Goal: Task Accomplishment & Management: Manage account settings

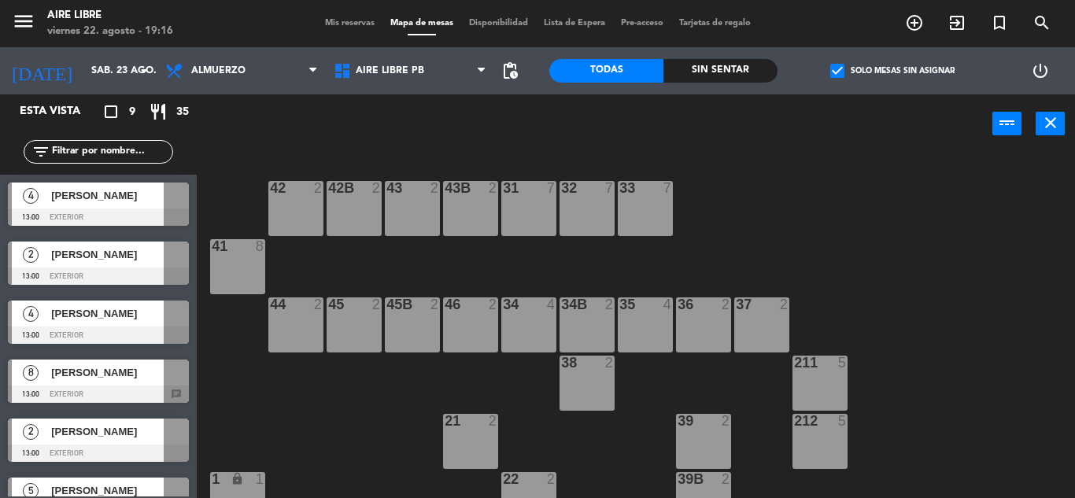
click at [342, 24] on span "Mis reservas" at bounding box center [349, 23] width 65 height 9
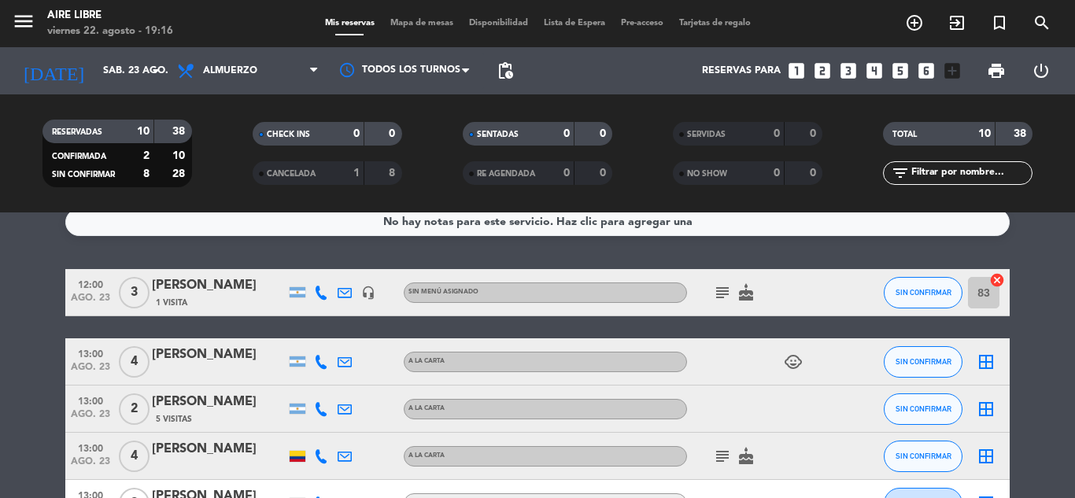
scroll to position [15, 0]
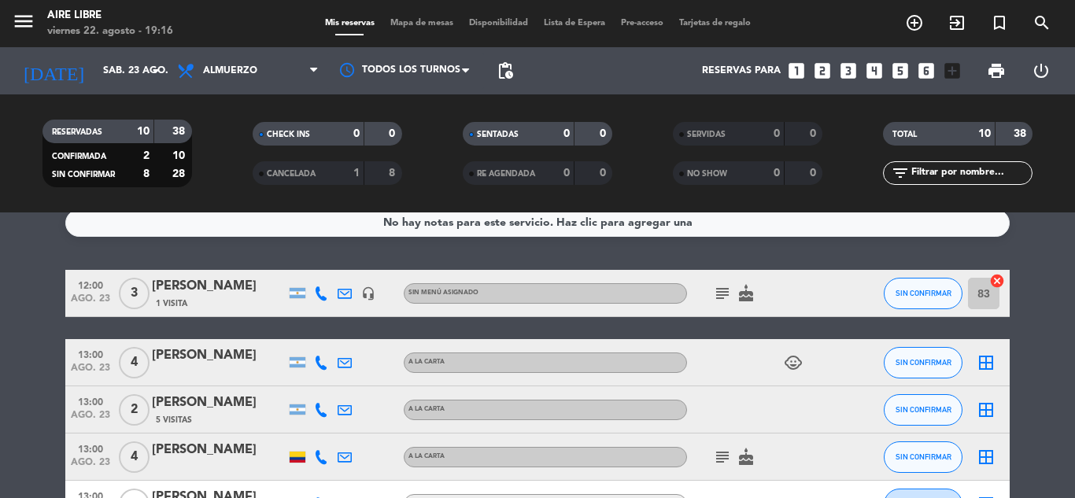
click at [729, 300] on icon "subject" at bounding box center [722, 293] width 19 height 19
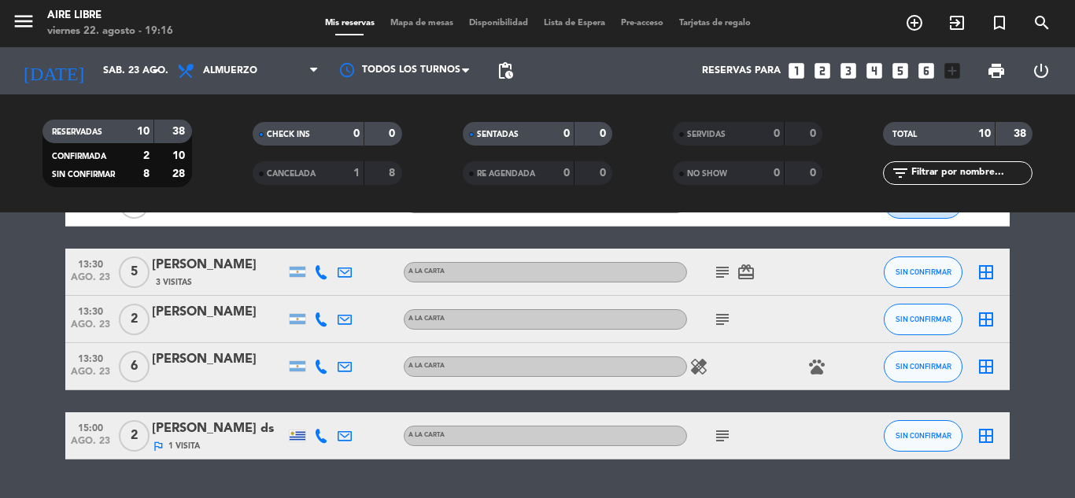
scroll to position [378, 0]
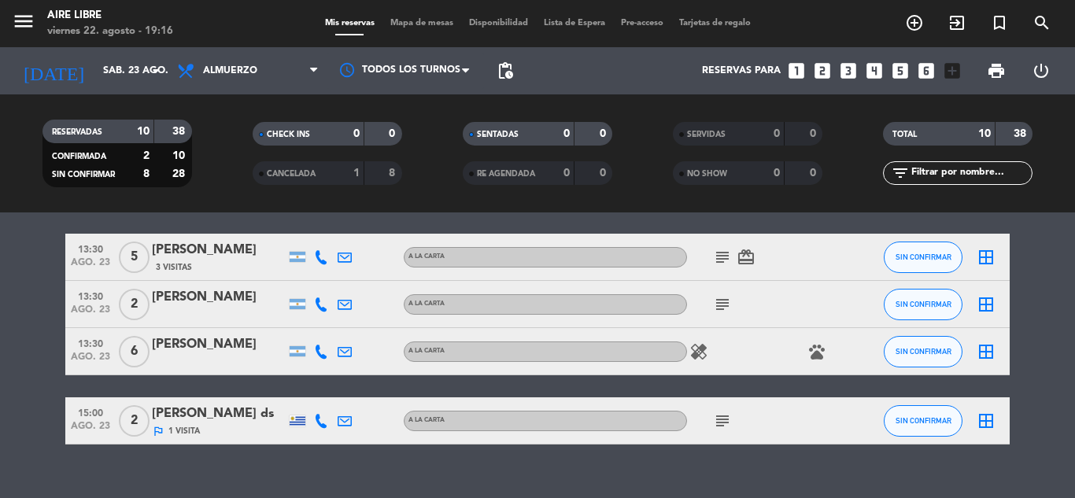
click at [723, 257] on icon "subject" at bounding box center [722, 257] width 19 height 19
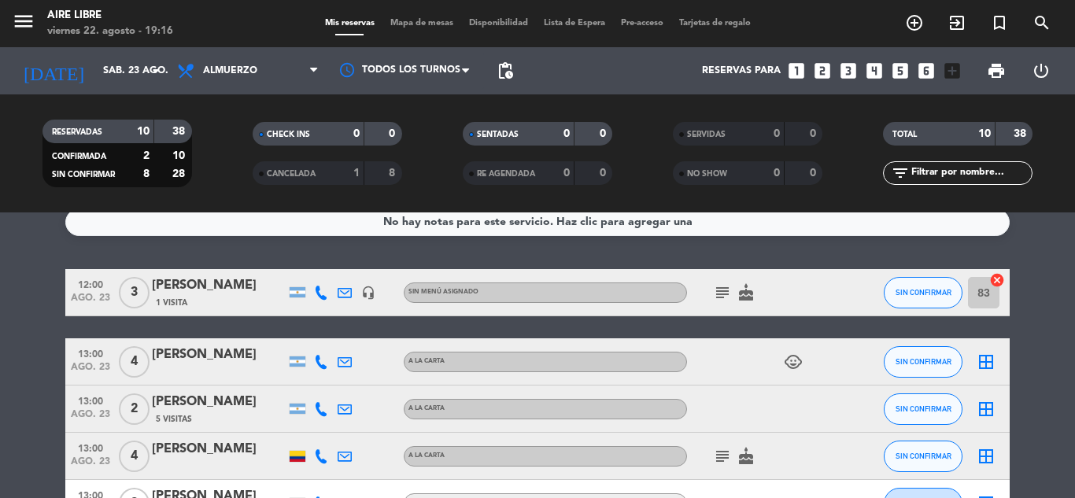
scroll to position [2, 0]
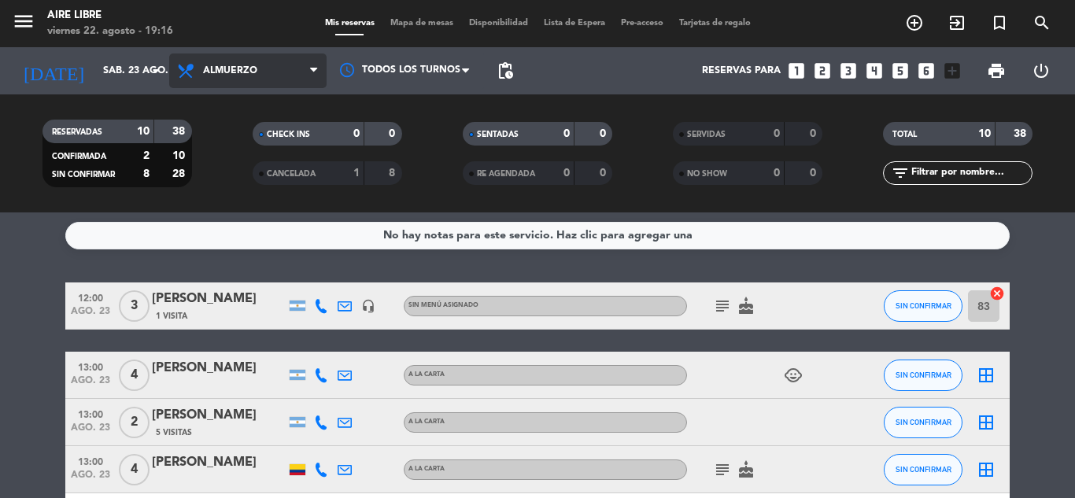
click at [220, 76] on span "Almuerzo" at bounding box center [247, 71] width 157 height 35
click at [215, 235] on ng-component "menu Aire Libre [DATE] 22. agosto - 19:16 Mis reservas Mapa de mesas Disponibil…" at bounding box center [537, 249] width 1075 height 498
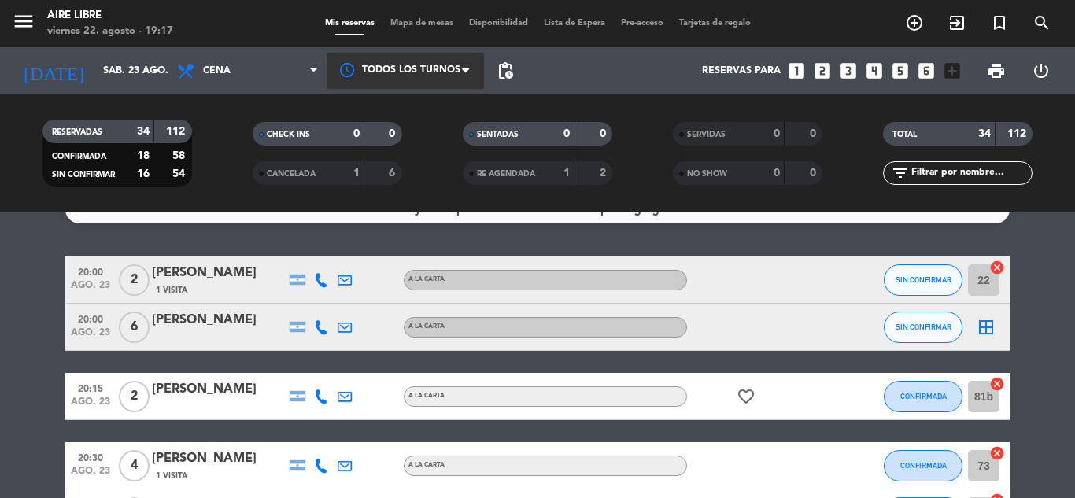
scroll to position [28, 0]
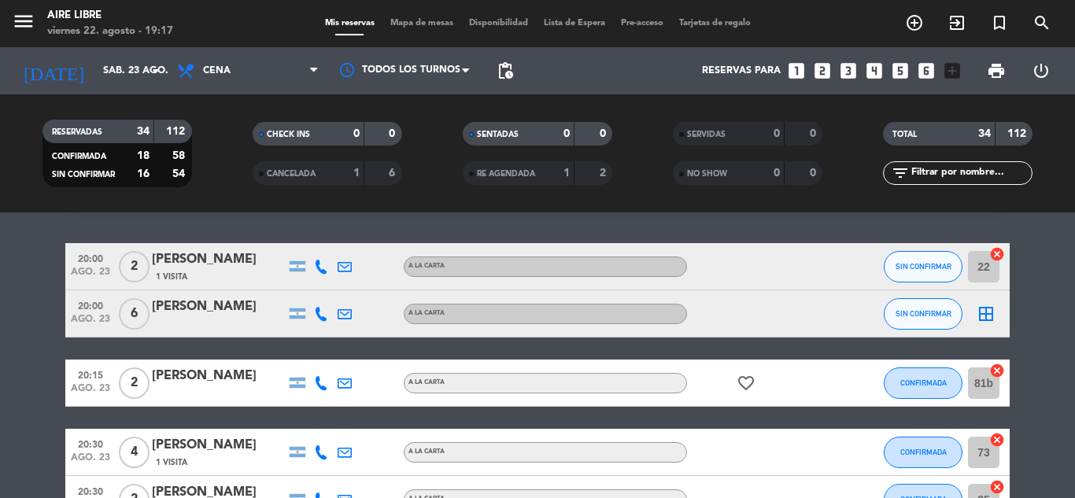
scroll to position [40, 0]
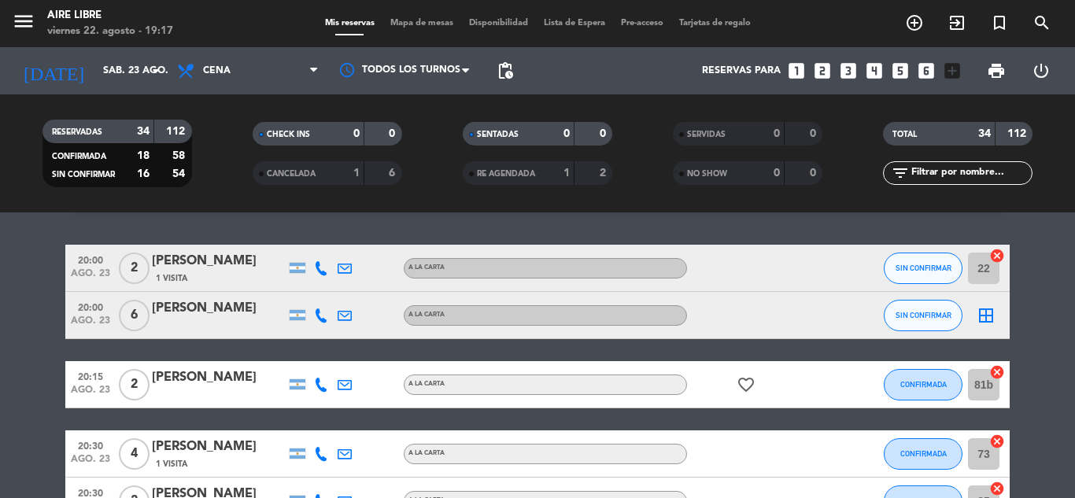
click at [427, 5] on div "menu Aire Libre [DATE] 22. agosto - 19:17 Mis reservas Mapa de mesas Disponibil…" at bounding box center [537, 23] width 1075 height 47
click at [420, 25] on span "Mapa de mesas" at bounding box center [421, 23] width 79 height 9
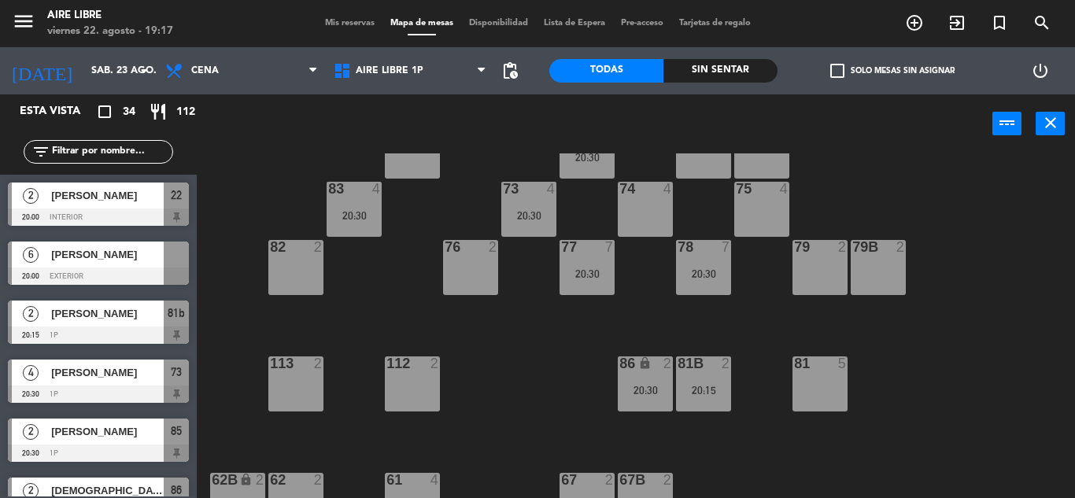
scroll to position [239, 0]
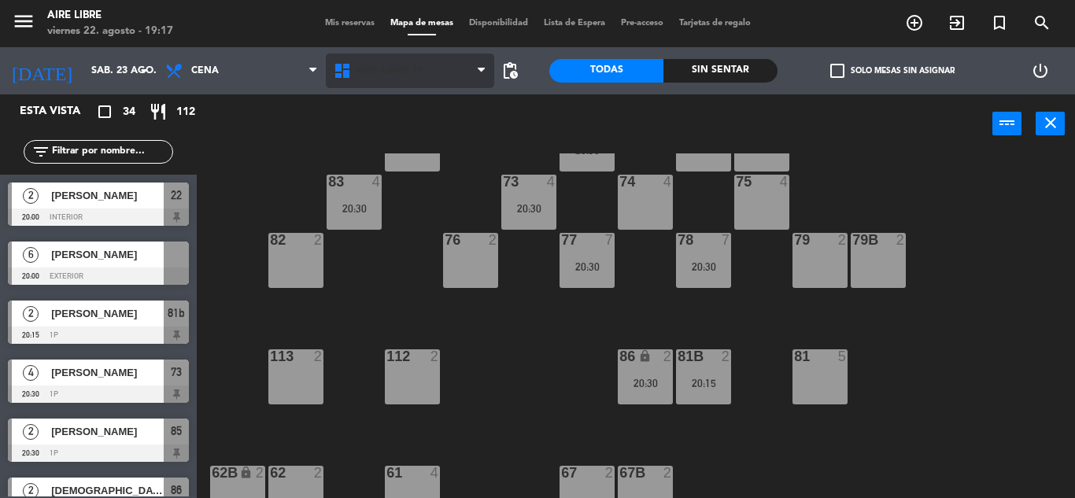
click at [404, 70] on span "Aire Libre 1P" at bounding box center [390, 70] width 68 height 11
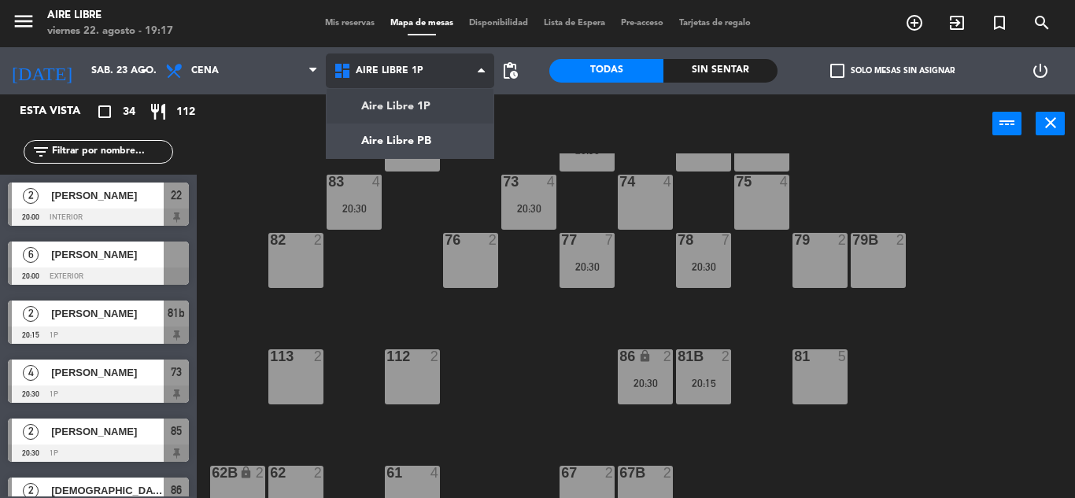
click at [388, 145] on ng-component "menu Aire Libre [DATE] 22. agosto - 19:17 Mis reservas Mapa de mesas Disponibil…" at bounding box center [537, 249] width 1075 height 498
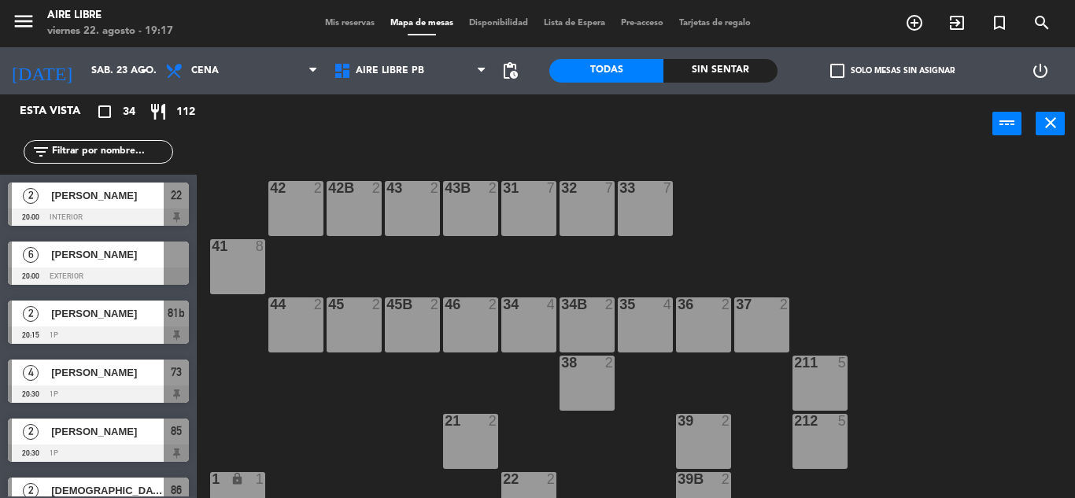
click at [152, 249] on span "[PERSON_NAME]" at bounding box center [107, 254] width 113 height 17
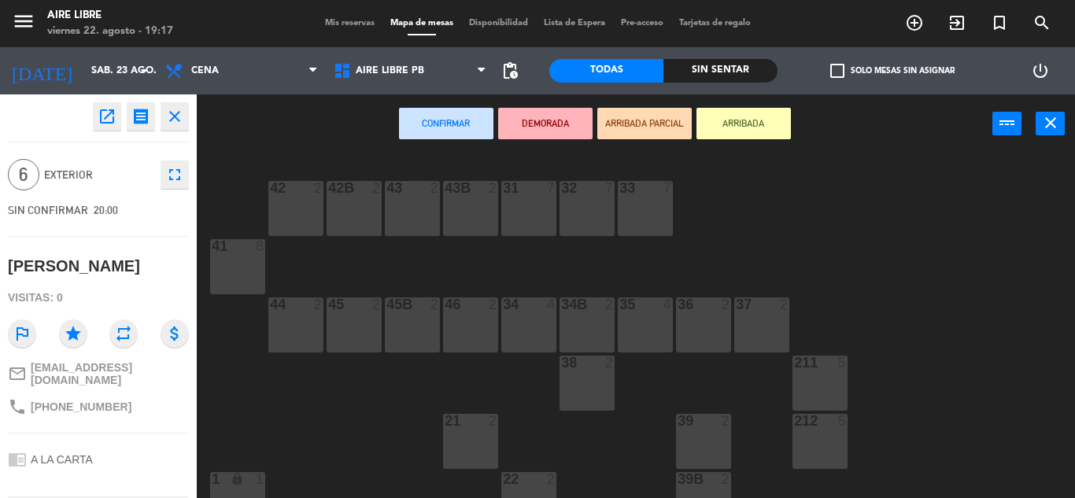
click at [533, 205] on div "31 7" at bounding box center [528, 208] width 55 height 55
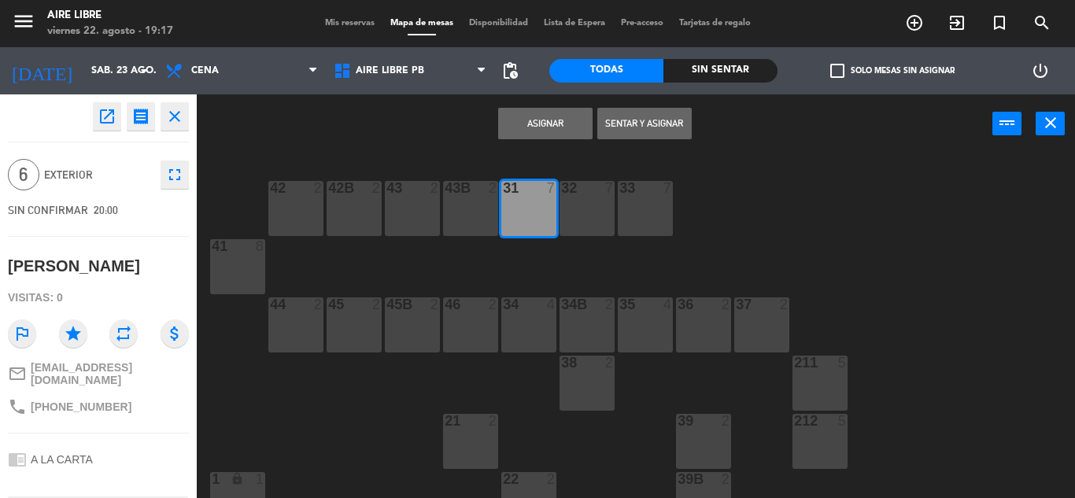
click at [238, 271] on div "41 8" at bounding box center [237, 266] width 55 height 55
click at [545, 207] on div "31 7" at bounding box center [528, 208] width 55 height 55
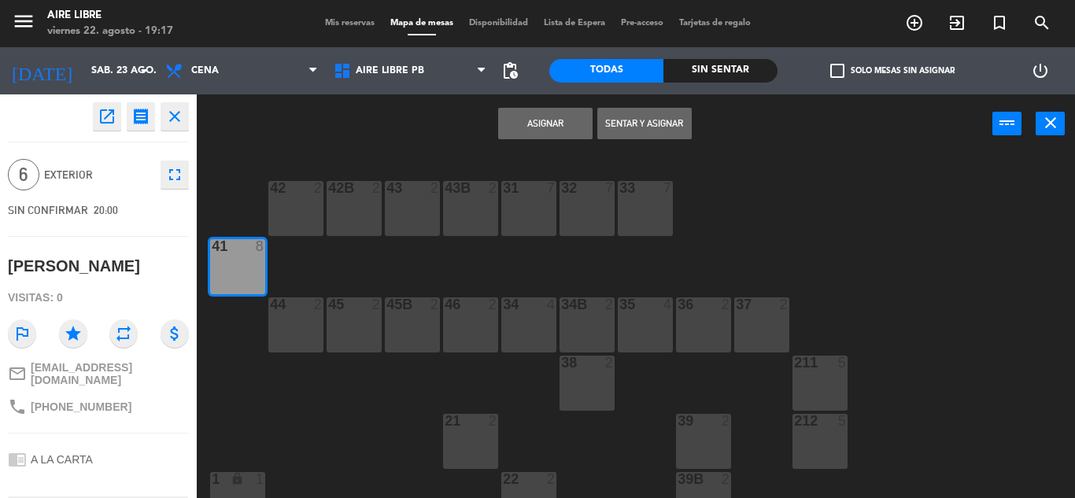
click at [546, 119] on button "Asignar" at bounding box center [545, 123] width 94 height 31
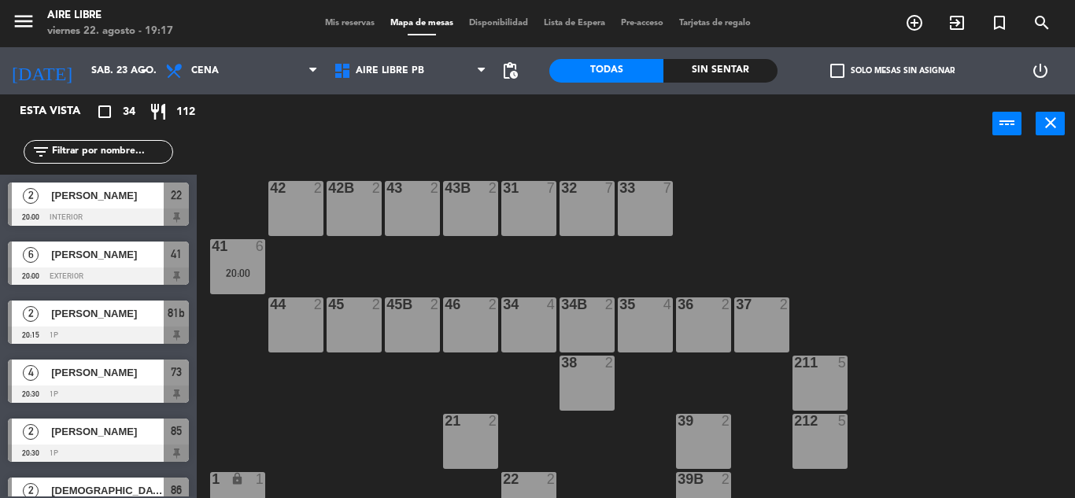
click at [838, 68] on span "check_box_outline_blank" at bounding box center [837, 71] width 14 height 14
click at [892, 71] on input "check_box_outline_blank Solo mesas sin asignar" at bounding box center [892, 71] width 0 height 0
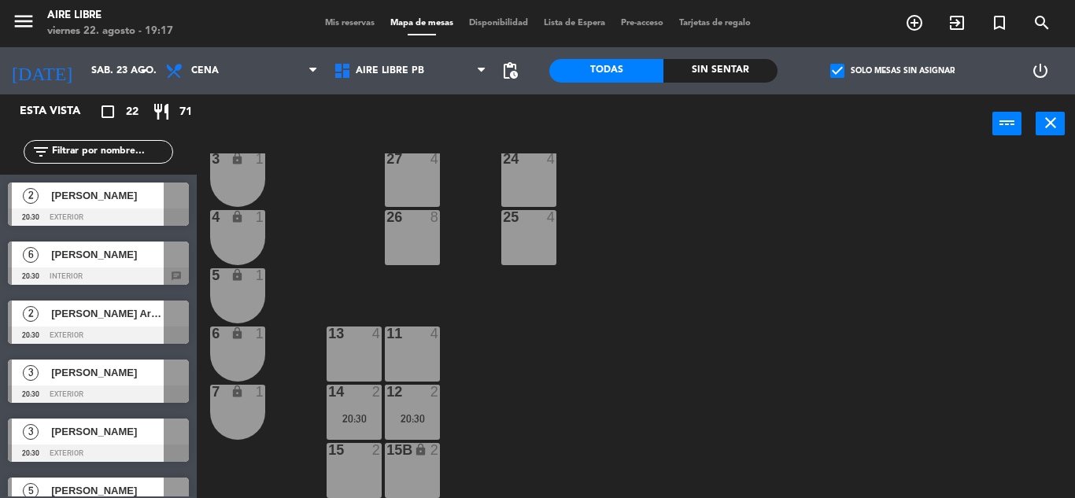
scroll to position [436, 0]
click at [152, 278] on div at bounding box center [98, 276] width 181 height 17
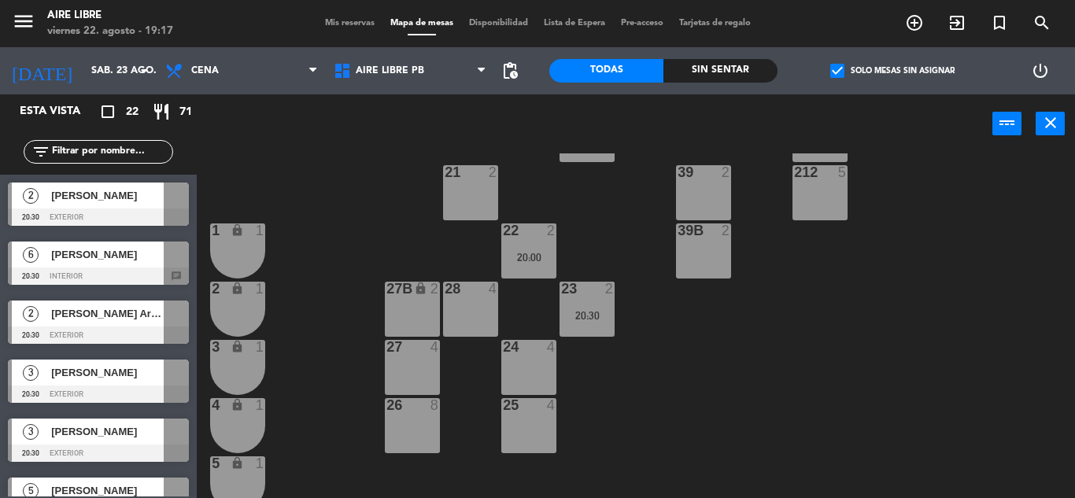
scroll to position [244, 0]
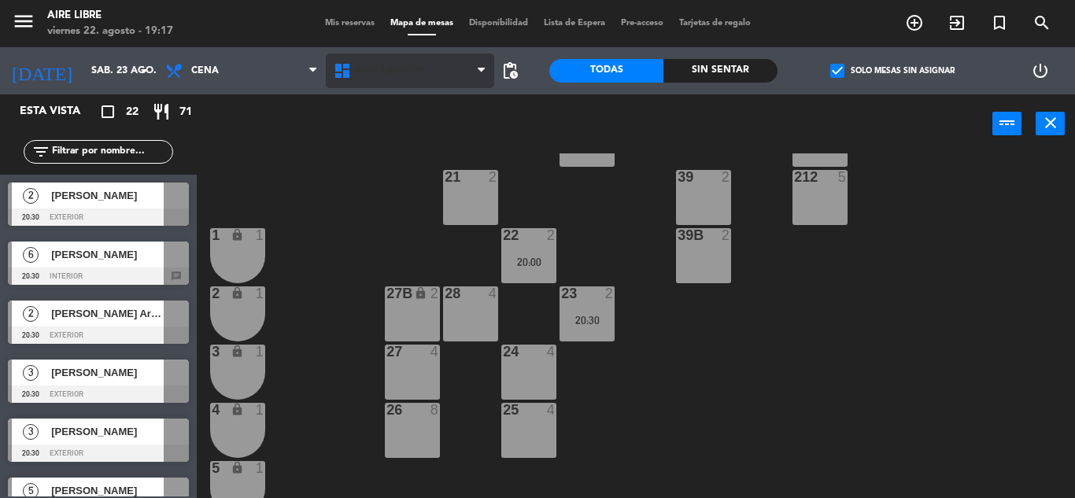
click at [375, 71] on span "Aire Libre PB" at bounding box center [390, 70] width 68 height 11
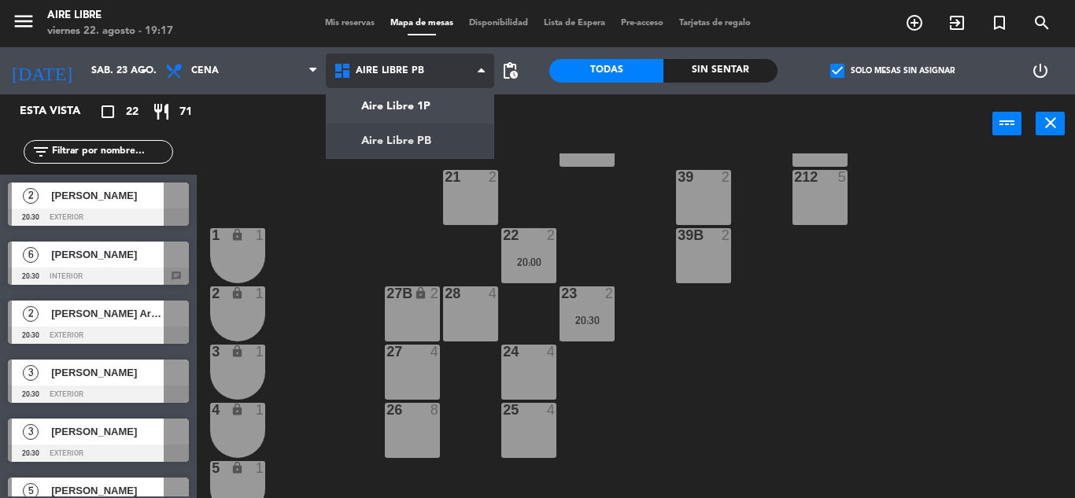
click at [375, 109] on ng-component "menu Aire Libre [DATE] 22. agosto - 19:17 Mis reservas Mapa de mesas Disponibil…" at bounding box center [537, 249] width 1075 height 498
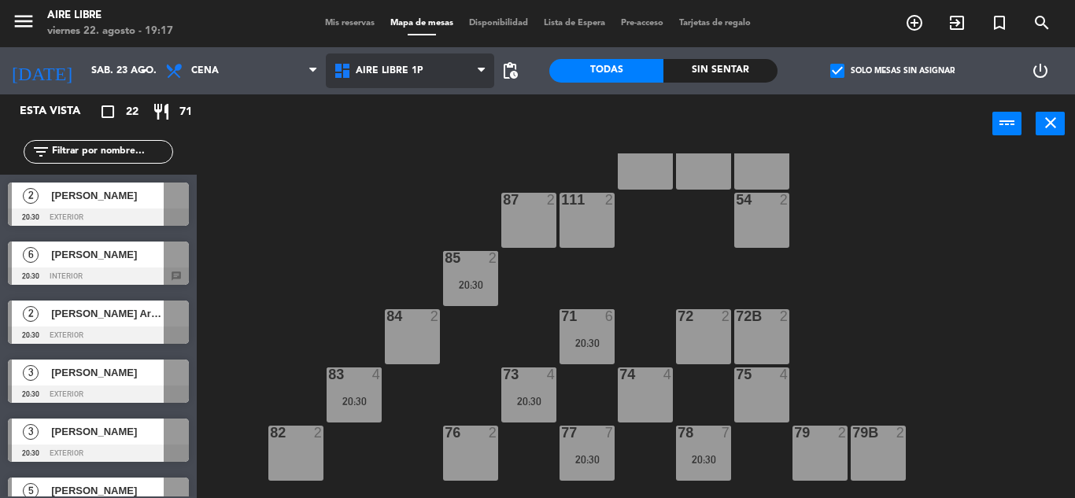
scroll to position [99, 0]
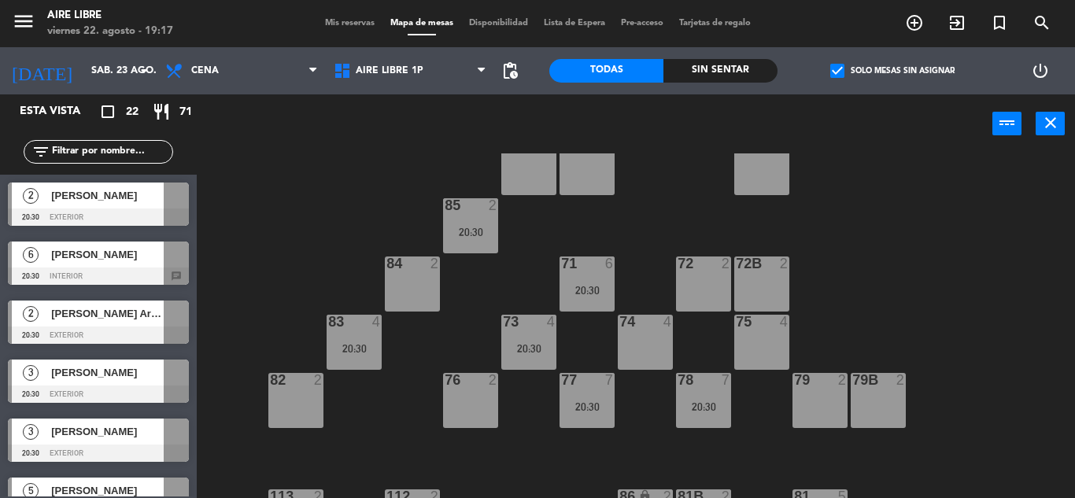
click at [582, 282] on div "71 6 20:30" at bounding box center [586, 284] width 55 height 55
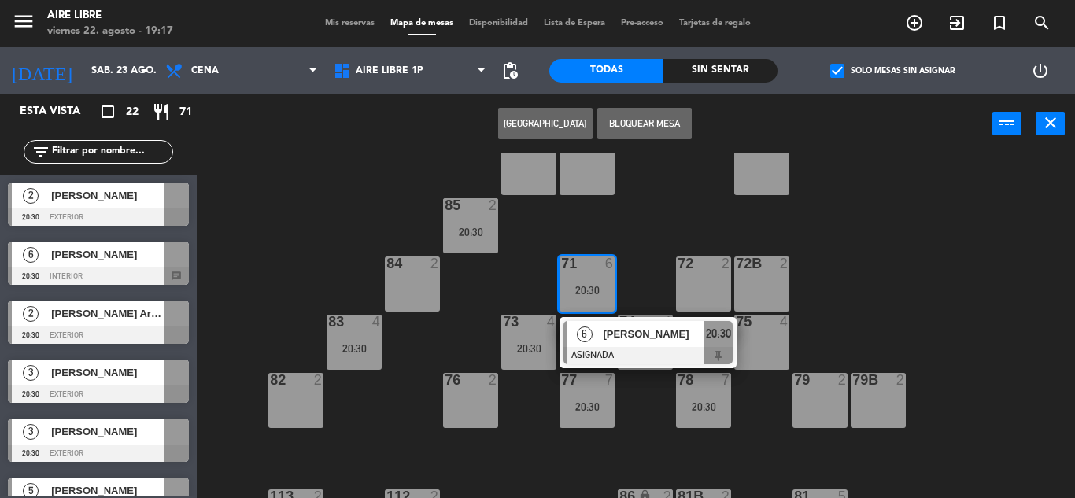
click at [622, 353] on div at bounding box center [647, 355] width 169 height 17
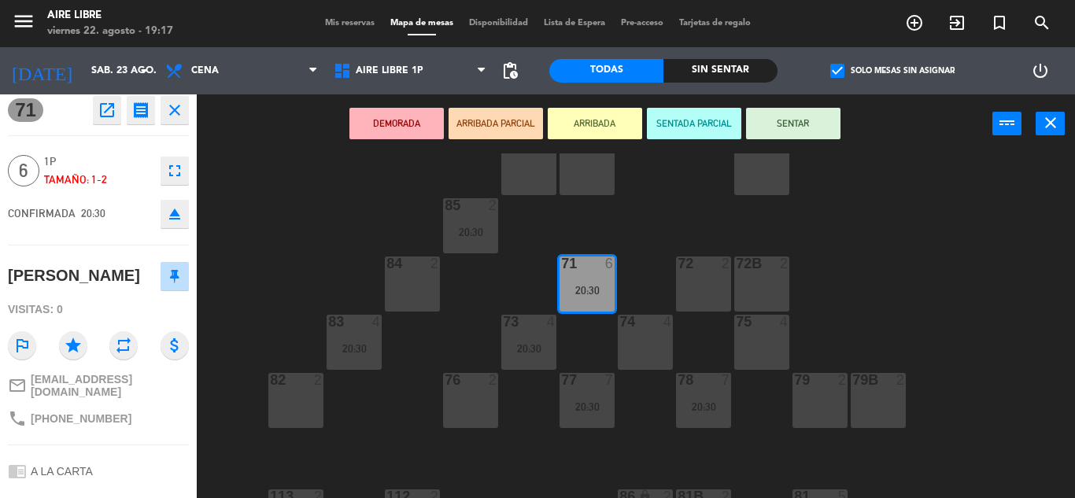
scroll to position [6, 0]
click at [175, 219] on icon "eject" at bounding box center [174, 214] width 19 height 19
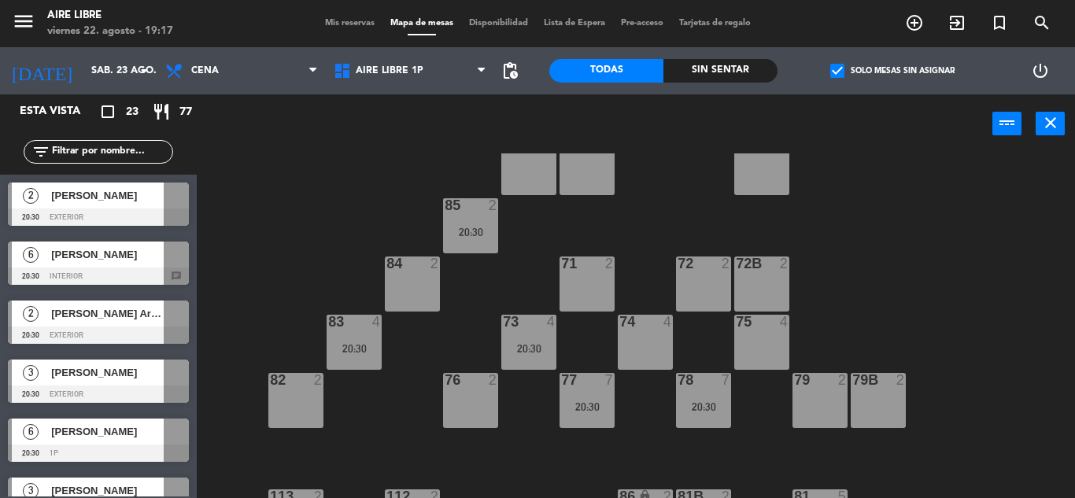
click at [78, 267] on div "[PERSON_NAME]" at bounding box center [107, 255] width 114 height 26
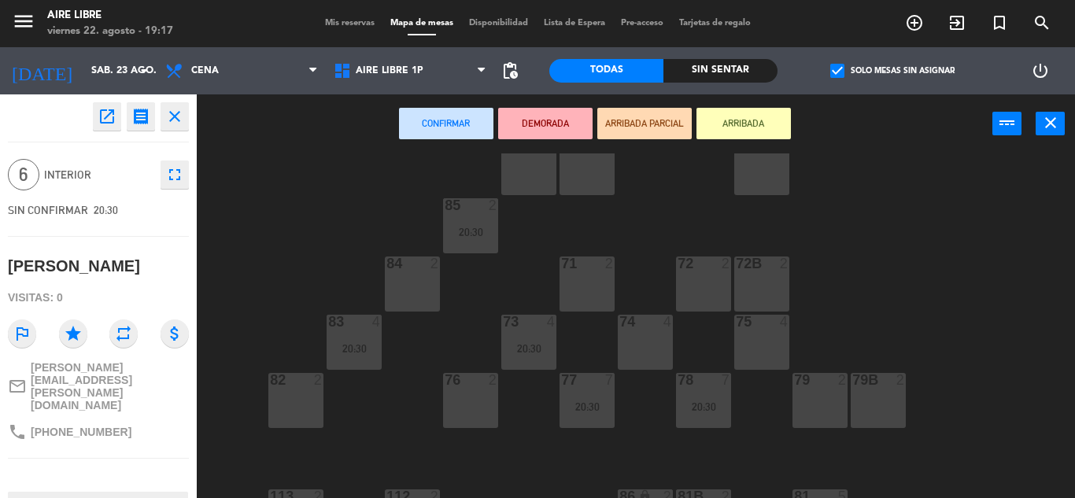
click at [590, 288] on div "71 2" at bounding box center [586, 284] width 55 height 55
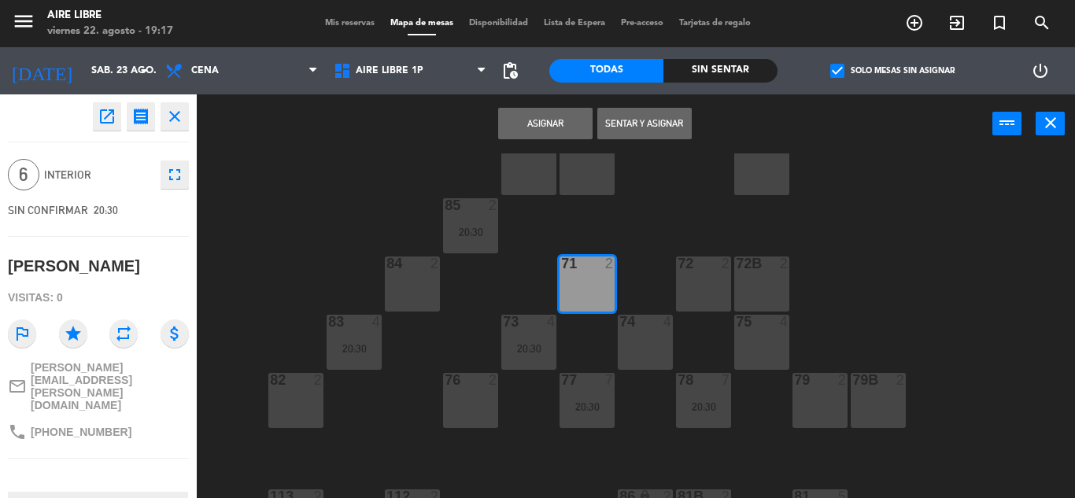
click at [544, 126] on button "Asignar" at bounding box center [545, 123] width 94 height 31
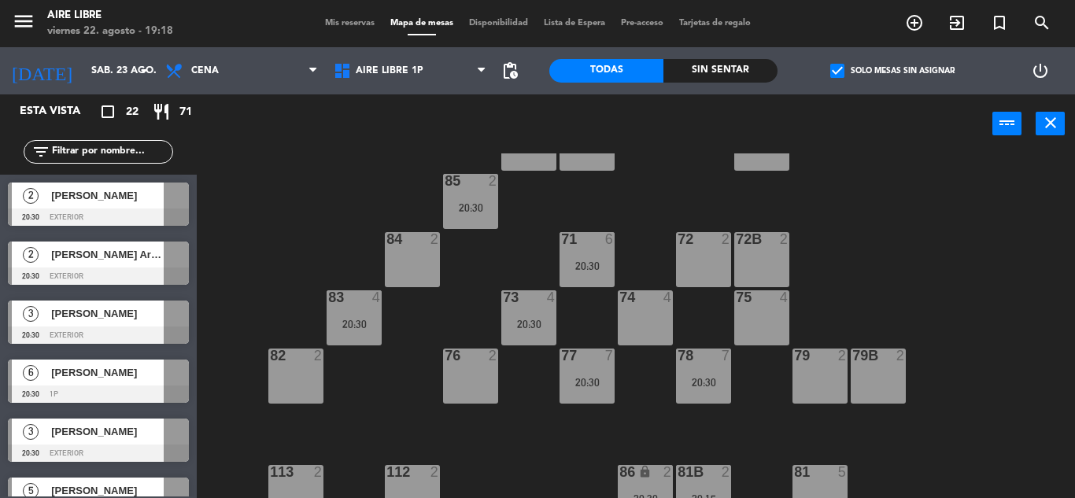
scroll to position [119, 0]
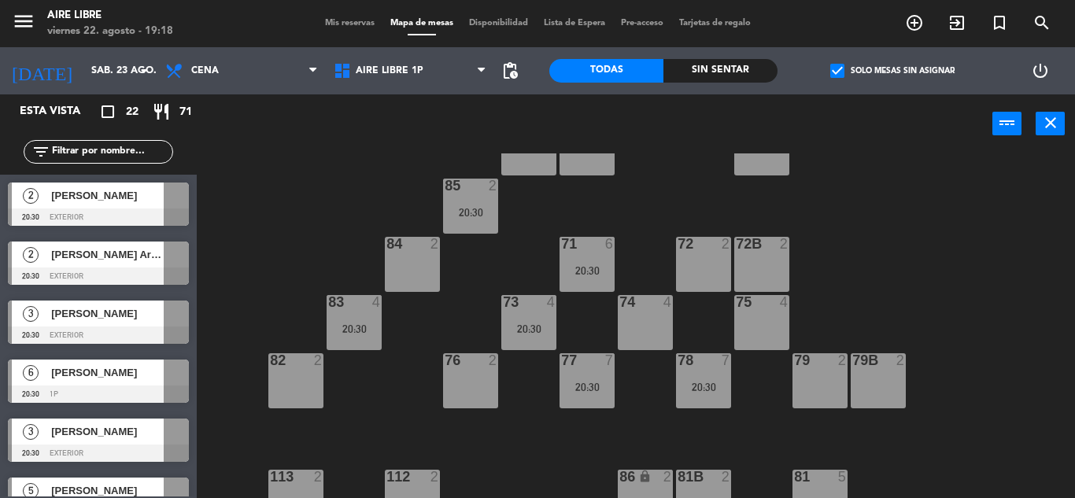
click at [76, 201] on span "[PERSON_NAME]" at bounding box center [107, 195] width 113 height 17
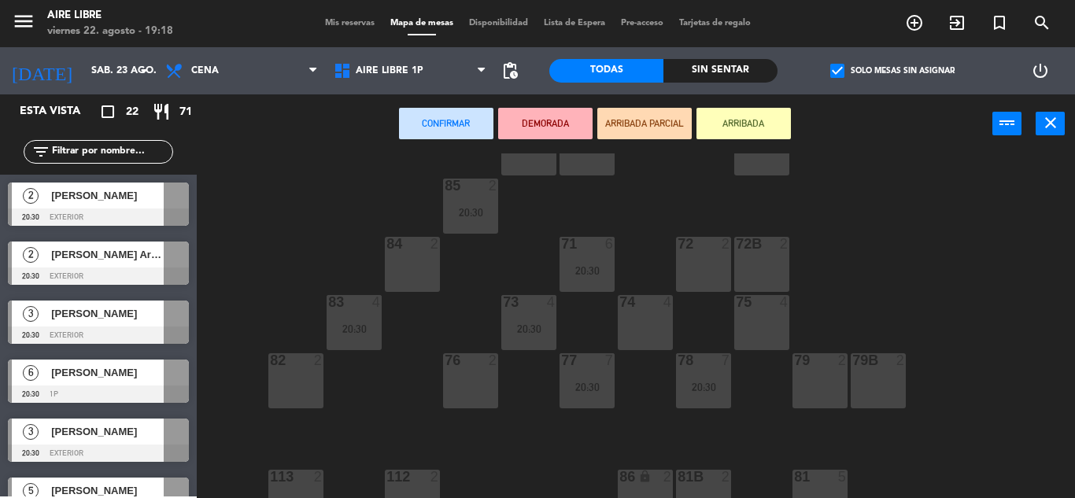
click at [708, 253] on div "72 2" at bounding box center [703, 264] width 55 height 55
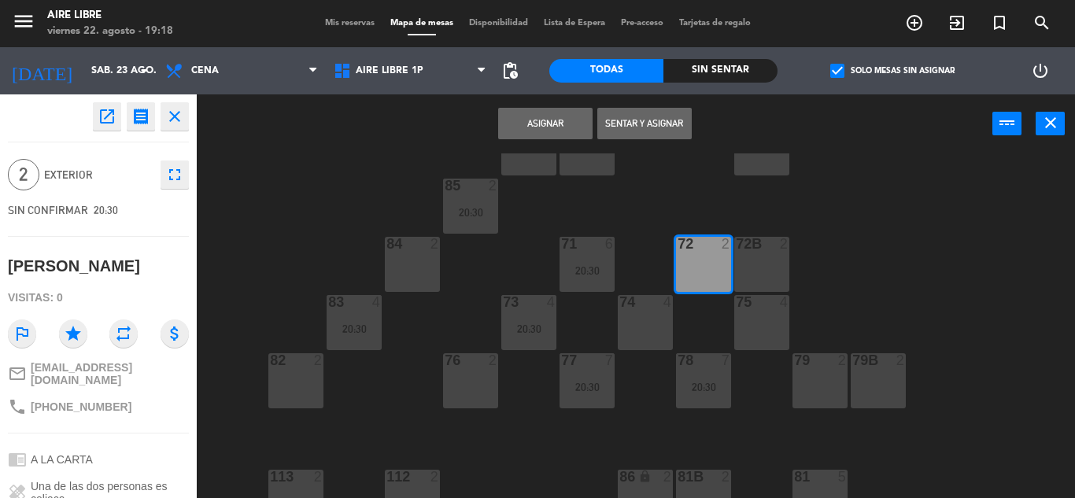
click at [545, 123] on button "Asignar" at bounding box center [545, 123] width 94 height 31
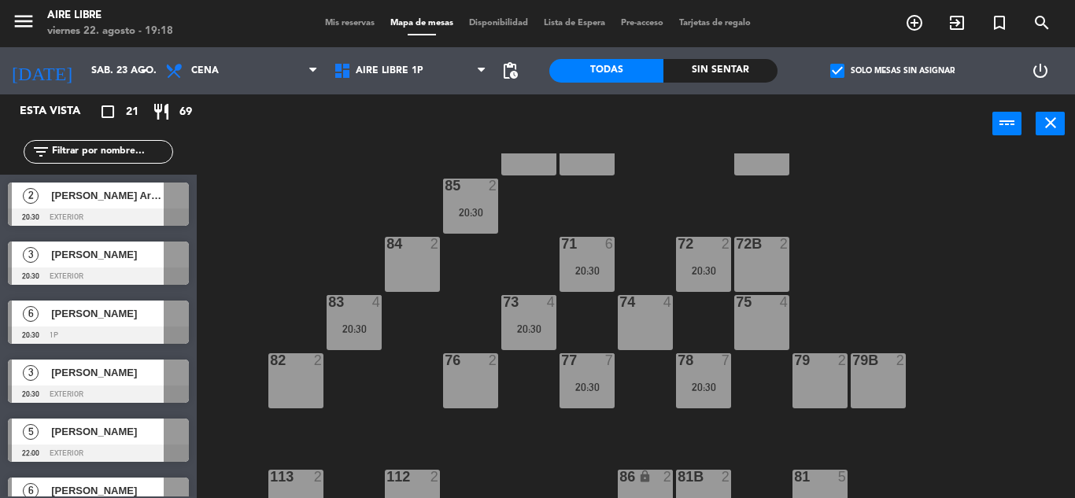
click at [89, 199] on span "[PERSON_NAME] Arena" at bounding box center [107, 195] width 113 height 17
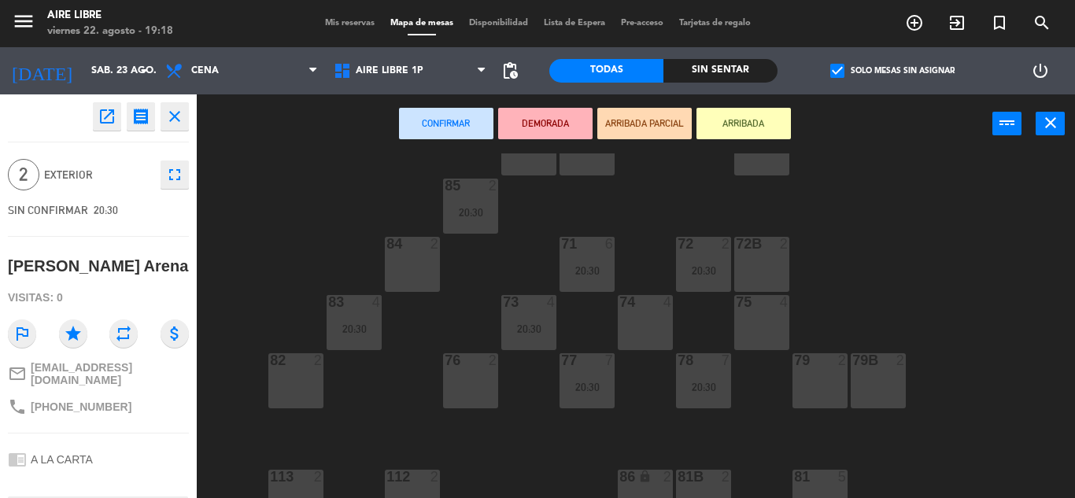
click at [475, 378] on div "76 2" at bounding box center [470, 380] width 55 height 55
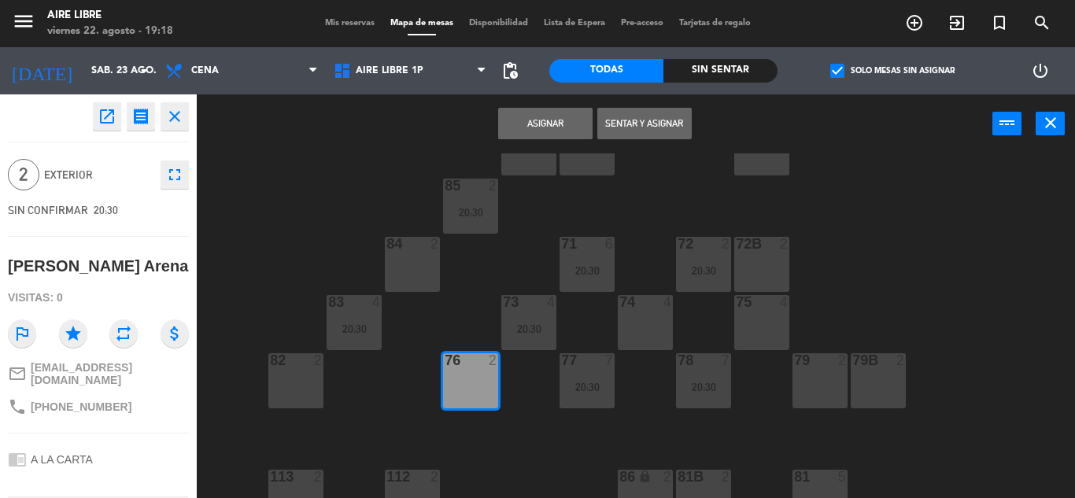
click at [563, 118] on button "Asignar" at bounding box center [545, 123] width 94 height 31
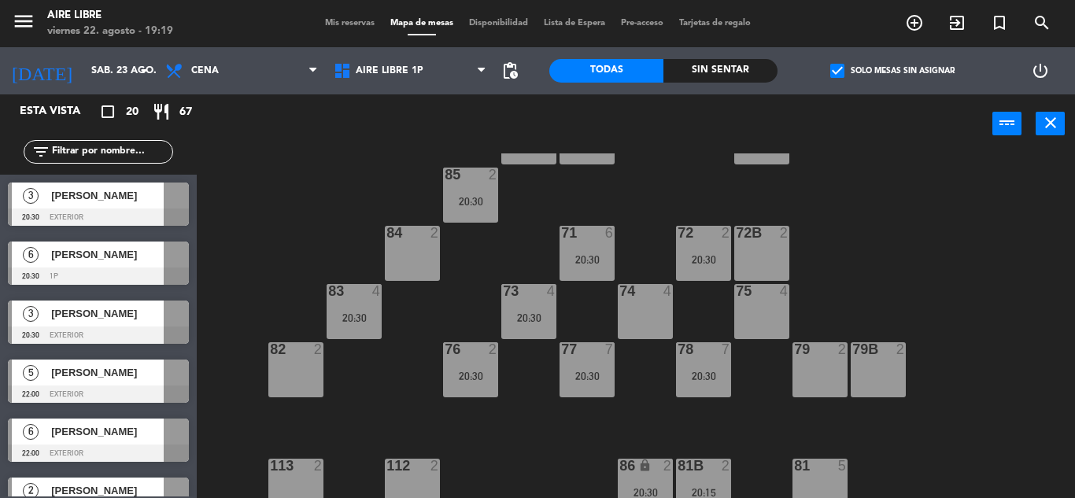
scroll to position [124, 0]
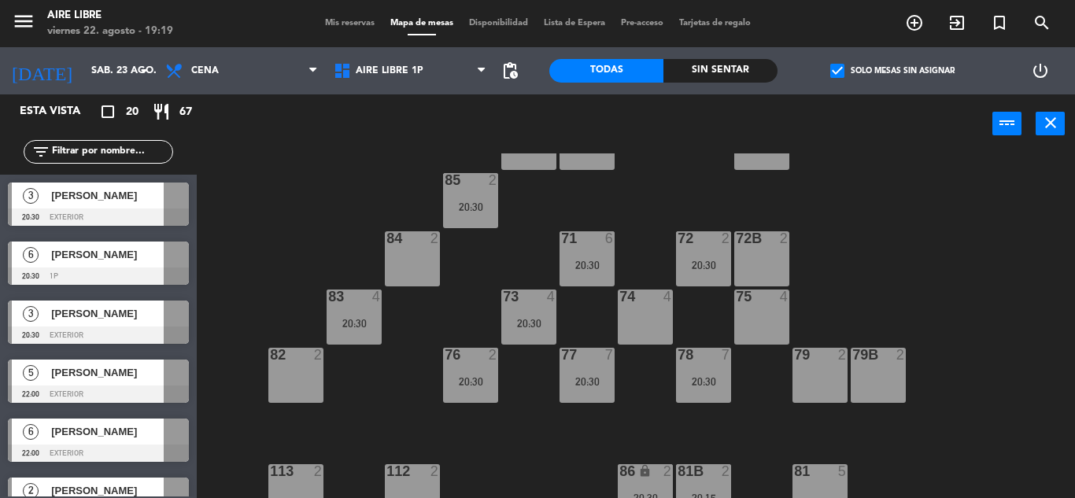
click at [71, 197] on span "[PERSON_NAME]" at bounding box center [107, 195] width 113 height 17
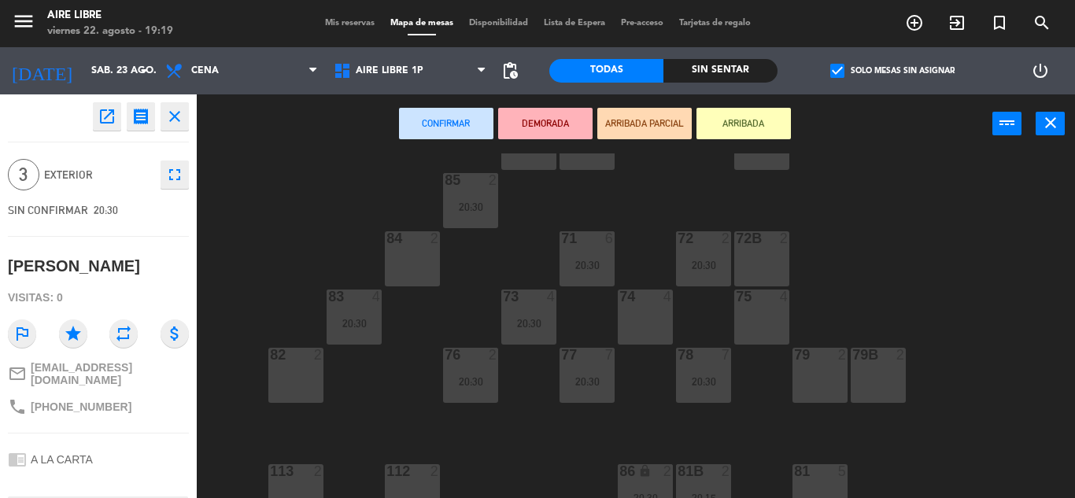
click at [293, 373] on div "82 2" at bounding box center [295, 375] width 55 height 55
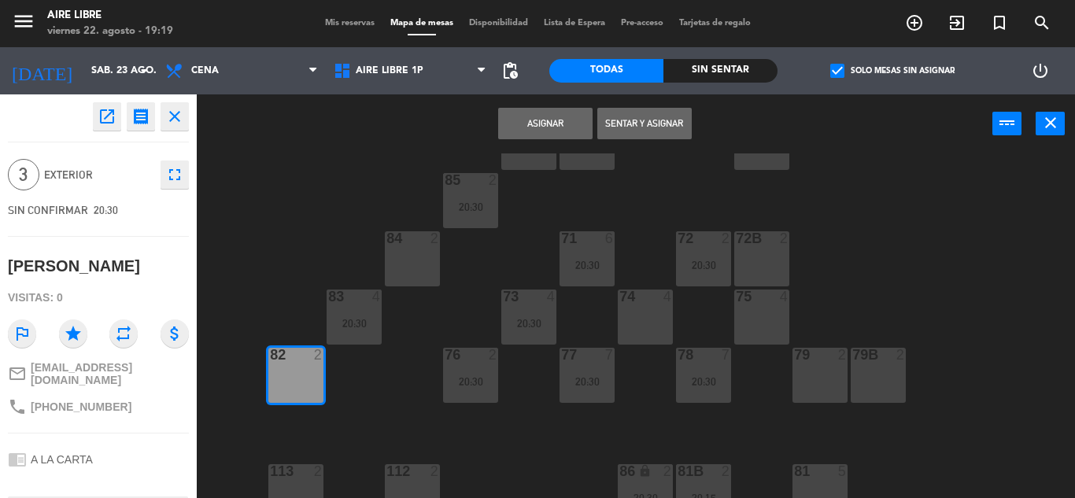
click at [554, 124] on button "Asignar" at bounding box center [545, 123] width 94 height 31
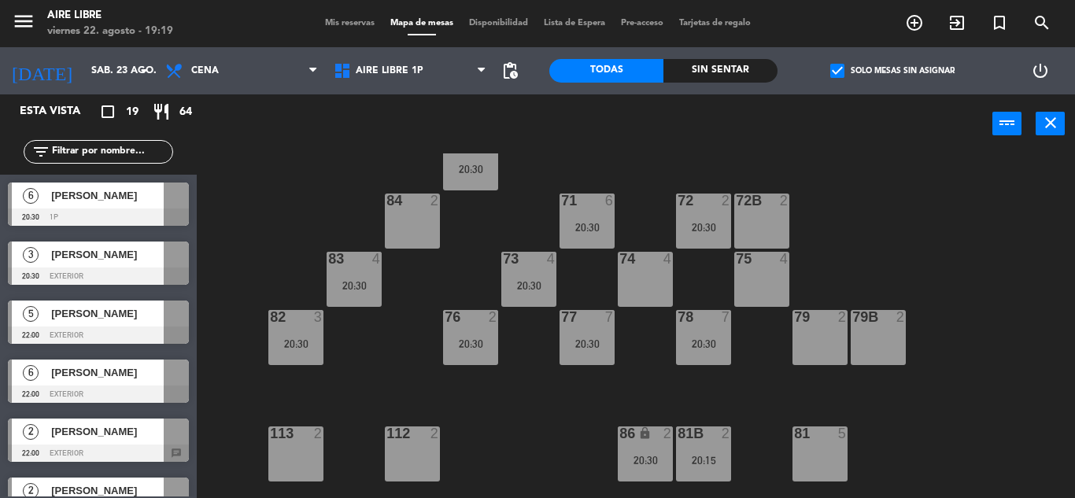
scroll to position [153, 0]
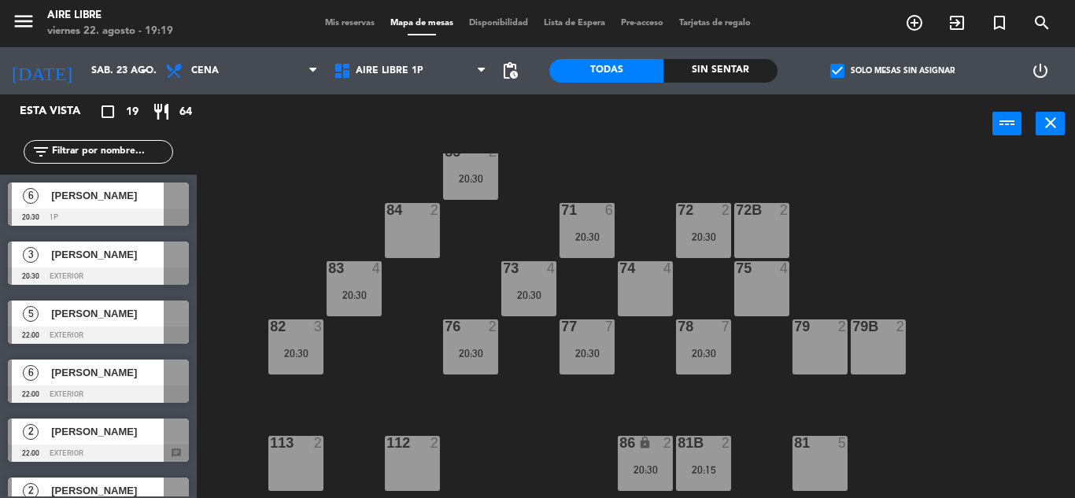
click at [1006, 324] on div "51 2 52 4 53 3 111 2 54 2 87 2 85 2 20:30 72 2 20:30 84 2 71 6 20:30 72B 2 83 4…" at bounding box center [641, 325] width 867 height 345
click at [385, 72] on span "Aire Libre 1P" at bounding box center [390, 70] width 68 height 11
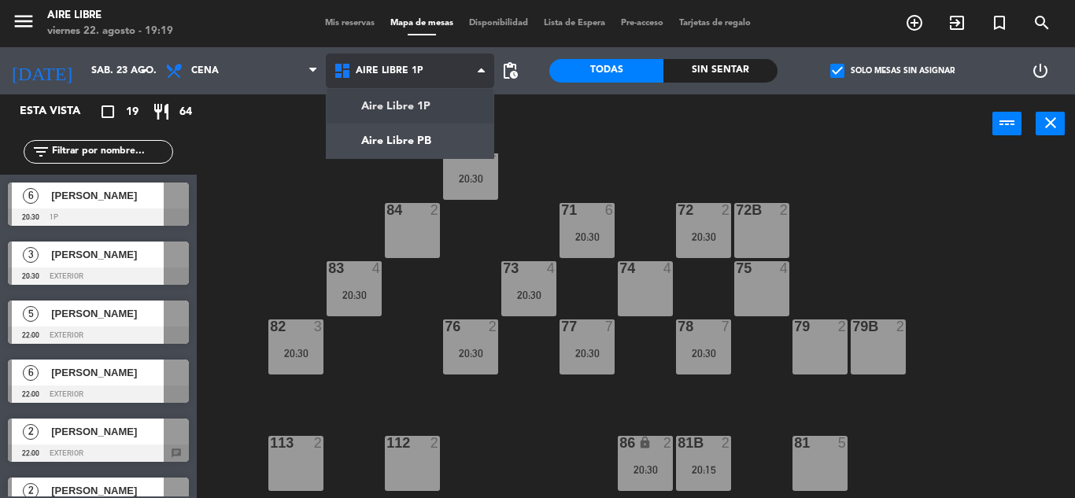
click at [400, 141] on ng-component "menu Aire Libre [DATE] 22. agosto - 19:19 Mis reservas Mapa de mesas Disponibil…" at bounding box center [537, 249] width 1075 height 498
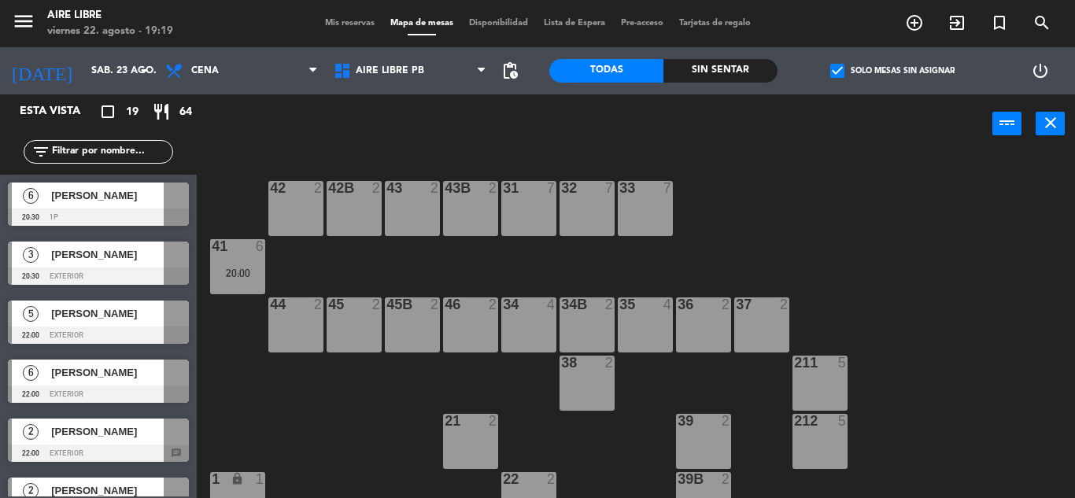
click at [65, 205] on div "[PERSON_NAME]" at bounding box center [107, 196] width 114 height 26
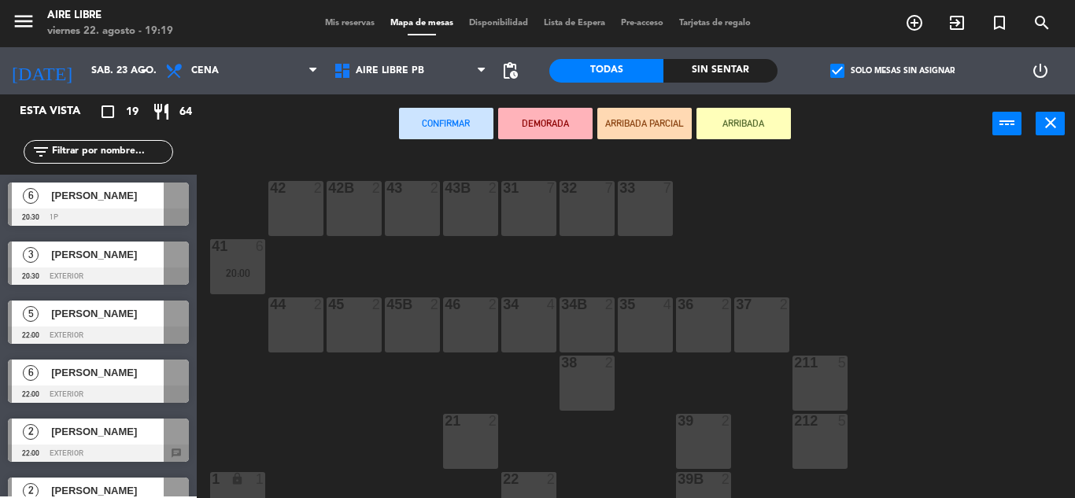
click at [527, 209] on div "31 7" at bounding box center [528, 208] width 55 height 55
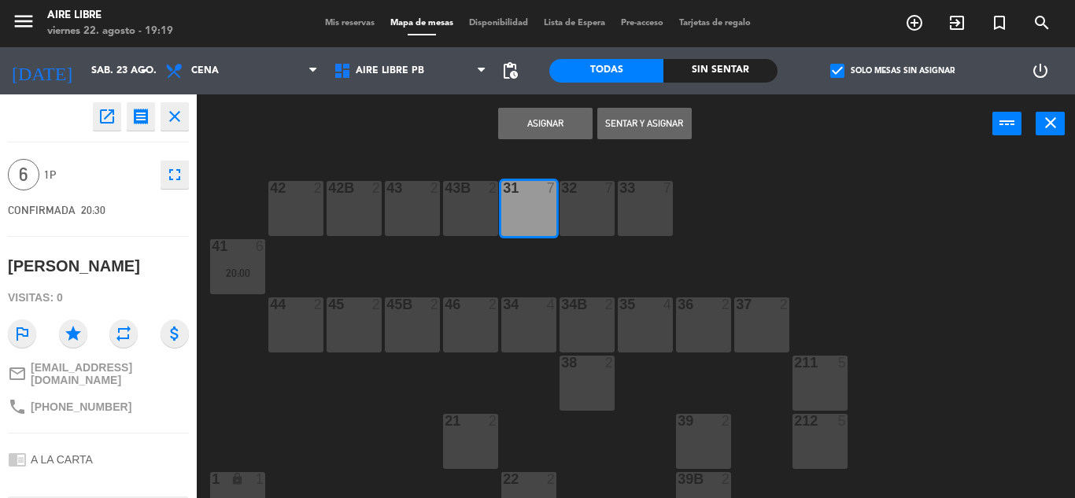
click at [547, 114] on button "Asignar" at bounding box center [545, 123] width 94 height 31
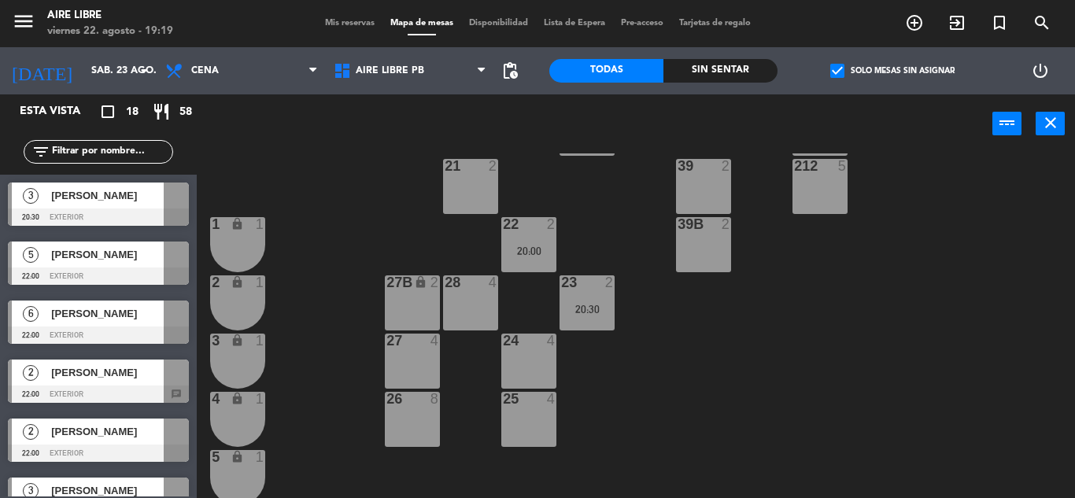
scroll to position [318, 0]
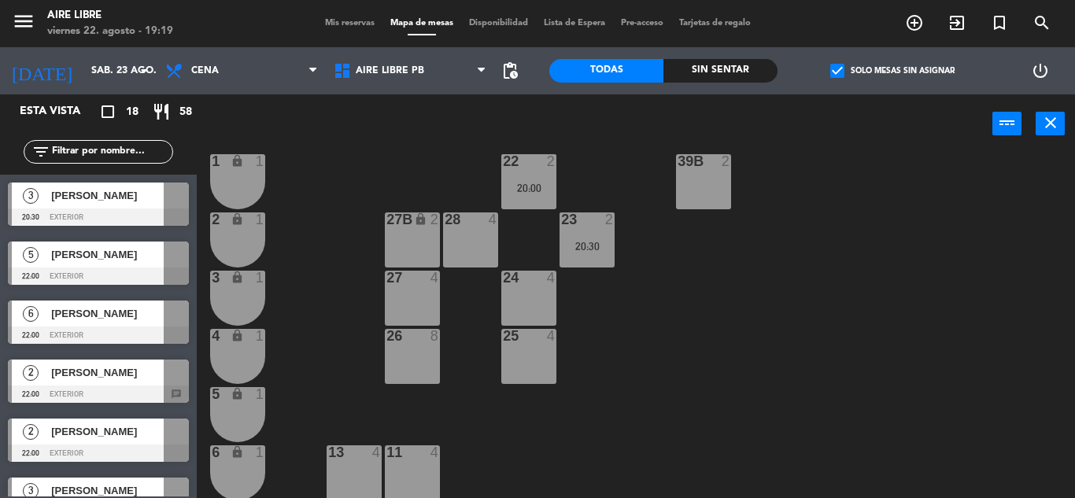
click at [72, 206] on div "[PERSON_NAME]" at bounding box center [107, 196] width 114 height 26
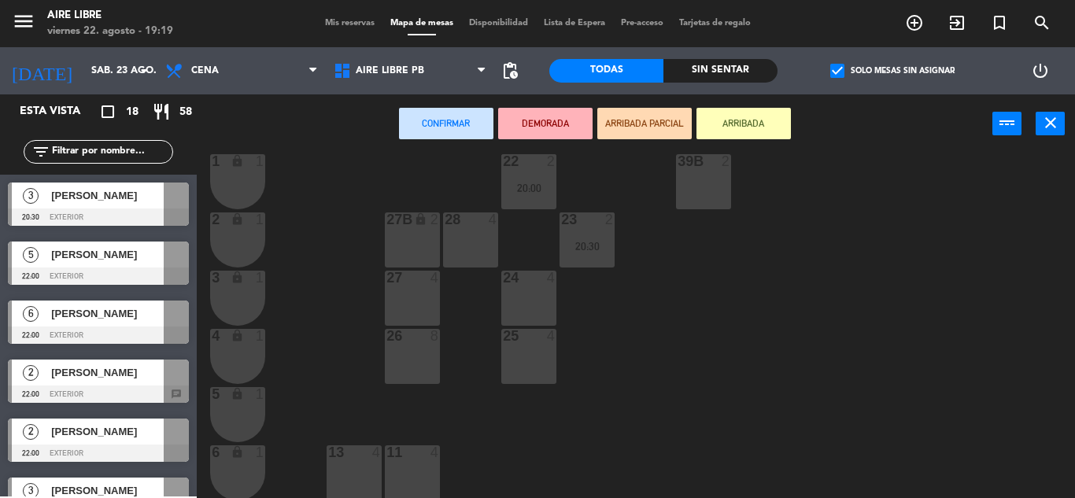
click at [532, 362] on div "25 4" at bounding box center [528, 356] width 55 height 55
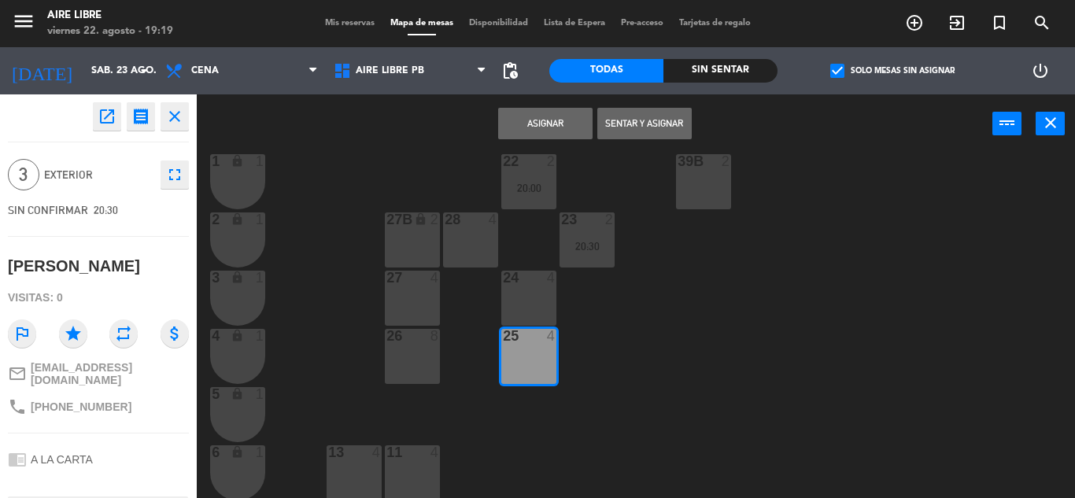
click at [549, 123] on button "Asignar" at bounding box center [545, 123] width 94 height 31
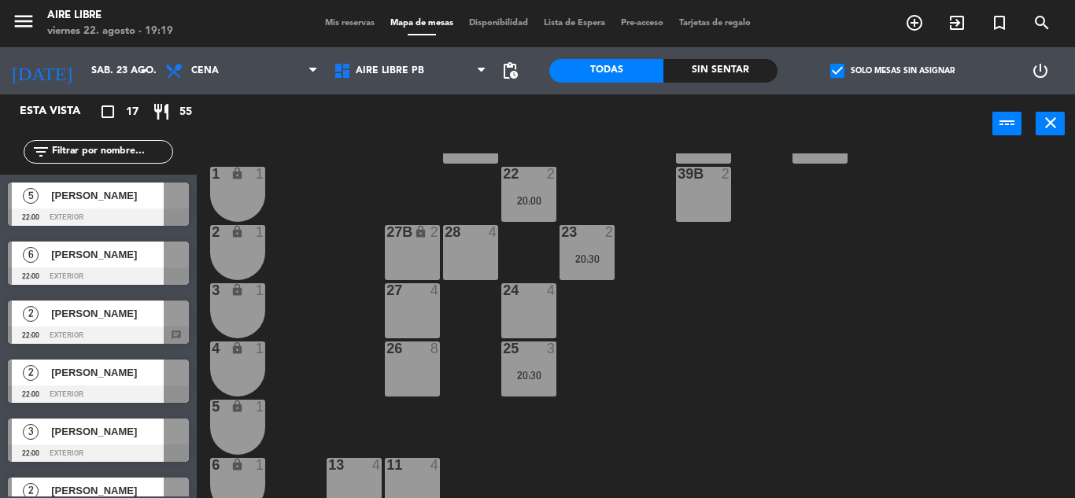
scroll to position [298, 0]
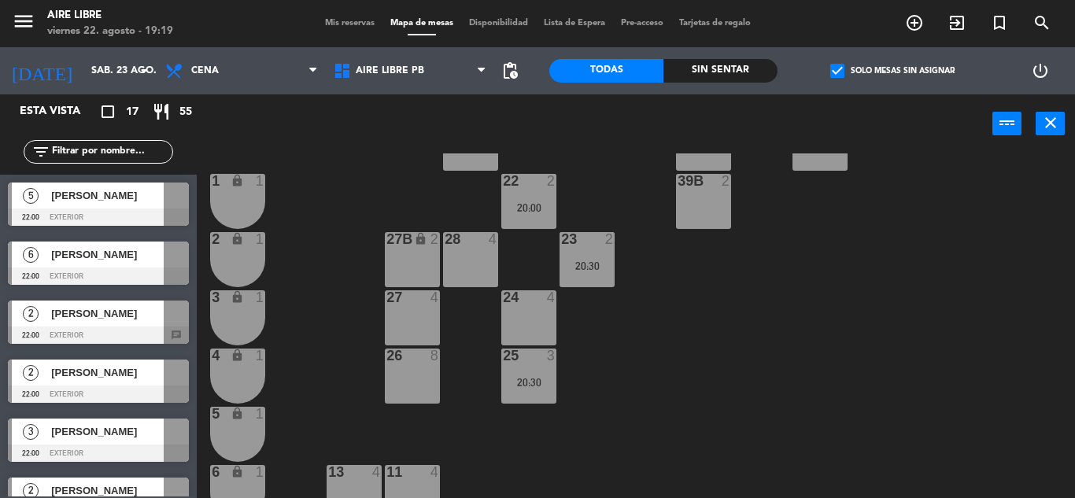
click at [72, 198] on span "[PERSON_NAME]" at bounding box center [107, 195] width 113 height 17
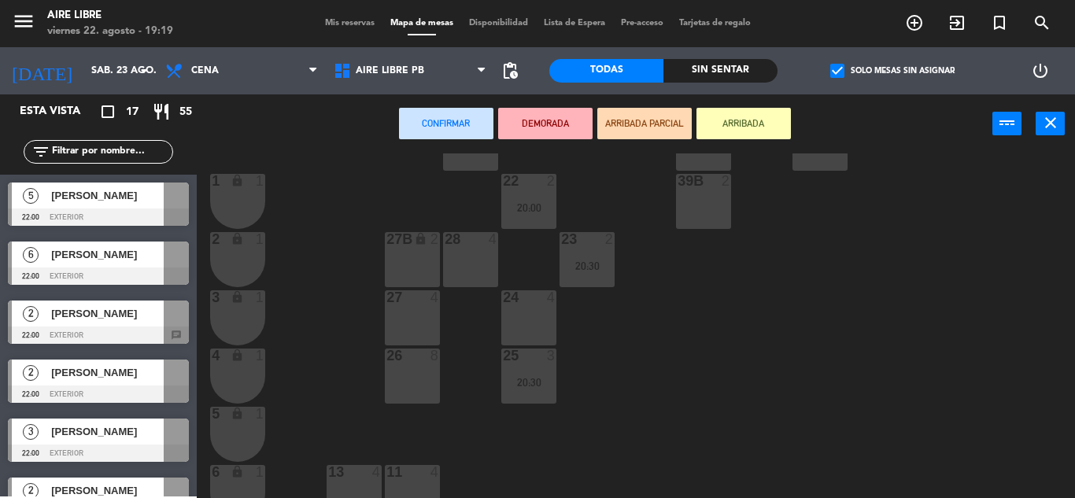
click at [472, 264] on div "28 4" at bounding box center [470, 259] width 55 height 55
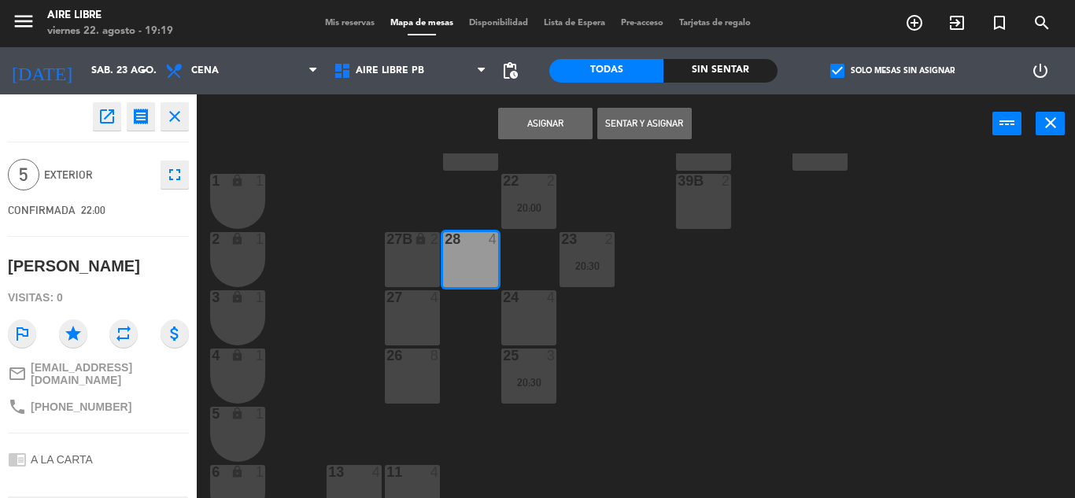
click at [533, 113] on button "Asignar" at bounding box center [545, 123] width 94 height 31
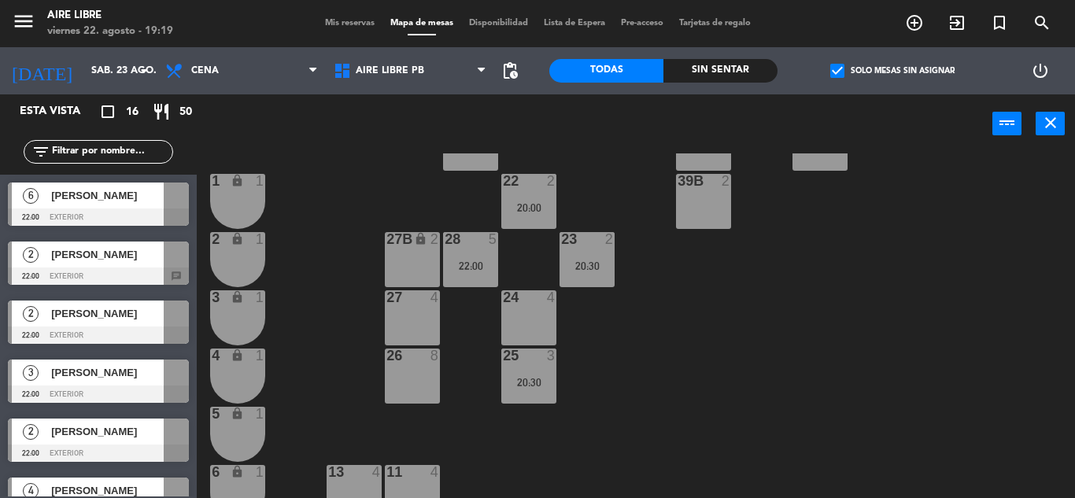
click at [466, 271] on div "22:00" at bounding box center [470, 265] width 55 height 11
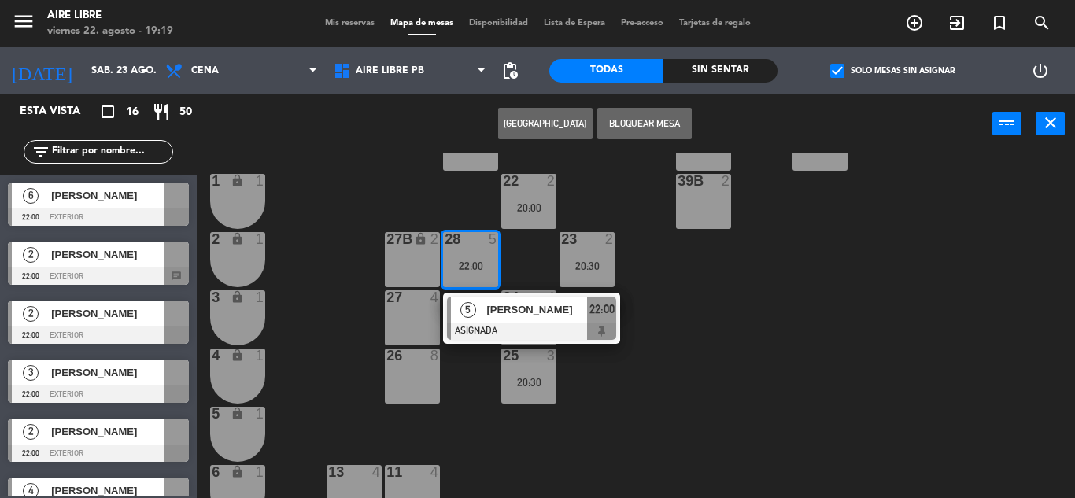
click at [519, 315] on span "[PERSON_NAME]" at bounding box center [536, 309] width 101 height 17
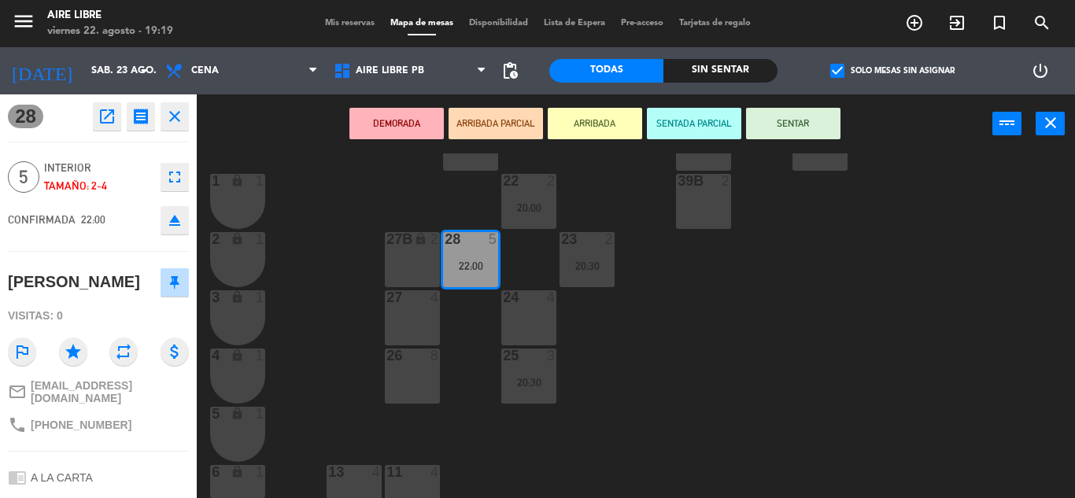
click at [172, 228] on icon "eject" at bounding box center [174, 220] width 19 height 19
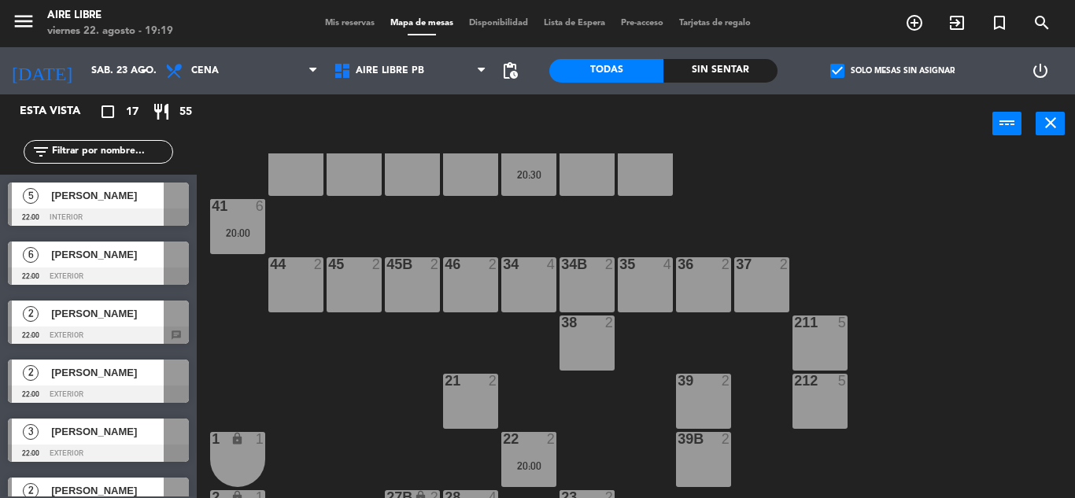
scroll to position [0, 0]
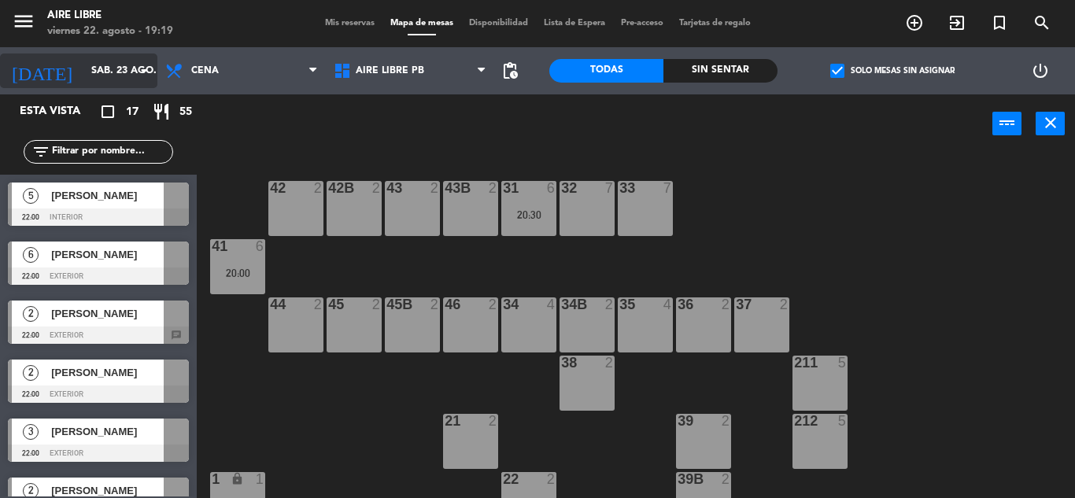
click at [83, 69] on input "sáb. 23 ago." at bounding box center [149, 70] width 133 height 27
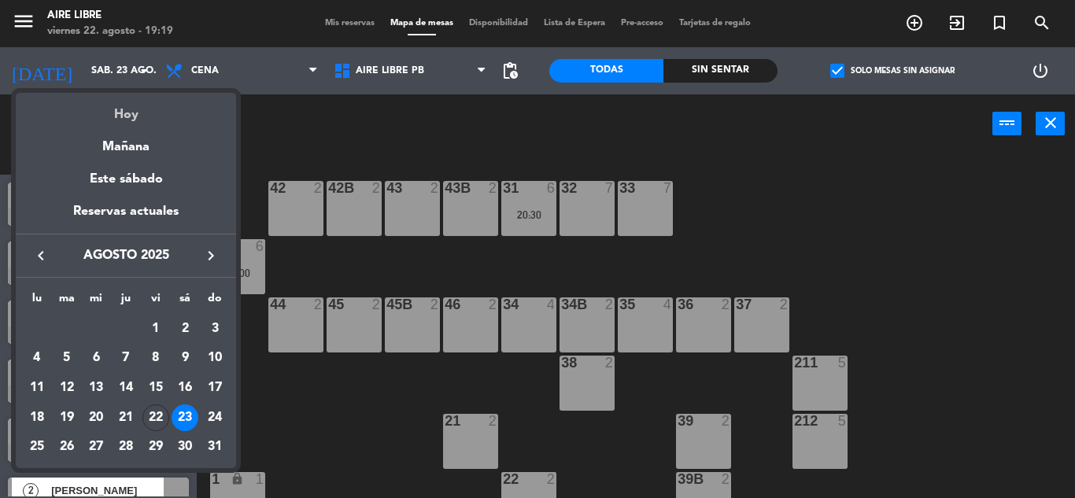
click at [130, 113] on div "Hoy" at bounding box center [126, 109] width 220 height 32
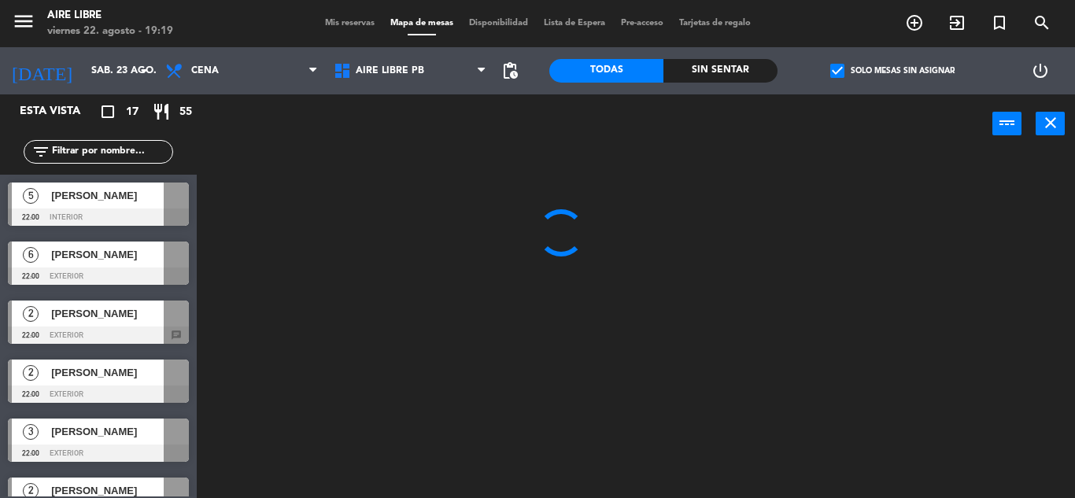
type input "vie. 22 ago."
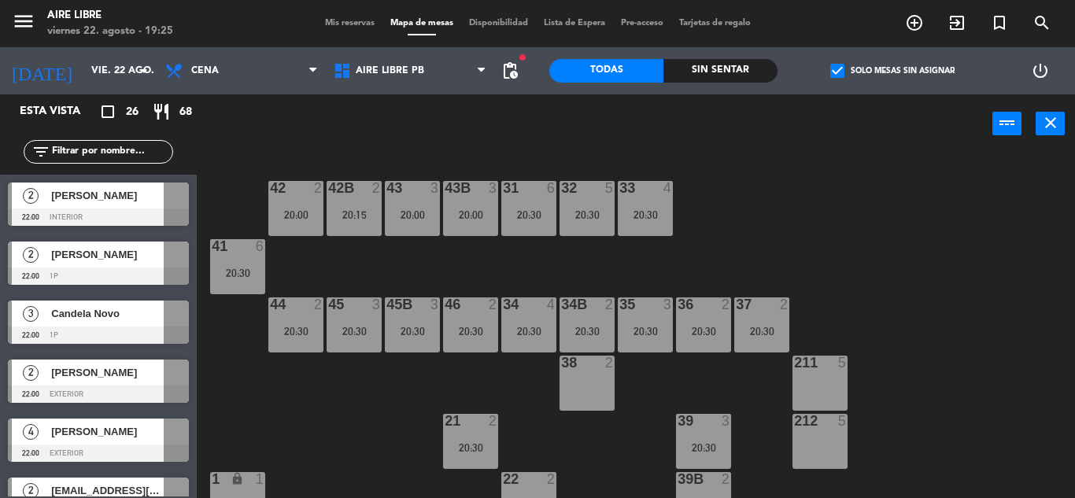
click at [924, 17] on icon "exit_to_app" at bounding box center [914, 22] width 19 height 19
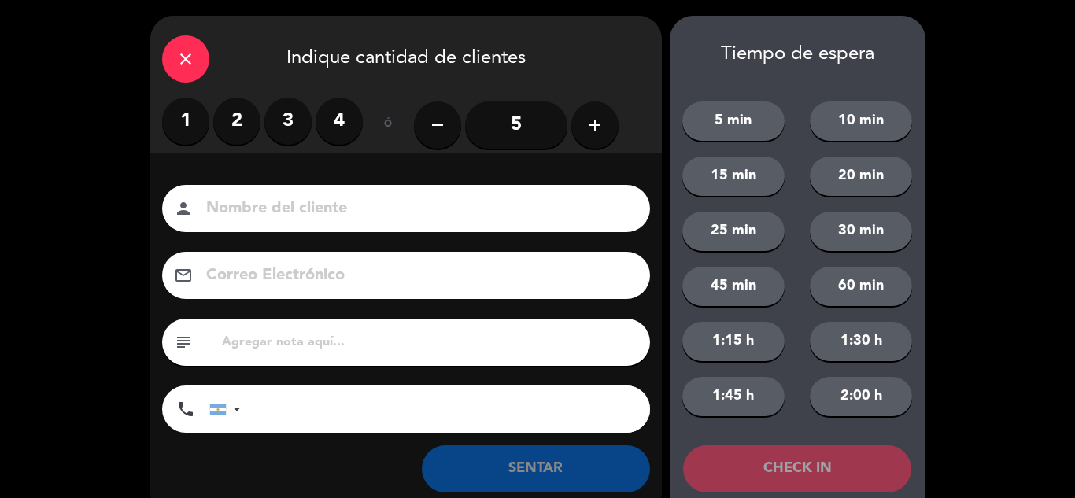
click at [293, 123] on label "3" at bounding box center [287, 121] width 47 height 47
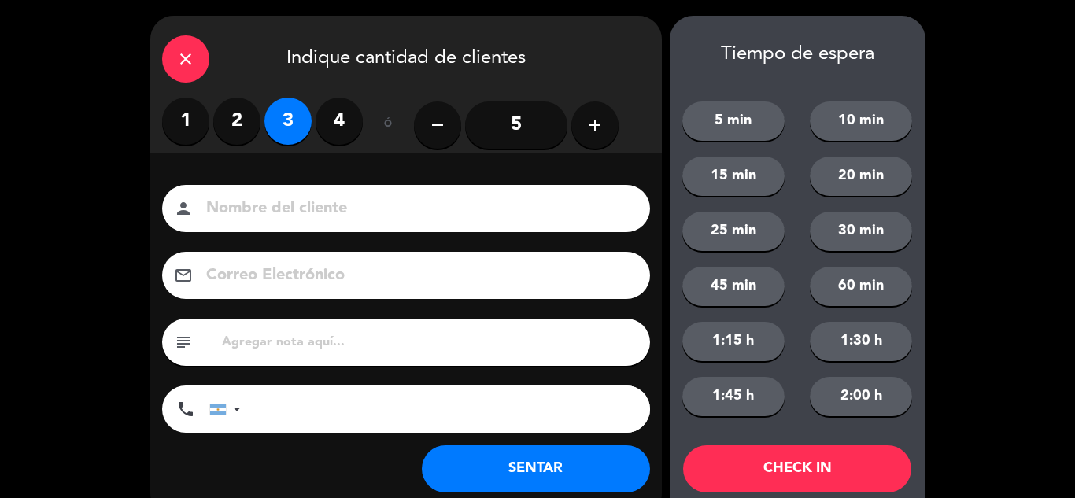
click at [500, 458] on button "SENTAR" at bounding box center [536, 468] width 228 height 47
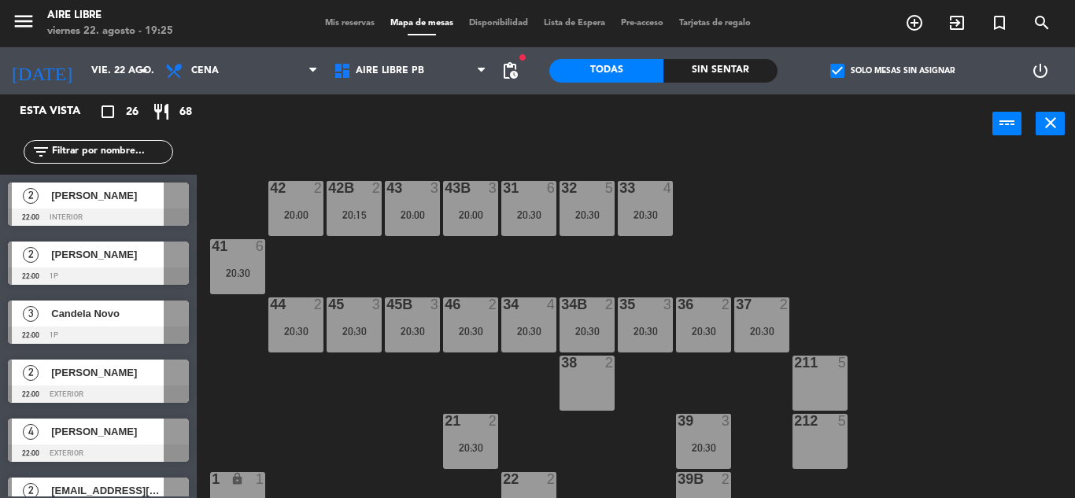
click at [822, 372] on div "211 5" at bounding box center [819, 383] width 55 height 55
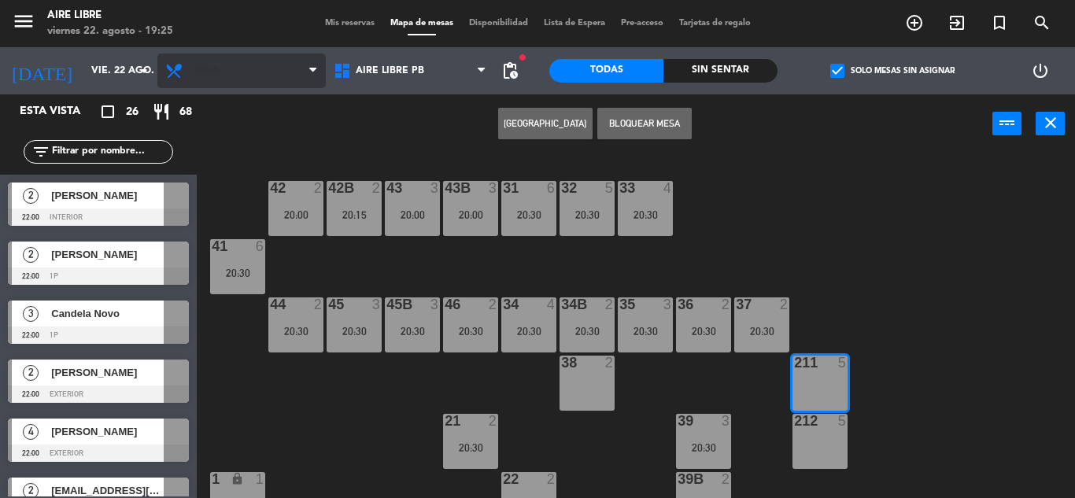
click at [240, 72] on span "Cena" at bounding box center [241, 71] width 168 height 35
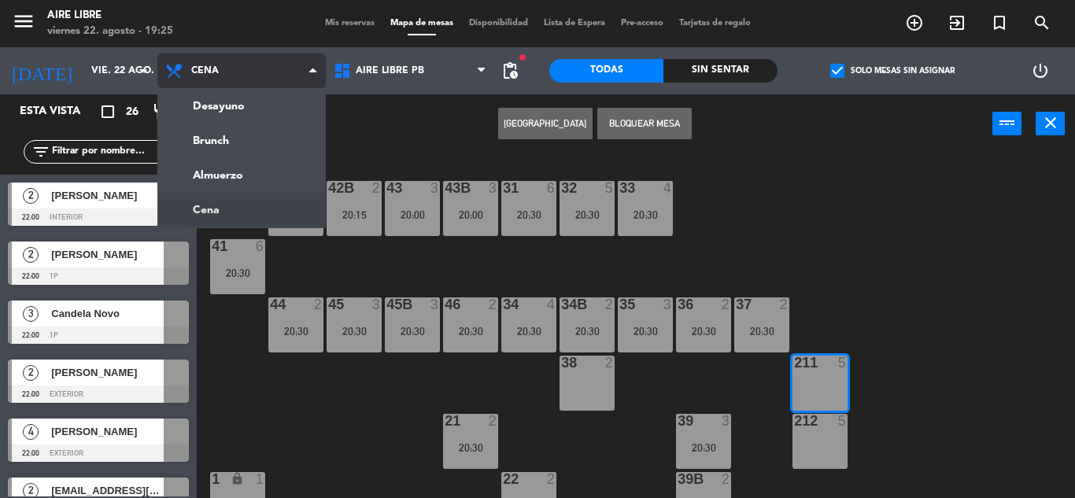
click at [227, 141] on ng-component "menu Aire Libre [DATE] 22. agosto - 19:25 Mis reservas Mapa de mesas Disponibil…" at bounding box center [537, 249] width 1075 height 498
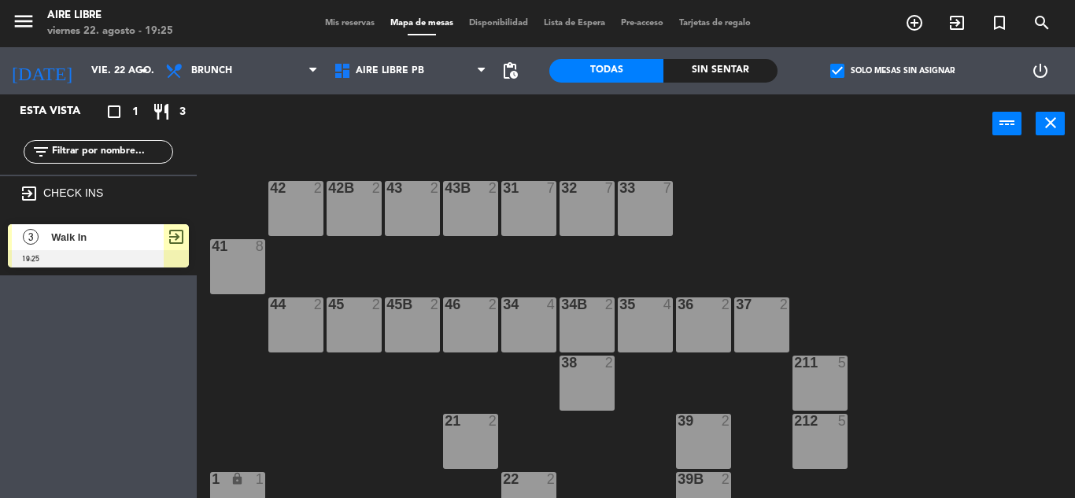
click at [820, 375] on div "211 5" at bounding box center [819, 383] width 55 height 55
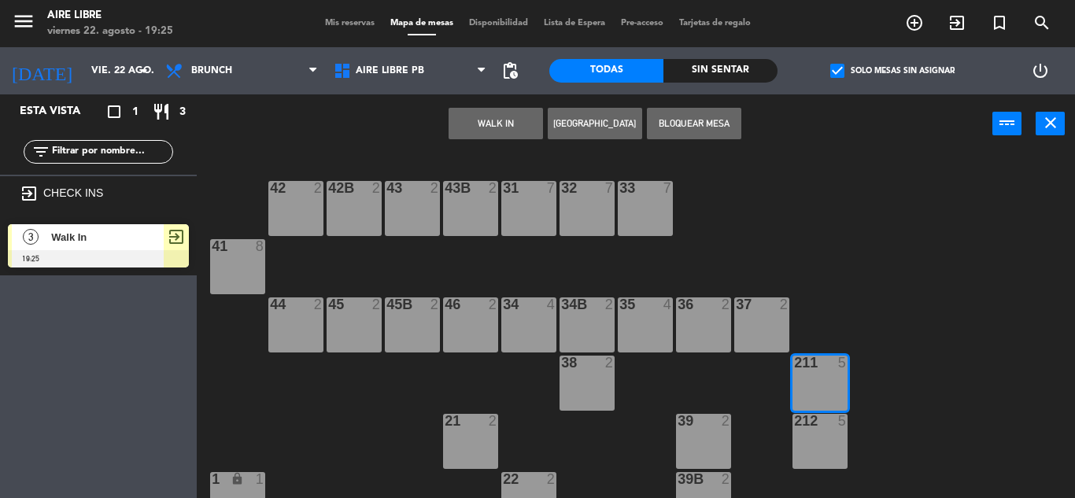
click at [491, 127] on button "WALK IN" at bounding box center [495, 123] width 94 height 31
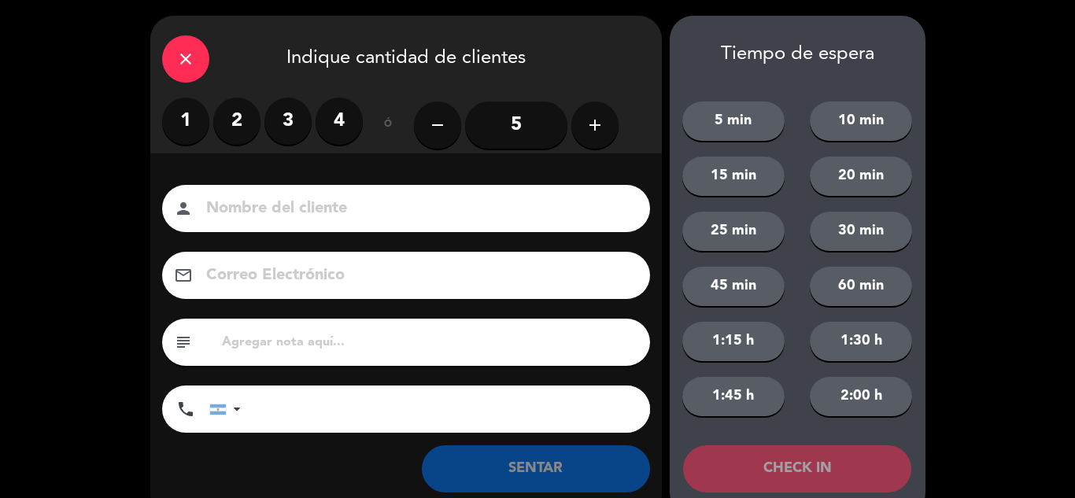
click at [294, 111] on label "3" at bounding box center [287, 121] width 47 height 47
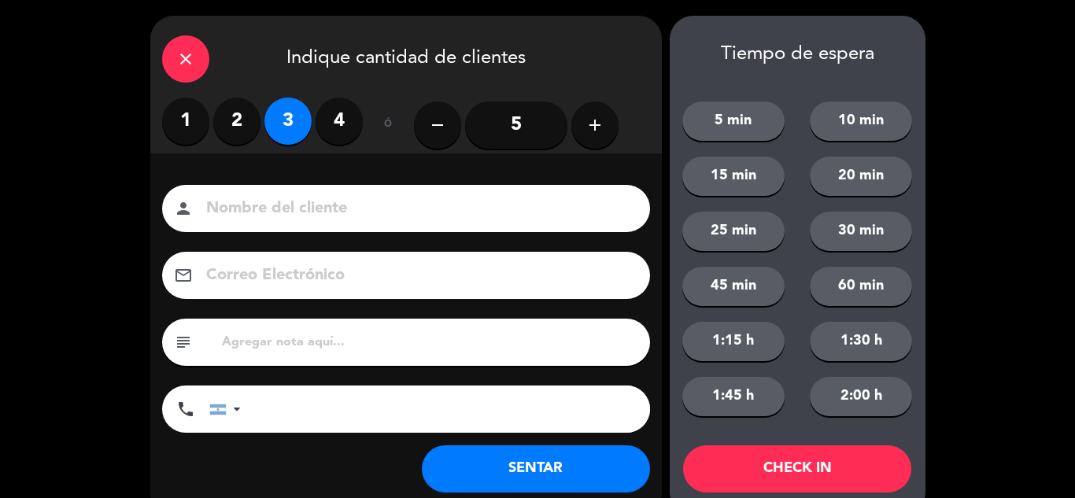
click at [528, 451] on button "SENTAR" at bounding box center [536, 468] width 228 height 47
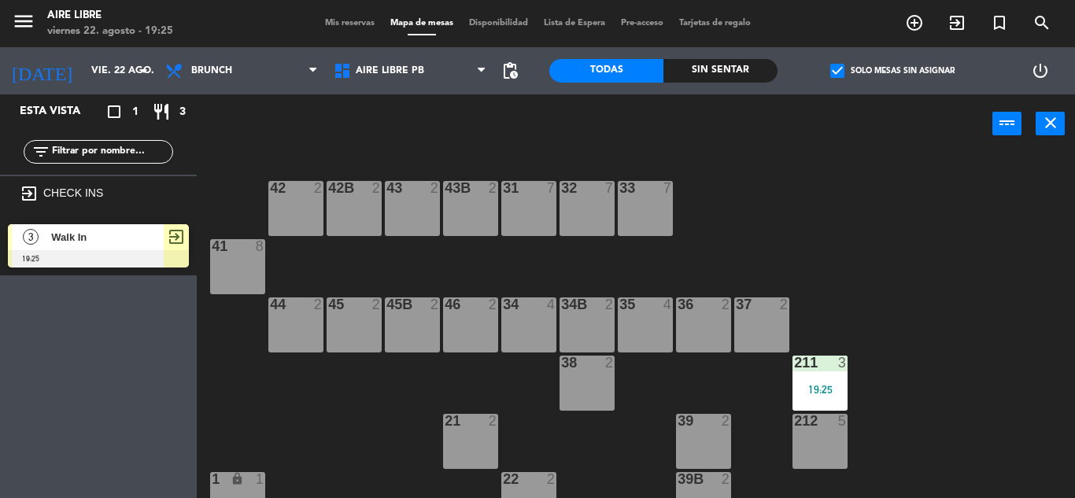
click at [130, 245] on span "Walk In" at bounding box center [107, 237] width 113 height 17
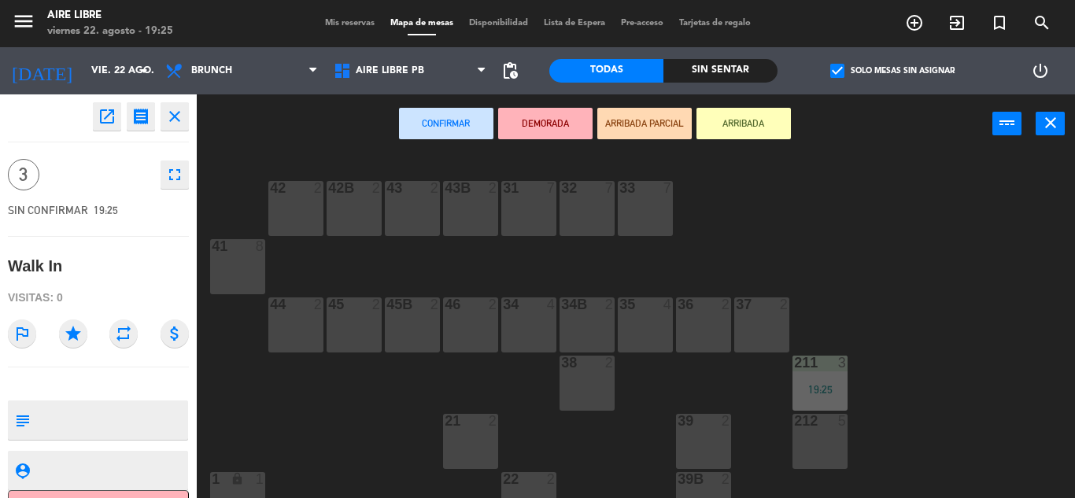
click at [532, 451] on div "42 2 43 2 31 7 32 7 33 7 42B 2 43B 2 41 8 44 2 45 2 46 2 35 4 34 4 36 2 45B 2 3…" at bounding box center [641, 325] width 867 height 345
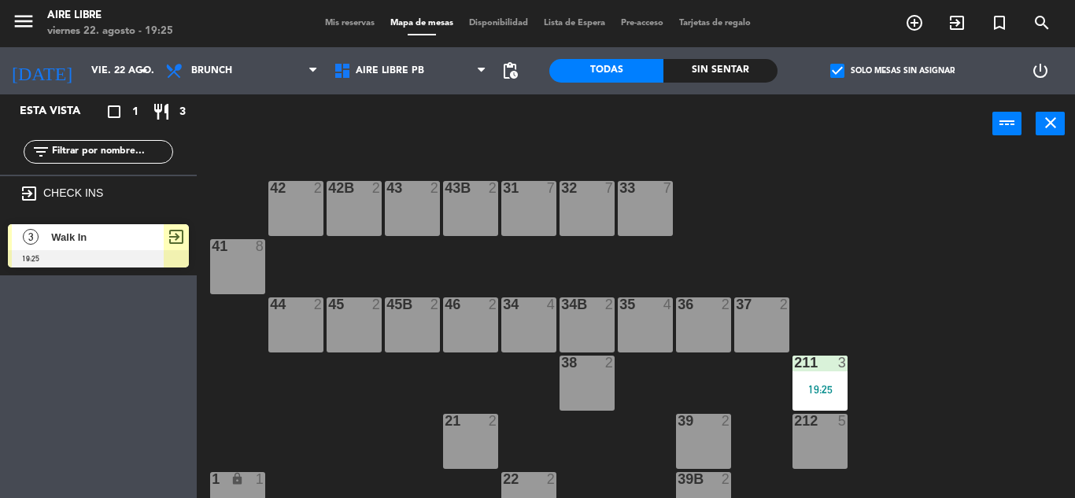
click at [117, 230] on span "Walk In" at bounding box center [107, 237] width 113 height 17
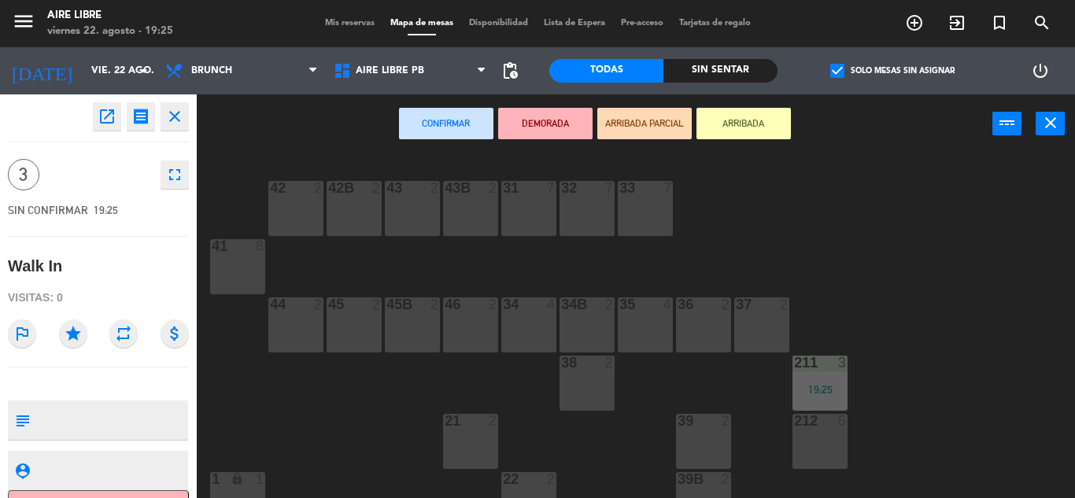
click at [104, 124] on icon "open_in_new" at bounding box center [107, 116] width 19 height 19
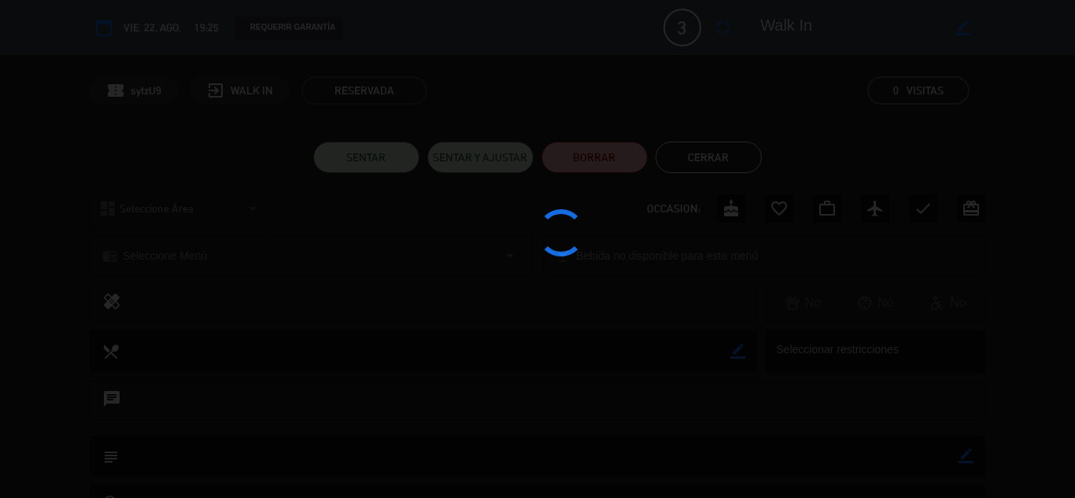
click at [596, 151] on button "BORRAR" at bounding box center [594, 157] width 106 height 31
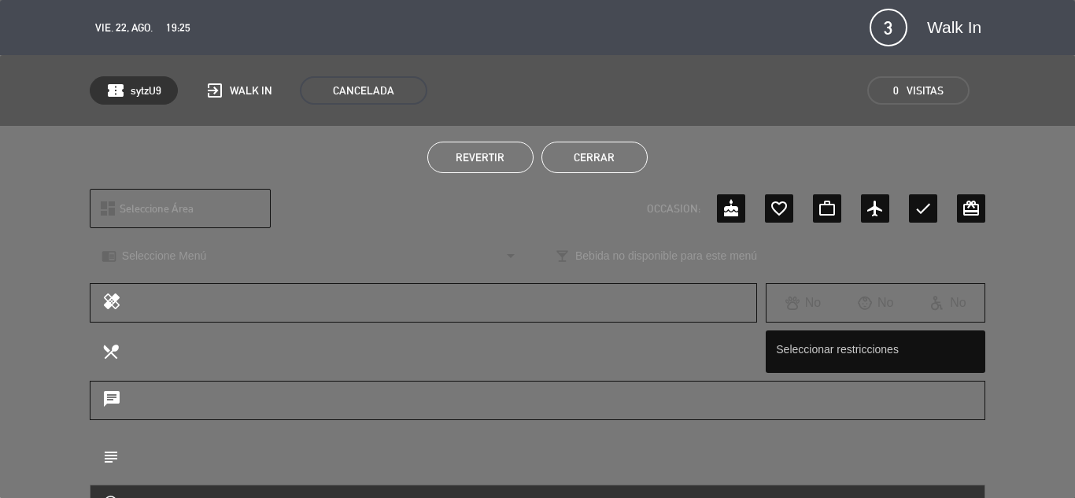
click at [603, 153] on button "Cerrar" at bounding box center [594, 157] width 106 height 31
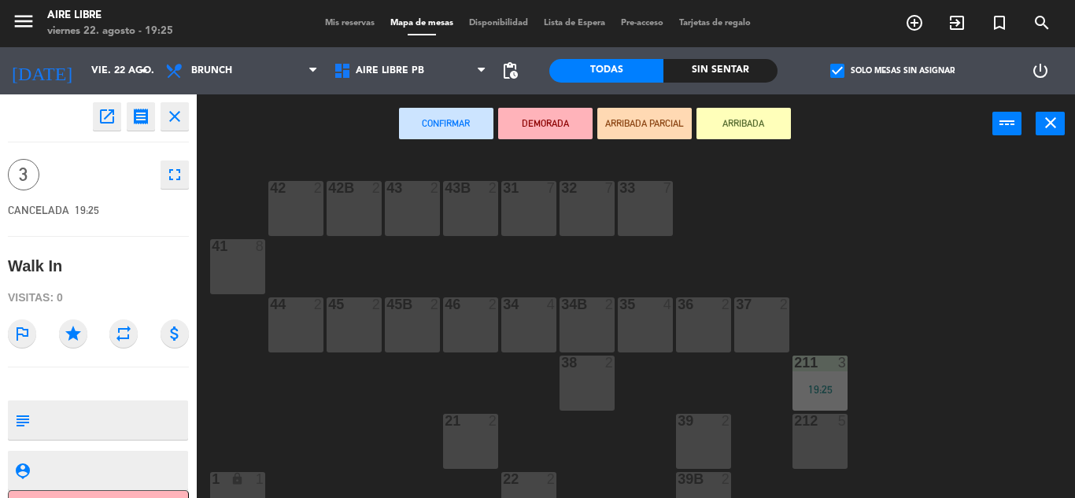
click at [305, 122] on div "Confirmar DEMORADA ARRIBADA PARCIAL ARRIBADA power_input close" at bounding box center [594, 124] width 795 height 60
click at [175, 120] on icon "close" at bounding box center [174, 116] width 19 height 19
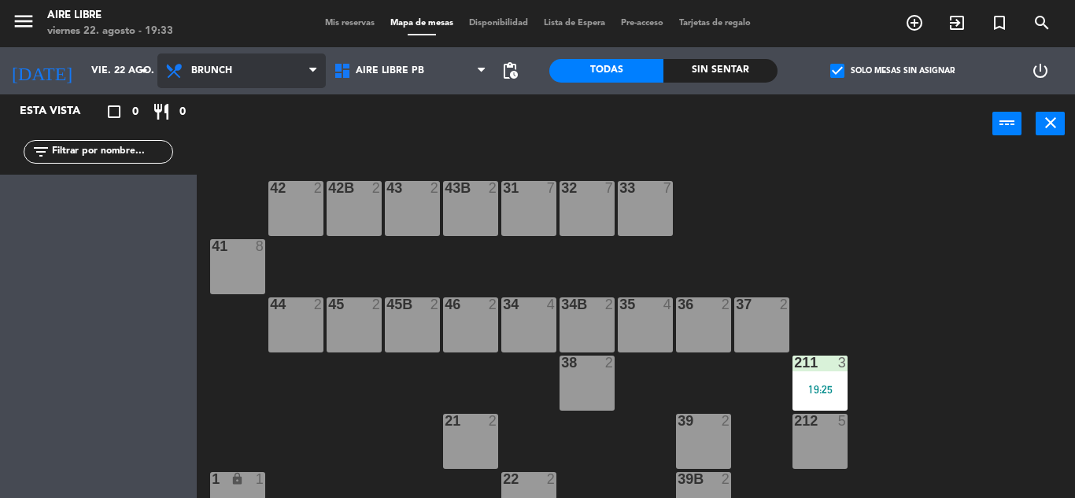
click at [208, 63] on span "Brunch" at bounding box center [241, 71] width 168 height 35
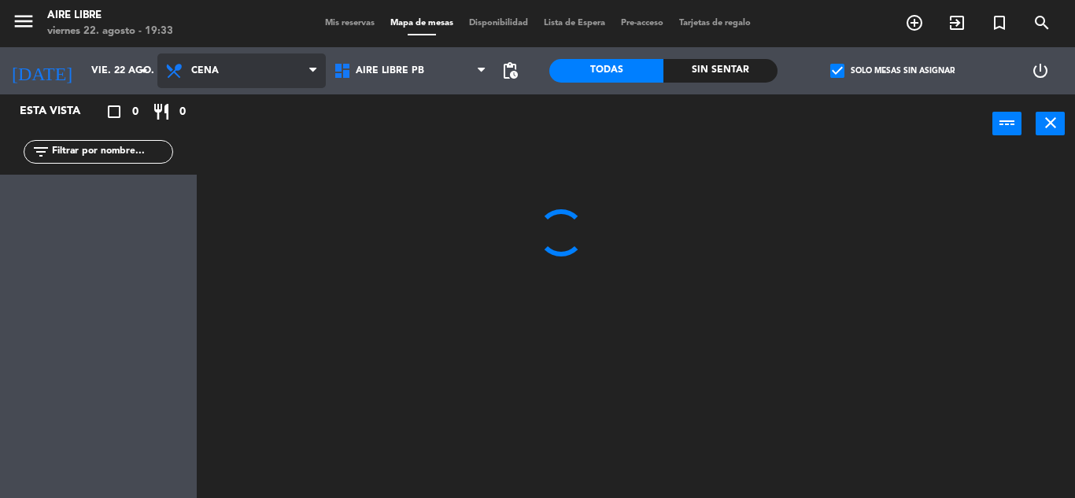
click at [214, 206] on ng-component "menu Aire Libre [DATE] 22. agosto - 19:33 Mis reservas Mapa de mesas Disponibil…" at bounding box center [537, 249] width 1075 height 498
click at [111, 148] on input "text" at bounding box center [111, 151] width 122 height 17
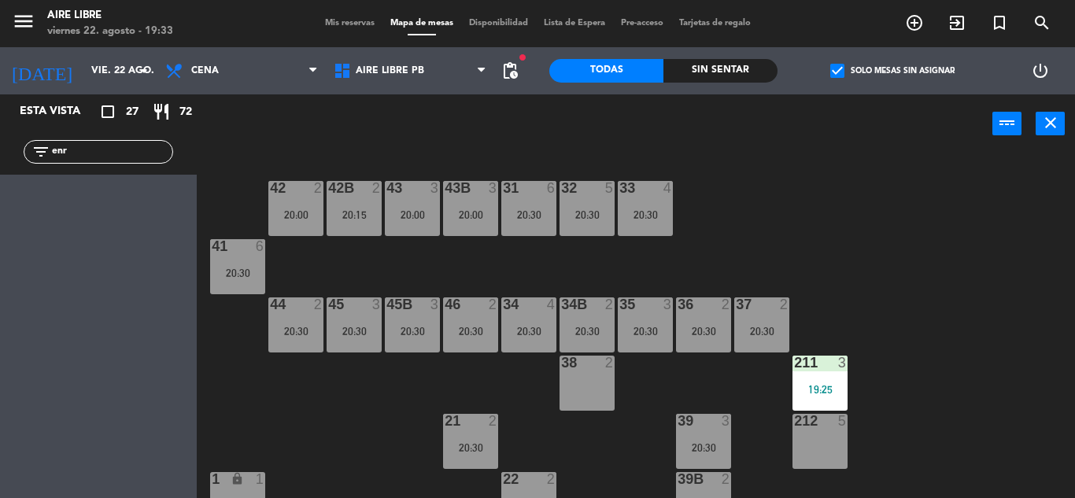
type input "enr"
click at [840, 65] on span "check_box" at bounding box center [837, 71] width 14 height 14
click at [892, 71] on input "check_box Solo mesas sin asignar" at bounding box center [892, 71] width 0 height 0
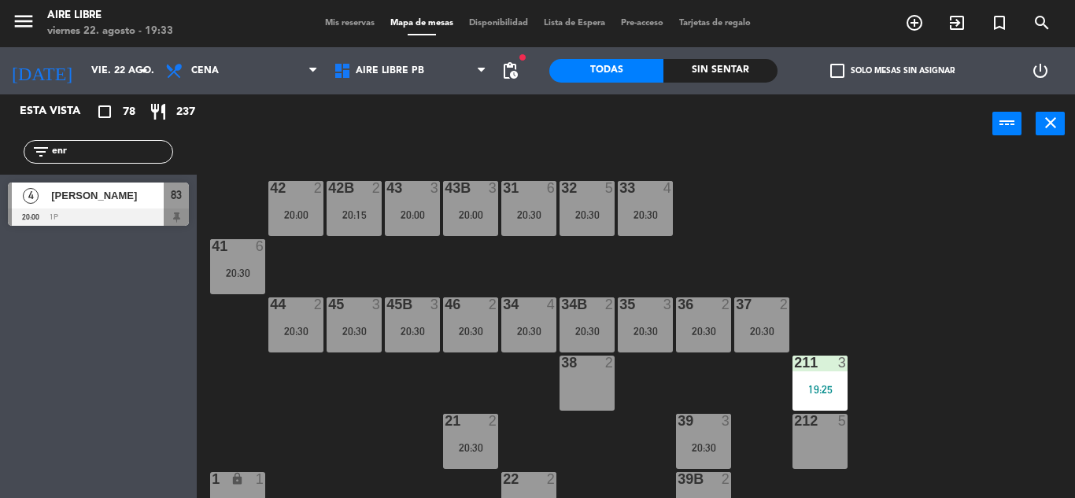
click at [105, 205] on div "[PERSON_NAME]" at bounding box center [107, 196] width 114 height 26
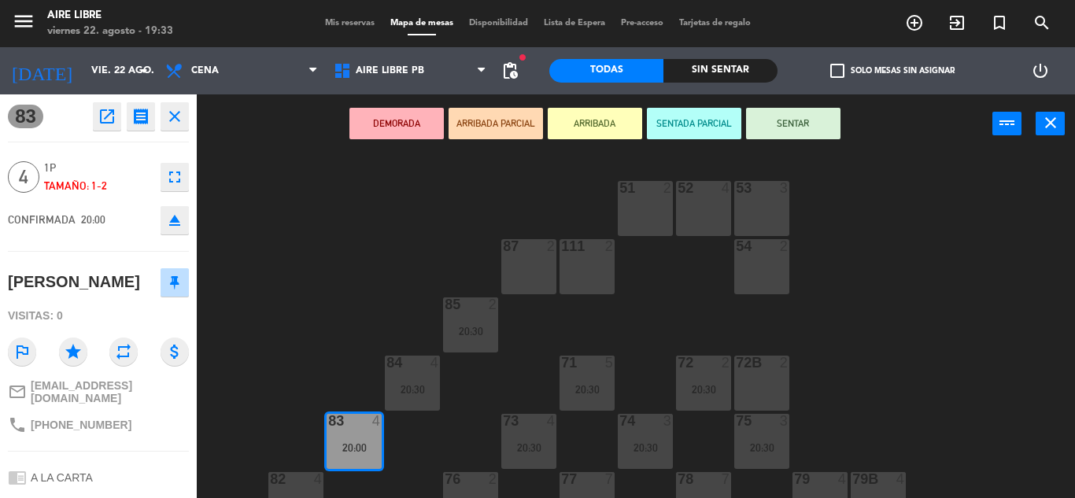
click at [613, 116] on button "ARRIBADA" at bounding box center [595, 123] width 94 height 31
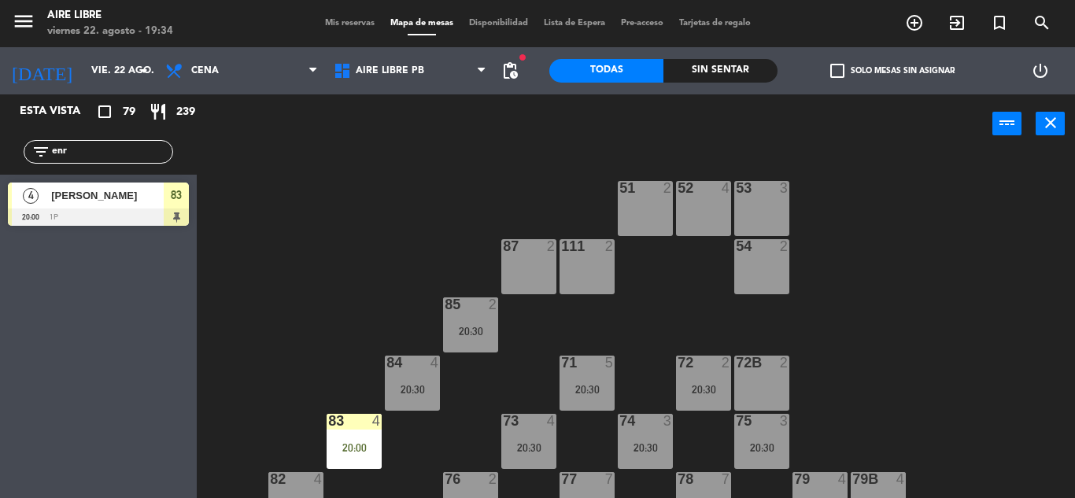
click at [87, 153] on input "enr" at bounding box center [111, 151] width 122 height 17
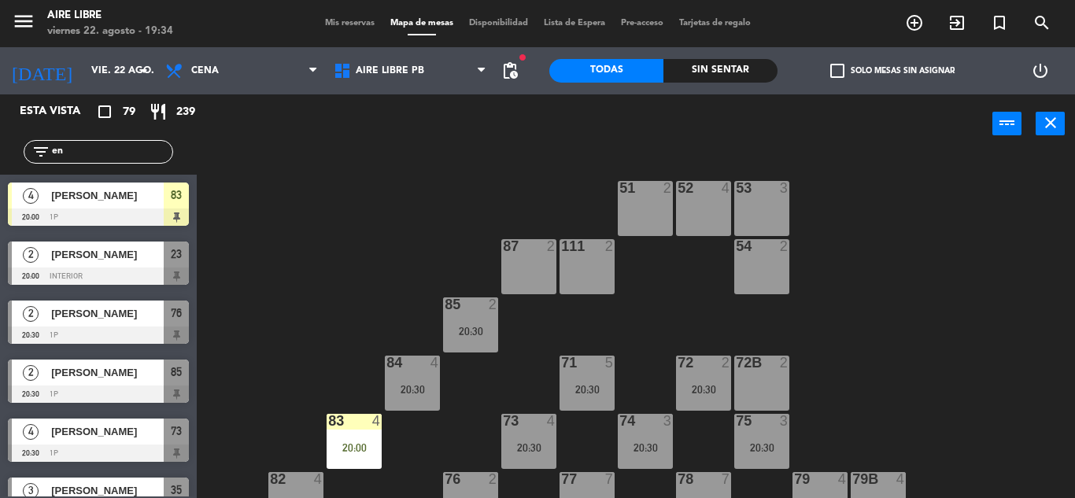
type input "e"
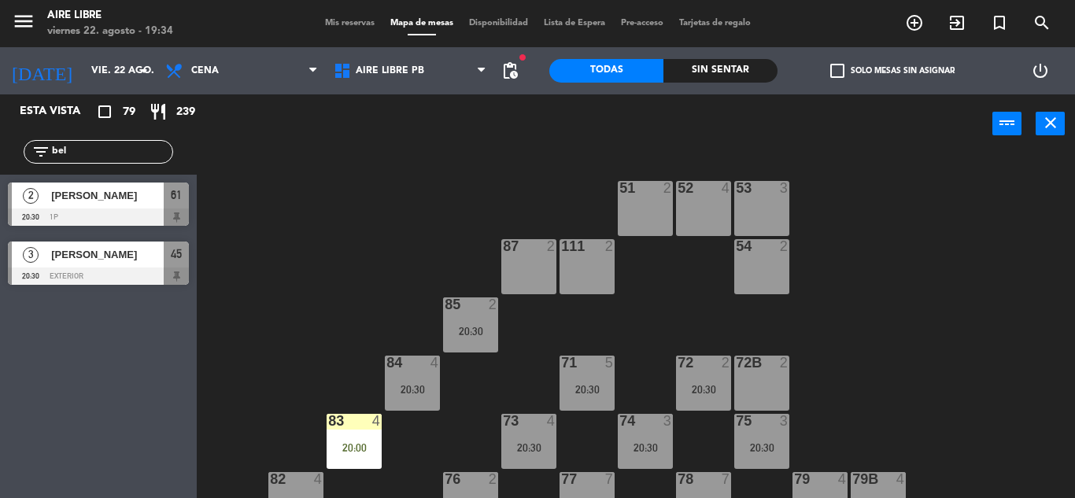
type input "bel"
click at [58, 400] on div "Esta vista crop_square 79 restaurant 239 filter_list bel 2 [PERSON_NAME] 20:30 …" at bounding box center [98, 296] width 197 height 404
click at [90, 257] on span "[PERSON_NAME]" at bounding box center [107, 254] width 113 height 17
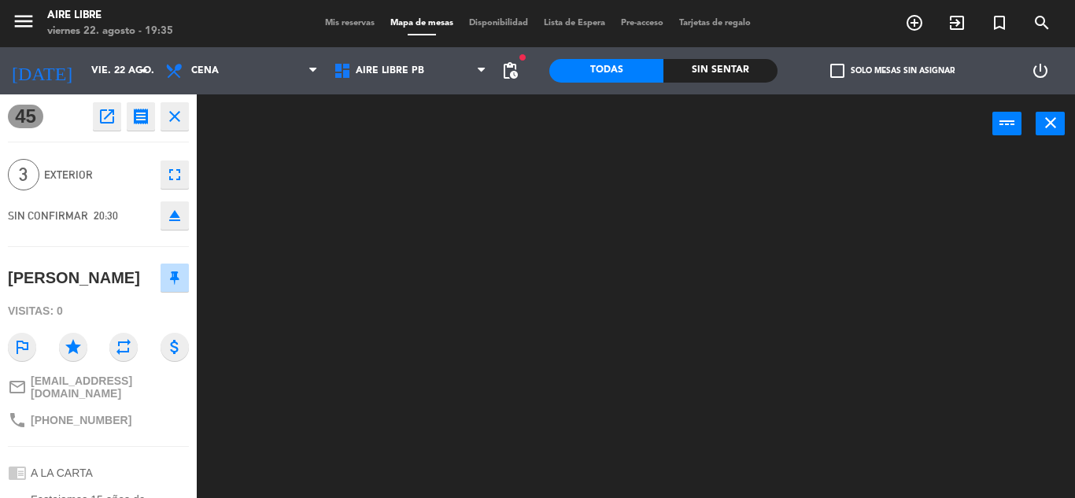
click at [108, 113] on icon "open_in_new" at bounding box center [107, 116] width 19 height 19
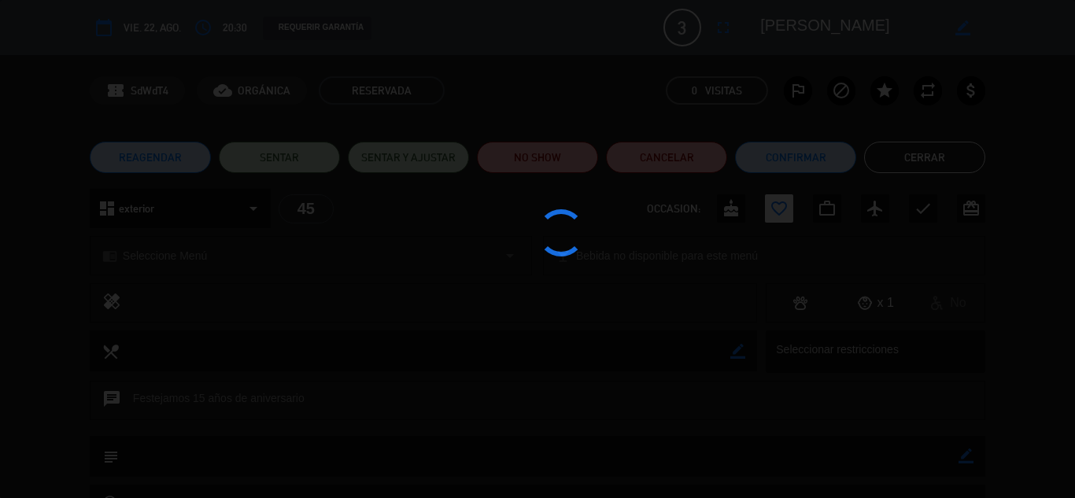
click at [799, 149] on div at bounding box center [537, 249] width 1075 height 498
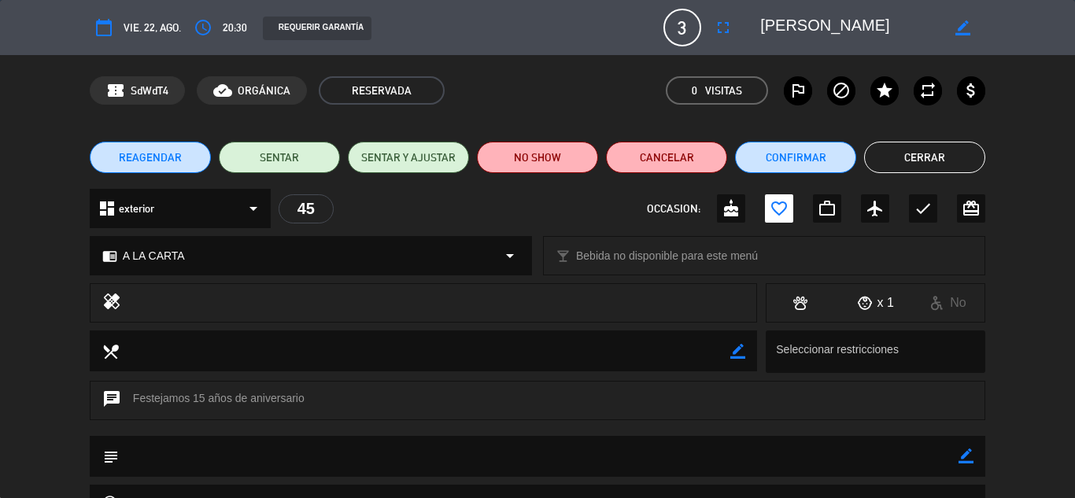
click at [799, 156] on button "Confirmar" at bounding box center [795, 157] width 121 height 31
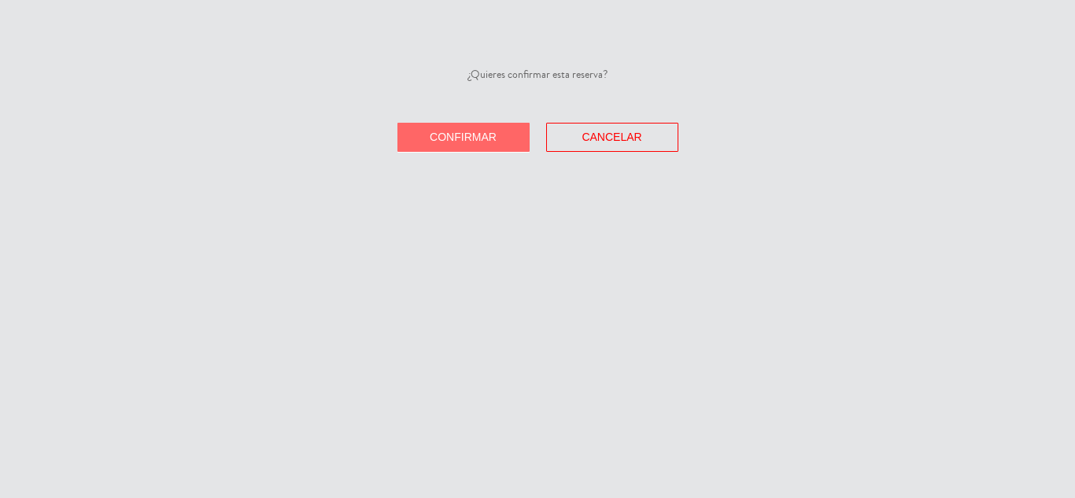
click at [478, 138] on span "Confirmar" at bounding box center [463, 137] width 67 height 13
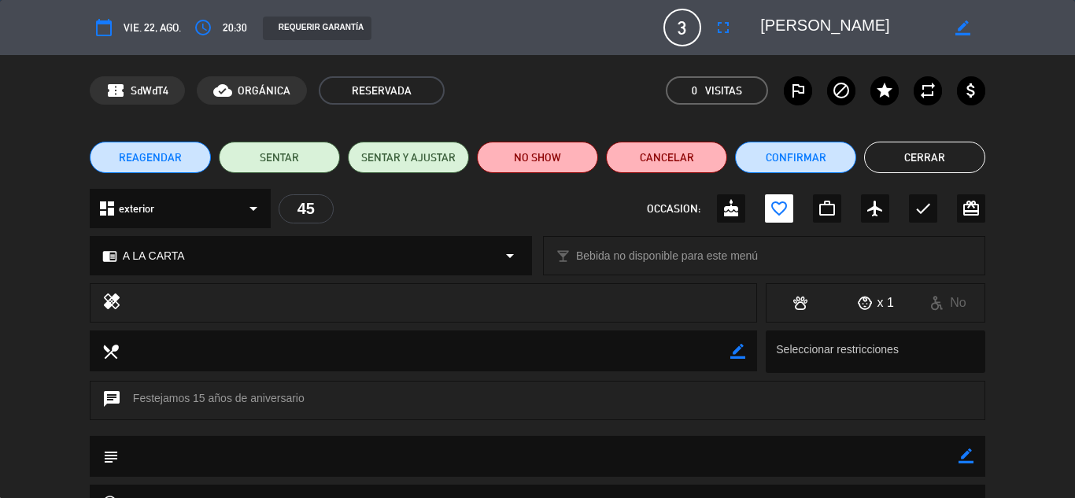
click at [928, 154] on button "Cerrar" at bounding box center [924, 157] width 121 height 31
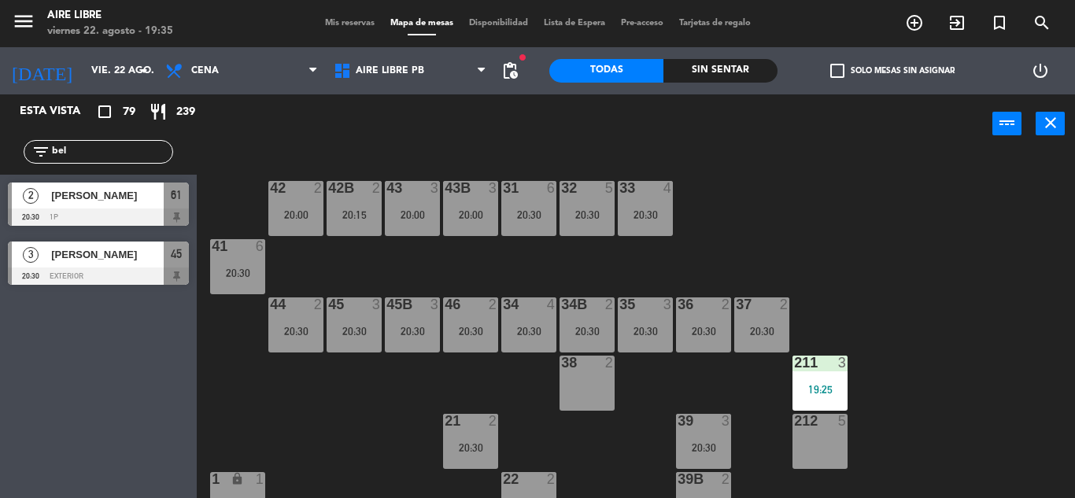
click at [102, 153] on input "bel" at bounding box center [111, 151] width 122 height 17
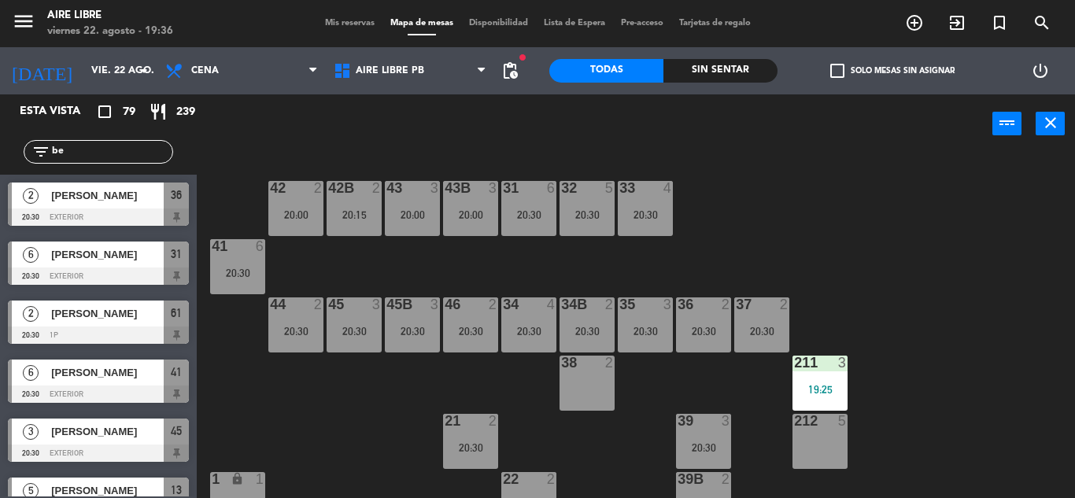
type input "b"
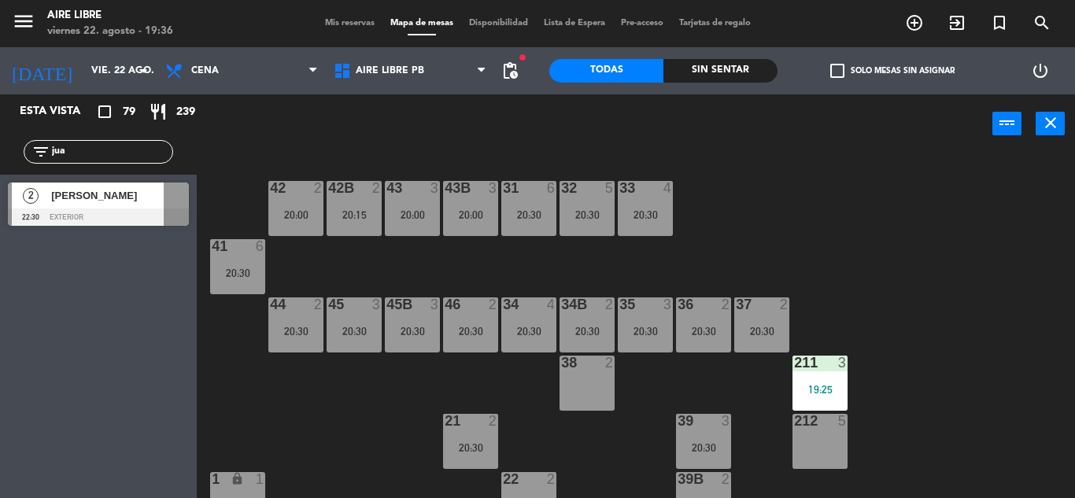
type input "jua"
click at [65, 381] on div "Esta vista crop_square 79 restaurant 239 filter_list jua 2 [PERSON_NAME] 22:30 …" at bounding box center [98, 296] width 197 height 404
click at [87, 197] on span "[PERSON_NAME]" at bounding box center [107, 195] width 113 height 17
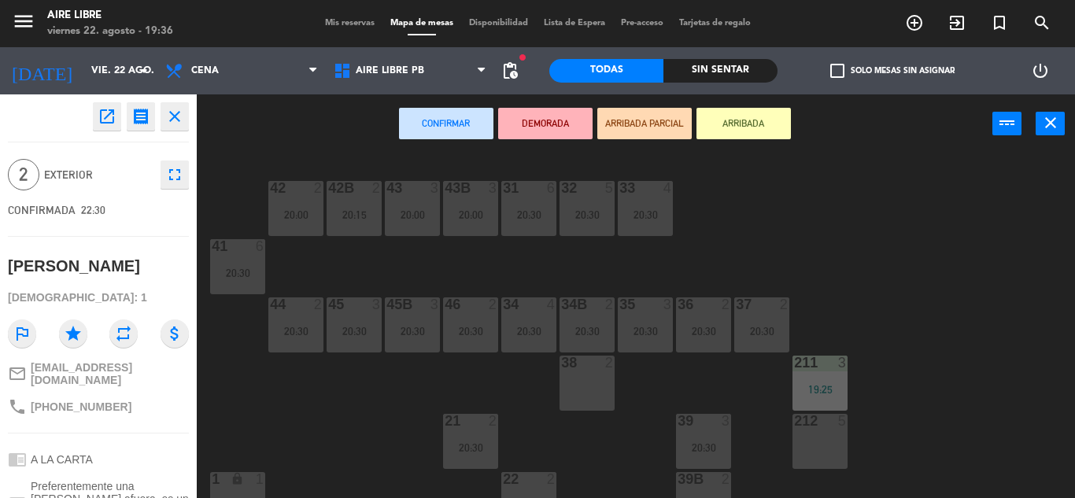
click at [105, 117] on icon "open_in_new" at bounding box center [107, 116] width 19 height 19
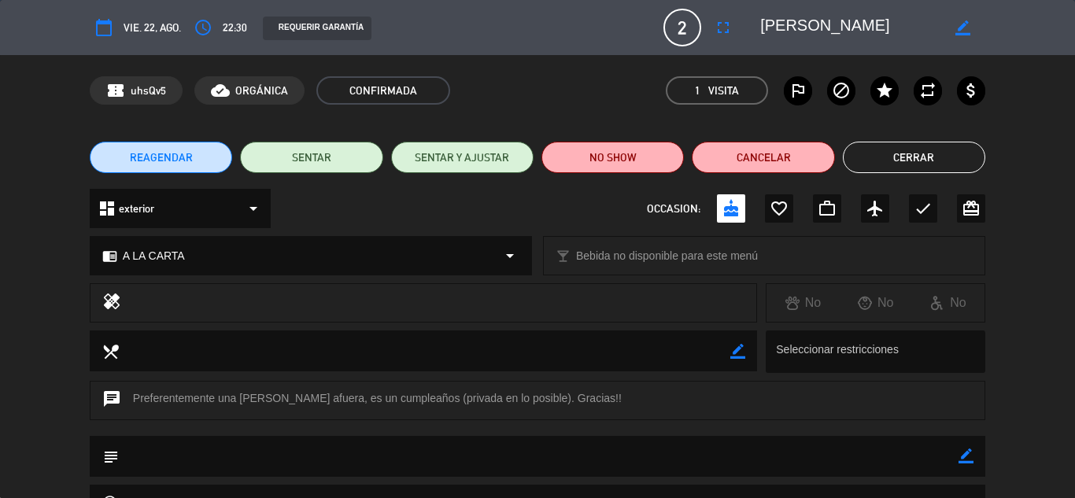
click at [942, 157] on button "Cerrar" at bounding box center [914, 157] width 142 height 31
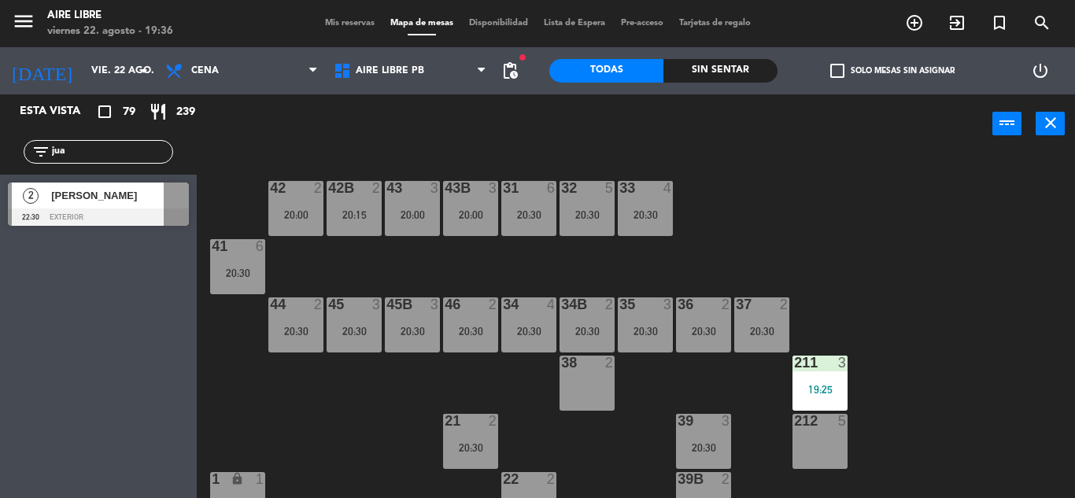
click at [116, 143] on input "jua" at bounding box center [111, 151] width 122 height 17
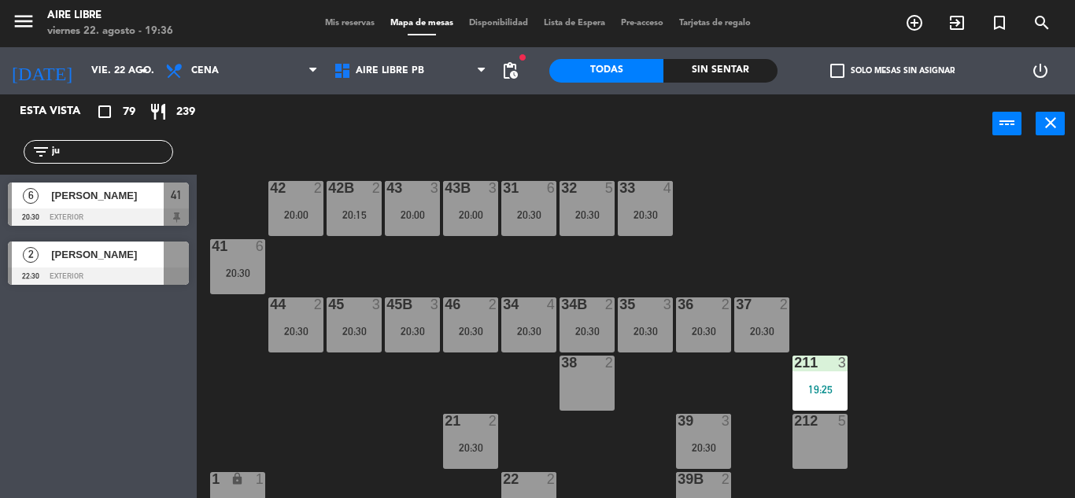
type input "j"
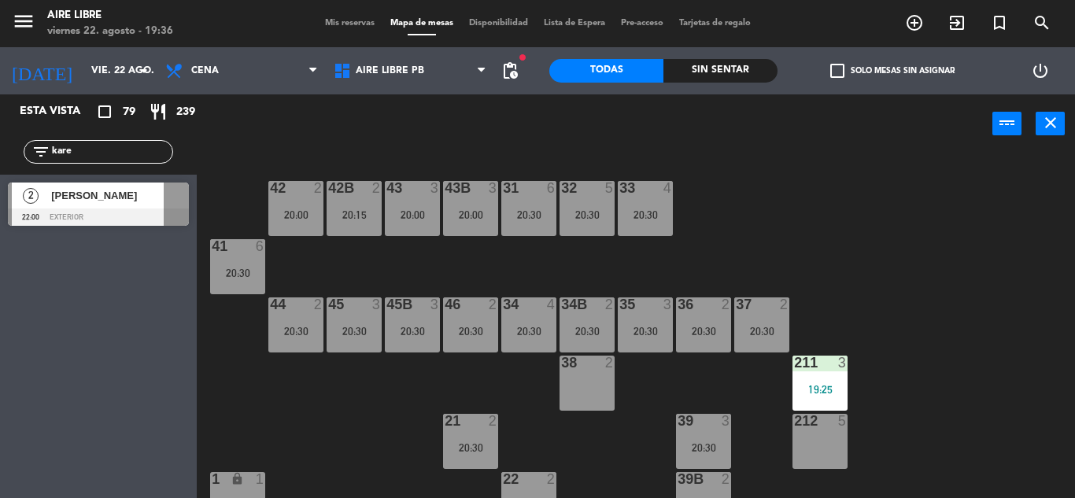
type input "kare"
click at [85, 195] on span "[PERSON_NAME]" at bounding box center [107, 195] width 113 height 17
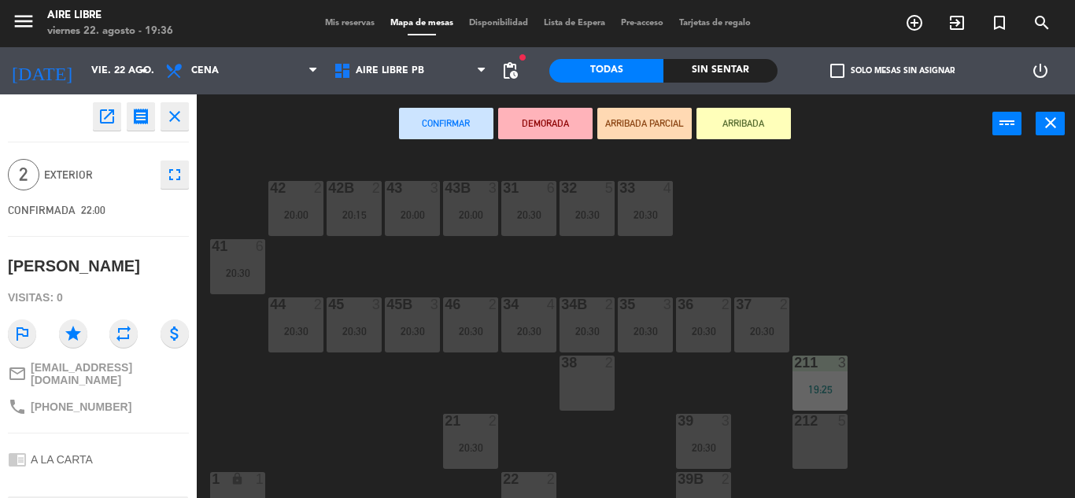
click at [105, 107] on icon "open_in_new" at bounding box center [107, 116] width 19 height 19
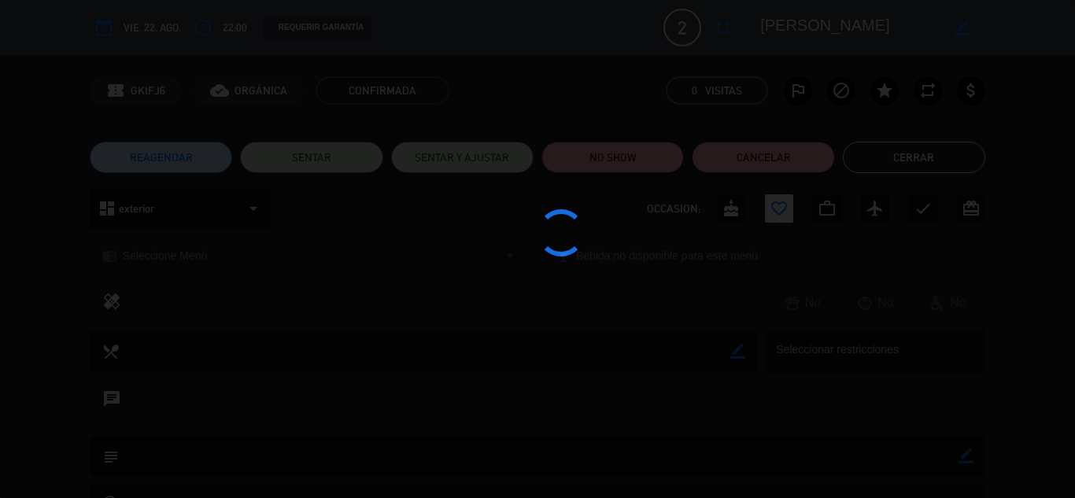
click at [930, 157] on div at bounding box center [537, 249] width 1075 height 498
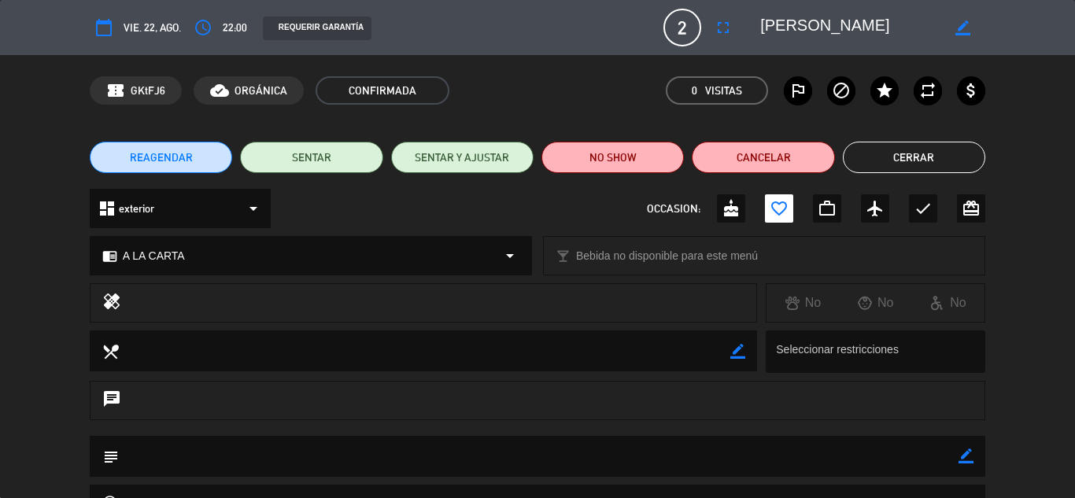
click at [929, 156] on button "Cerrar" at bounding box center [914, 157] width 142 height 31
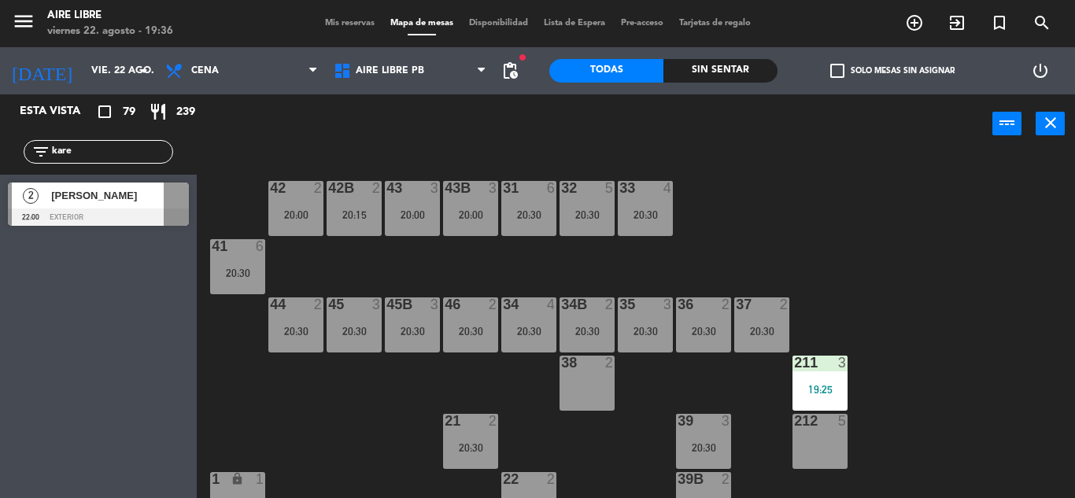
click at [111, 146] on input "kare" at bounding box center [111, 151] width 122 height 17
type input "k"
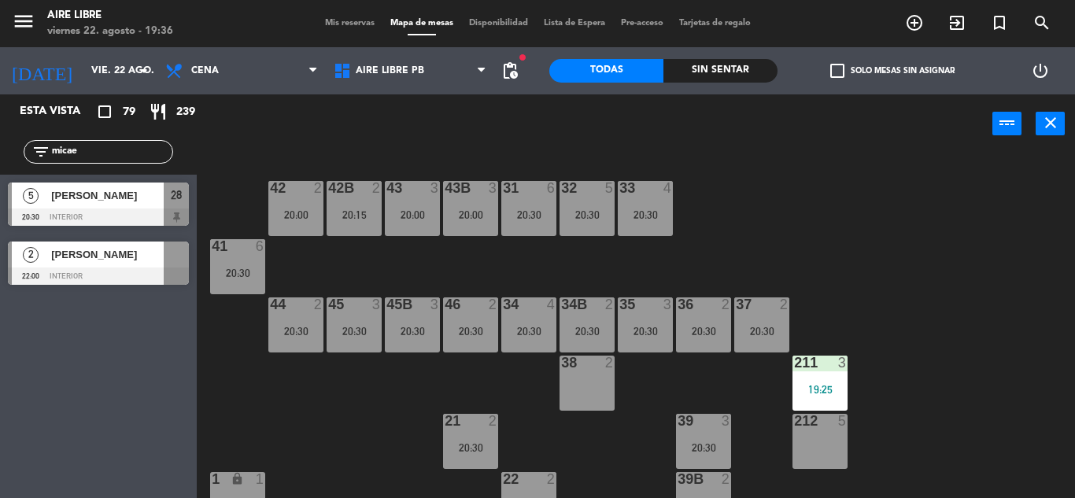
type input "micae"
click at [79, 276] on div at bounding box center [98, 276] width 181 height 17
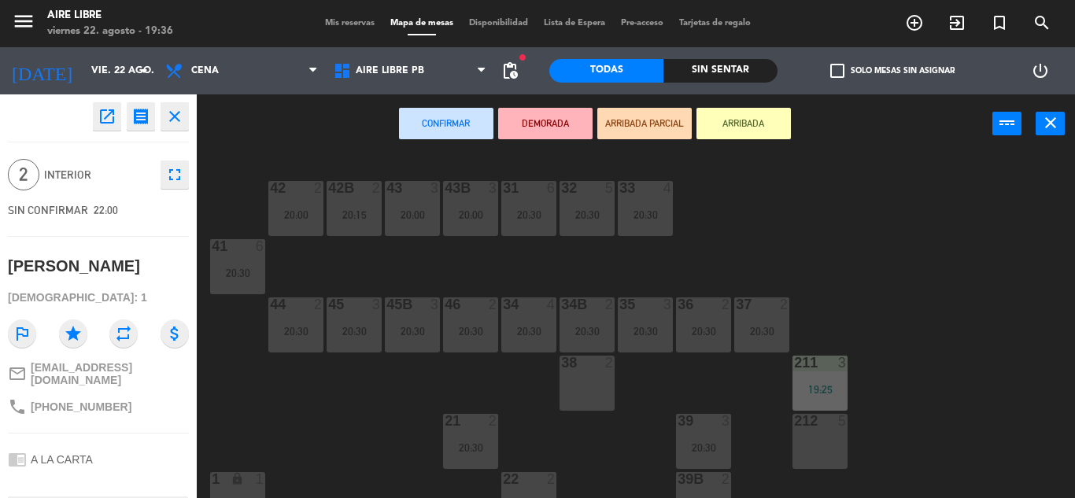
click at [102, 124] on icon "open_in_new" at bounding box center [107, 116] width 19 height 19
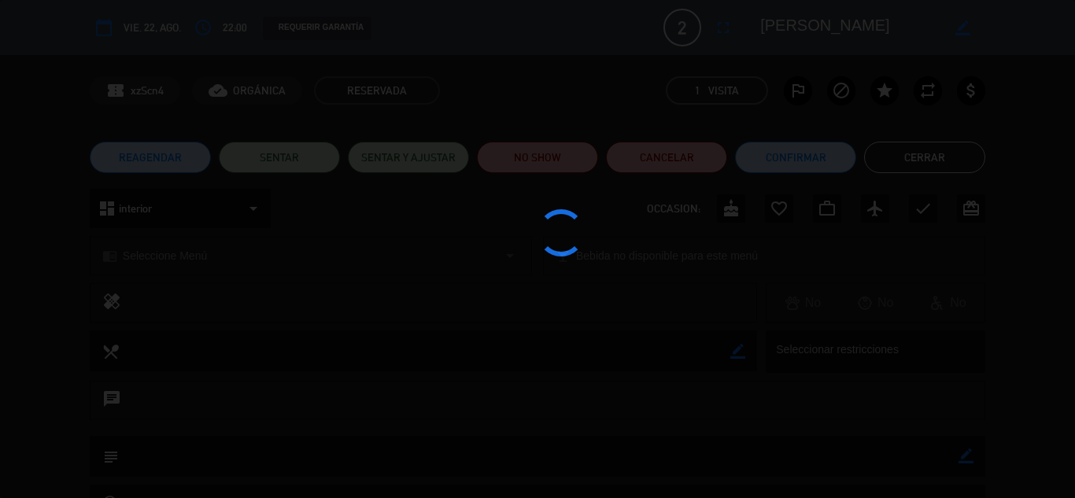
click at [795, 157] on div at bounding box center [537, 249] width 1075 height 498
click at [799, 148] on button "Confirmar" at bounding box center [795, 157] width 121 height 31
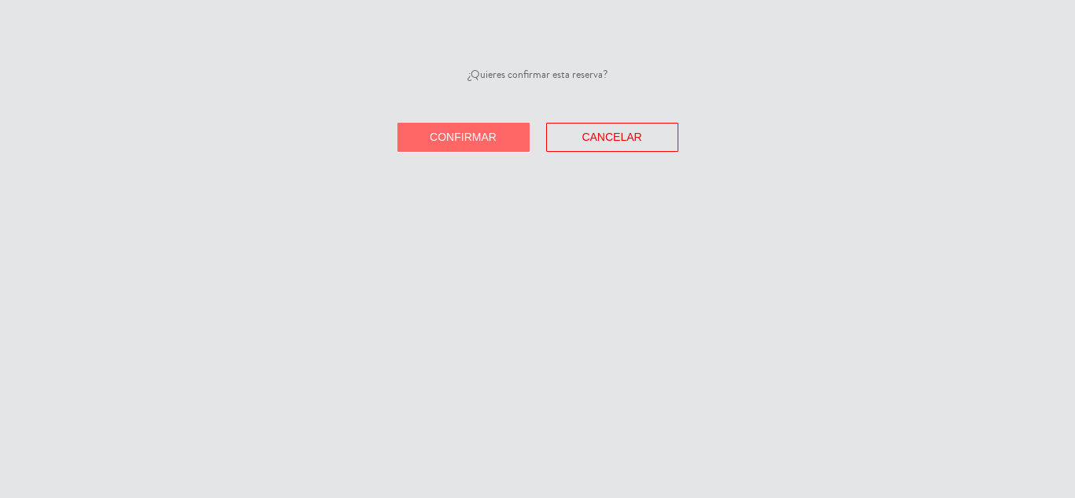
click at [464, 126] on button "Confirmar" at bounding box center [463, 137] width 132 height 29
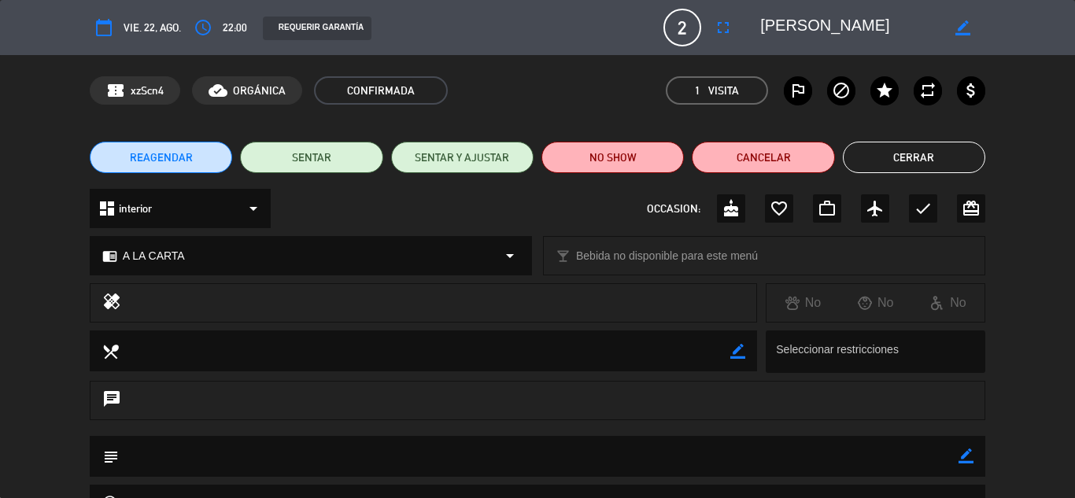
click at [932, 150] on button "Cerrar" at bounding box center [914, 157] width 142 height 31
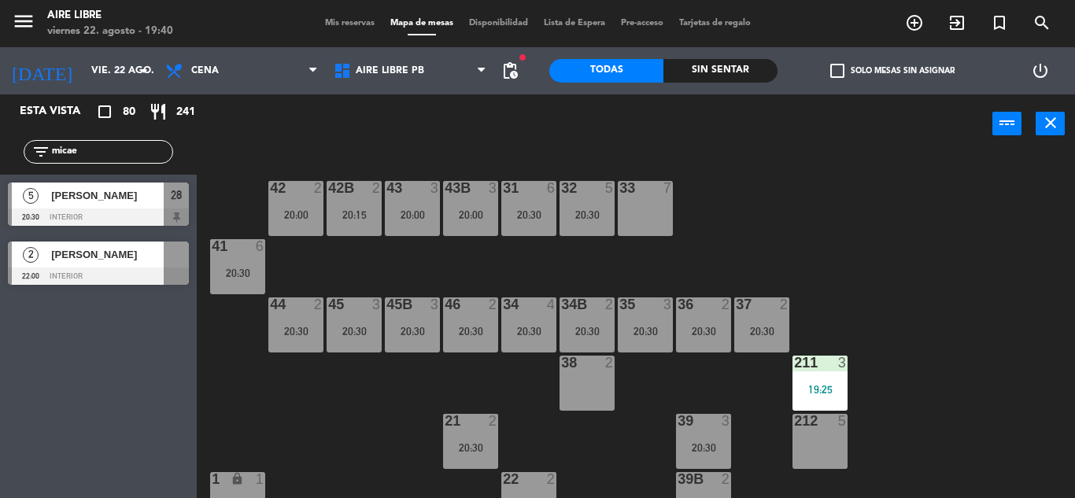
click at [109, 149] on input "micae" at bounding box center [111, 151] width 122 height 17
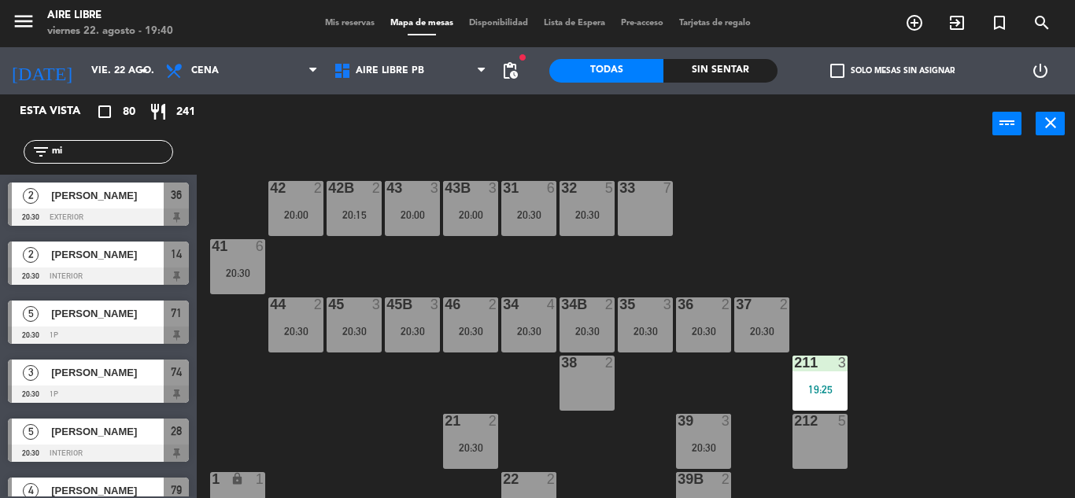
type input "m"
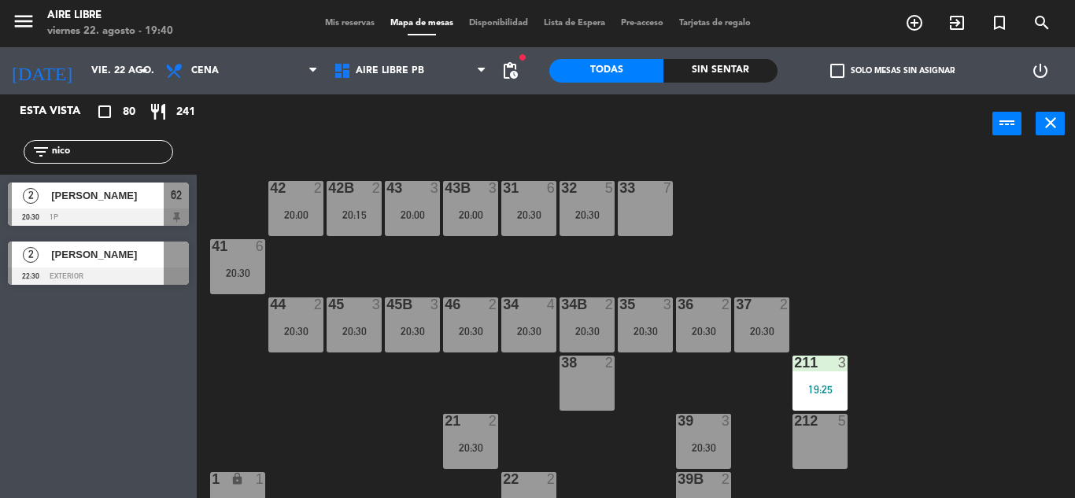
type input "nico"
click at [108, 264] on div "[PERSON_NAME]" at bounding box center [107, 255] width 114 height 26
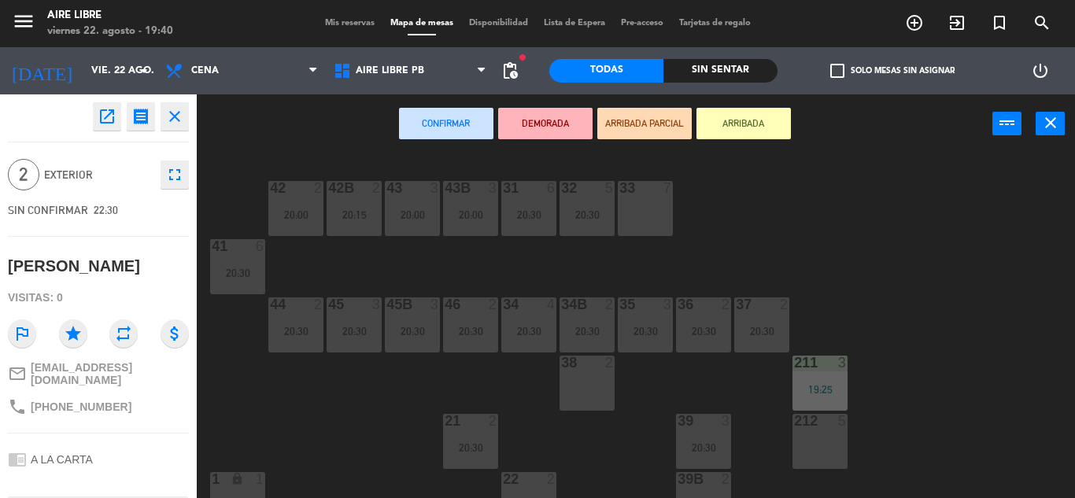
click at [115, 117] on icon "open_in_new" at bounding box center [107, 116] width 19 height 19
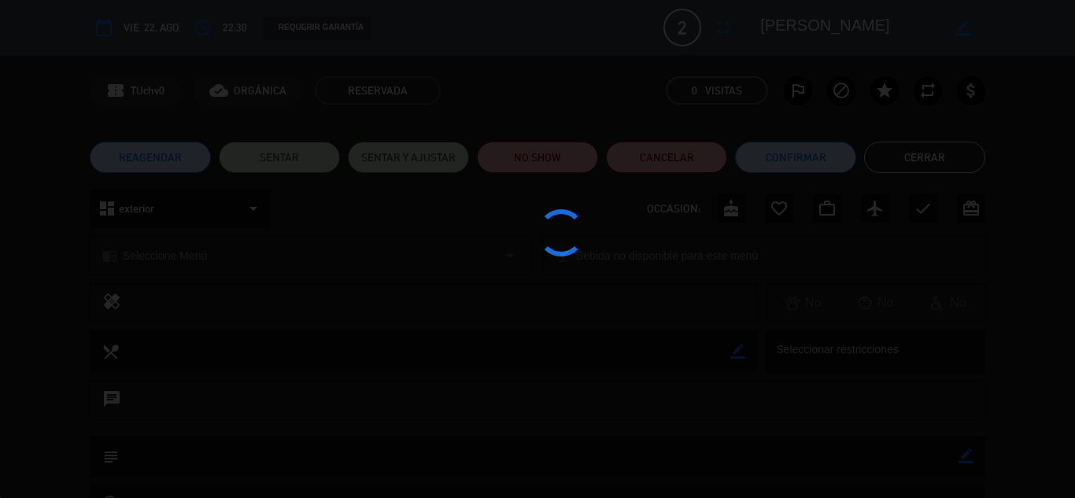
click at [801, 149] on div at bounding box center [537, 249] width 1075 height 498
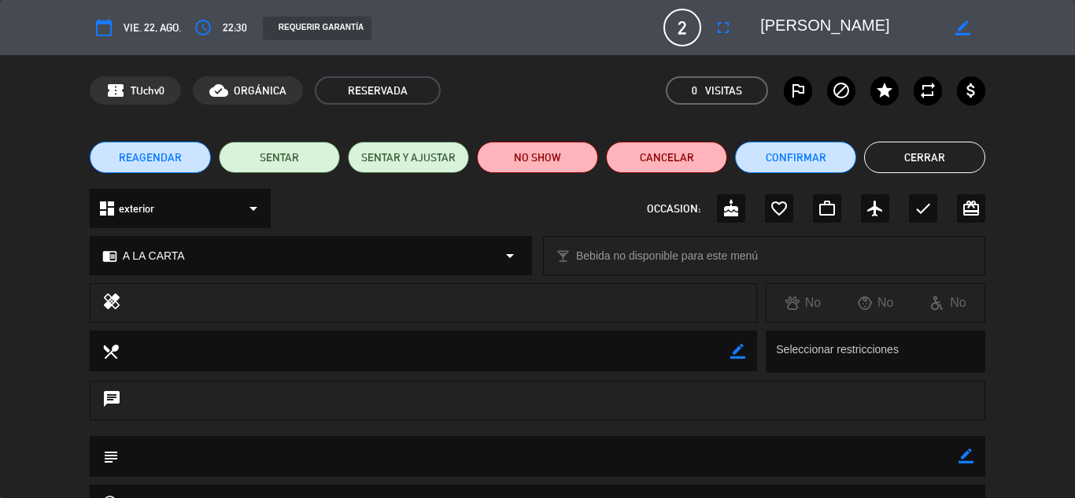
click at [810, 156] on button "Confirmar" at bounding box center [795, 157] width 121 height 31
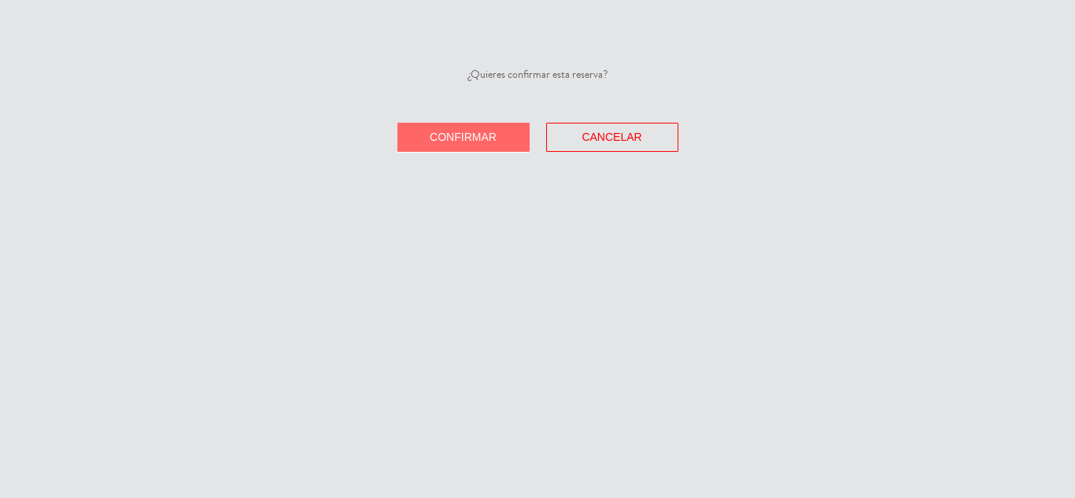
click at [474, 133] on span "Confirmar" at bounding box center [463, 137] width 67 height 13
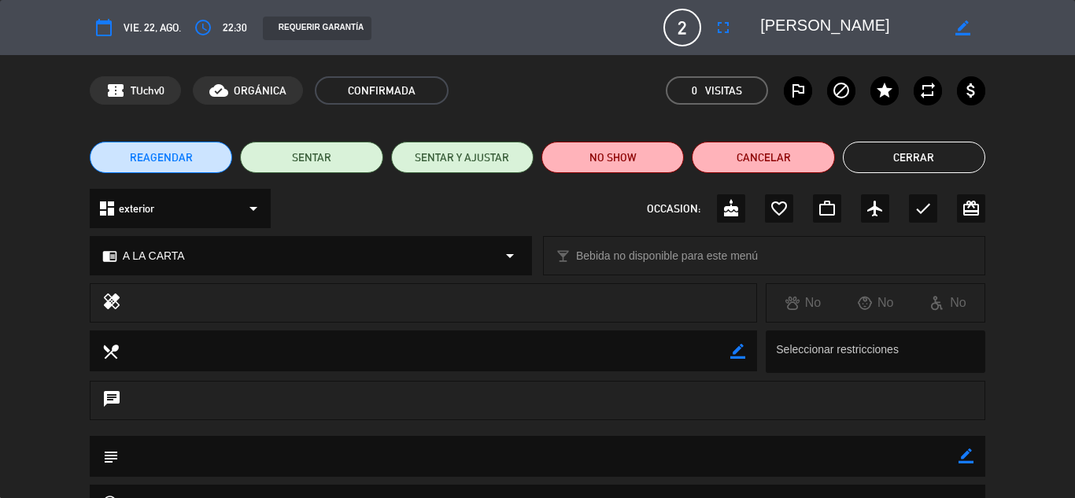
click at [921, 158] on button "Cerrar" at bounding box center [914, 157] width 142 height 31
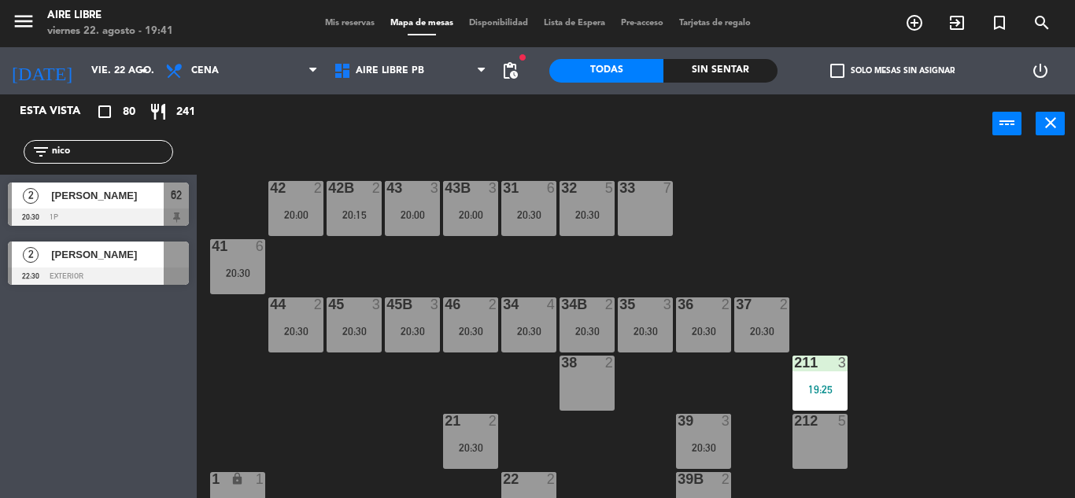
click at [80, 154] on input "nico" at bounding box center [111, 151] width 122 height 17
type input "n"
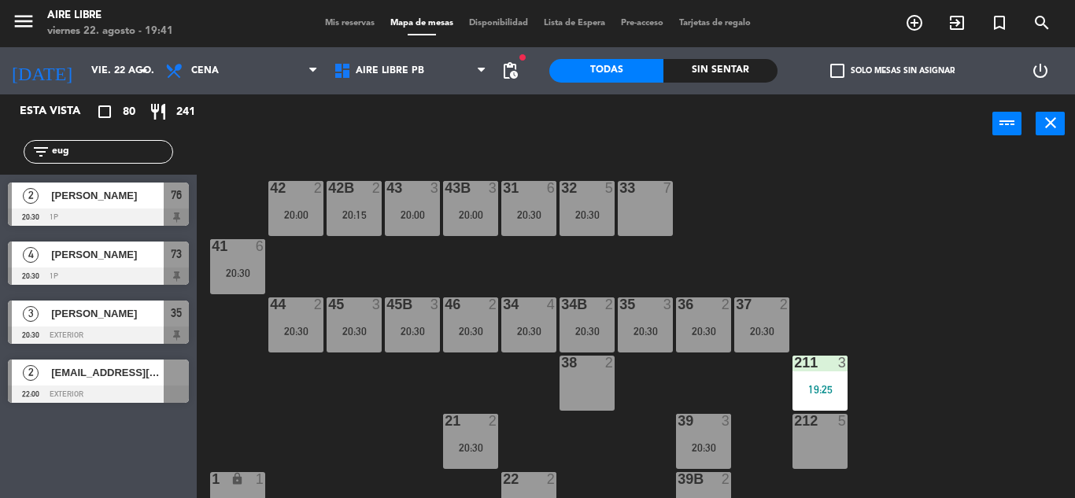
type input "eug"
click at [132, 449] on div "Esta vista crop_square 80 restaurant 241 filter_list eug 2 [PERSON_NAME] 20:30 …" at bounding box center [98, 296] width 197 height 404
click at [102, 380] on span "[EMAIL_ADDRESS][DOMAIN_NAME]" at bounding box center [107, 372] width 113 height 17
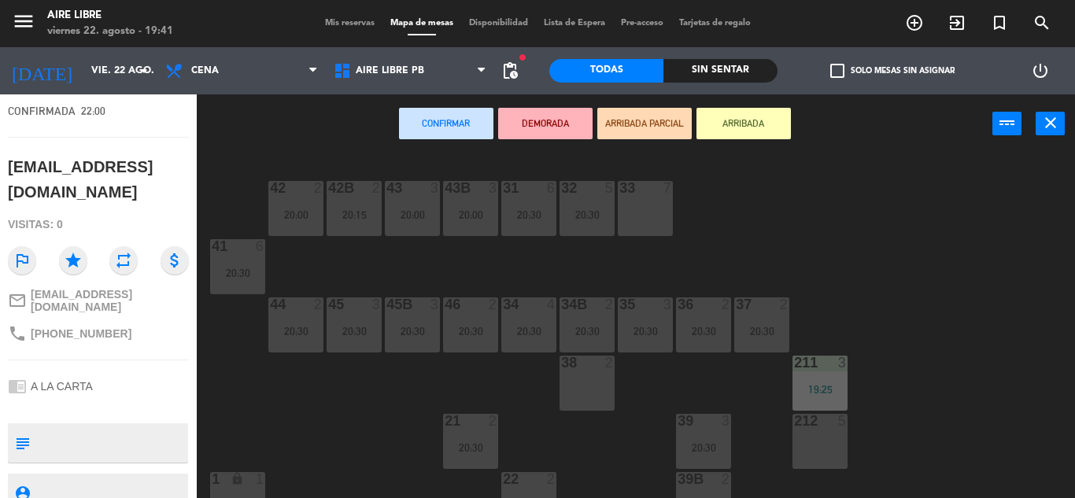
scroll to position [125, 0]
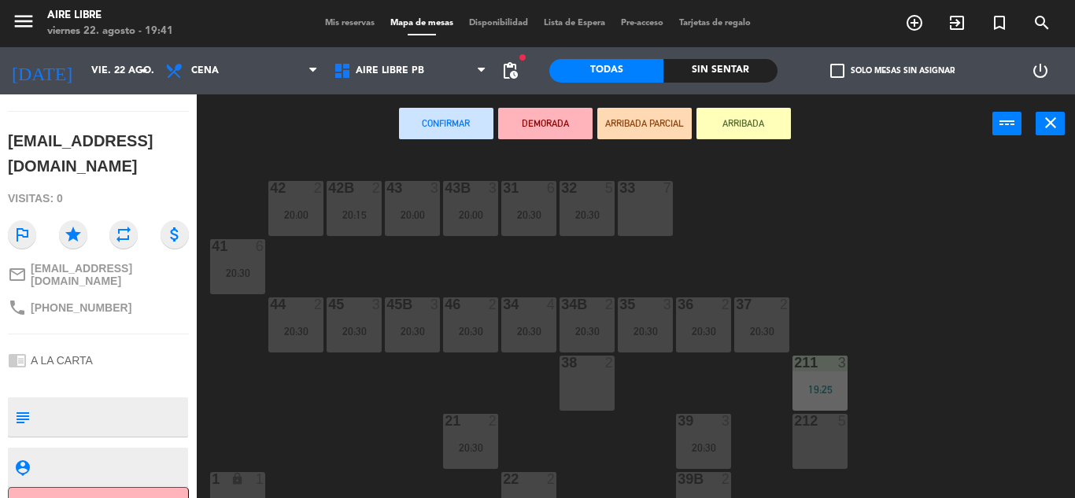
click at [119, 400] on textarea at bounding box center [111, 416] width 150 height 33
type textarea "pide adentro esta enferma"
click at [152, 309] on div "open_in_new receipt 10:00 PM [DATE] 2 personas [EMAIL_ADDRESS][DOMAIN_NAME] EXP…" at bounding box center [98, 296] width 197 height 404
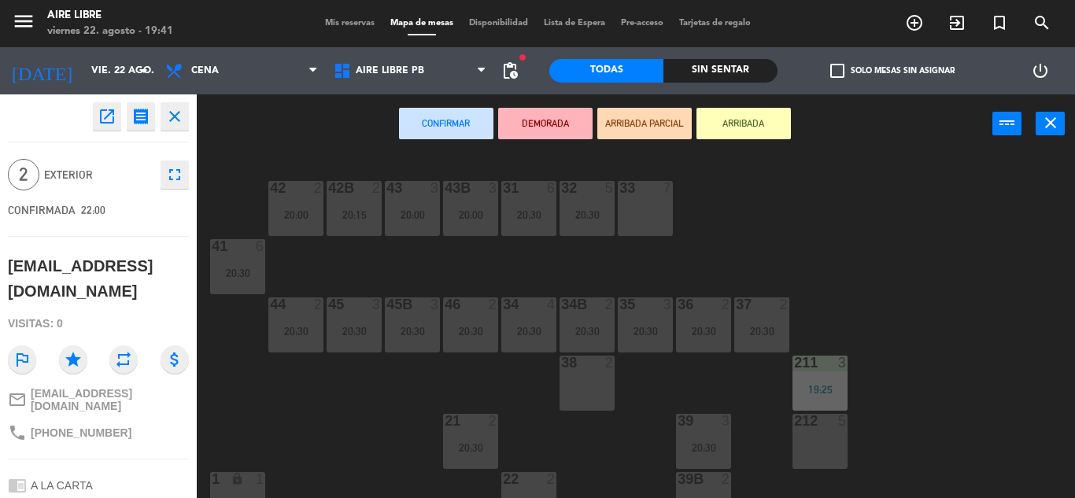
click at [106, 114] on icon "open_in_new" at bounding box center [107, 116] width 19 height 19
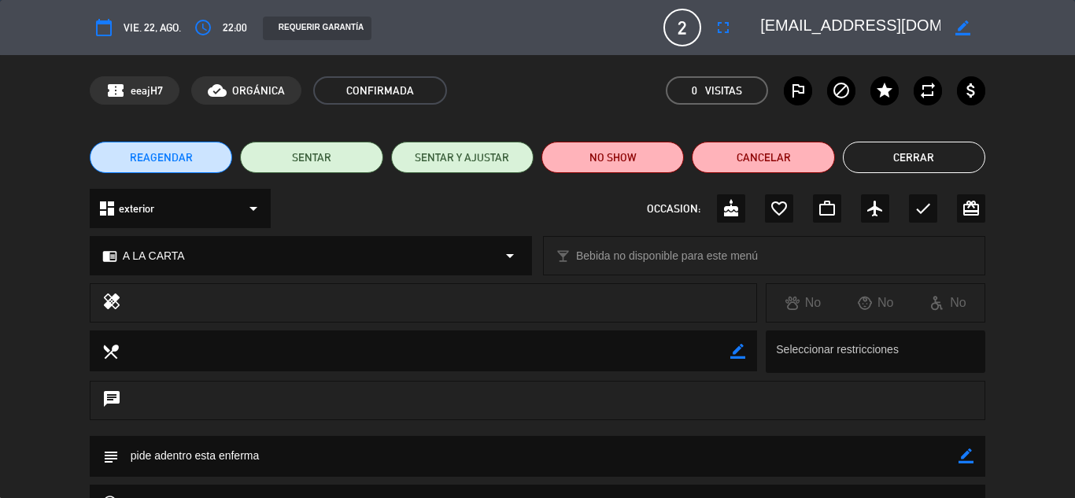
click at [915, 153] on button "Cerrar" at bounding box center [914, 157] width 142 height 31
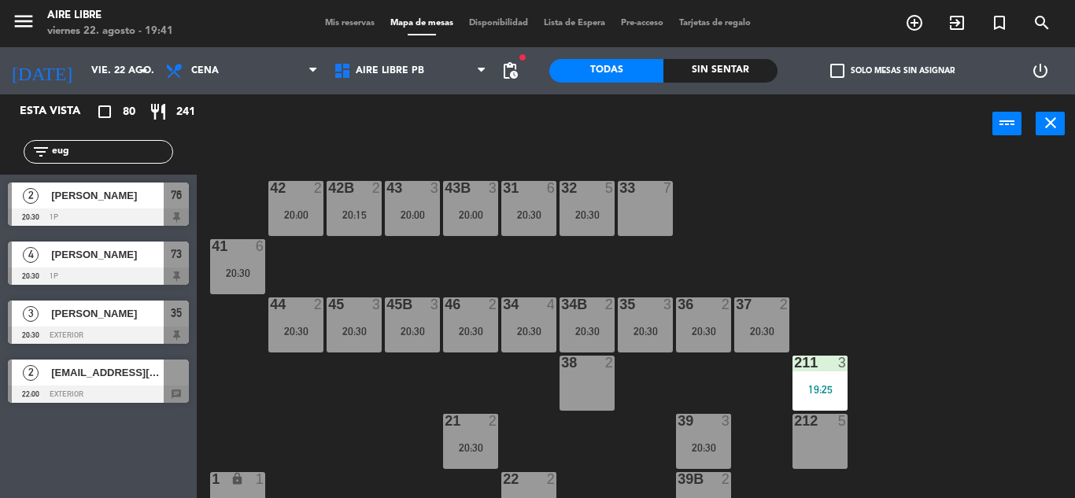
click at [87, 148] on input "eug" at bounding box center [111, 151] width 122 height 17
type input "e"
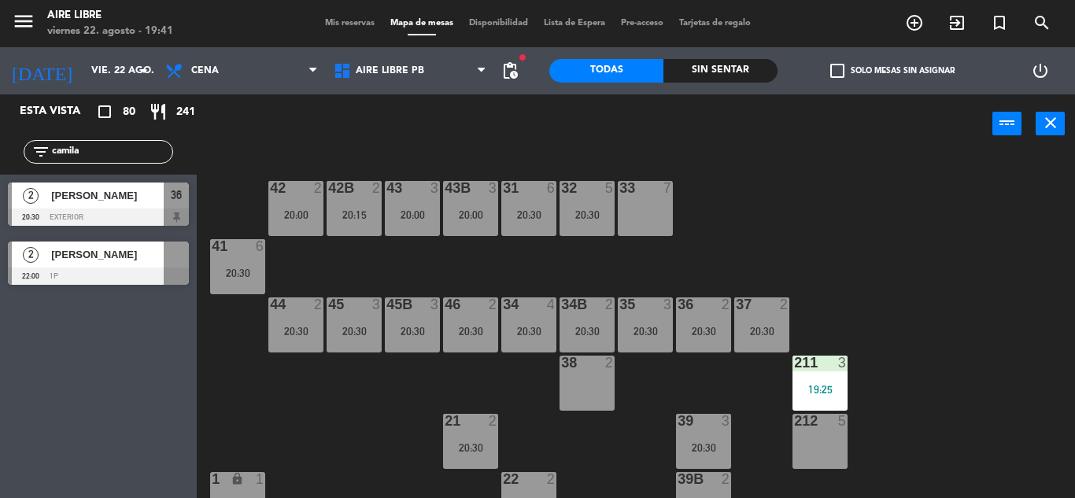
type input "camila"
click at [117, 249] on span "[PERSON_NAME]" at bounding box center [107, 254] width 113 height 17
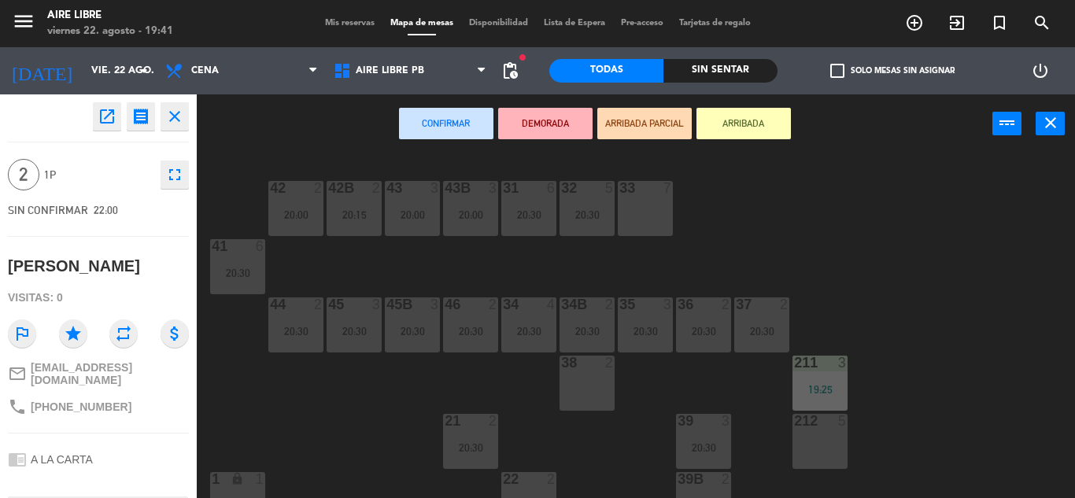
click at [102, 128] on button "open_in_new" at bounding box center [107, 116] width 28 height 28
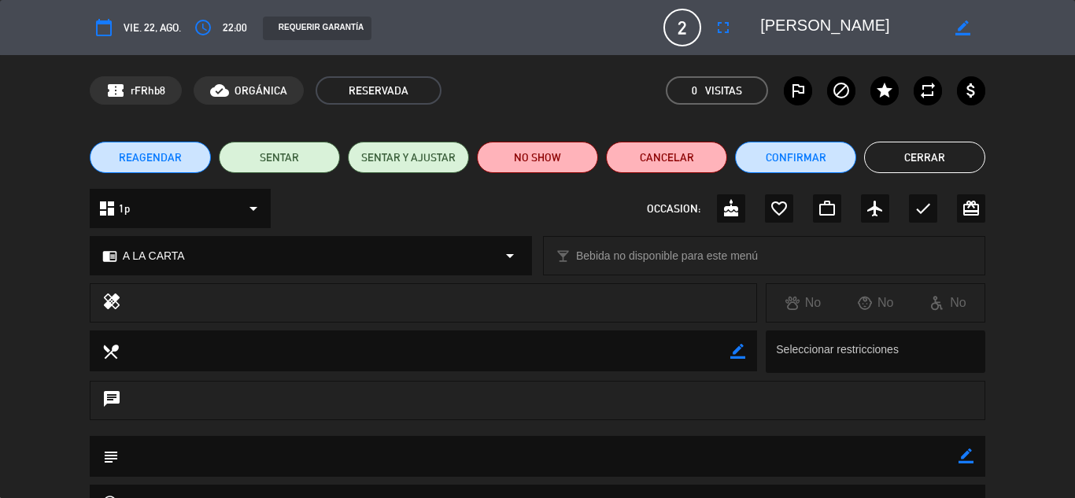
click at [795, 156] on button "Confirmar" at bounding box center [795, 157] width 121 height 31
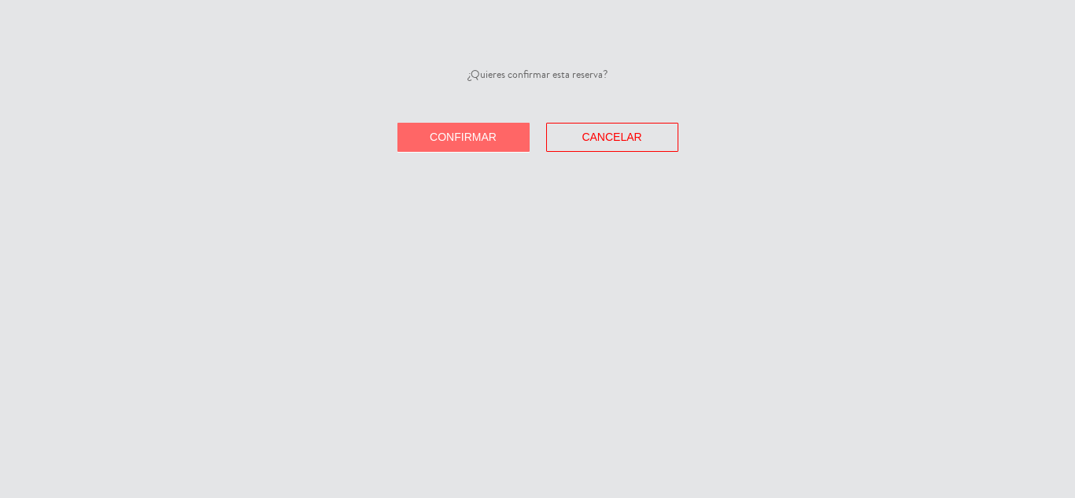
click at [462, 131] on span "Confirmar" at bounding box center [463, 137] width 67 height 13
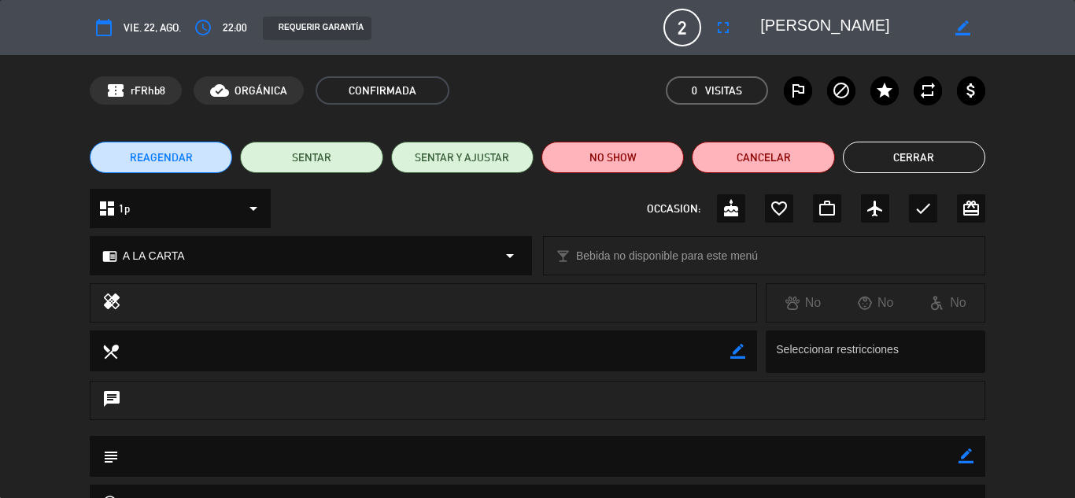
click at [944, 151] on button "Cerrar" at bounding box center [914, 157] width 142 height 31
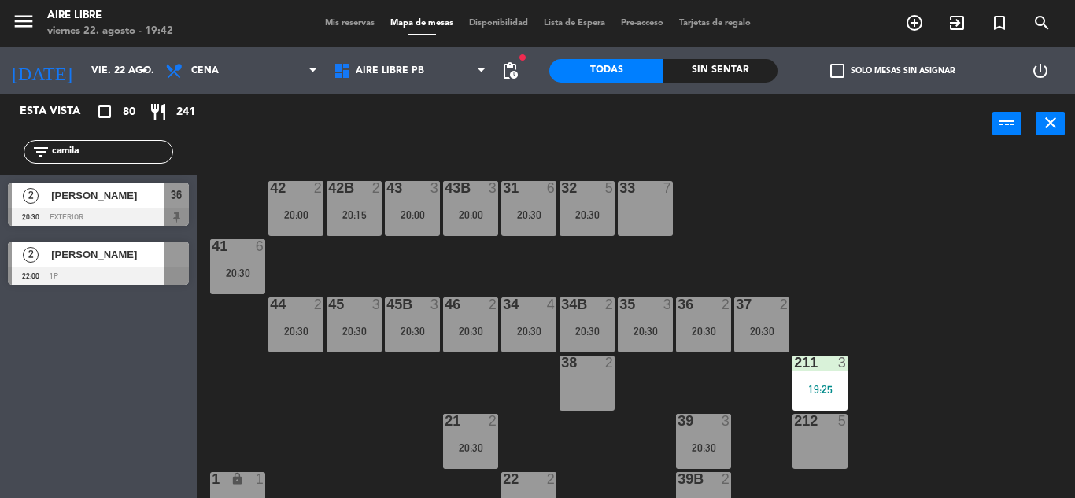
click at [104, 146] on input "camila" at bounding box center [111, 151] width 122 height 17
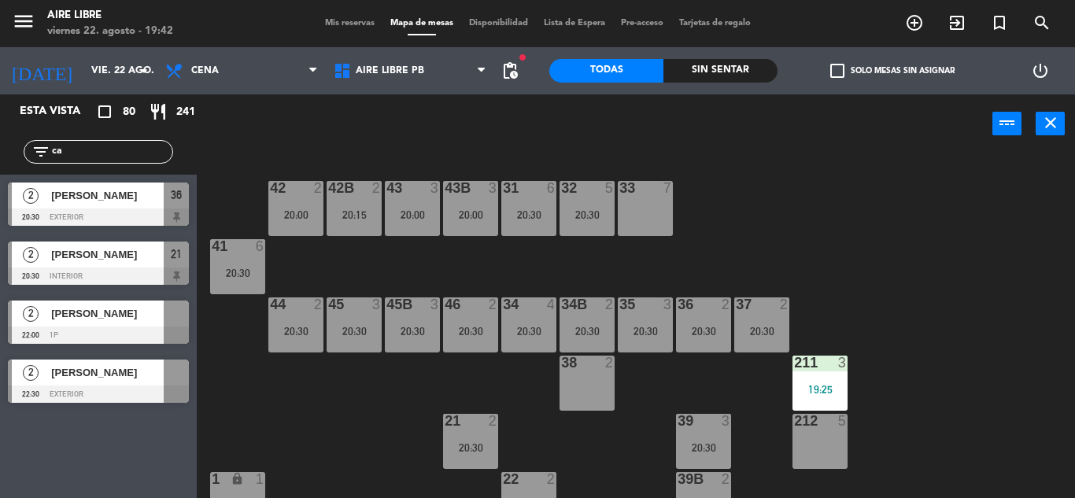
type input "c"
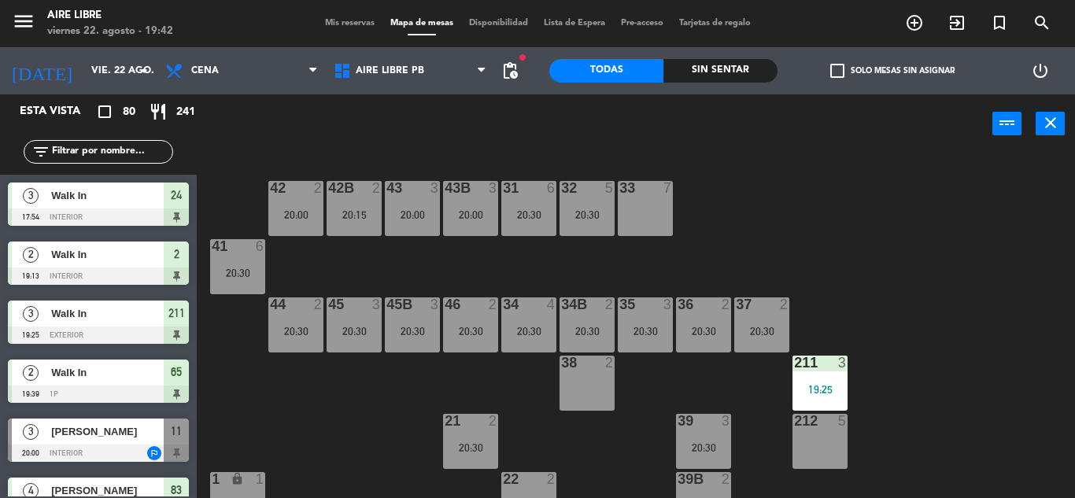
click at [98, 149] on input "text" at bounding box center [111, 151] width 122 height 17
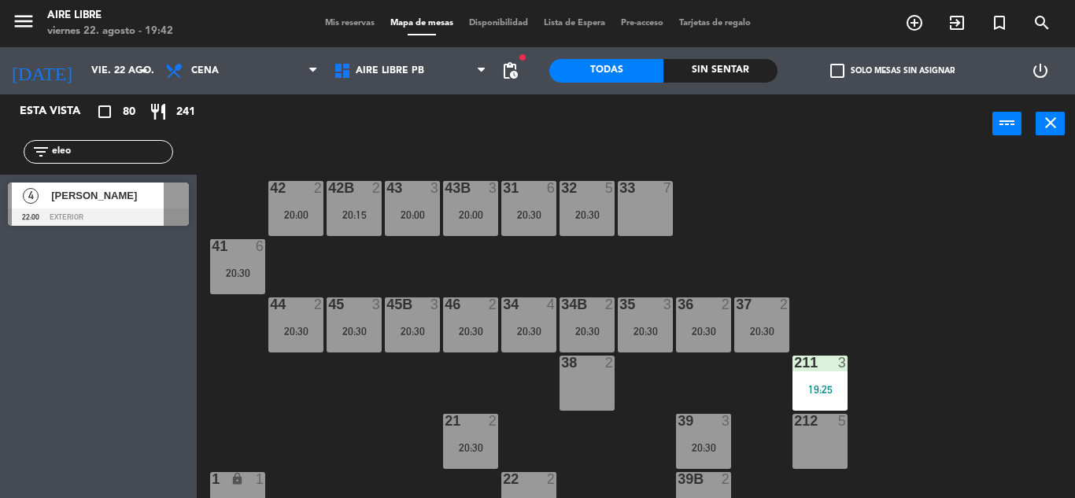
type input "eleo"
click at [125, 209] on div at bounding box center [98, 217] width 181 height 17
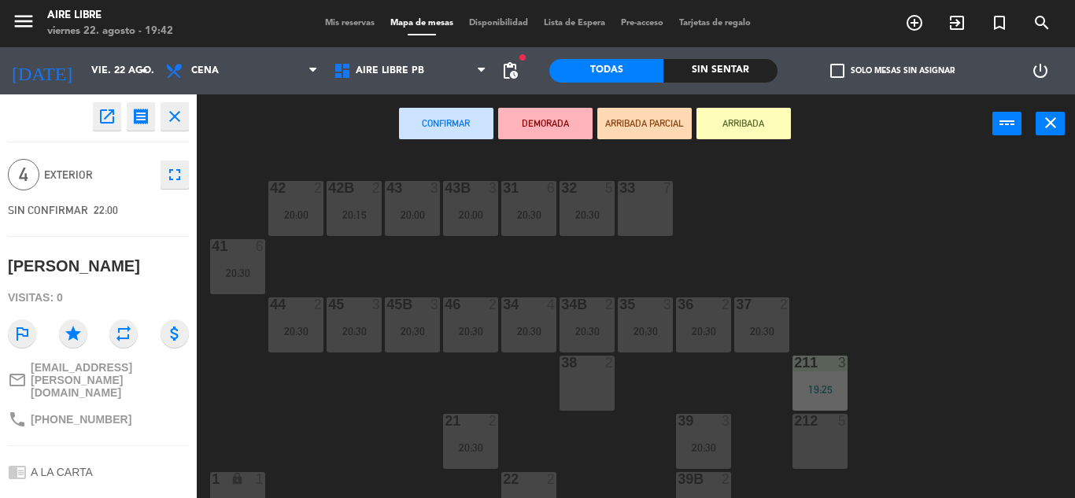
click at [109, 112] on icon "open_in_new" at bounding box center [107, 116] width 19 height 19
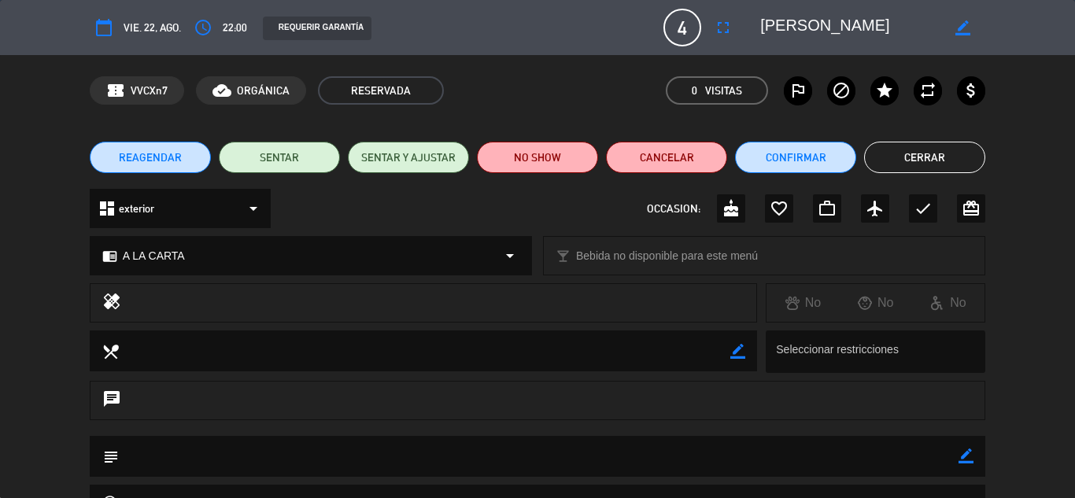
click at [796, 150] on button "Confirmar" at bounding box center [795, 157] width 121 height 31
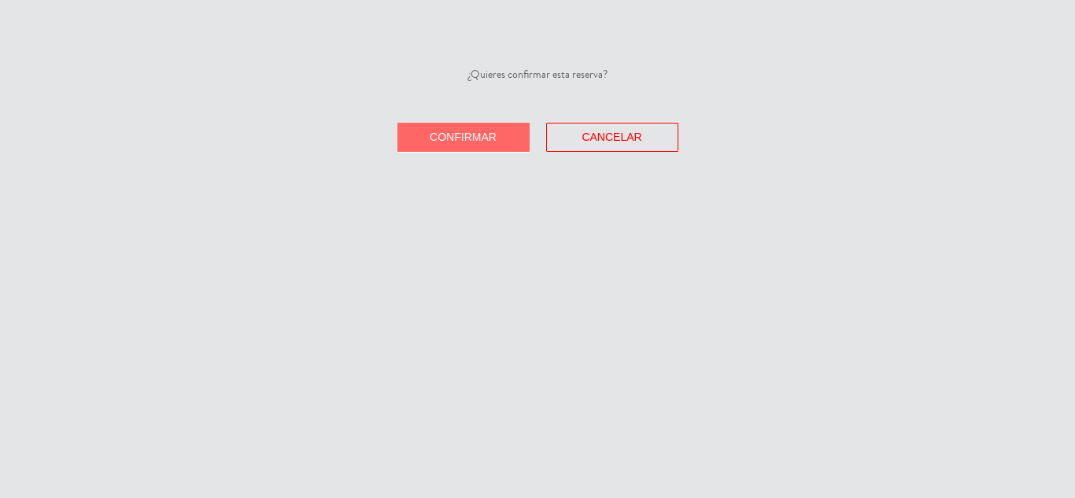
click at [494, 138] on span "Confirmar" at bounding box center [463, 137] width 67 height 13
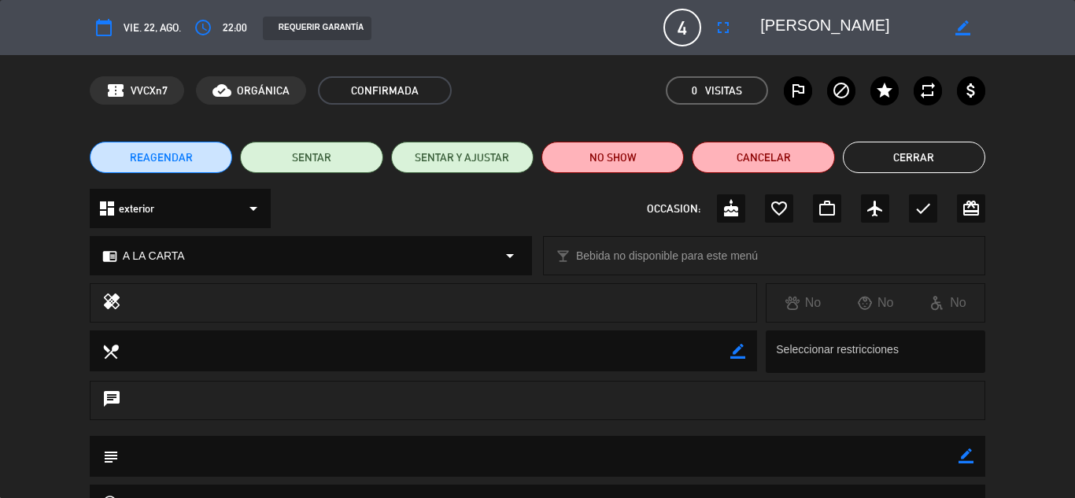
click at [924, 156] on button "Cerrar" at bounding box center [914, 157] width 142 height 31
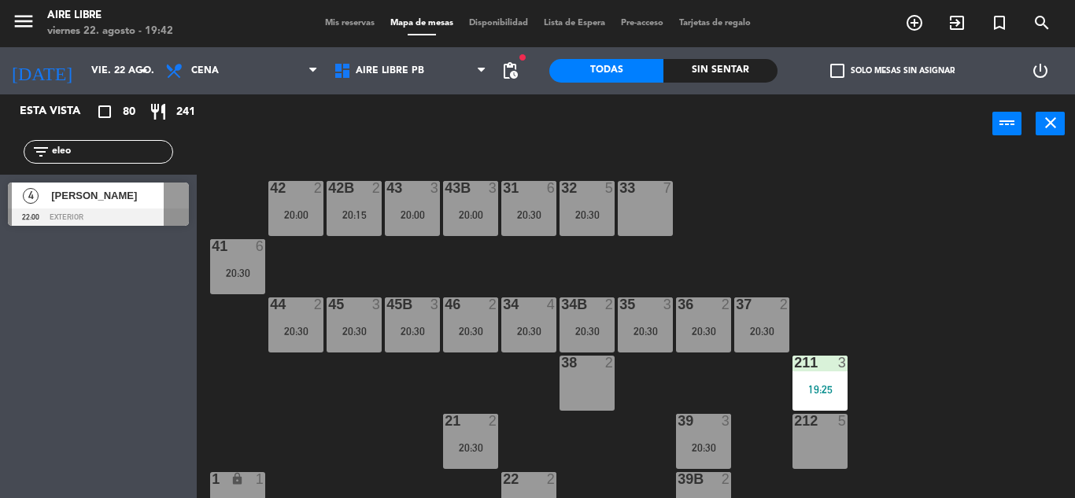
click at [95, 151] on input "eleo" at bounding box center [111, 151] width 122 height 17
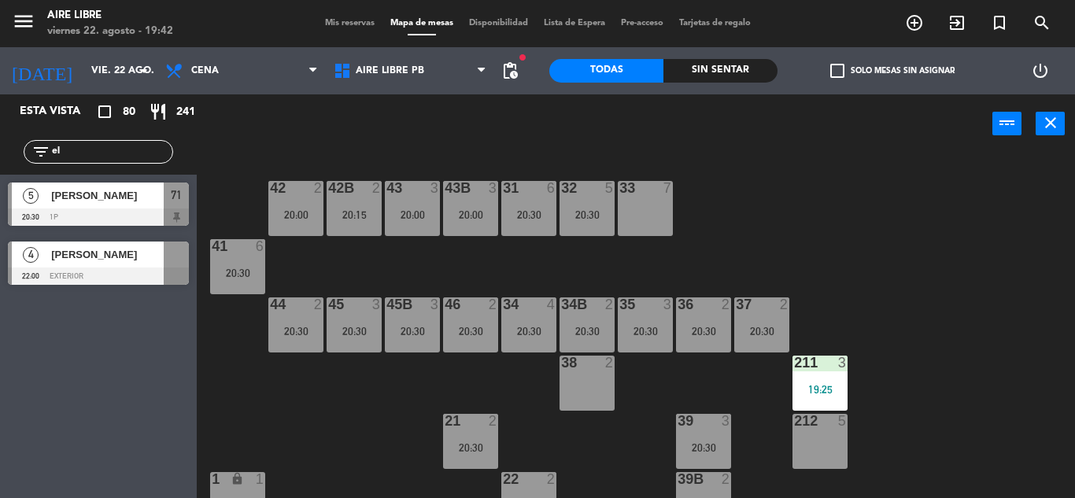
type input "e"
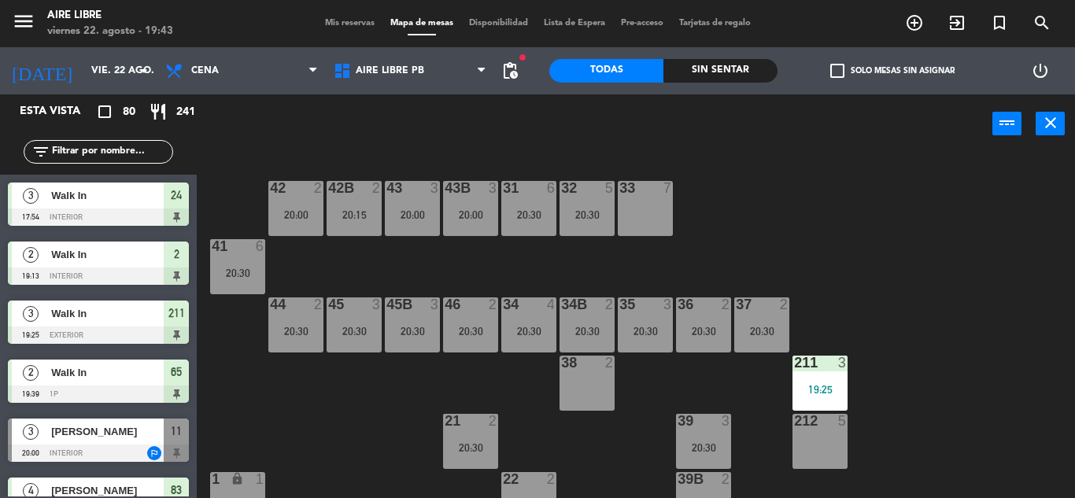
click at [105, 150] on input "text" at bounding box center [111, 151] width 122 height 17
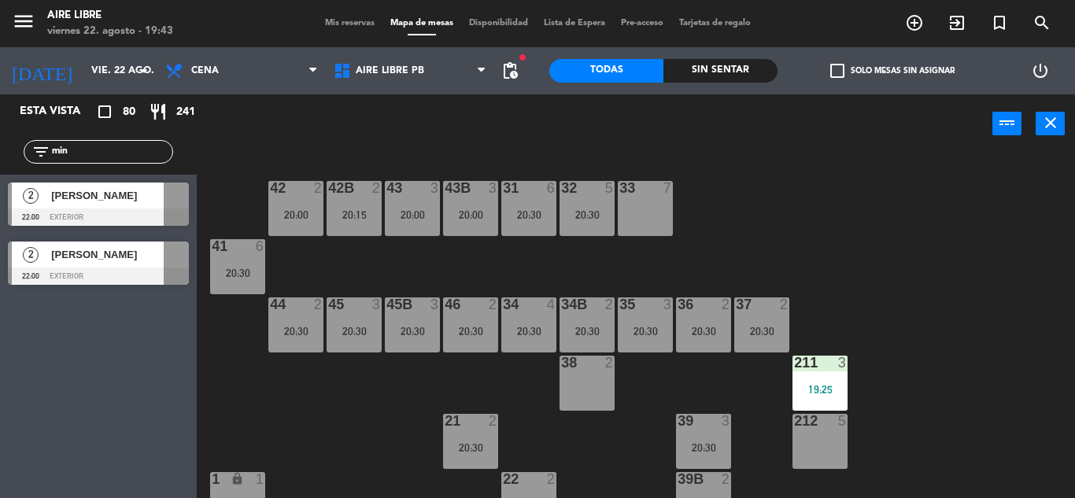
type input "min"
click at [111, 276] on div at bounding box center [98, 276] width 181 height 17
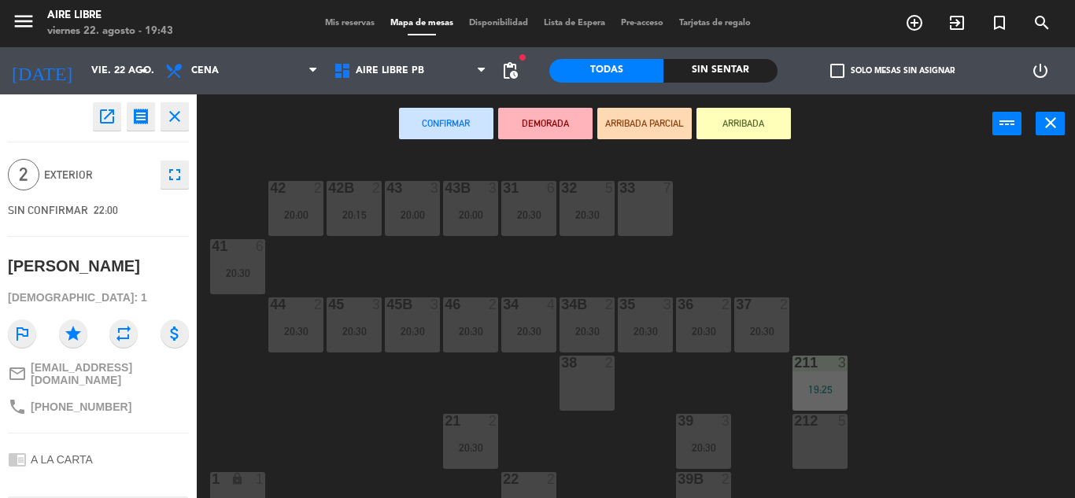
click at [116, 115] on icon "open_in_new" at bounding box center [107, 116] width 19 height 19
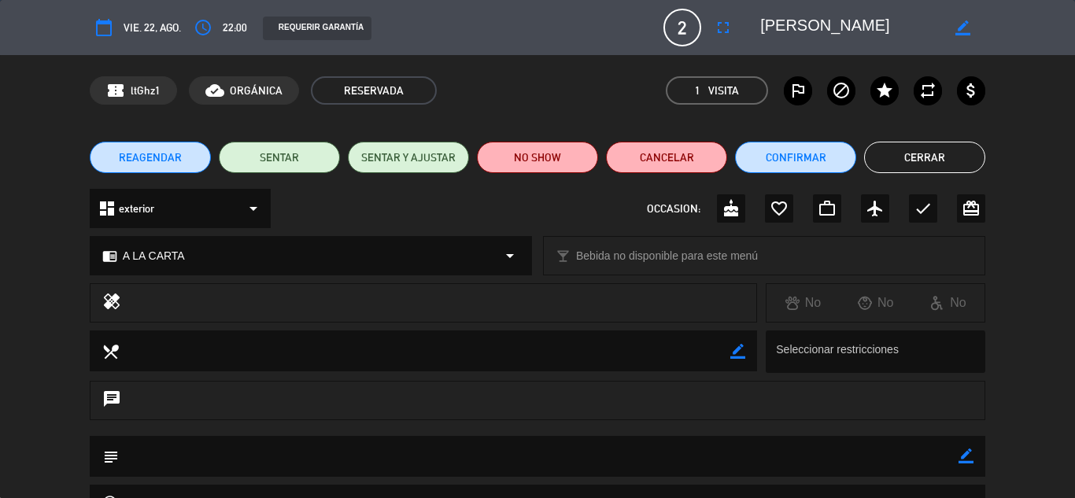
click at [796, 156] on button "Confirmar" at bounding box center [795, 157] width 121 height 31
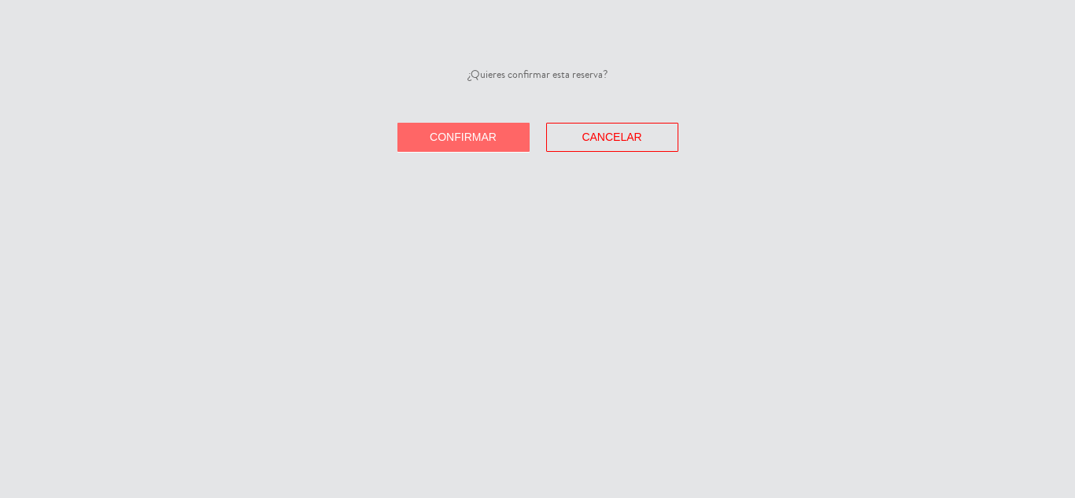
click at [474, 134] on span "Confirmar" at bounding box center [463, 137] width 67 height 13
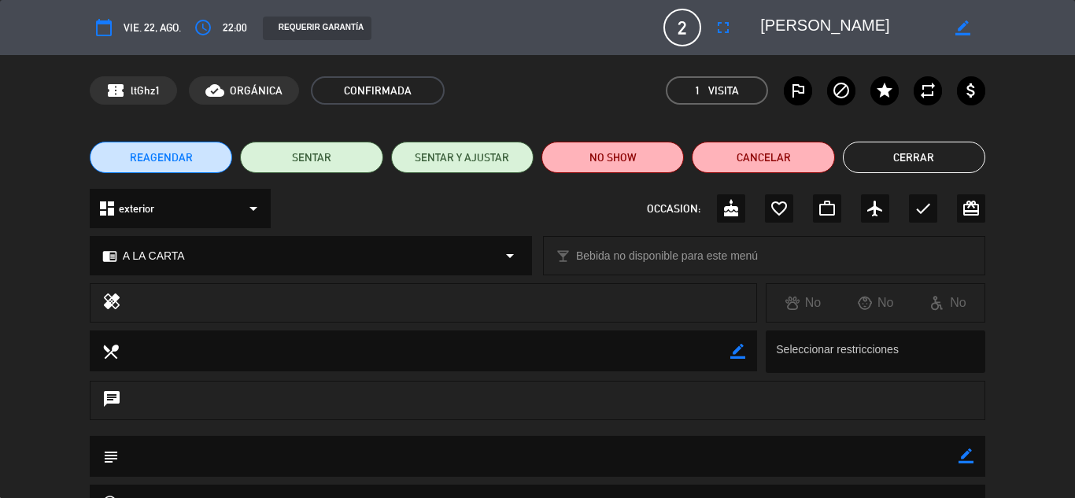
click at [910, 163] on button "Cerrar" at bounding box center [914, 157] width 142 height 31
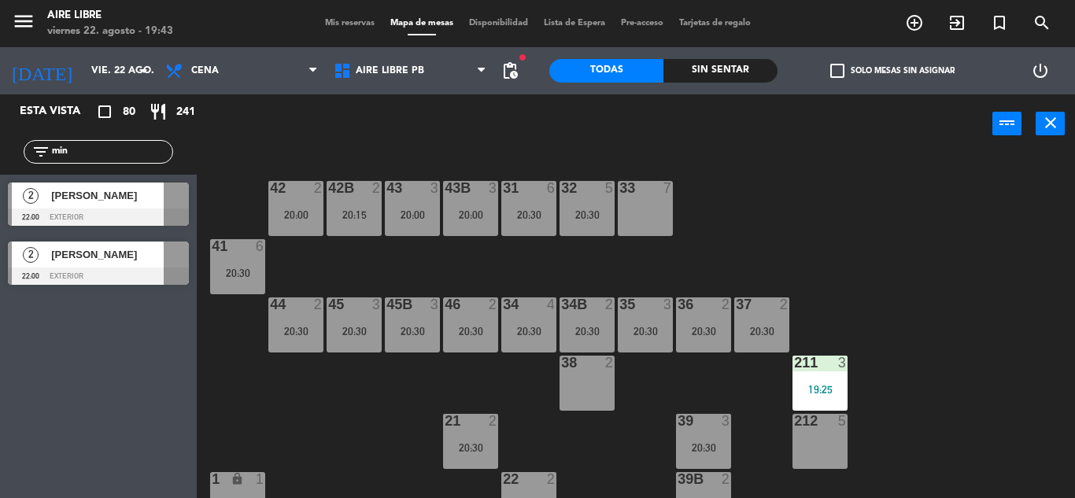
click at [105, 153] on input "min" at bounding box center [111, 151] width 122 height 17
type input "m"
type input "lol"
click at [92, 197] on span "[PERSON_NAME]" at bounding box center [107, 195] width 113 height 17
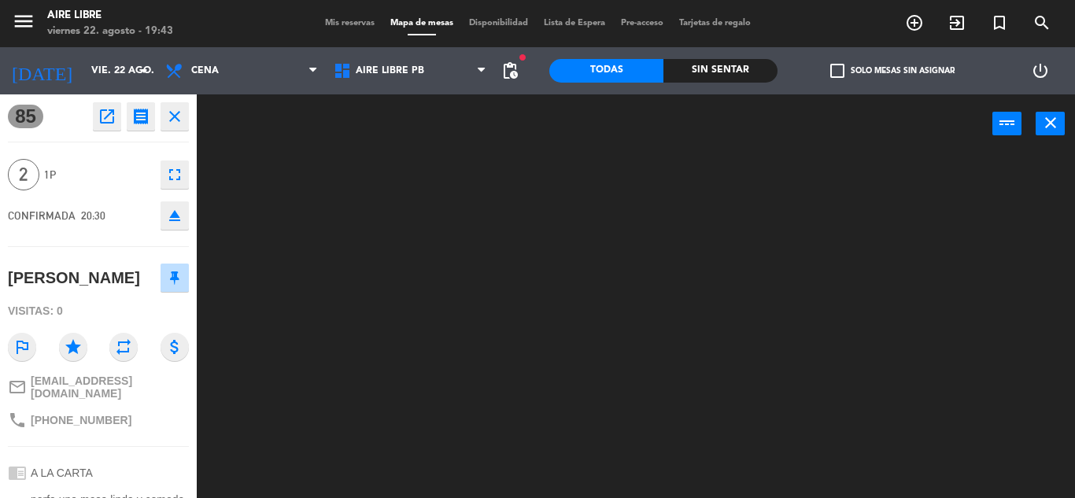
click at [102, 114] on icon "open_in_new" at bounding box center [107, 116] width 19 height 19
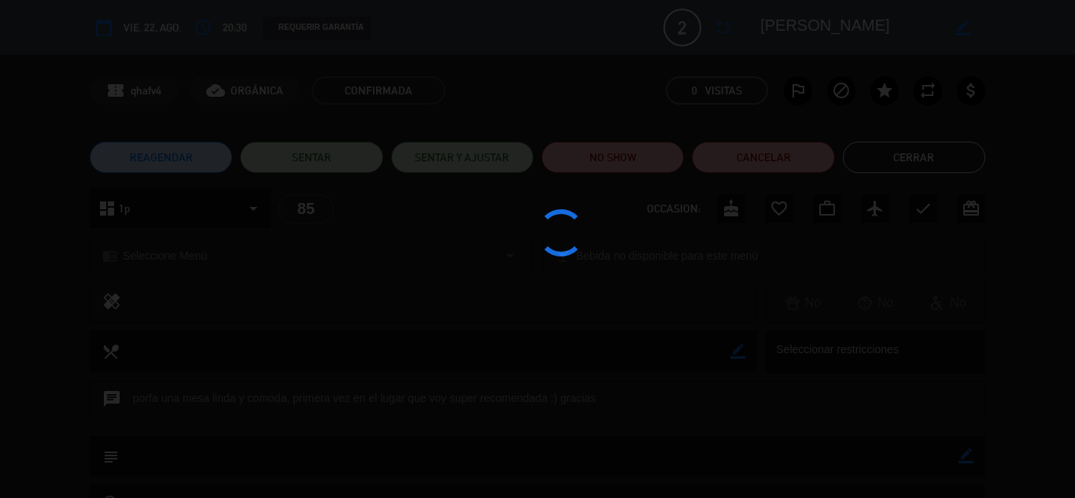
click at [927, 152] on div at bounding box center [537, 249] width 1075 height 498
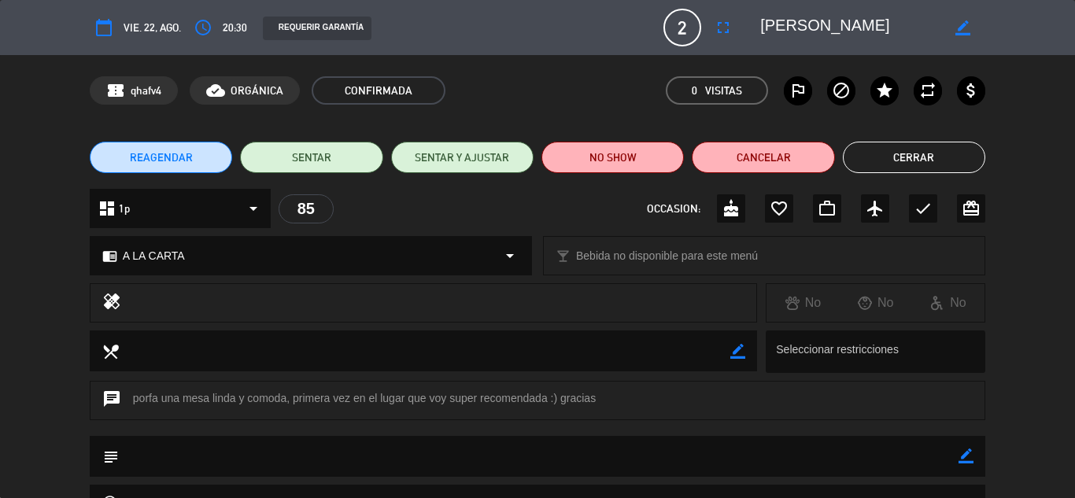
click at [921, 145] on button "Cerrar" at bounding box center [914, 157] width 142 height 31
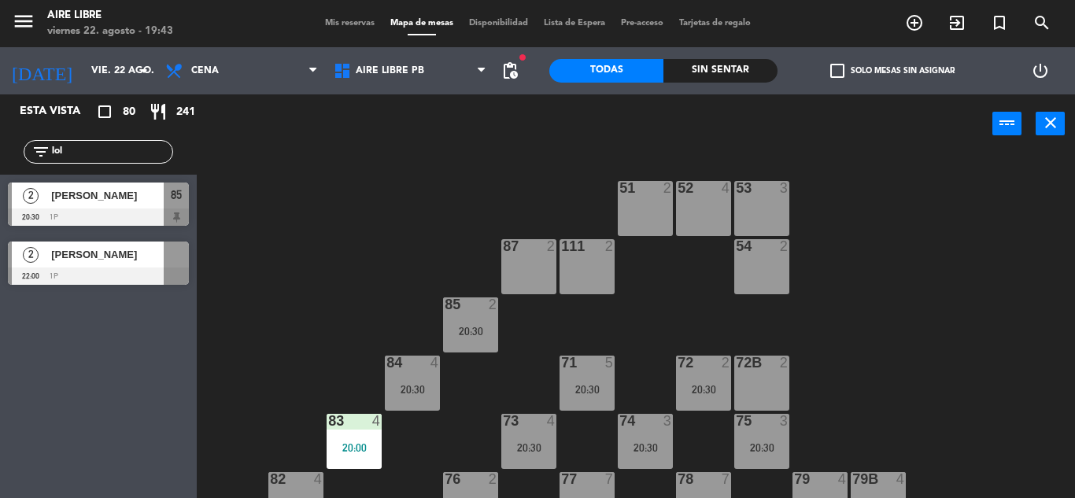
click at [87, 258] on span "[PERSON_NAME]" at bounding box center [107, 254] width 113 height 17
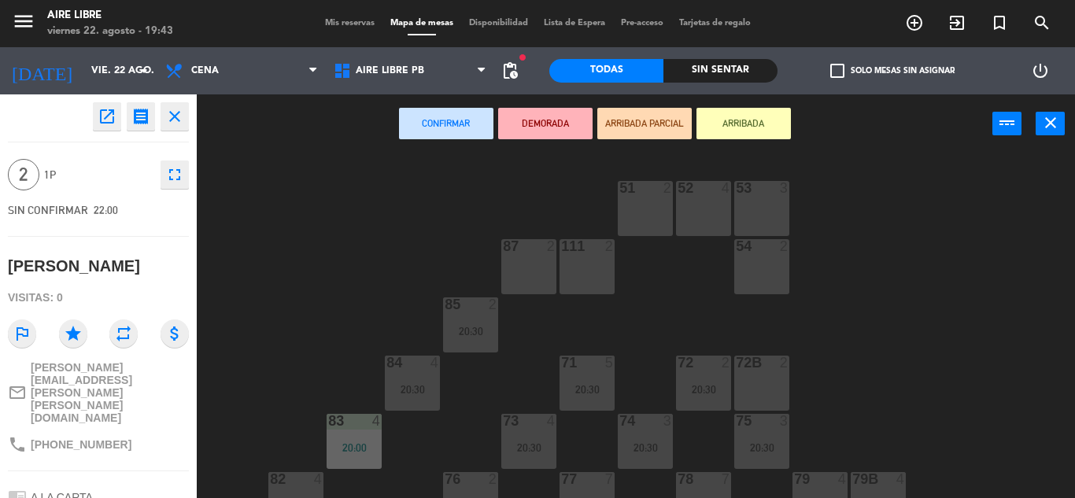
click at [108, 113] on icon "open_in_new" at bounding box center [107, 116] width 19 height 19
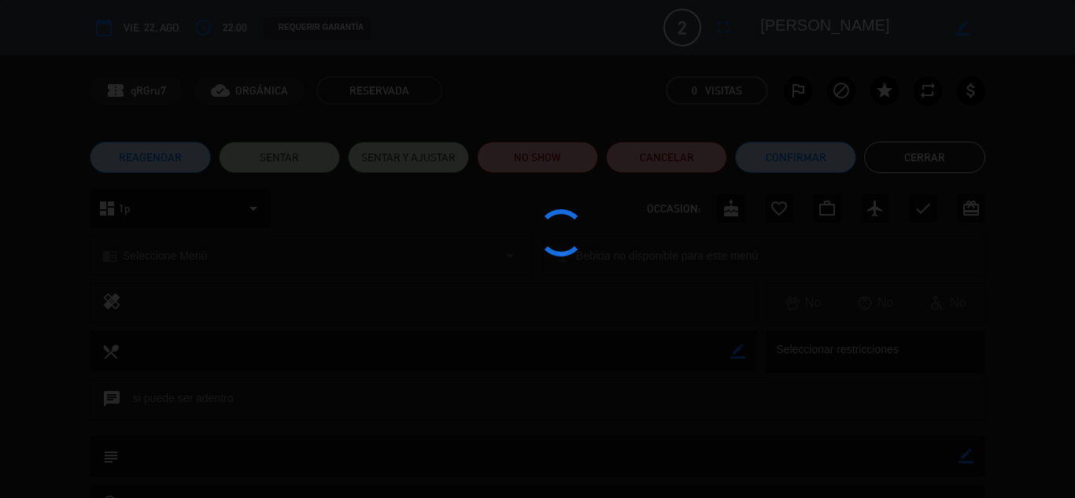
click at [789, 153] on div at bounding box center [537, 249] width 1075 height 498
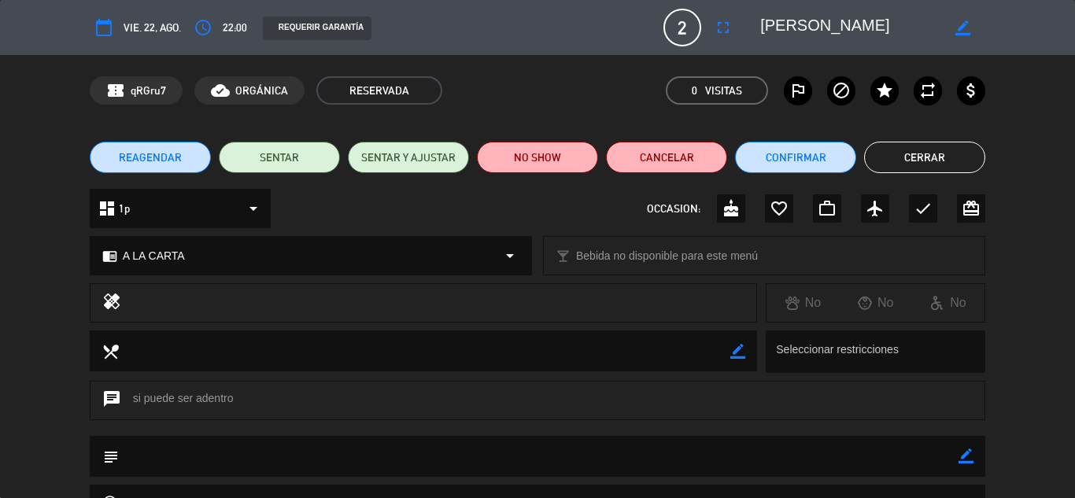
click at [814, 148] on button "Confirmar" at bounding box center [795, 157] width 121 height 31
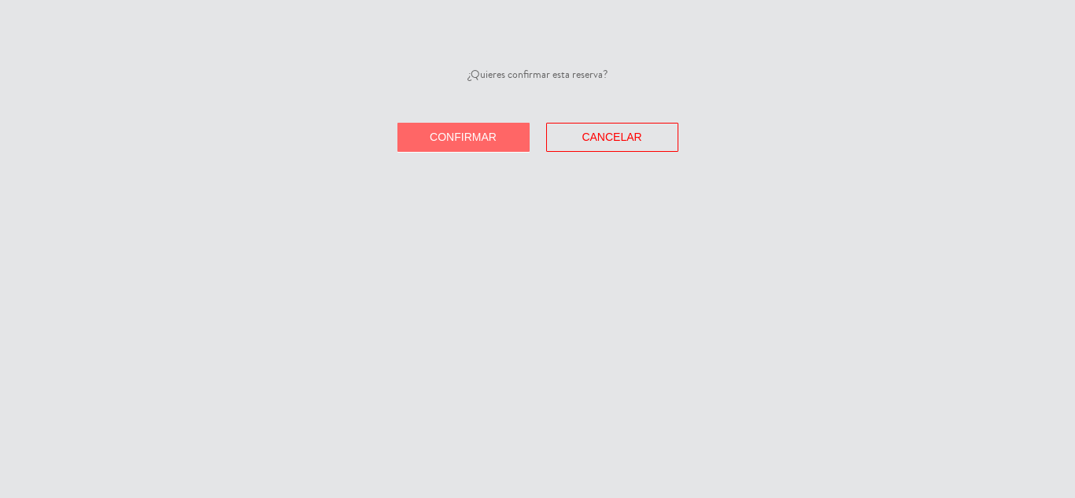
click at [474, 140] on span "Confirmar" at bounding box center [463, 137] width 67 height 13
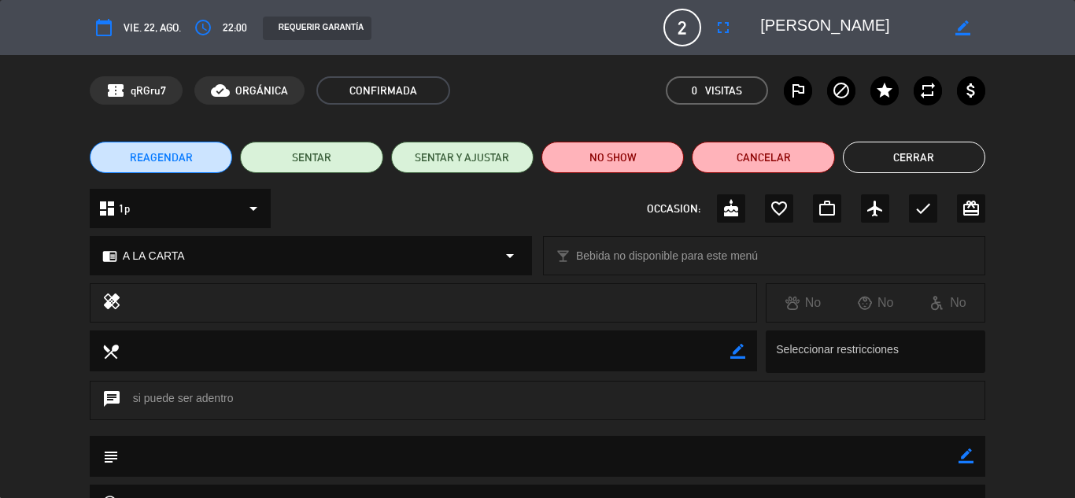
click at [934, 156] on button "Cerrar" at bounding box center [914, 157] width 142 height 31
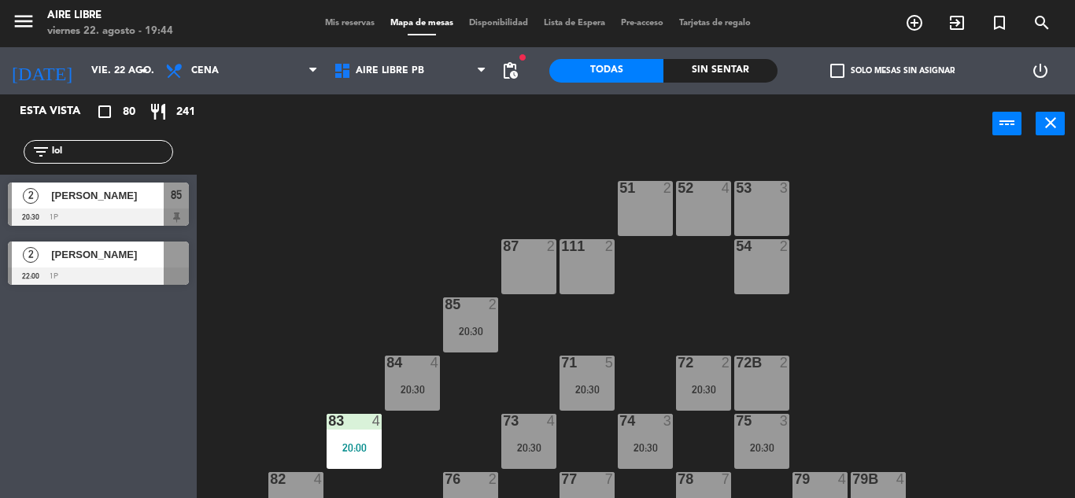
click at [113, 142] on div "filter_list lol" at bounding box center [98, 152] width 149 height 24
click at [105, 151] on input "lol" at bounding box center [111, 151] width 122 height 17
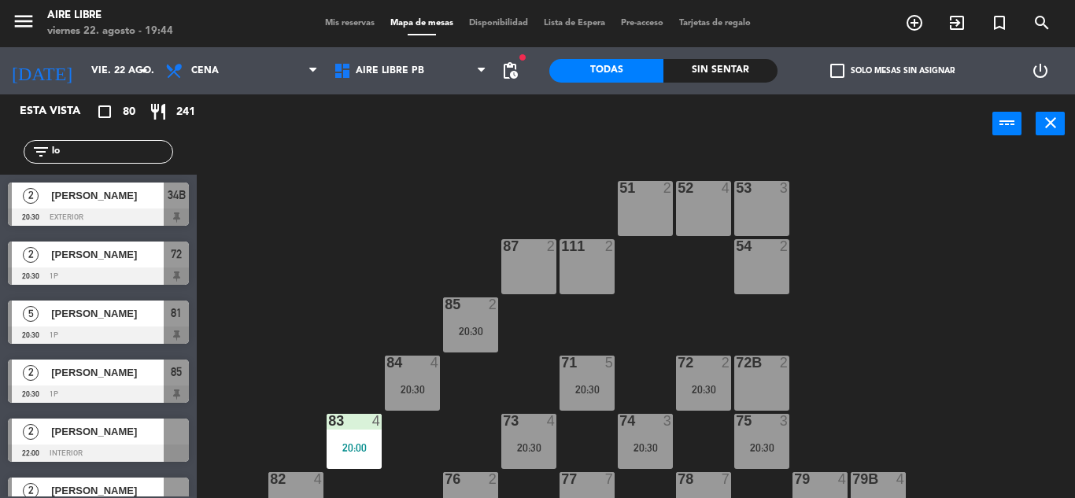
type input "l"
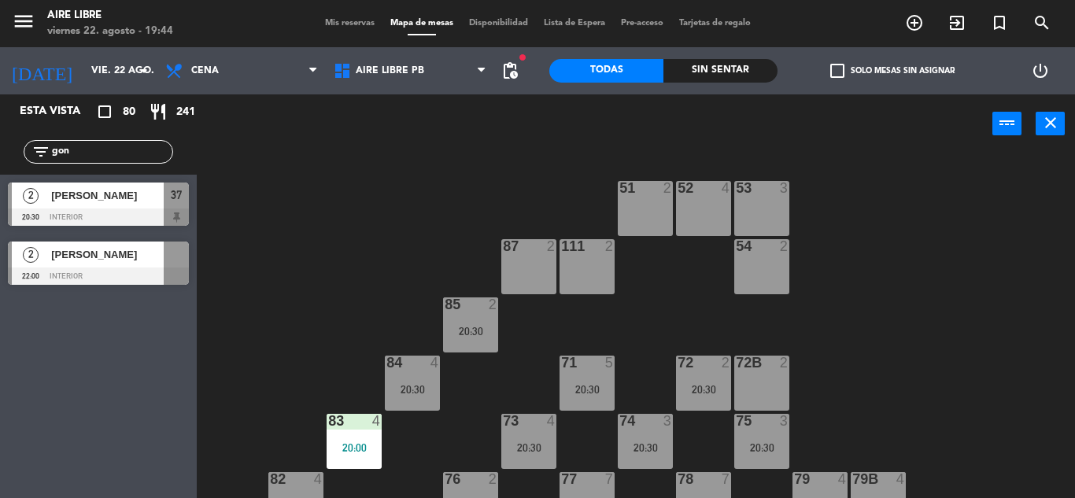
type input "gon"
click at [105, 272] on div at bounding box center [98, 276] width 181 height 17
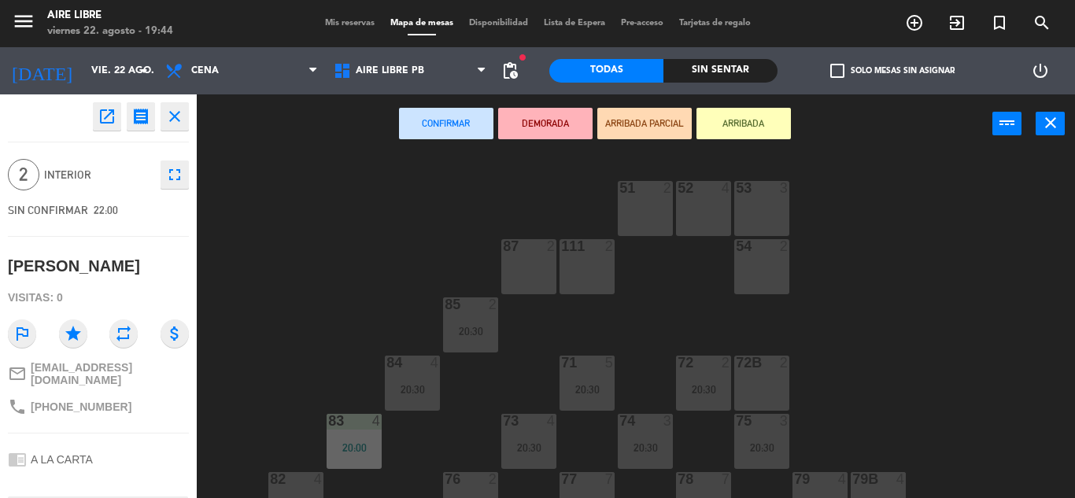
click at [112, 111] on icon "open_in_new" at bounding box center [107, 116] width 19 height 19
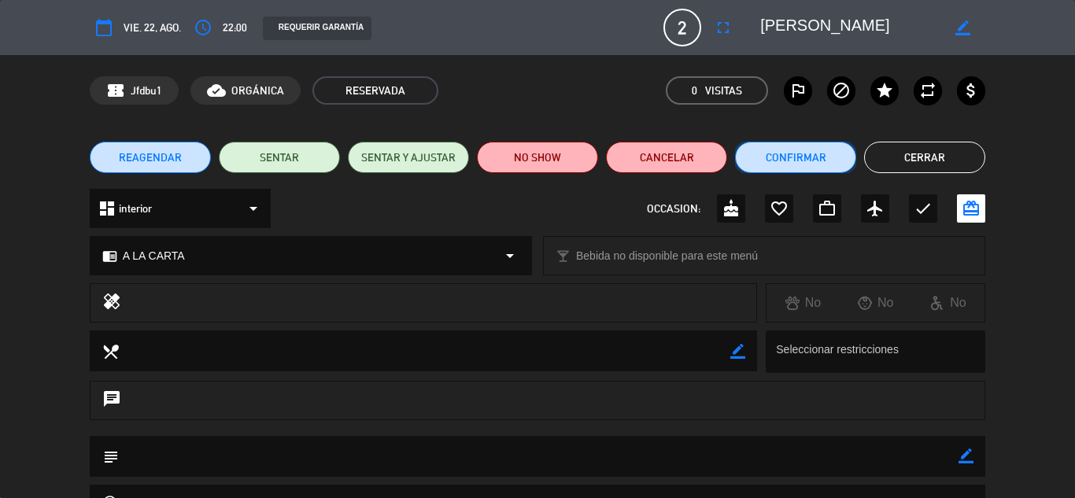
click at [814, 154] on button "Confirmar" at bounding box center [795, 157] width 121 height 31
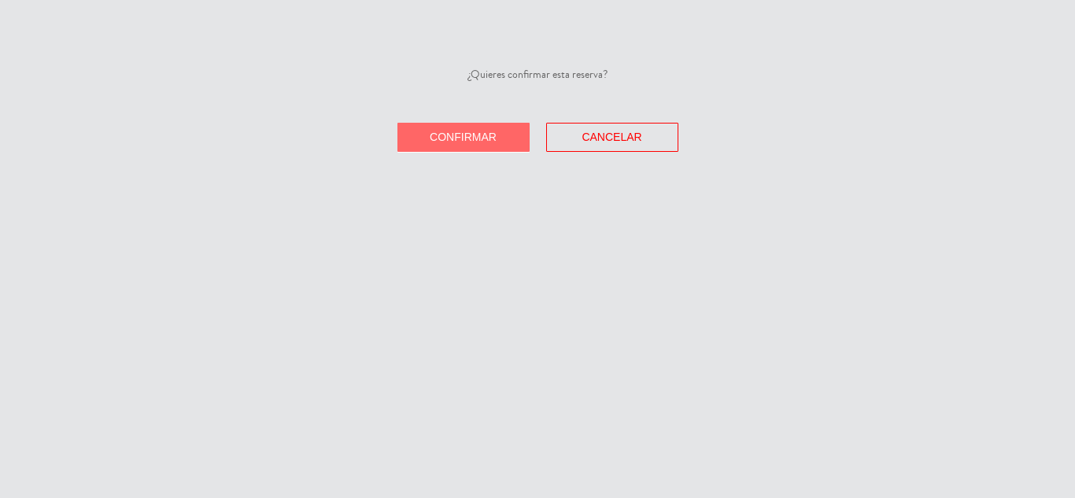
click at [471, 135] on span "Confirmar" at bounding box center [463, 137] width 67 height 13
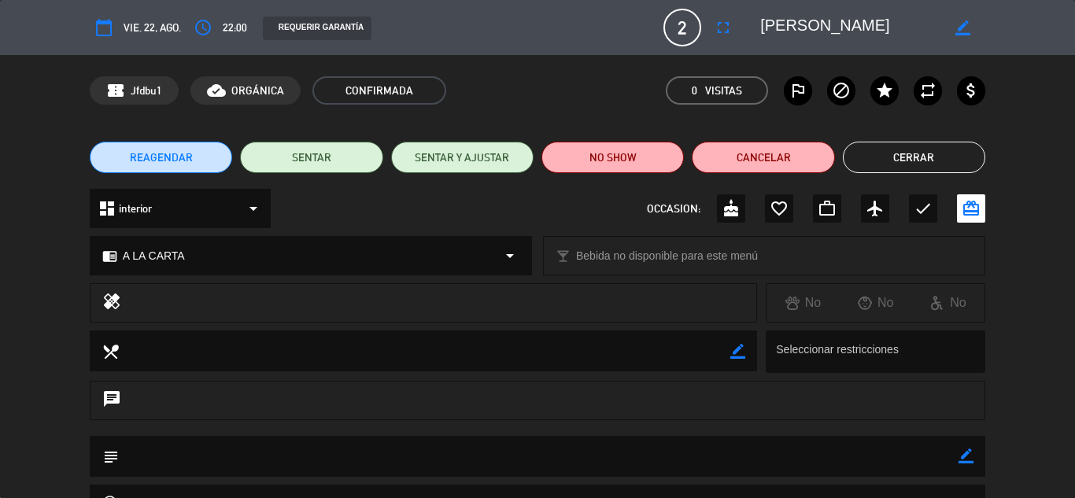
click at [933, 157] on button "Cerrar" at bounding box center [914, 157] width 142 height 31
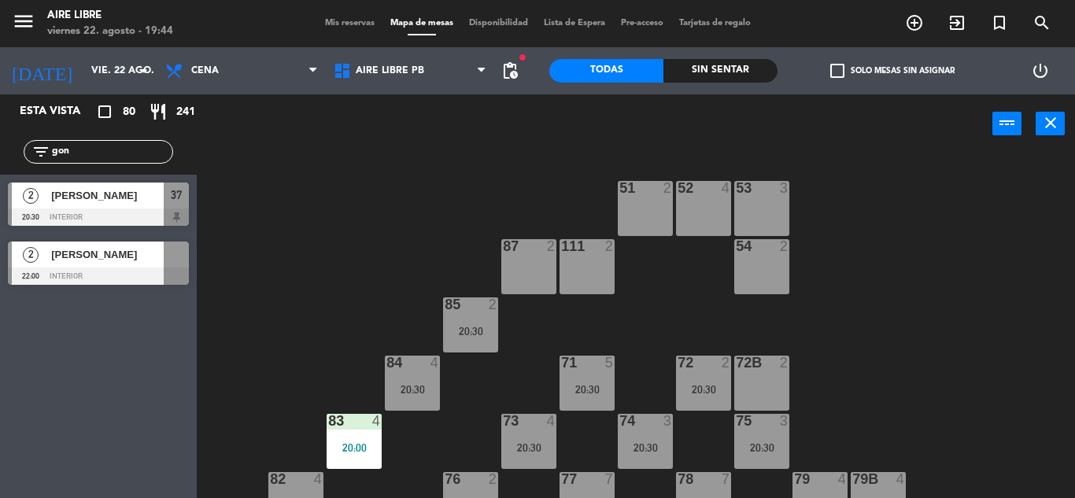
click at [80, 149] on input "gon" at bounding box center [111, 151] width 122 height 17
type input "g"
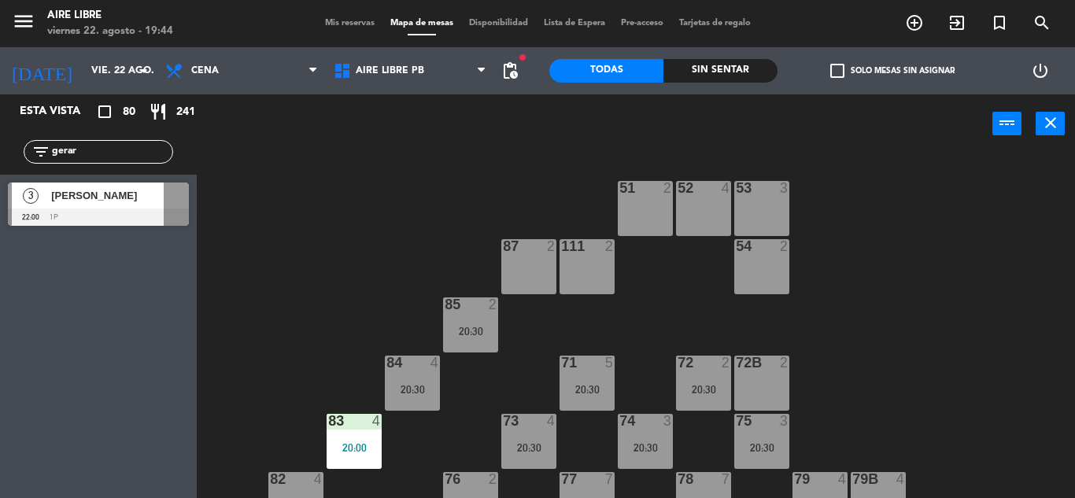
type input "gerar"
click at [116, 203] on span "[PERSON_NAME]" at bounding box center [107, 195] width 113 height 17
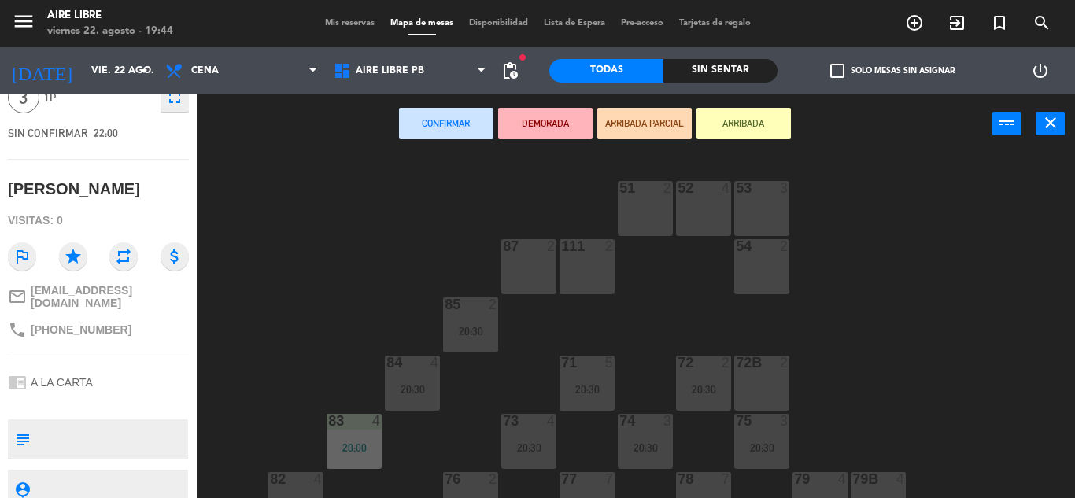
scroll to position [123, 0]
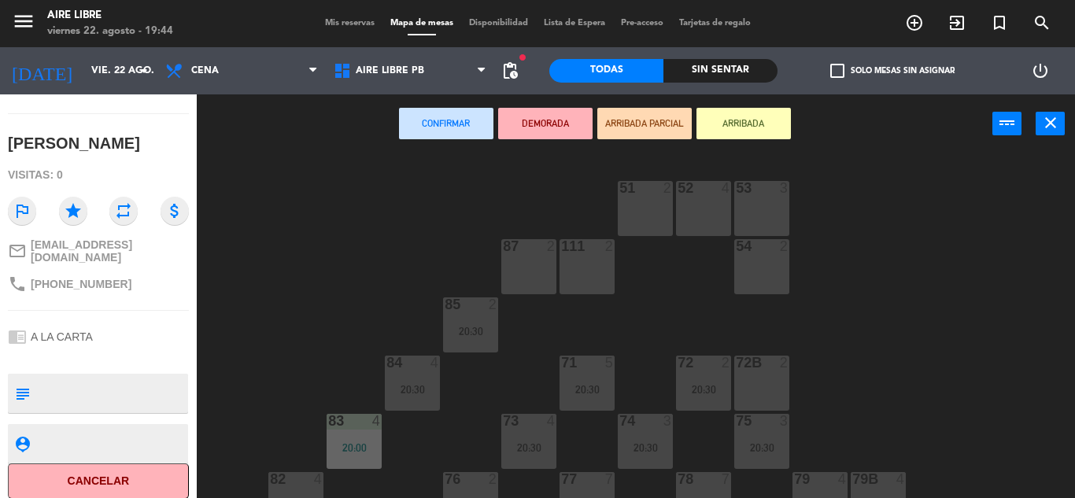
click at [129, 381] on textarea at bounding box center [111, 393] width 150 height 33
type textarea "viene con perrito"
click at [154, 309] on div "open_in_new receipt 10:00 PM [DATE] 3 personas anniversary [PERSON_NAME] EXPERI…" at bounding box center [98, 296] width 197 height 404
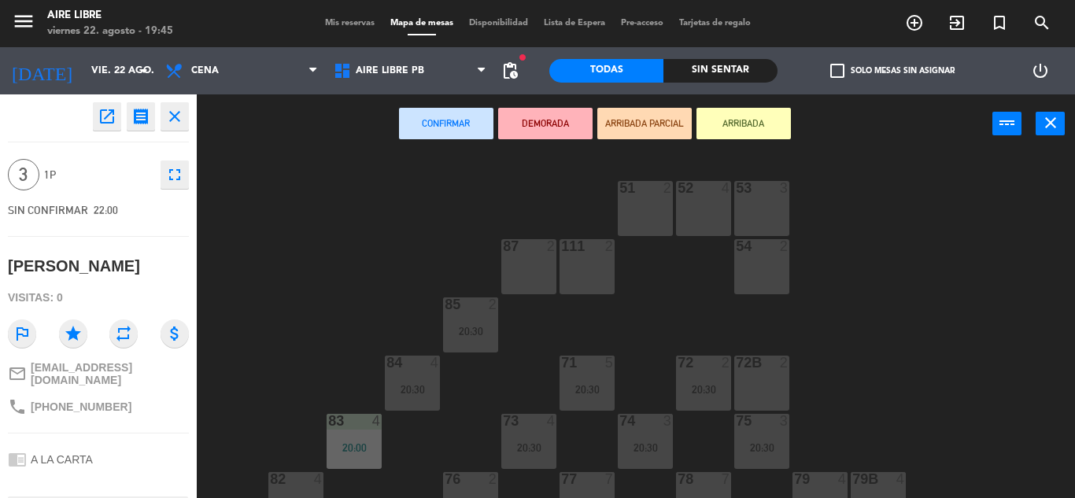
click at [103, 109] on icon "open_in_new" at bounding box center [107, 116] width 19 height 19
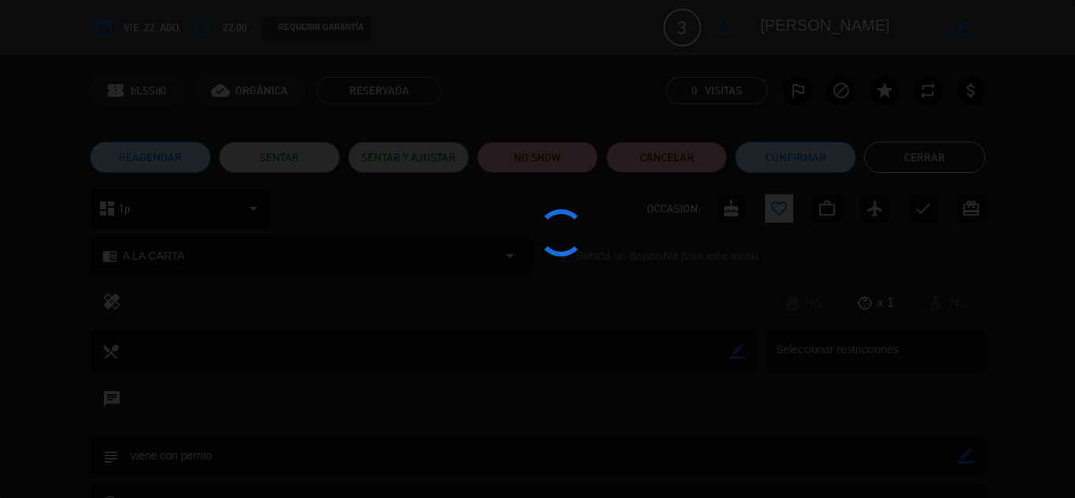
click at [801, 156] on button "Confirmar" at bounding box center [795, 157] width 121 height 31
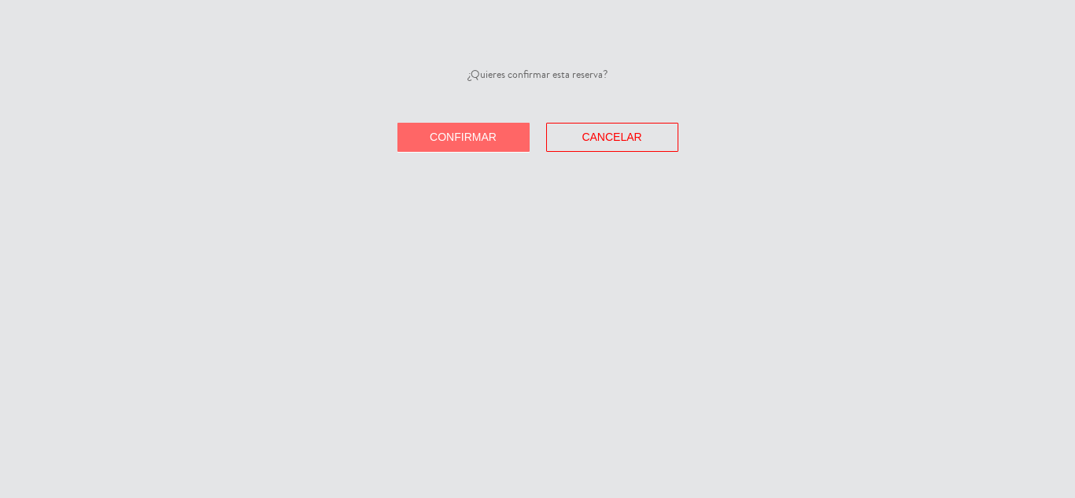
click at [481, 136] on span "Confirmar" at bounding box center [463, 137] width 67 height 13
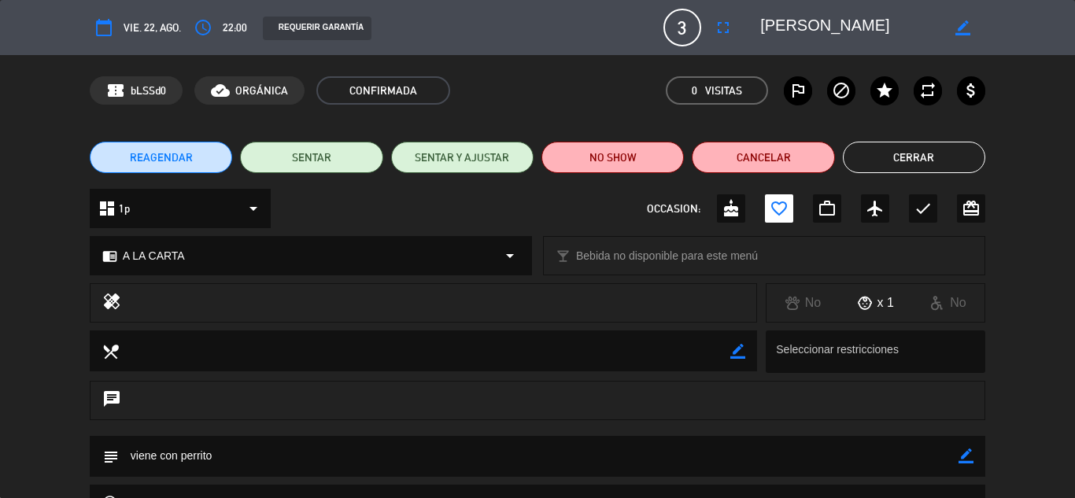
click at [929, 150] on button "Cerrar" at bounding box center [914, 157] width 142 height 31
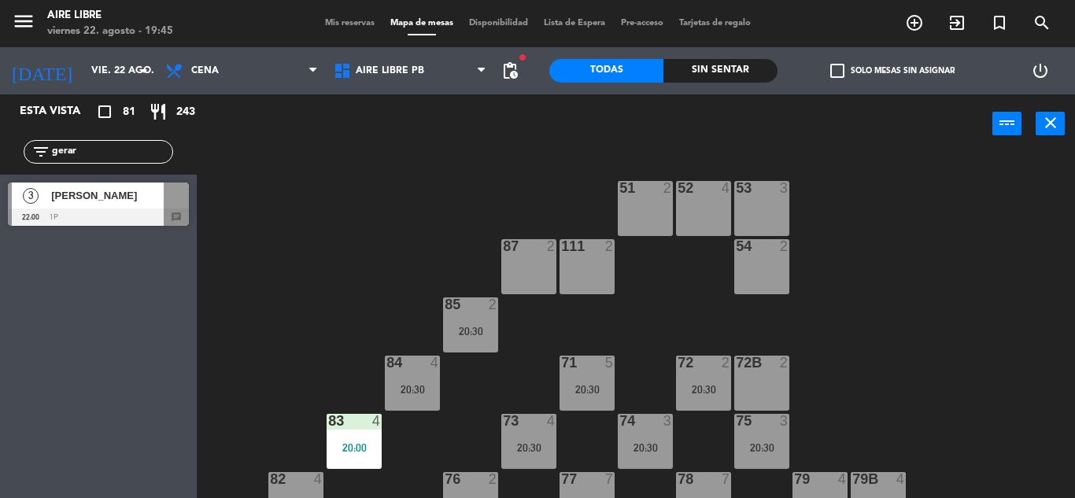
click at [105, 201] on span "[PERSON_NAME]" at bounding box center [107, 195] width 113 height 17
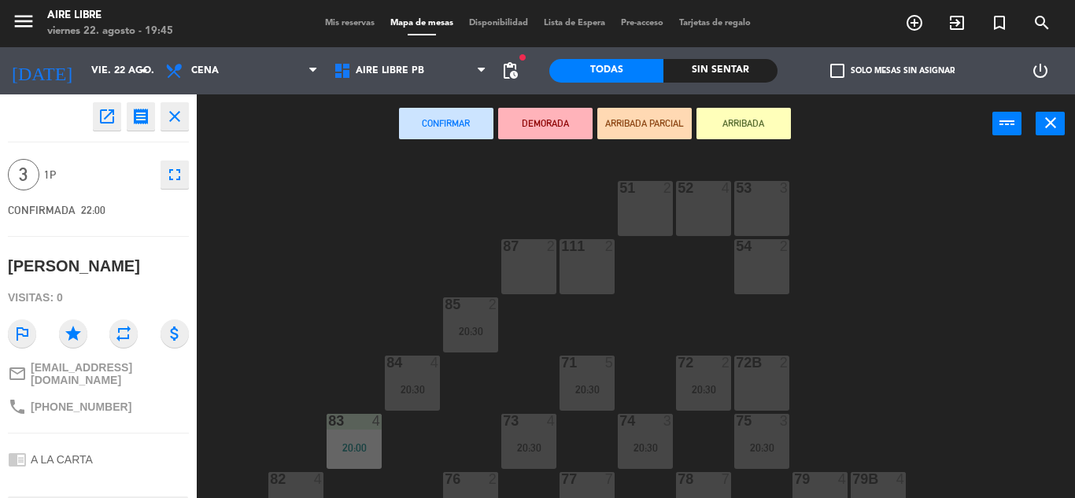
click at [313, 242] on div "51 2 52 4 53 3 111 2 54 2 87 2 85 2 20:30 72 2 20:30 84 4 20:30 71 5 20:30 72B …" at bounding box center [641, 325] width 867 height 345
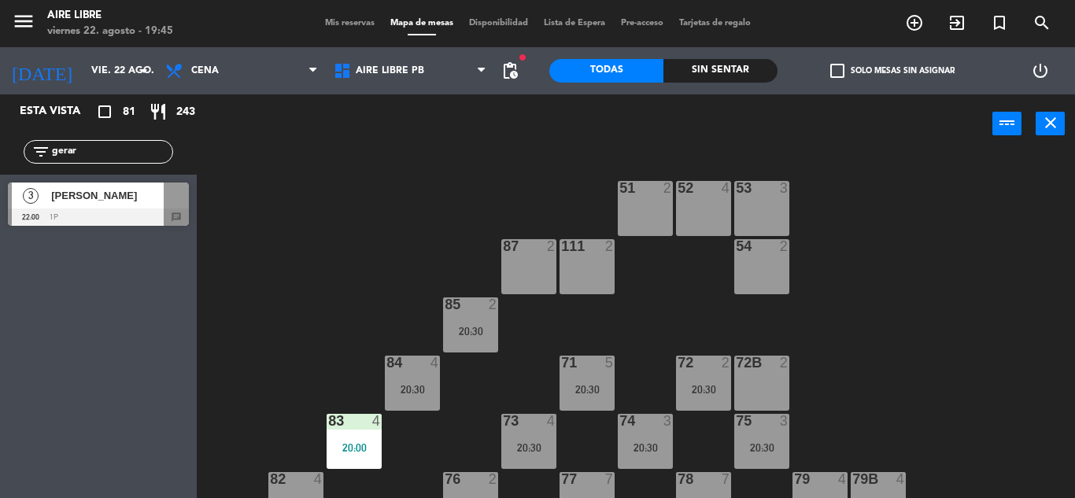
click at [107, 144] on input "gerar" at bounding box center [111, 151] width 122 height 17
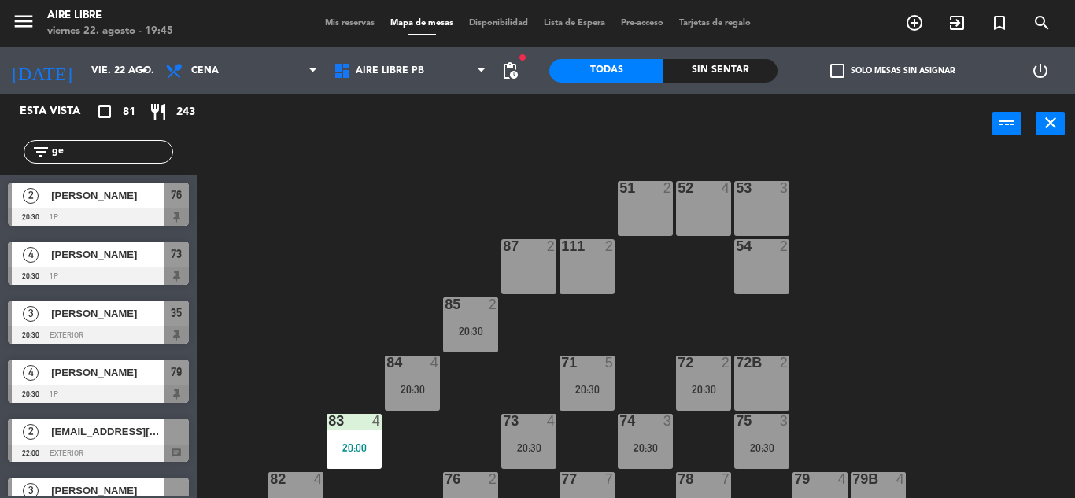
type input "g"
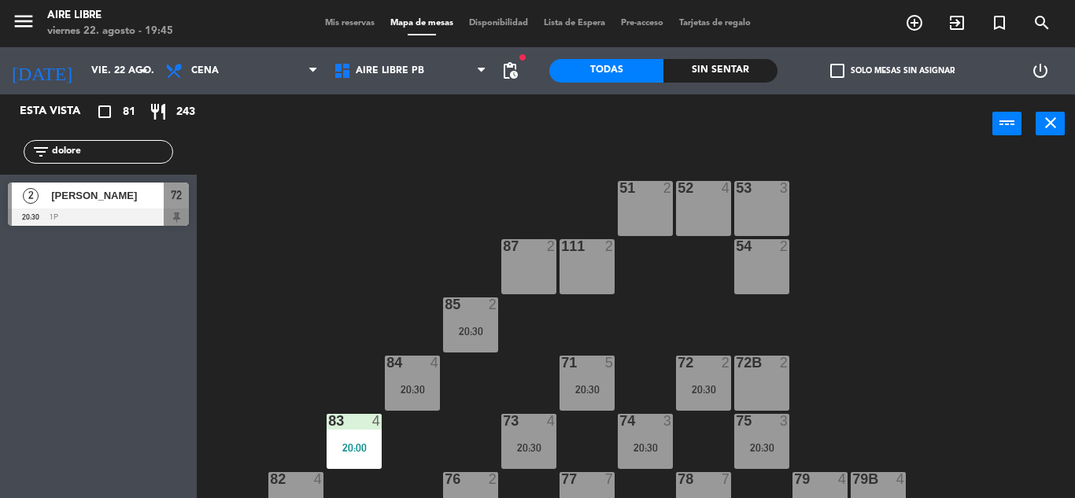
type input "dolore"
click at [56, 303] on div "Esta vista crop_square 81 restaurant 243 filter_list dolore 2 [PERSON_NAME] 20:…" at bounding box center [98, 296] width 197 height 404
click at [87, 205] on div "[PERSON_NAME]" at bounding box center [107, 196] width 114 height 26
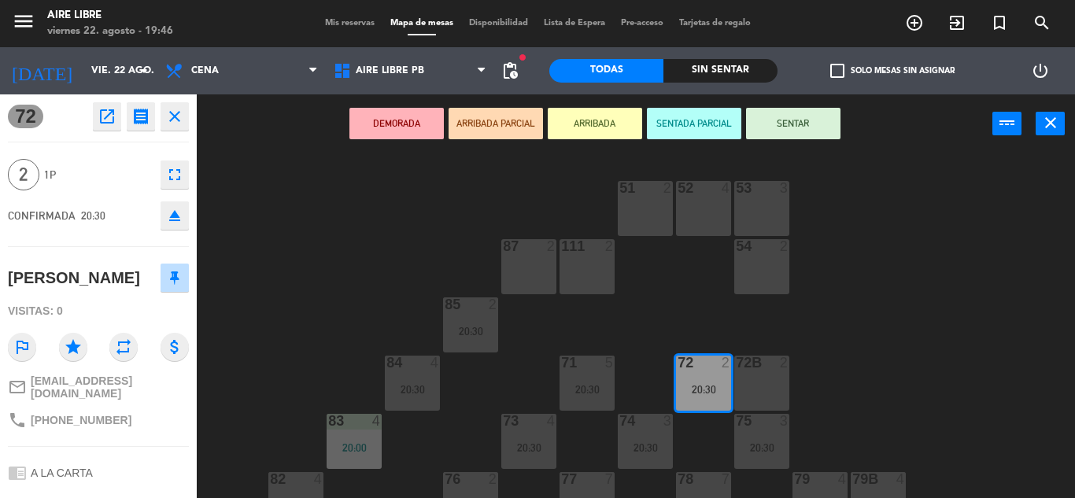
click at [105, 122] on icon "open_in_new" at bounding box center [107, 116] width 19 height 19
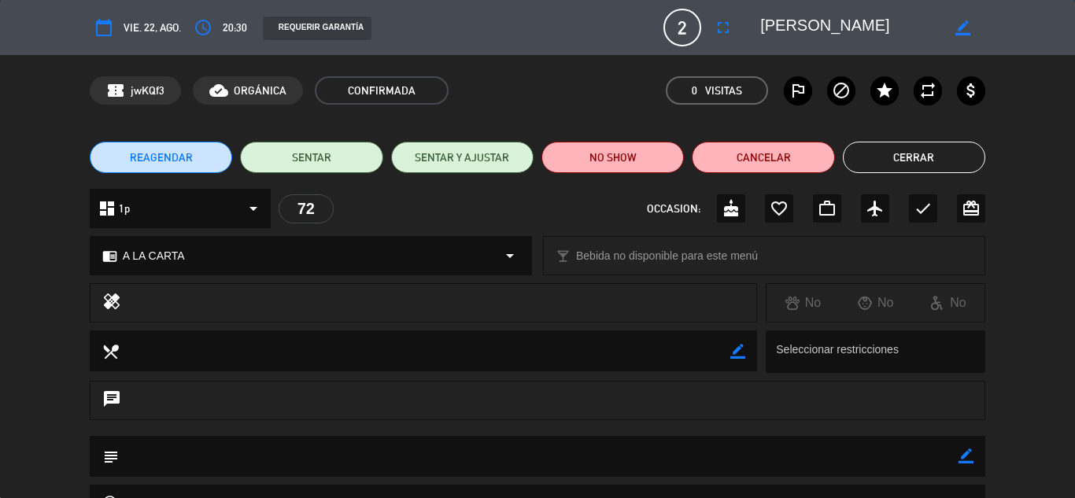
click at [772, 142] on button "Cancelar" at bounding box center [763, 157] width 142 height 31
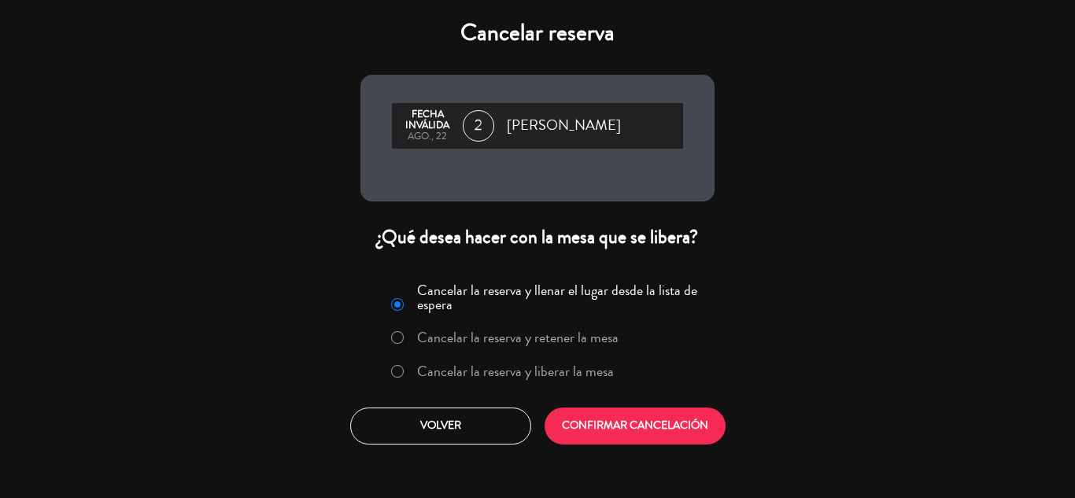
click at [510, 372] on label "Cancelar la reserva y liberar la mesa" at bounding box center [515, 371] width 197 height 14
click at [637, 435] on button "CONFIRMAR CANCELACIÓN" at bounding box center [634, 426] width 181 height 37
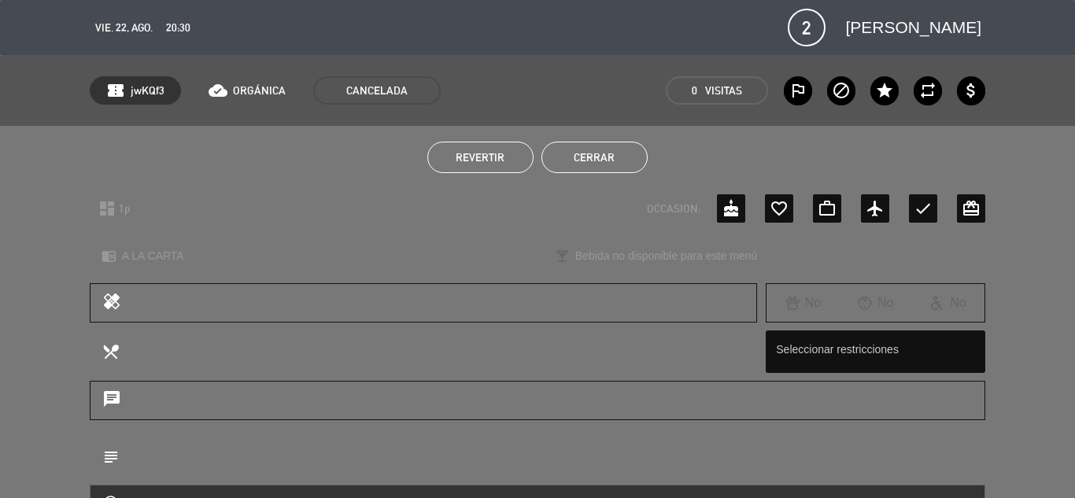
click at [607, 155] on button "Cerrar" at bounding box center [594, 157] width 106 height 31
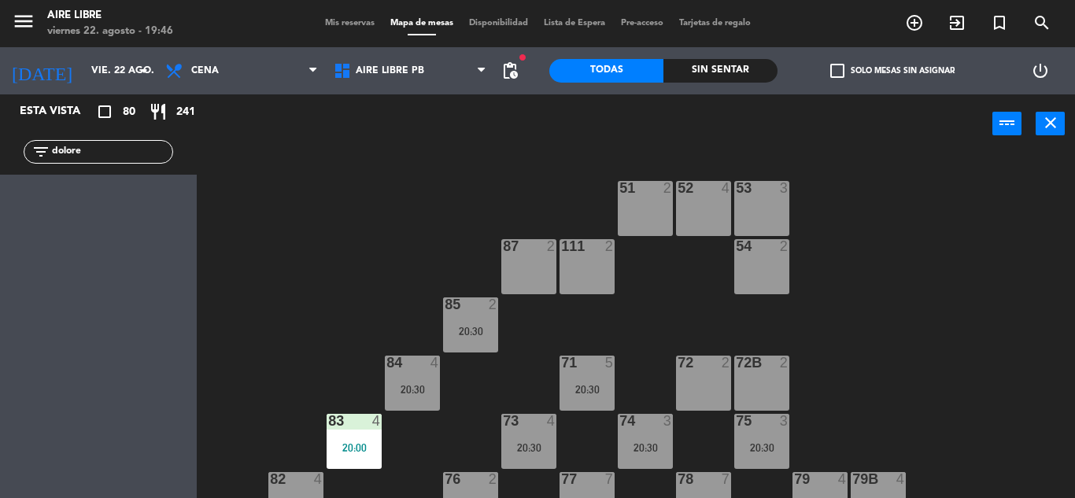
click at [110, 149] on input "dolore" at bounding box center [111, 151] width 122 height 17
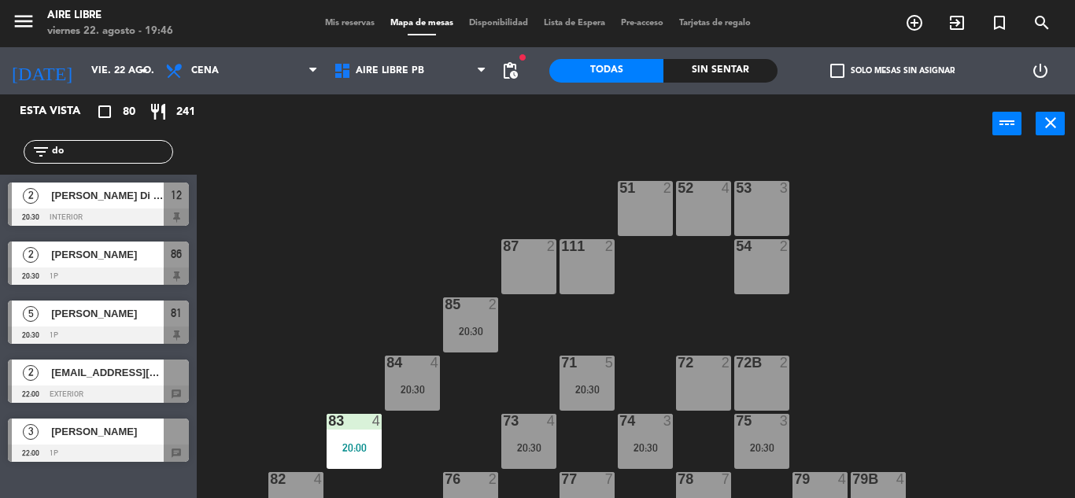
type input "d"
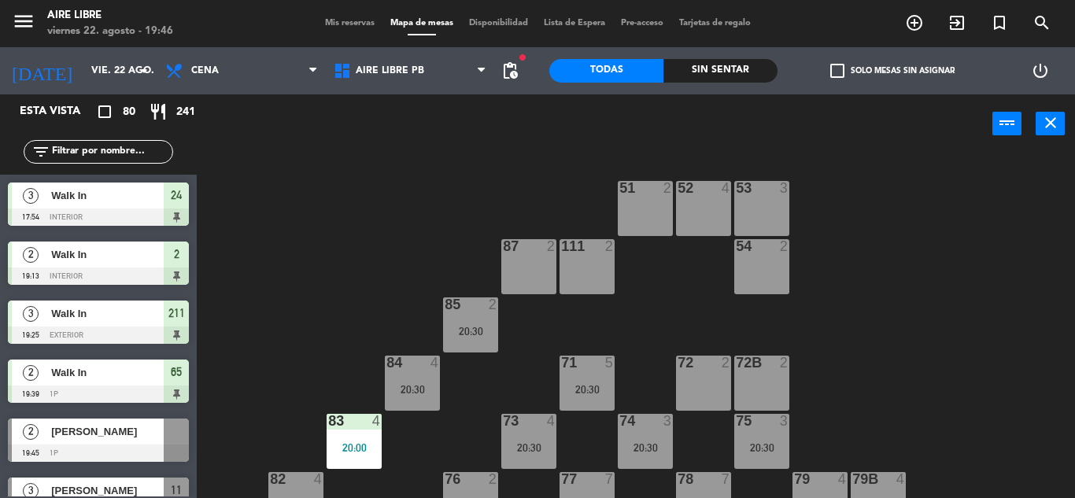
click at [100, 151] on input "text" at bounding box center [111, 151] width 122 height 17
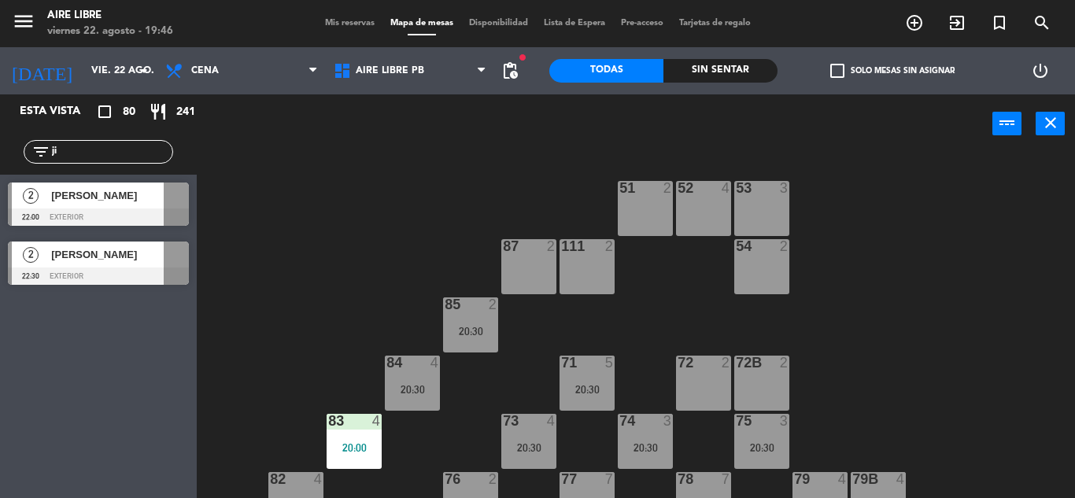
type input "ji"
click at [102, 269] on div at bounding box center [98, 276] width 181 height 17
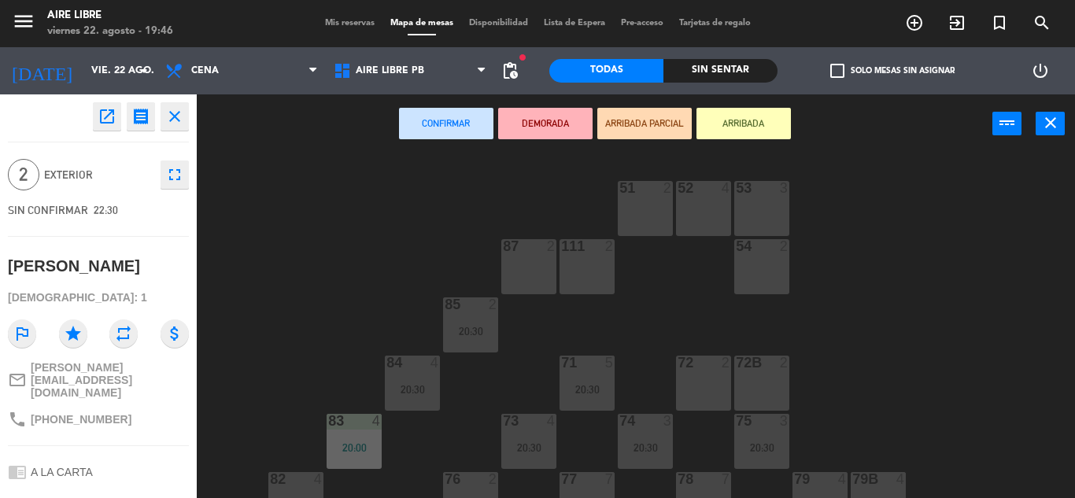
click at [109, 113] on icon "open_in_new" at bounding box center [107, 116] width 19 height 19
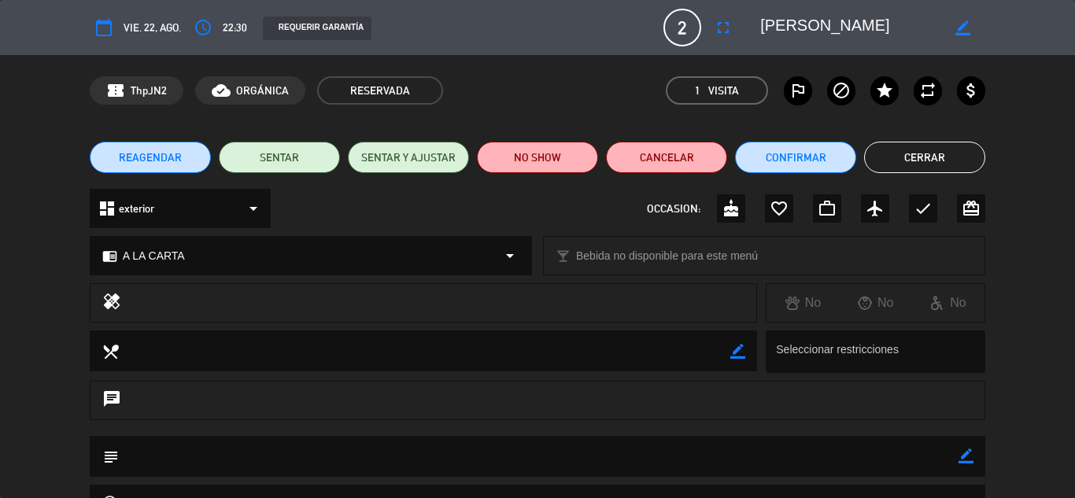
click at [663, 157] on button "Cancelar" at bounding box center [666, 157] width 121 height 31
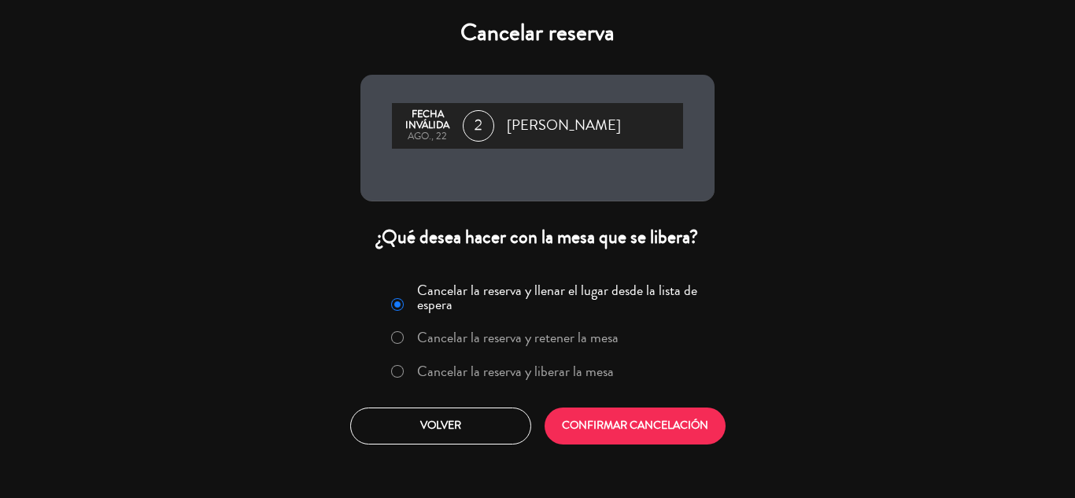
click at [551, 365] on label "Cancelar la reserva y liberar la mesa" at bounding box center [515, 371] width 197 height 14
click at [634, 419] on button "CONFIRMAR CANCELACIÓN" at bounding box center [634, 426] width 181 height 37
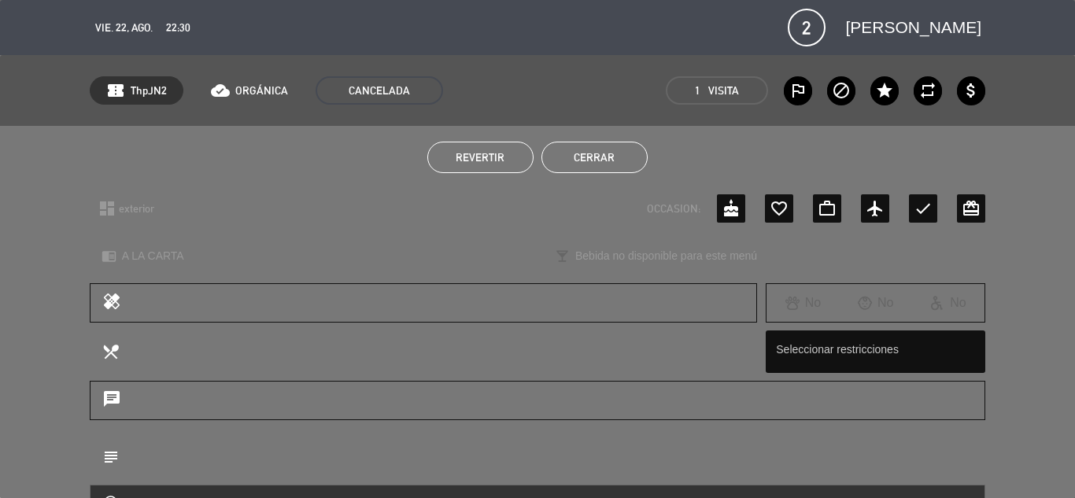
click at [601, 150] on button "Cerrar" at bounding box center [594, 157] width 106 height 31
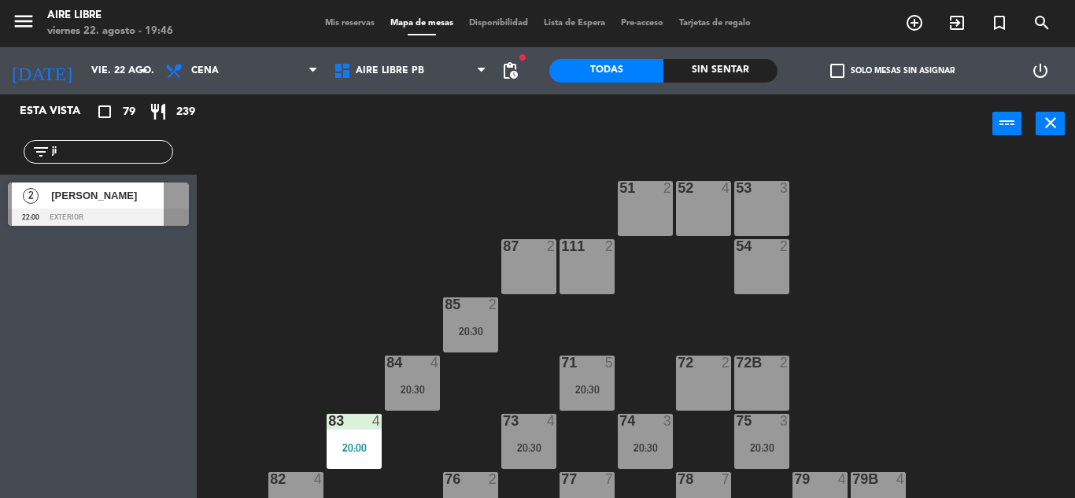
click at [94, 144] on input "ji" at bounding box center [111, 151] width 122 height 17
type input "j"
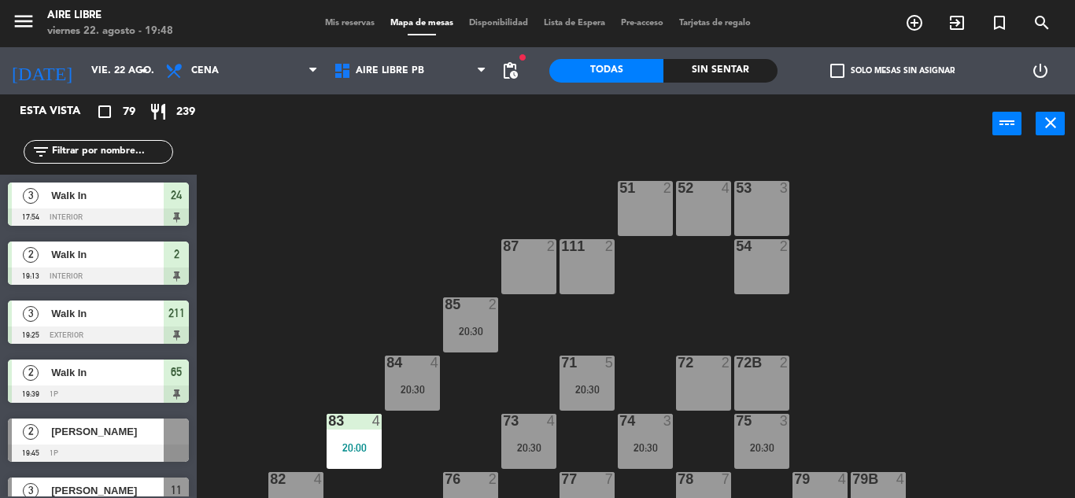
click at [95, 154] on input "text" at bounding box center [111, 151] width 122 height 17
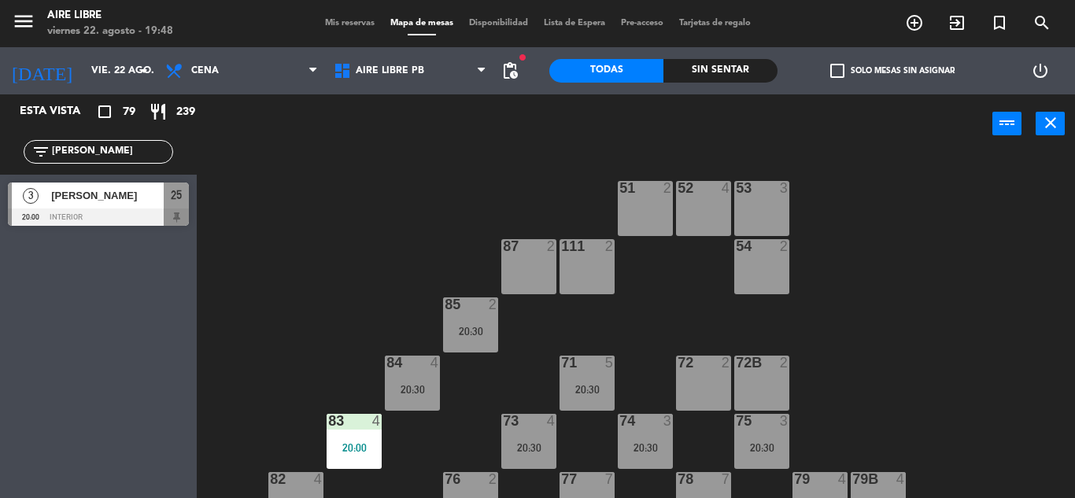
type input "[PERSON_NAME]"
click at [76, 416] on div "Esta vista crop_square 79 restaurant 239 filter_list [PERSON_NAME] 3 [PERSON_NA…" at bounding box center [98, 296] width 197 height 404
click at [107, 204] on span "[PERSON_NAME]" at bounding box center [107, 195] width 113 height 17
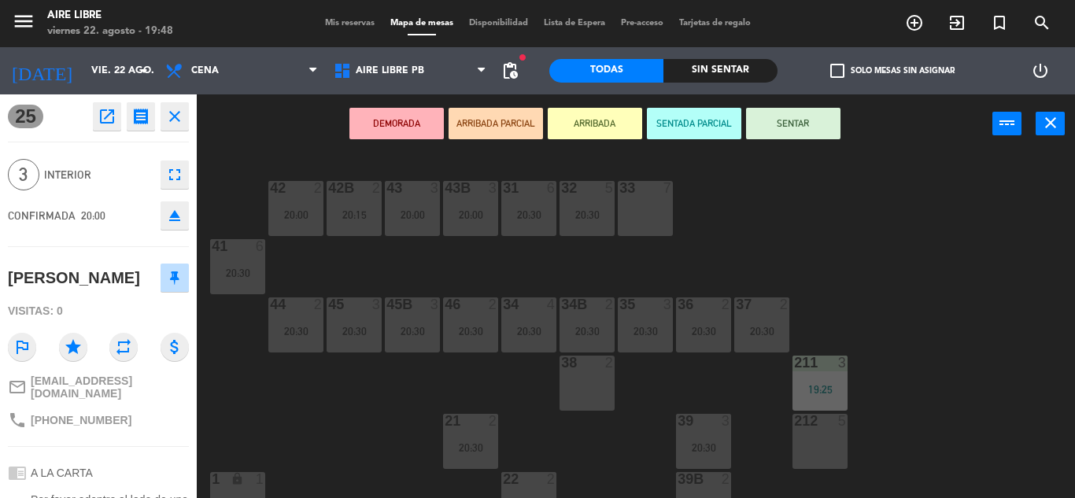
click at [604, 114] on button "ARRIBADA" at bounding box center [595, 123] width 94 height 31
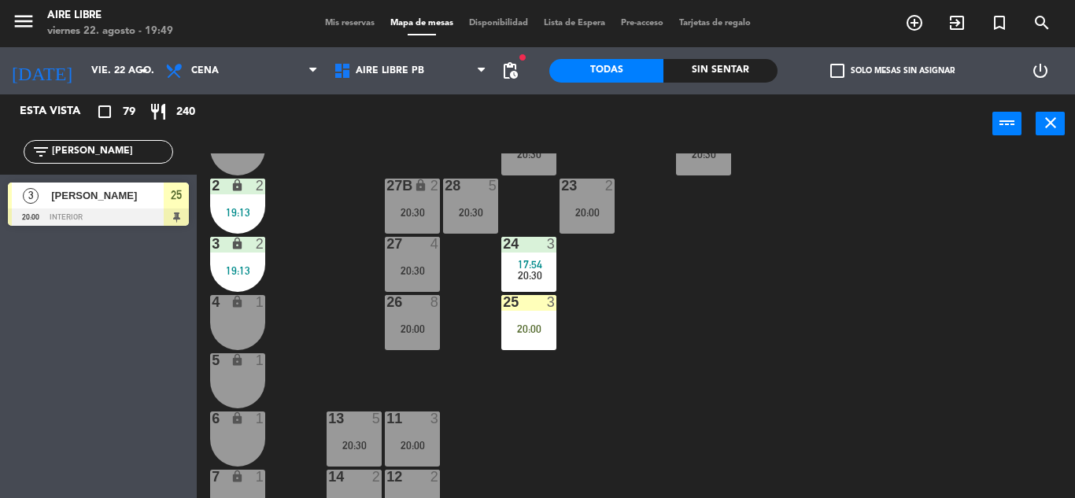
scroll to position [359, 0]
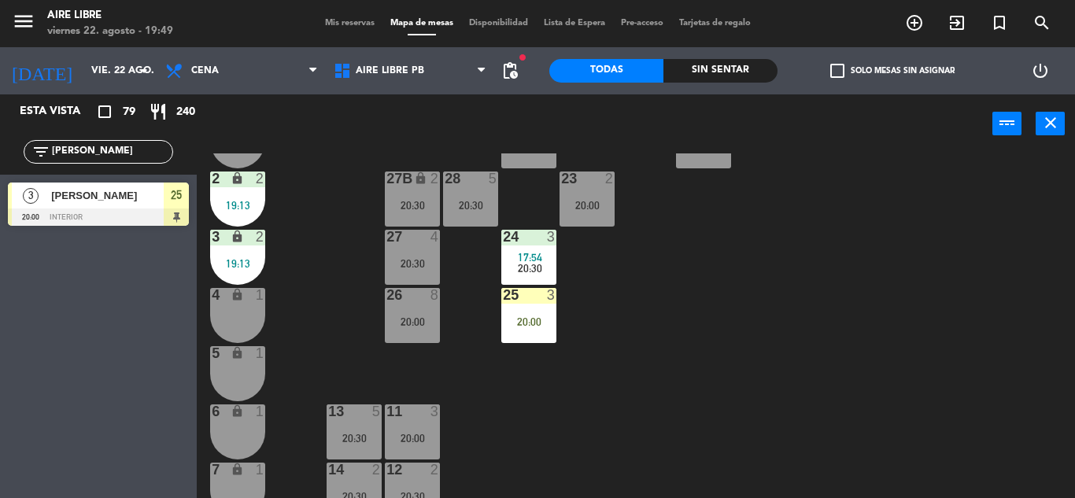
click at [419, 254] on div "27 4 20:30" at bounding box center [412, 257] width 55 height 55
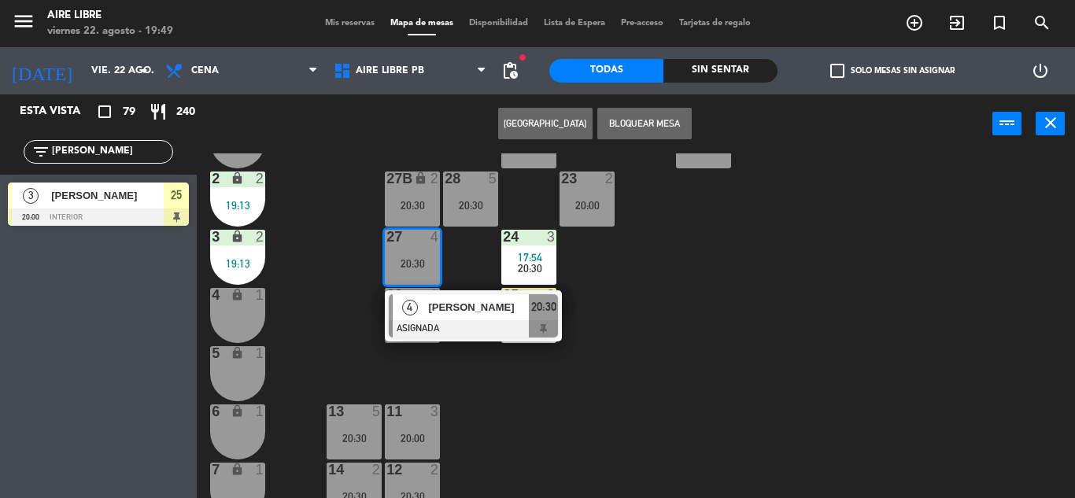
click at [328, 313] on div "42 2 20:00 43 3 20:00 31 6 20:30 32 5 20:30 33 7 42B 2 20:15 43B 3 20:00 41 6 2…" at bounding box center [641, 325] width 867 height 345
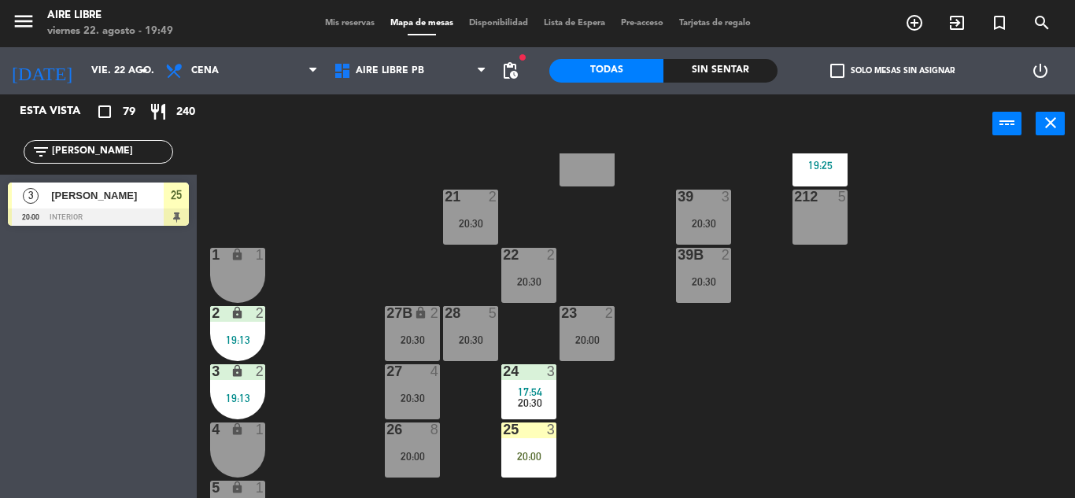
scroll to position [282, 0]
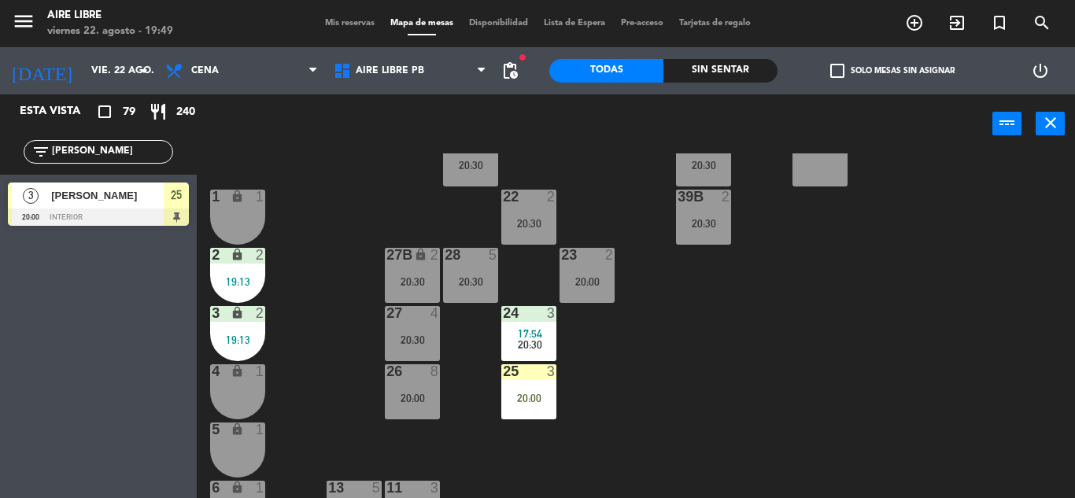
click at [547, 397] on div "20:00" at bounding box center [528, 398] width 55 height 11
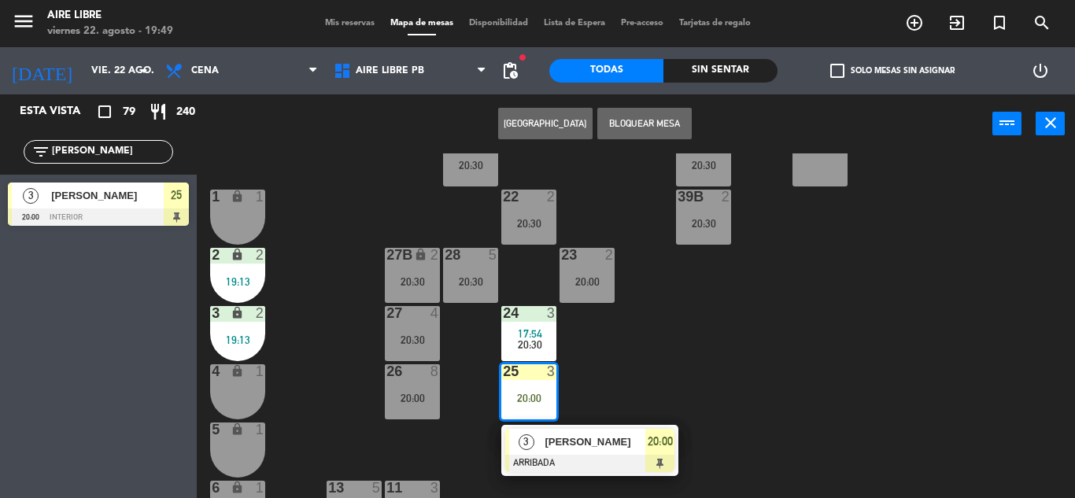
click at [417, 334] on div "20:30" at bounding box center [412, 340] width 55 height 12
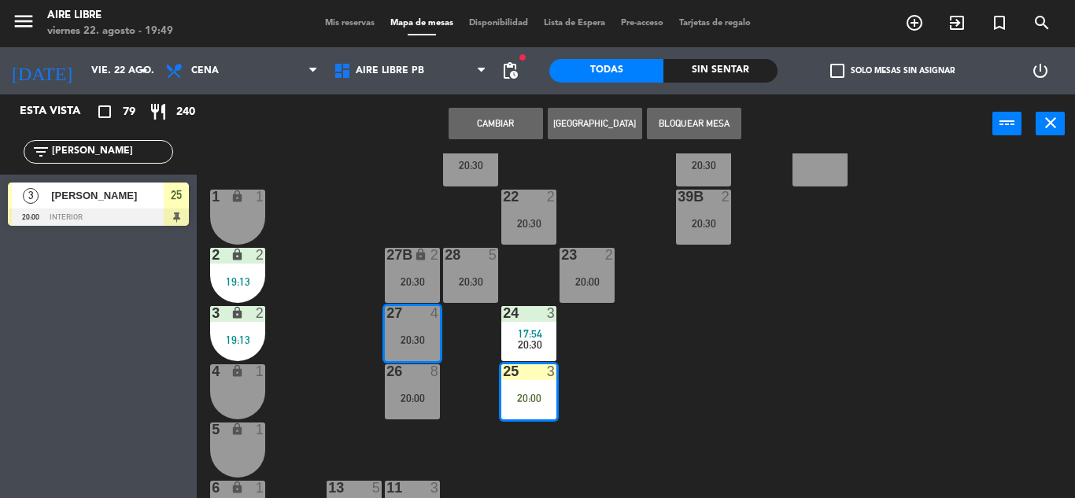
click at [495, 127] on button "Cambiar" at bounding box center [495, 123] width 94 height 31
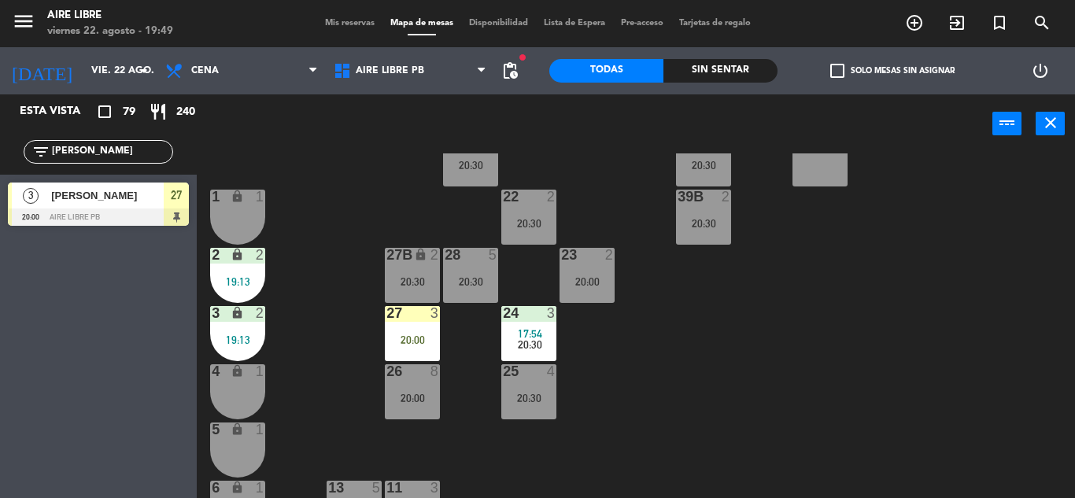
click at [434, 340] on div "20:00" at bounding box center [412, 339] width 55 height 11
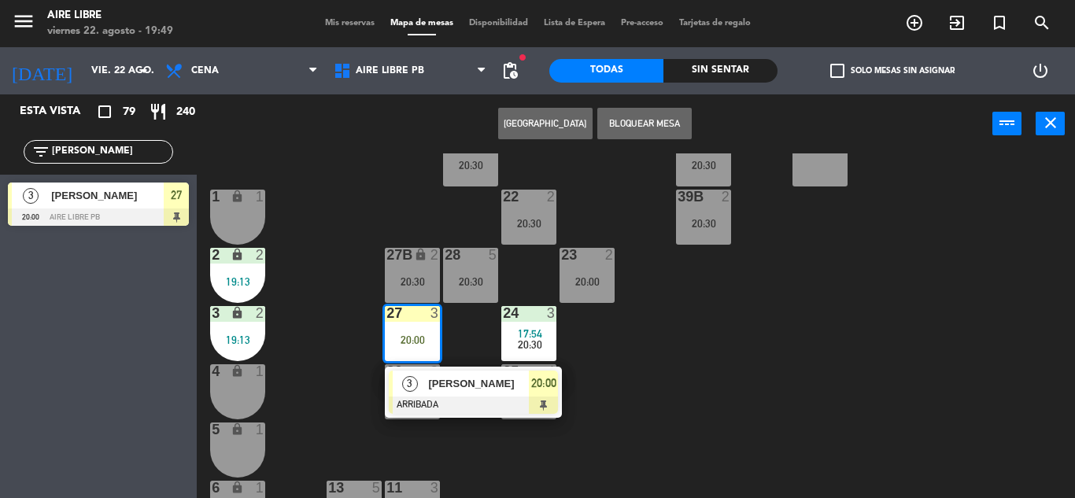
click at [482, 390] on span "[PERSON_NAME]" at bounding box center [478, 383] width 101 height 17
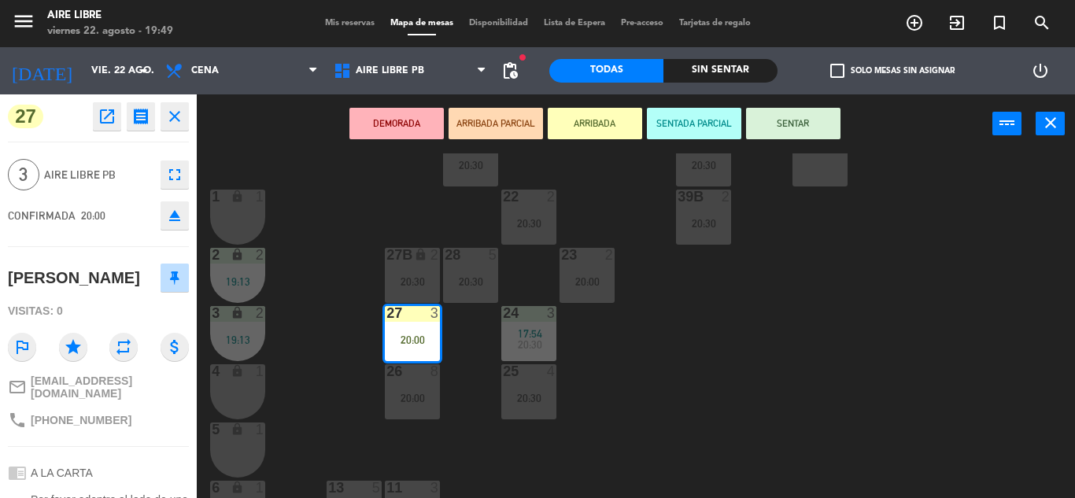
click at [795, 122] on button "SENTAR" at bounding box center [793, 123] width 94 height 31
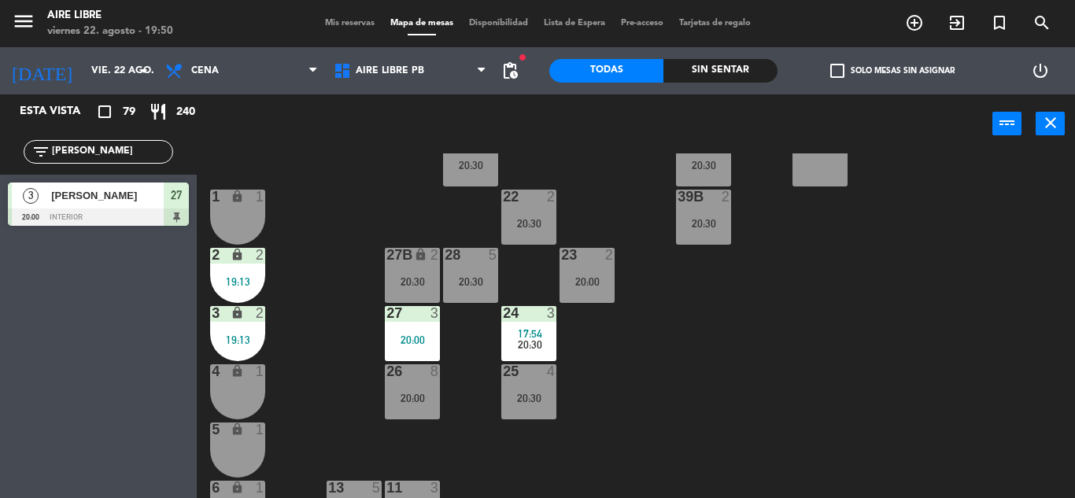
click at [93, 156] on input "[PERSON_NAME]" at bounding box center [111, 151] width 122 height 17
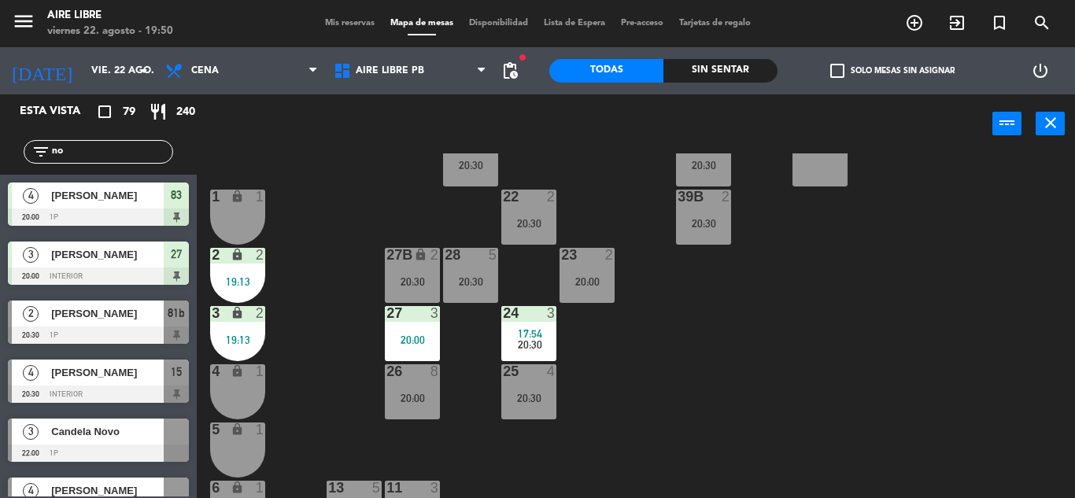
type input "n"
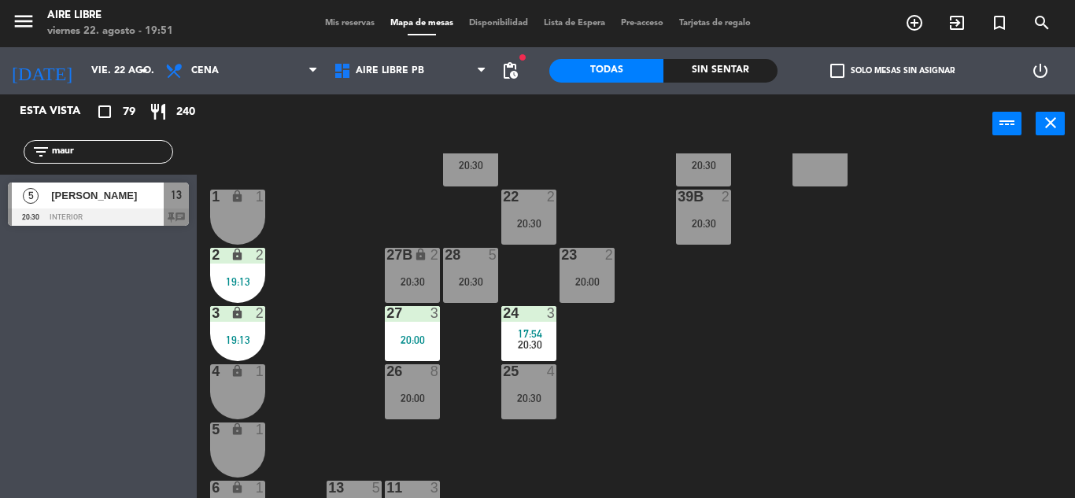
click at [105, 153] on input "maur" at bounding box center [111, 151] width 122 height 17
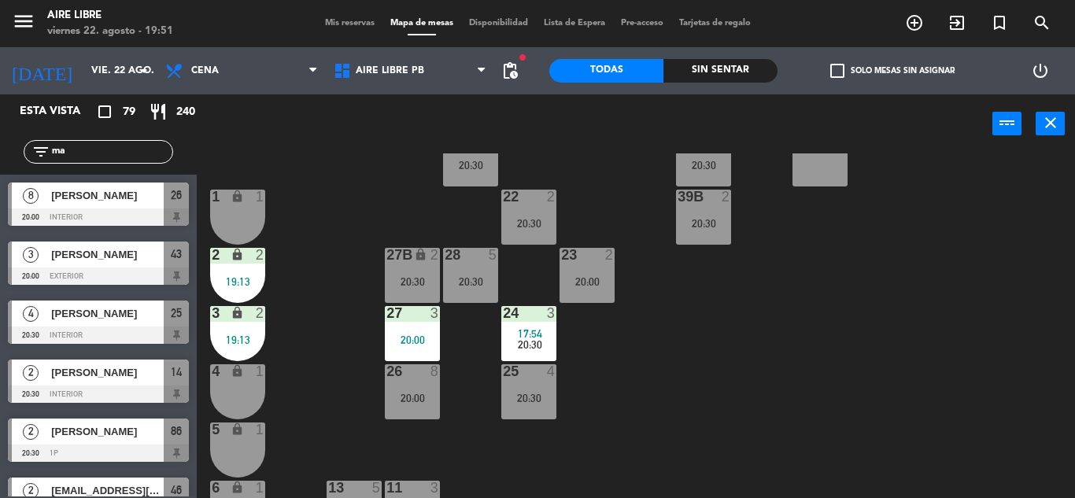
type input "m"
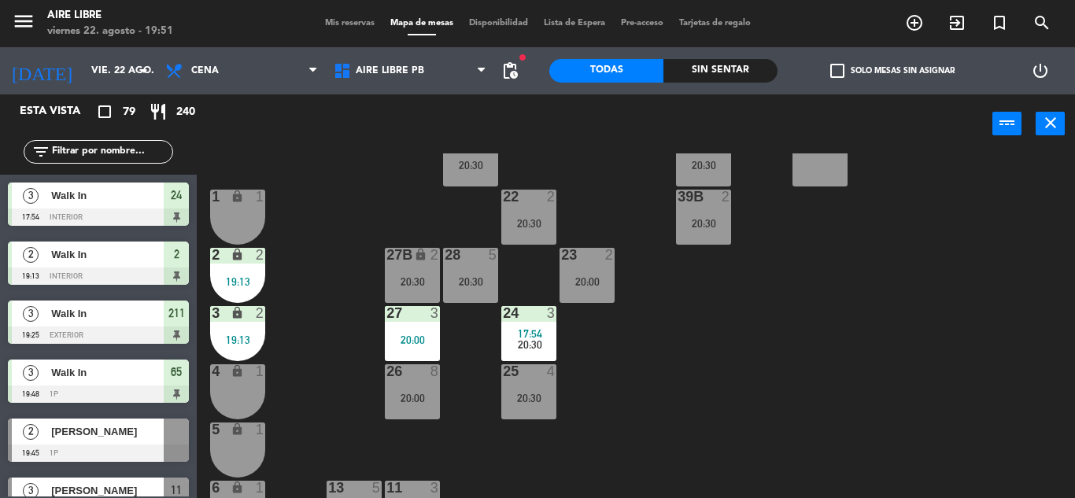
click at [830, 67] on span "check_box_outline_blank" at bounding box center [837, 71] width 14 height 14
click at [892, 71] on input "check_box_outline_blank Solo mesas sin asignar" at bounding box center [892, 71] width 0 height 0
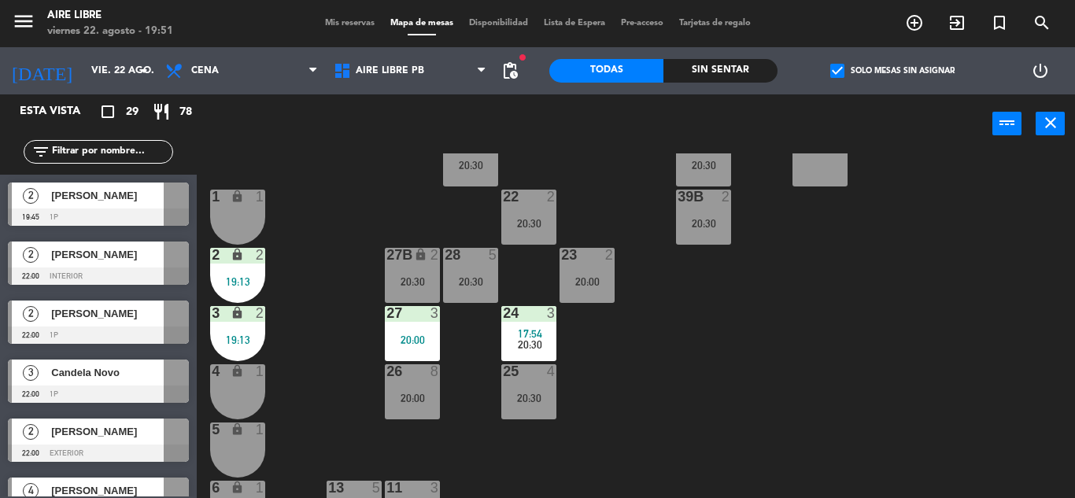
click at [516, 67] on span "pending_actions" at bounding box center [509, 70] width 19 height 19
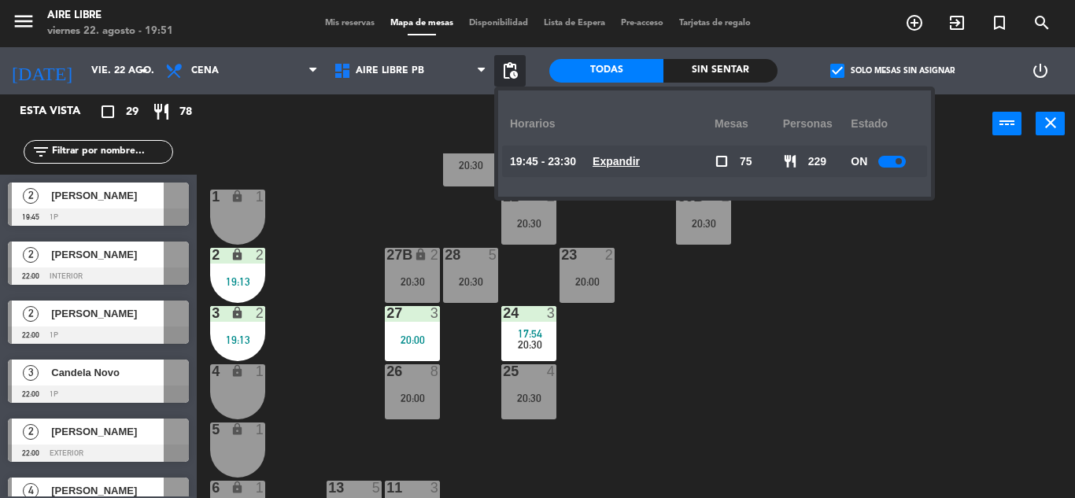
click at [630, 162] on u "Expandir" at bounding box center [615, 161] width 47 height 13
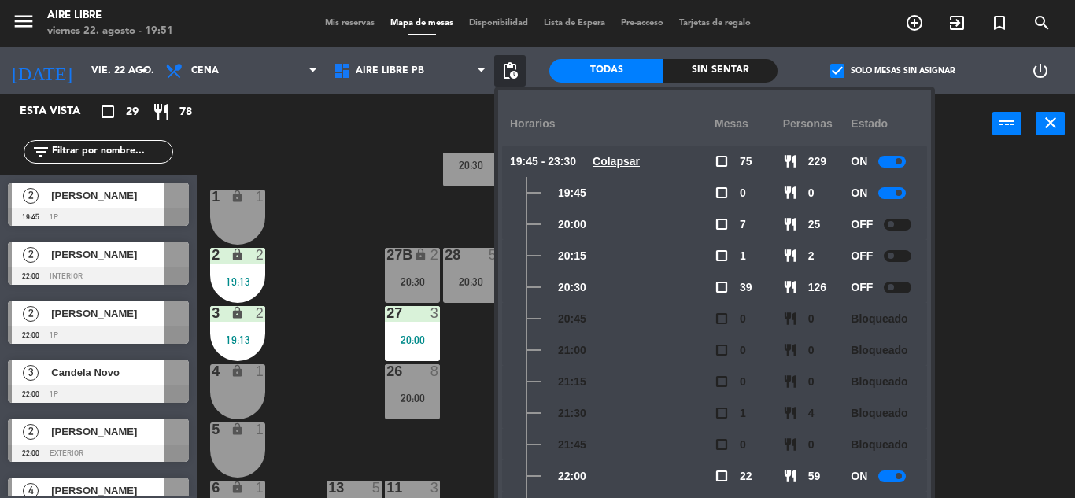
click at [890, 194] on div at bounding box center [892, 193] width 28 height 12
click at [321, 209] on div "42 2 20:00 43 3 20:00 31 6 20:30 32 5 20:30 33 7 42B 2 20:15 43B 3 20:00 41 6 2…" at bounding box center [641, 325] width 867 height 345
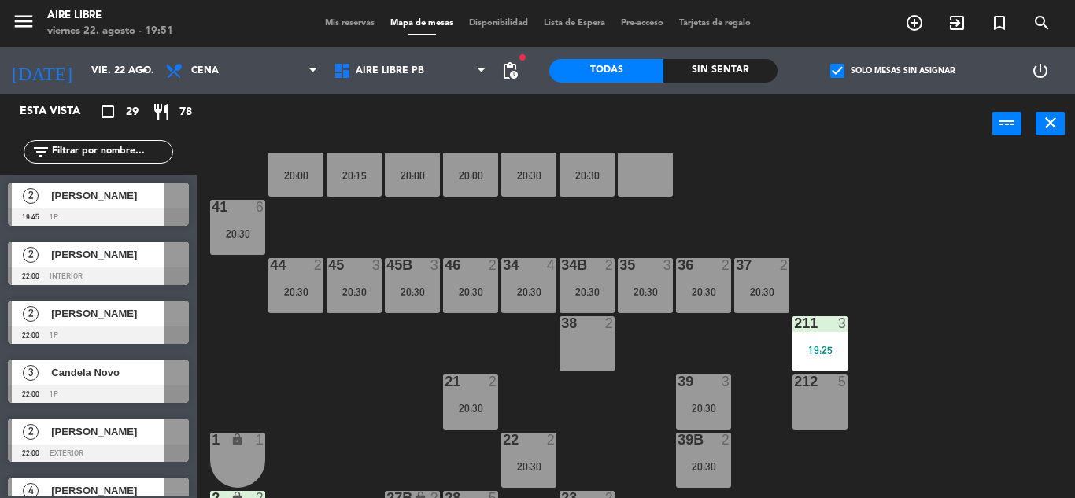
scroll to position [0, 0]
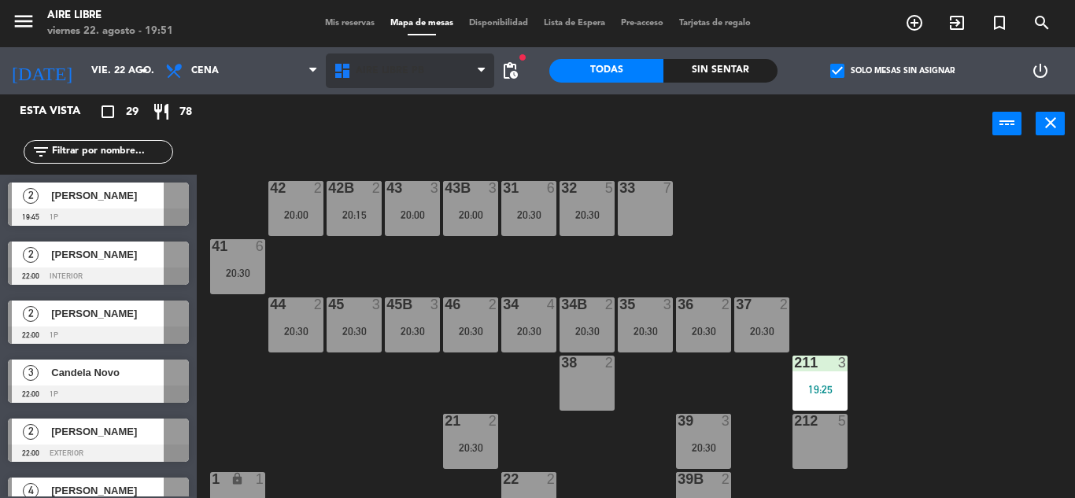
click at [389, 65] on span "Aire Libre PB" at bounding box center [390, 70] width 68 height 11
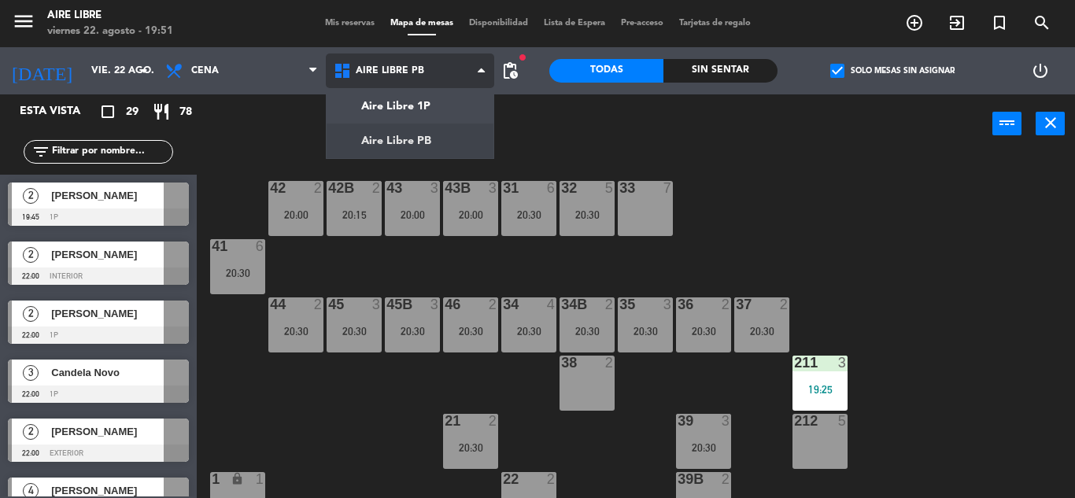
click at [419, 101] on ng-component "menu Aire Libre [DATE] 22. agosto - 19:51 Mis reservas Mapa de mesas Disponibil…" at bounding box center [537, 249] width 1075 height 498
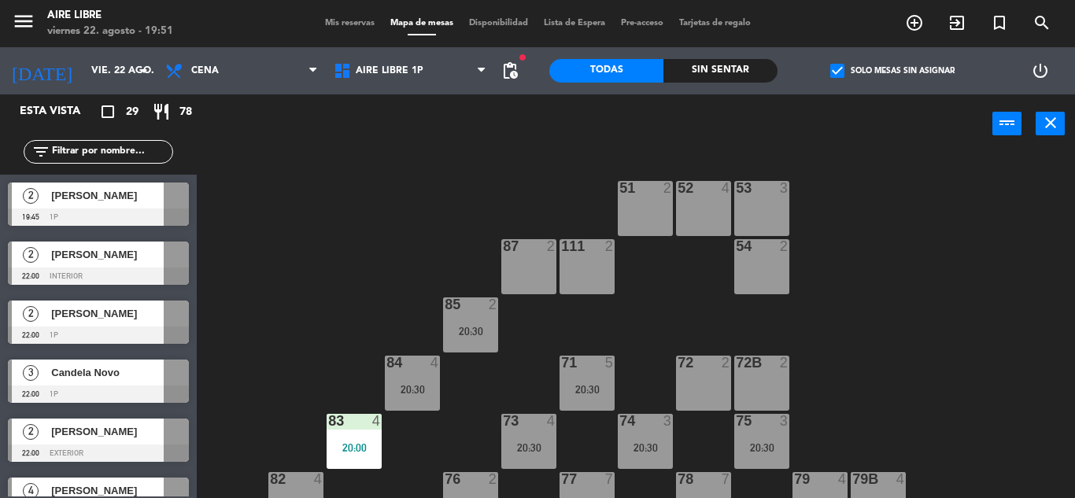
click at [88, 199] on span "[PERSON_NAME]" at bounding box center [107, 195] width 113 height 17
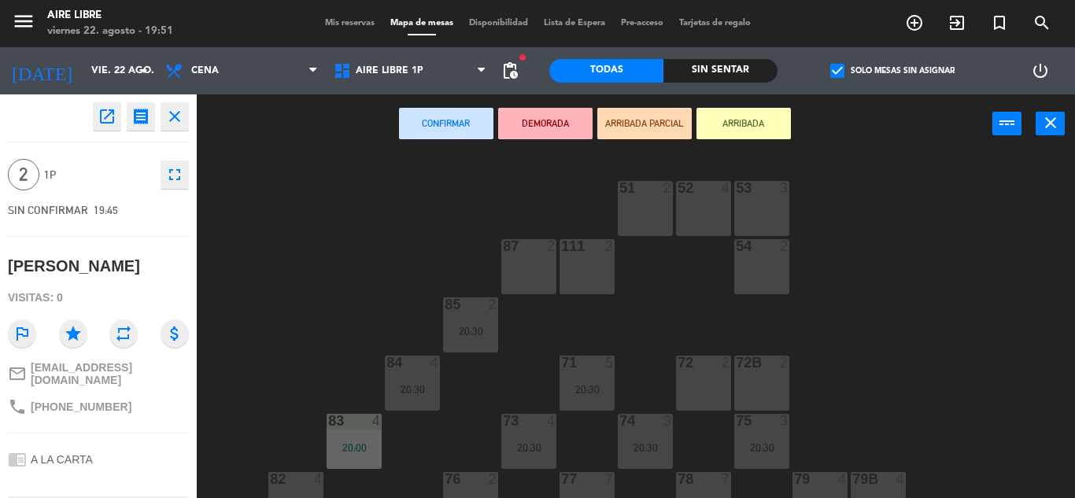
click at [723, 383] on div "72 2" at bounding box center [703, 383] width 55 height 55
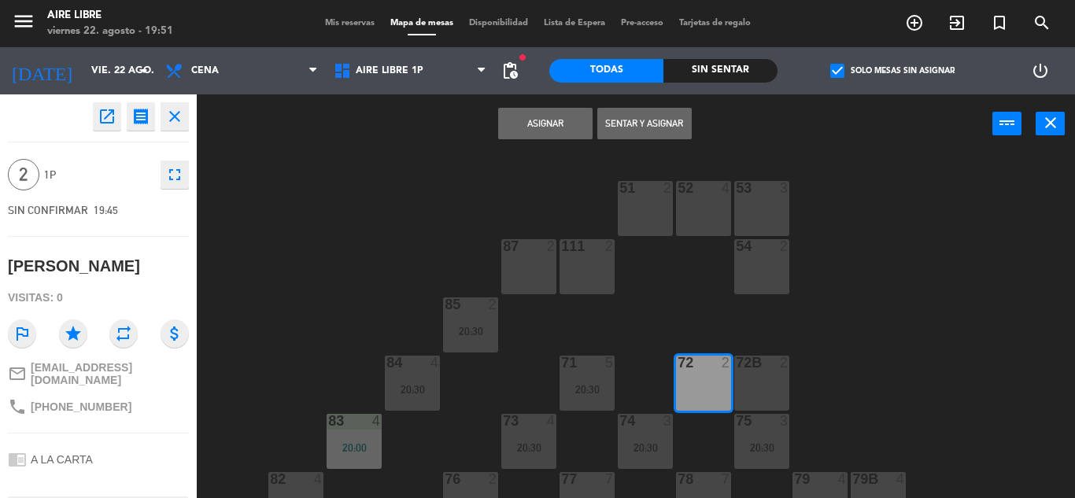
click at [542, 124] on button "Asignar" at bounding box center [545, 123] width 94 height 31
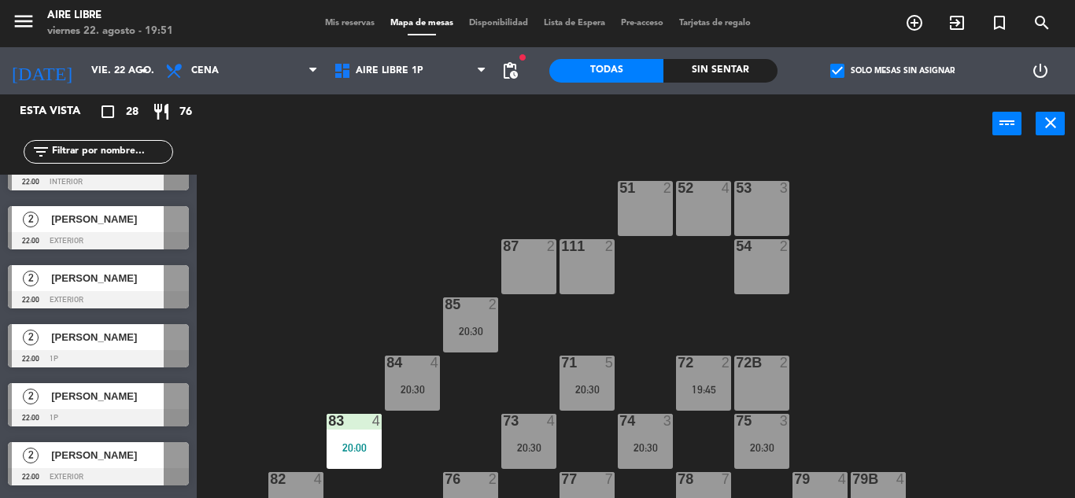
scroll to position [1046, 0]
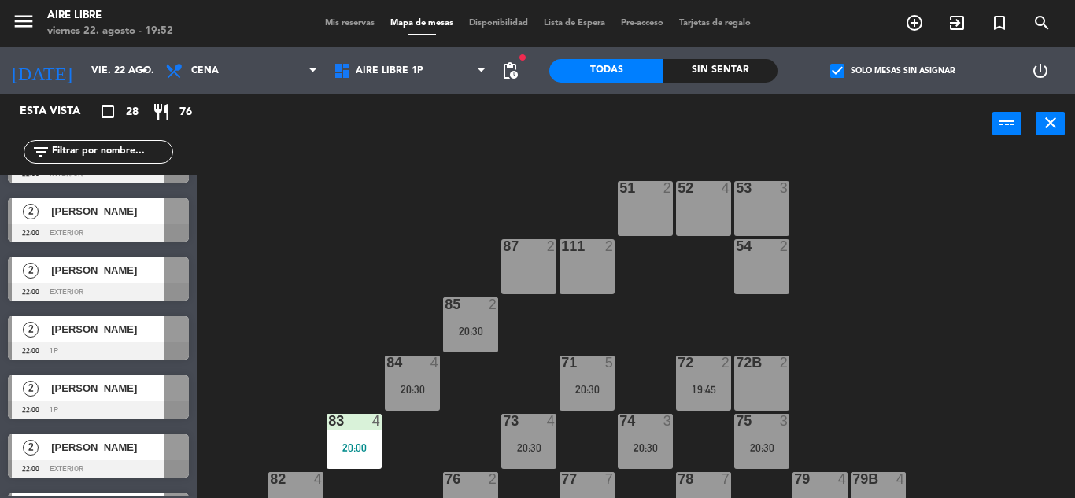
click at [76, 147] on input "text" at bounding box center [111, 151] width 122 height 17
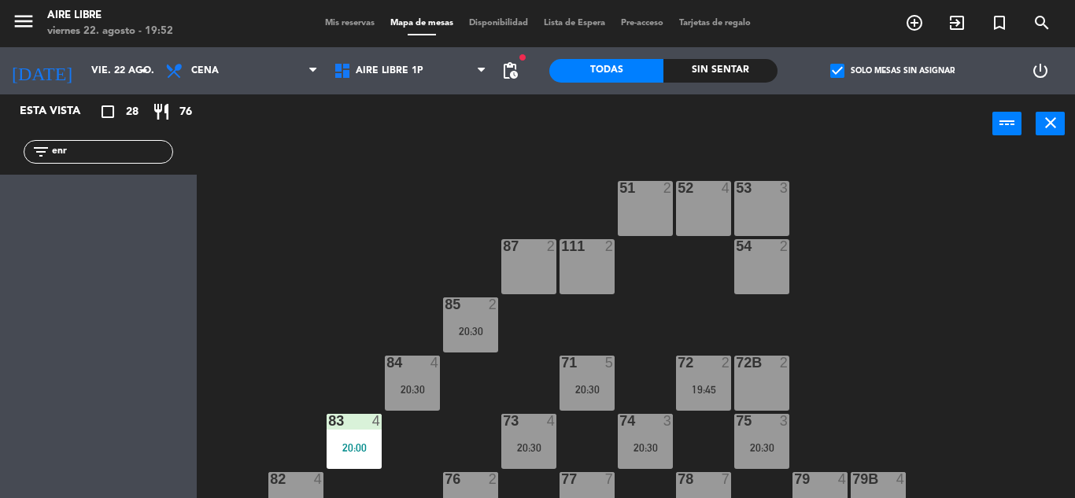
click at [840, 71] on span "check_box" at bounding box center [837, 71] width 14 height 14
click at [892, 71] on input "check_box Solo mesas sin asignar" at bounding box center [892, 71] width 0 height 0
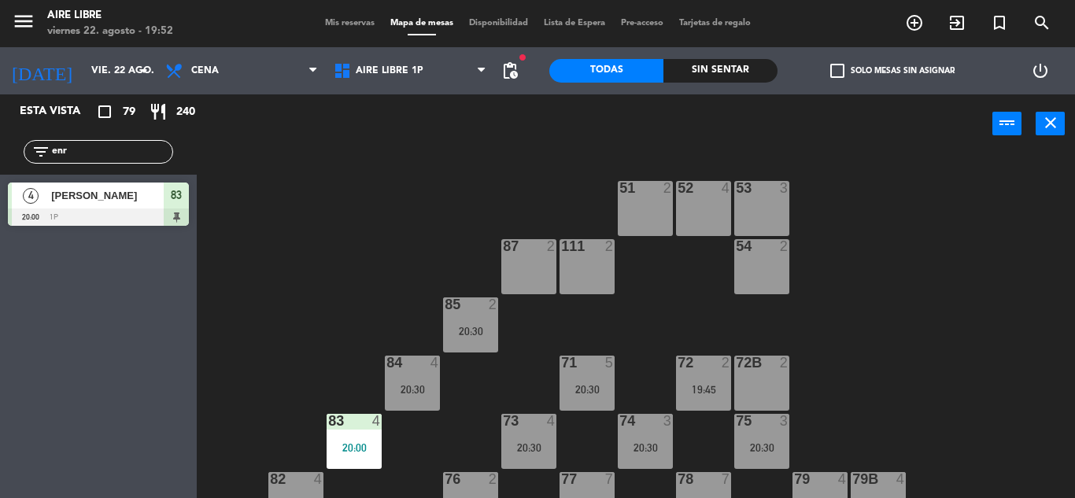
scroll to position [84, 0]
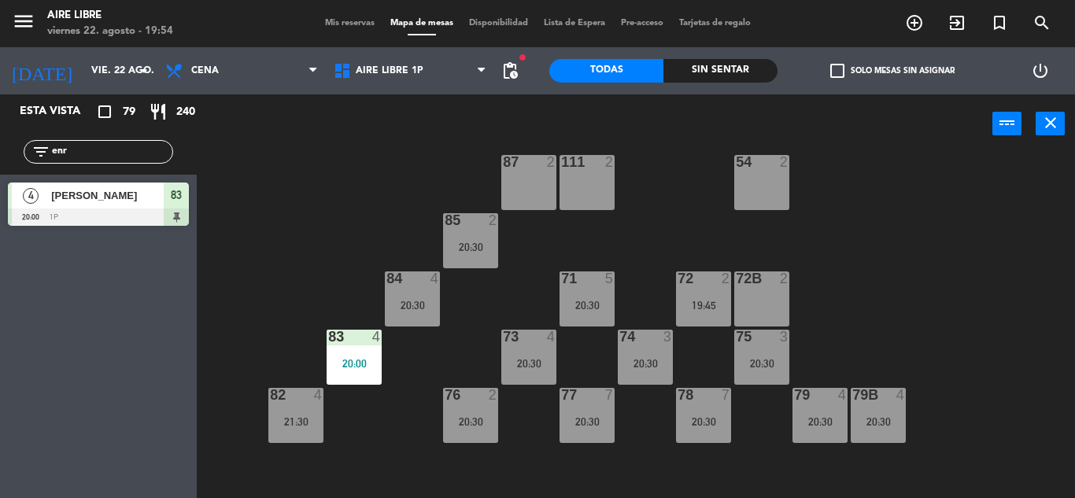
click at [79, 157] on input "enr" at bounding box center [111, 151] width 122 height 17
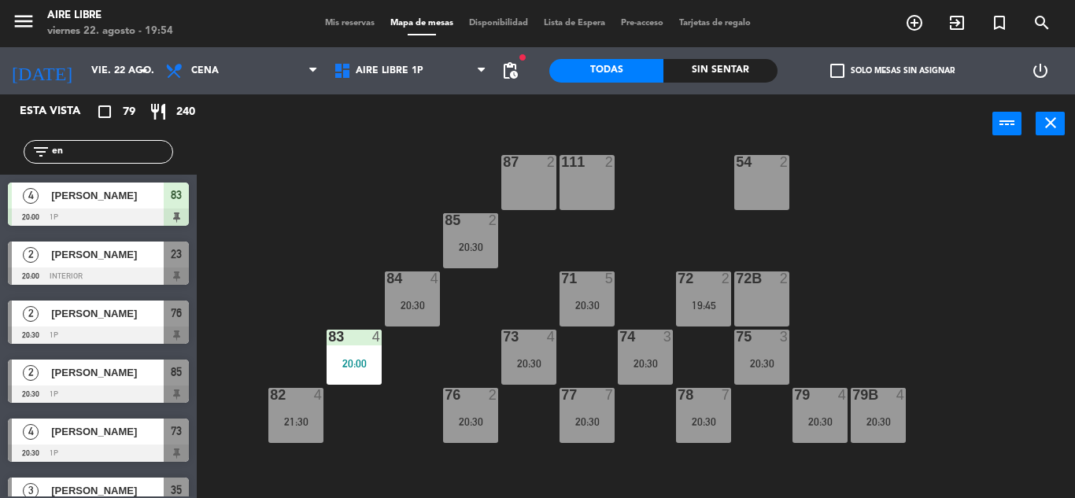
type input "e"
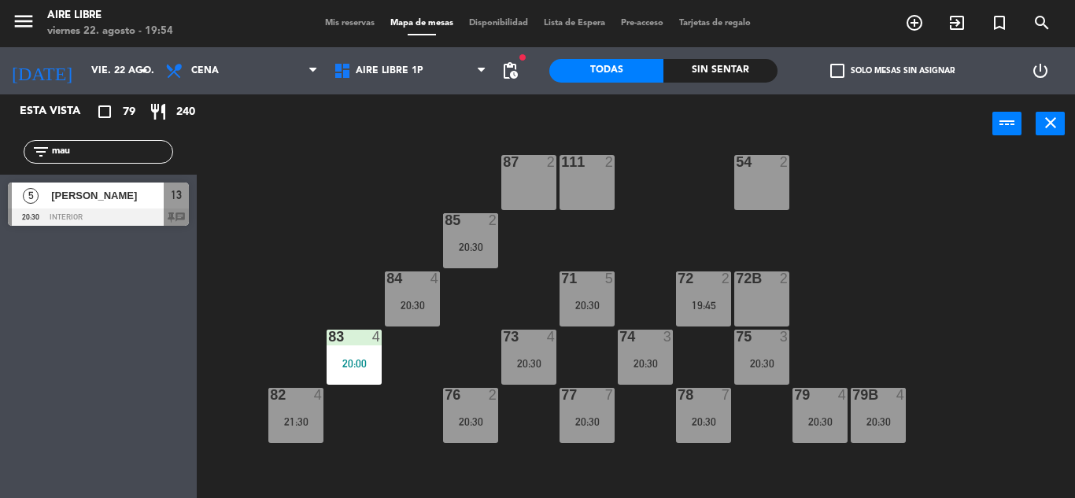
type input "mau"
click at [68, 209] on div at bounding box center [98, 217] width 181 height 17
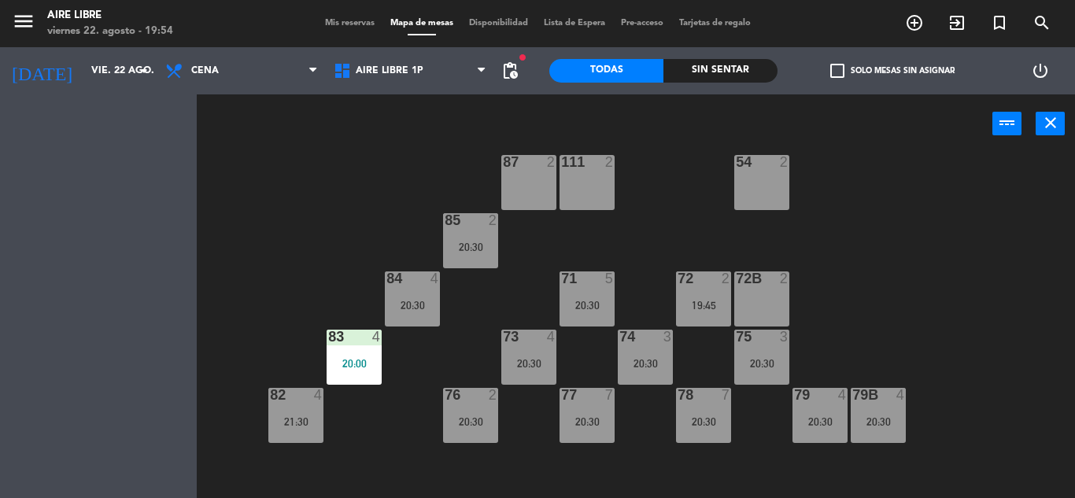
scroll to position [0, 0]
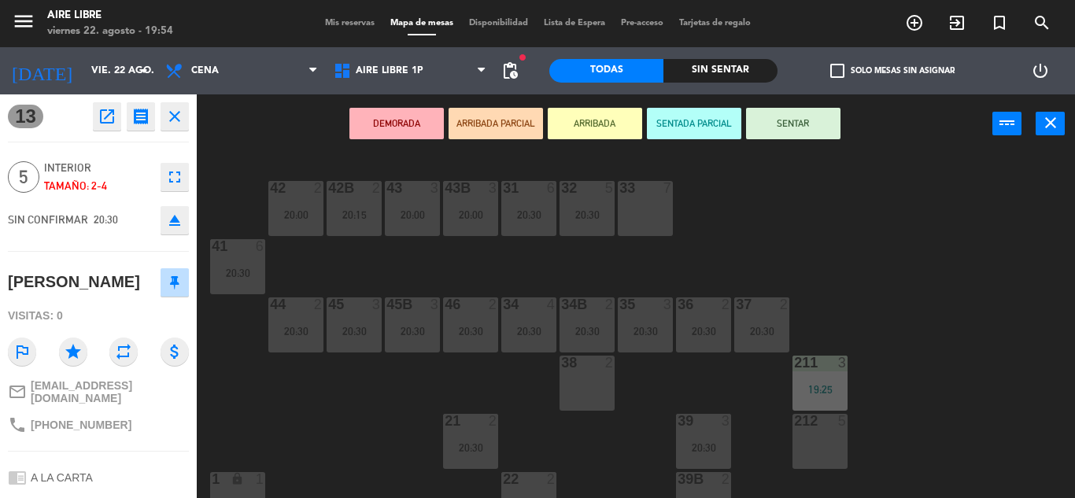
click at [176, 186] on icon "fullscreen" at bounding box center [174, 177] width 19 height 19
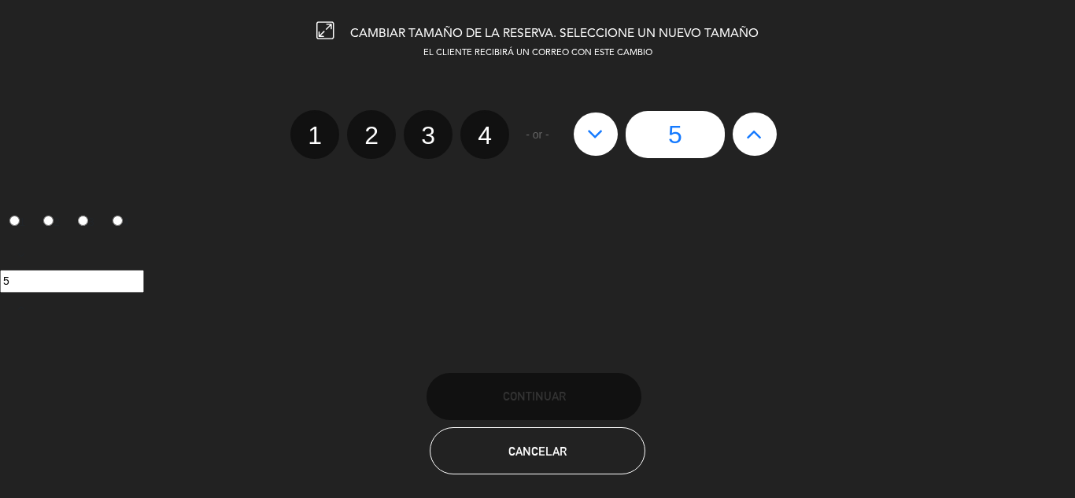
click at [756, 129] on icon at bounding box center [754, 133] width 17 height 25
type input "6"
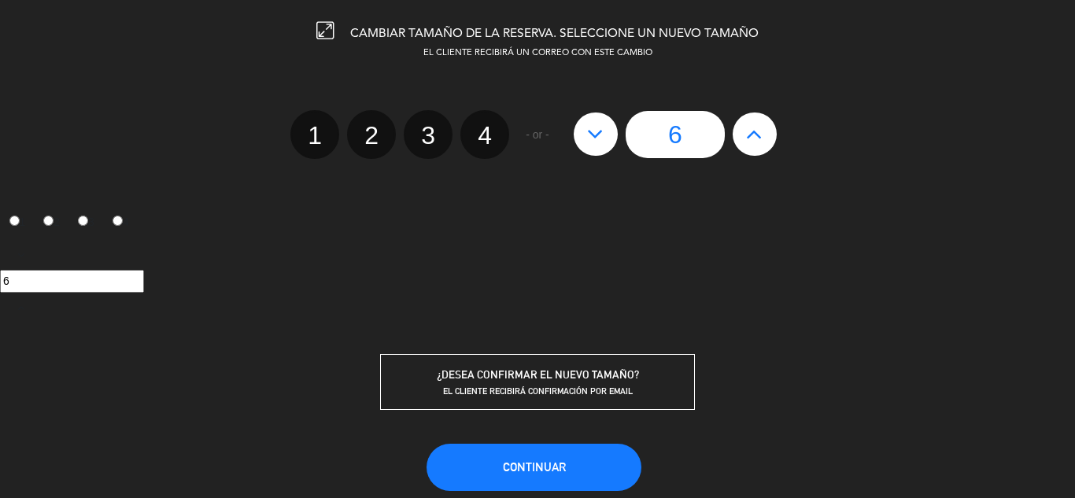
click at [547, 467] on span "Continuar" at bounding box center [534, 466] width 63 height 13
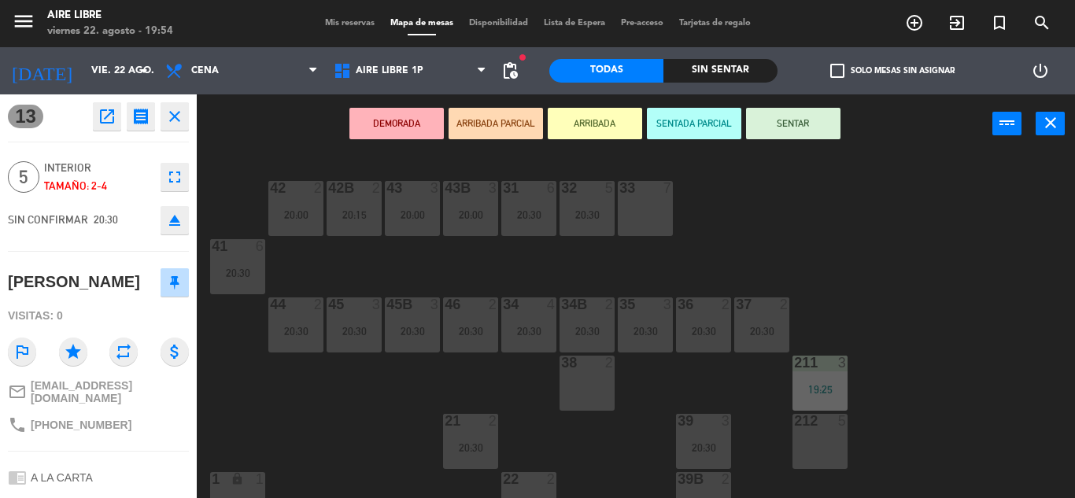
click at [1008, 352] on div "42 2 20:00 43 3 20:00 31 6 20:30 32 5 20:30 33 7 42B 2 20:15 43B 3 20:00 41 6 2…" at bounding box center [641, 325] width 867 height 345
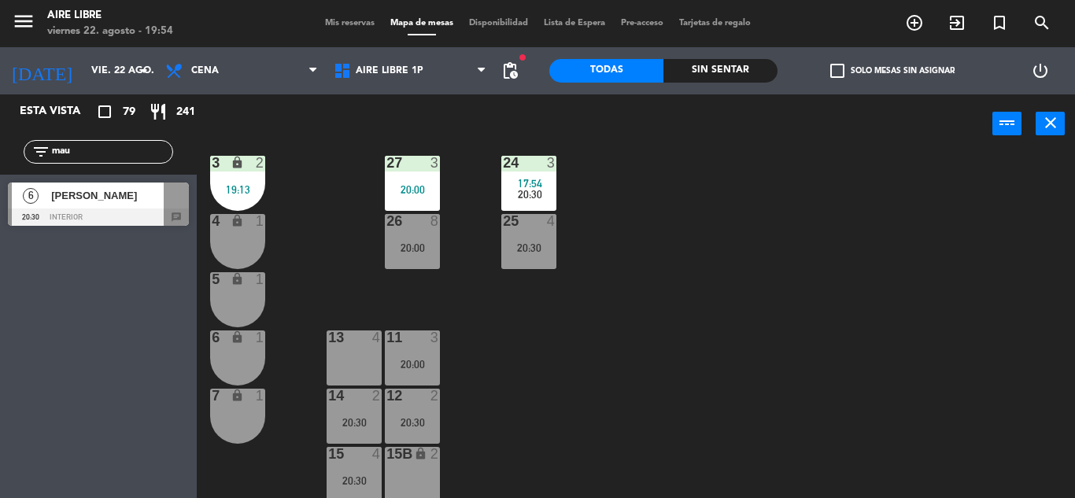
scroll to position [434, 0]
click at [131, 200] on span "[PERSON_NAME]" at bounding box center [107, 195] width 113 height 17
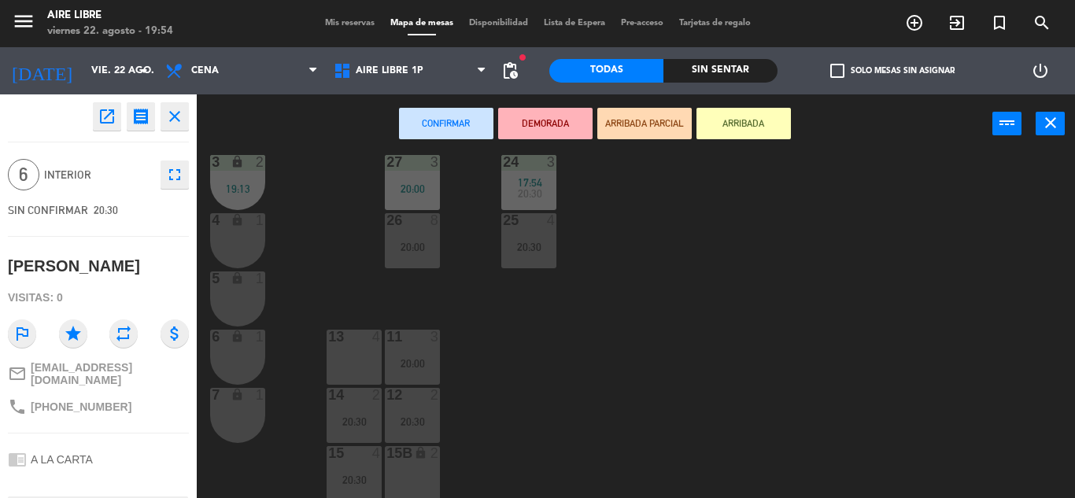
click at [351, 347] on div "13 4" at bounding box center [354, 357] width 55 height 55
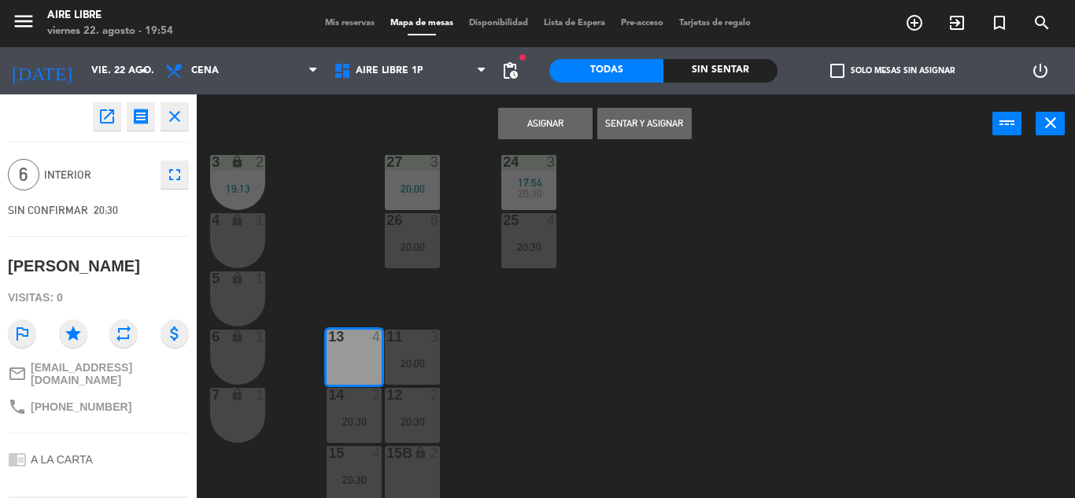
click at [548, 125] on button "Asignar" at bounding box center [545, 123] width 94 height 31
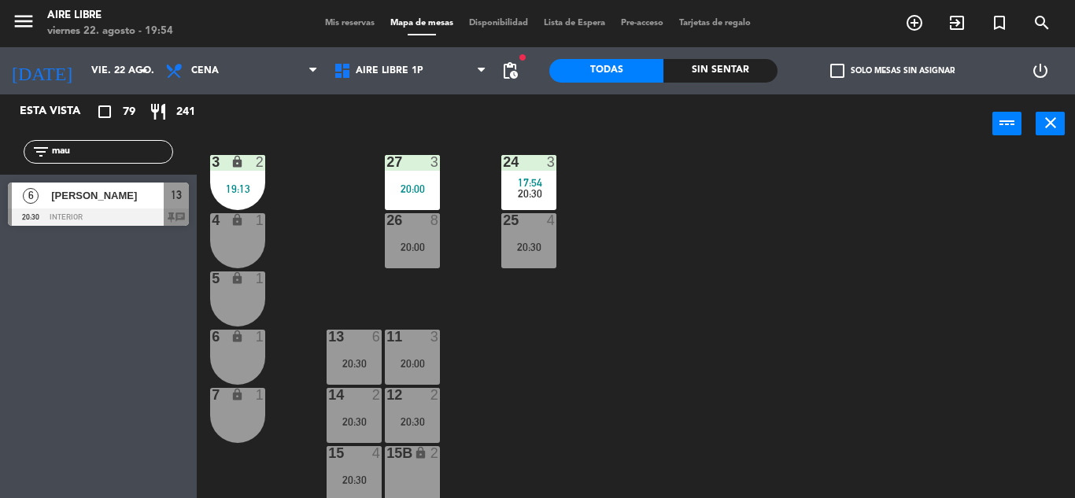
click at [81, 144] on input "mau" at bounding box center [111, 151] width 122 height 17
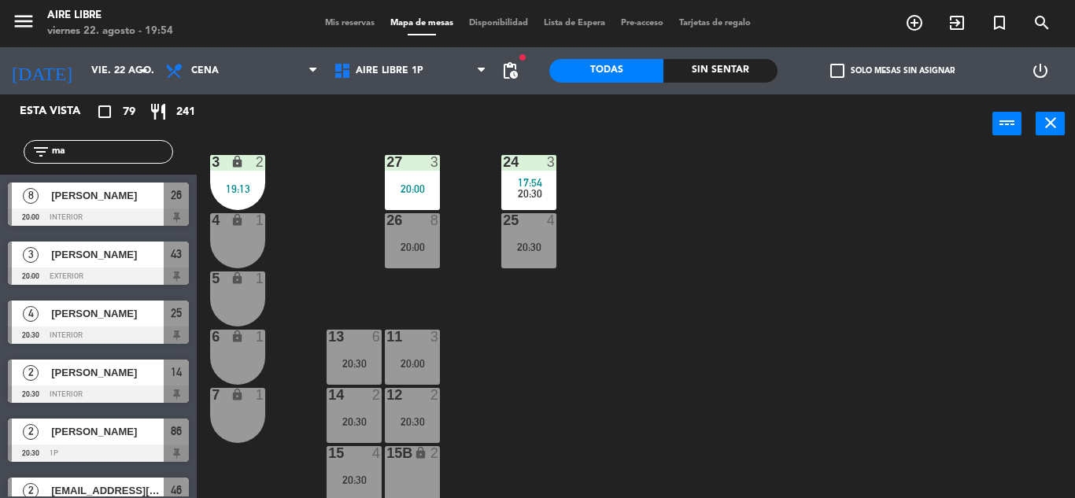
type input "m"
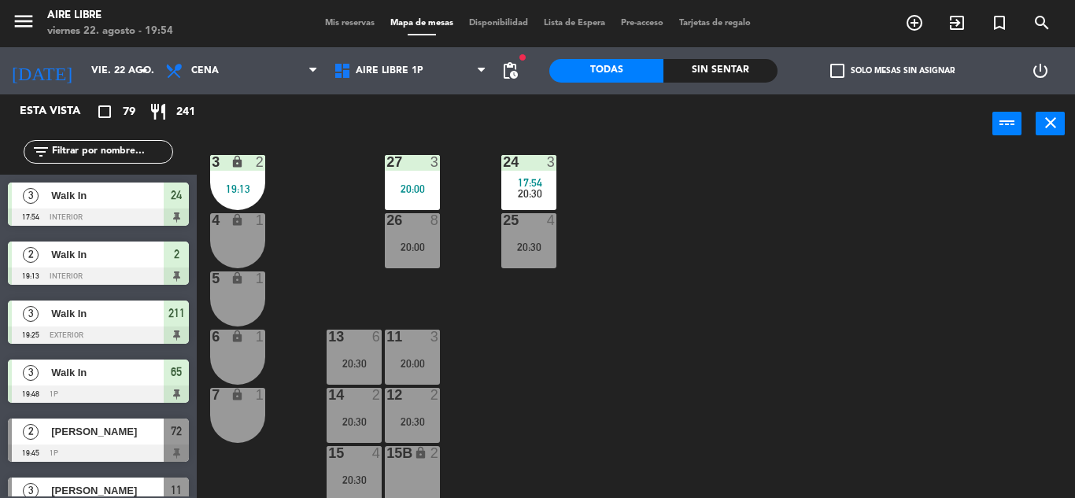
click at [837, 70] on span "check_box_outline_blank" at bounding box center [837, 71] width 14 height 14
click at [892, 71] on input "check_box_outline_blank Solo mesas sin asignar" at bounding box center [892, 71] width 0 height 0
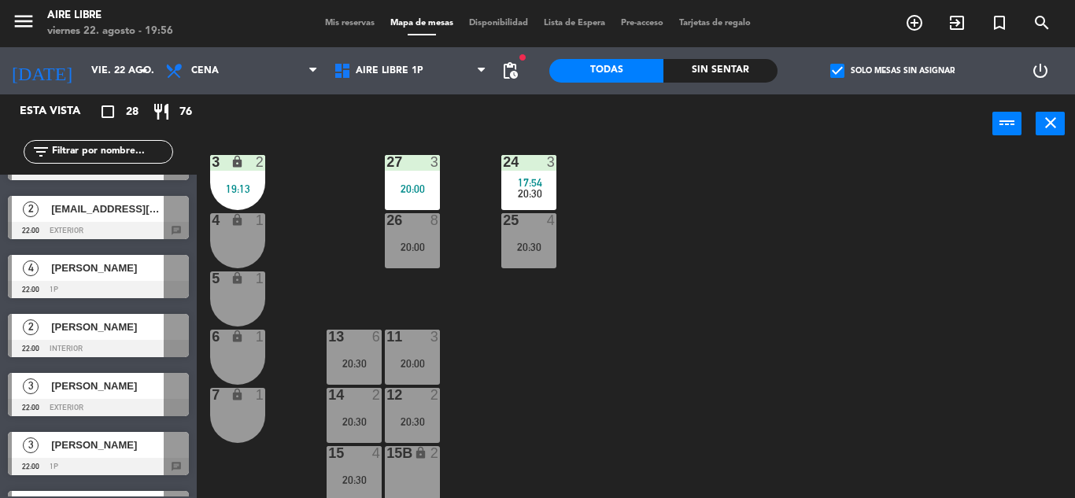
scroll to position [0, 0]
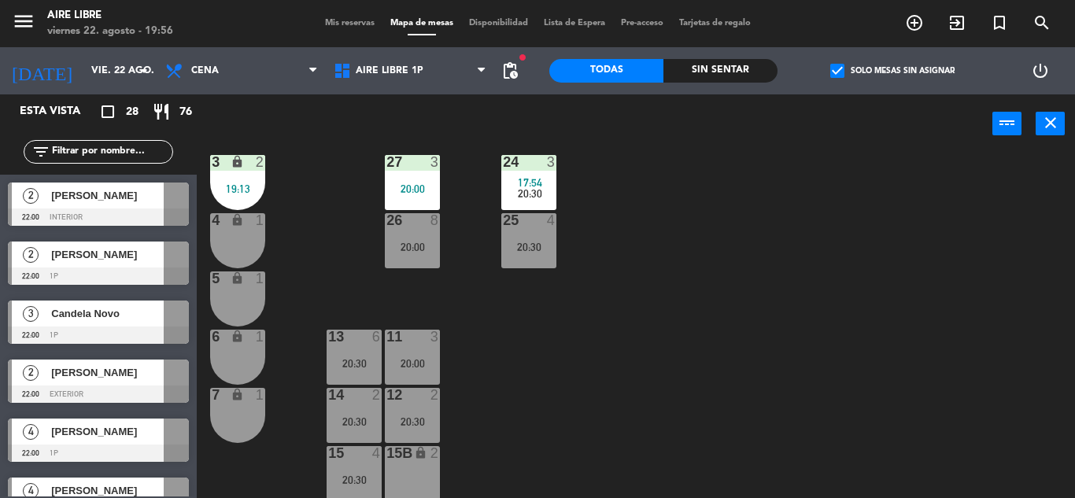
click at [517, 68] on span "pending_actions" at bounding box center [509, 70] width 19 height 19
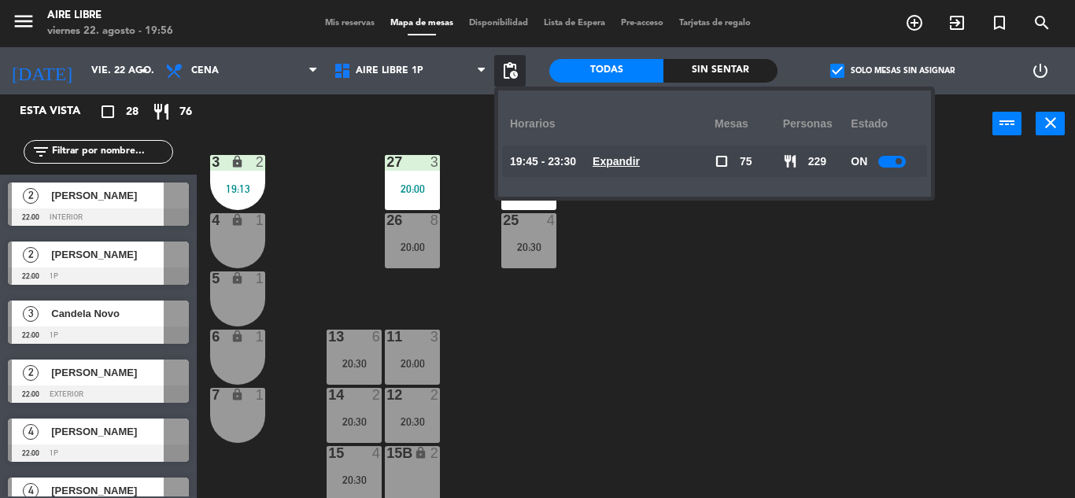
click at [637, 155] on u "Expandir" at bounding box center [615, 161] width 47 height 13
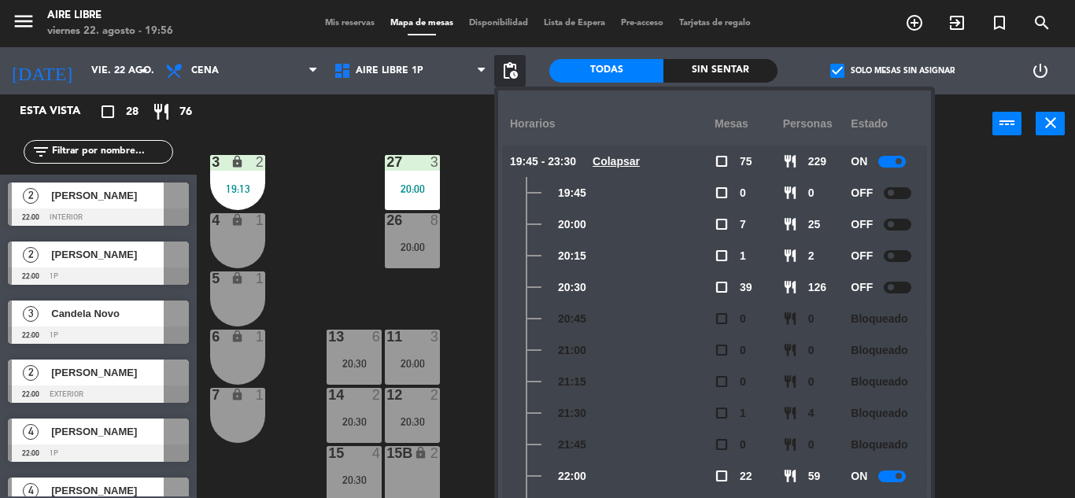
click at [460, 305] on div "42 2 20:00 43 3 20:00 31 6 20:30 32 5 20:30 33 7 42B 2 20:15 43B 3 20:00 41 6 2…" at bounding box center [641, 325] width 867 height 345
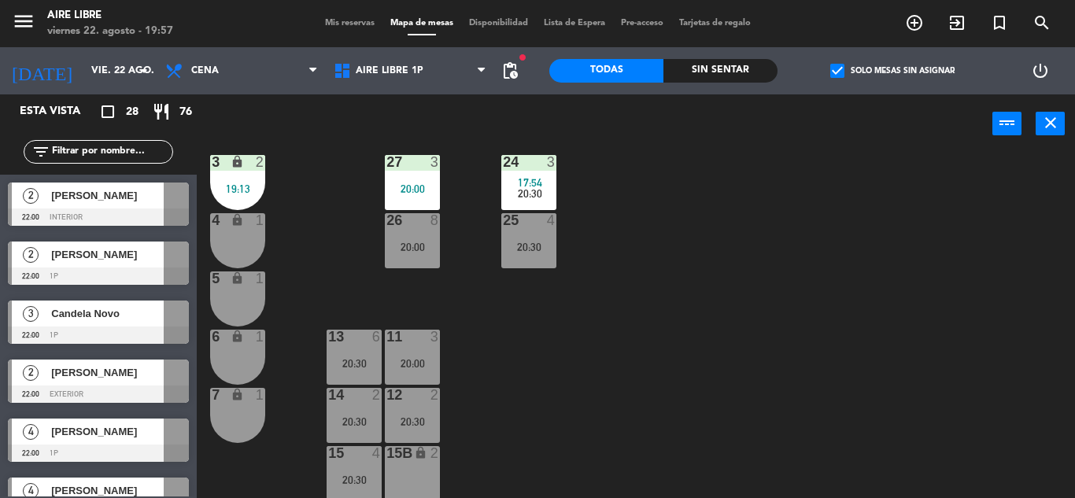
click at [843, 68] on span "check_box" at bounding box center [837, 71] width 14 height 14
click at [892, 71] on input "check_box Solo mesas sin asignar" at bounding box center [892, 71] width 0 height 0
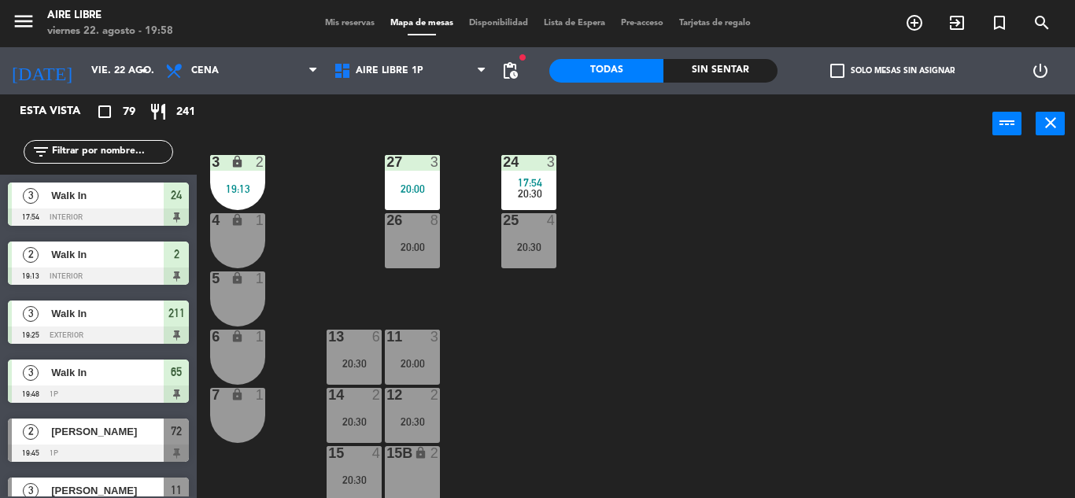
click at [105, 152] on input "text" at bounding box center [111, 151] width 122 height 17
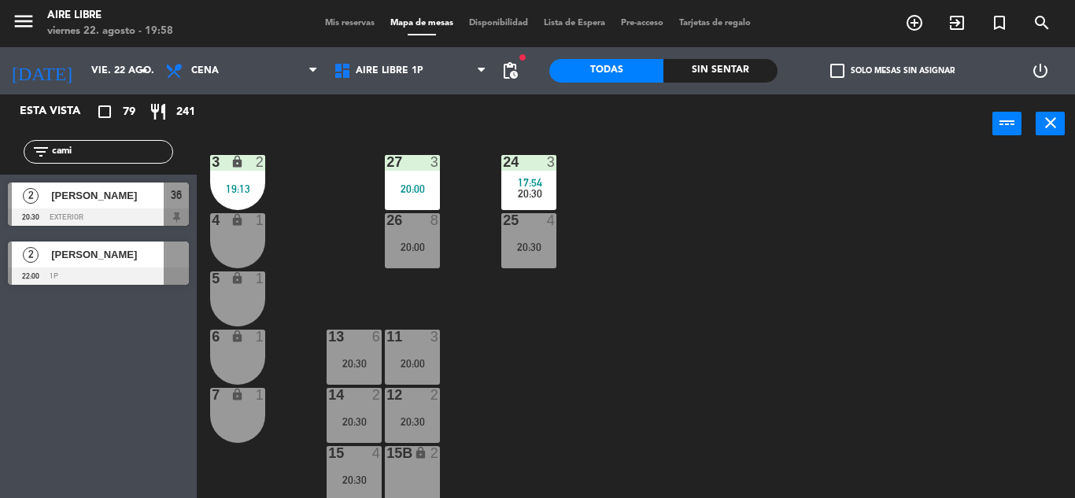
type input "cami"
click at [50, 361] on div "Esta vista crop_square 79 restaurant 241 filter_list cami 2 [PERSON_NAME] 20:30…" at bounding box center [98, 296] width 197 height 404
click at [80, 195] on span "[PERSON_NAME]" at bounding box center [107, 195] width 113 height 17
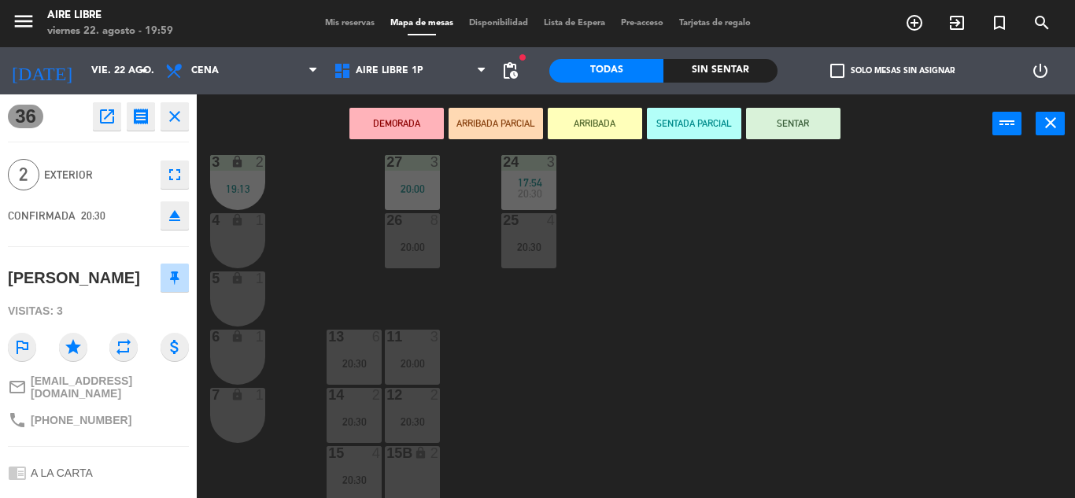
click at [175, 114] on icon "close" at bounding box center [174, 116] width 19 height 19
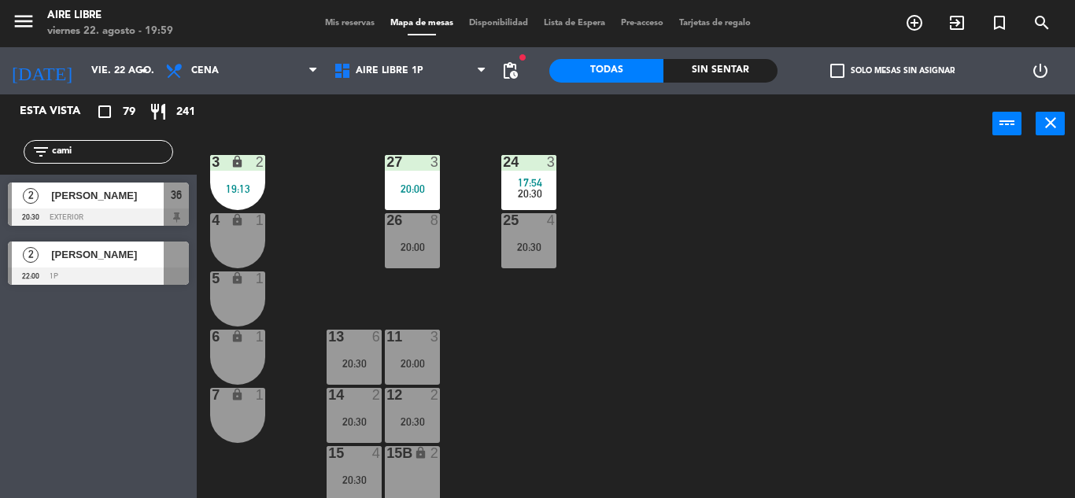
click at [93, 149] on input "cami" at bounding box center [111, 151] width 122 height 17
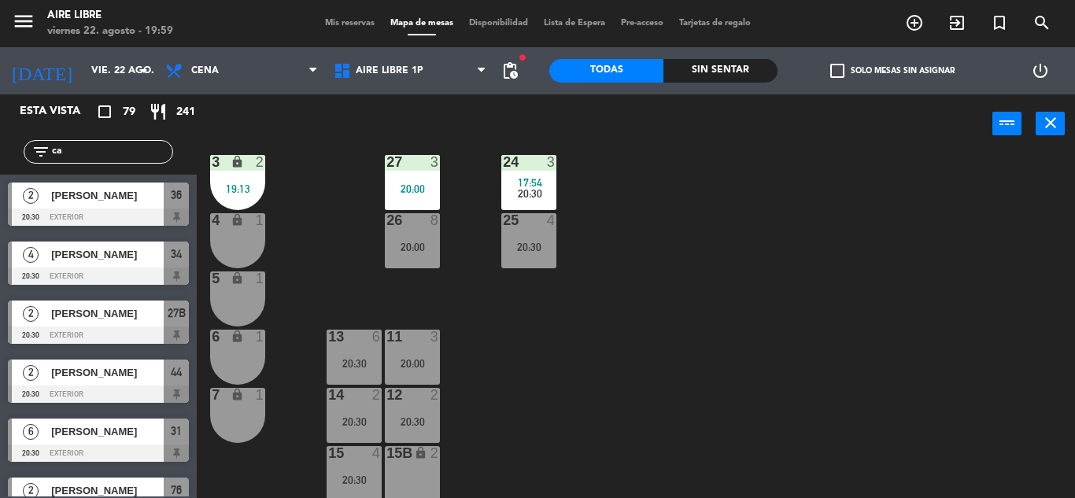
type input "c"
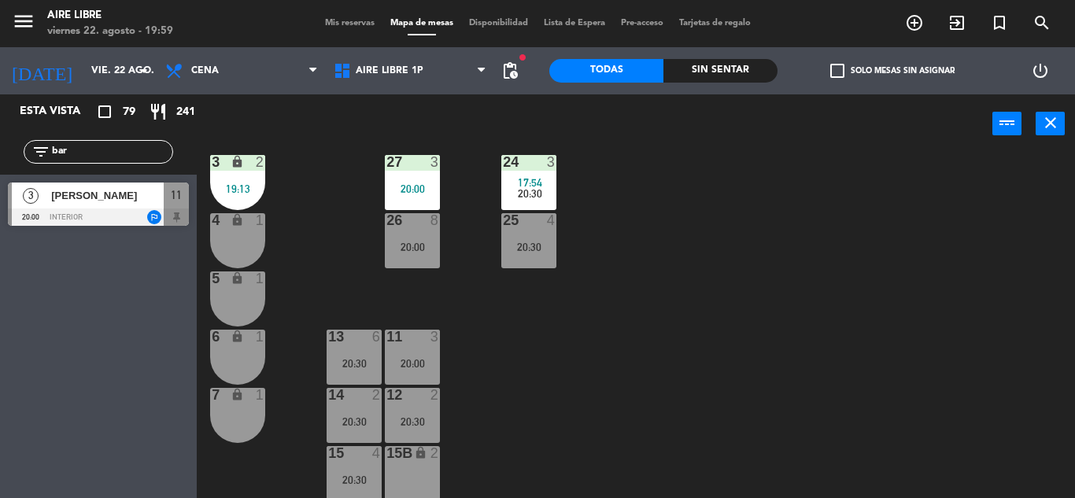
type input "bar"
click at [61, 401] on div "Esta vista crop_square 79 restaurant 241 filter_list bar 3 [PERSON_NAME] 20:00 …" at bounding box center [98, 296] width 197 height 404
click at [113, 197] on span "[PERSON_NAME]" at bounding box center [107, 195] width 113 height 17
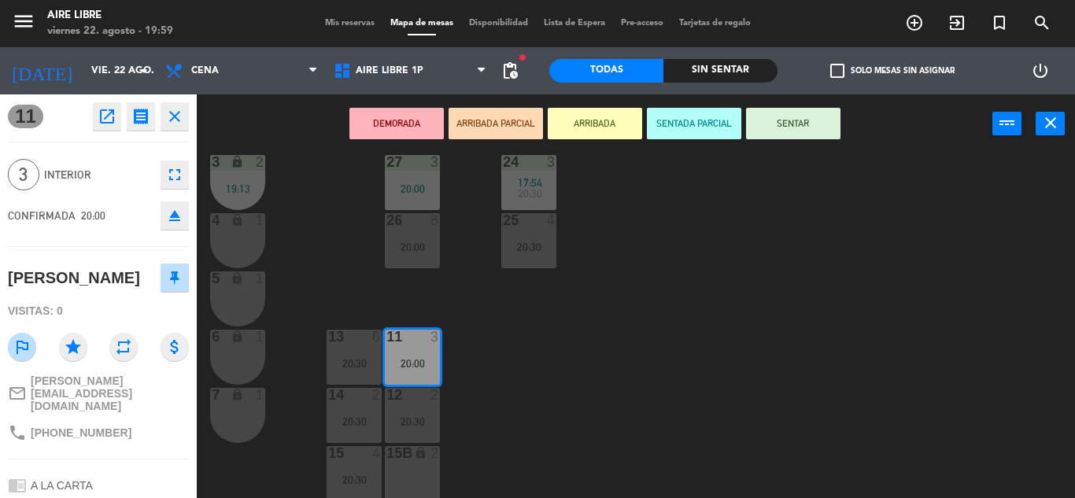
click at [612, 115] on button "ARRIBADA" at bounding box center [595, 123] width 94 height 31
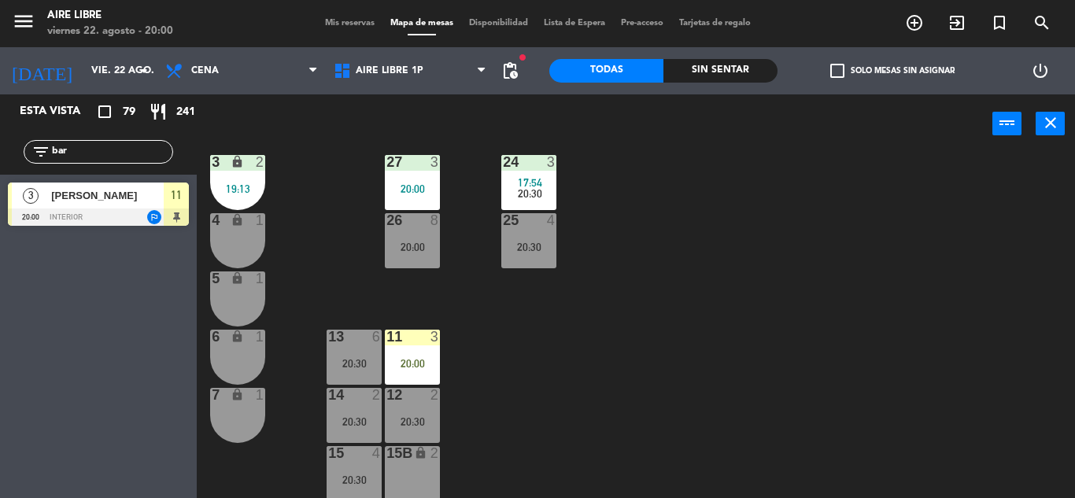
click at [107, 205] on div "[PERSON_NAME]" at bounding box center [107, 196] width 114 height 26
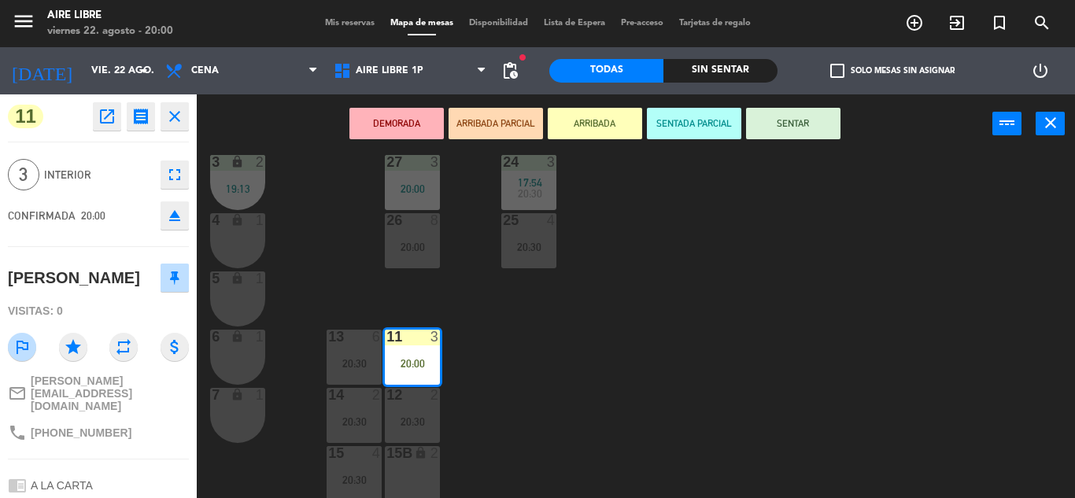
click at [181, 173] on icon "fullscreen" at bounding box center [174, 174] width 19 height 19
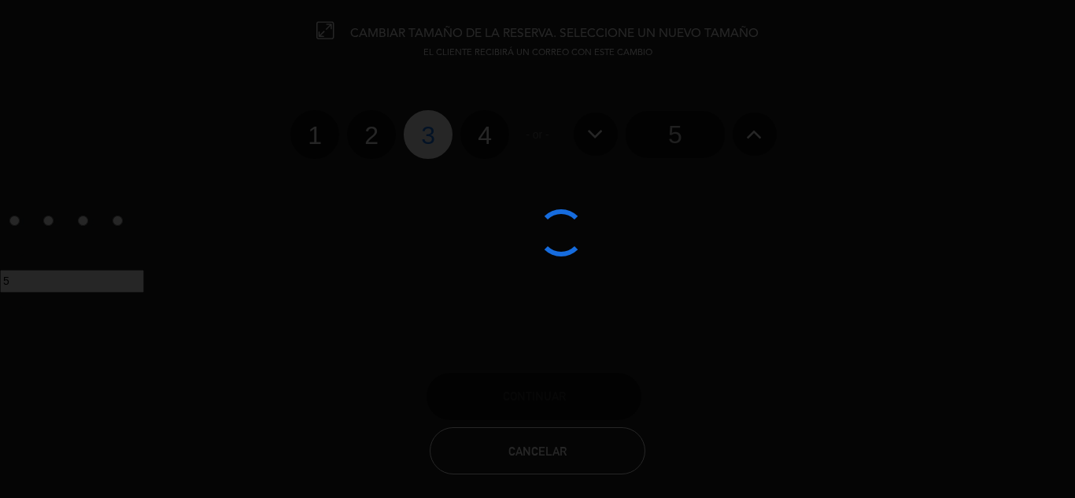
click at [377, 130] on label "2" at bounding box center [371, 134] width 49 height 49
click at [375, 127] on input "2" at bounding box center [369, 121] width 10 height 10
radio input "true"
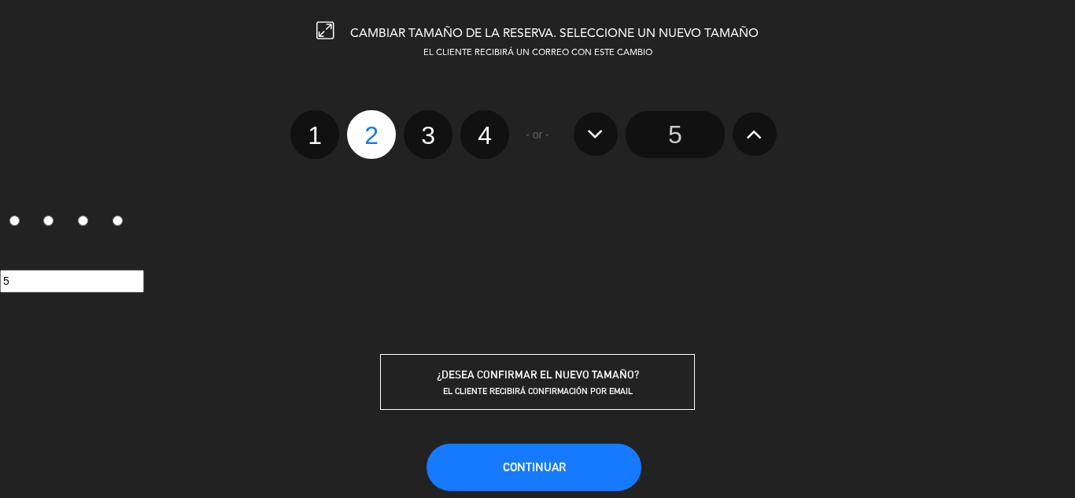
radio input "false"
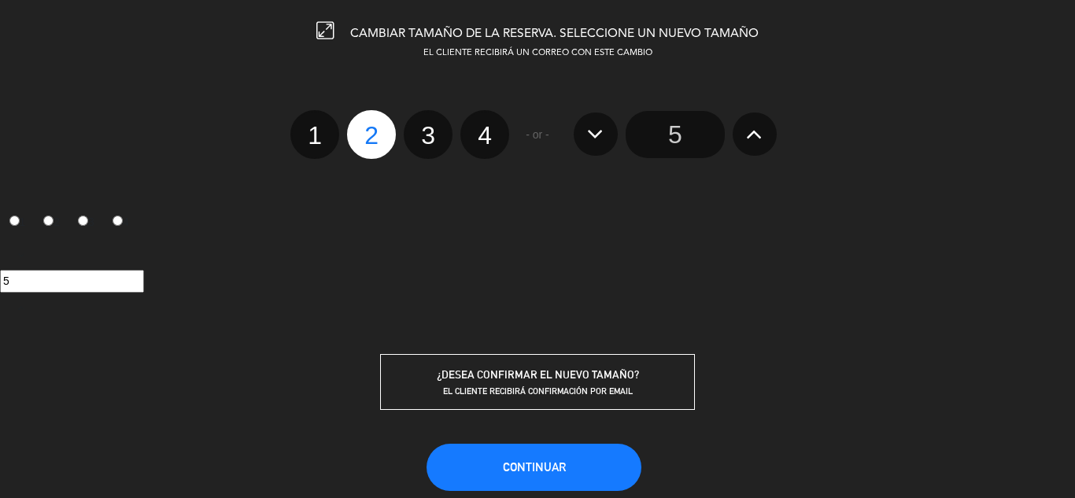
radio input "false"
radio input "true"
click at [378, 142] on label "2" at bounding box center [371, 134] width 49 height 49
click at [375, 127] on input "2" at bounding box center [369, 121] width 10 height 10
radio input "true"
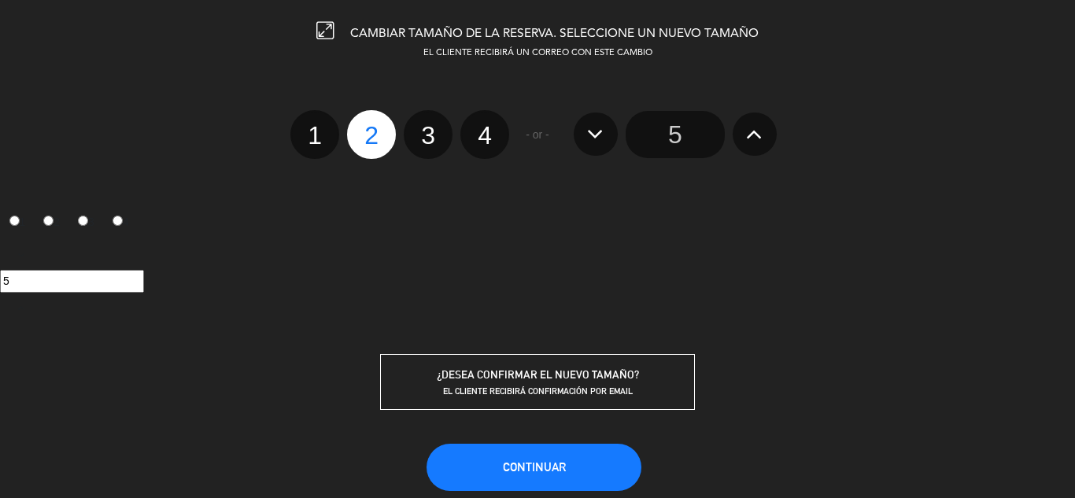
radio input "false"
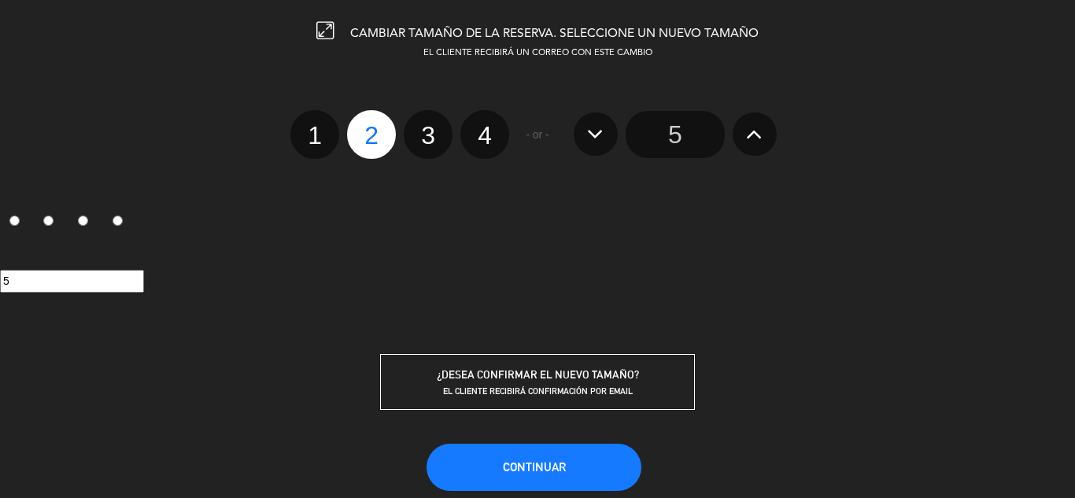
radio input "false"
radio input "true"
click at [530, 456] on button "Continuar" at bounding box center [533, 467] width 215 height 47
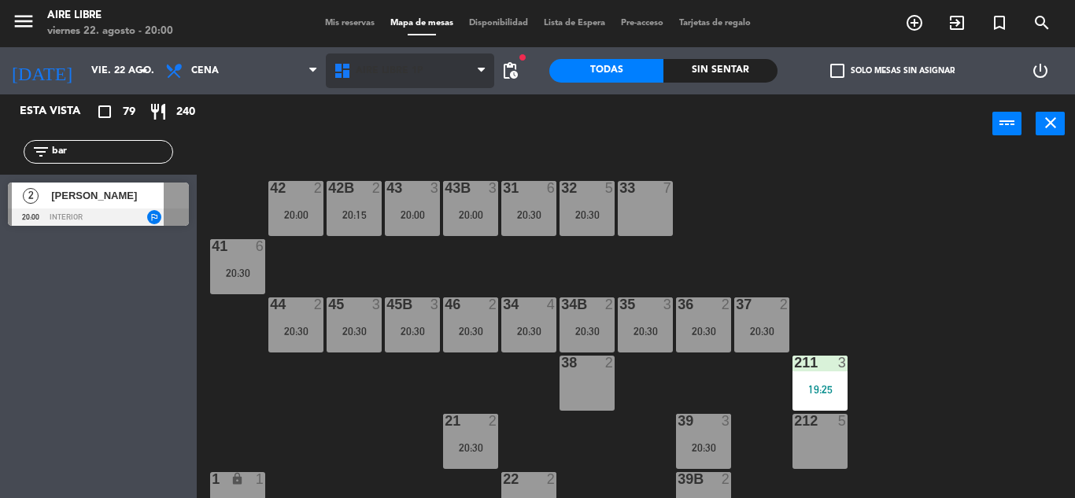
click at [403, 70] on span "Aire Libre 1P" at bounding box center [390, 70] width 68 height 11
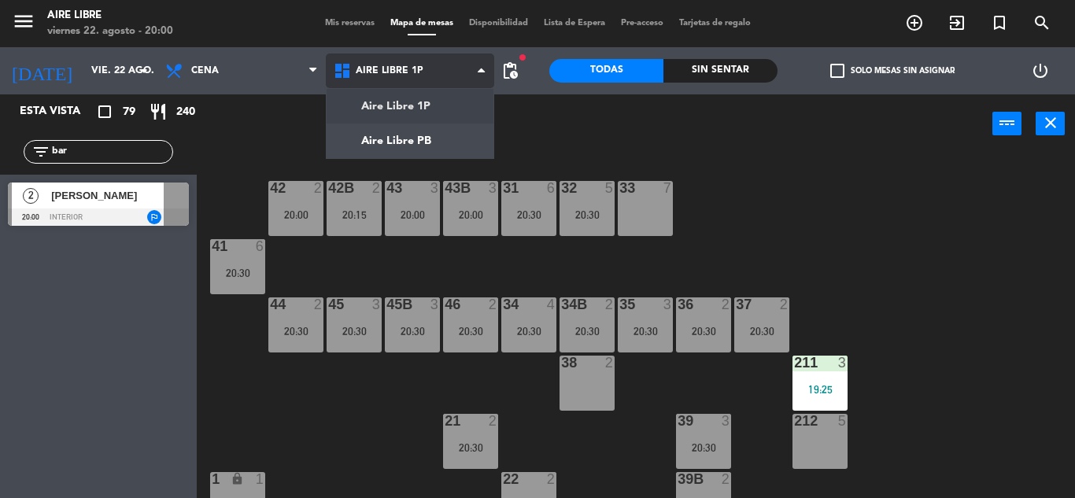
click at [406, 135] on ng-component "menu Aire Libre [DATE] 22. agosto - 20:00 Mis reservas Mapa de mesas Disponibil…" at bounding box center [537, 249] width 1075 height 498
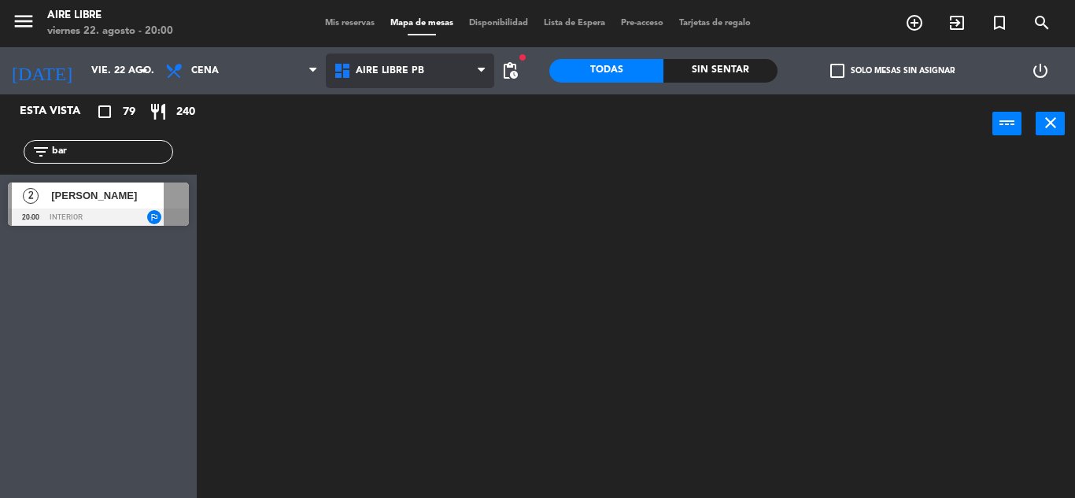
click at [400, 72] on span "Aire Libre PB" at bounding box center [390, 70] width 68 height 11
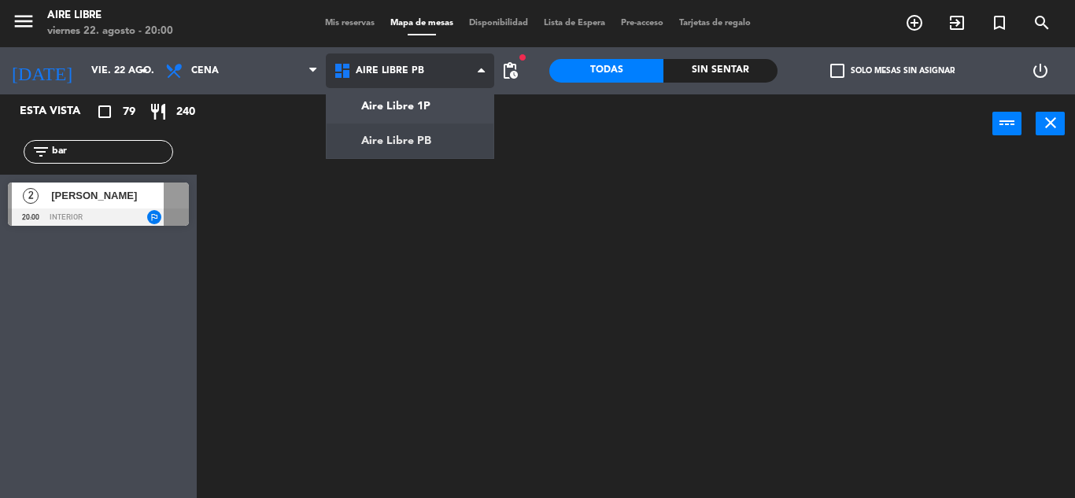
click at [418, 106] on ng-component "menu Aire Libre [DATE] 22. agosto - 20:00 Mis reservas Mapa de mesas Disponibil…" at bounding box center [537, 249] width 1075 height 498
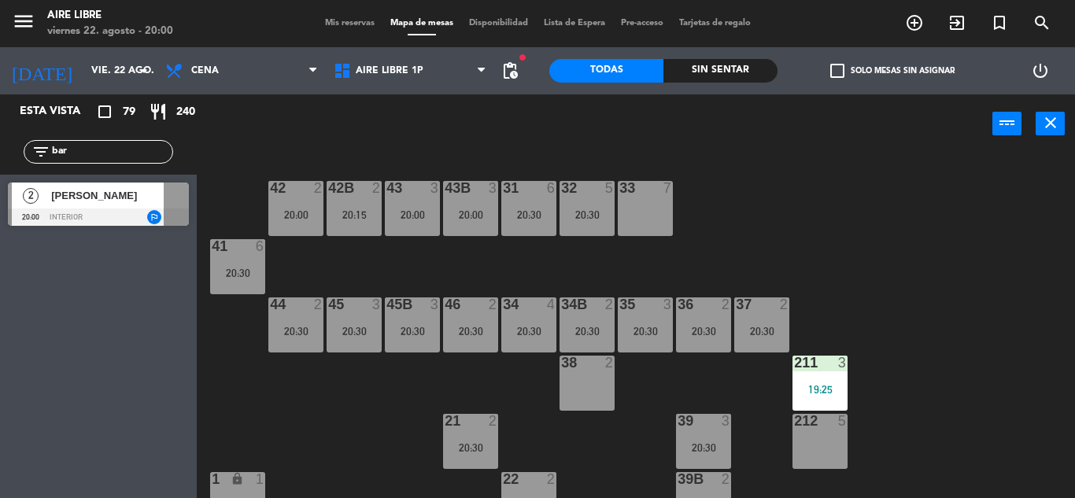
click at [98, 149] on input "bar" at bounding box center [111, 151] width 122 height 17
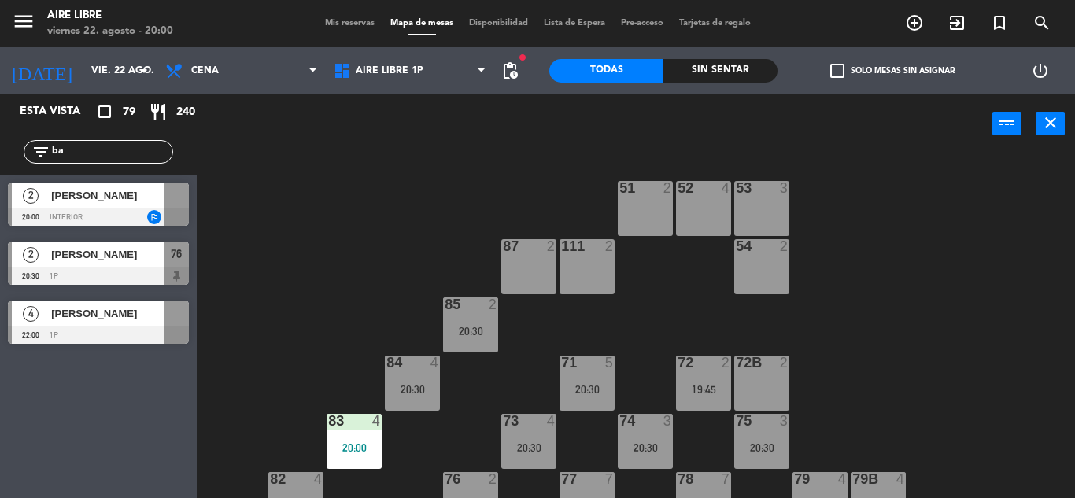
type input "b"
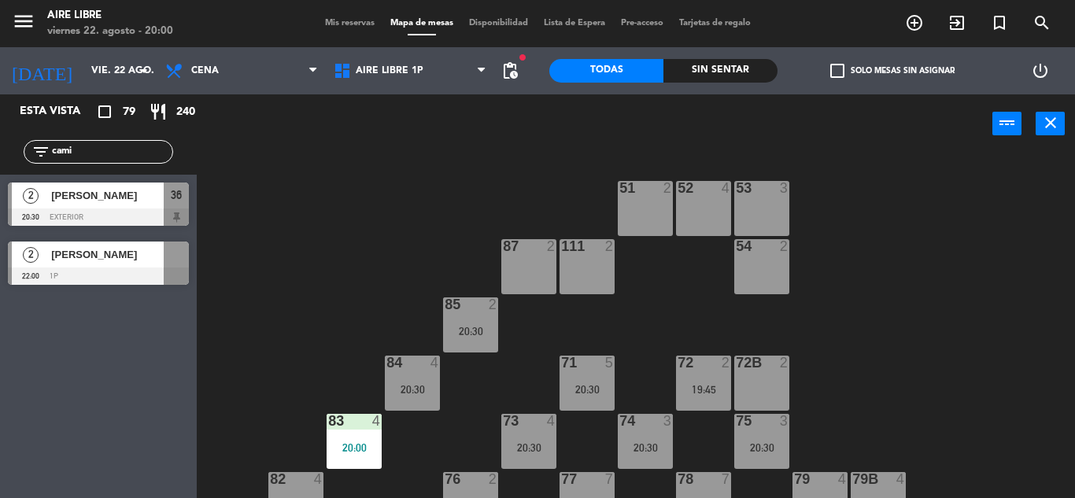
click at [89, 408] on div "Esta vista crop_square 79 restaurant 240 filter_list cami 2 [PERSON_NAME] 20:30…" at bounding box center [98, 296] width 197 height 404
click at [98, 153] on input "cami" at bounding box center [111, 151] width 122 height 17
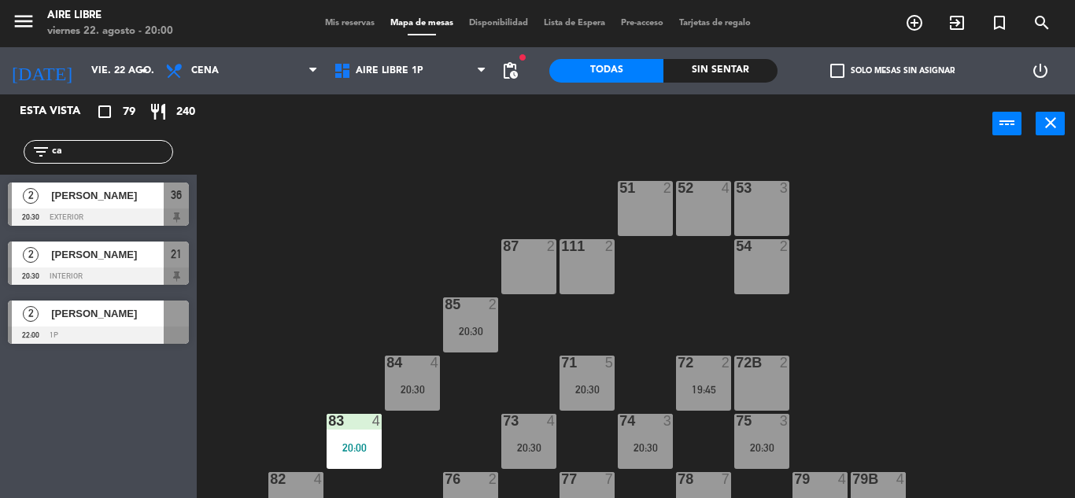
type input "c"
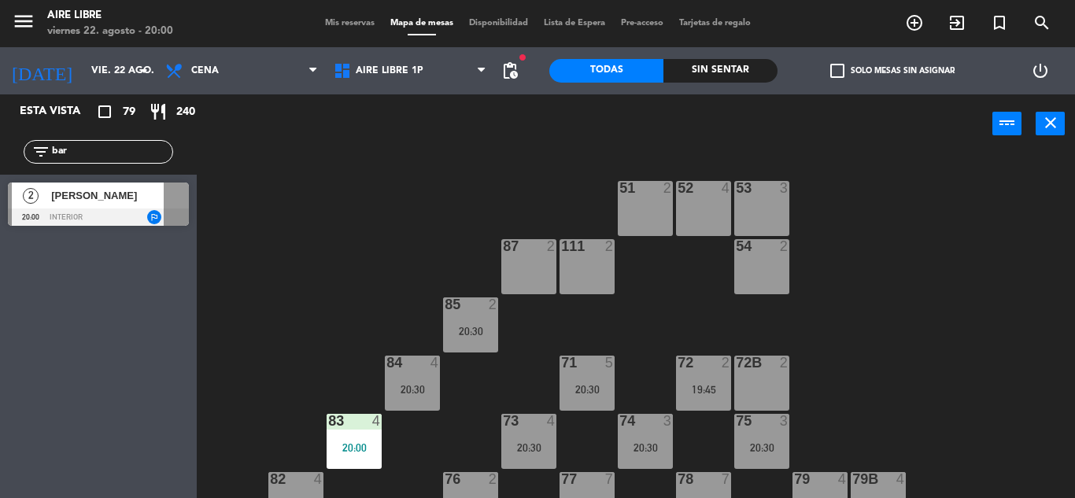
type input "bar"
click at [47, 208] on div "2" at bounding box center [31, 196] width 38 height 26
click at [98, 204] on span "[PERSON_NAME]" at bounding box center [107, 195] width 113 height 17
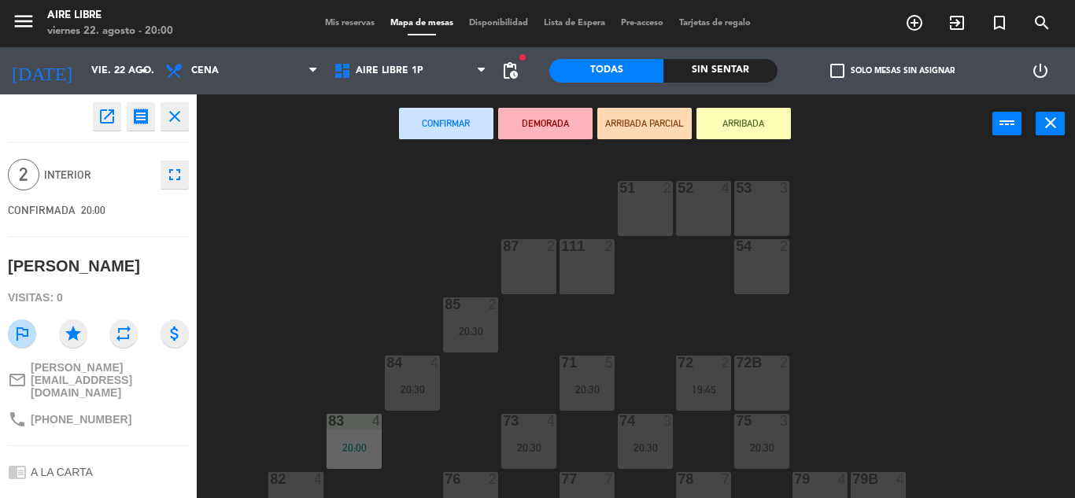
click at [641, 202] on div "51 2" at bounding box center [645, 208] width 55 height 55
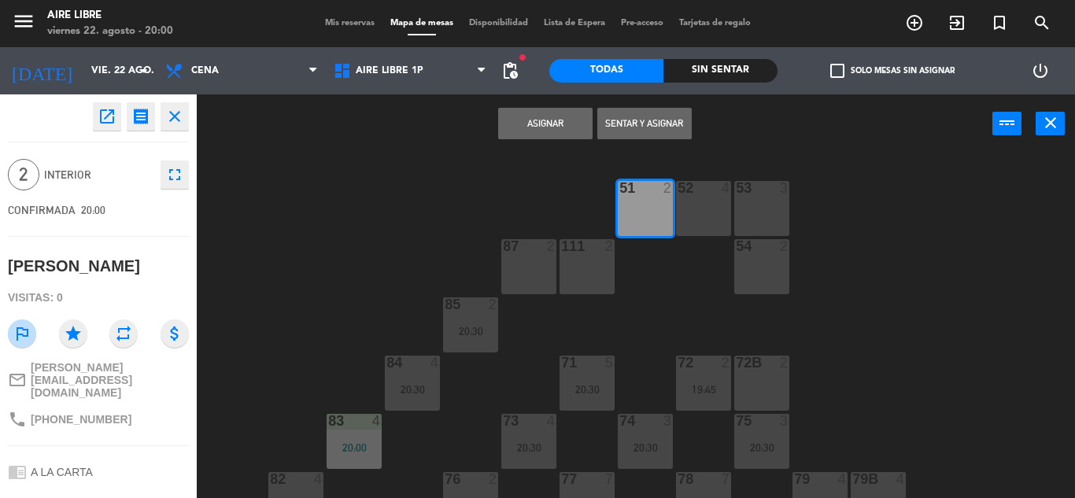
click at [633, 123] on button "Sentar y Asignar" at bounding box center [644, 123] width 94 height 31
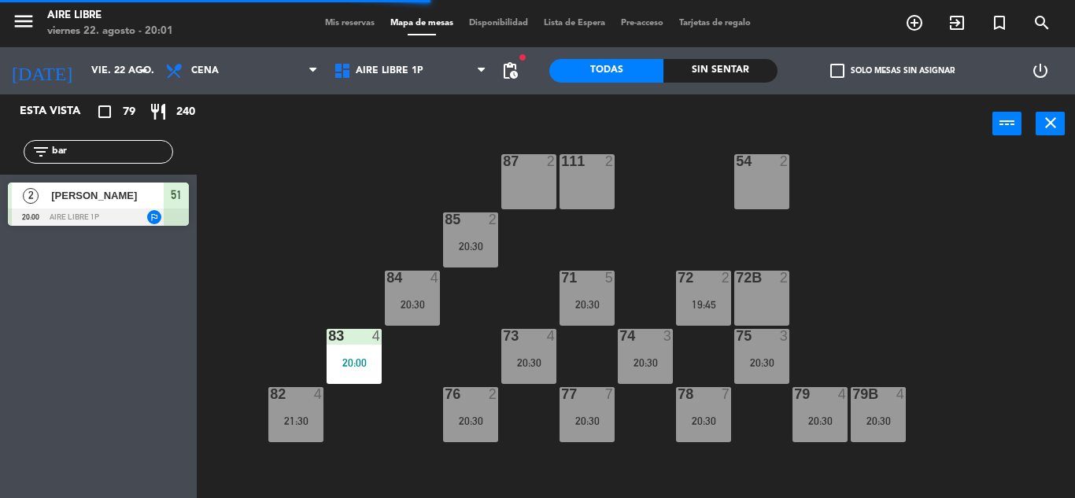
scroll to position [87, 0]
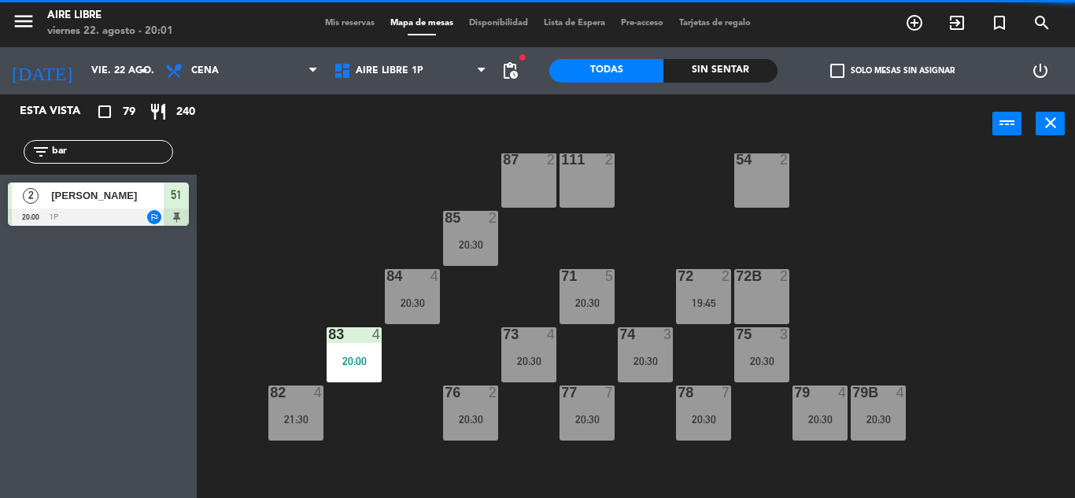
click at [104, 145] on input "bar" at bounding box center [111, 151] width 122 height 17
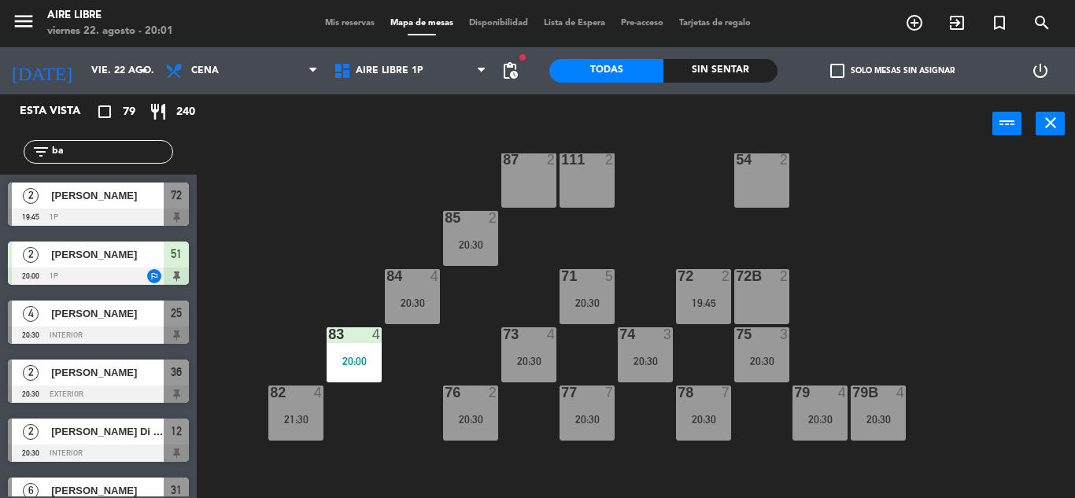
type input "b"
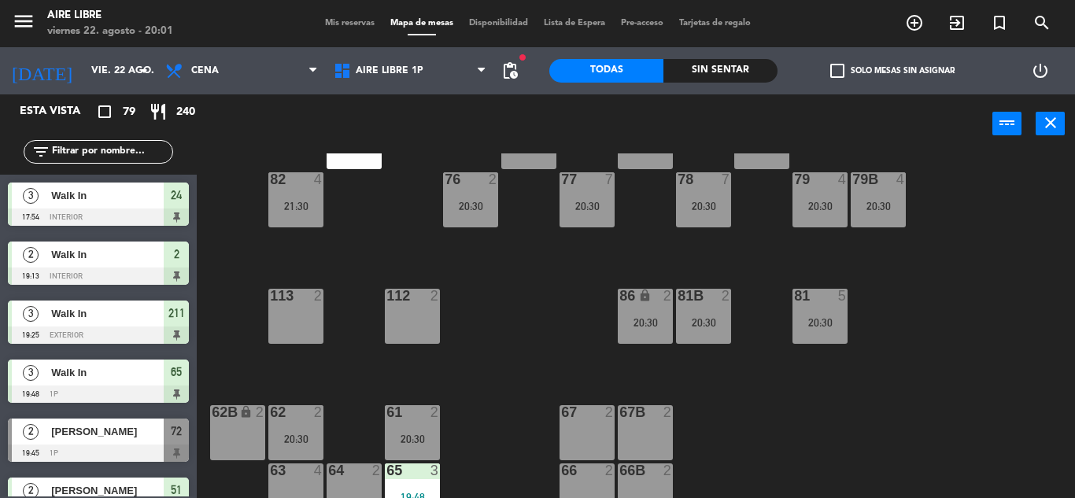
scroll to position [320, 0]
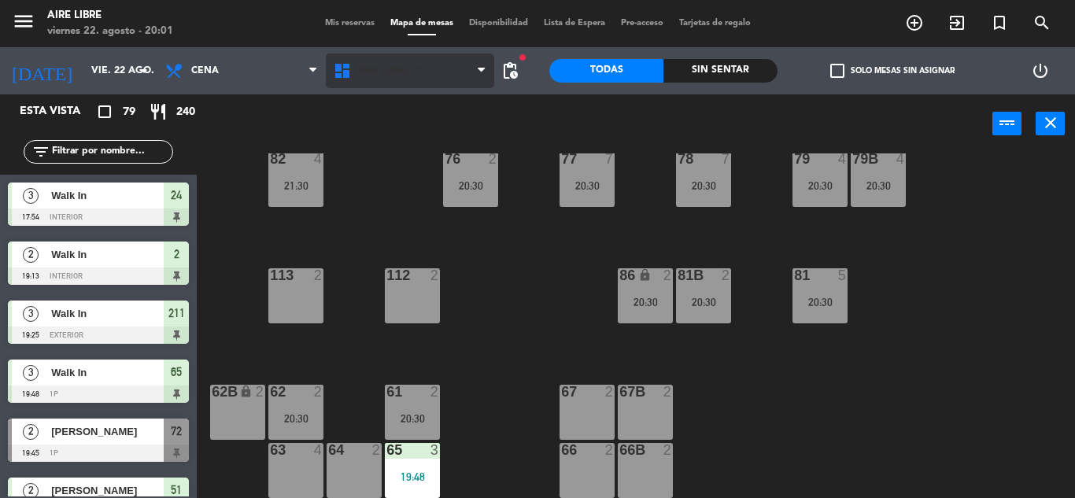
click at [400, 72] on span "Aire Libre 1P" at bounding box center [390, 70] width 68 height 11
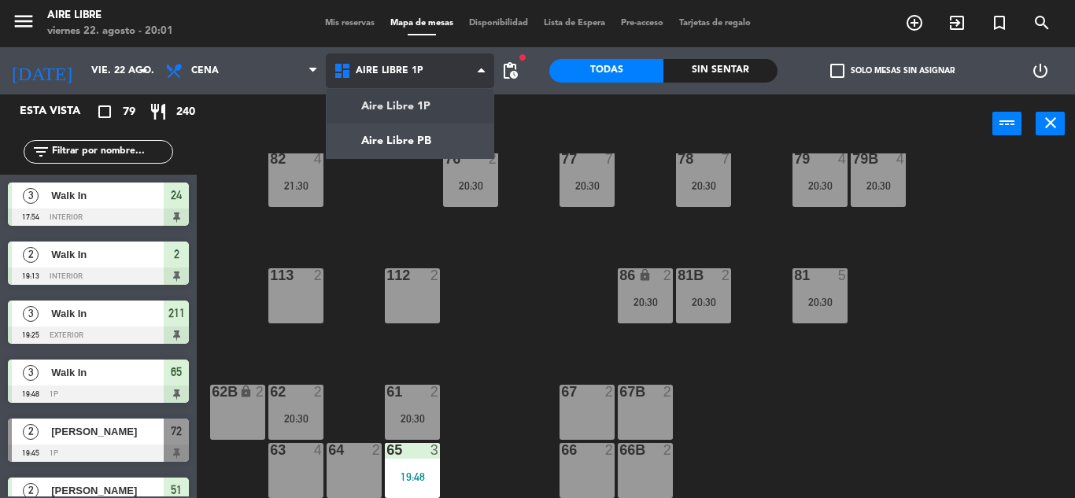
click at [403, 139] on ng-component "menu Aire Libre [DATE] 22. agosto - 20:01 Mis reservas Mapa de mesas Disponibil…" at bounding box center [537, 249] width 1075 height 498
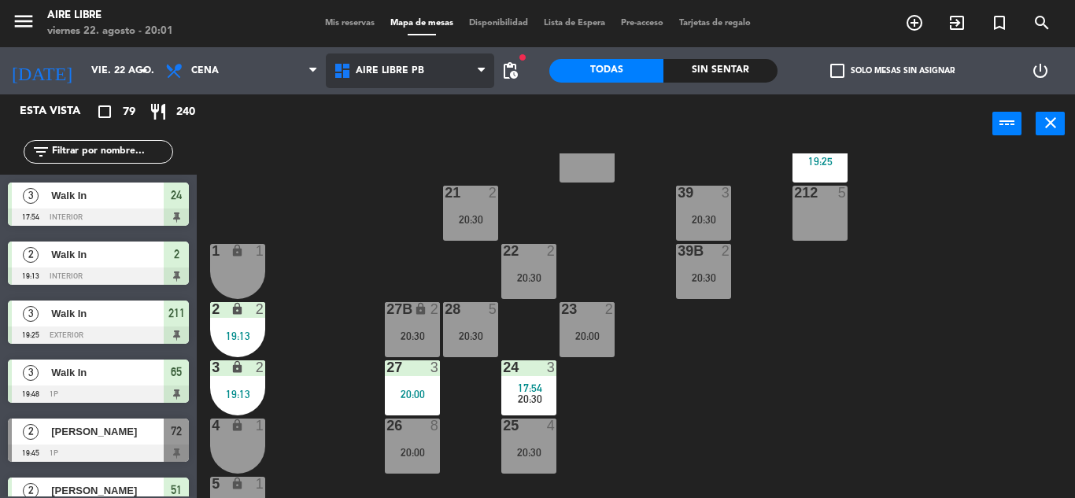
scroll to position [231, 0]
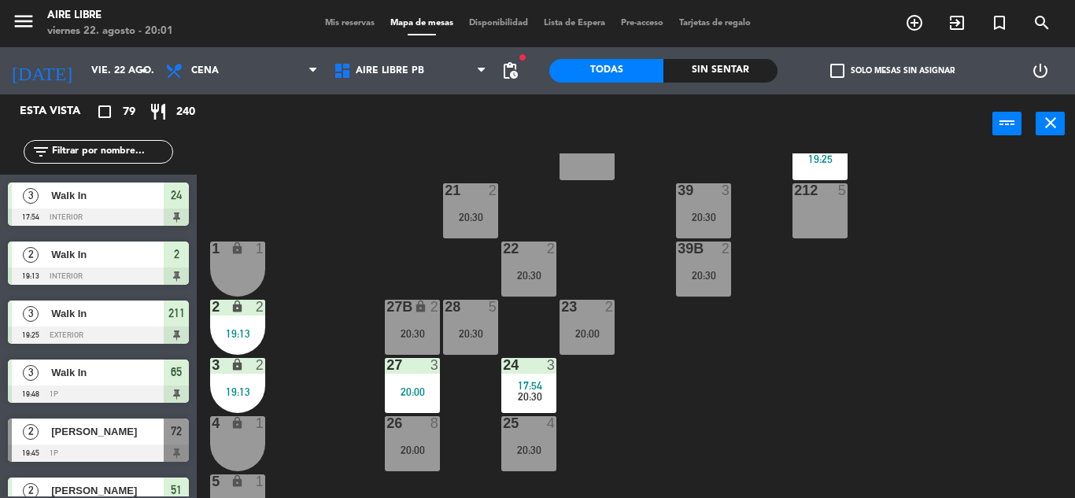
click at [239, 443] on div "4 lock 1" at bounding box center [237, 443] width 55 height 55
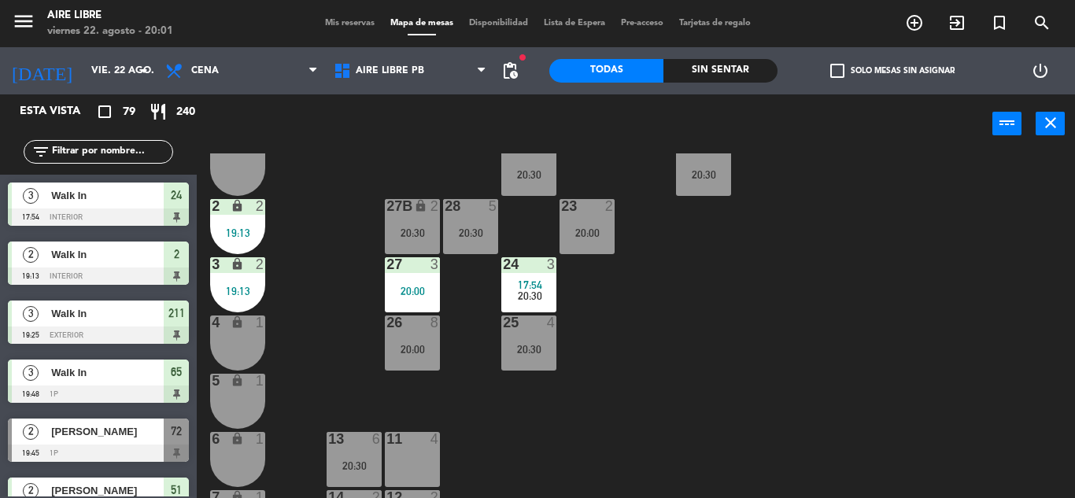
scroll to position [338, 0]
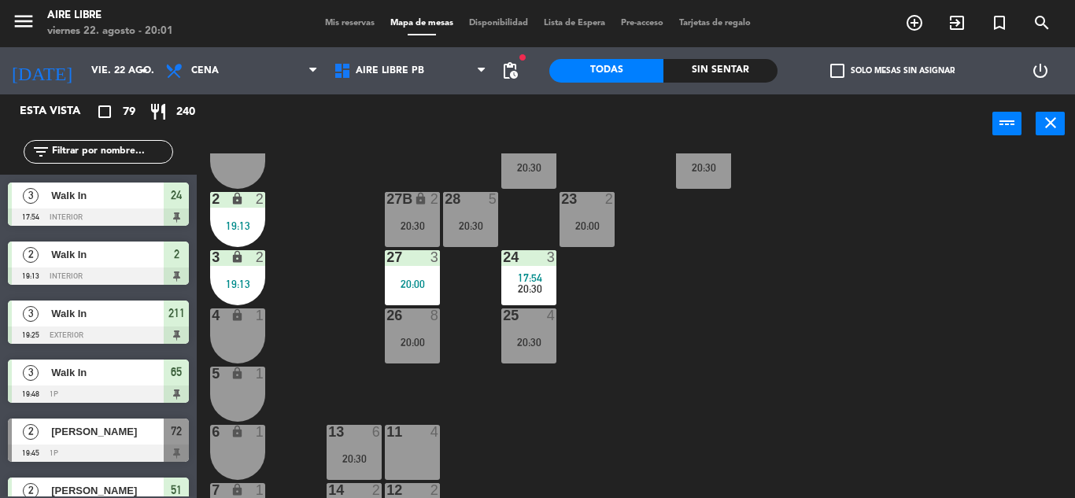
click at [237, 330] on div "4 lock 1" at bounding box center [237, 335] width 55 height 55
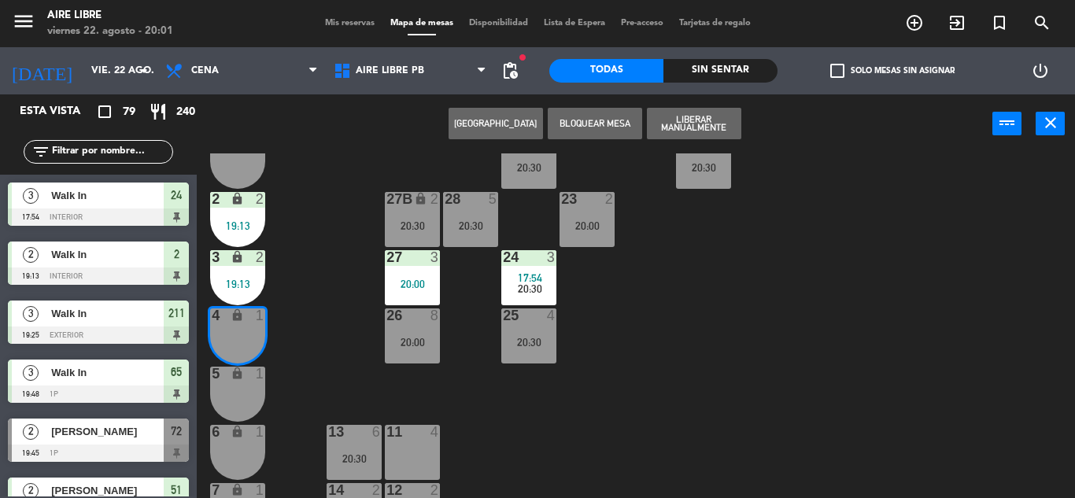
click at [238, 382] on div "5 lock 1" at bounding box center [237, 375] width 55 height 16
click at [309, 363] on div "42 2 20:00 43 3 20:00 31 6 20:30 32 5 20:30 33 7 42B 2 20:15 43B 3 20:00 41 6 2…" at bounding box center [641, 325] width 867 height 345
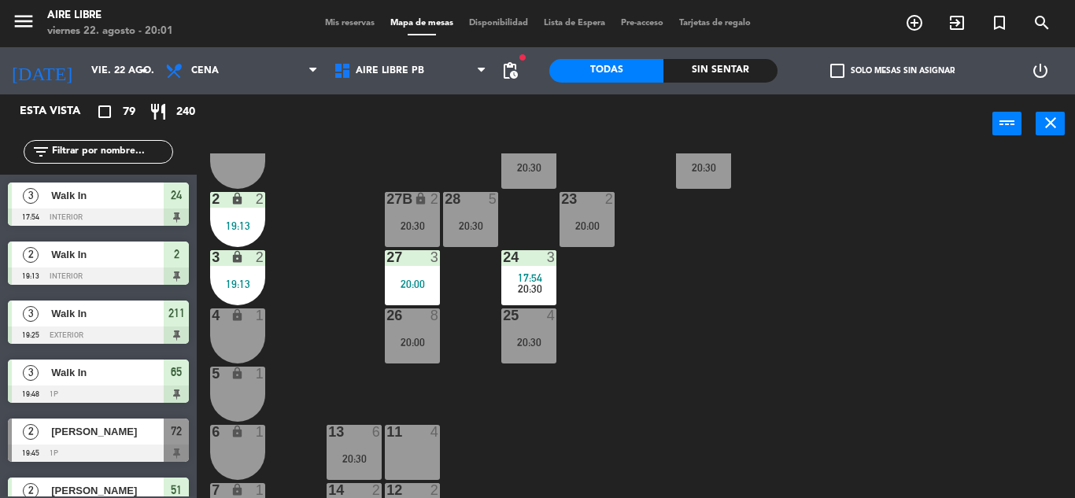
click at [924, 29] on icon "exit_to_app" at bounding box center [914, 22] width 19 height 19
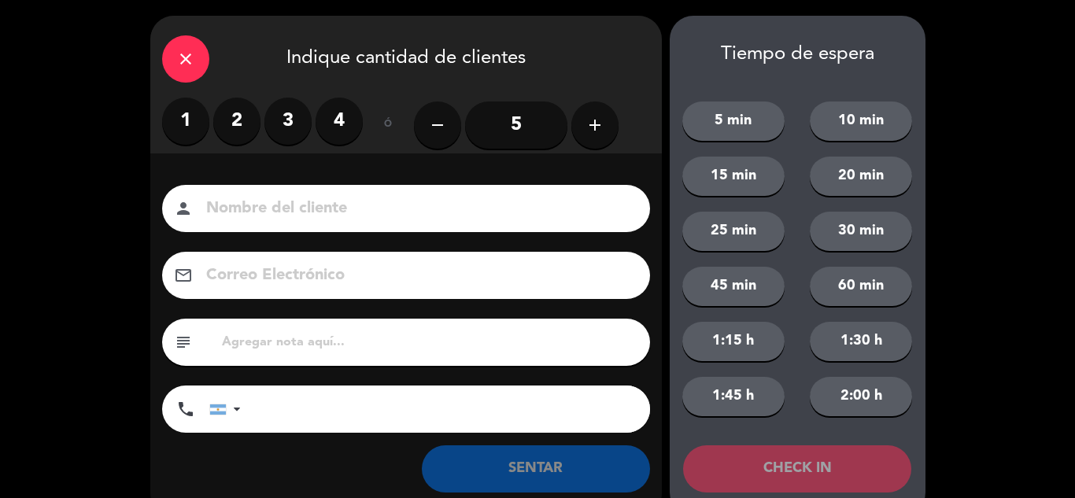
click at [239, 126] on label "2" at bounding box center [236, 121] width 47 height 47
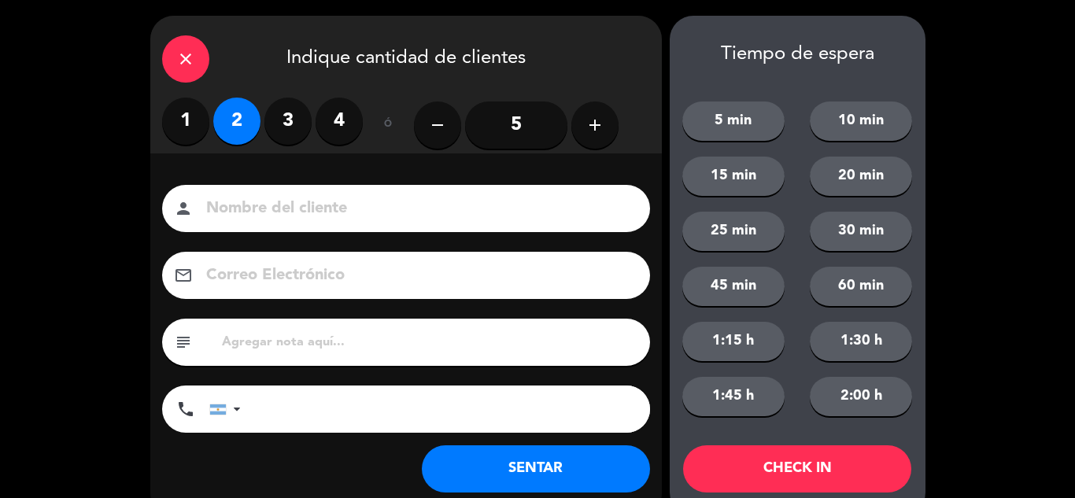
click at [525, 461] on button "SENTAR" at bounding box center [536, 468] width 228 height 47
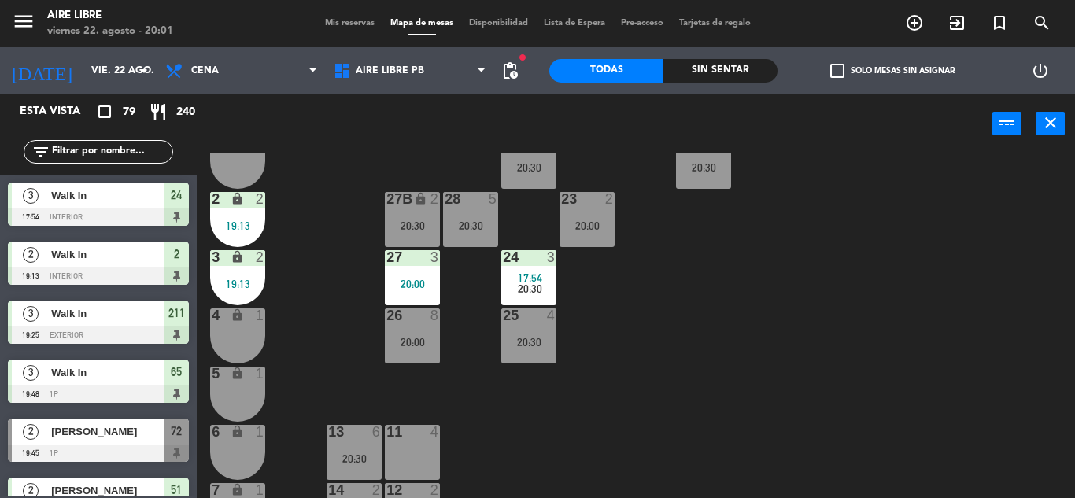
click at [106, 148] on input "text" at bounding box center [111, 151] width 122 height 17
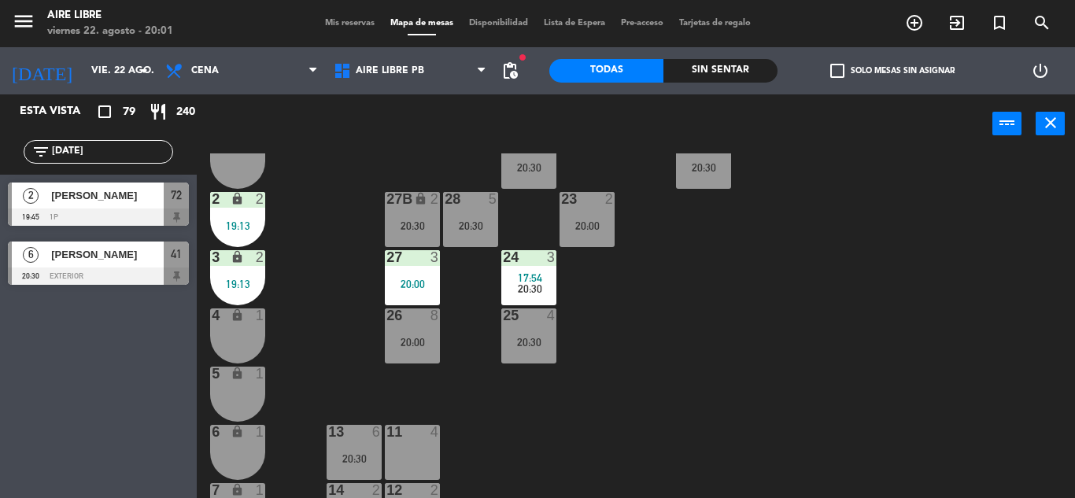
type input "[DATE]"
click at [45, 371] on div "Esta vista crop_square 79 restaurant 240 filter_list [DATE] [PERSON_NAME] 19:45…" at bounding box center [98, 296] width 197 height 404
click at [113, 201] on span "[PERSON_NAME]" at bounding box center [107, 195] width 113 height 17
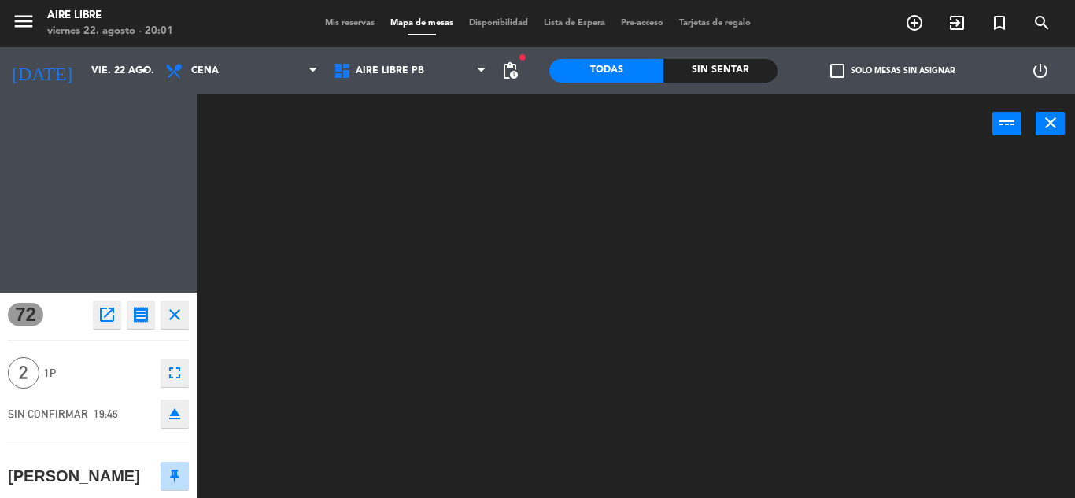
scroll to position [0, 0]
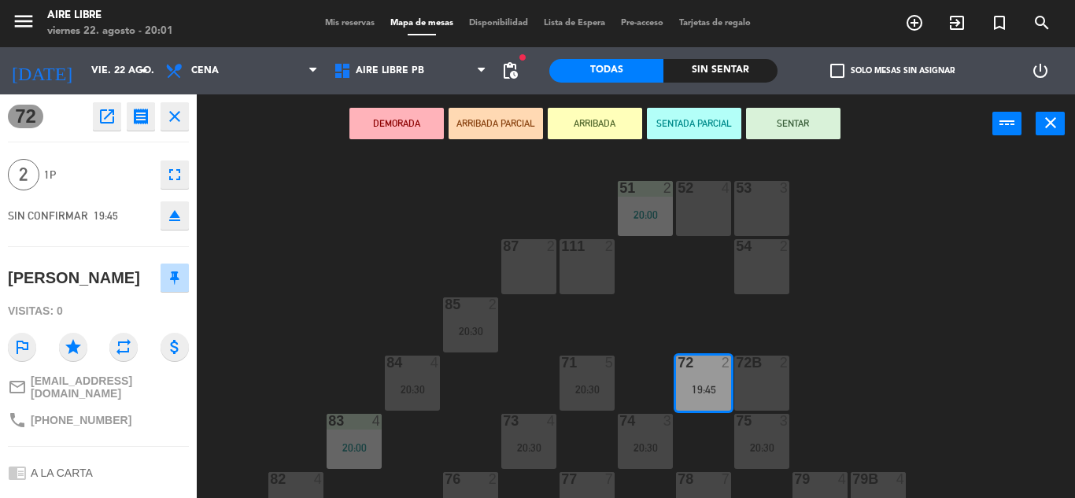
click at [600, 126] on button "ARRIBADA" at bounding box center [595, 123] width 94 height 31
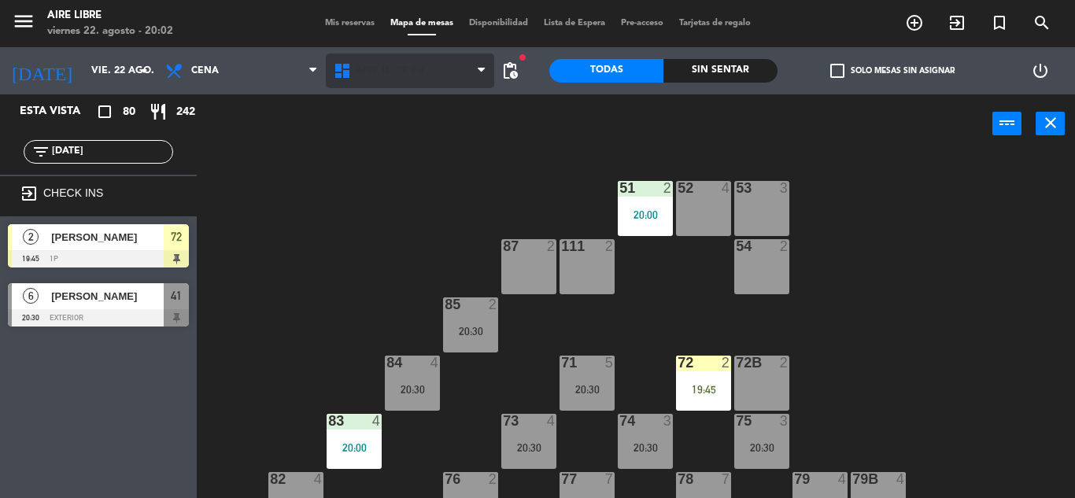
click at [388, 82] on span "Aire Libre PB" at bounding box center [410, 71] width 168 height 35
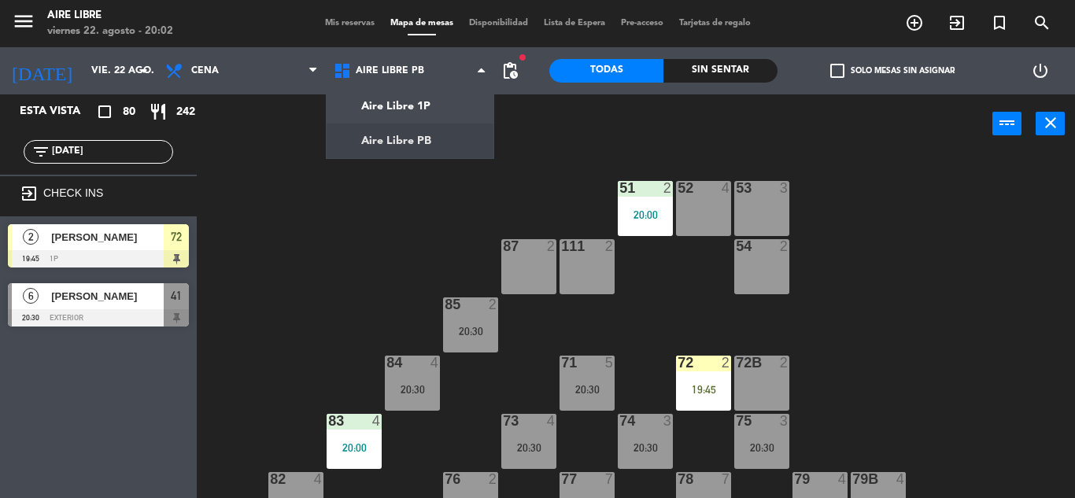
click at [711, 385] on div "19:45" at bounding box center [703, 389] width 55 height 11
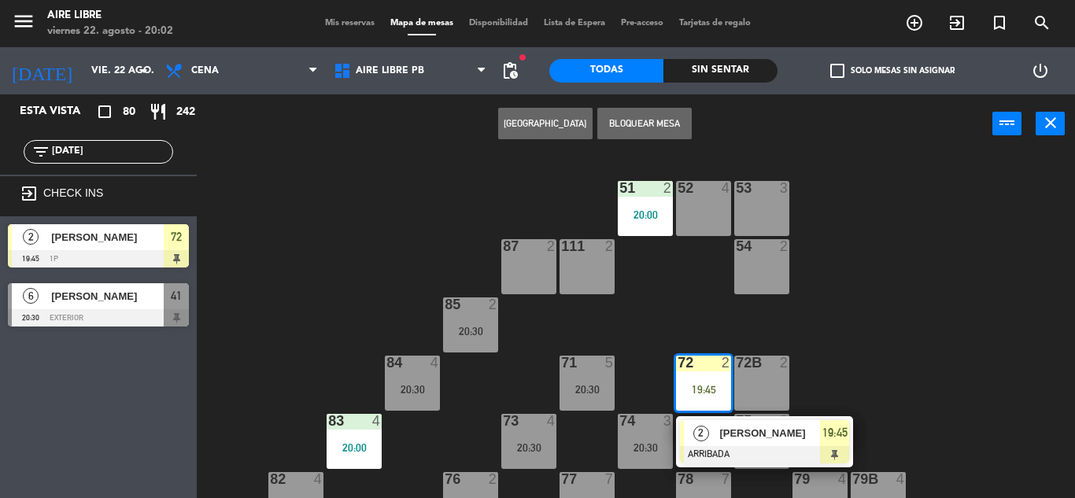
click at [772, 434] on span "[PERSON_NAME]" at bounding box center [769, 433] width 101 height 17
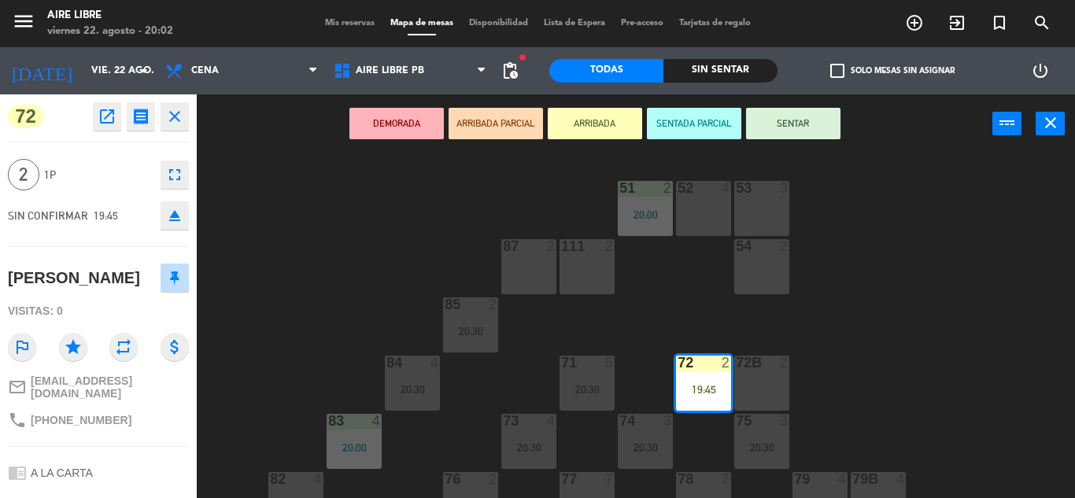
click at [173, 218] on icon "eject" at bounding box center [174, 215] width 19 height 19
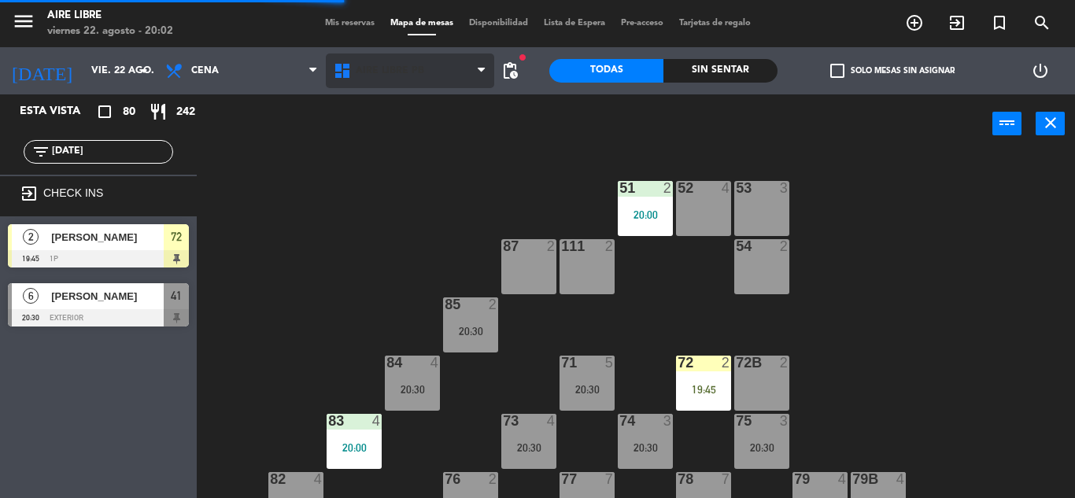
click at [397, 76] on span "Aire Libre PB" at bounding box center [390, 70] width 68 height 11
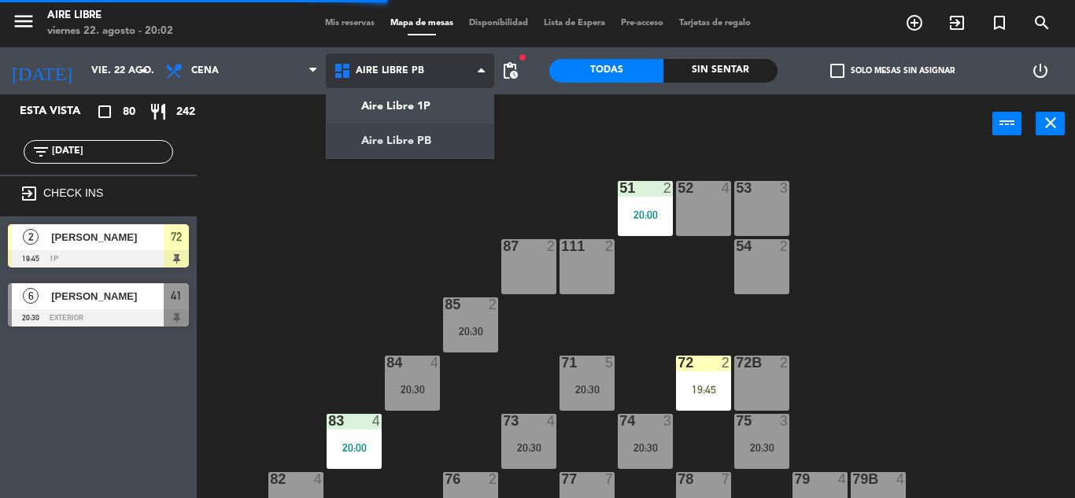
click at [421, 141] on ng-component "menu Aire Libre [DATE] 22. agosto - 20:02 Mis reservas Mapa de mesas Disponibil…" at bounding box center [537, 249] width 1075 height 498
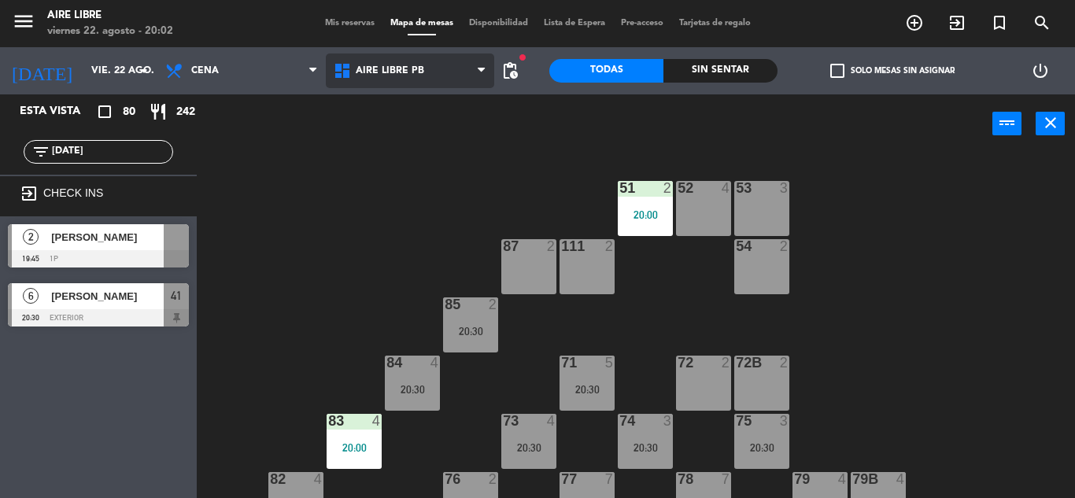
click at [397, 73] on span "Aire Libre PB" at bounding box center [390, 70] width 68 height 11
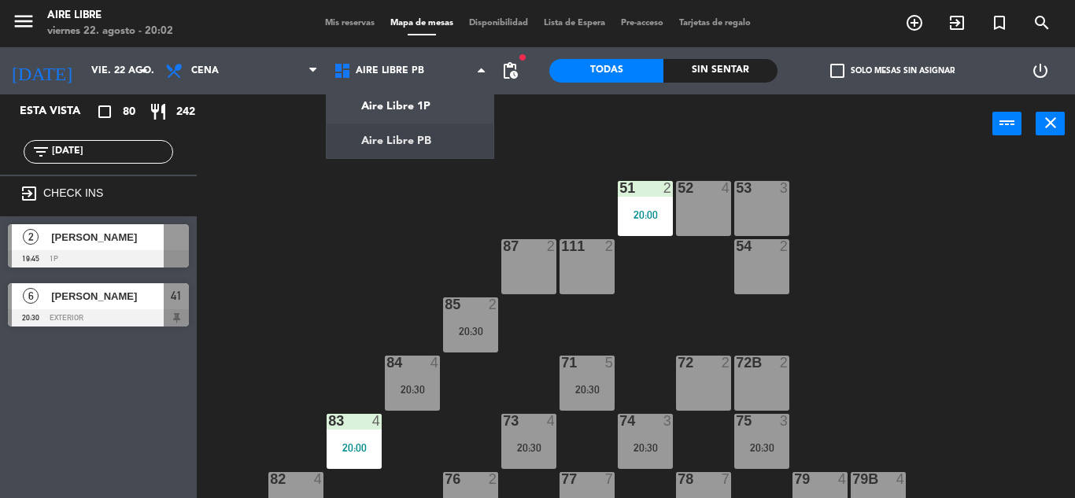
click at [106, 154] on input "[DATE]" at bounding box center [111, 151] width 122 height 17
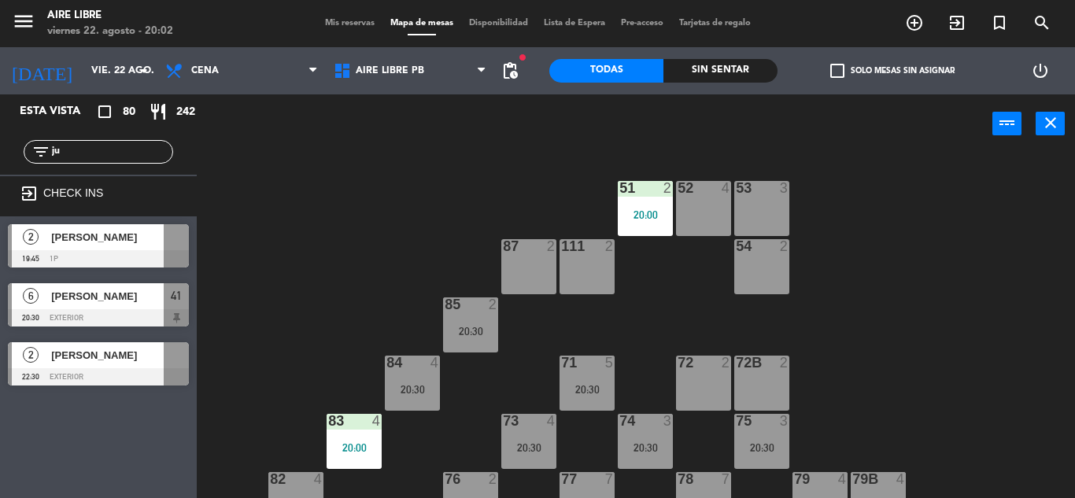
type input "j"
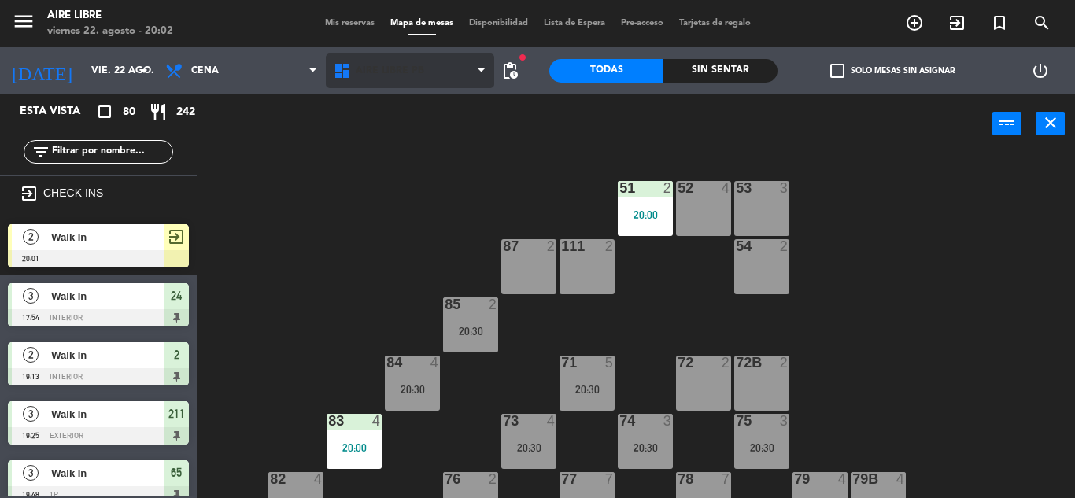
click at [388, 73] on span "Aire Libre PB" at bounding box center [390, 70] width 68 height 11
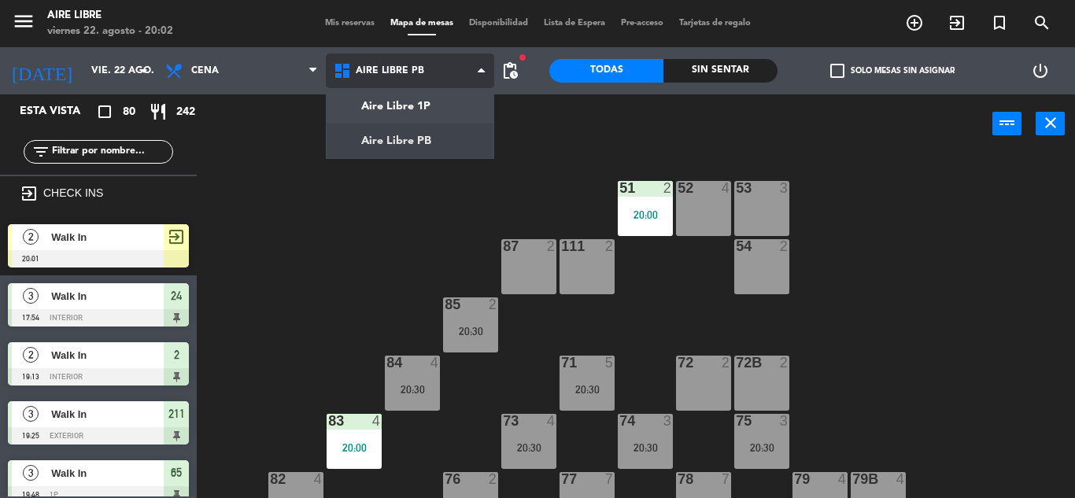
click at [402, 110] on ng-component "menu Aire Libre [DATE] 22. agosto - 20:02 Mis reservas Mapa de mesas Disponibil…" at bounding box center [537, 249] width 1075 height 498
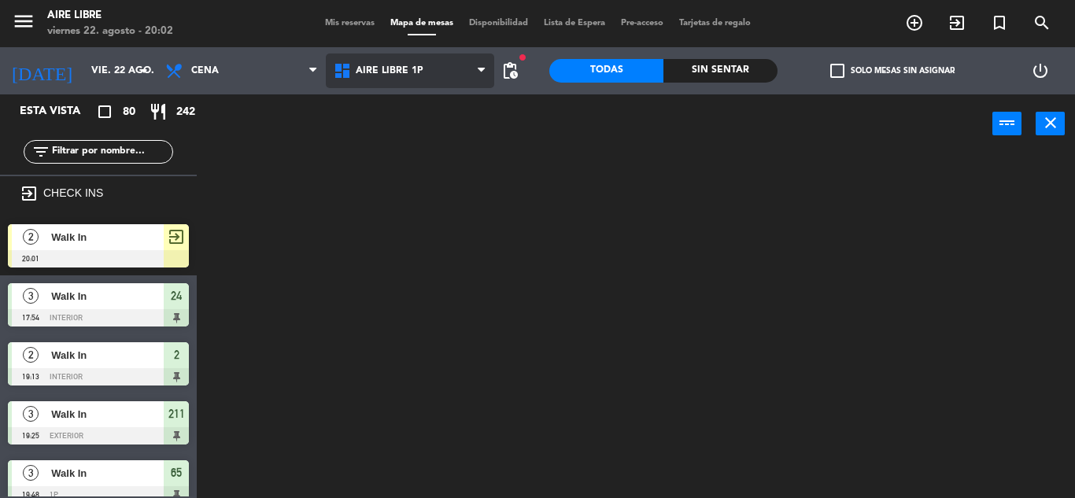
click at [396, 68] on span "Aire Libre 1P" at bounding box center [390, 70] width 68 height 11
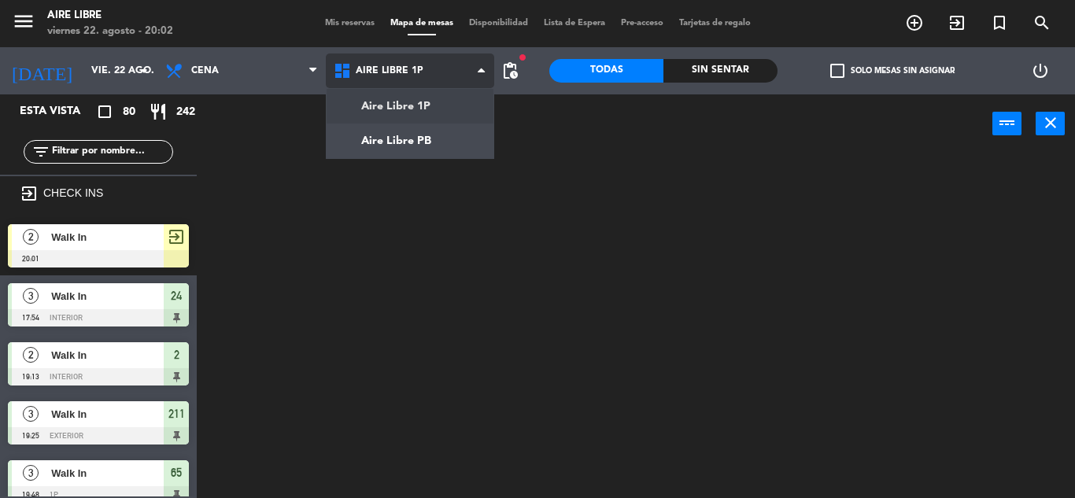
click at [408, 139] on ng-component "menu Aire Libre [DATE] 22. agosto - 20:02 Mis reservas Mapa de mesas Disponibil…" at bounding box center [537, 249] width 1075 height 498
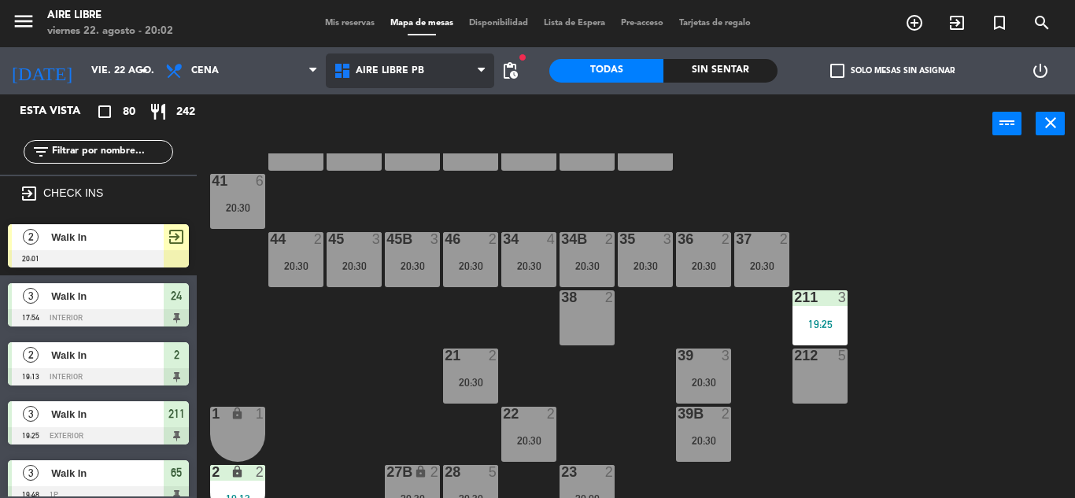
scroll to position [57, 0]
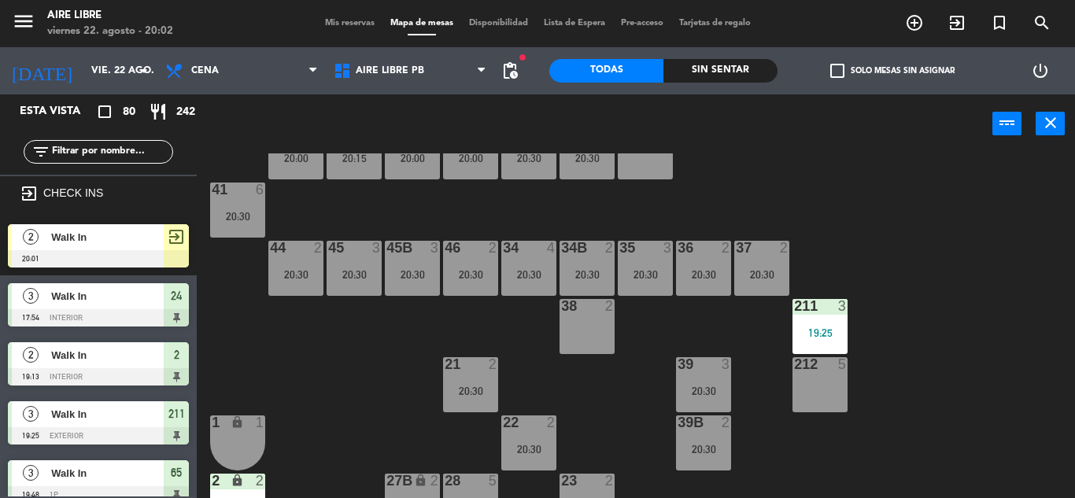
click at [751, 270] on div "20:30" at bounding box center [761, 274] width 55 height 11
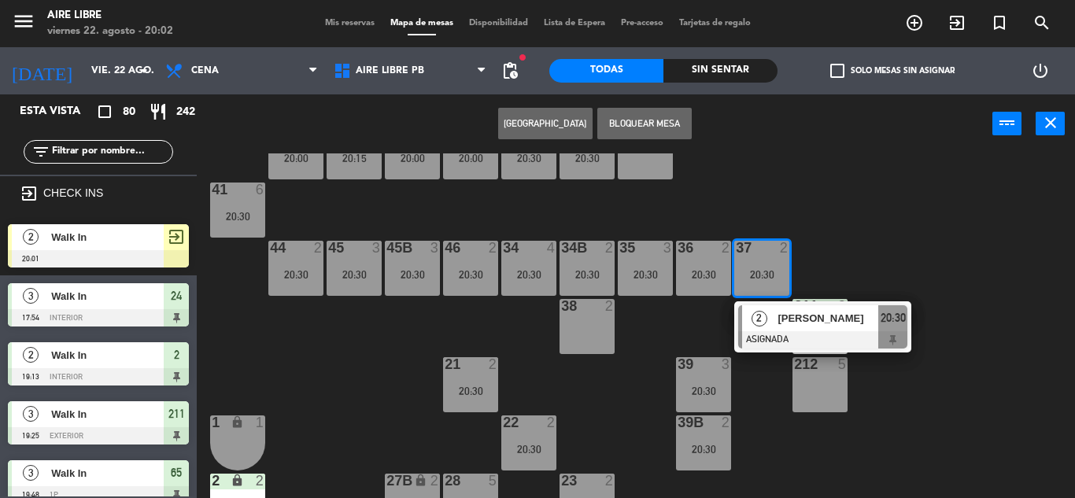
click at [773, 319] on div "2" at bounding box center [759, 318] width 34 height 26
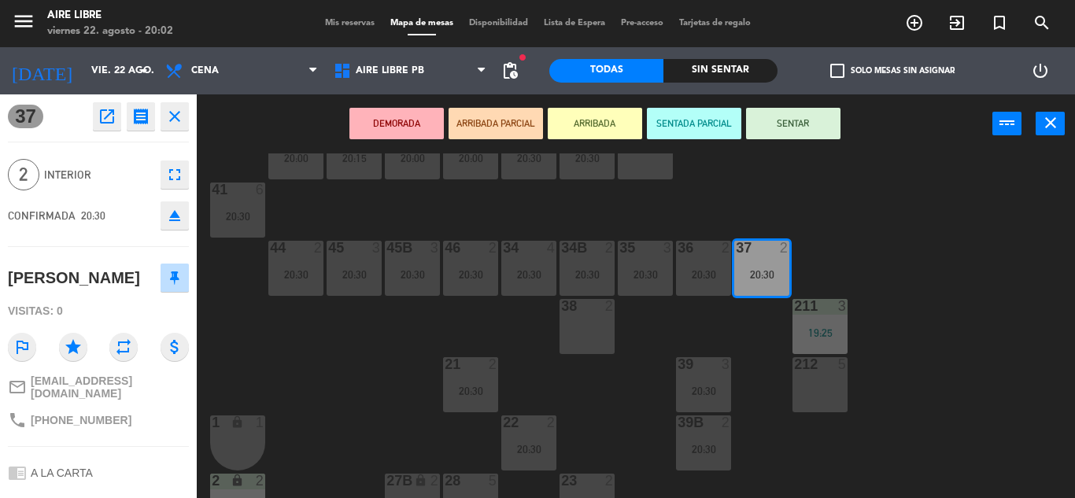
click at [183, 216] on icon "eject" at bounding box center [174, 215] width 19 height 19
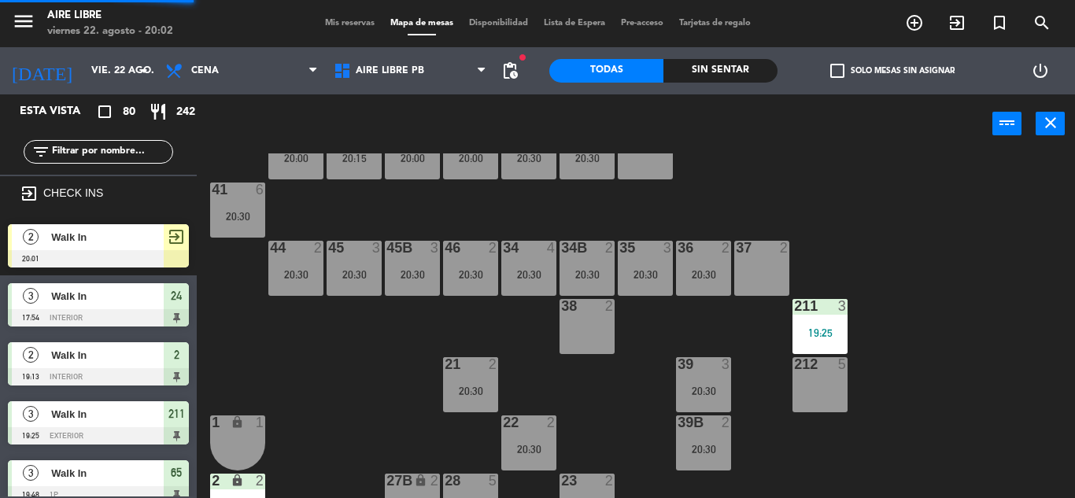
scroll to position [0, 0]
click at [86, 145] on input "text" at bounding box center [111, 151] width 122 height 17
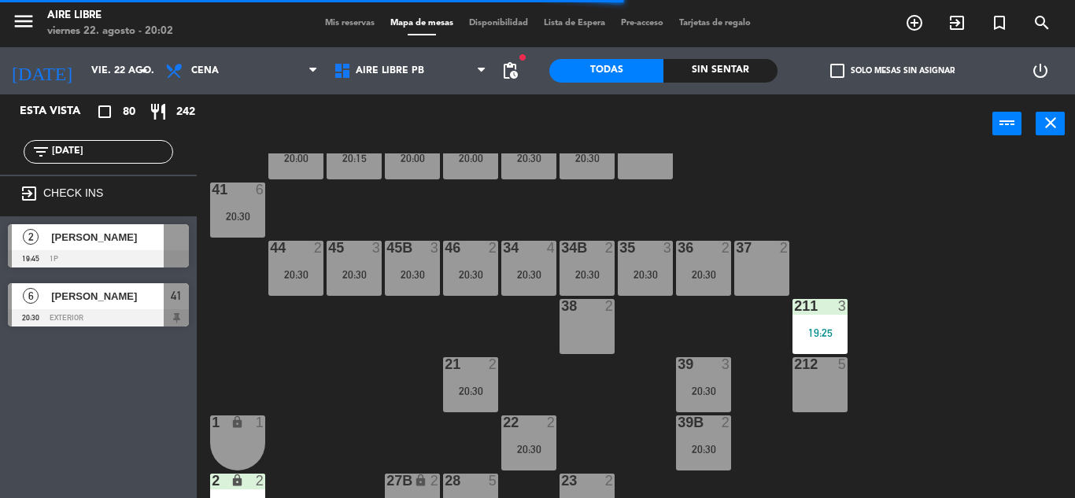
type input "[DATE]"
click at [54, 397] on div "Esta vista crop_square 80 restaurant 242 filter_list [DATE] exit_to_app CHECK I…" at bounding box center [98, 296] width 197 height 404
click at [79, 244] on span "[PERSON_NAME]" at bounding box center [107, 237] width 113 height 17
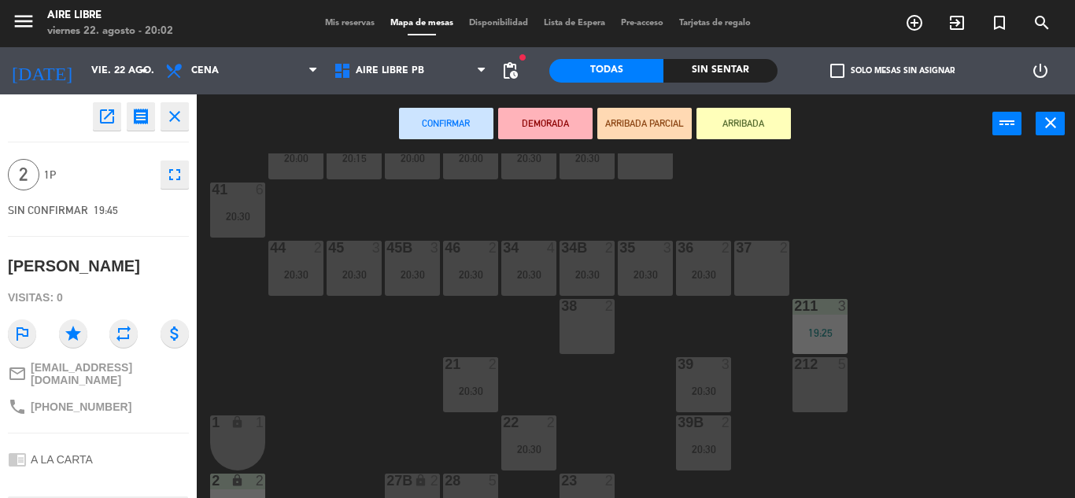
click at [759, 265] on div "37 2" at bounding box center [761, 268] width 55 height 55
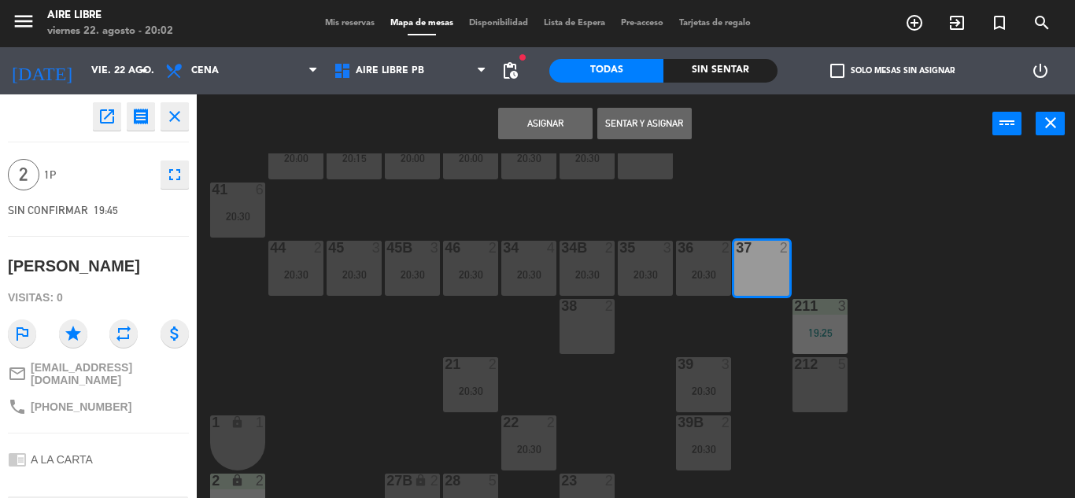
click at [653, 121] on button "Sentar y Asignar" at bounding box center [644, 123] width 94 height 31
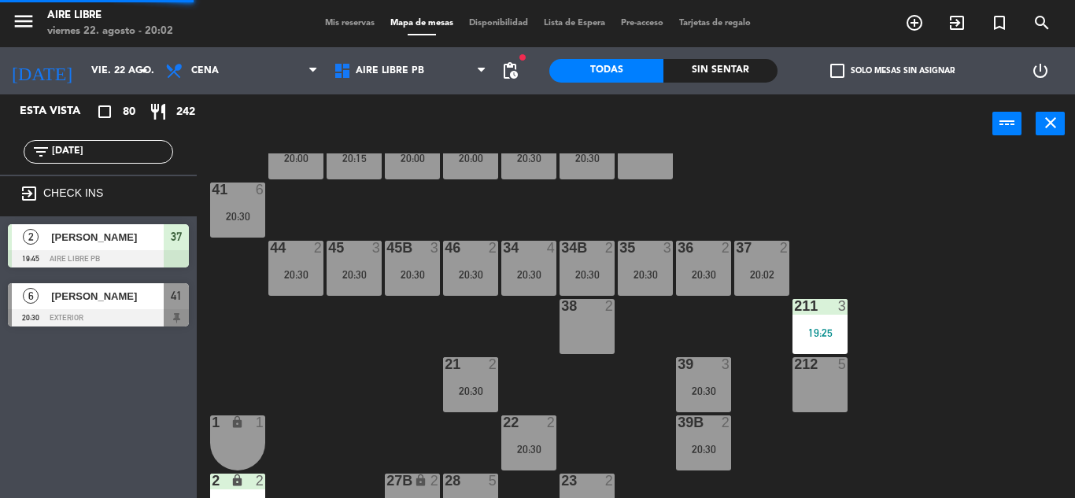
click at [98, 146] on input "[DATE]" at bounding box center [111, 151] width 122 height 17
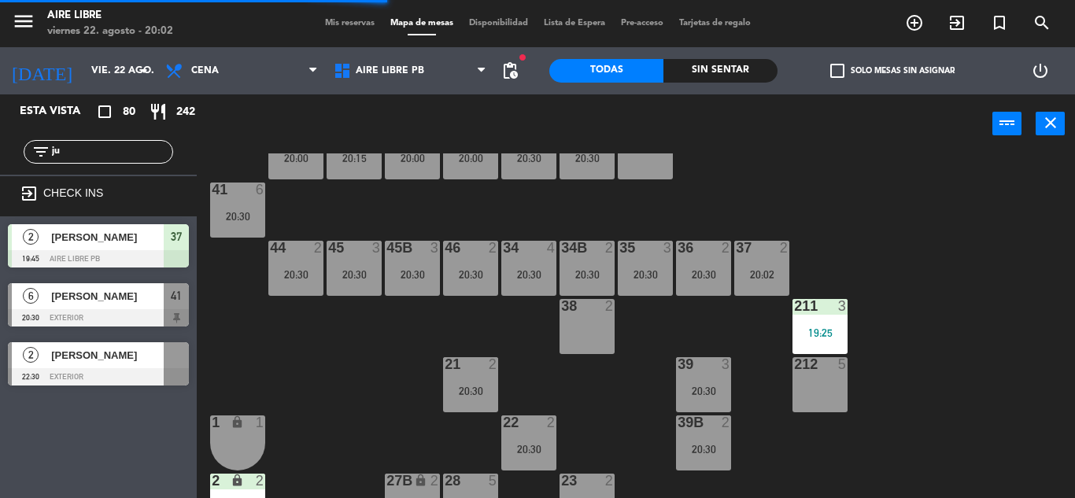
type input "j"
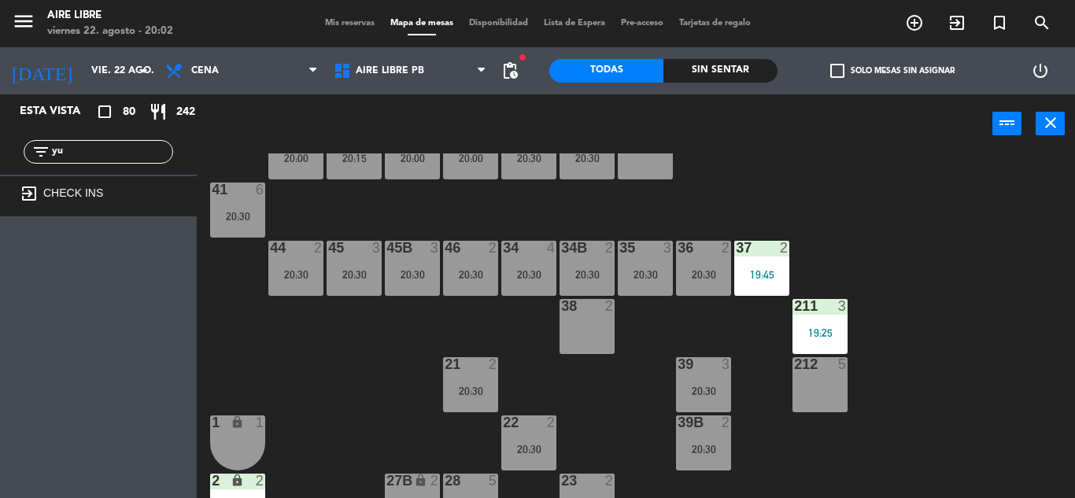
type input "y"
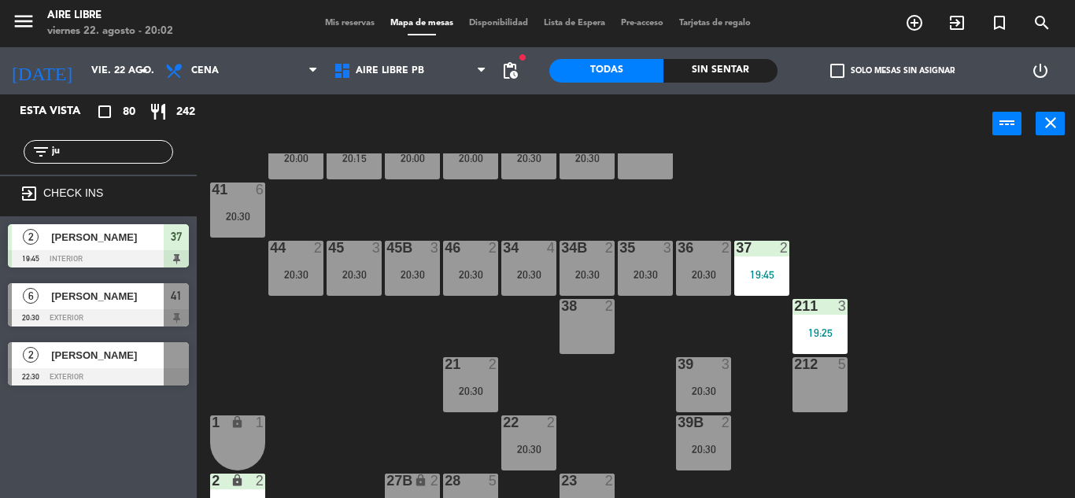
click at [46, 463] on div "Esta vista crop_square 80 restaurant 242 filter_list ju exit_to_app CHECK INS 2…" at bounding box center [98, 296] width 197 height 404
click at [94, 149] on input "ju" at bounding box center [111, 151] width 122 height 17
type input "j"
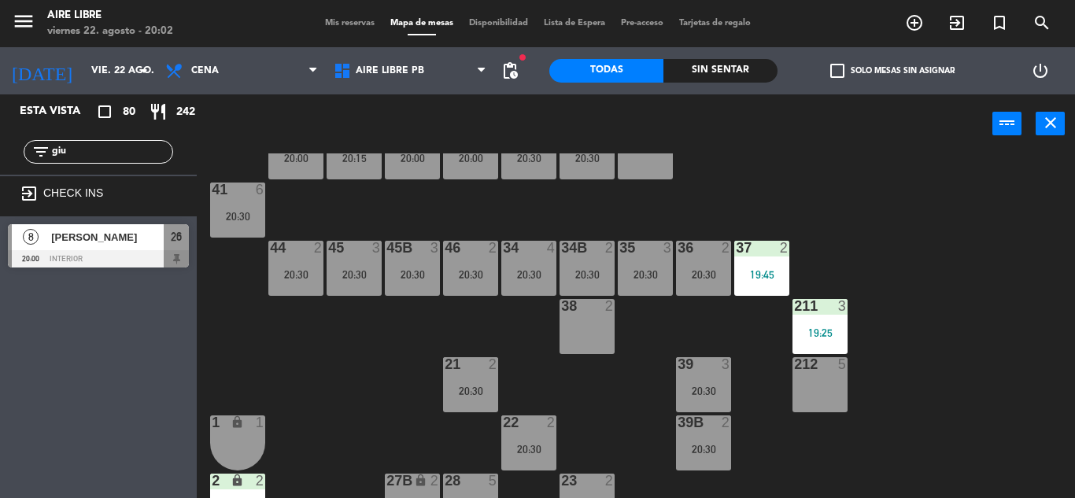
type input "giu"
click at [131, 240] on span "[PERSON_NAME]" at bounding box center [107, 237] width 113 height 17
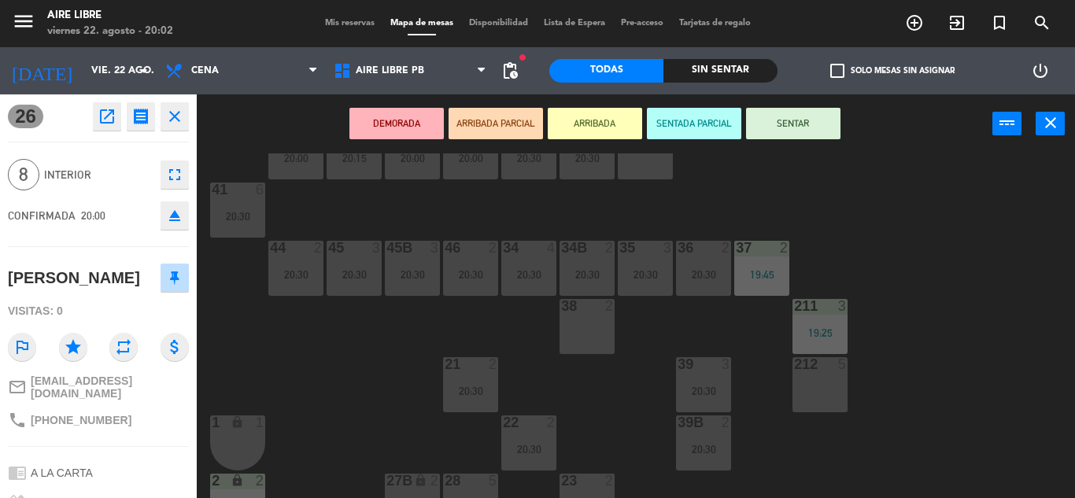
click at [587, 127] on button "ARRIBADA" at bounding box center [595, 123] width 94 height 31
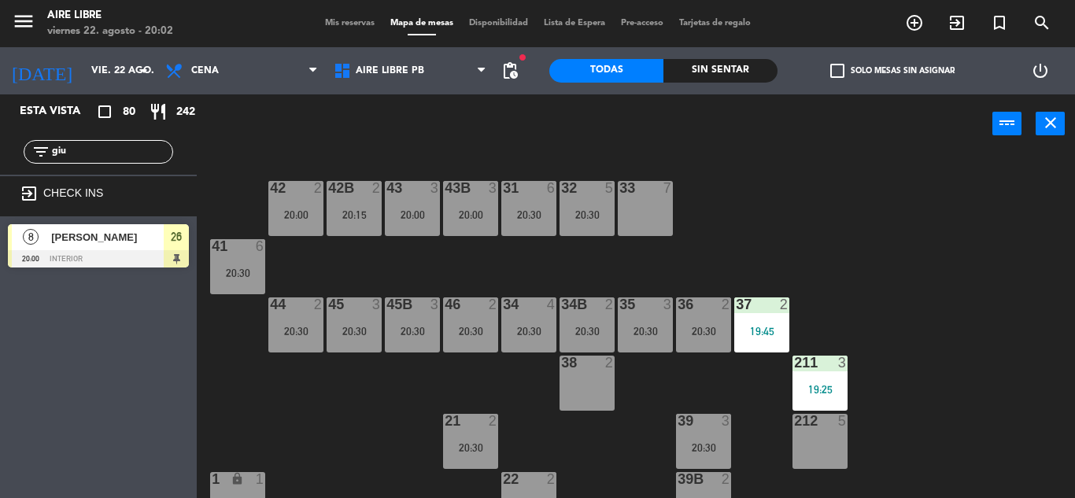
click at [98, 145] on input "giu" at bounding box center [111, 151] width 122 height 17
type input "g"
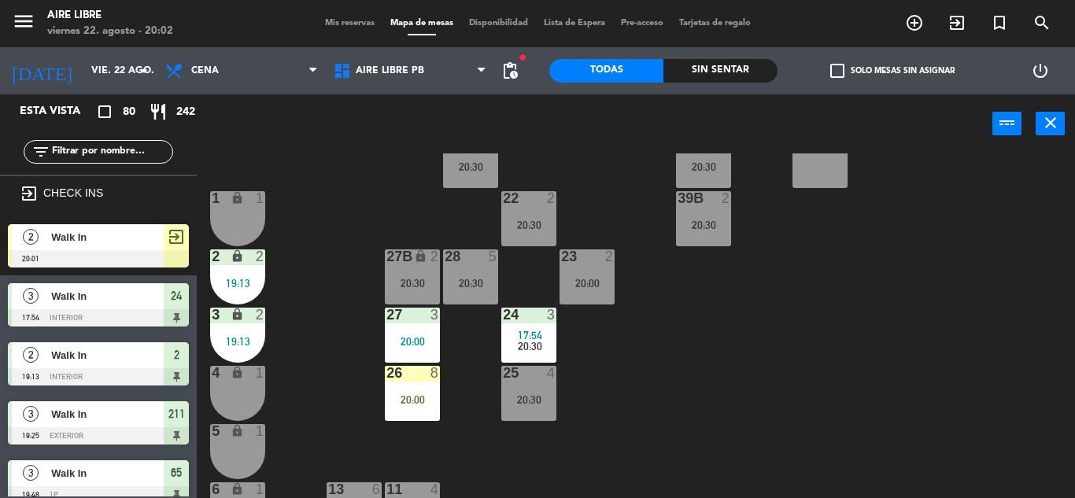
scroll to position [285, 0]
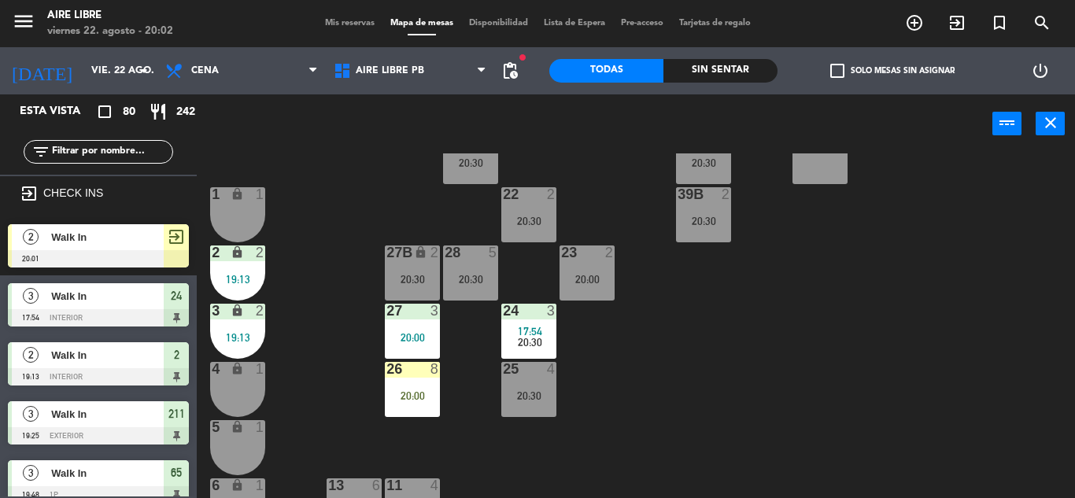
click at [79, 245] on span "Walk In" at bounding box center [107, 237] width 113 height 17
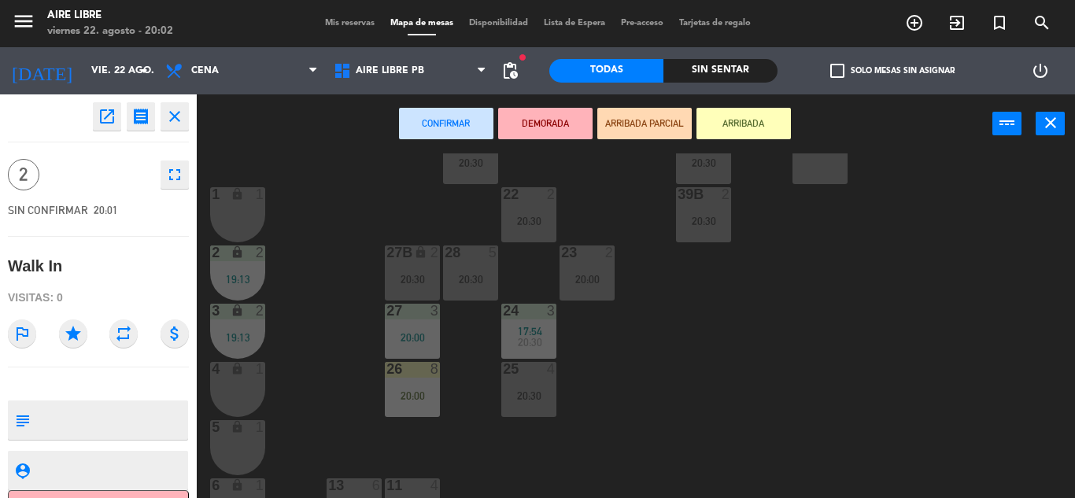
click at [243, 392] on div "4 lock 1" at bounding box center [237, 389] width 55 height 55
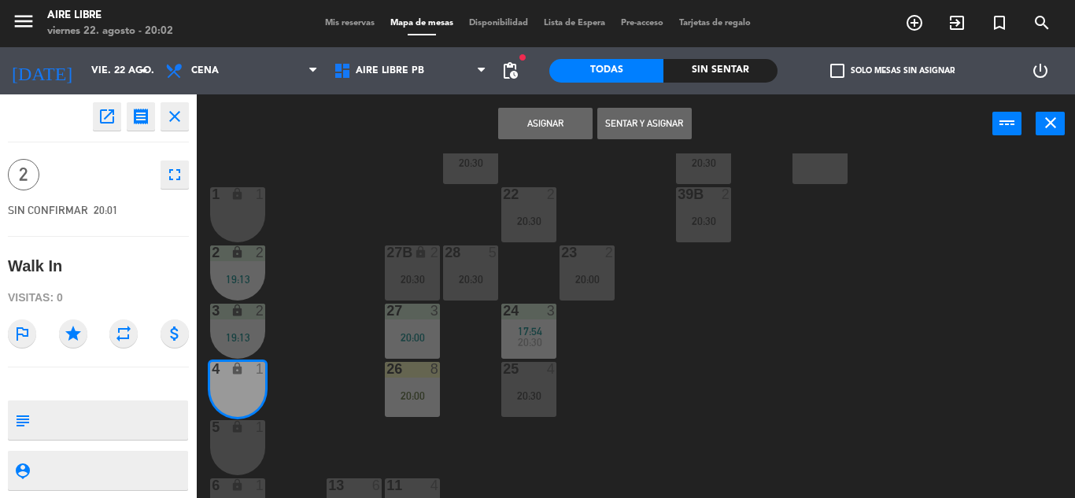
click at [239, 443] on div "5 lock 1" at bounding box center [237, 447] width 55 height 55
click at [652, 120] on button "Sentar y Asignar" at bounding box center [644, 123] width 94 height 31
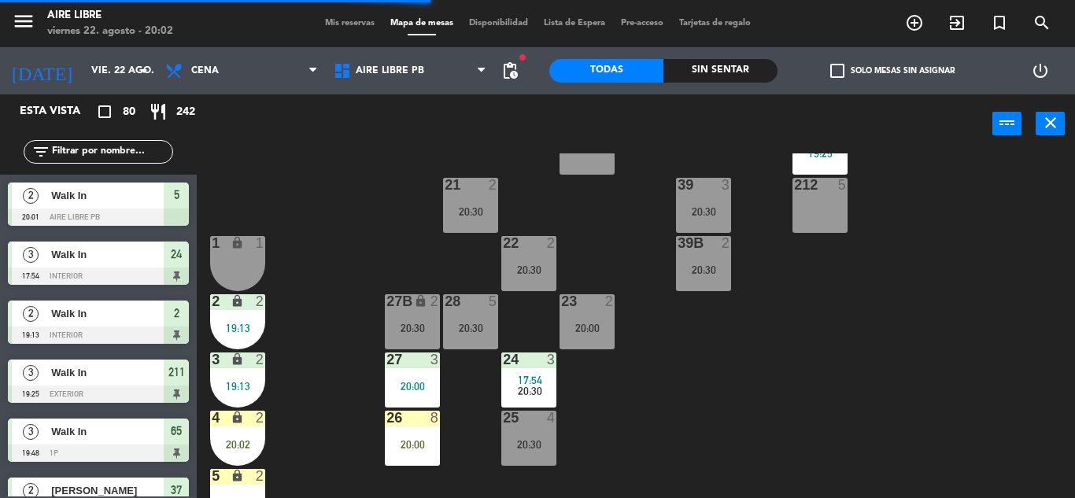
scroll to position [277, 0]
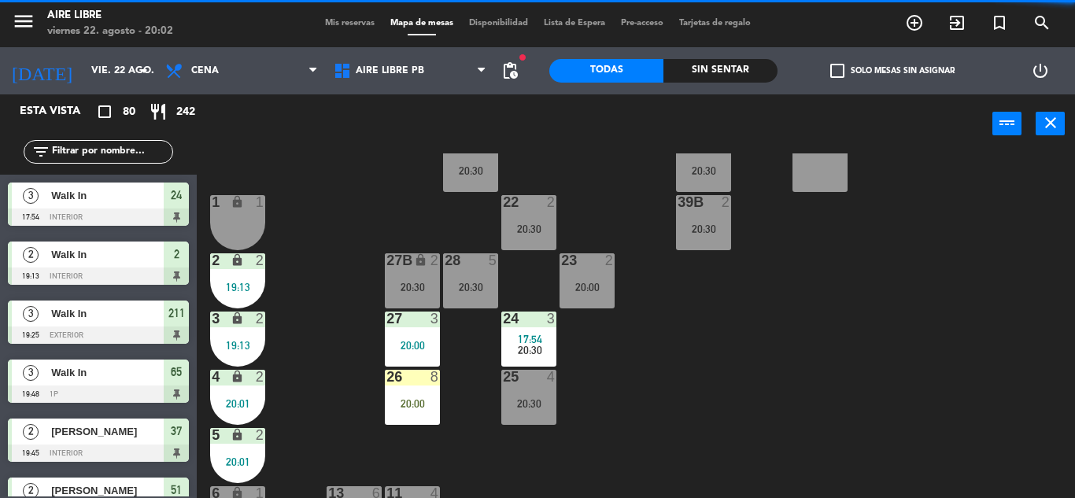
click at [530, 329] on div "24 3 17:54 20:30" at bounding box center [528, 339] width 55 height 55
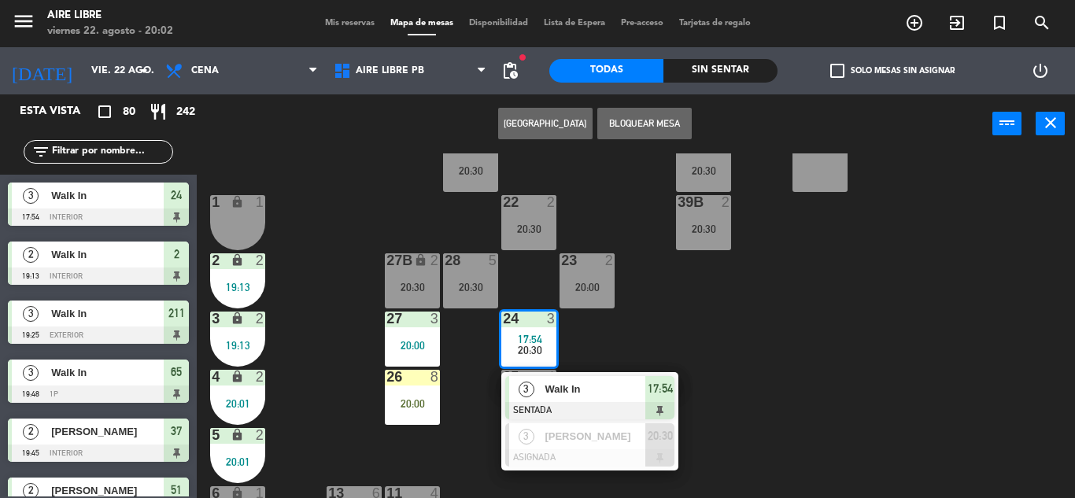
click at [604, 378] on div "Walk In" at bounding box center [594, 389] width 102 height 26
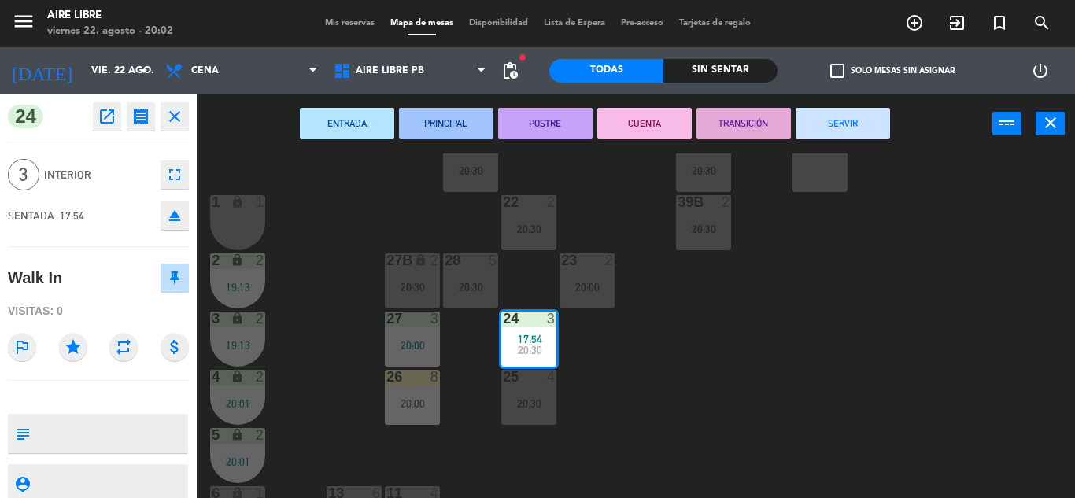
click at [846, 123] on button "SERVIR" at bounding box center [842, 123] width 94 height 31
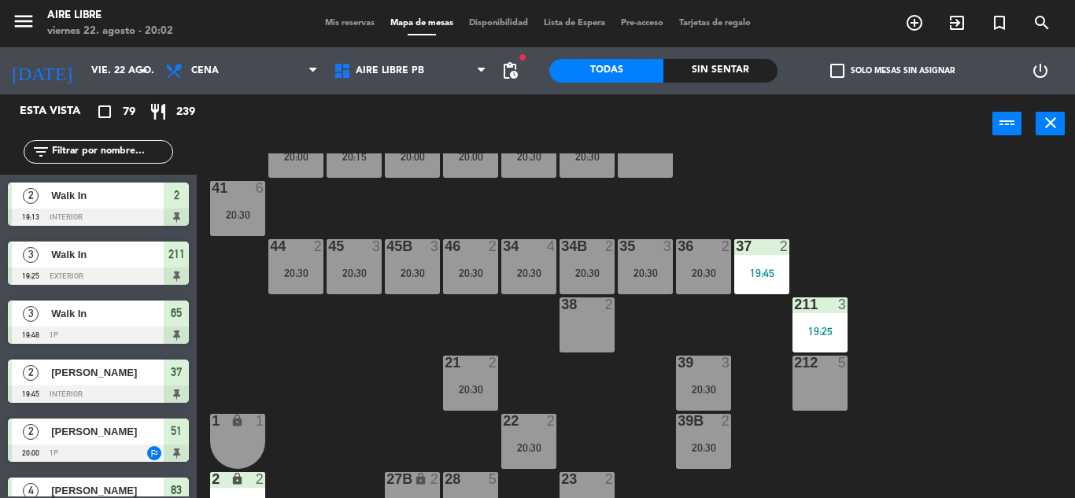
scroll to position [68, 0]
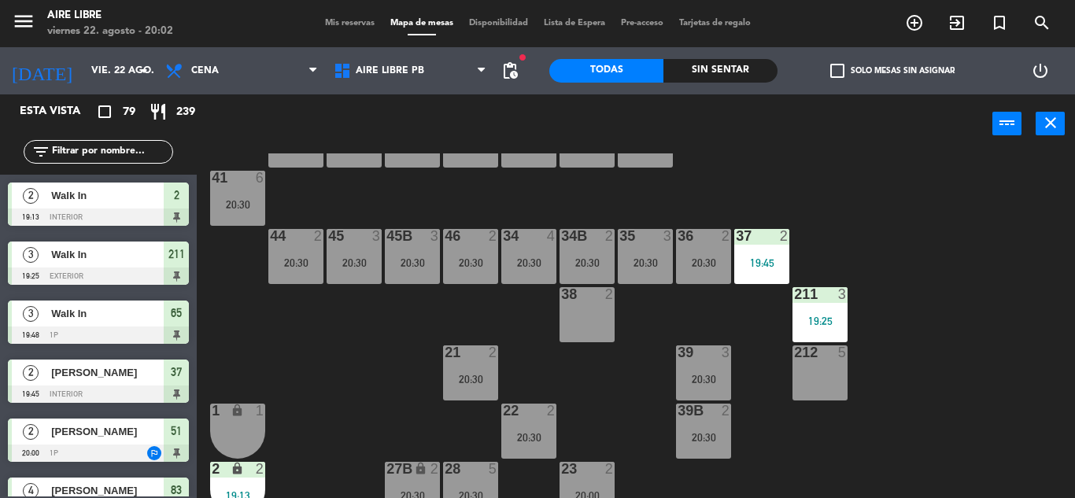
click at [839, 72] on span "check_box_outline_blank" at bounding box center [837, 71] width 14 height 14
click at [892, 71] on input "check_box_outline_blank Solo mesas sin asignar" at bounding box center [892, 71] width 0 height 0
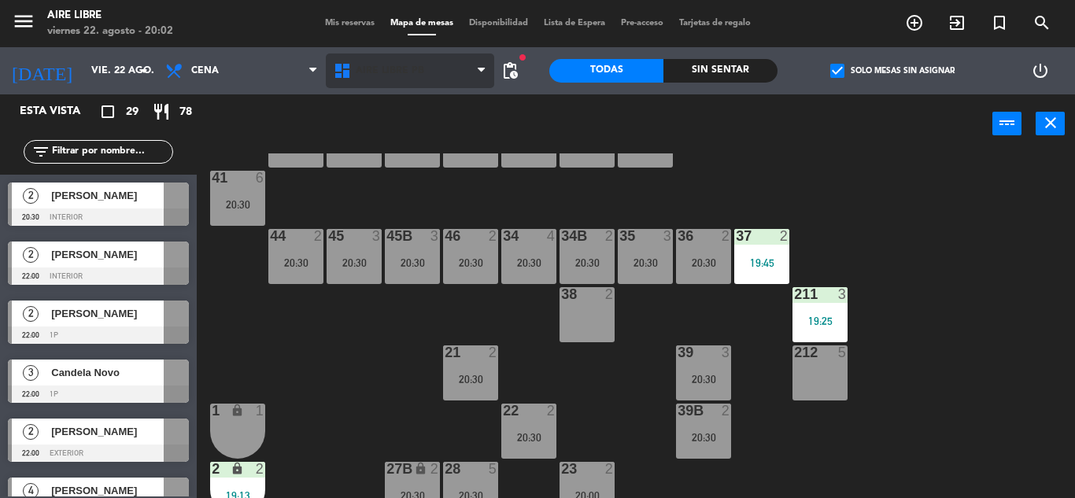
click at [395, 73] on span "Aire Libre PB" at bounding box center [390, 70] width 68 height 11
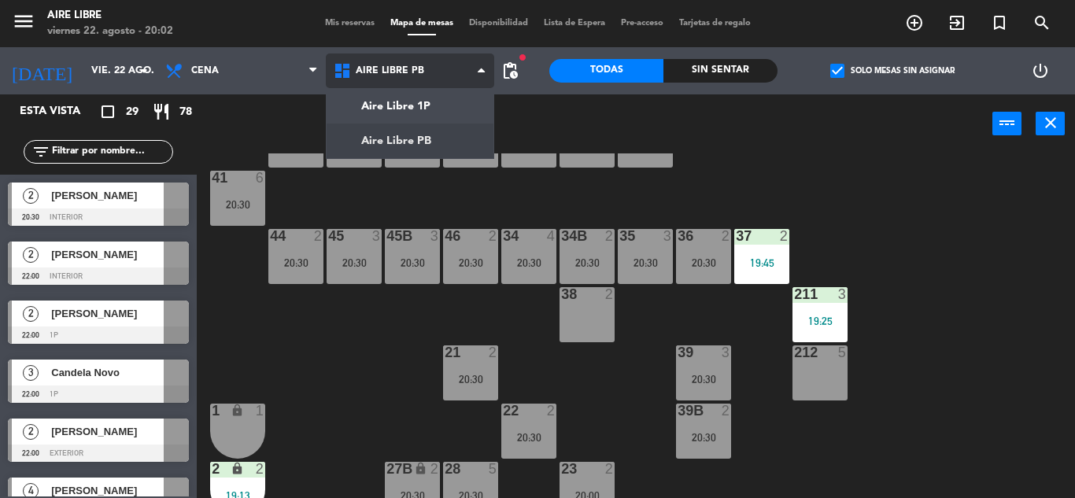
click at [423, 106] on ng-component "menu Aire Libre [DATE] 22. agosto - 20:02 Mis reservas Mapa de mesas Disponibil…" at bounding box center [537, 249] width 1075 height 498
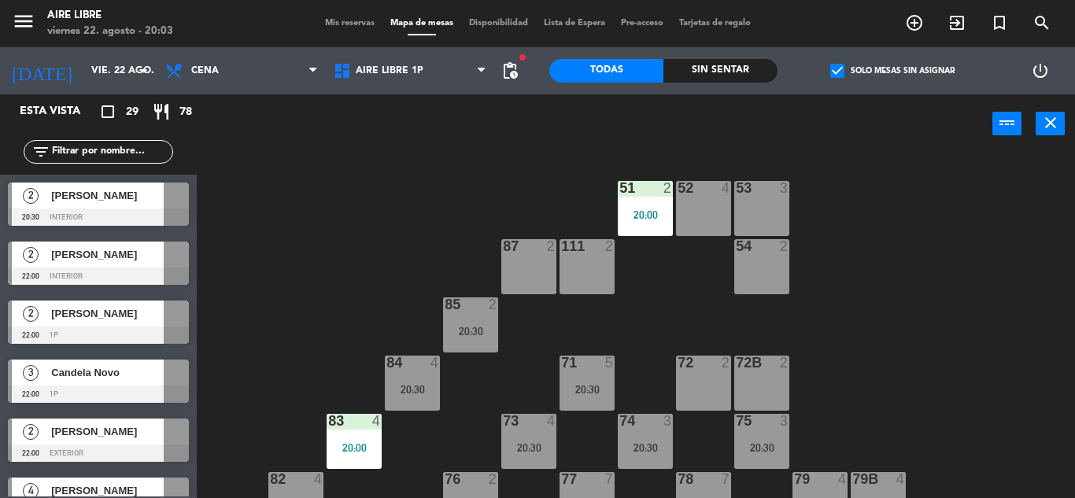
click at [93, 199] on span "[PERSON_NAME]" at bounding box center [107, 195] width 113 height 17
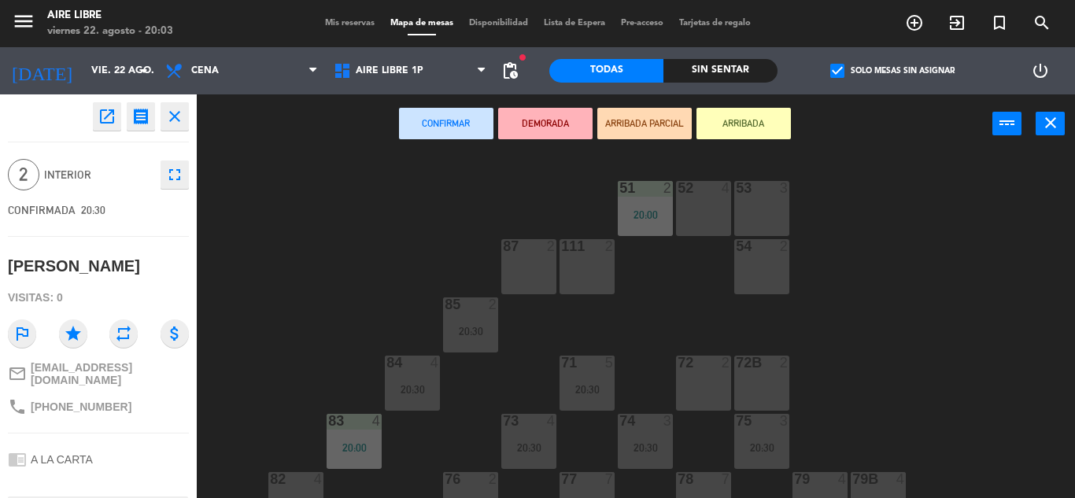
click at [706, 375] on div "72 2" at bounding box center [703, 383] width 55 height 55
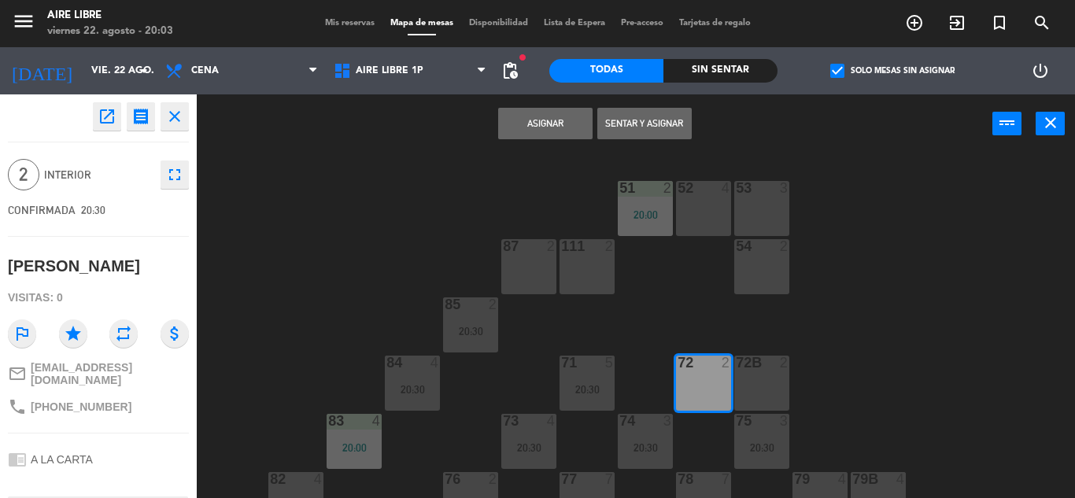
click at [547, 122] on button "Asignar" at bounding box center [545, 123] width 94 height 31
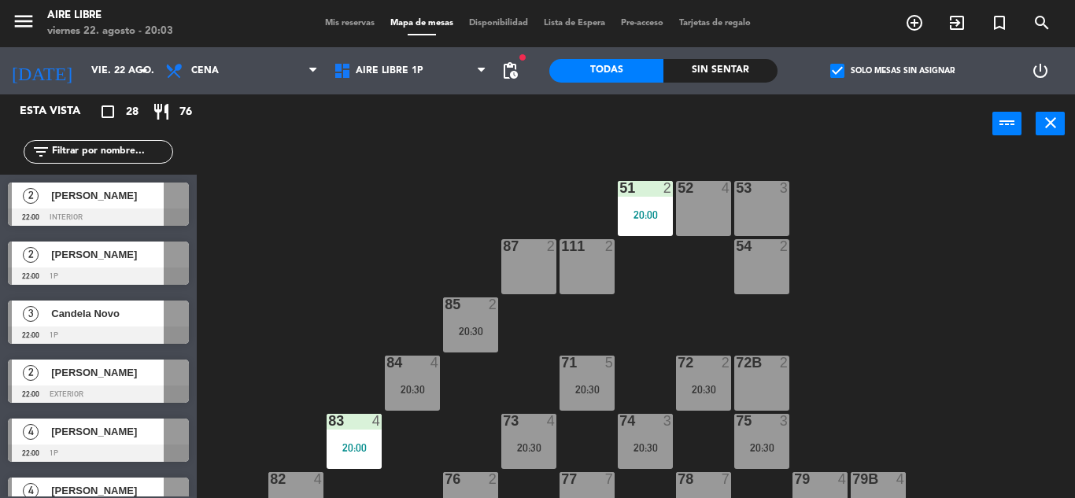
click at [838, 73] on span "check_box" at bounding box center [837, 71] width 14 height 14
click at [892, 71] on input "check_box Solo mesas sin asignar" at bounding box center [892, 71] width 0 height 0
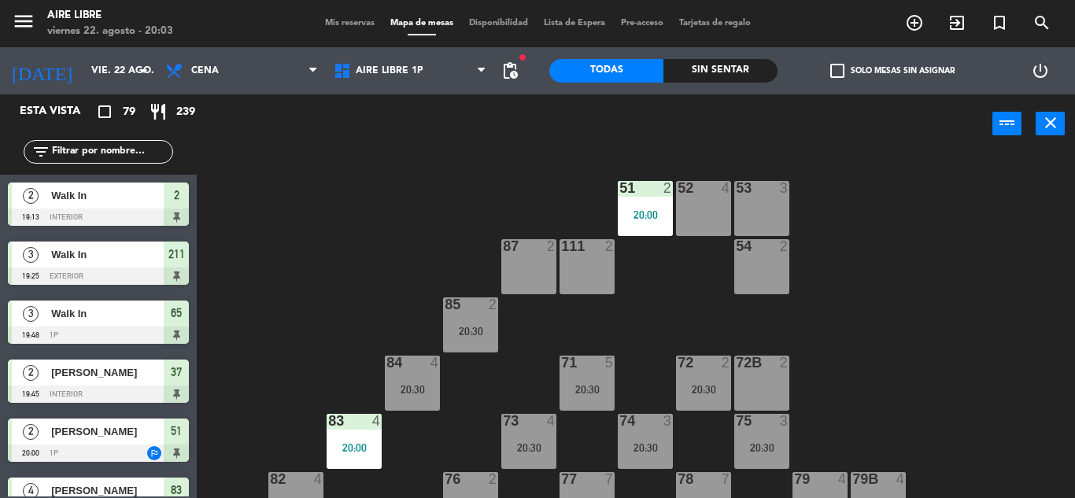
click at [98, 147] on input "text" at bounding box center [111, 151] width 122 height 17
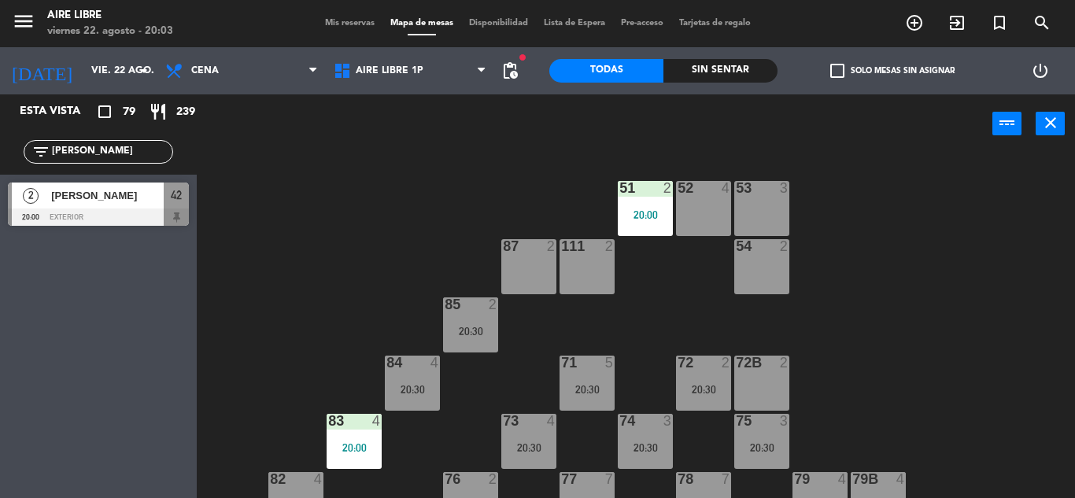
type input "[PERSON_NAME]"
click at [73, 373] on div "Esta vista crop_square 79 restaurant 239 filter_list [PERSON_NAME] 2 [PERSON_NA…" at bounding box center [98, 296] width 197 height 404
click at [100, 197] on span "[PERSON_NAME]" at bounding box center [107, 195] width 113 height 17
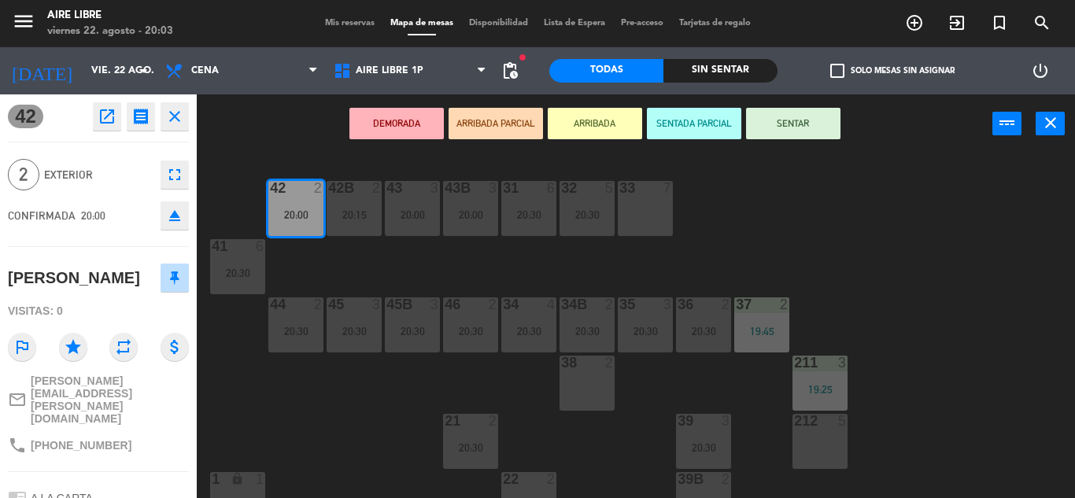
click at [596, 123] on button "ARRIBADA" at bounding box center [595, 123] width 94 height 31
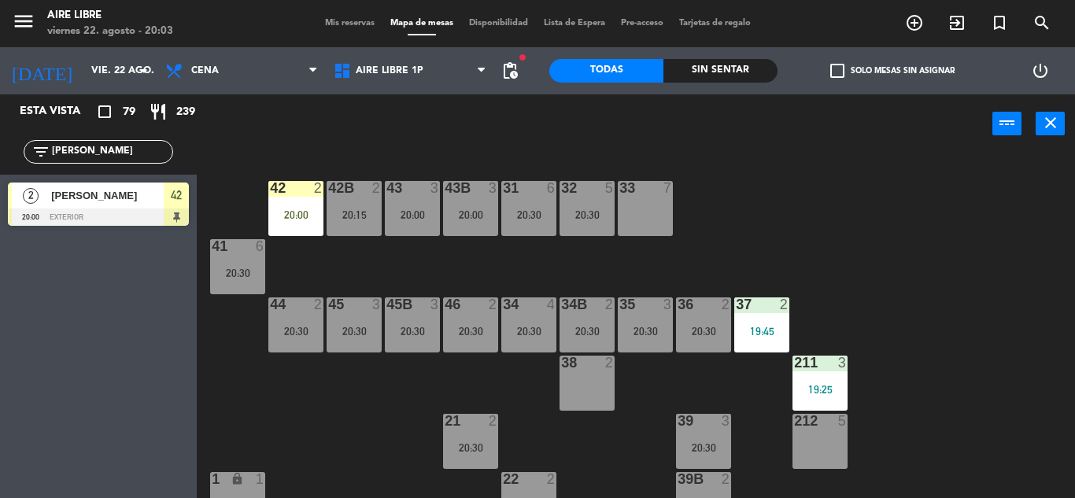
click at [110, 145] on input "[PERSON_NAME]" at bounding box center [111, 151] width 122 height 17
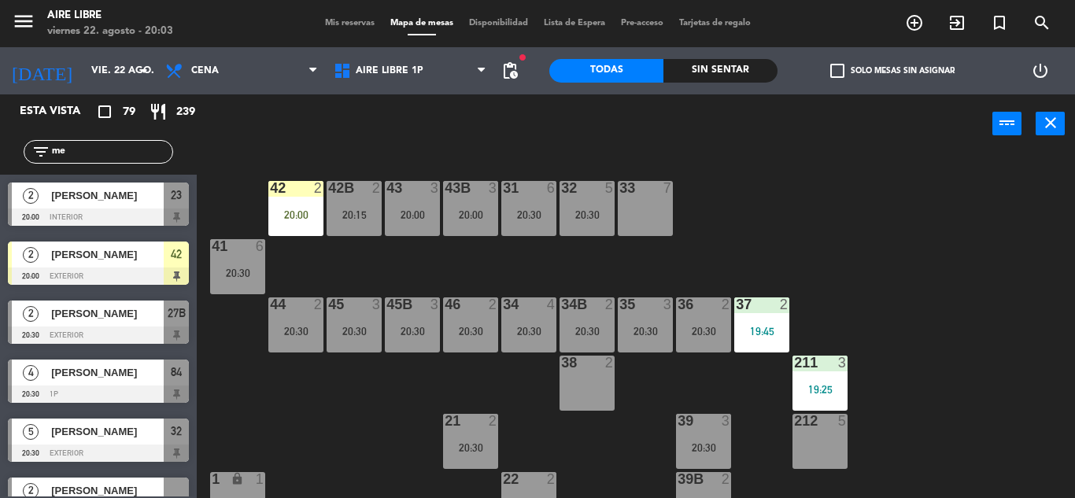
type input "m"
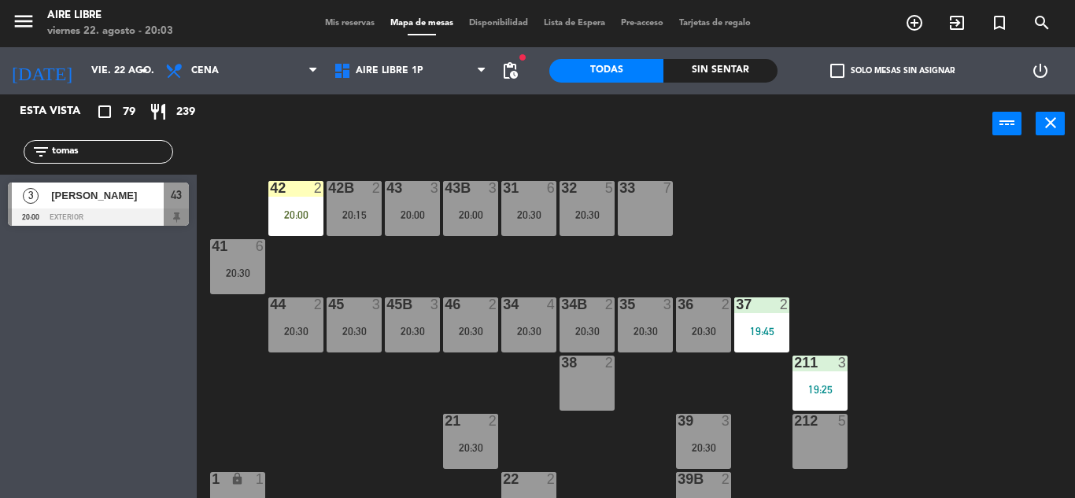
type input "tomas"
click at [173, 205] on div "43" at bounding box center [176, 196] width 25 height 26
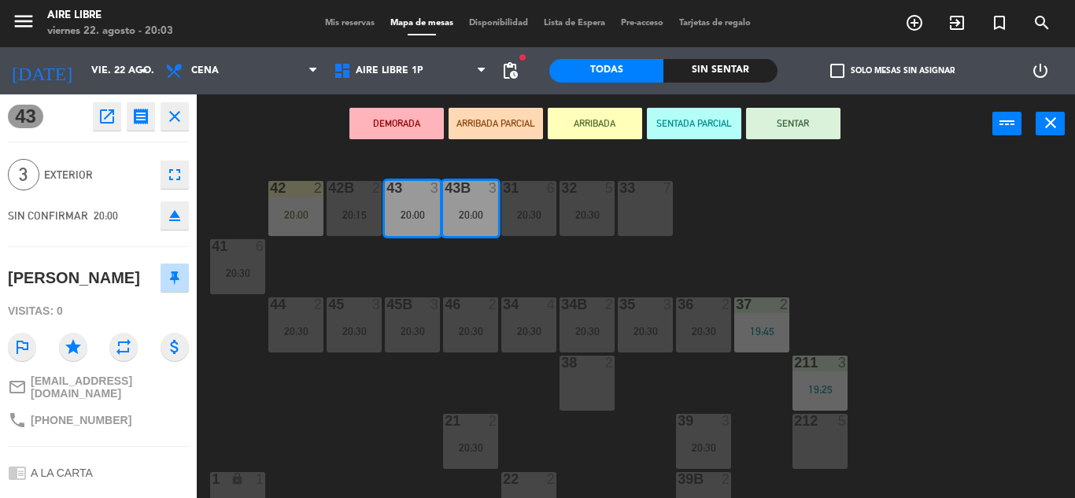
click at [575, 124] on button "ARRIBADA" at bounding box center [595, 123] width 94 height 31
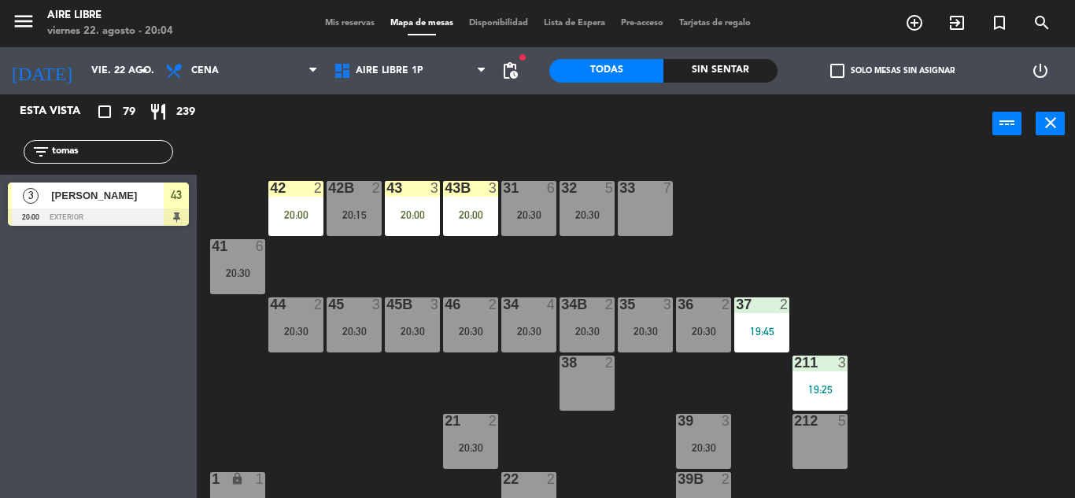
click at [116, 149] on input "tomas" at bounding box center [111, 151] width 122 height 17
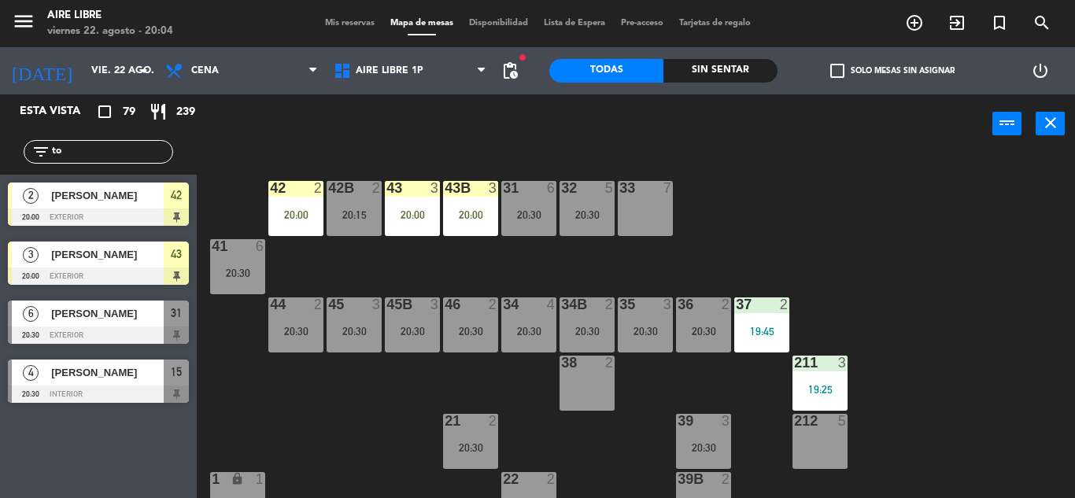
type input "t"
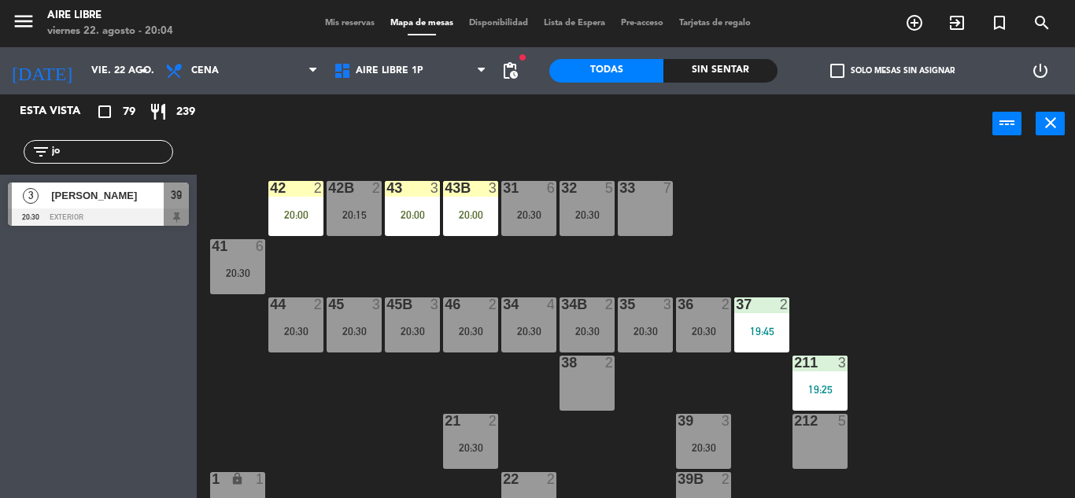
click at [113, 473] on div "Esta vista crop_square 79 restaurant 239 filter_list jo 3 [PERSON_NAME] 20:30 e…" at bounding box center [98, 296] width 197 height 404
click at [91, 153] on input "jo" at bounding box center [111, 151] width 122 height 17
type input "j"
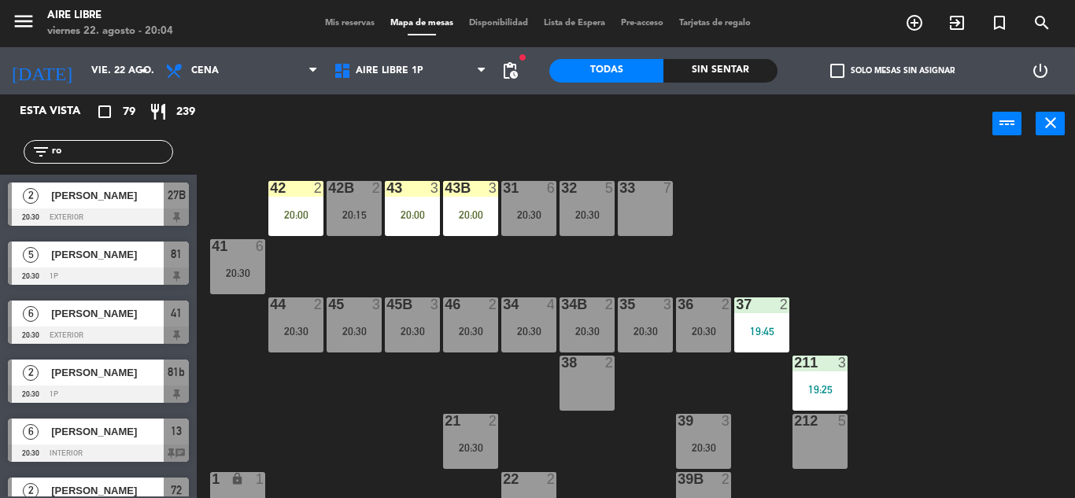
type input "r"
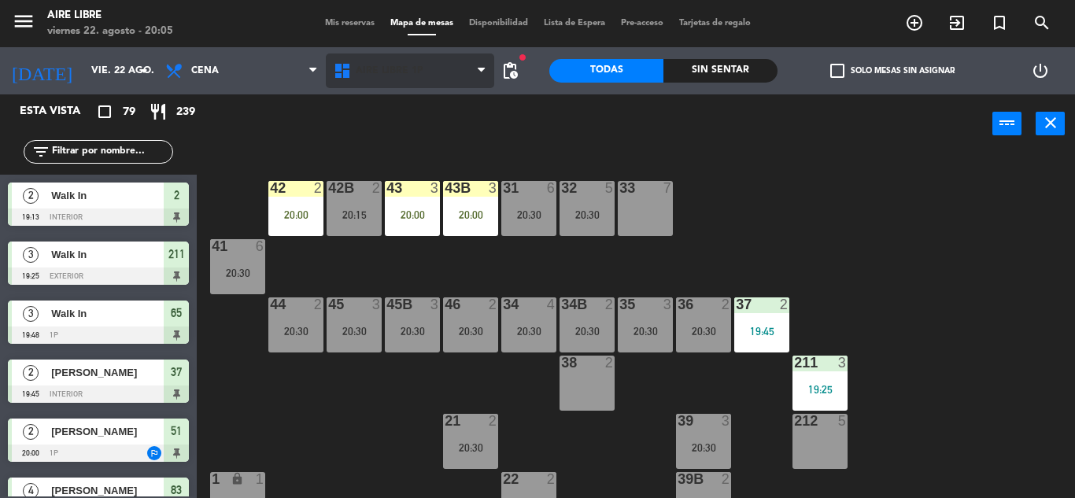
click at [385, 60] on span "Aire Libre 1P" at bounding box center [410, 71] width 168 height 35
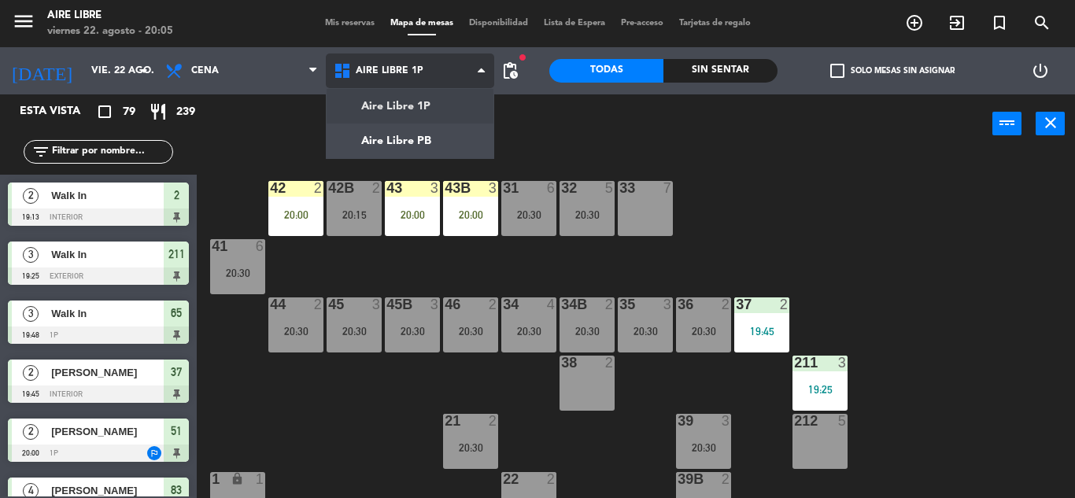
click at [403, 135] on ng-component "menu Aire Libre [DATE] 22. agosto - 20:05 Mis reservas Mapa de mesas Disponibil…" at bounding box center [537, 249] width 1075 height 498
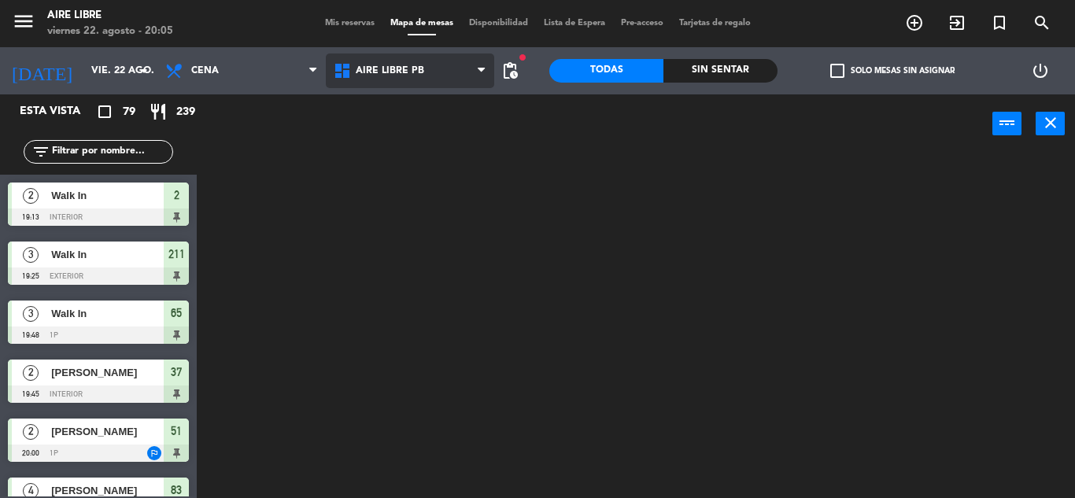
click at [388, 73] on span "Aire Libre PB" at bounding box center [390, 70] width 68 height 11
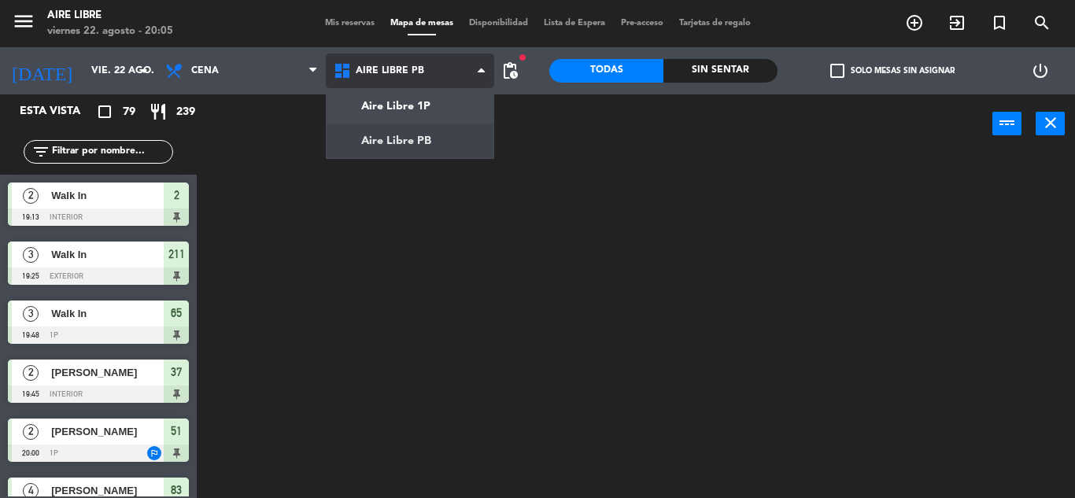
click at [415, 105] on ng-component "menu Aire Libre [DATE] 22. agosto - 20:05 Mis reservas Mapa de mesas Disponibil…" at bounding box center [537, 249] width 1075 height 498
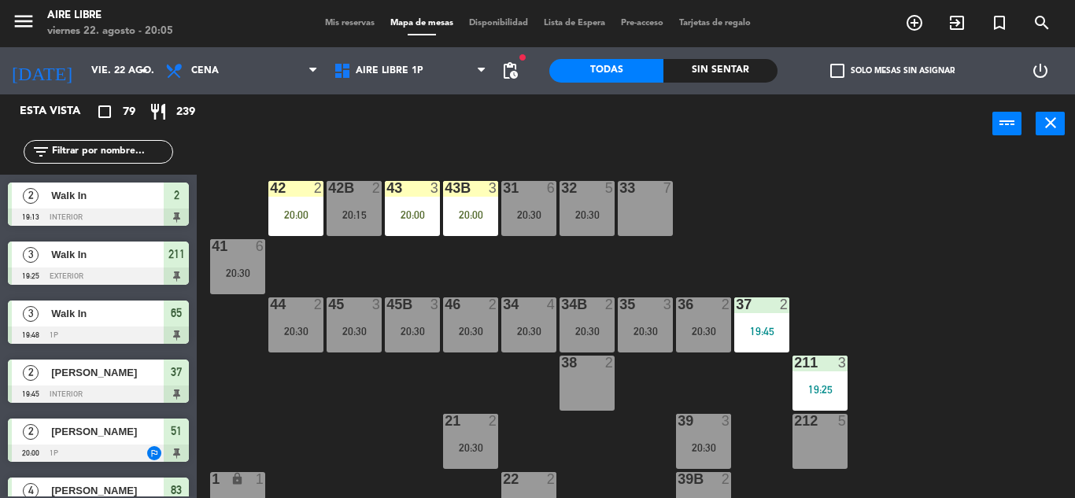
click at [836, 69] on span "check_box_outline_blank" at bounding box center [837, 71] width 14 height 14
click at [892, 71] on input "check_box_outline_blank Solo mesas sin asignar" at bounding box center [892, 71] width 0 height 0
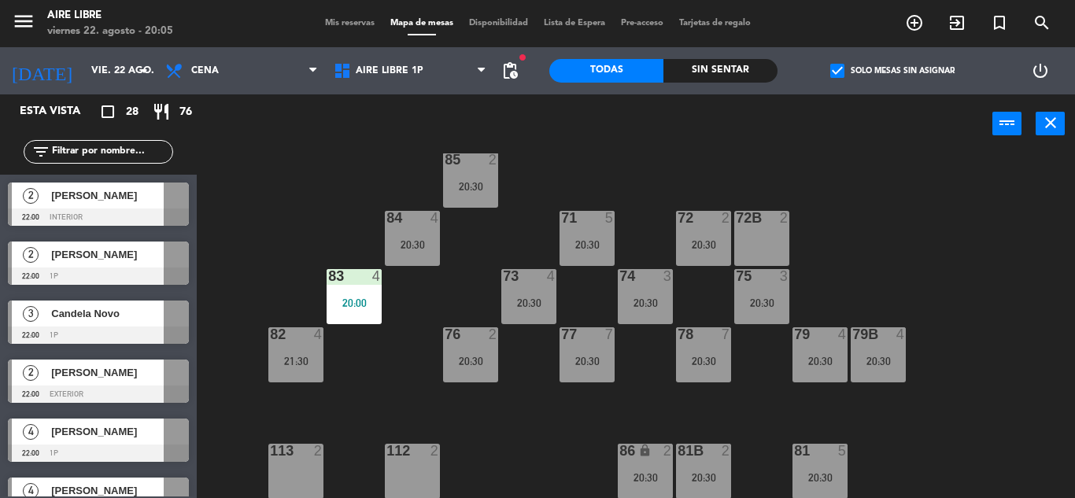
scroll to position [165, 0]
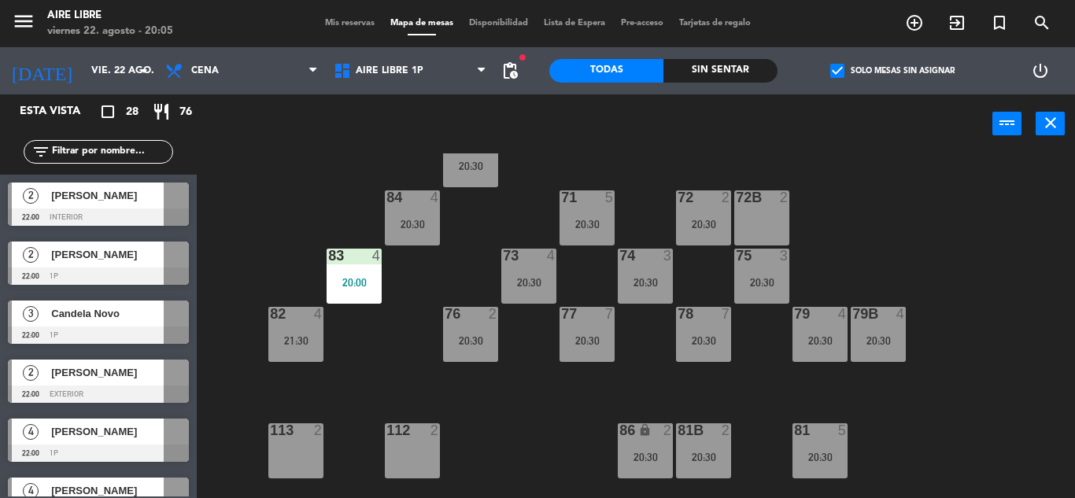
click at [647, 268] on div "74 3 20:30" at bounding box center [645, 276] width 55 height 55
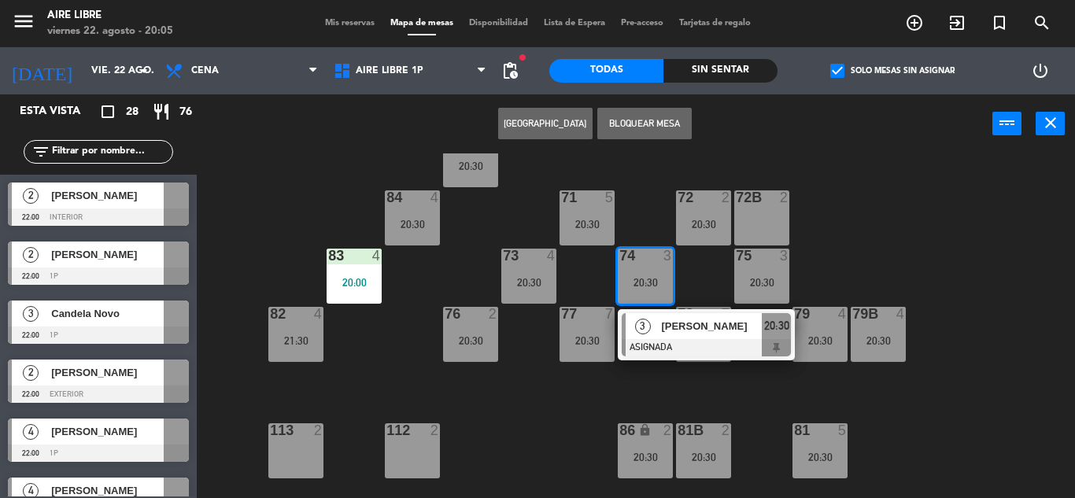
click at [656, 323] on div "3" at bounding box center [643, 326] width 34 height 26
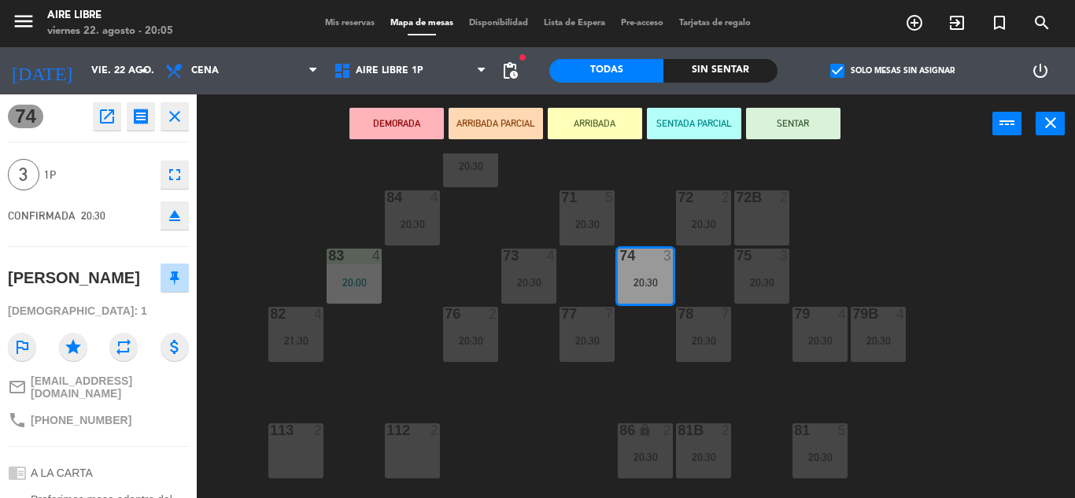
click at [169, 220] on icon "eject" at bounding box center [174, 215] width 19 height 19
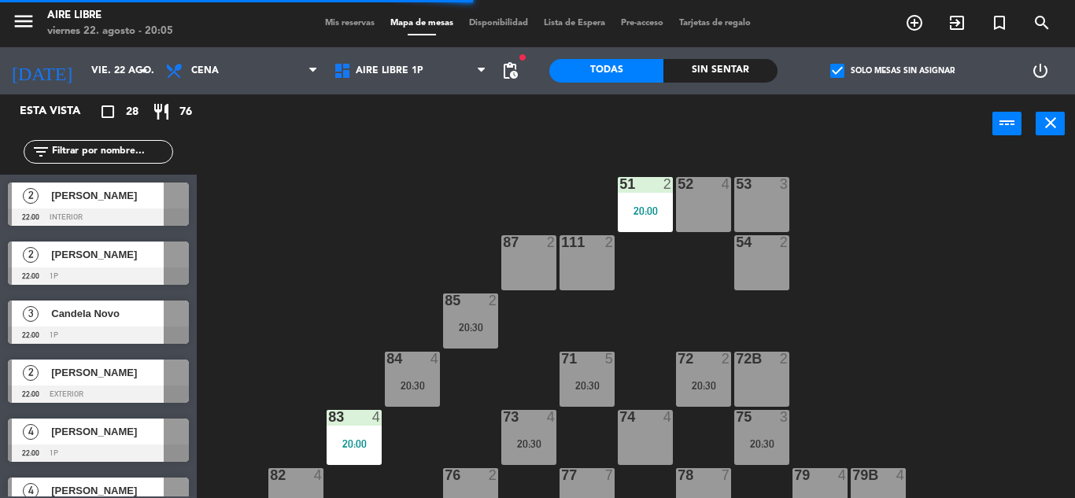
scroll to position [0, 0]
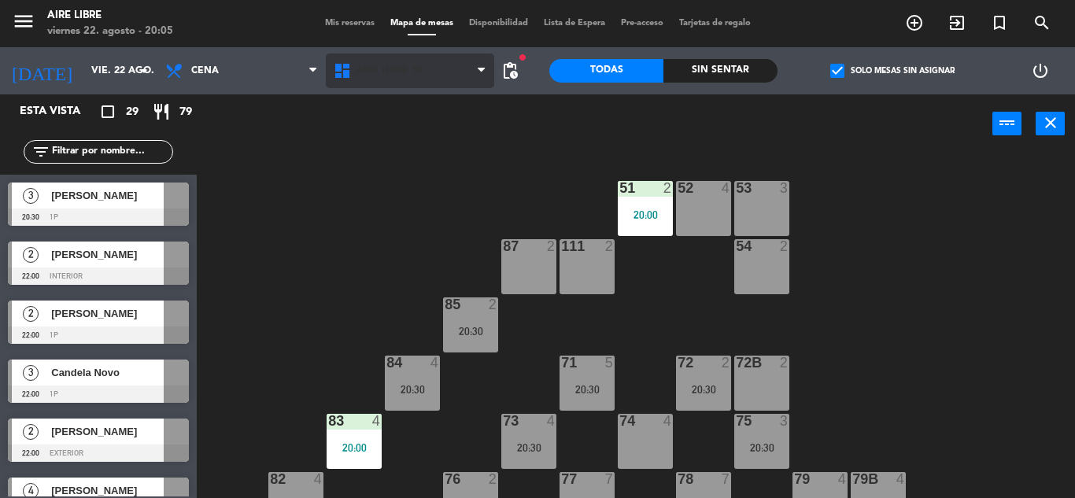
click at [370, 71] on span "Aire Libre 1P" at bounding box center [390, 70] width 68 height 11
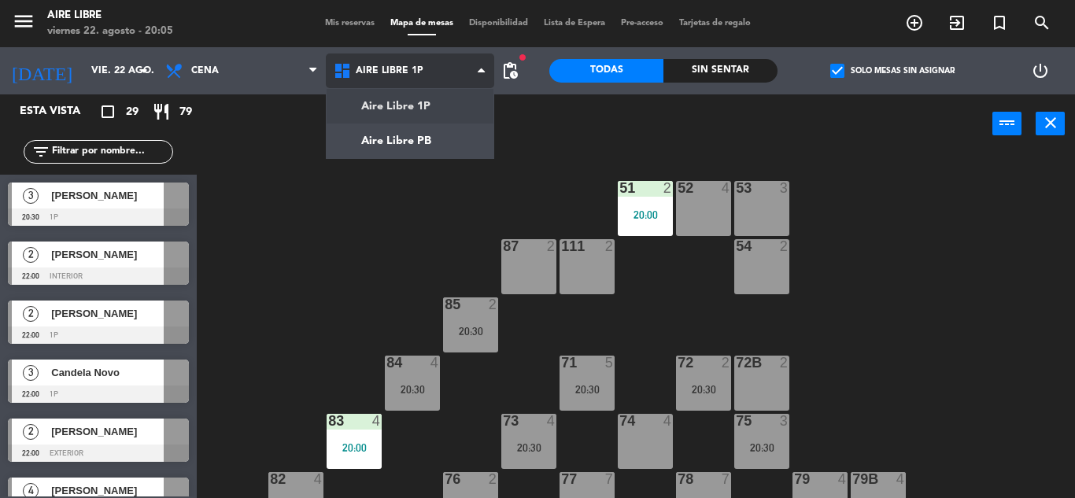
click at [419, 105] on ng-component "menu Aire Libre [DATE] 22. agosto - 20:05 Mis reservas Mapa de mesas Disponibil…" at bounding box center [537, 249] width 1075 height 498
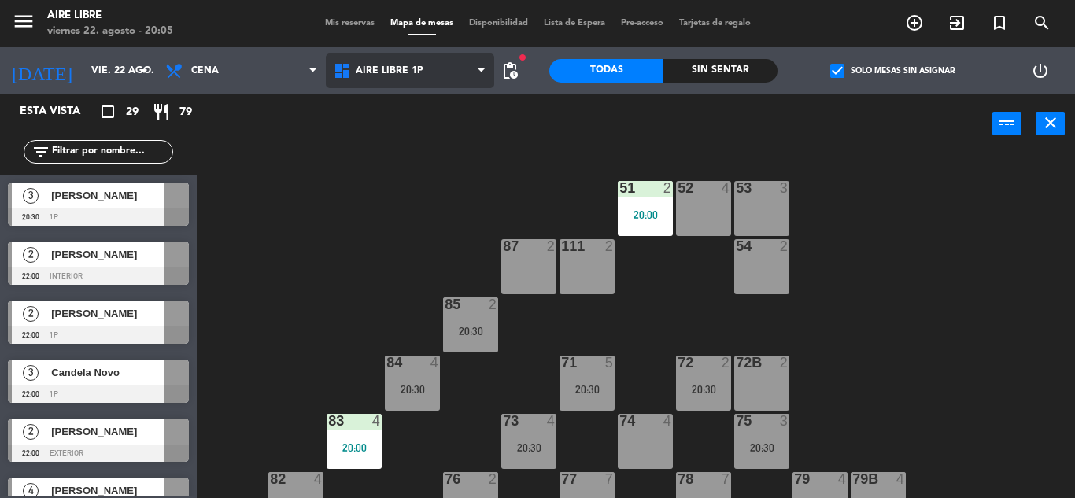
click at [382, 66] on span "Aire Libre 1P" at bounding box center [390, 70] width 68 height 11
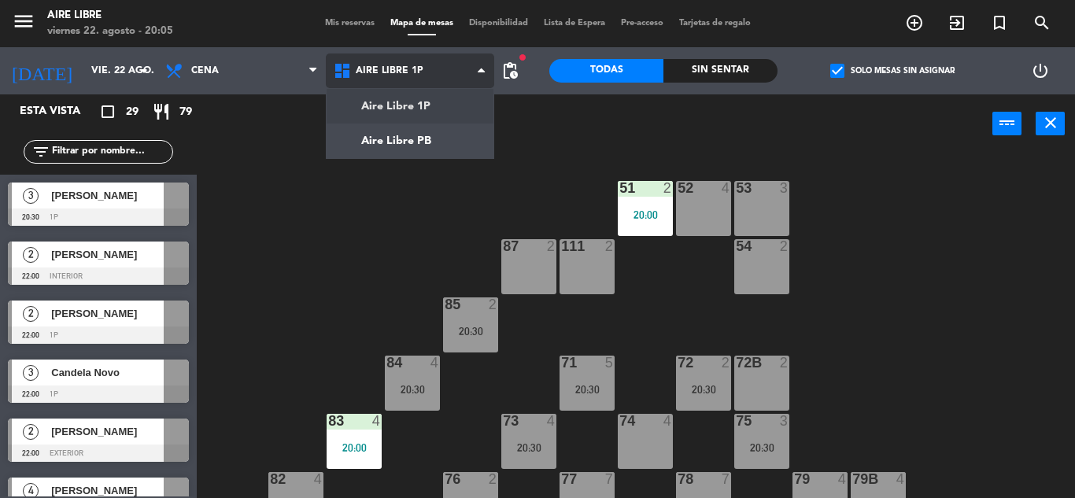
click at [408, 143] on ng-component "menu Aire Libre [DATE] 22. agosto - 20:05 Mis reservas Mapa de mesas Disponibil…" at bounding box center [537, 249] width 1075 height 498
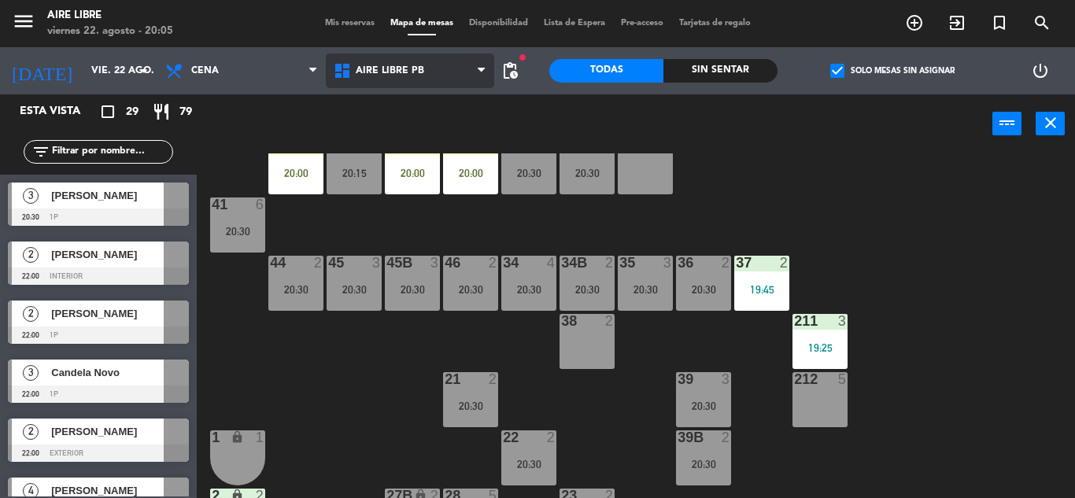
scroll to position [44, 0]
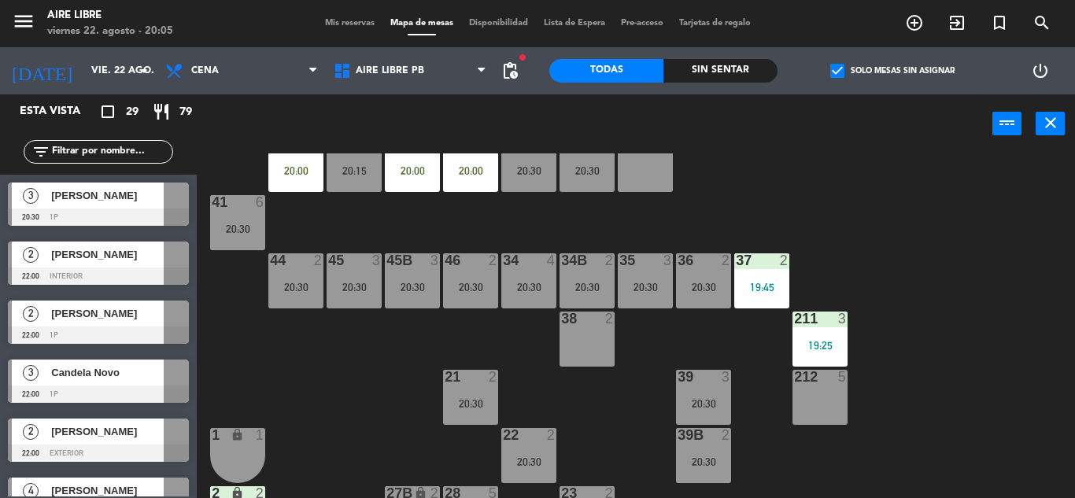
click at [470, 169] on div "20:00" at bounding box center [470, 170] width 55 height 11
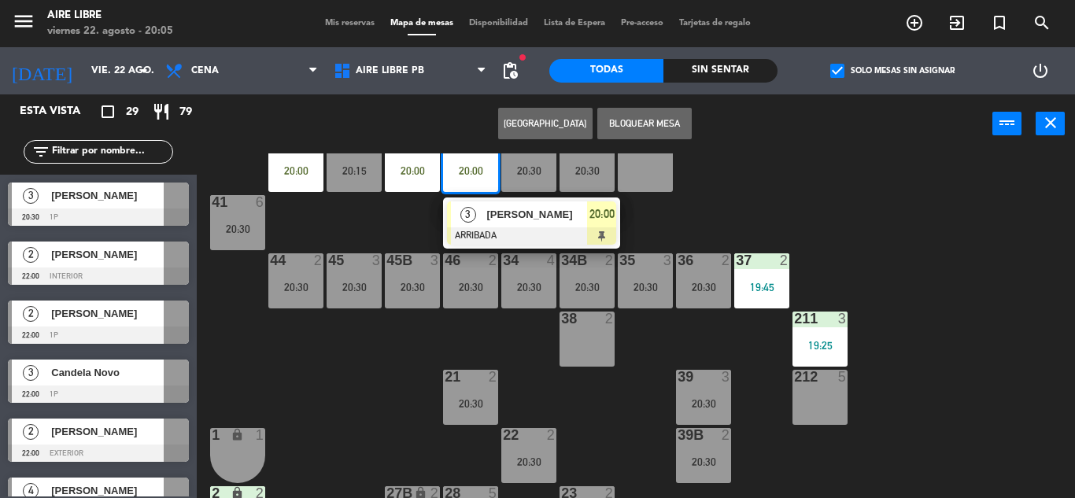
click at [502, 219] on span "[PERSON_NAME]" at bounding box center [536, 214] width 101 height 17
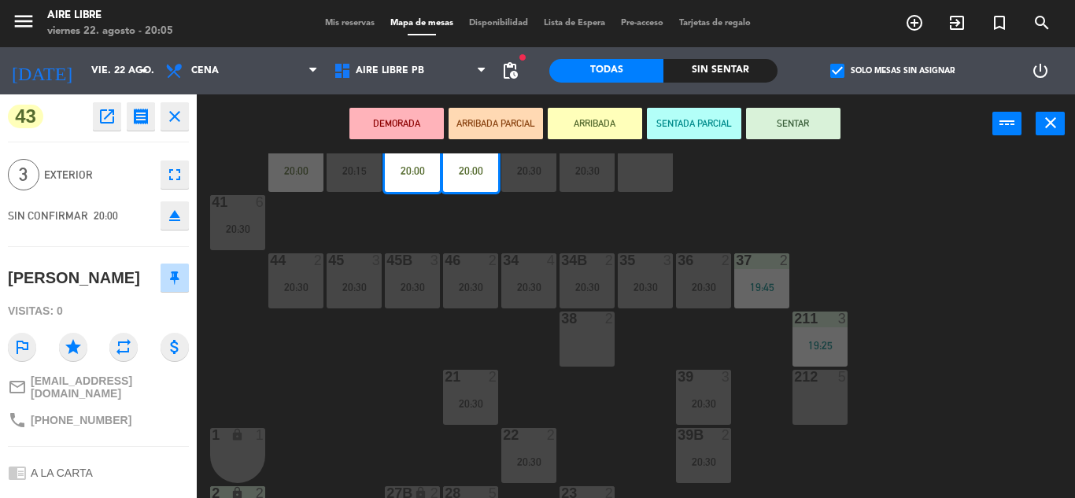
click at [172, 226] on button "eject" at bounding box center [175, 215] width 28 height 28
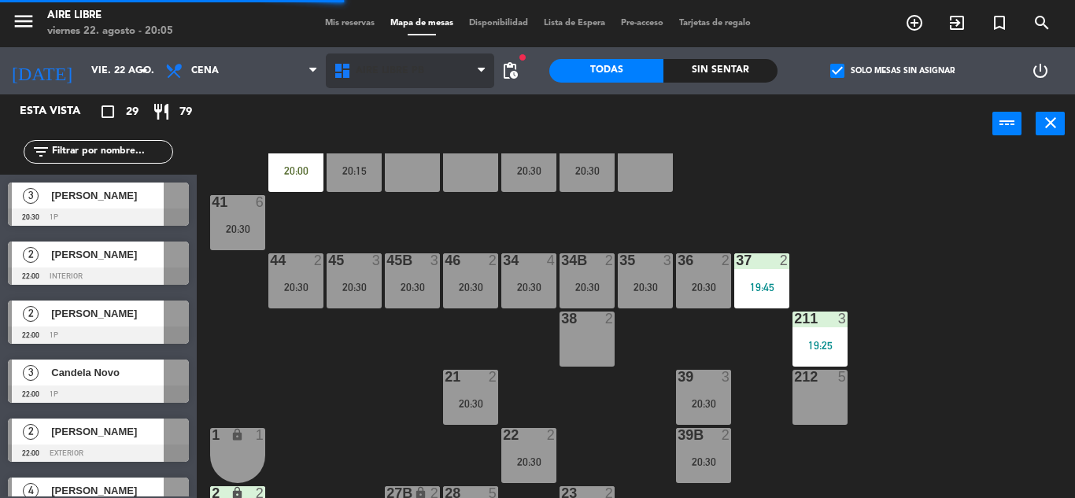
click at [382, 69] on span "Aire Libre PB" at bounding box center [390, 70] width 68 height 11
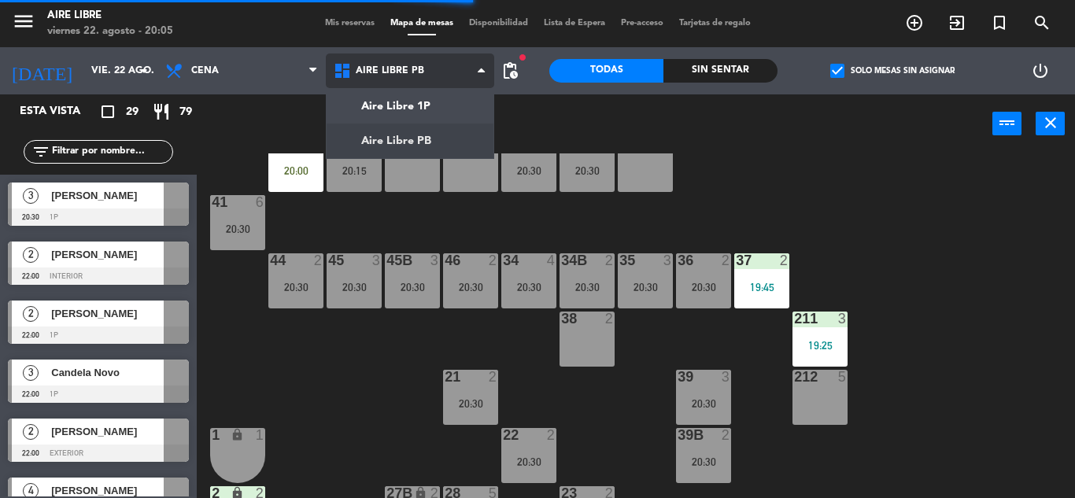
click at [407, 102] on ng-component "menu Aire Libre [DATE] 22. agosto - 20:05 Mis reservas Mapa de mesas Disponibil…" at bounding box center [537, 249] width 1075 height 498
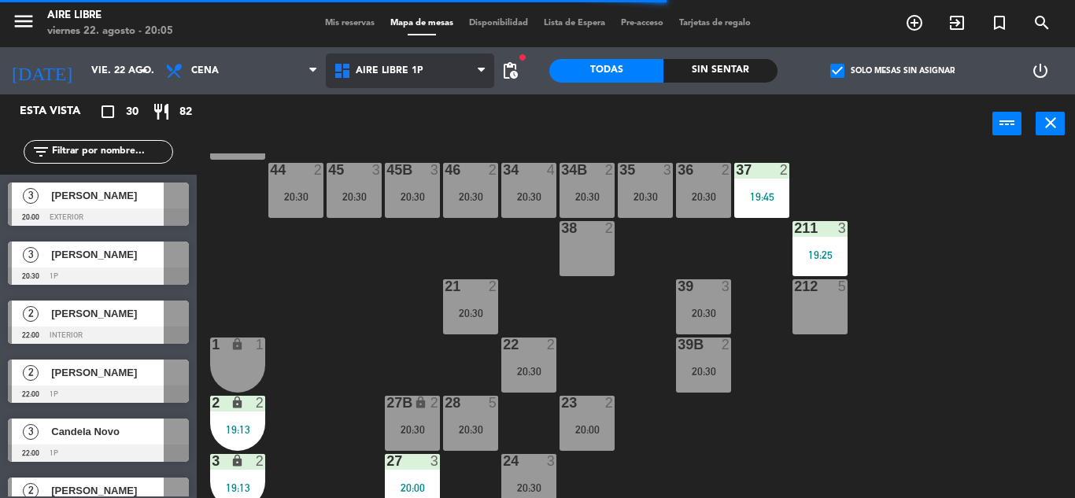
scroll to position [138, 0]
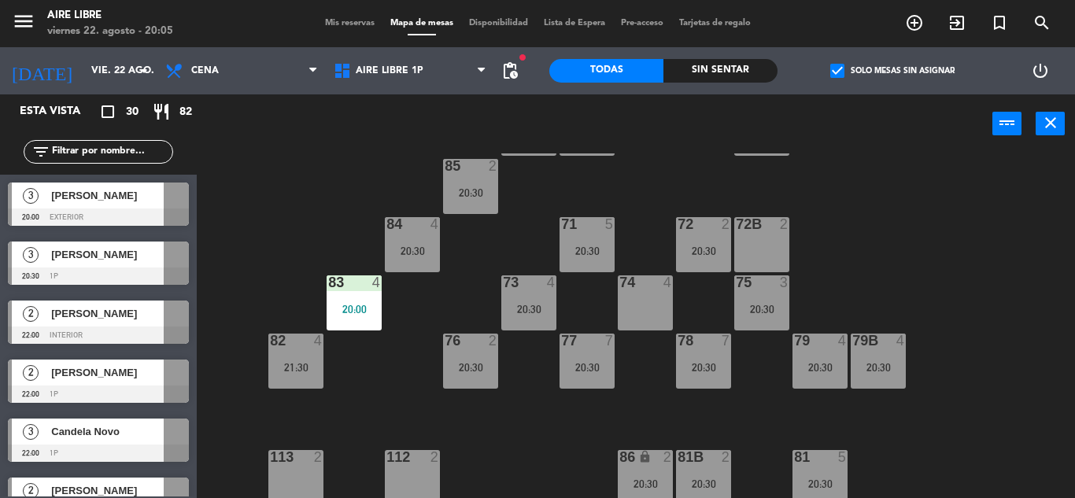
click at [113, 208] on div "[PERSON_NAME]" at bounding box center [107, 196] width 114 height 26
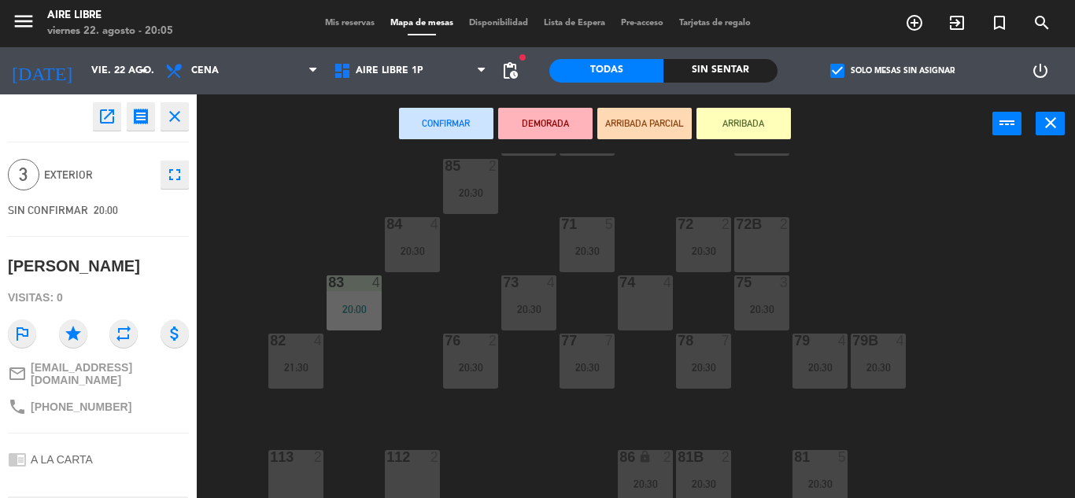
click at [648, 302] on div "74 4" at bounding box center [645, 302] width 55 height 55
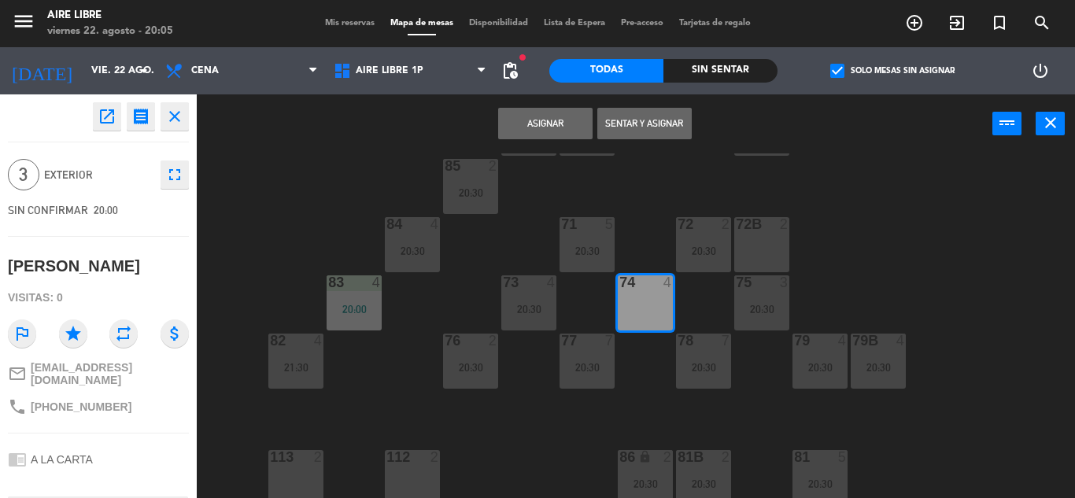
click at [654, 124] on button "Sentar y Asignar" at bounding box center [644, 123] width 94 height 31
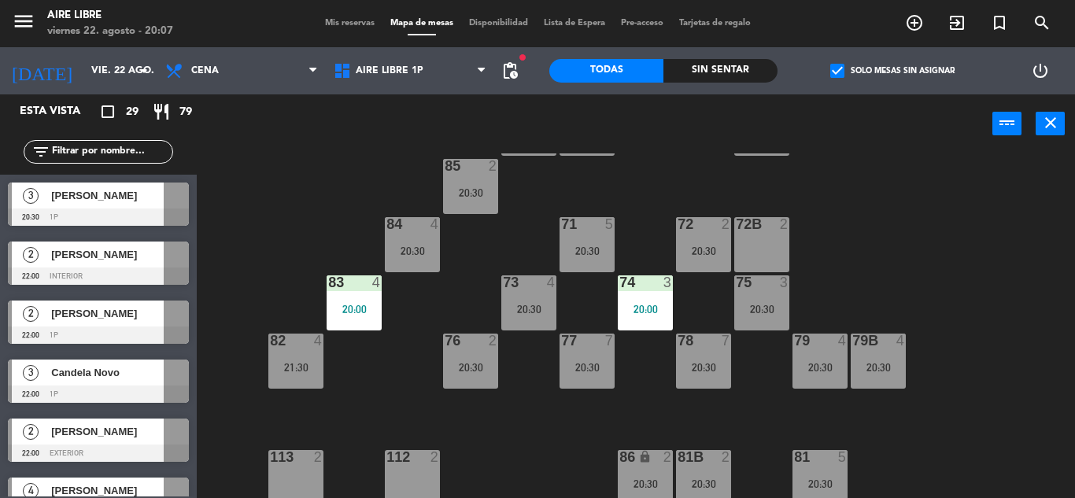
scroll to position [159, 0]
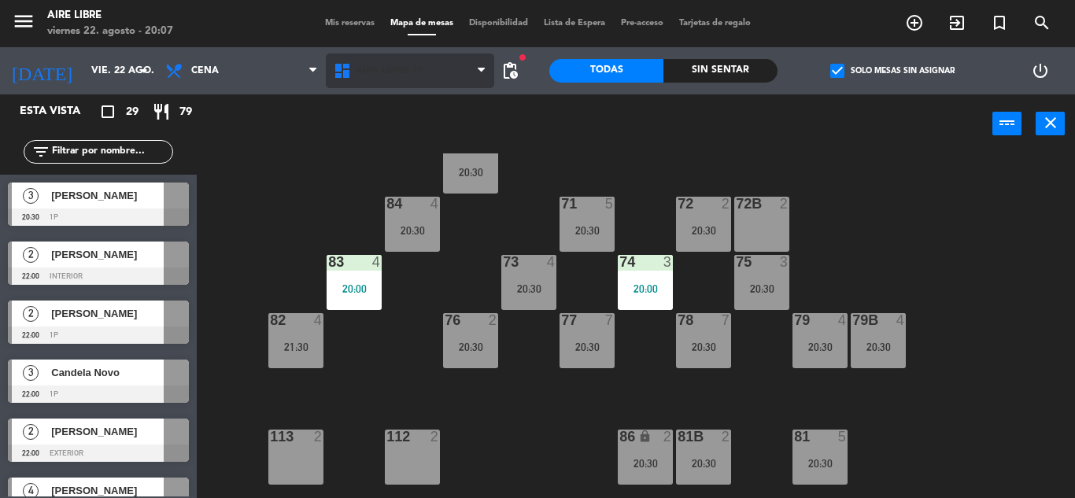
click at [376, 56] on span "Aire Libre 1P" at bounding box center [410, 71] width 168 height 35
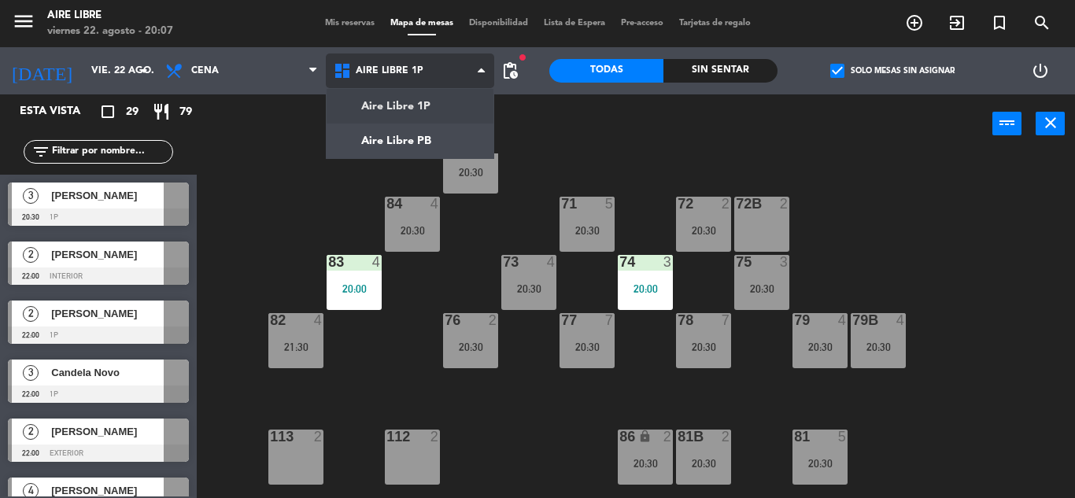
click at [399, 149] on ng-component "menu Aire Libre [DATE] 22. agosto - 20:07 Mis reservas Mapa de mesas Disponibil…" at bounding box center [537, 249] width 1075 height 498
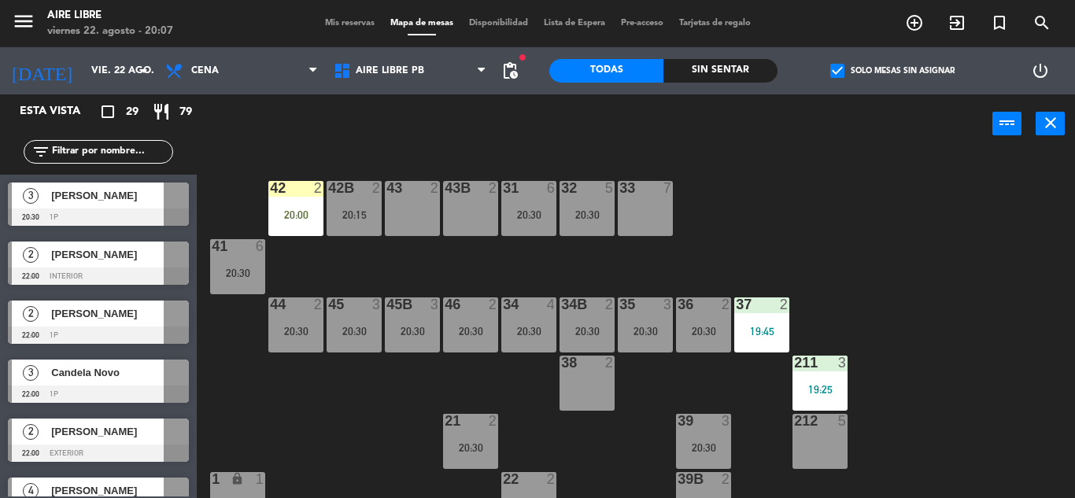
click at [120, 203] on span "[PERSON_NAME]" at bounding box center [107, 195] width 113 height 17
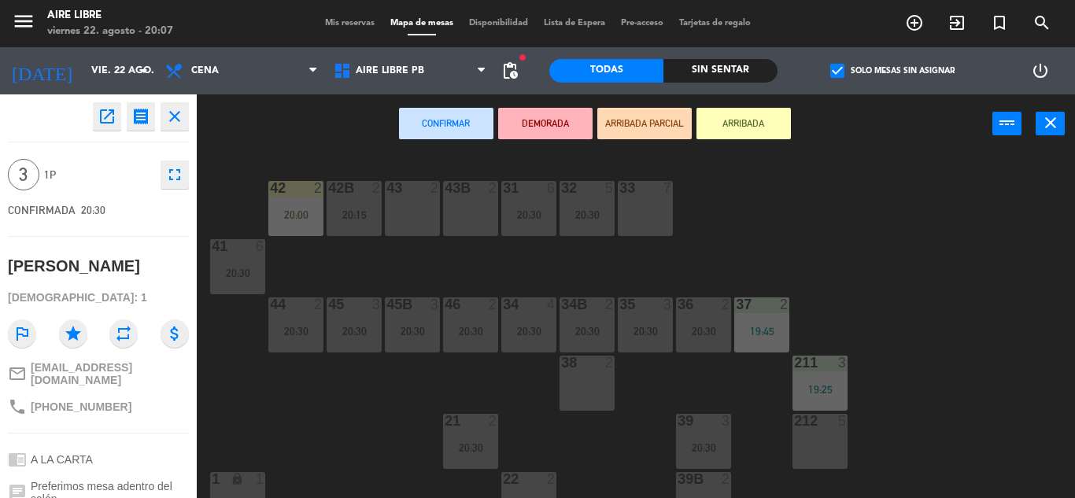
click at [417, 209] on div "43 2" at bounding box center [412, 208] width 55 height 55
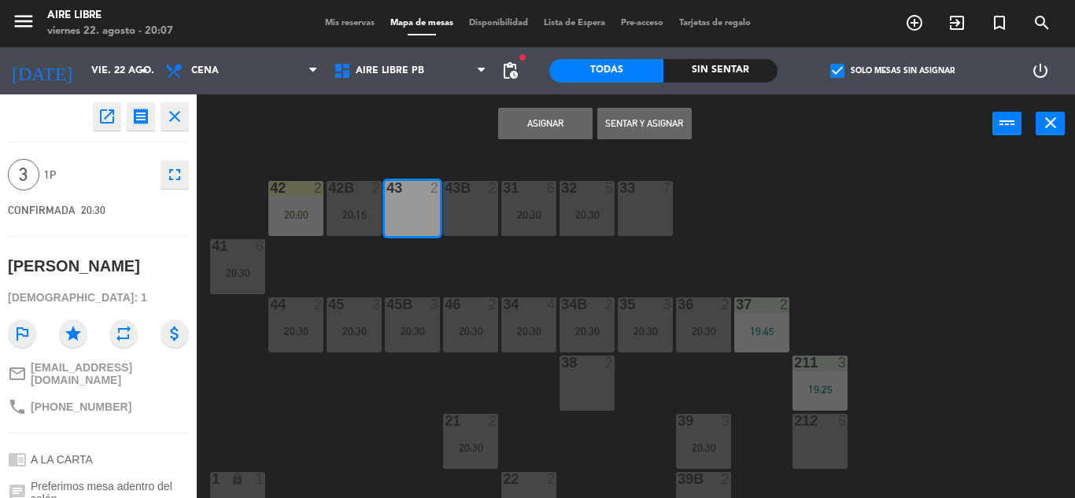
click at [467, 209] on div "43B 2" at bounding box center [470, 208] width 55 height 55
click at [548, 122] on button "Asignar" at bounding box center [545, 123] width 94 height 31
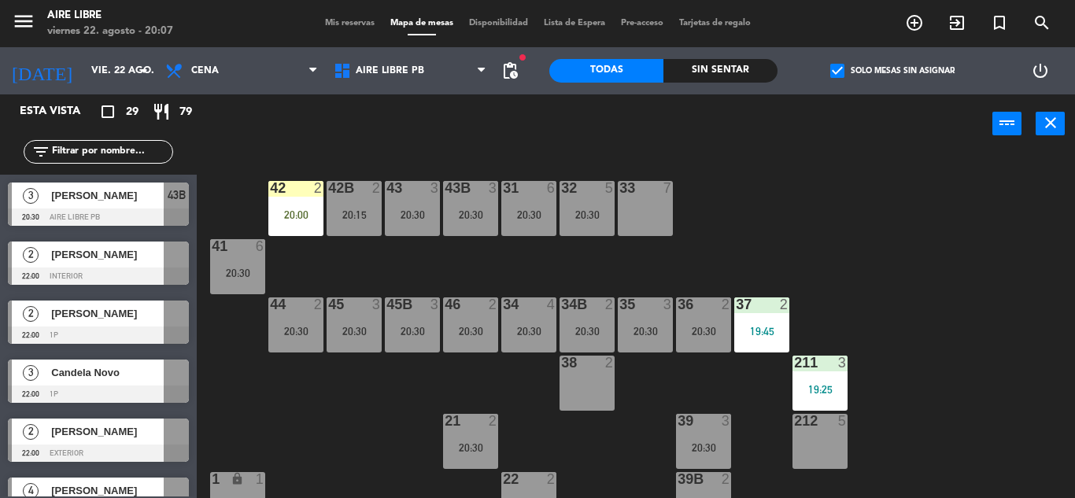
click at [286, 194] on div at bounding box center [295, 188] width 26 height 14
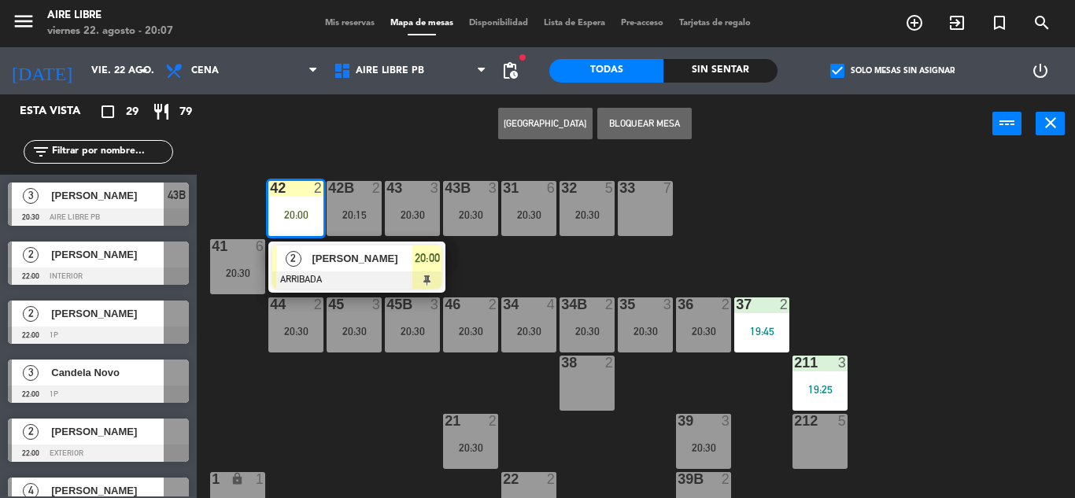
click at [330, 269] on div "[PERSON_NAME]" at bounding box center [361, 258] width 102 height 26
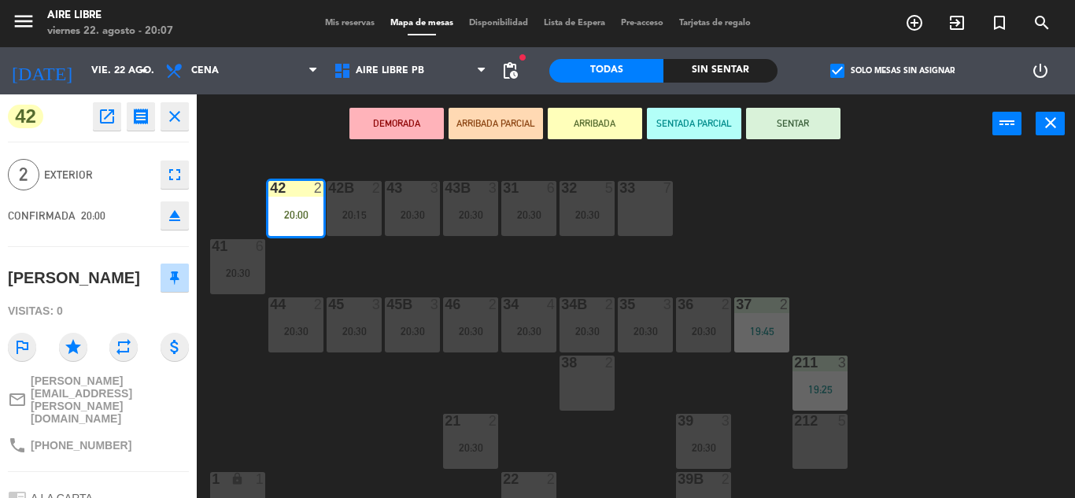
click at [792, 124] on button "SENTAR" at bounding box center [793, 123] width 94 height 31
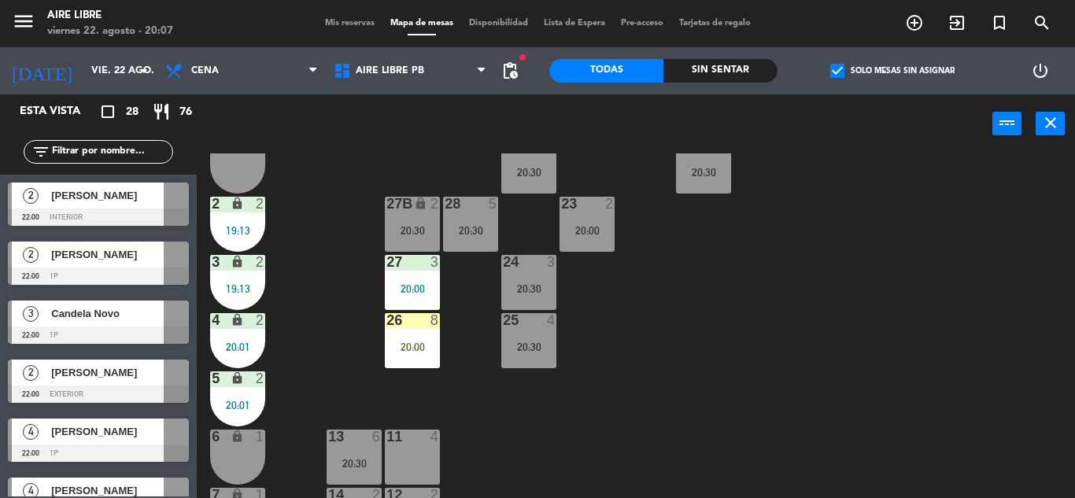
scroll to position [331, 0]
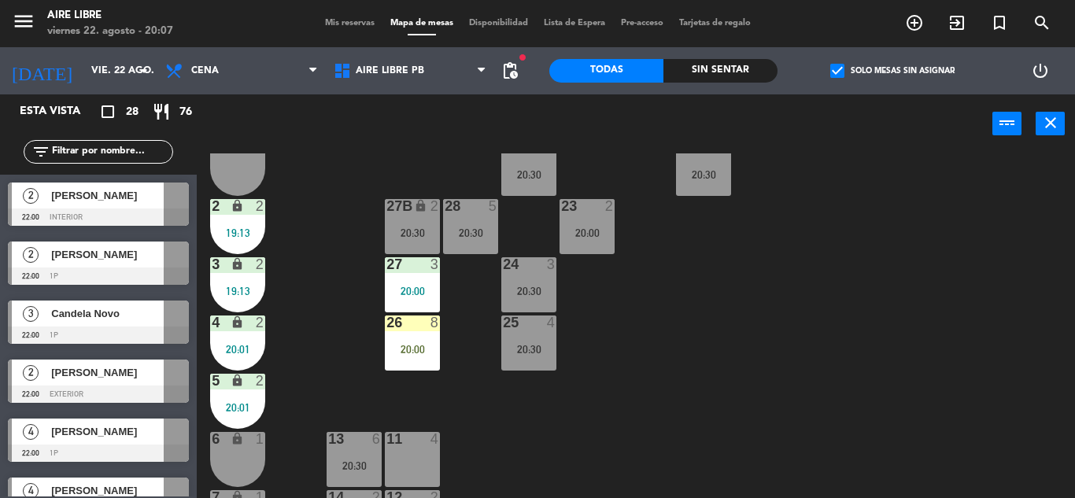
click at [411, 348] on div "20:00" at bounding box center [412, 349] width 55 height 11
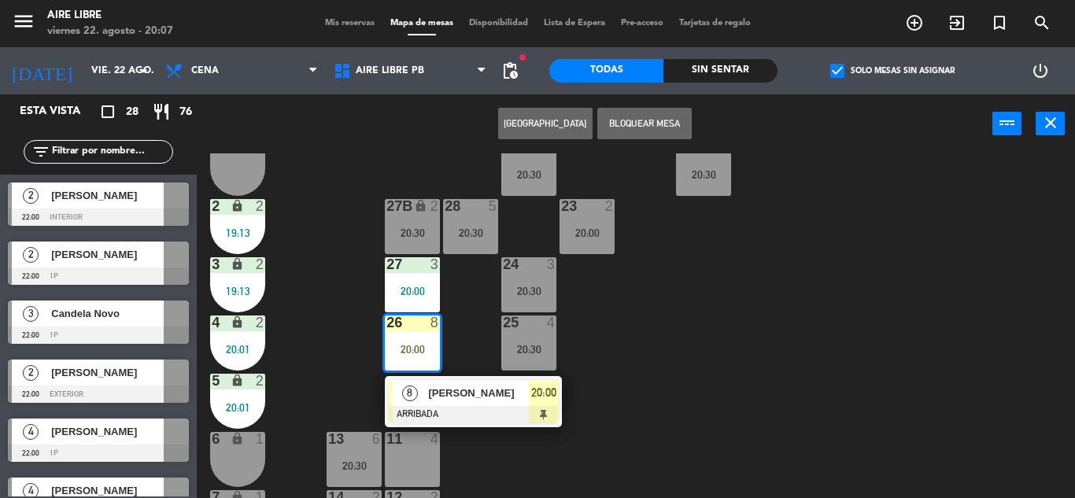
click at [454, 398] on span "[PERSON_NAME]" at bounding box center [478, 393] width 101 height 17
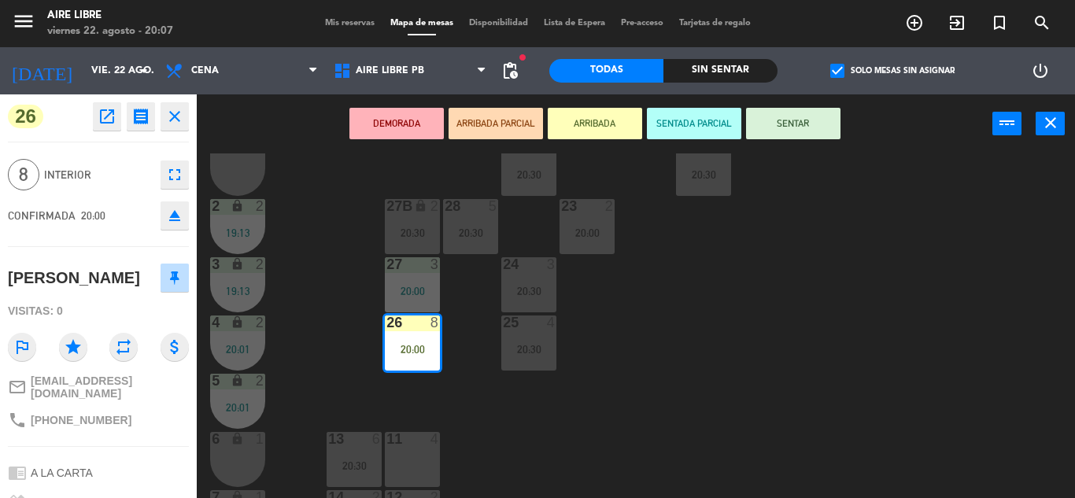
click at [801, 120] on button "SENTAR" at bounding box center [793, 123] width 94 height 31
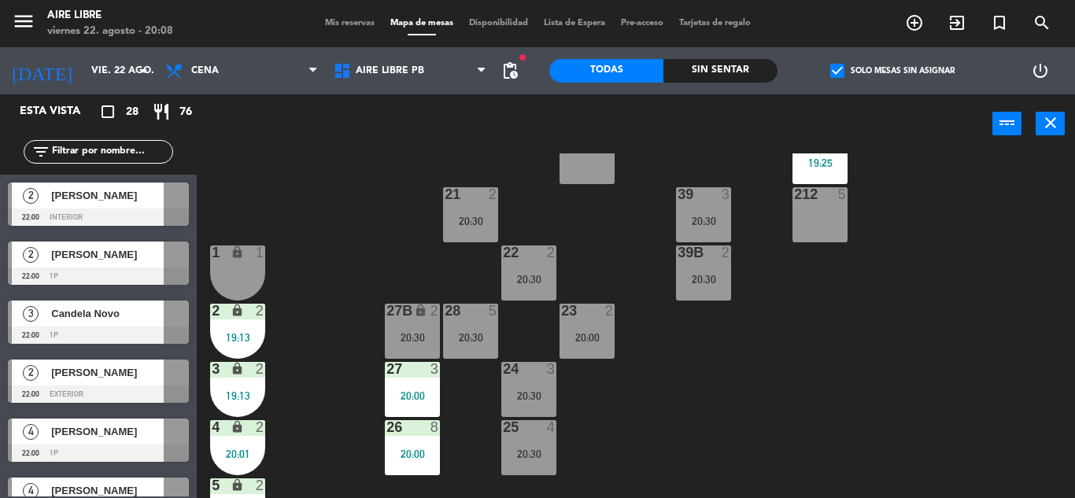
scroll to position [247, 0]
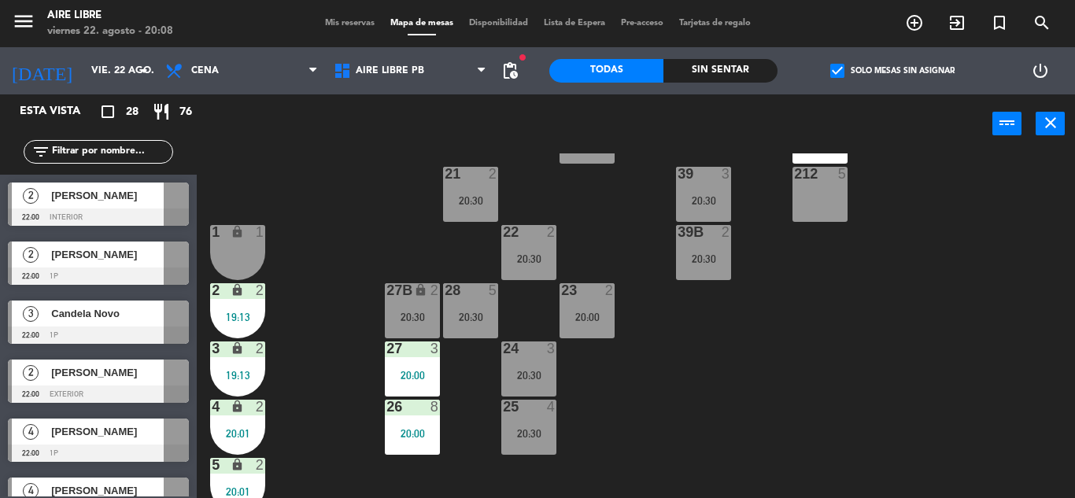
click at [836, 72] on span "check_box" at bounding box center [837, 71] width 14 height 14
click at [892, 71] on input "check_box Solo mesas sin asignar" at bounding box center [892, 71] width 0 height 0
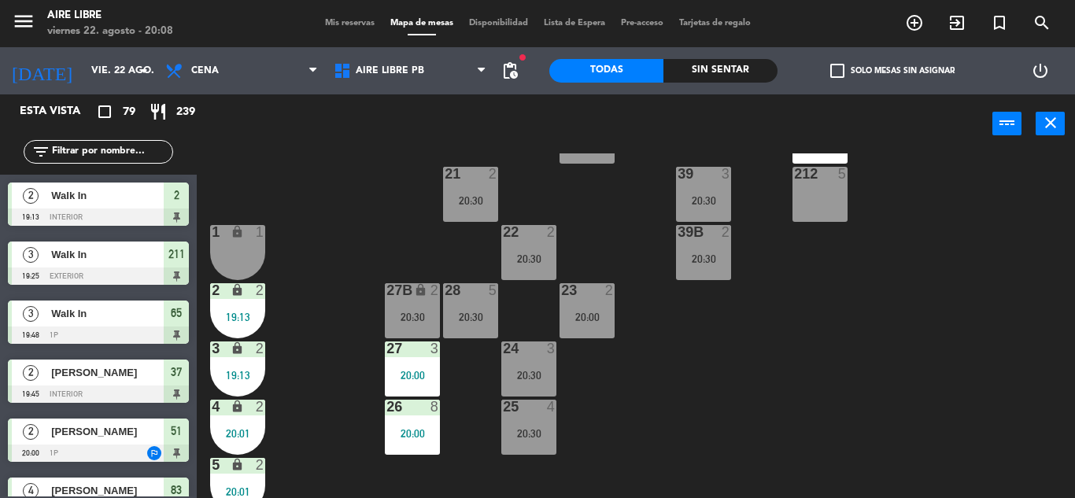
click at [115, 147] on input "text" at bounding box center [111, 151] width 122 height 17
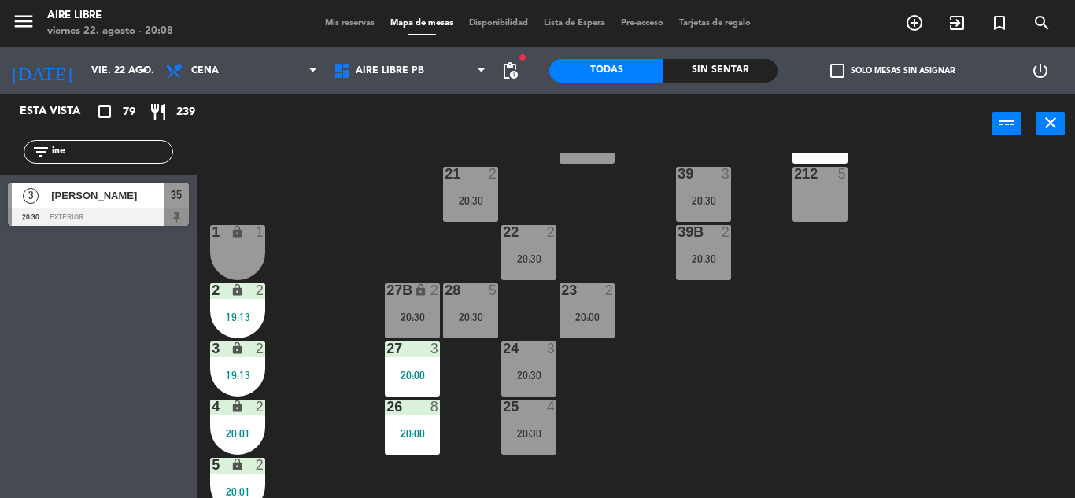
click at [59, 378] on div "Esta vista crop_square 79 restaurant 239 filter_list ine 3 [PERSON_NAME] 20:30 …" at bounding box center [98, 296] width 197 height 404
click at [91, 149] on input "ine" at bounding box center [111, 151] width 122 height 17
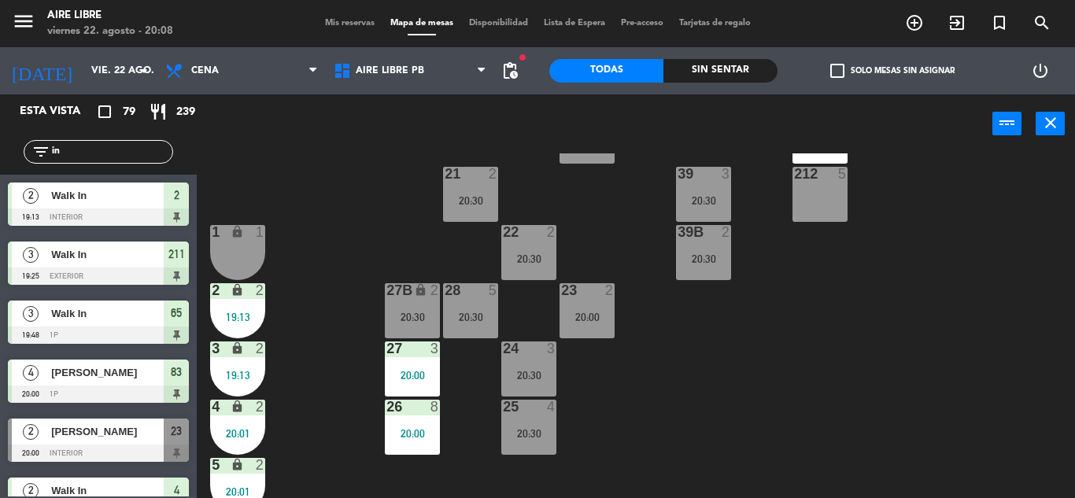
type input "i"
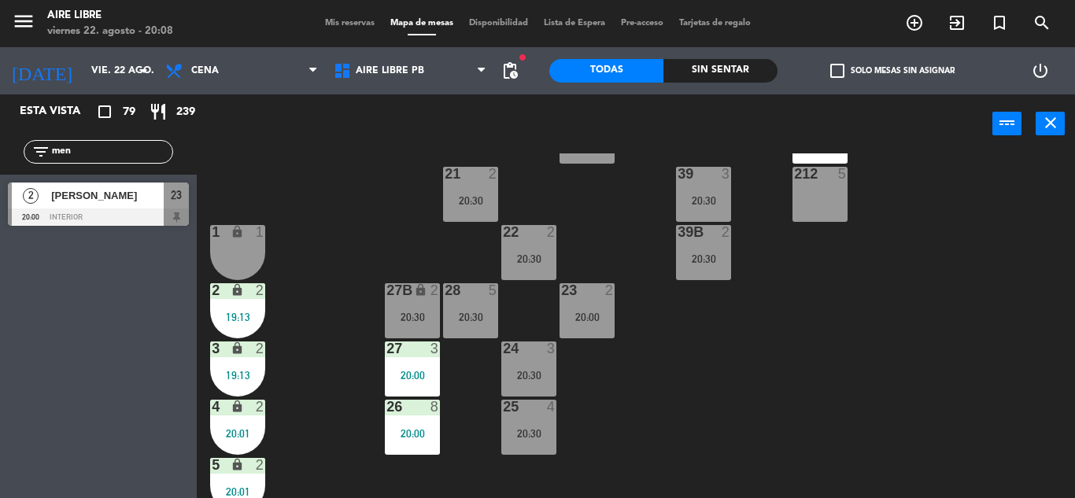
type input "men"
click at [124, 208] on div "[PERSON_NAME]" at bounding box center [107, 196] width 114 height 26
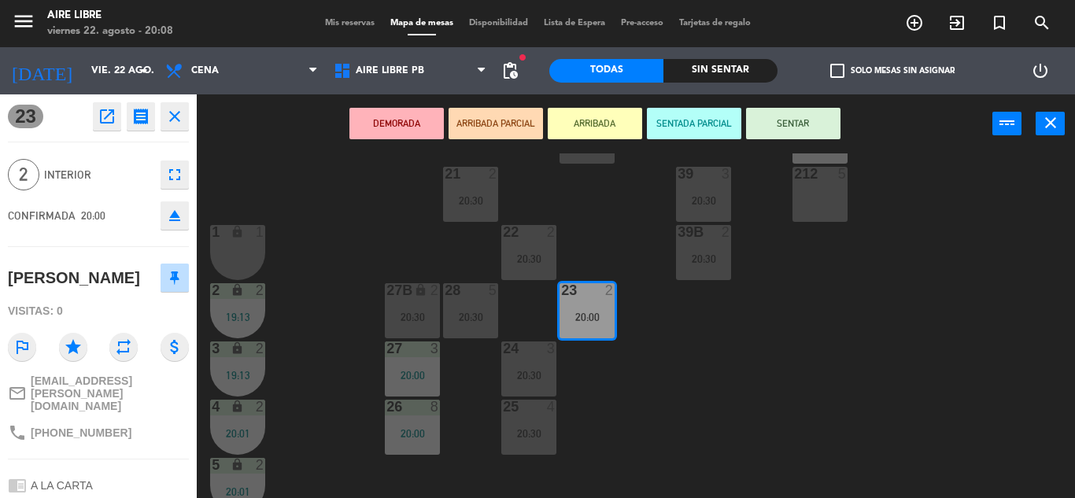
click at [605, 118] on button "ARRIBADA" at bounding box center [595, 123] width 94 height 31
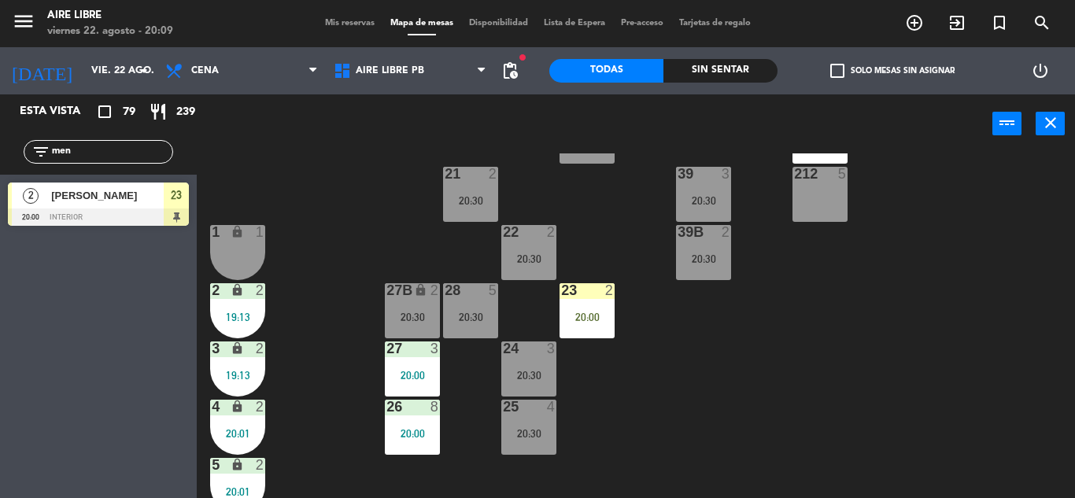
click at [582, 307] on div "23 2 20:00" at bounding box center [586, 310] width 55 height 55
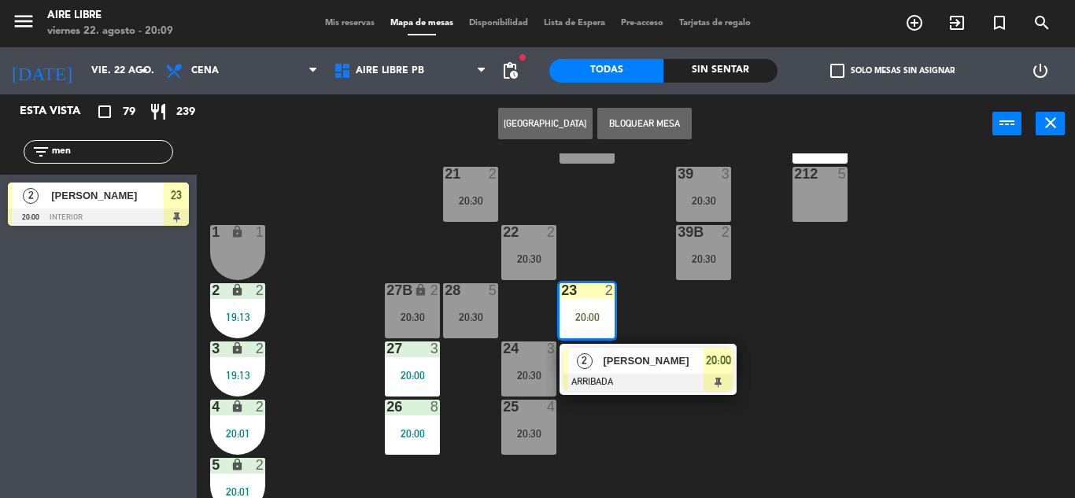
click at [706, 260] on div "20:30" at bounding box center [703, 258] width 55 height 11
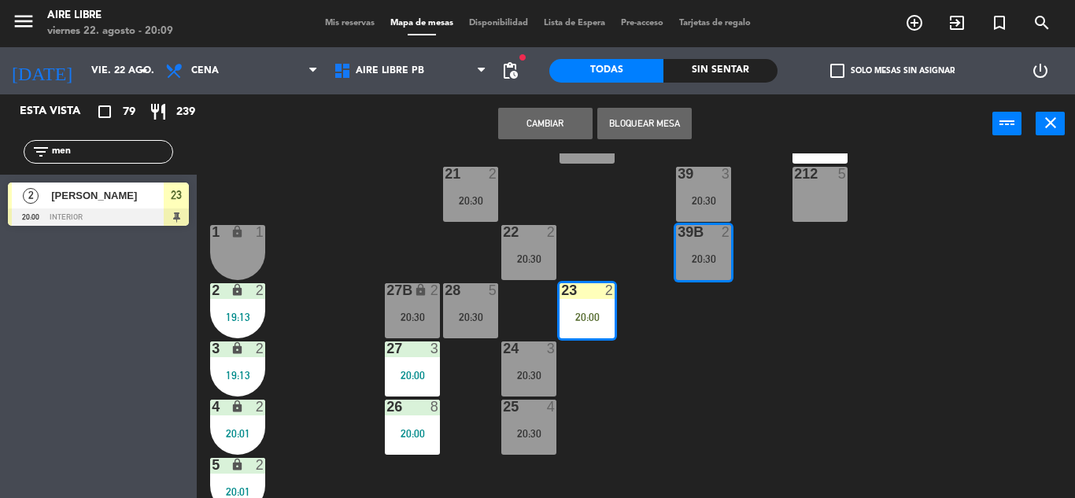
click at [552, 123] on button "Cambiar" at bounding box center [545, 123] width 94 height 31
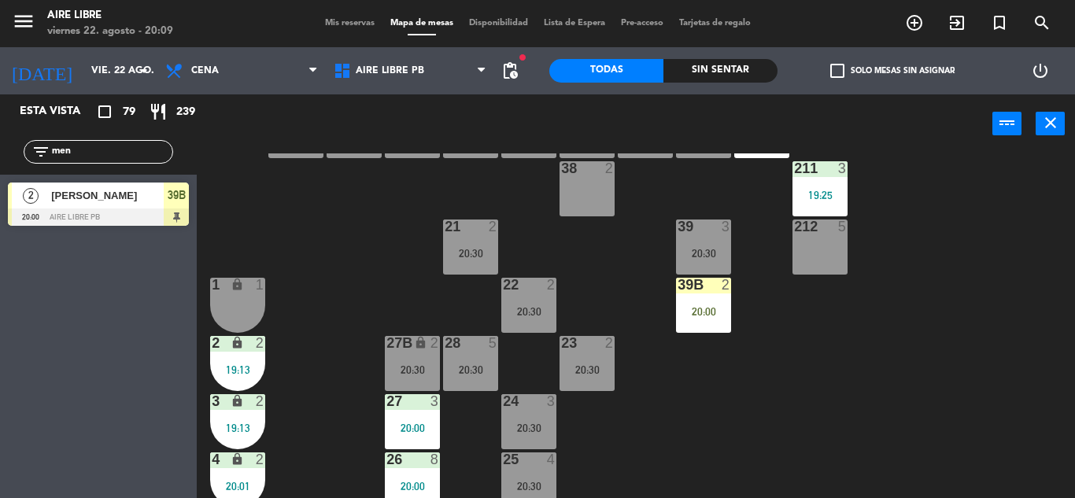
scroll to position [194, 0]
click at [700, 298] on div "39B 2 20:00" at bounding box center [703, 306] width 55 height 55
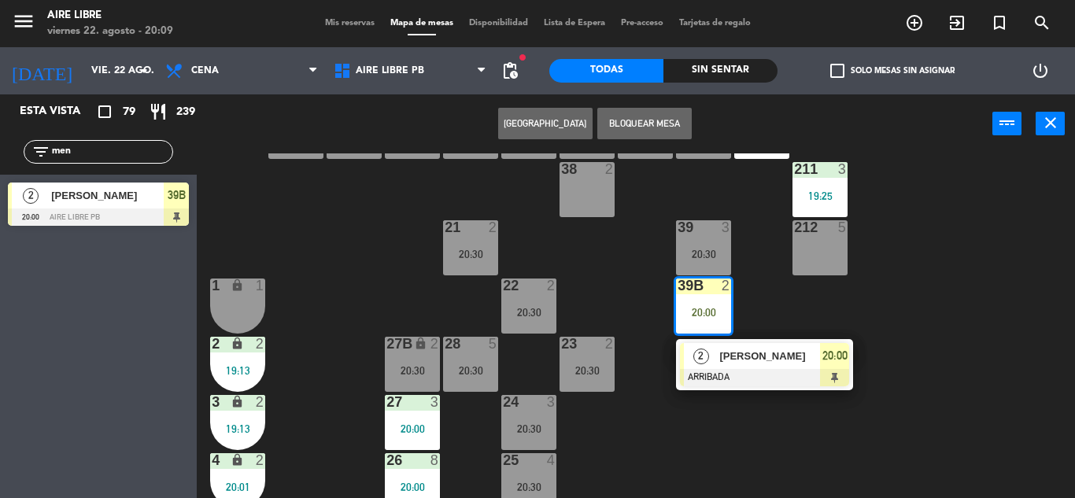
click at [766, 357] on span "[PERSON_NAME]" at bounding box center [769, 356] width 101 height 17
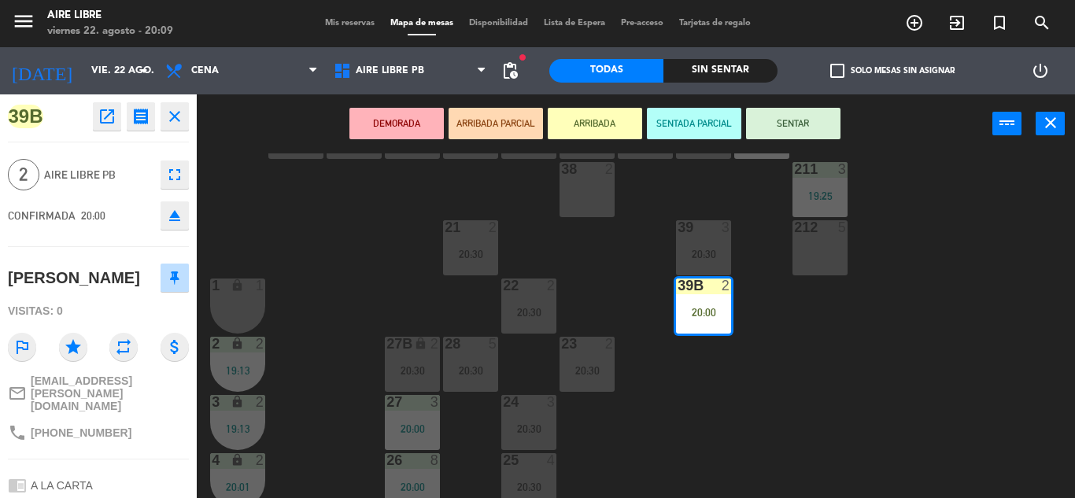
click at [808, 125] on button "SENTAR" at bounding box center [793, 123] width 94 height 31
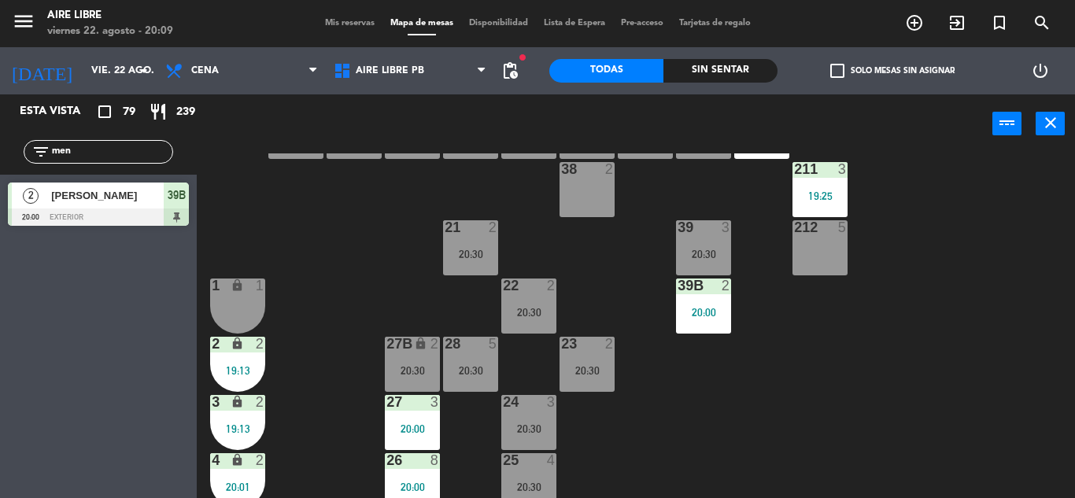
click at [116, 146] on input "men" at bounding box center [111, 151] width 122 height 17
type input "m"
type input "ign"
click at [114, 212] on div at bounding box center [98, 217] width 181 height 17
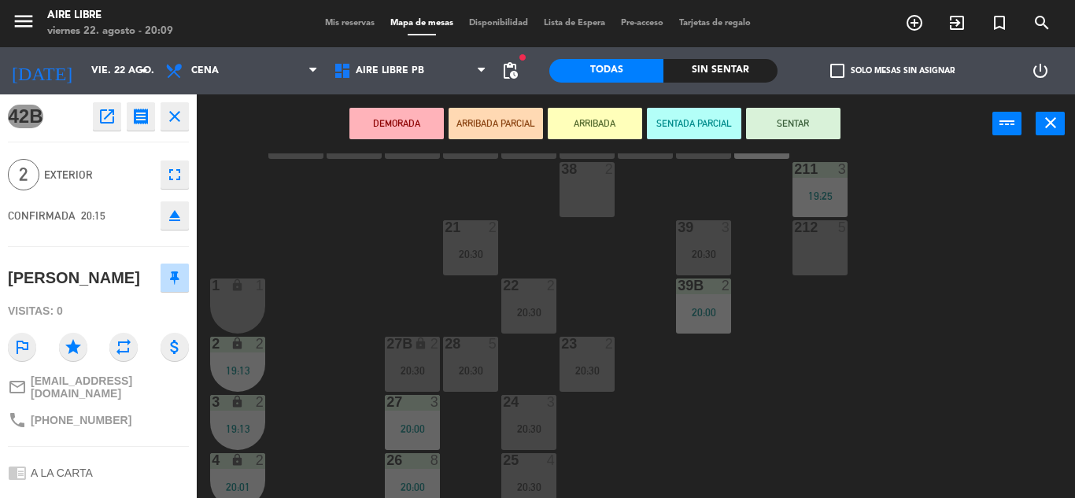
click at [589, 120] on button "ARRIBADA" at bounding box center [595, 123] width 94 height 31
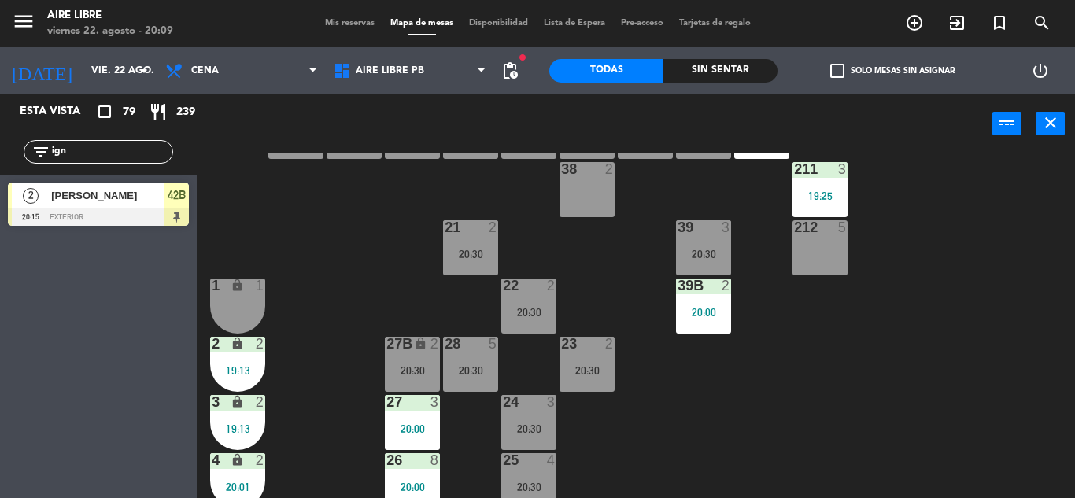
click at [105, 149] on input "ign" at bounding box center [111, 151] width 122 height 17
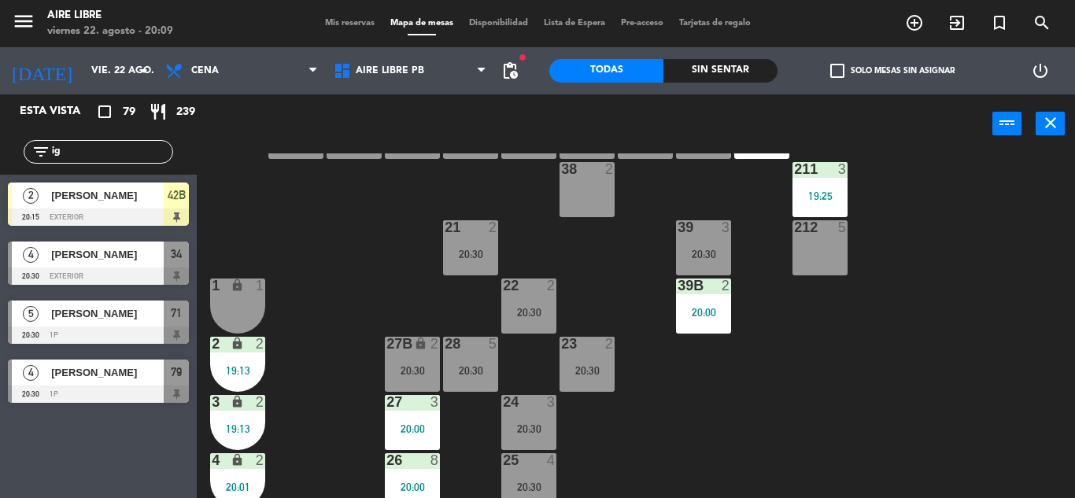
type input "i"
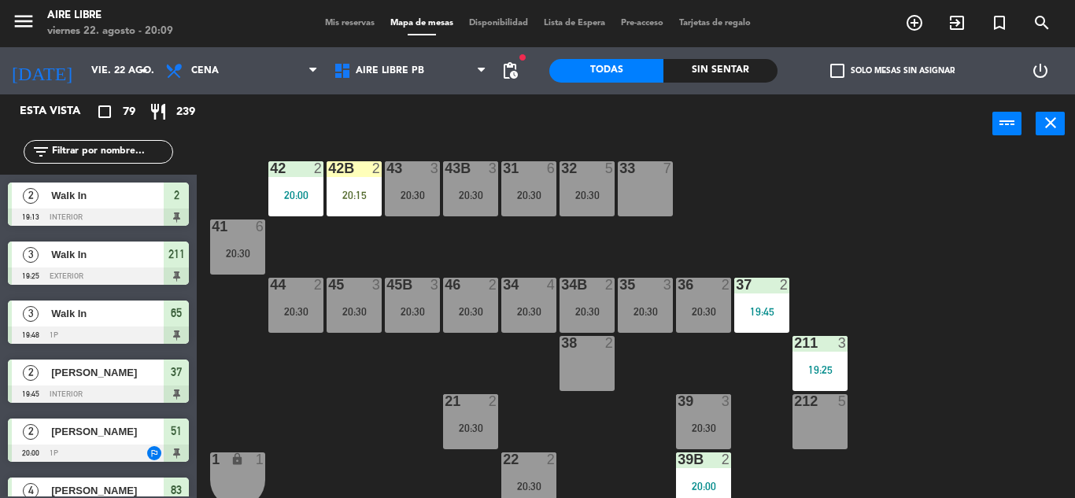
scroll to position [0, 0]
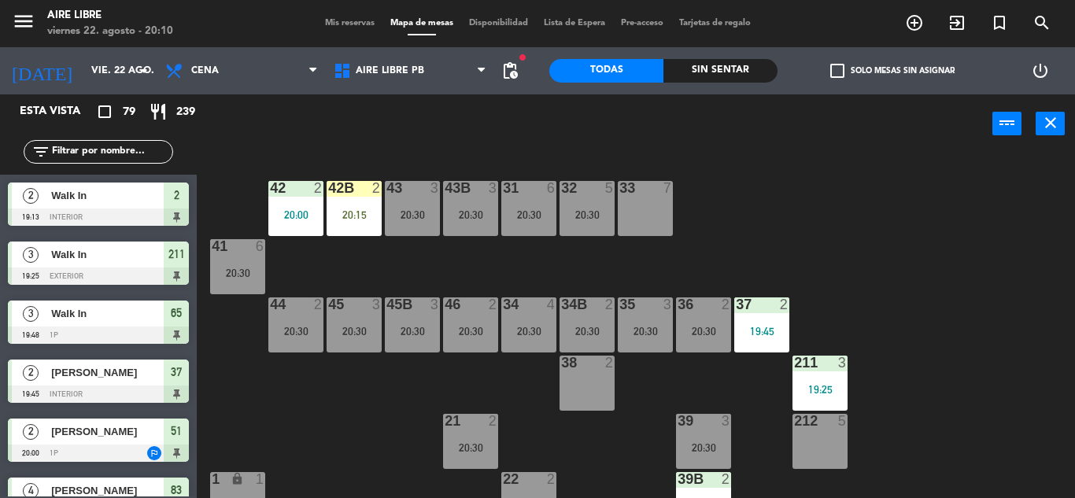
click at [830, 72] on span "check_box_outline_blank" at bounding box center [837, 71] width 14 height 14
click at [892, 71] on input "check_box_outline_blank Solo mesas sin asignar" at bounding box center [892, 71] width 0 height 0
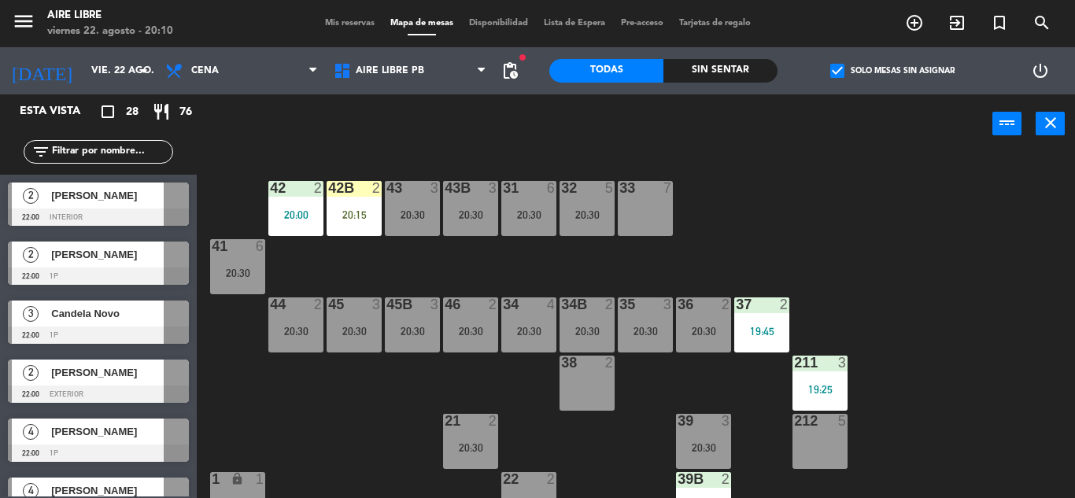
click at [836, 72] on span "check_box" at bounding box center [837, 71] width 14 height 14
click at [892, 71] on input "check_box Solo mesas sin asignar" at bounding box center [892, 71] width 0 height 0
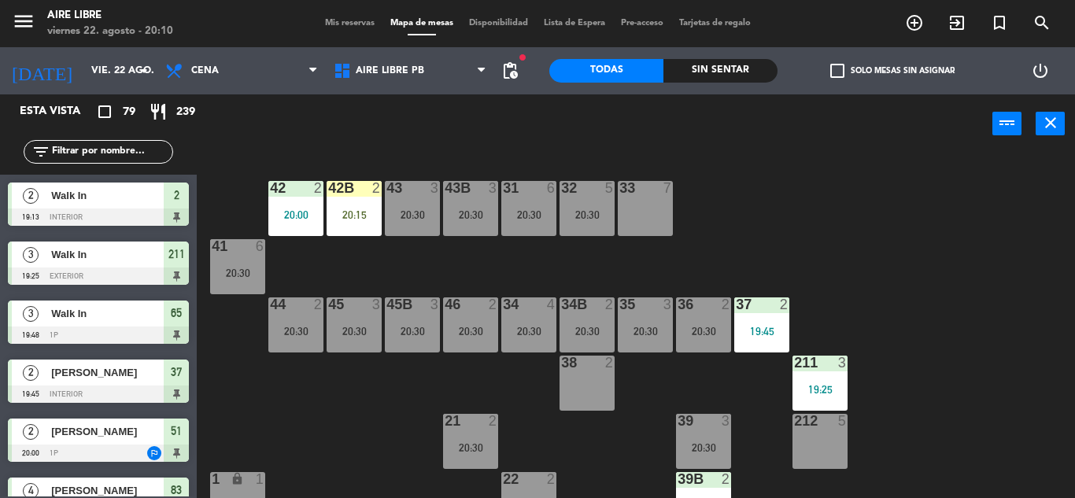
click at [100, 149] on input "text" at bounding box center [111, 151] width 122 height 17
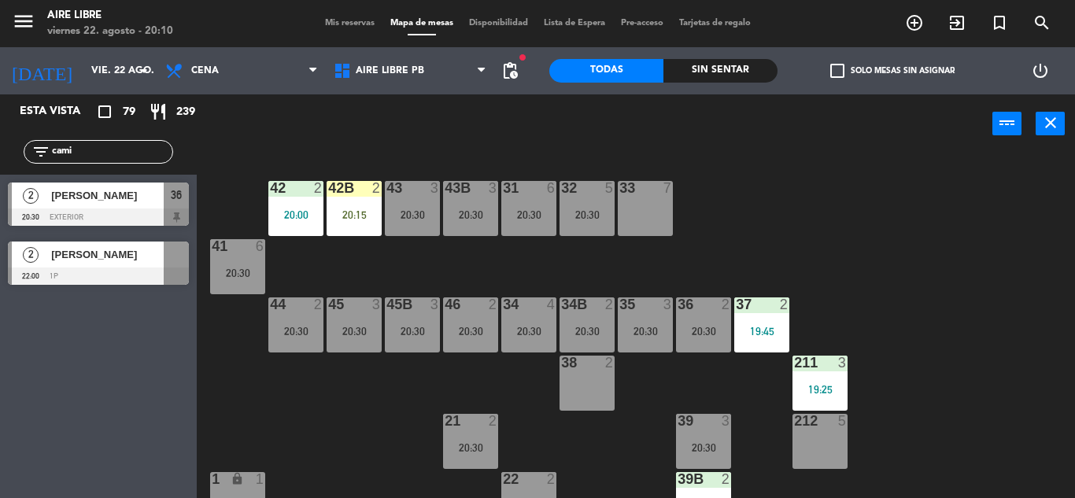
type input "cami"
click at [102, 429] on div "Esta vista crop_square 79 restaurant 239 filter_list cami 2 [PERSON_NAME] 20:30…" at bounding box center [98, 296] width 197 height 404
click at [104, 205] on div "[PERSON_NAME]" at bounding box center [107, 196] width 114 height 26
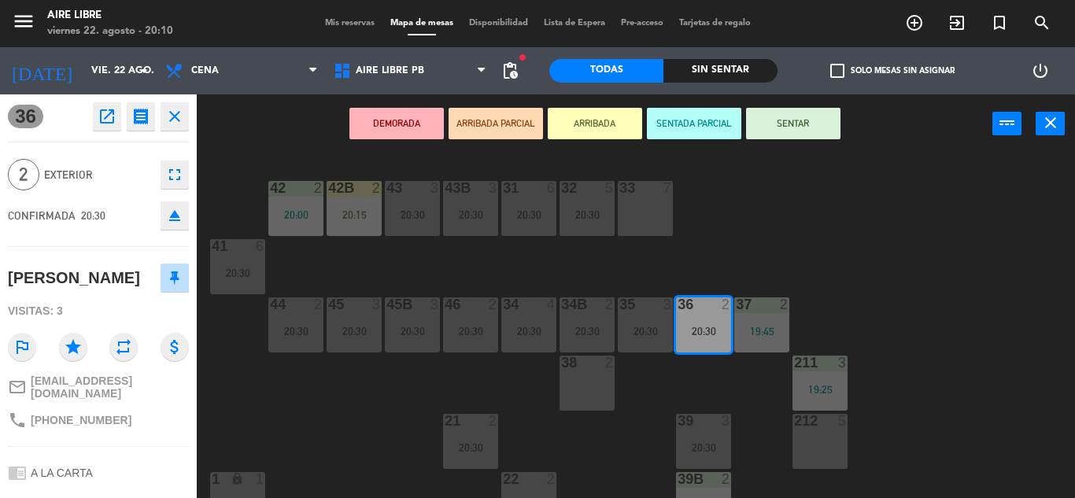
click at [181, 225] on button "eject" at bounding box center [175, 215] width 28 height 28
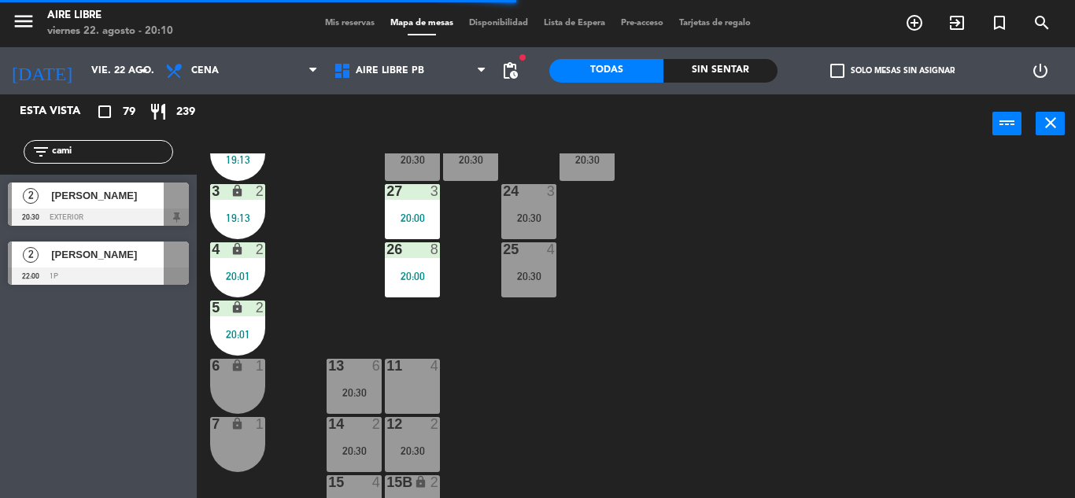
scroll to position [418, 0]
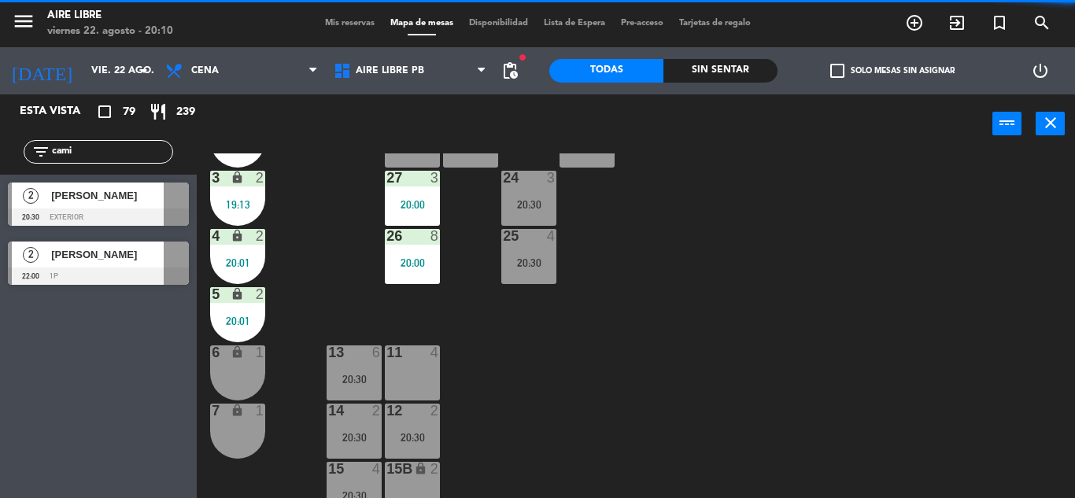
click at [90, 197] on span "[PERSON_NAME]" at bounding box center [107, 195] width 113 height 17
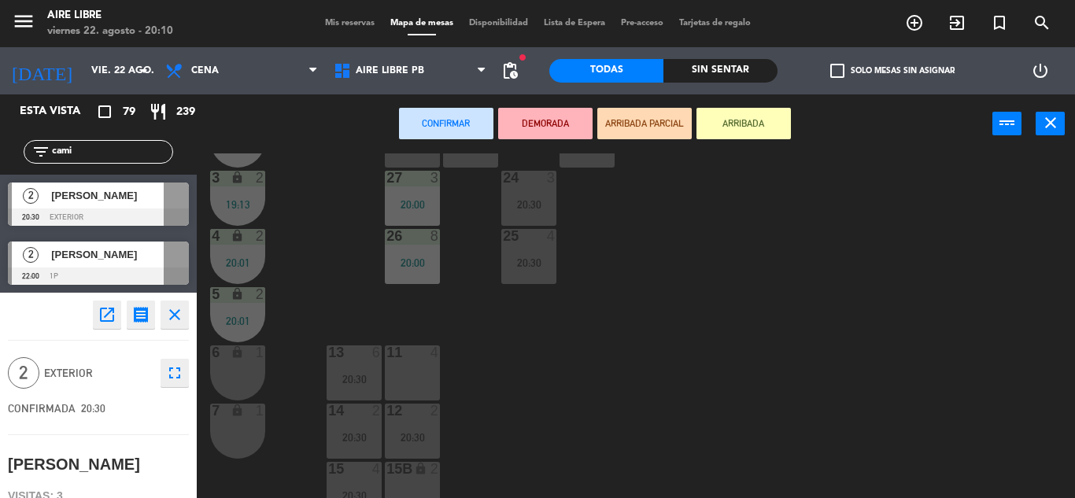
click at [419, 360] on div "11 4" at bounding box center [412, 353] width 55 height 16
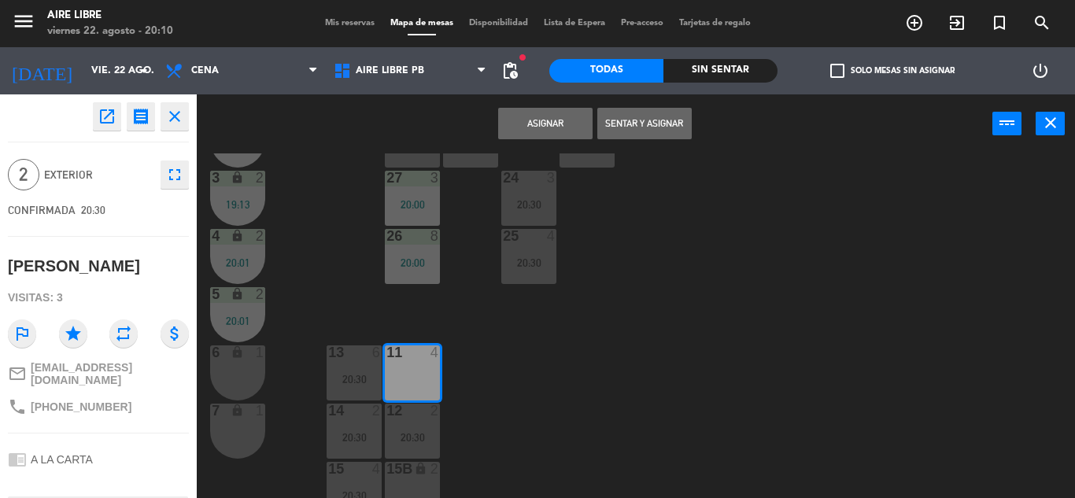
click at [541, 124] on button "Asignar" at bounding box center [545, 123] width 94 height 31
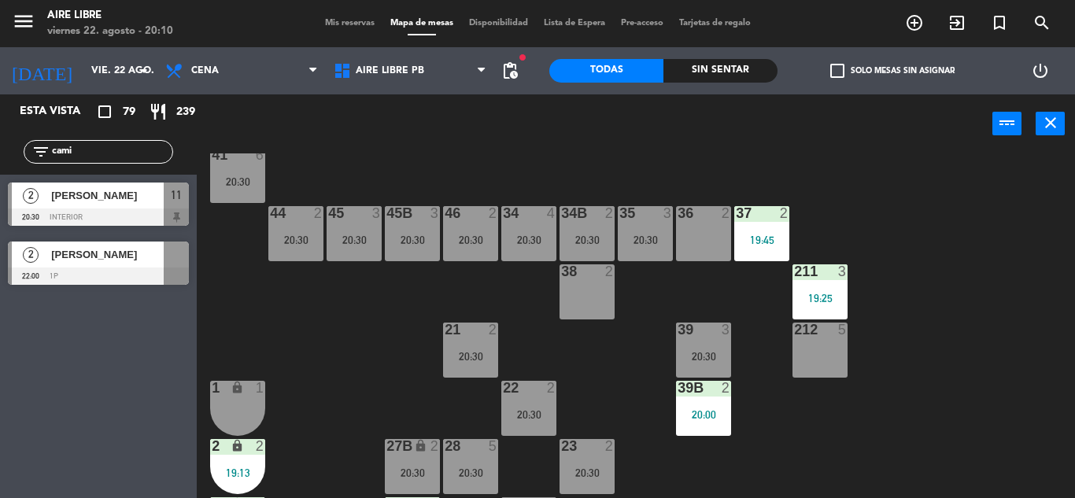
scroll to position [89, 0]
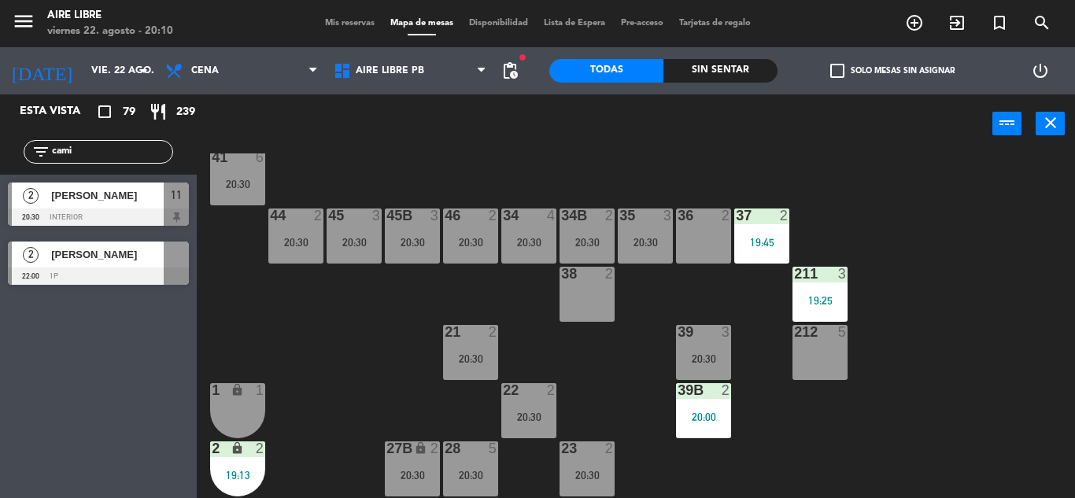
click at [101, 148] on input "cami" at bounding box center [111, 151] width 122 height 17
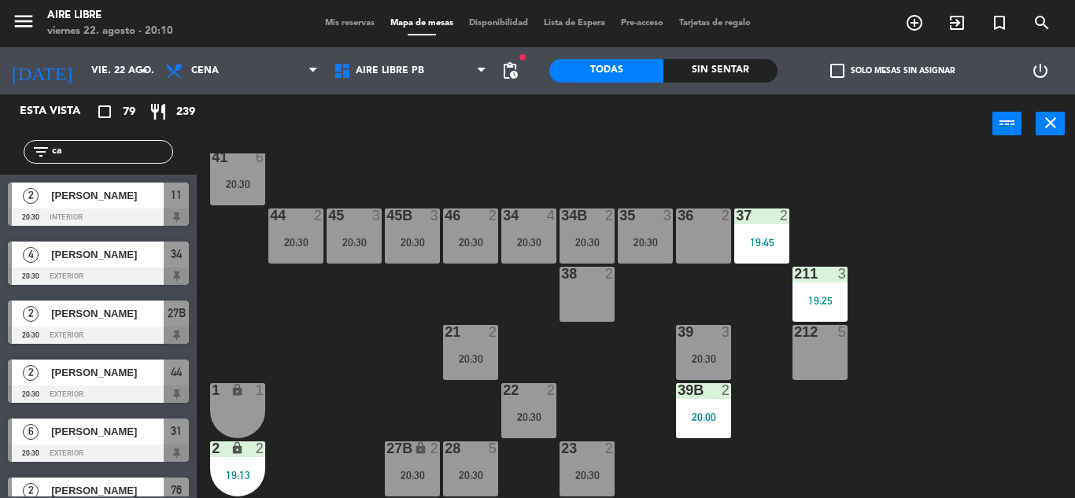
type input "c"
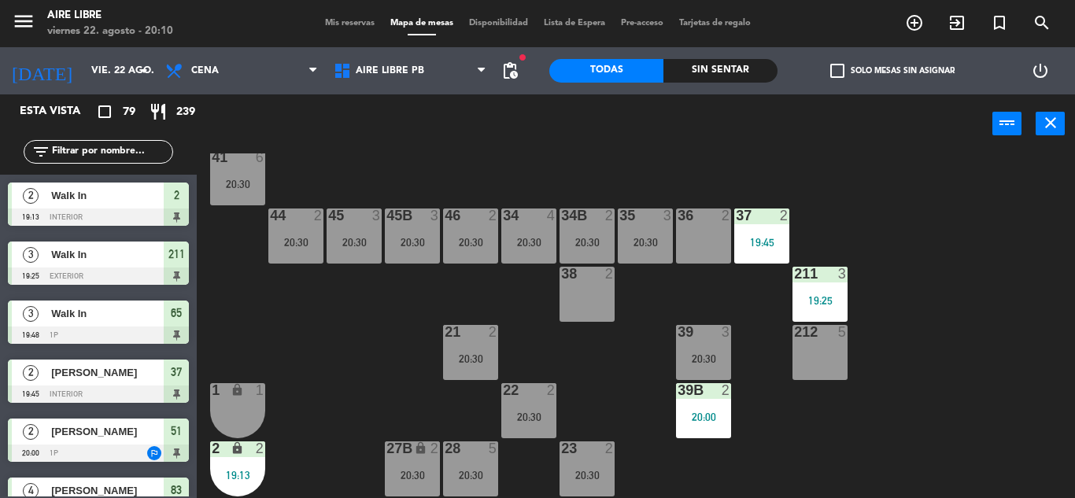
click at [98, 156] on input "text" at bounding box center [111, 151] width 122 height 17
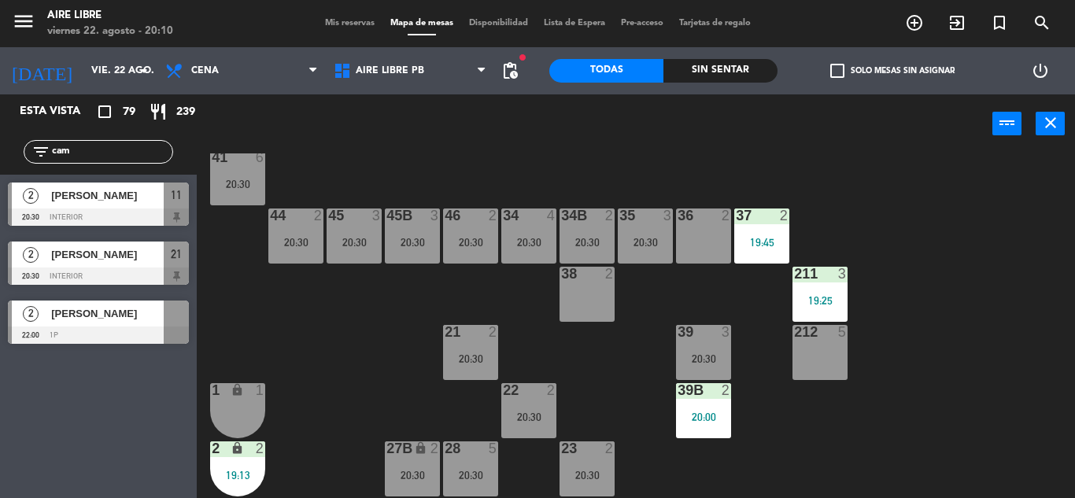
type input "cami"
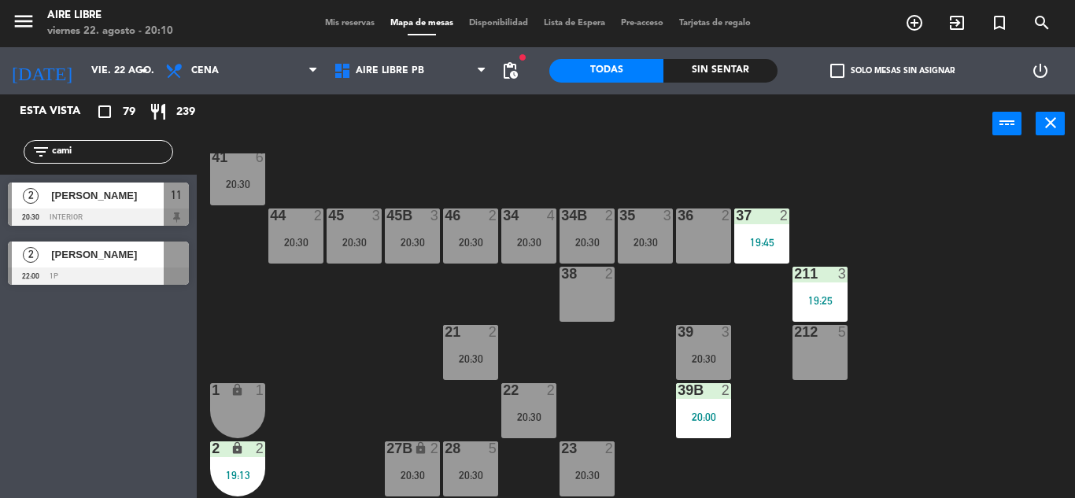
click at [65, 207] on div "[PERSON_NAME]" at bounding box center [107, 196] width 114 height 26
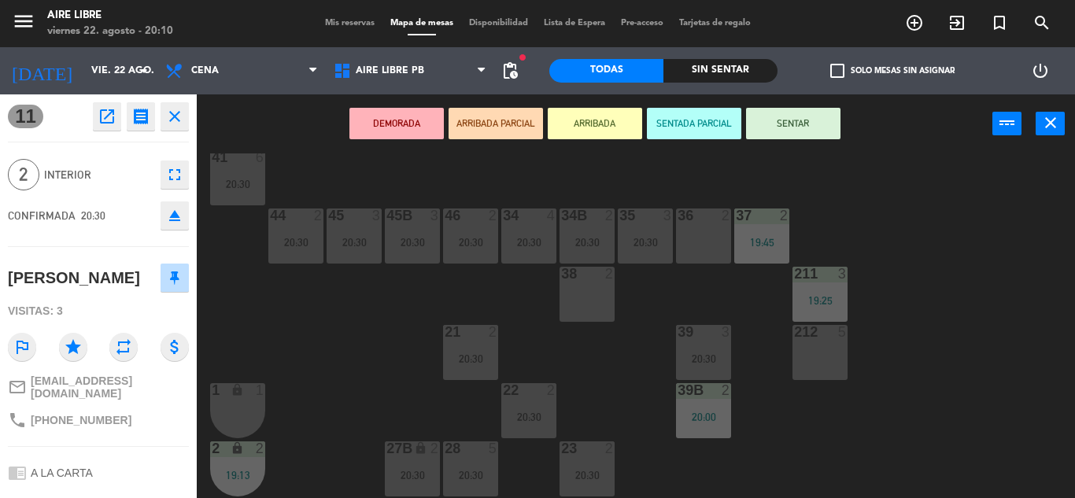
click at [99, 117] on icon "open_in_new" at bounding box center [107, 116] width 19 height 19
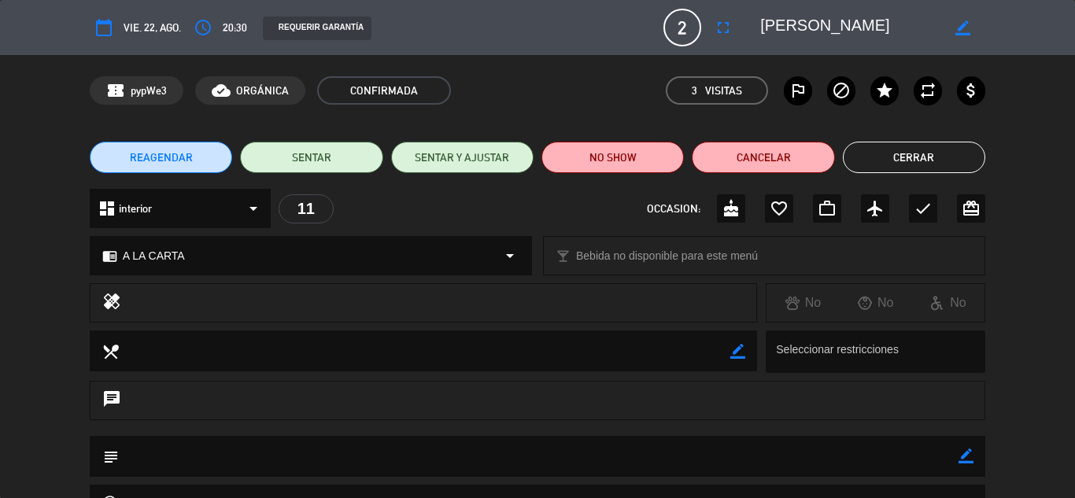
click at [731, 24] on icon "fullscreen" at bounding box center [723, 27] width 19 height 19
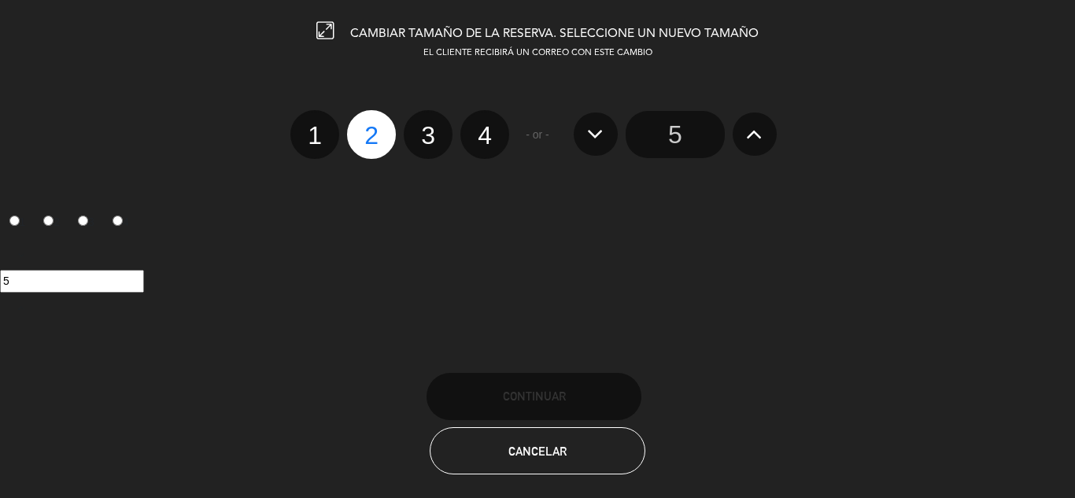
click at [425, 125] on label "3" at bounding box center [428, 134] width 49 height 49
click at [425, 125] on input "3" at bounding box center [426, 121] width 10 height 10
radio input "true"
radio input "false"
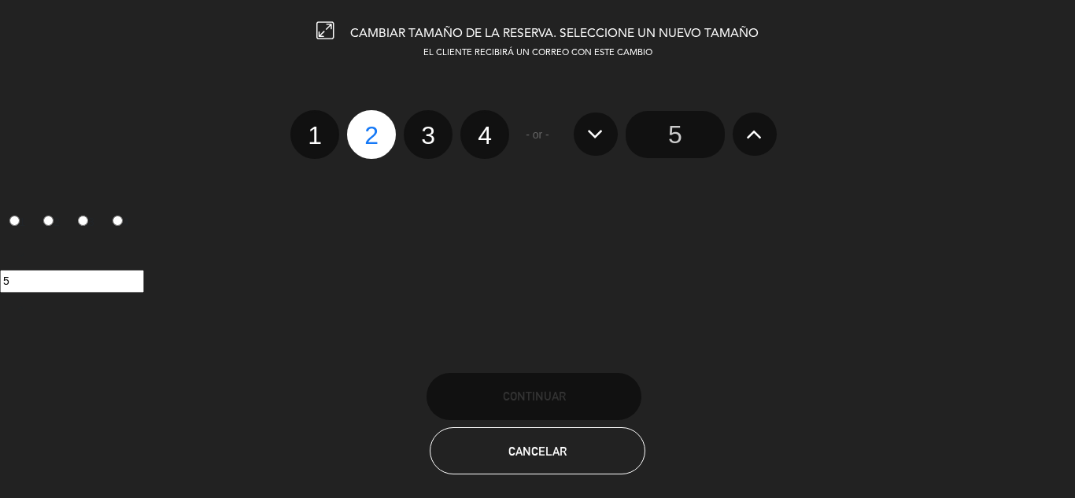
radio input "false"
radio input "true"
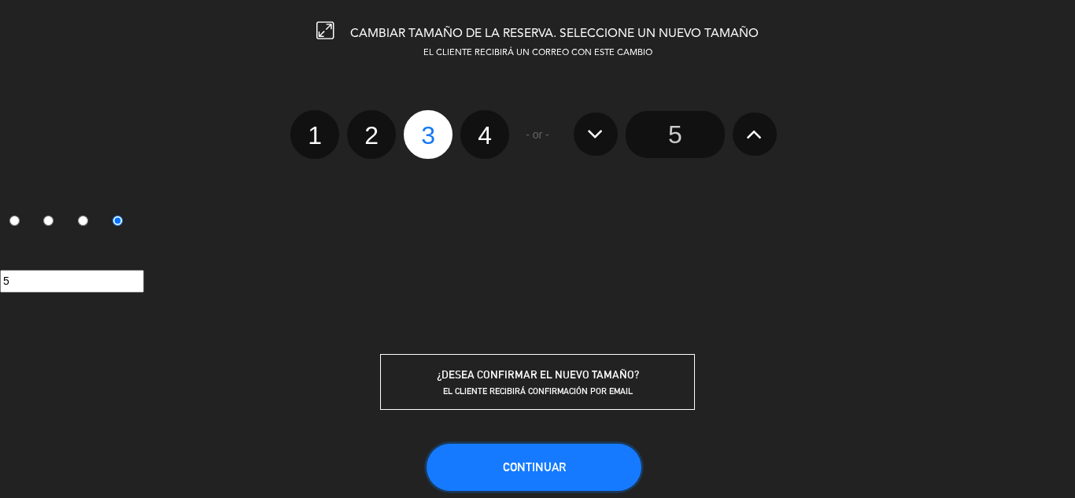
click at [557, 452] on button "Continuar" at bounding box center [533, 467] width 215 height 47
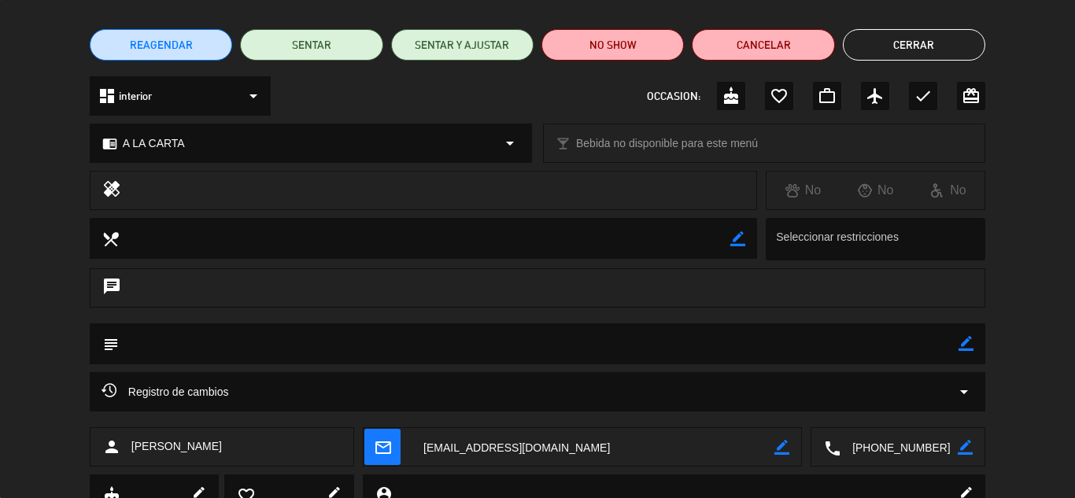
scroll to position [114, 0]
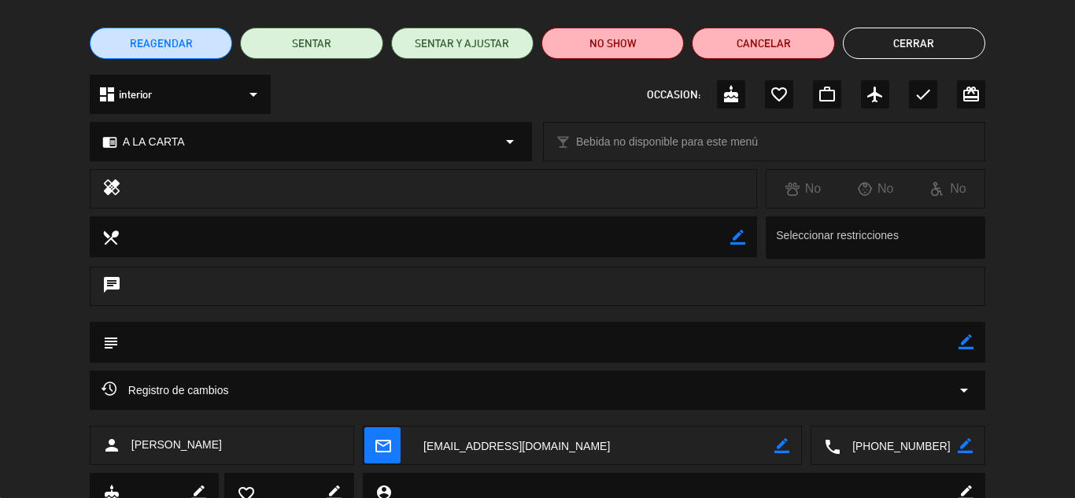
click at [906, 45] on button "Cerrar" at bounding box center [914, 43] width 142 height 31
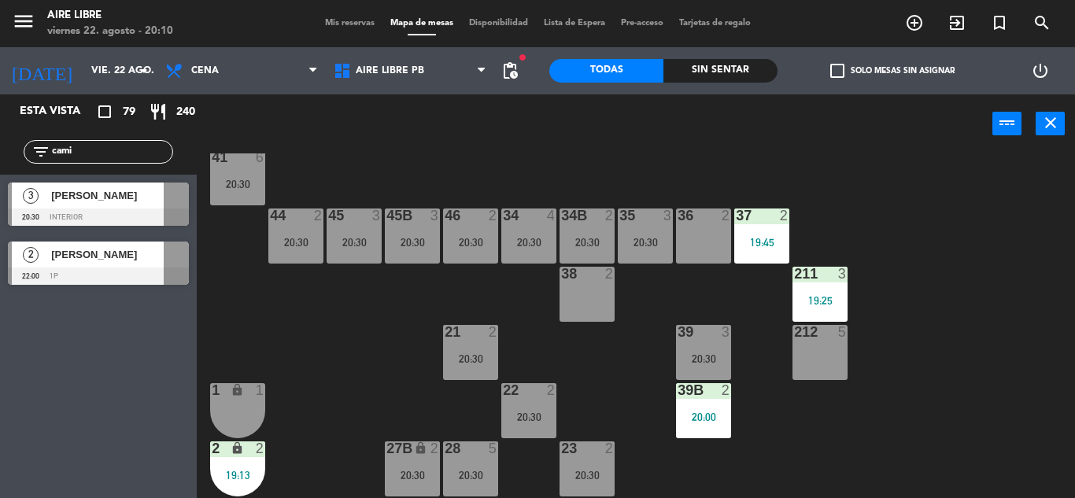
click at [91, 201] on span "[PERSON_NAME]" at bounding box center [107, 195] width 113 height 17
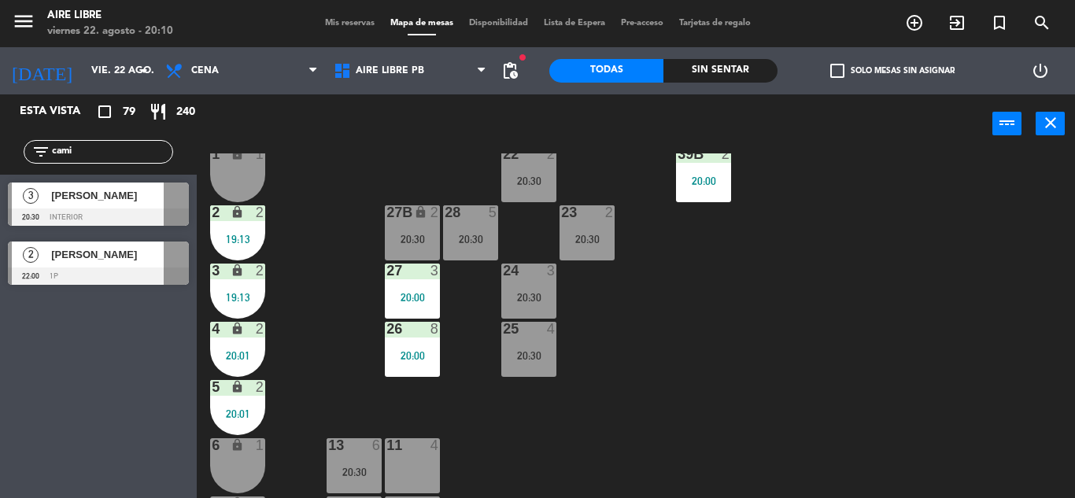
scroll to position [327, 0]
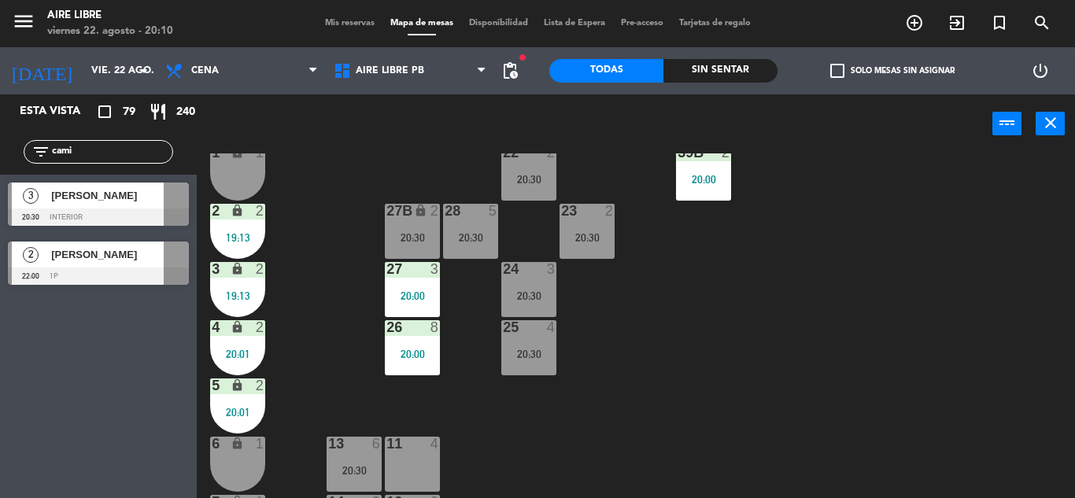
click at [91, 201] on span "[PERSON_NAME]" at bounding box center [107, 195] width 113 height 17
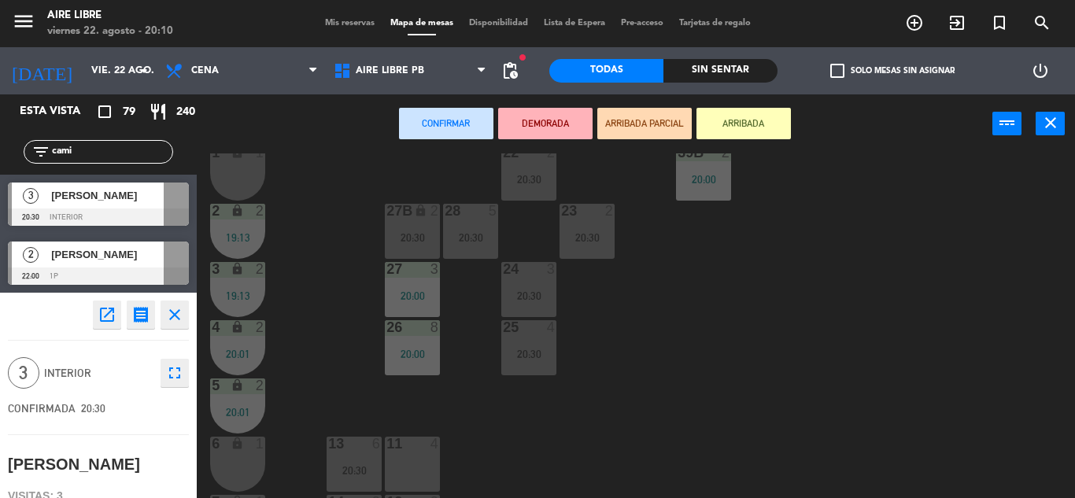
click at [421, 462] on div "11 4" at bounding box center [412, 464] width 55 height 55
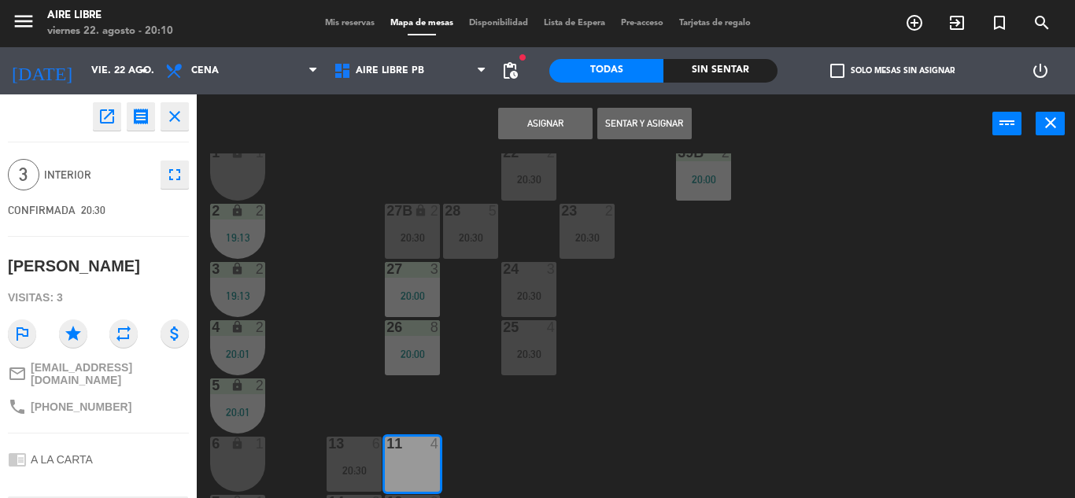
click at [553, 124] on button "Asignar" at bounding box center [545, 123] width 94 height 31
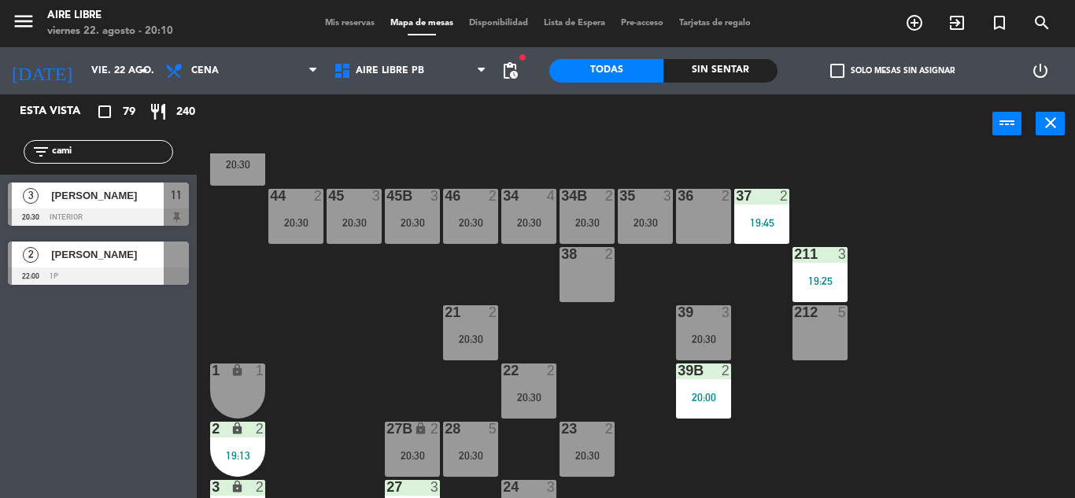
scroll to position [107, 0]
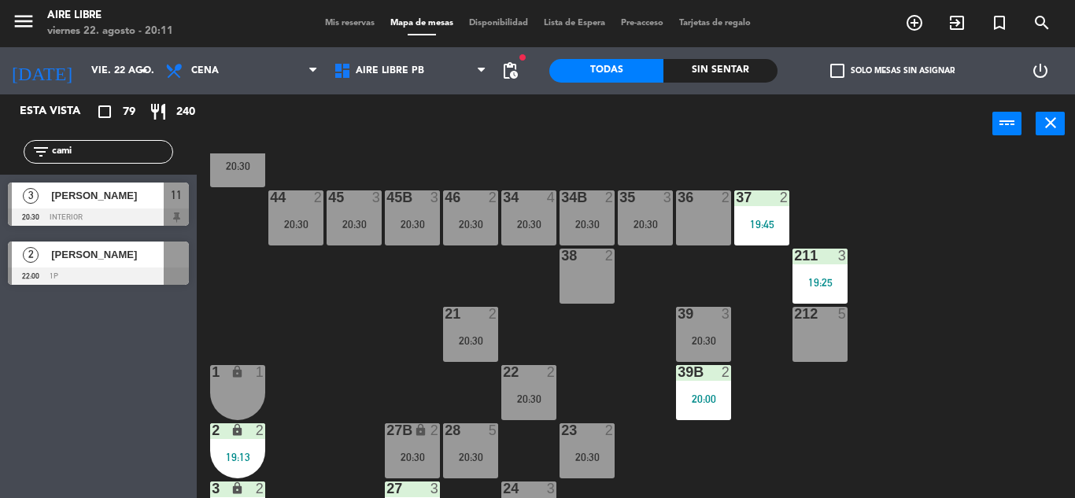
click at [690, 220] on div "36 2" at bounding box center [703, 217] width 55 height 55
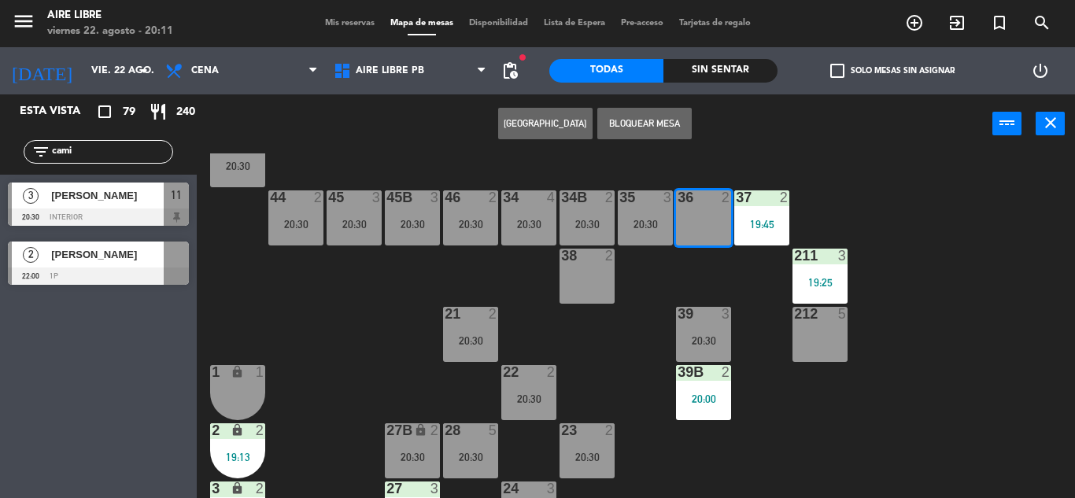
click at [355, 362] on div "42 2 20:00 43 3 20:30 31 6 20:30 32 5 20:30 33 7 42B 2 20:15 43B 3 20:30 41 6 2…" at bounding box center [641, 325] width 867 height 345
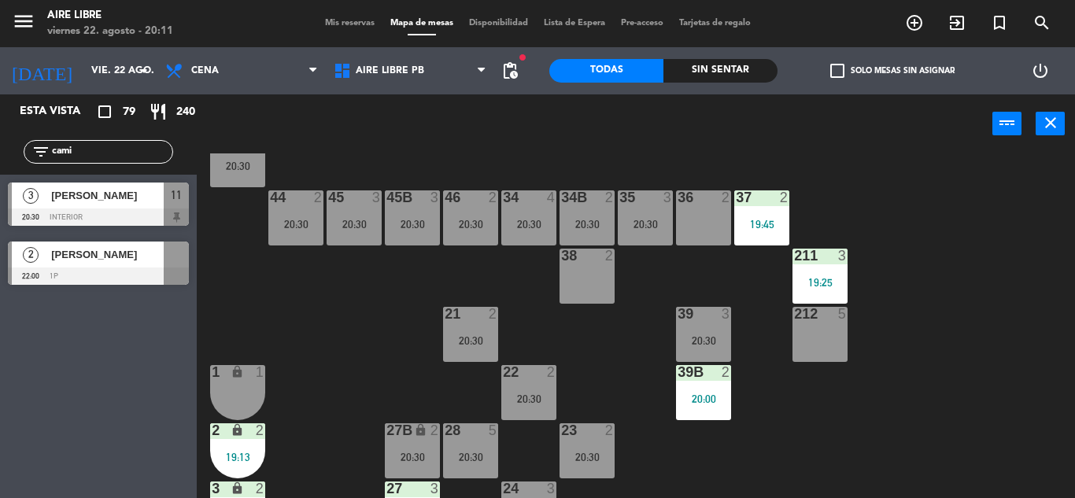
click at [924, 13] on icon "exit_to_app" at bounding box center [914, 22] width 19 height 19
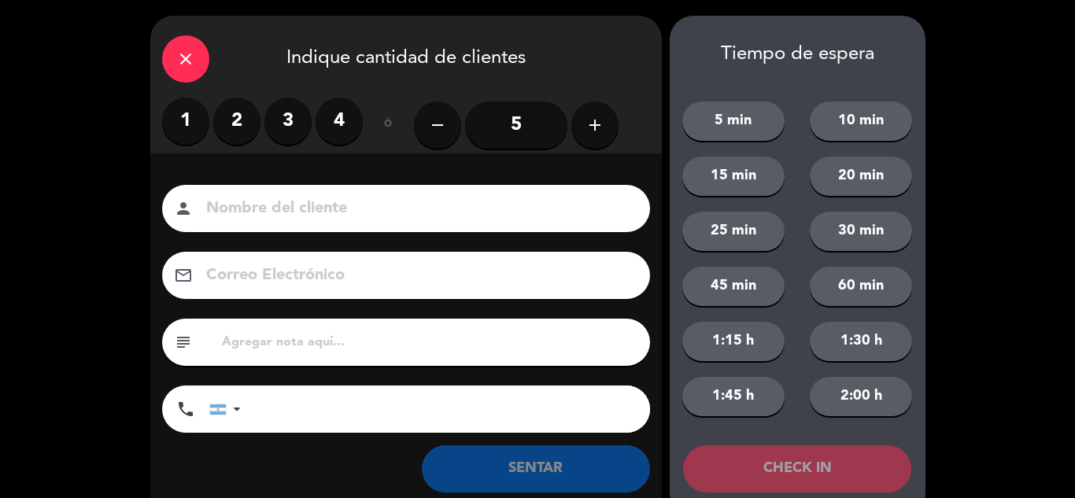
click at [243, 112] on label "2" at bounding box center [236, 121] width 47 height 47
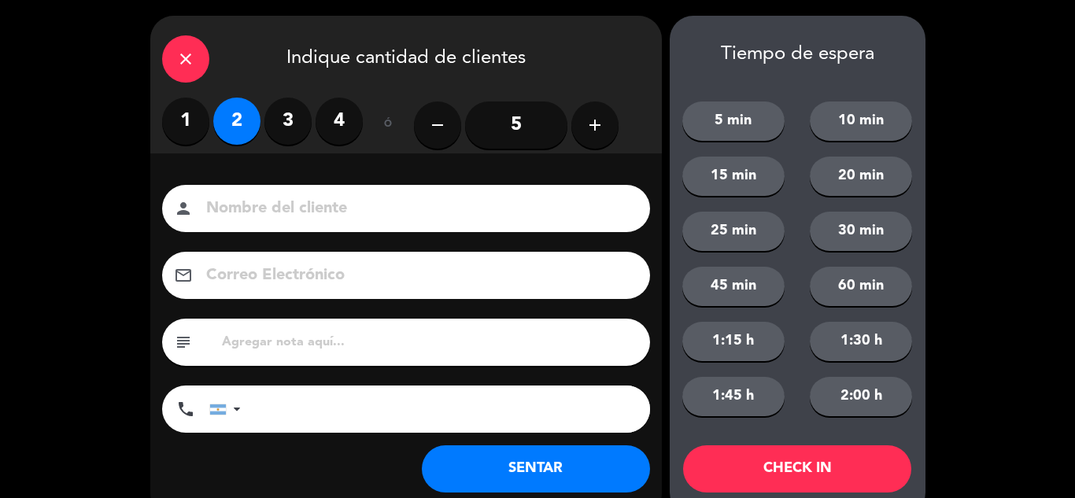
click at [404, 198] on input at bounding box center [417, 209] width 425 height 28
type input "[PERSON_NAME]"
click at [534, 466] on button "SENTAR" at bounding box center [536, 468] width 228 height 47
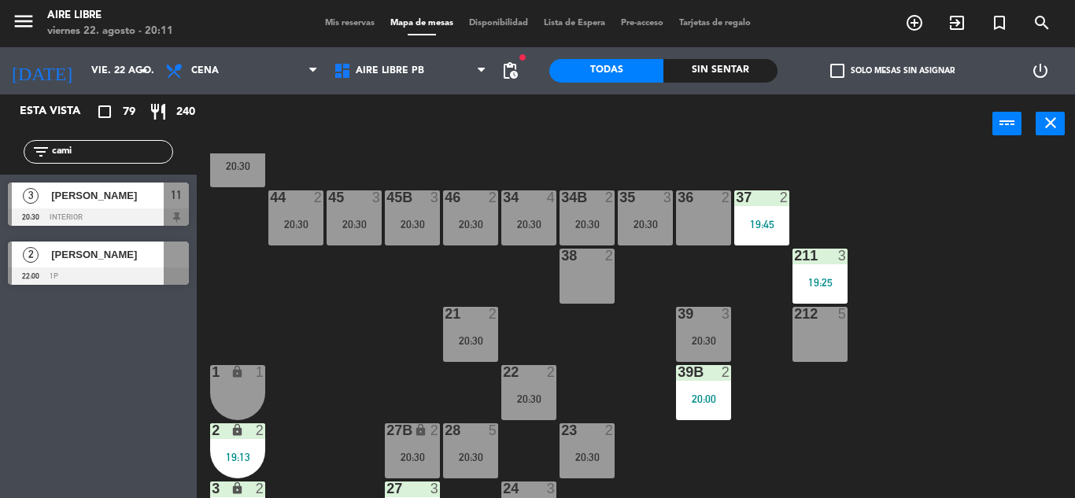
click at [109, 145] on input "cami" at bounding box center [111, 151] width 122 height 17
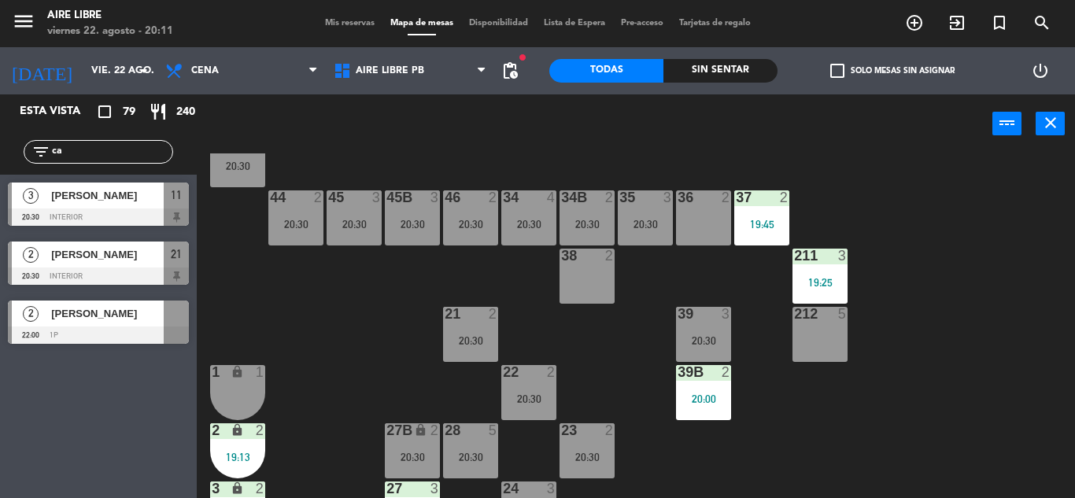
type input "c"
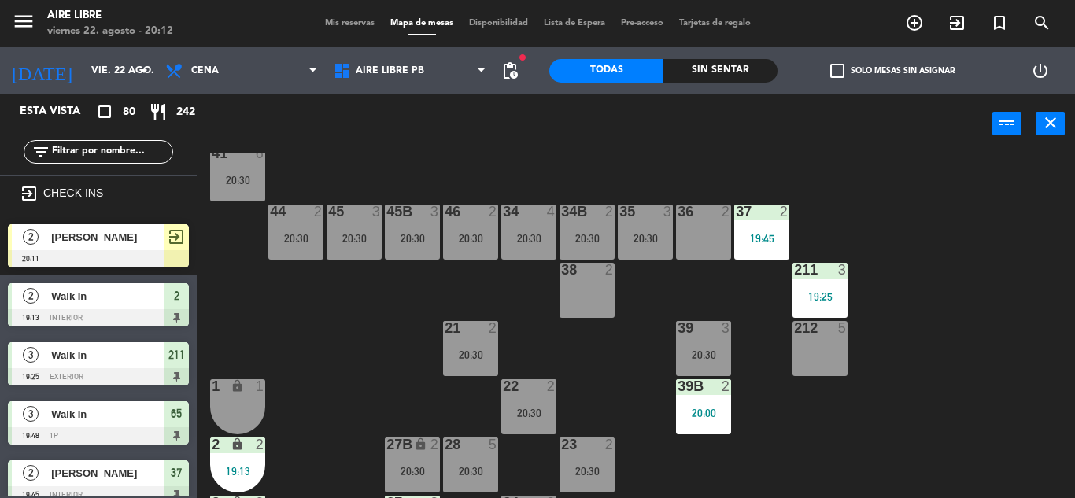
scroll to position [87, 0]
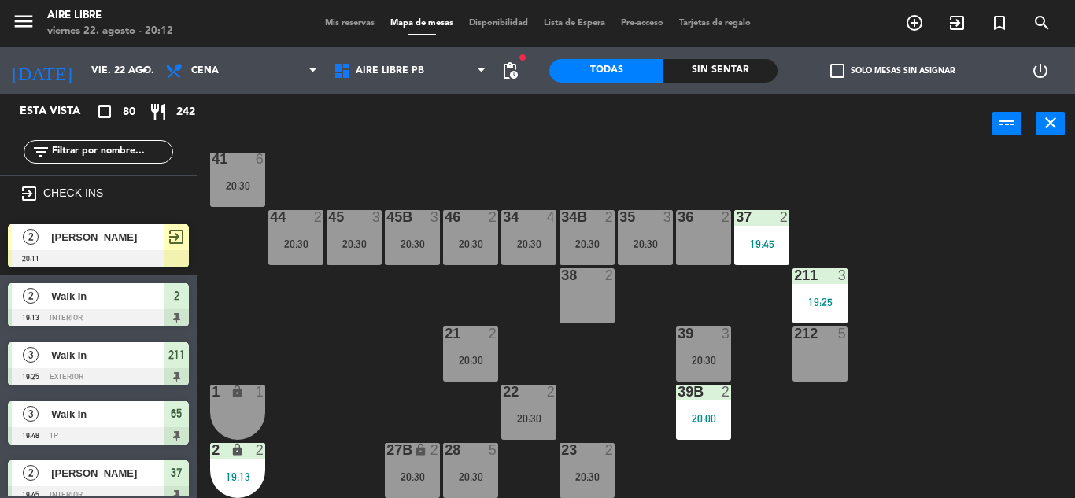
click at [74, 247] on div "[PERSON_NAME]" at bounding box center [107, 237] width 114 height 26
click at [695, 228] on div "36 2" at bounding box center [703, 237] width 55 height 55
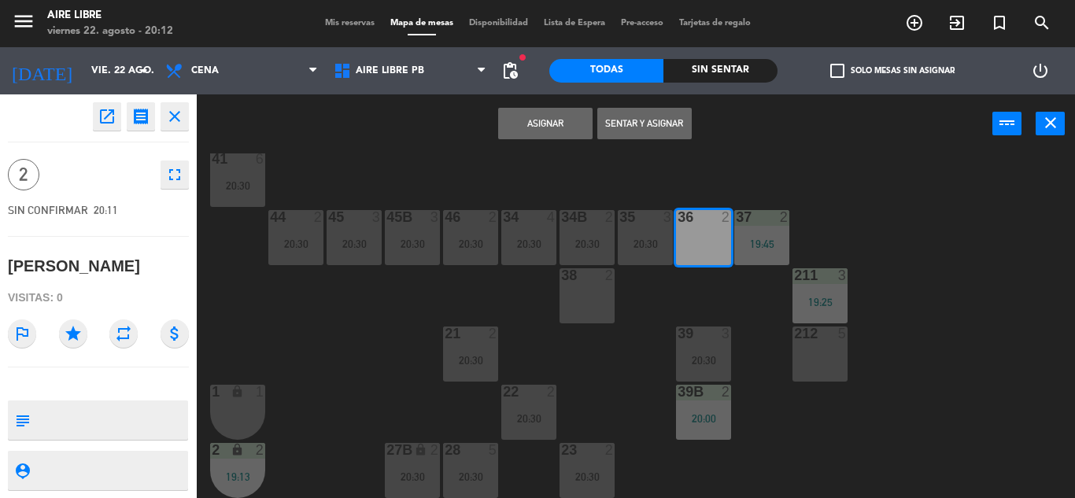
click at [552, 126] on button "Asignar" at bounding box center [545, 123] width 94 height 31
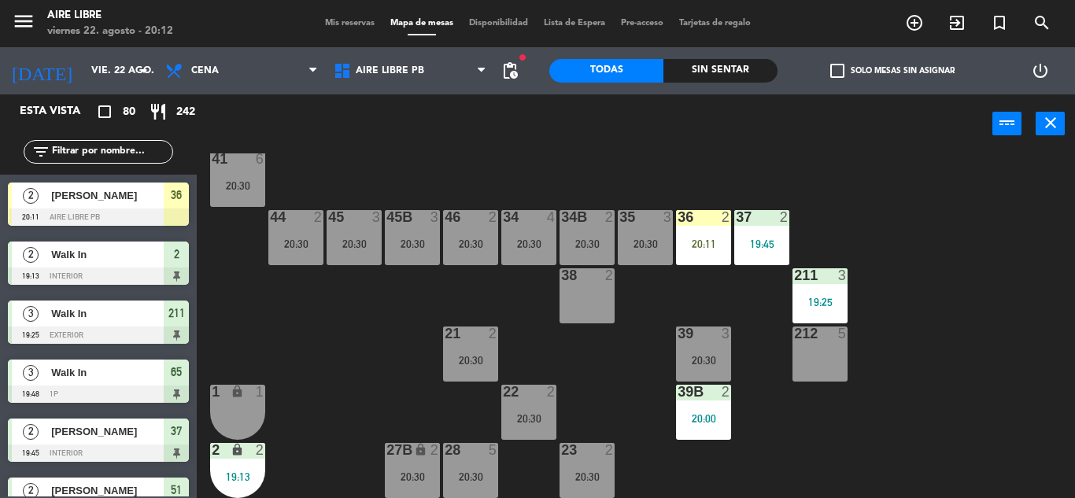
click at [707, 238] on div "20:11" at bounding box center [703, 243] width 55 height 11
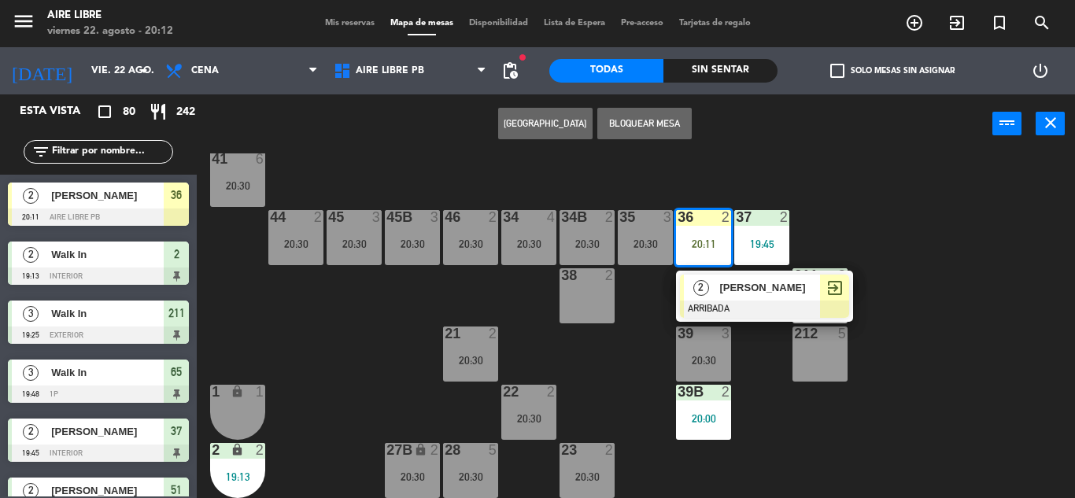
click at [725, 290] on span "[PERSON_NAME]" at bounding box center [769, 287] width 101 height 17
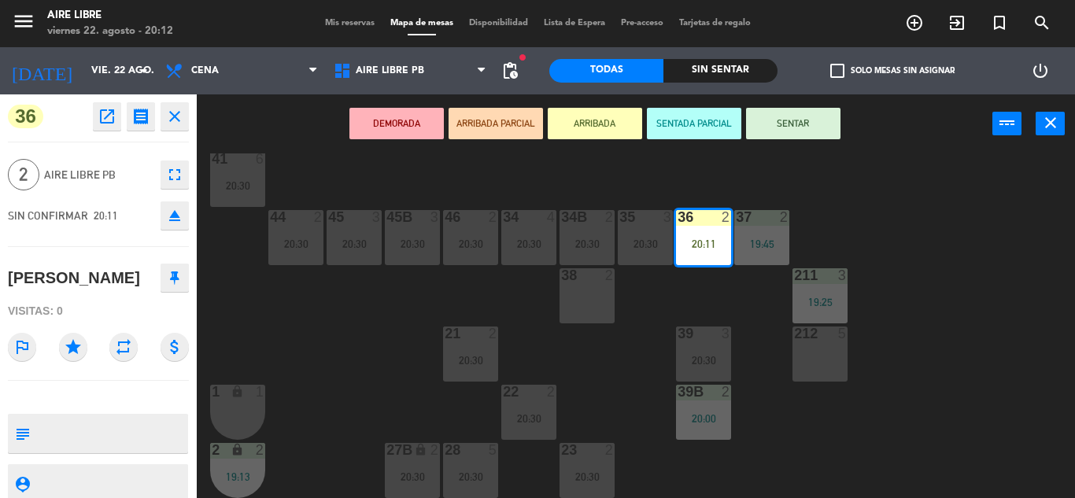
click at [791, 124] on button "SENTAR" at bounding box center [793, 123] width 94 height 31
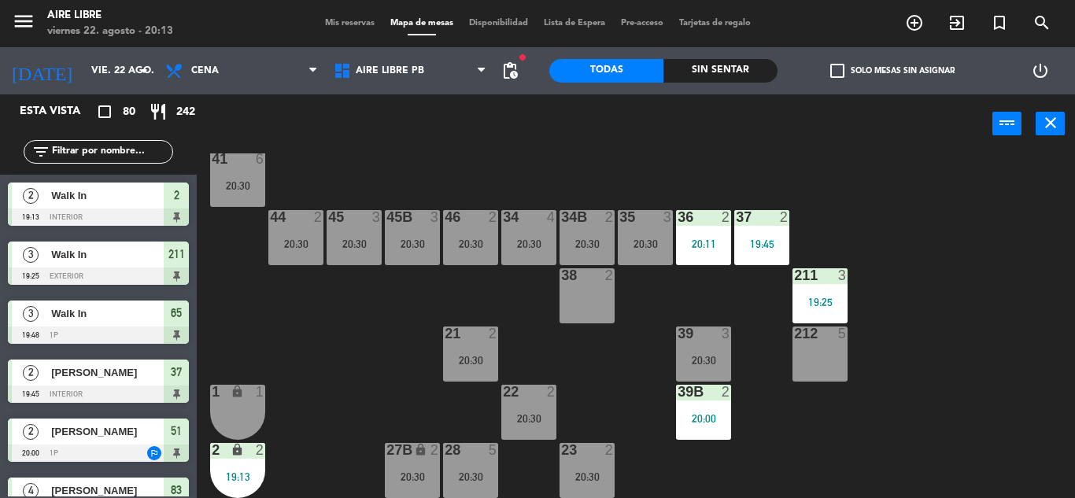
click at [109, 151] on input "text" at bounding box center [111, 151] width 122 height 17
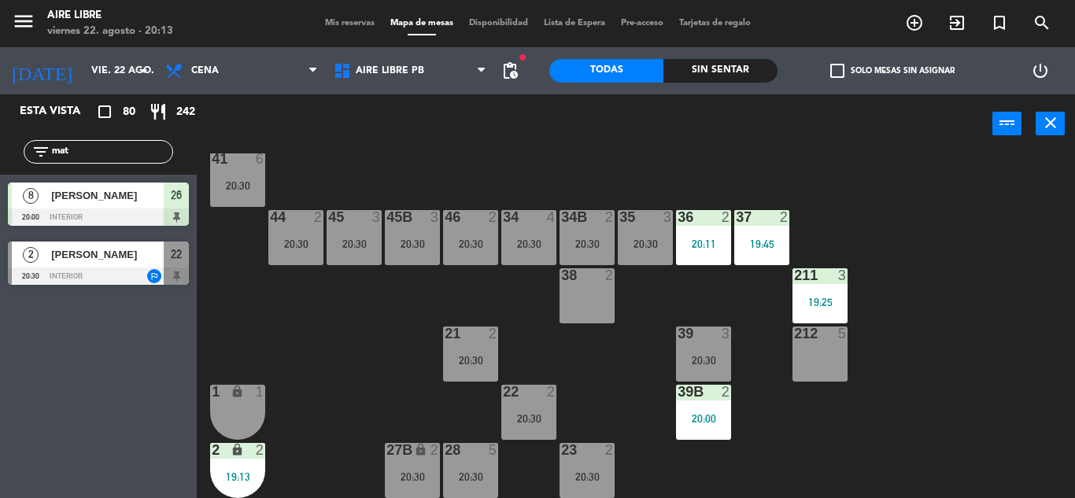
type input "mat"
click at [67, 411] on div "Esta vista crop_square 80 restaurant 242 filter_list mat 8 [PERSON_NAME] 20:00 …" at bounding box center [98, 296] width 197 height 404
click at [98, 271] on div at bounding box center [98, 276] width 181 height 17
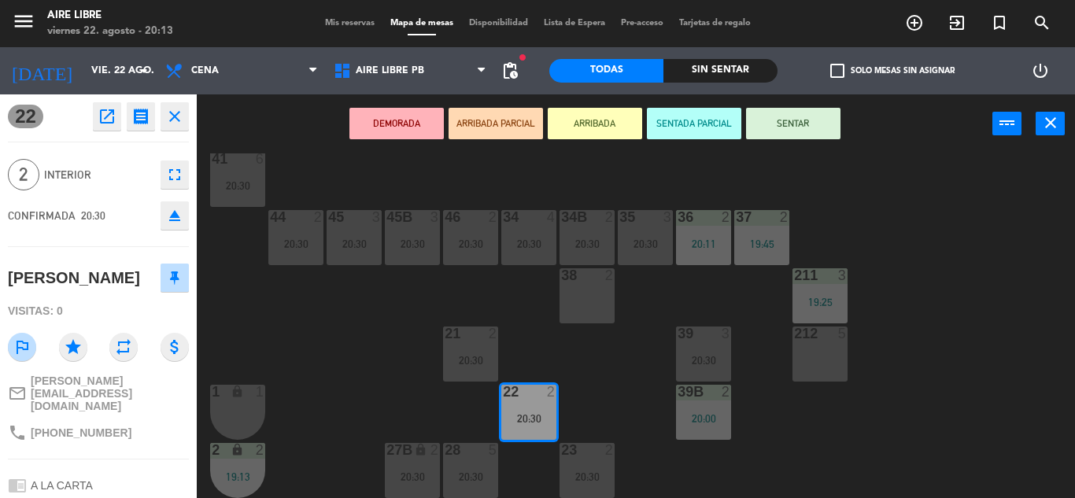
click at [119, 116] on button "open_in_new" at bounding box center [107, 116] width 28 height 28
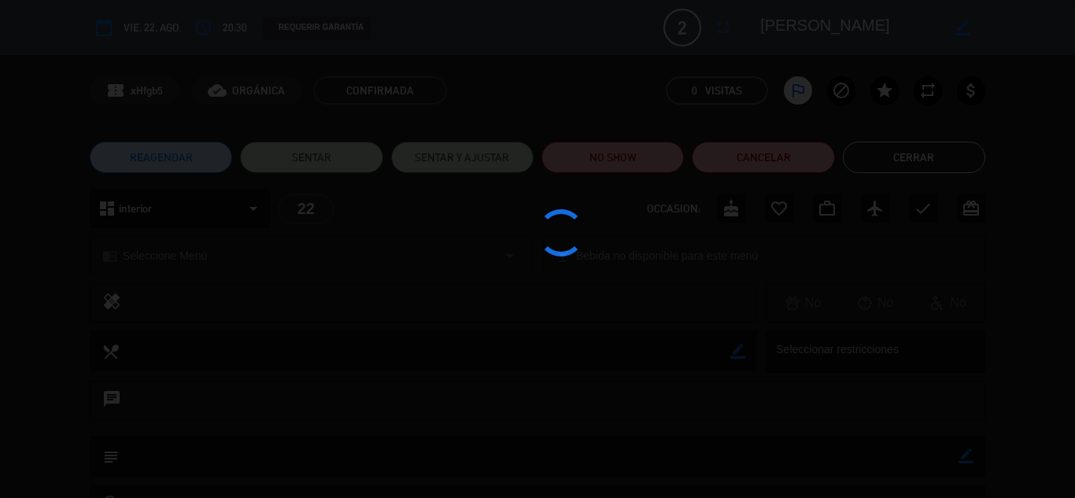
click at [782, 149] on div at bounding box center [537, 249] width 1075 height 498
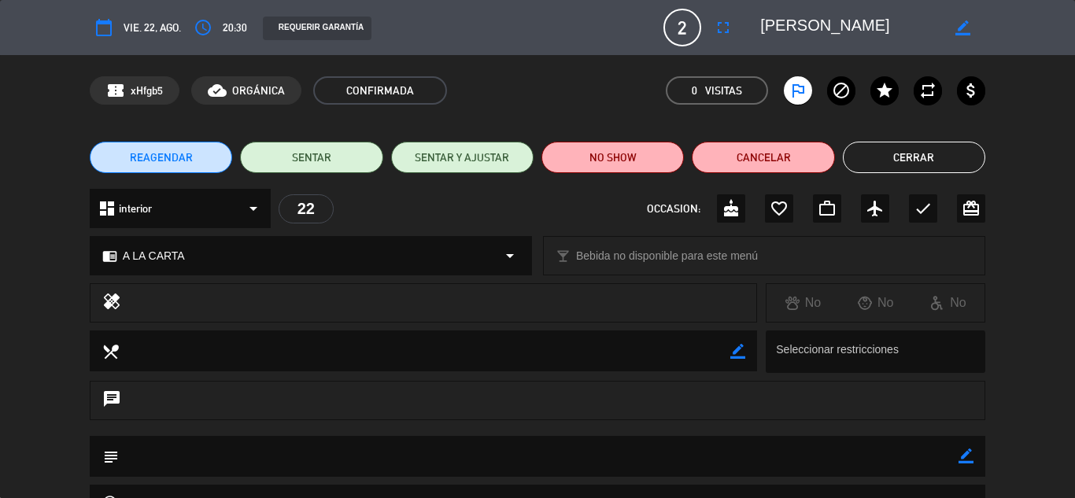
click at [782, 149] on button "Cancelar" at bounding box center [763, 157] width 142 height 31
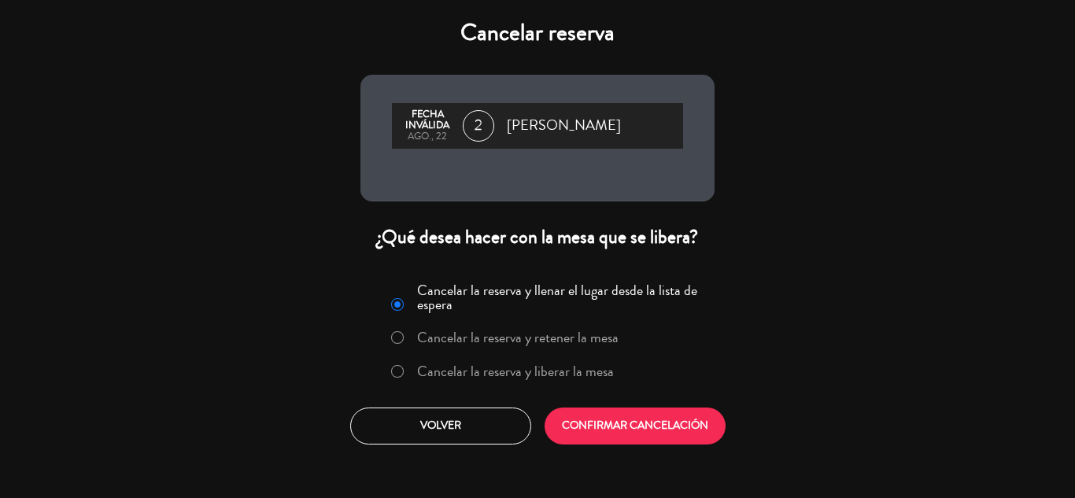
click at [534, 369] on label "Cancelar la reserva y liberar la mesa" at bounding box center [515, 371] width 197 height 14
click at [637, 426] on button "CONFIRMAR CANCELACIÓN" at bounding box center [634, 426] width 181 height 37
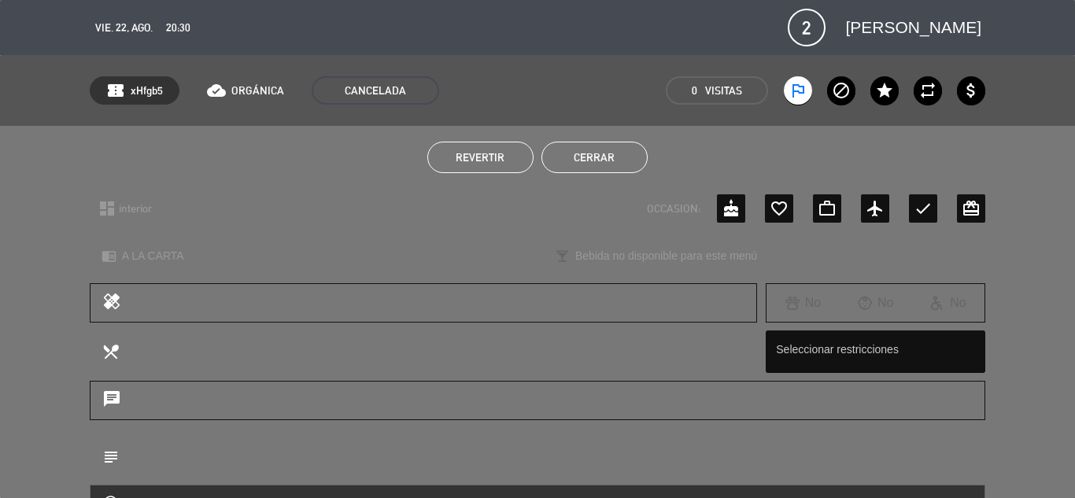
click at [610, 154] on button "Cerrar" at bounding box center [594, 157] width 106 height 31
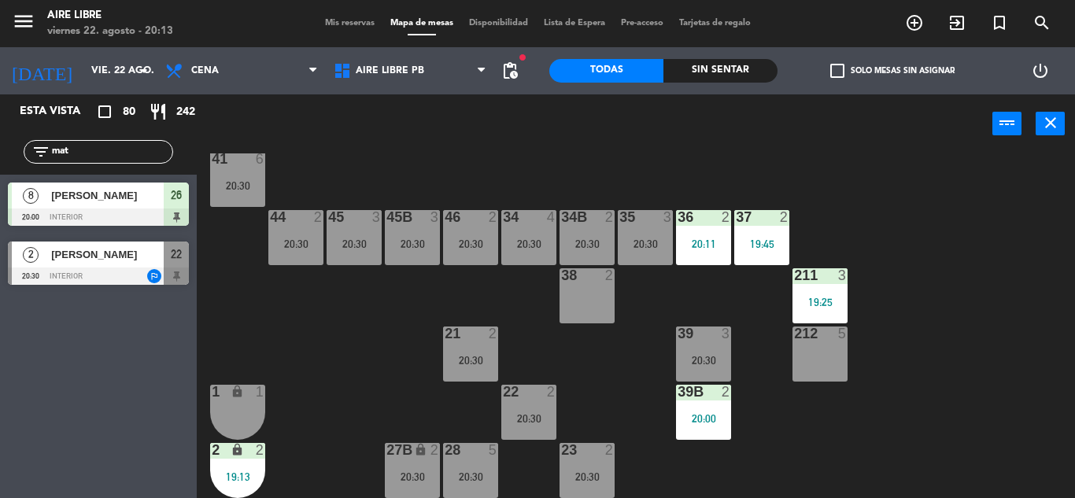
click at [89, 149] on input "mat" at bounding box center [111, 151] width 122 height 17
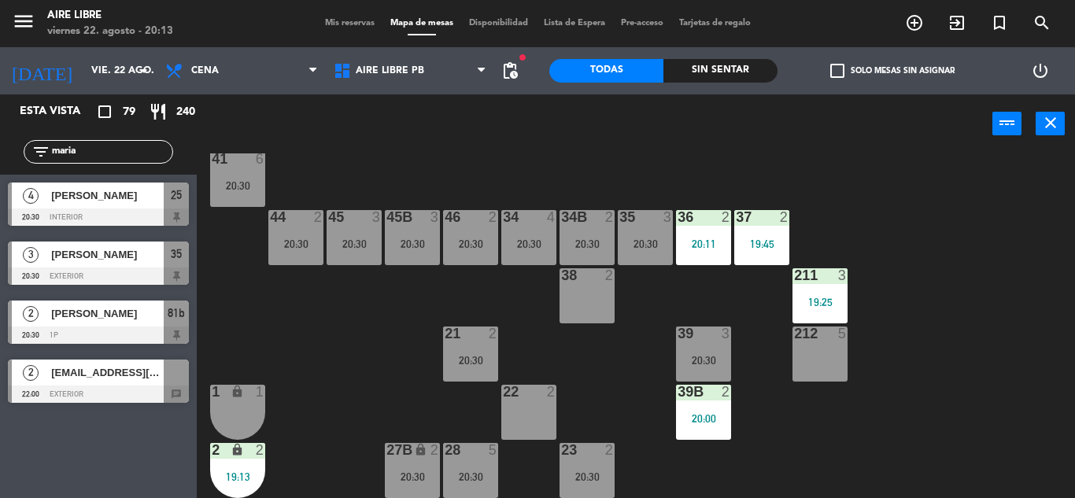
type input "maria"
click at [78, 454] on div "Esta vista crop_square 79 restaurant 240 filter_list [PERSON_NAME] 4 [PERSON_NA…" at bounding box center [98, 296] width 197 height 404
click at [121, 315] on span "[PERSON_NAME]" at bounding box center [107, 313] width 113 height 17
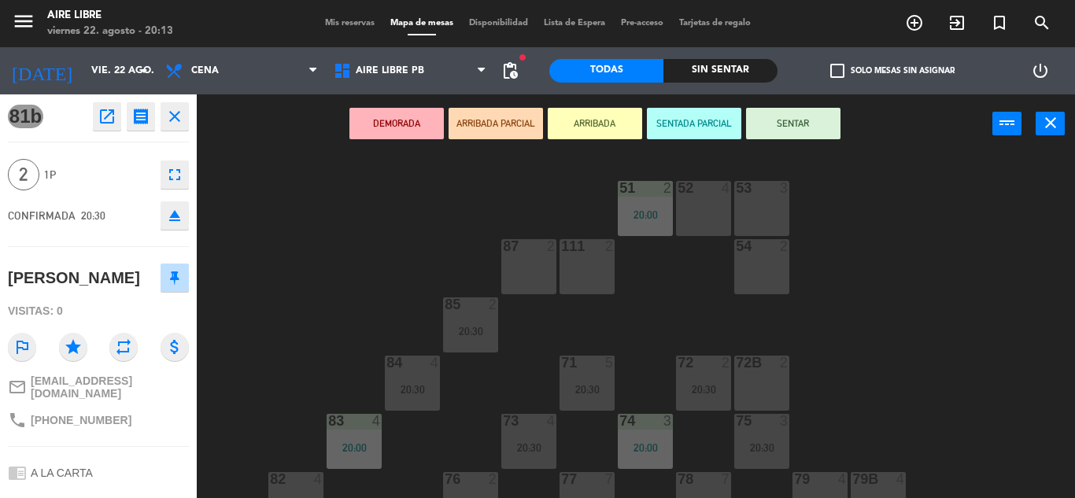
click at [586, 122] on button "ARRIBADA" at bounding box center [595, 123] width 94 height 31
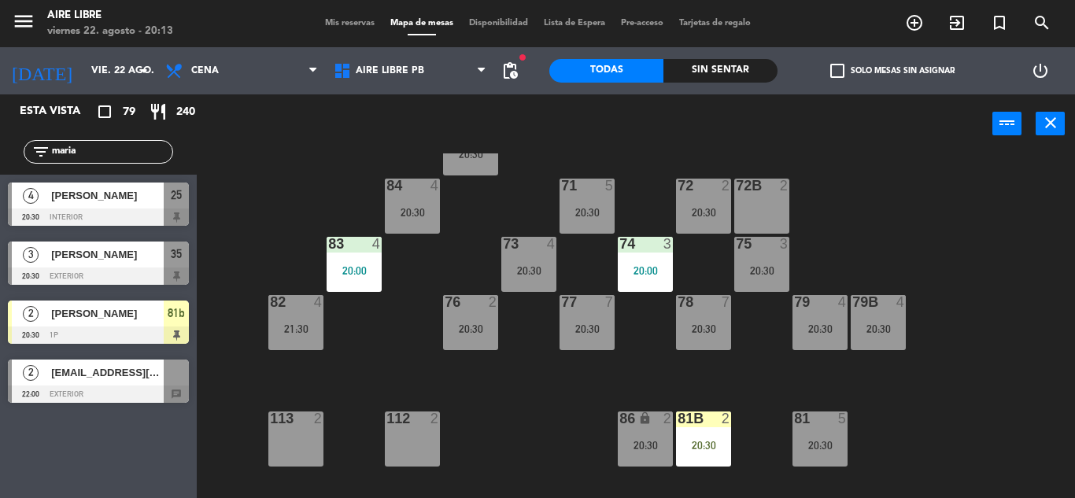
scroll to position [190, 0]
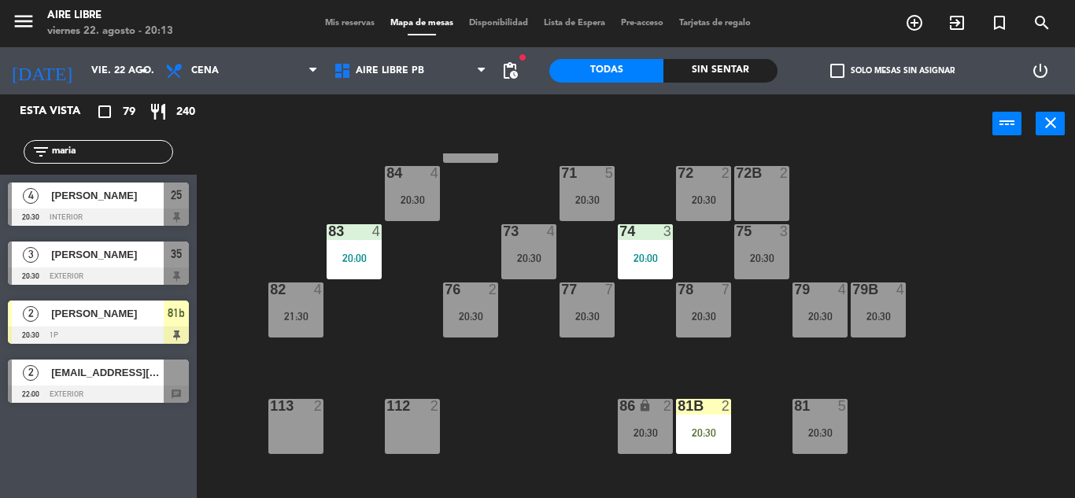
click at [104, 153] on input "maria" at bounding box center [111, 151] width 122 height 17
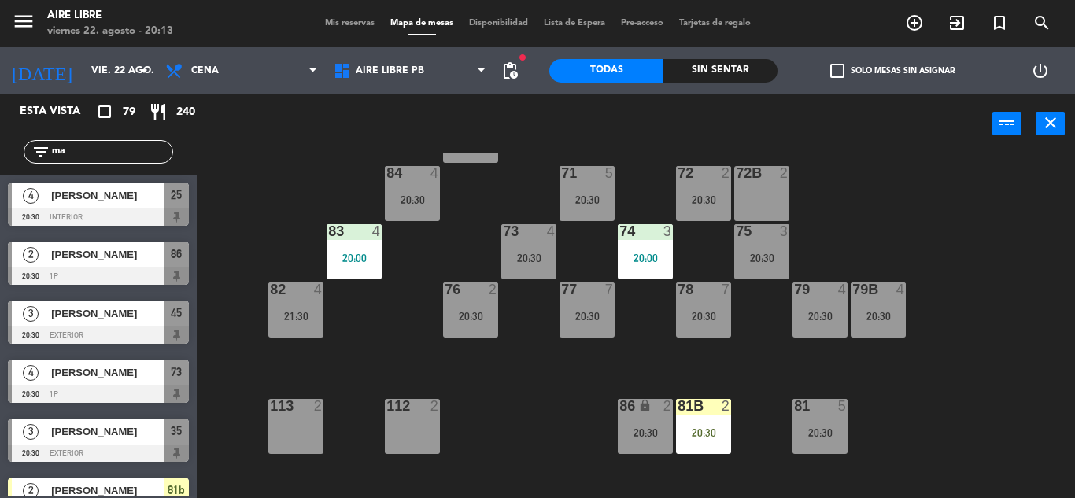
type input "m"
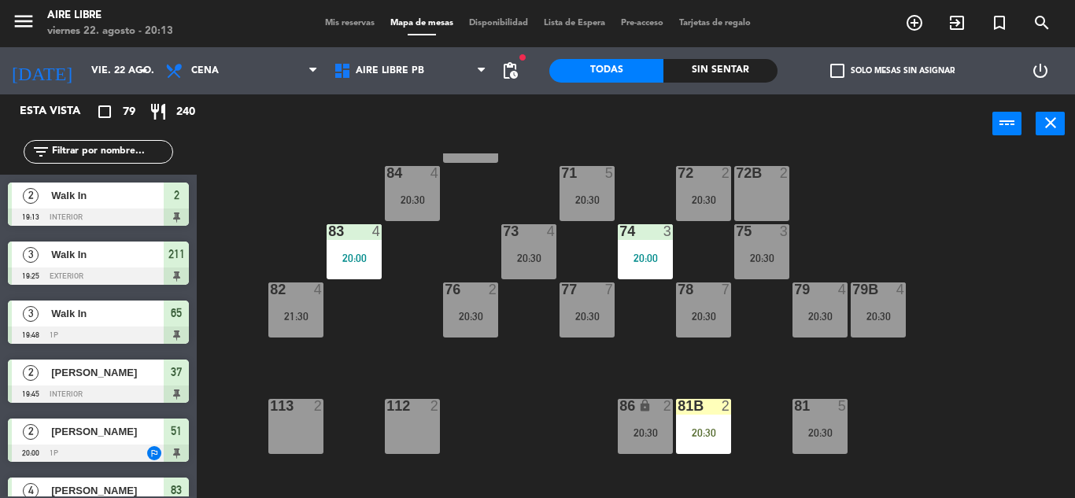
click at [83, 152] on input "text" at bounding box center [111, 151] width 122 height 17
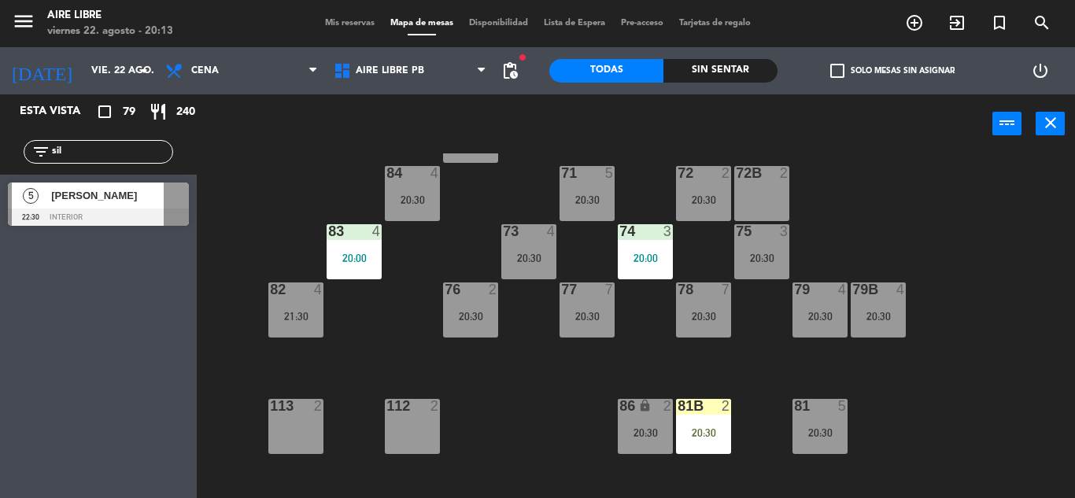
type input "sil"
click at [49, 362] on div "Esta vista crop_square 79 restaurant 240 filter_list sil 5 [PERSON_NAME] 22:30 …" at bounding box center [98, 296] width 197 height 404
click at [83, 222] on div at bounding box center [98, 217] width 181 height 17
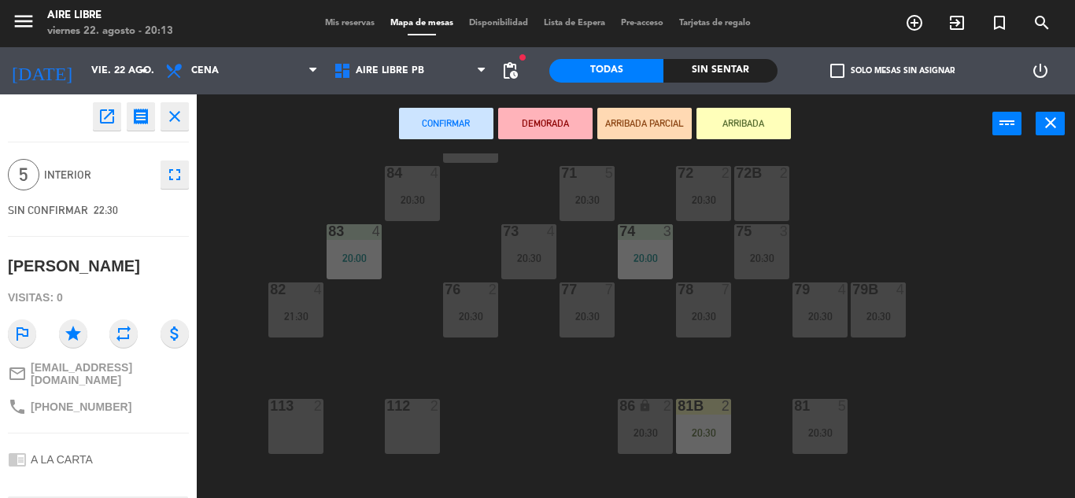
click at [105, 116] on icon "open_in_new" at bounding box center [107, 116] width 19 height 19
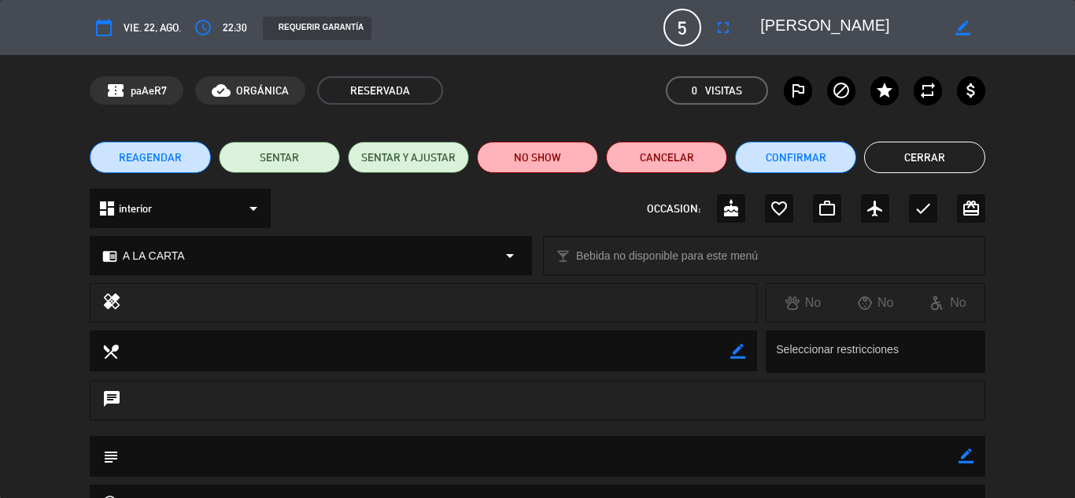
click at [720, 27] on icon "fullscreen" at bounding box center [723, 27] width 19 height 19
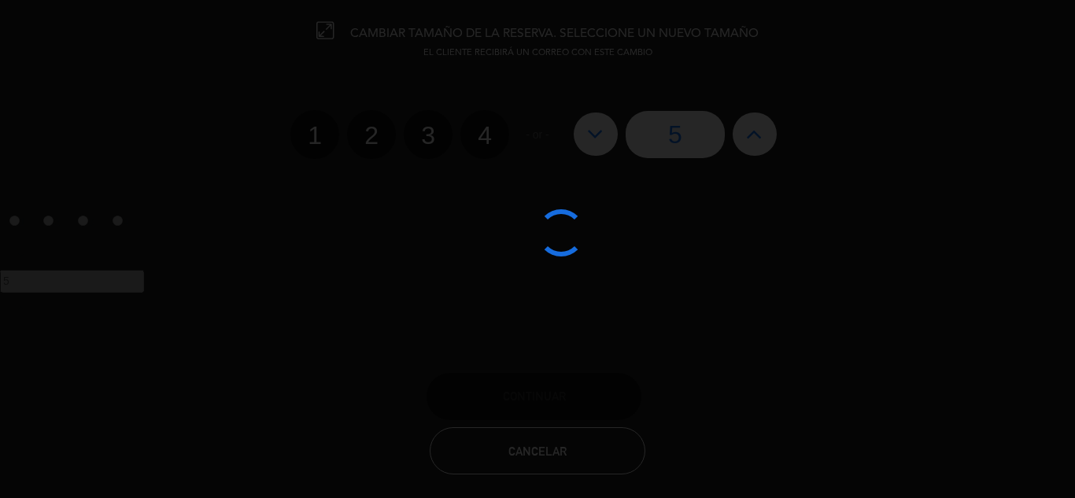
click at [762, 137] on div at bounding box center [537, 249] width 1075 height 498
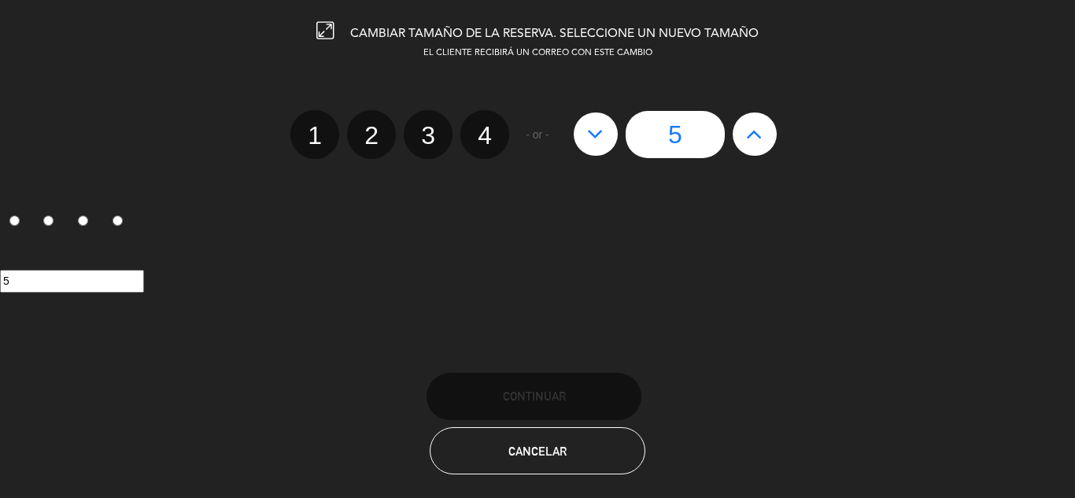
click at [766, 120] on button at bounding box center [755, 134] width 44 height 42
type input "6"
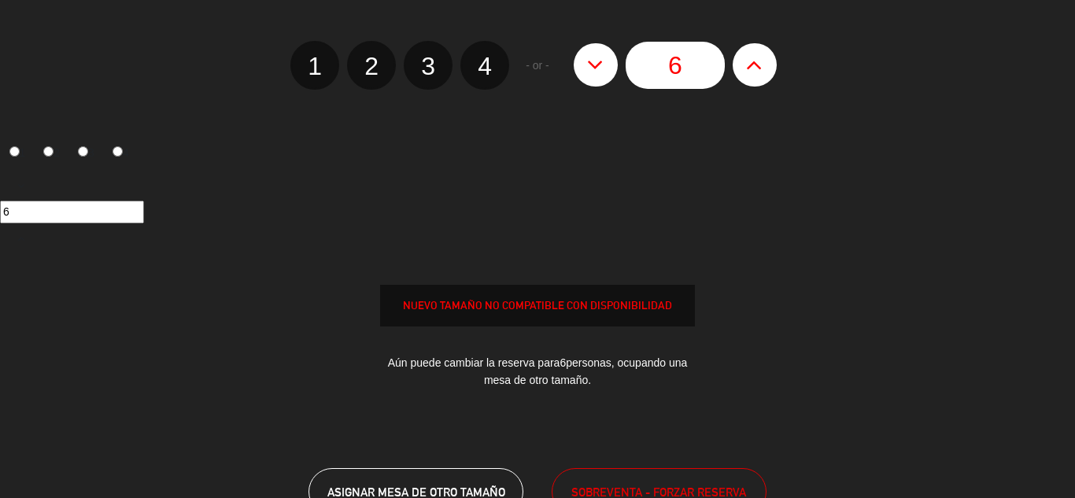
scroll to position [88, 0]
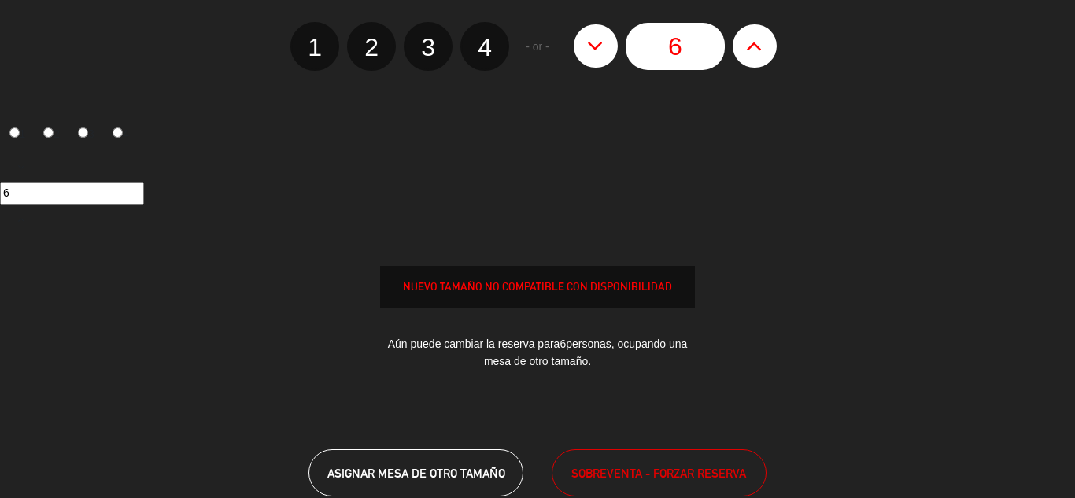
click at [626, 471] on span "SOBREVENTA - FORZAR RESERVA" at bounding box center [658, 473] width 175 height 18
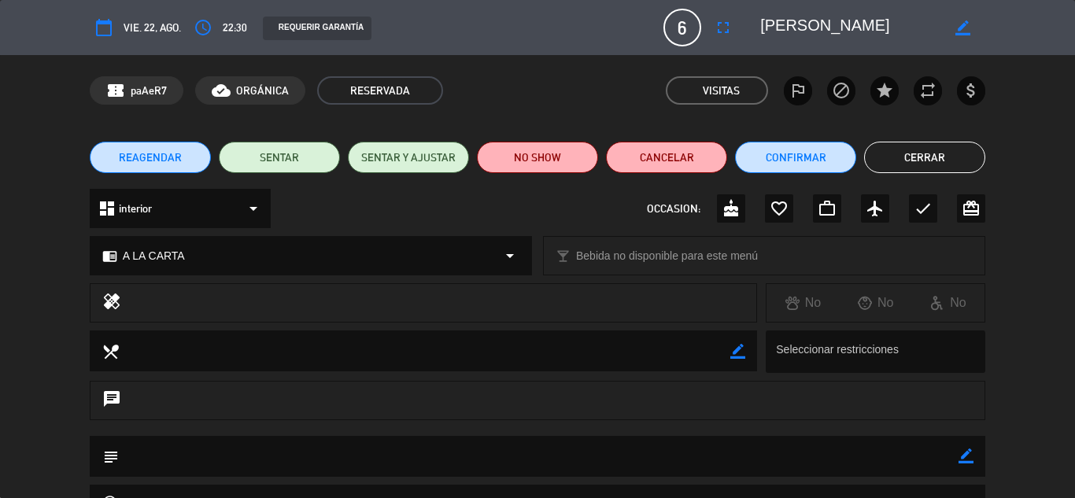
click at [803, 160] on button "Confirmar" at bounding box center [795, 157] width 121 height 31
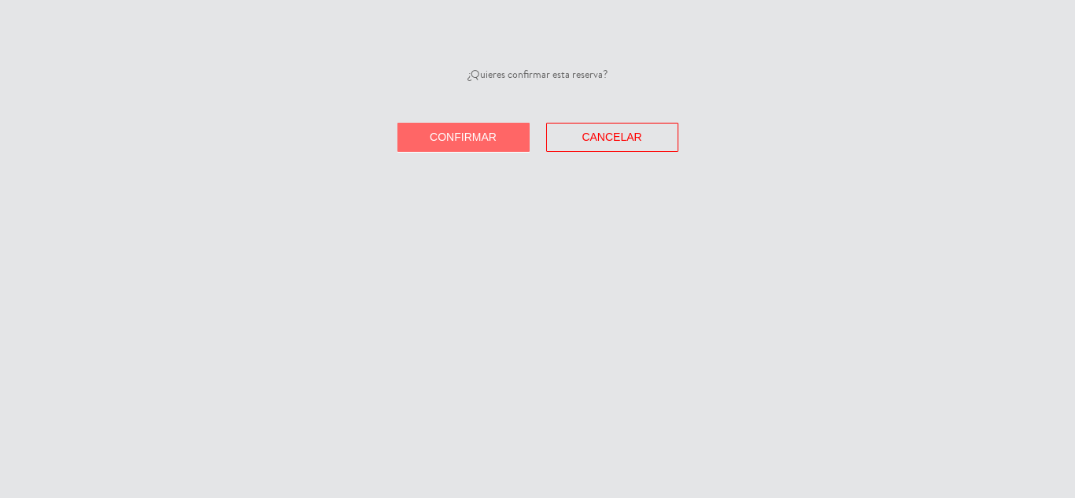
click at [460, 137] on span "Confirmar" at bounding box center [463, 137] width 67 height 13
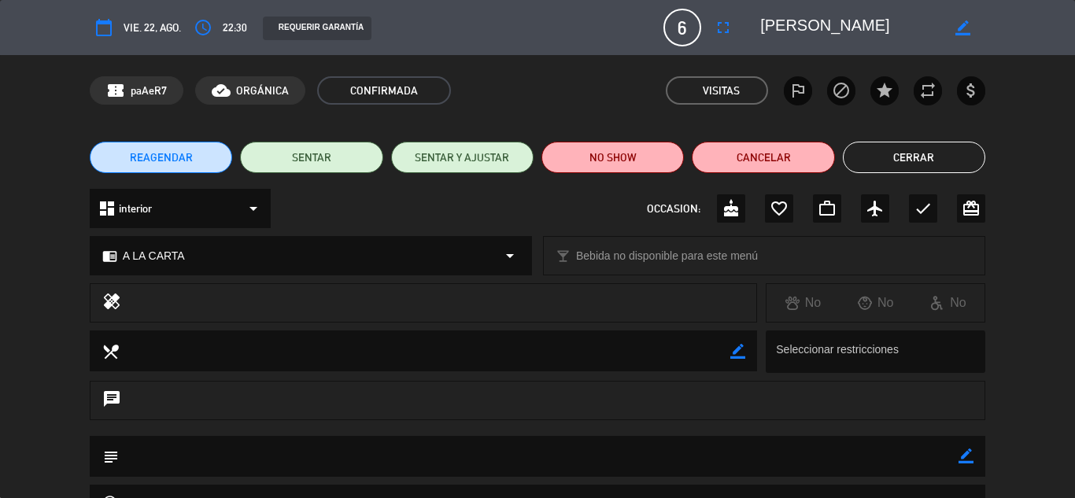
click at [916, 158] on button "Cerrar" at bounding box center [914, 157] width 142 height 31
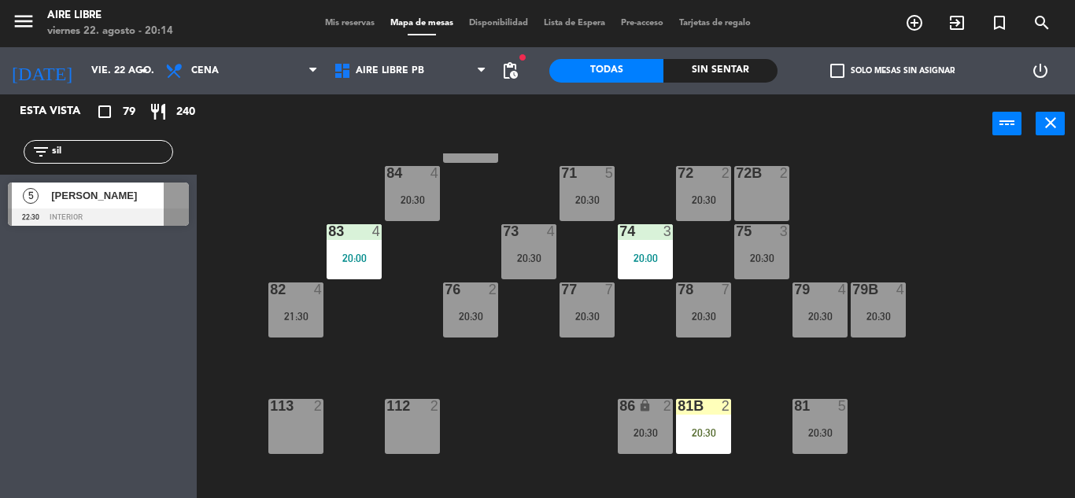
click at [98, 157] on input "sil" at bounding box center [111, 151] width 122 height 17
type input "s"
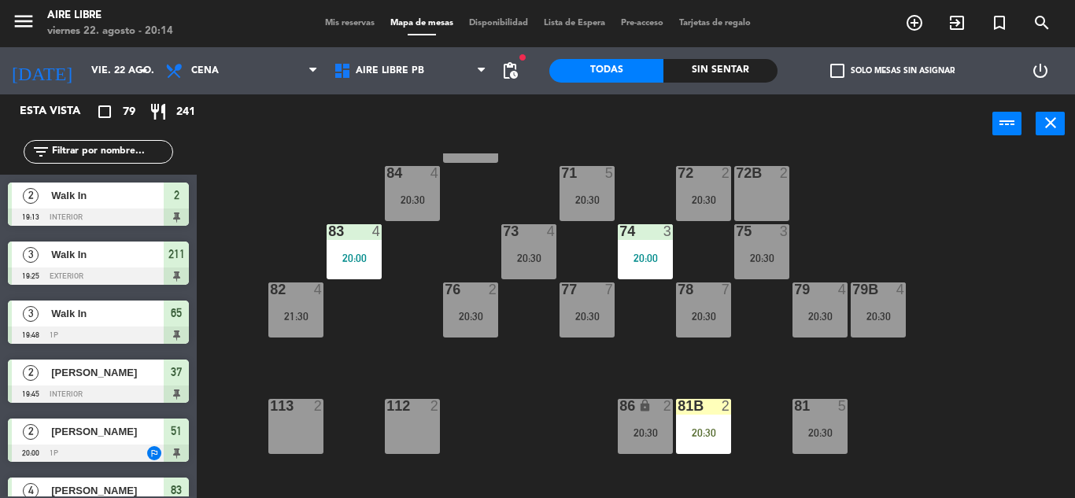
click at [103, 150] on input "text" at bounding box center [111, 151] width 122 height 17
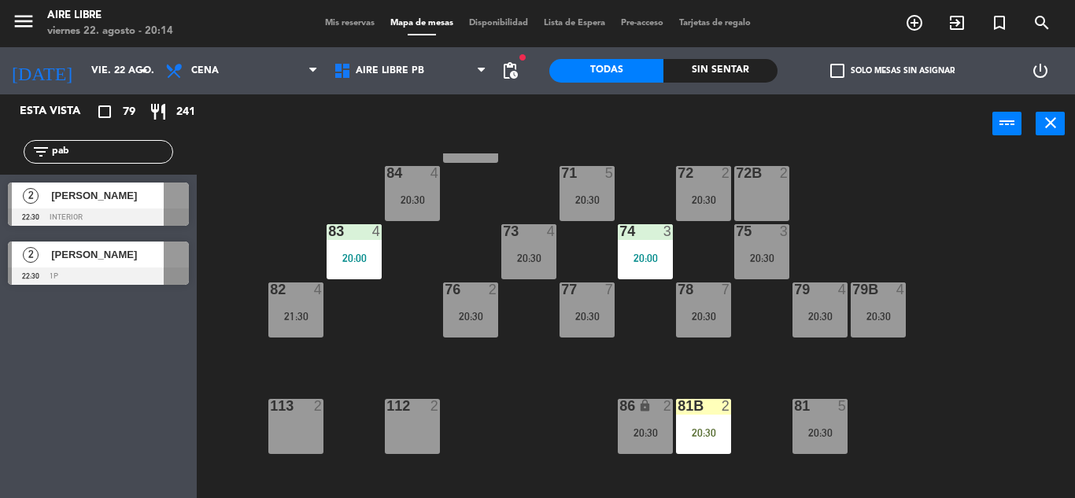
type input "pab"
click at [46, 386] on div "Esta vista crop_square 79 restaurant 241 filter_list pab 2 [PERSON_NAME] 22:30 …" at bounding box center [98, 296] width 197 height 404
click at [102, 201] on span "[PERSON_NAME]" at bounding box center [107, 195] width 113 height 17
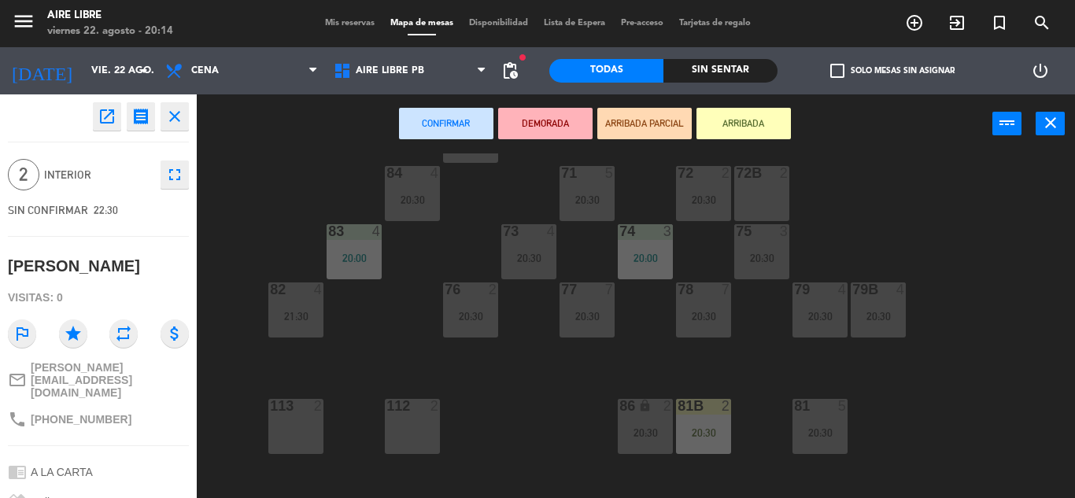
click at [105, 105] on button "open_in_new" at bounding box center [107, 116] width 28 height 28
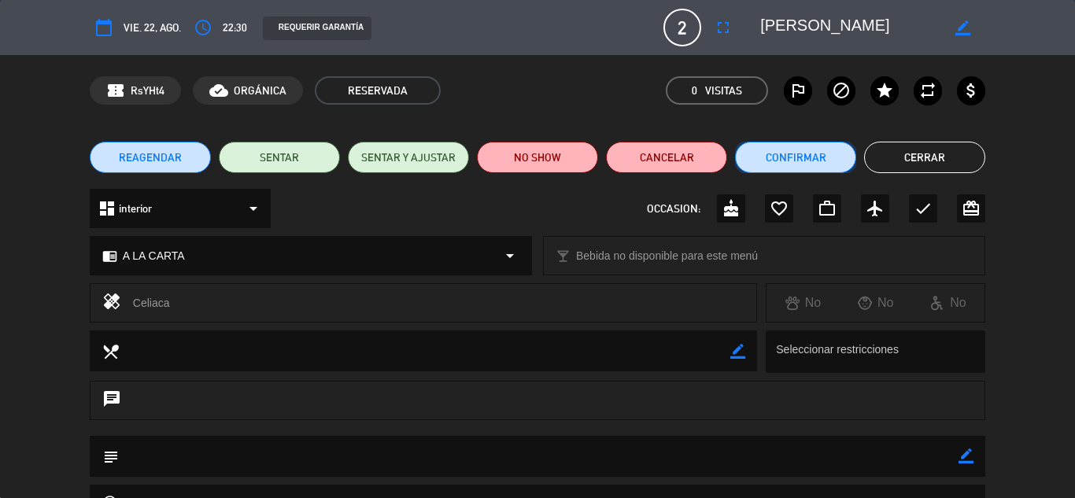
click at [814, 147] on button "Confirmar" at bounding box center [795, 157] width 121 height 31
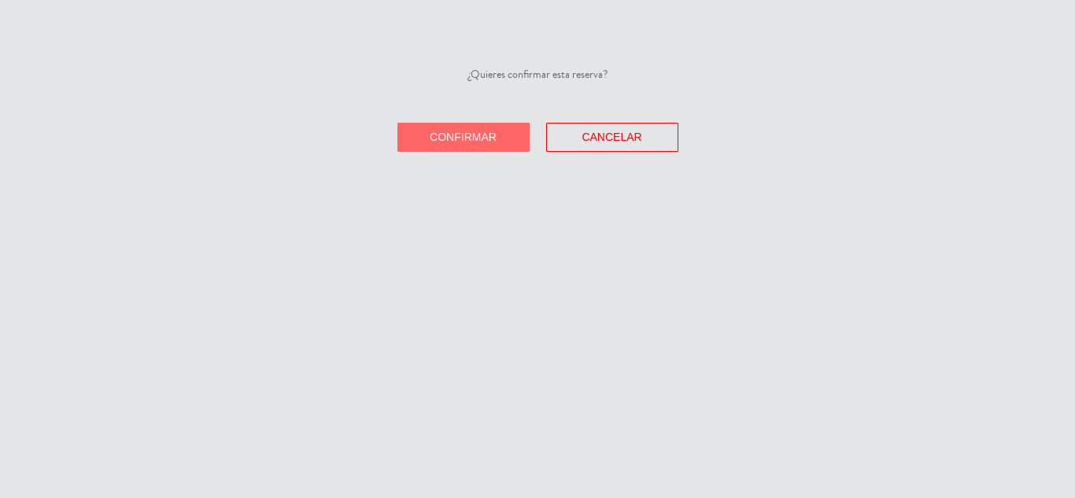
click at [471, 139] on span "Confirmar" at bounding box center [463, 137] width 67 height 13
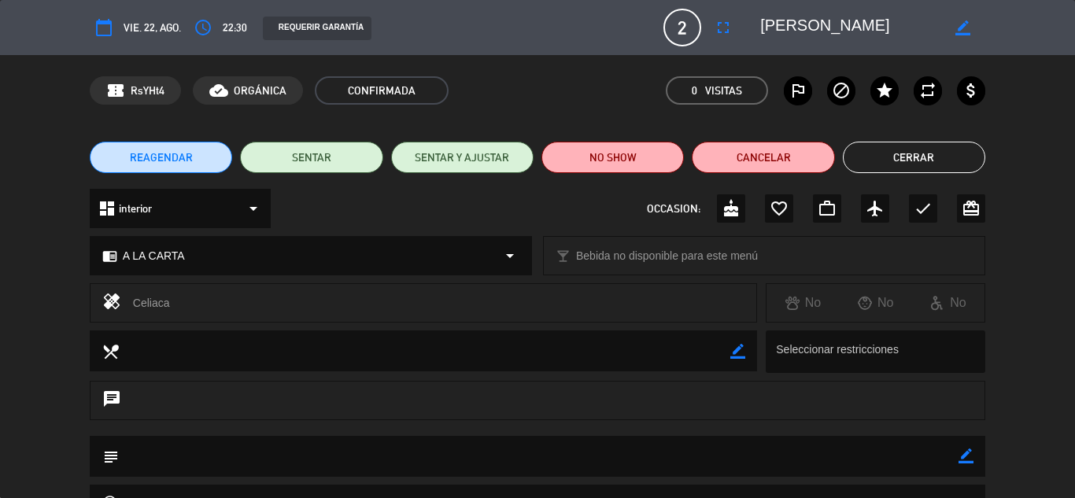
click at [959, 144] on button "Cerrar" at bounding box center [914, 157] width 142 height 31
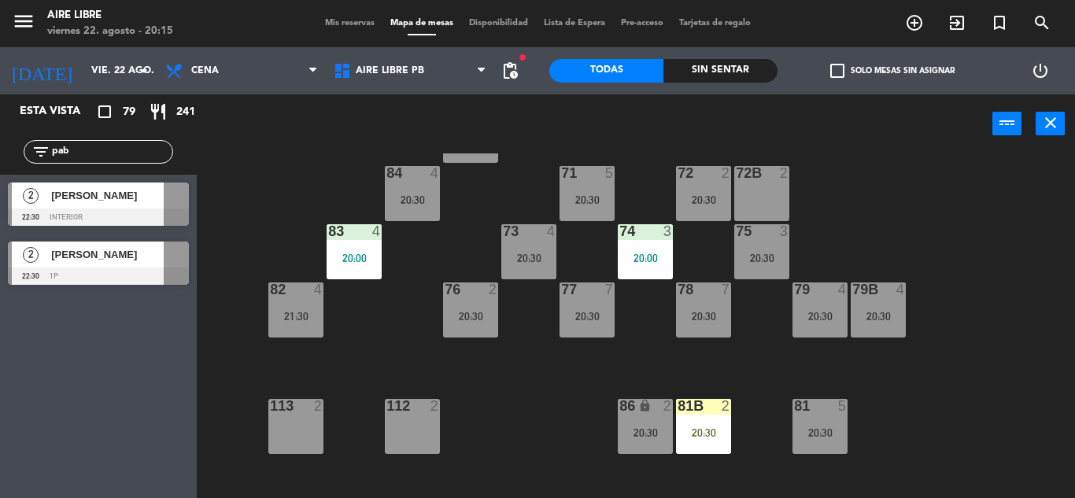
click at [105, 157] on input "pab" at bounding box center [111, 151] width 122 height 17
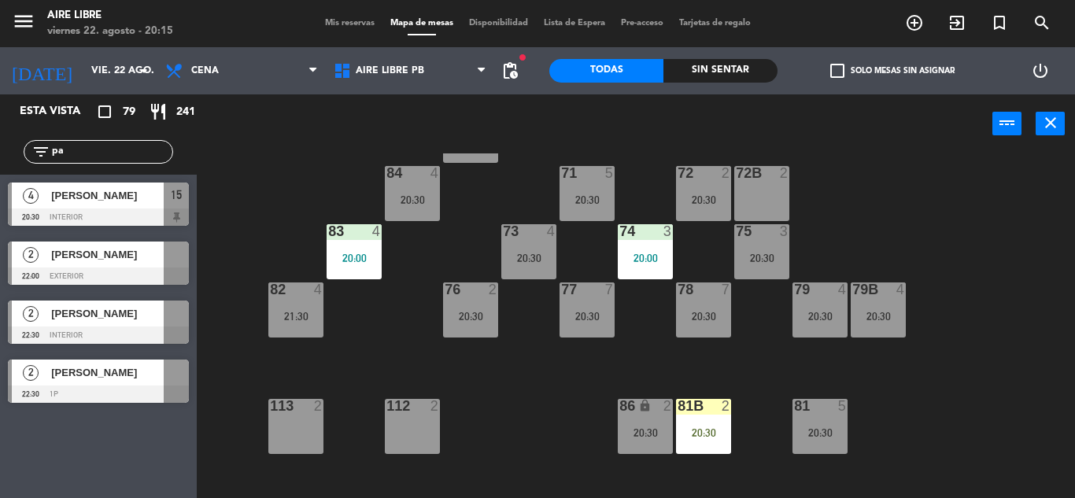
type input "p"
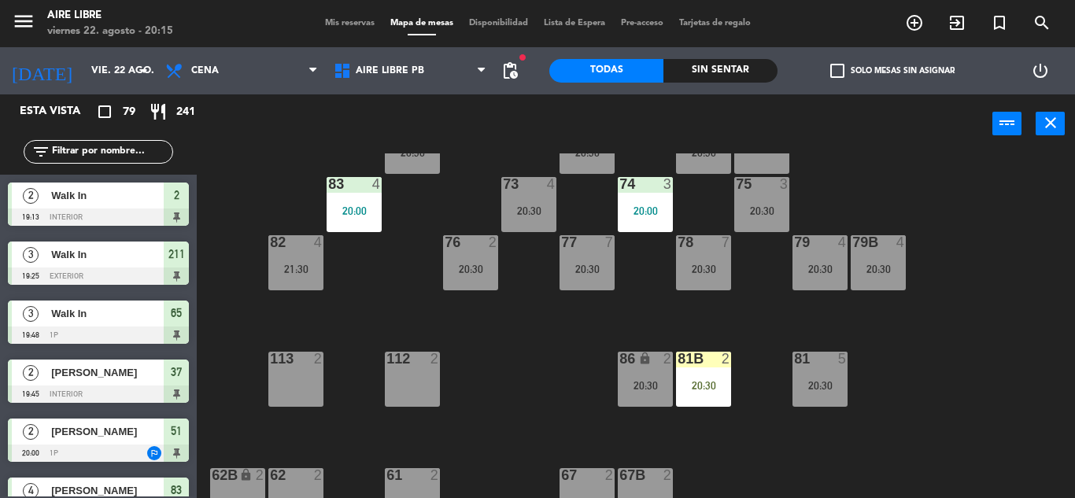
scroll to position [281, 0]
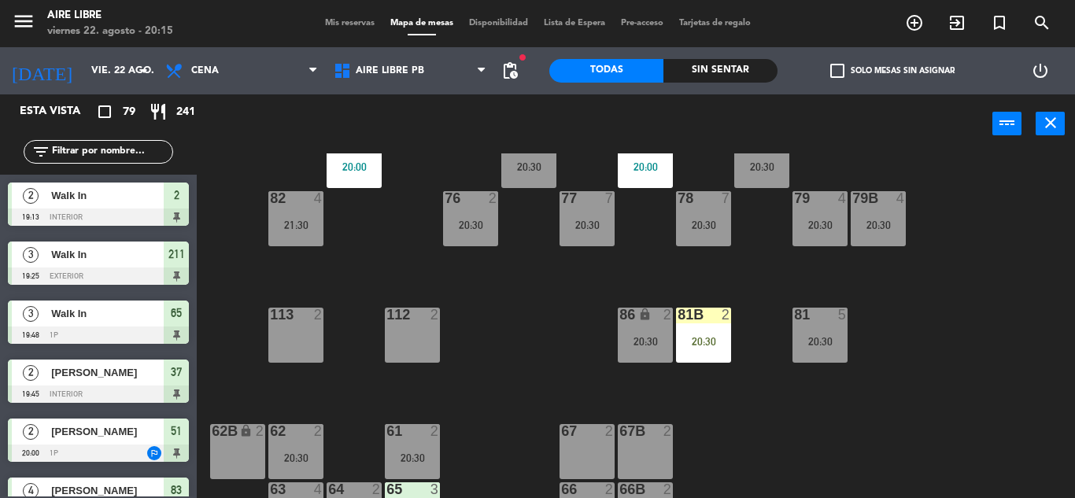
click at [715, 341] on div "20:30" at bounding box center [703, 341] width 55 height 11
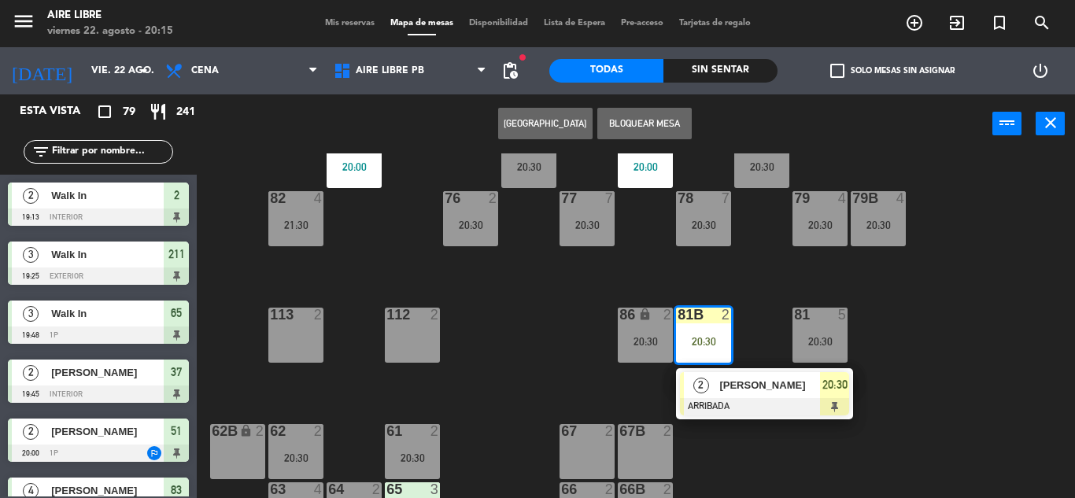
click at [743, 378] on span "[PERSON_NAME]" at bounding box center [769, 385] width 101 height 17
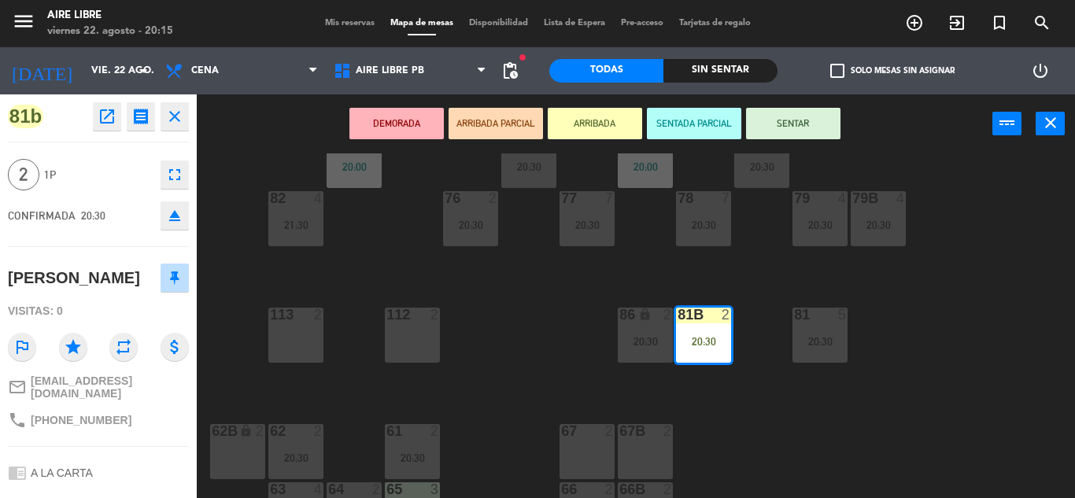
click at [797, 123] on button "SENTAR" at bounding box center [793, 123] width 94 height 31
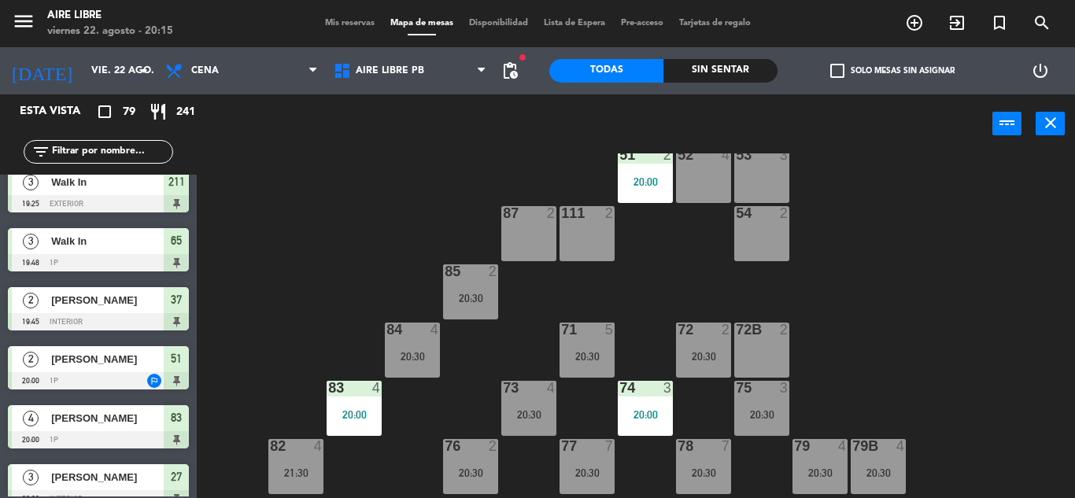
scroll to position [0, 0]
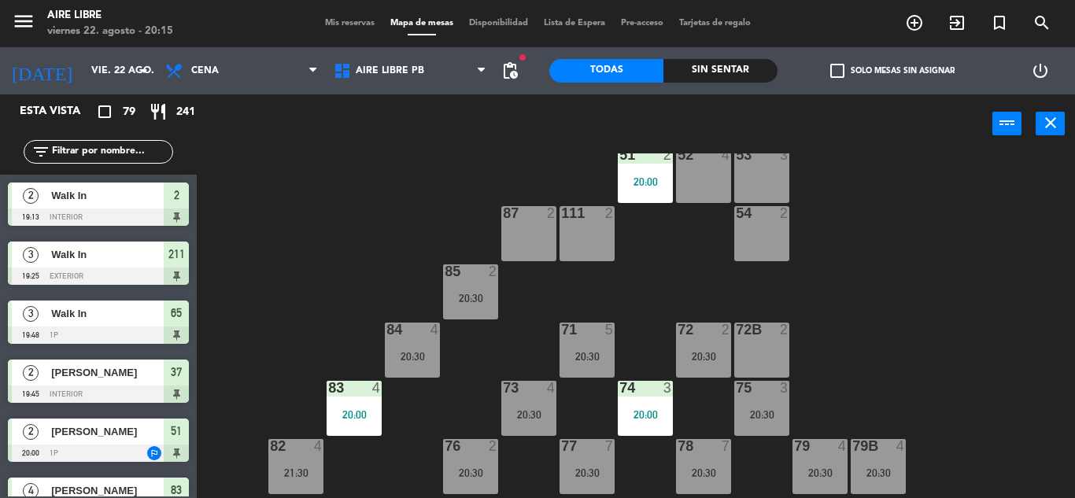
click at [110, 148] on input "text" at bounding box center [111, 151] width 122 height 17
click at [332, 255] on div "51 2 20:00 52 4 53 3 111 2 54 2 87 2 85 2 20:30 72 2 20:30 84 4 20:30 71 5 20:3…" at bounding box center [641, 325] width 867 height 345
click at [839, 64] on span "check_box_outline_blank" at bounding box center [837, 71] width 14 height 14
click at [892, 71] on input "check_box_outline_blank Solo mesas sin asignar" at bounding box center [892, 71] width 0 height 0
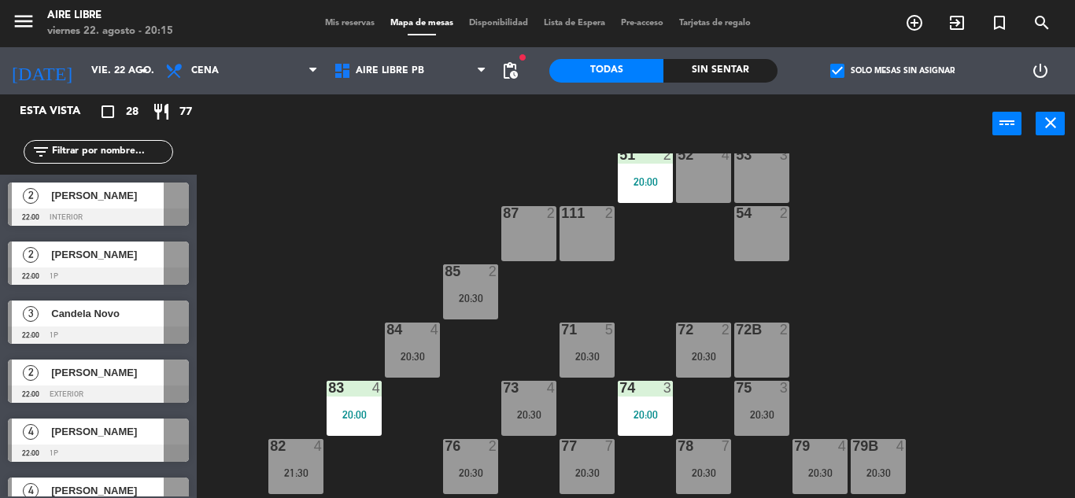
click at [838, 73] on span "check_box" at bounding box center [837, 71] width 14 height 14
click at [892, 71] on input "check_box Solo mesas sin asignar" at bounding box center [892, 71] width 0 height 0
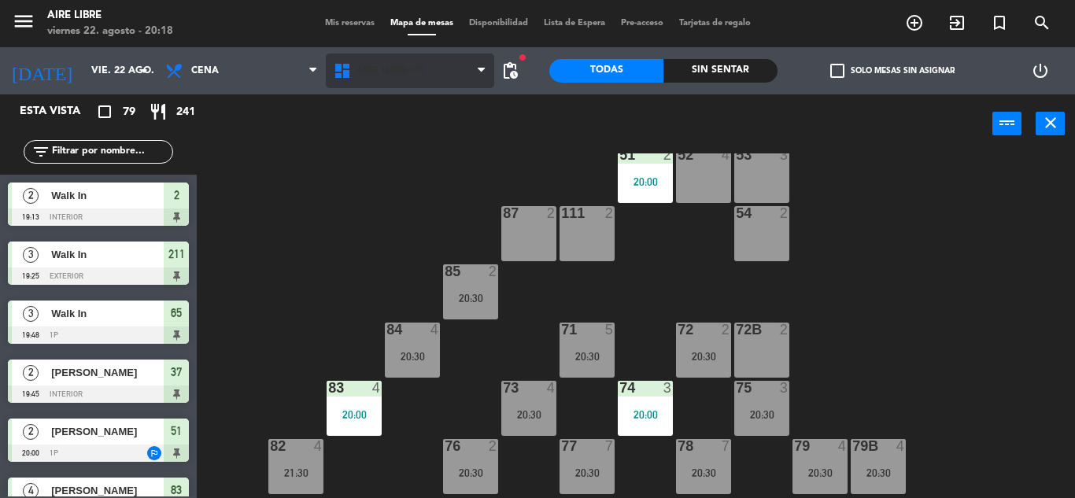
click at [387, 57] on span "Aire Libre PB" at bounding box center [410, 71] width 168 height 35
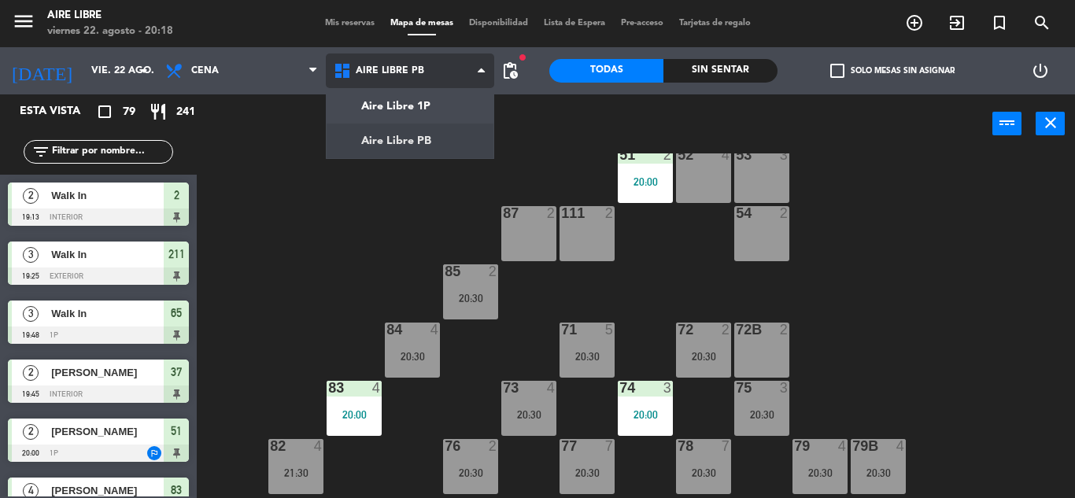
click at [387, 137] on ng-component "menu Aire Libre [DATE] 22. agosto - 20:18 Mis reservas Mapa de mesas Disponibil…" at bounding box center [537, 249] width 1075 height 498
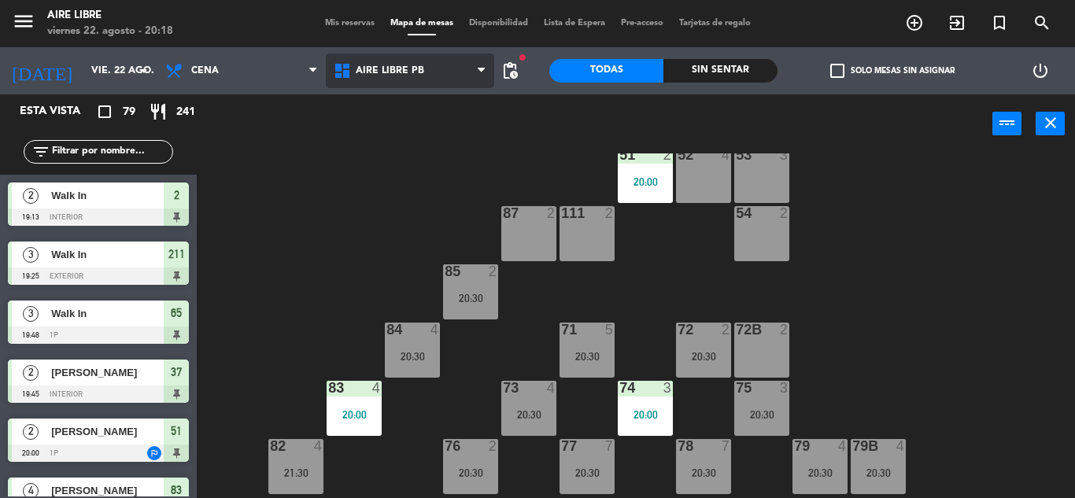
click at [375, 70] on span "Aire Libre PB" at bounding box center [390, 70] width 68 height 11
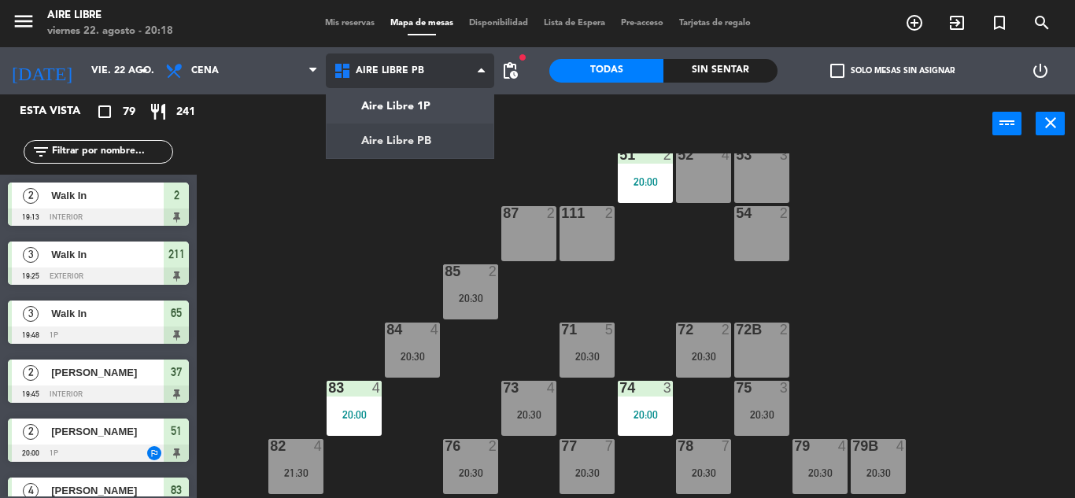
click at [376, 101] on ng-component "menu Aire Libre [DATE] 22. agosto - 20:18 Mis reservas Mapa de mesas Disponibil…" at bounding box center [537, 249] width 1075 height 498
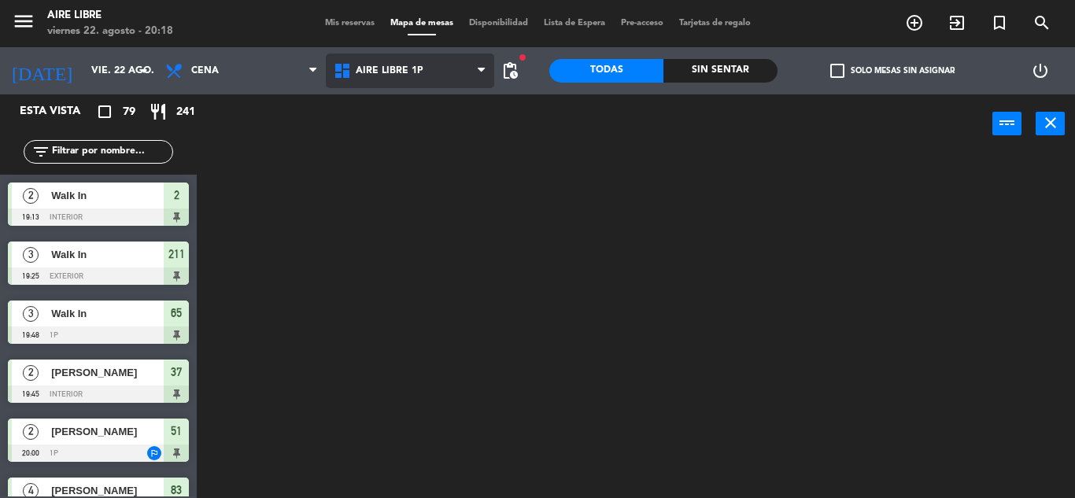
click at [375, 65] on span "Aire Libre 1P" at bounding box center [390, 70] width 68 height 11
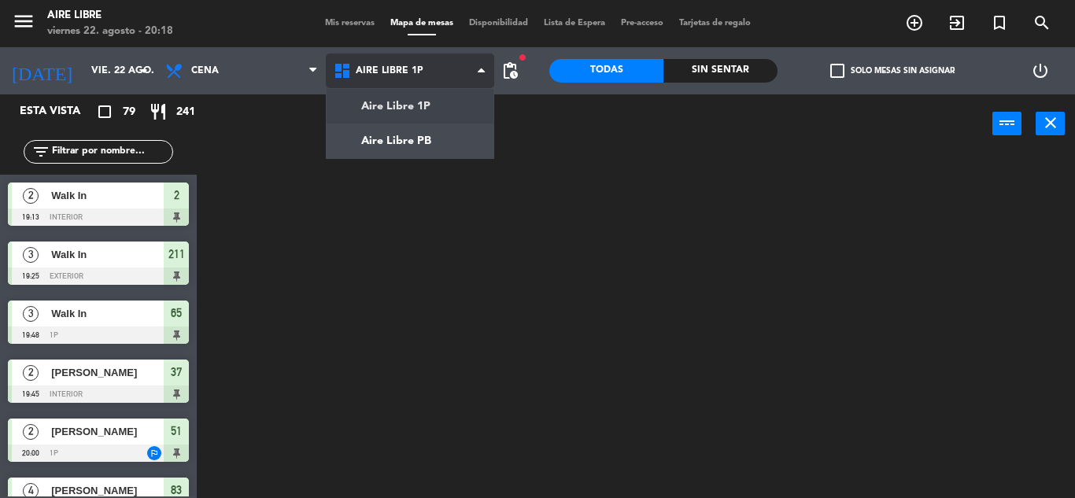
click at [375, 142] on ng-component "menu Aire Libre [DATE] 22. agosto - 20:18 Mis reservas Mapa de mesas Disponibil…" at bounding box center [537, 249] width 1075 height 498
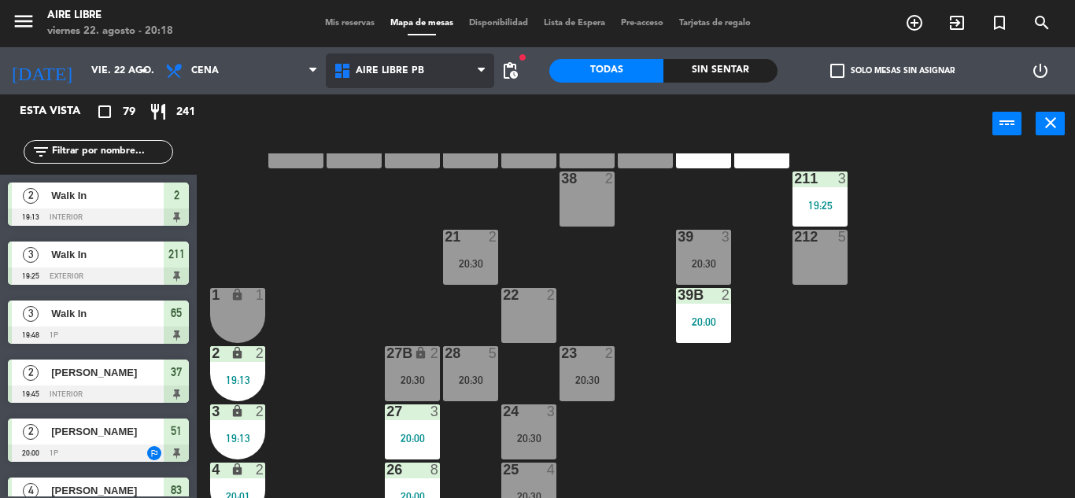
scroll to position [182, 0]
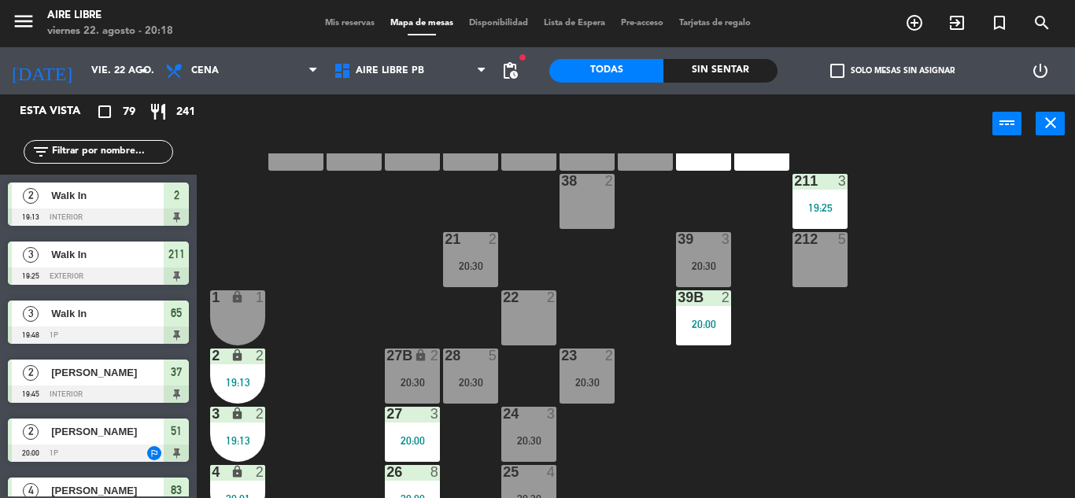
click at [456, 257] on div "21 2 20:30" at bounding box center [470, 259] width 55 height 55
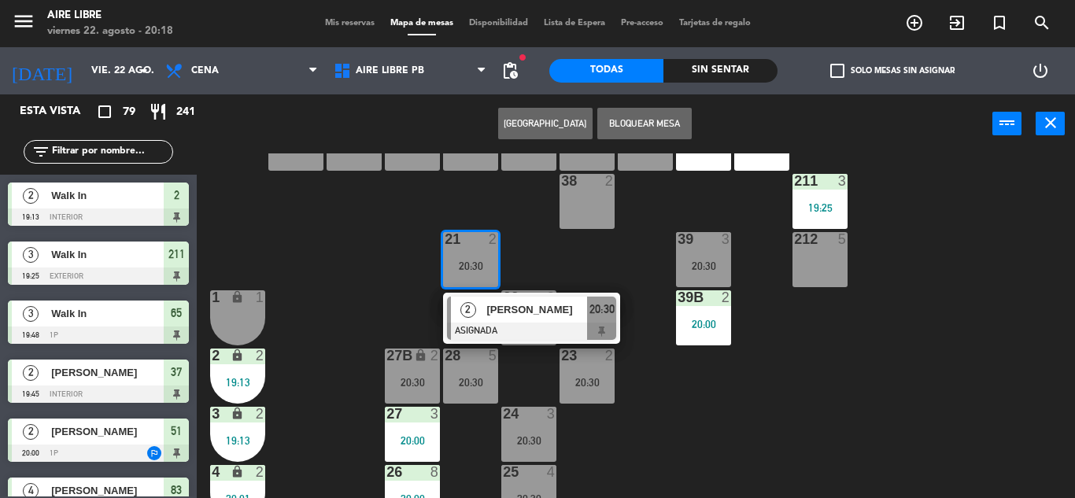
click at [729, 409] on div "42 2 20:00 43 3 20:30 31 6 20:30 32 5 20:30 33 7 42B 2 20:15 43B 3 20:30 41 6 2…" at bounding box center [641, 325] width 867 height 345
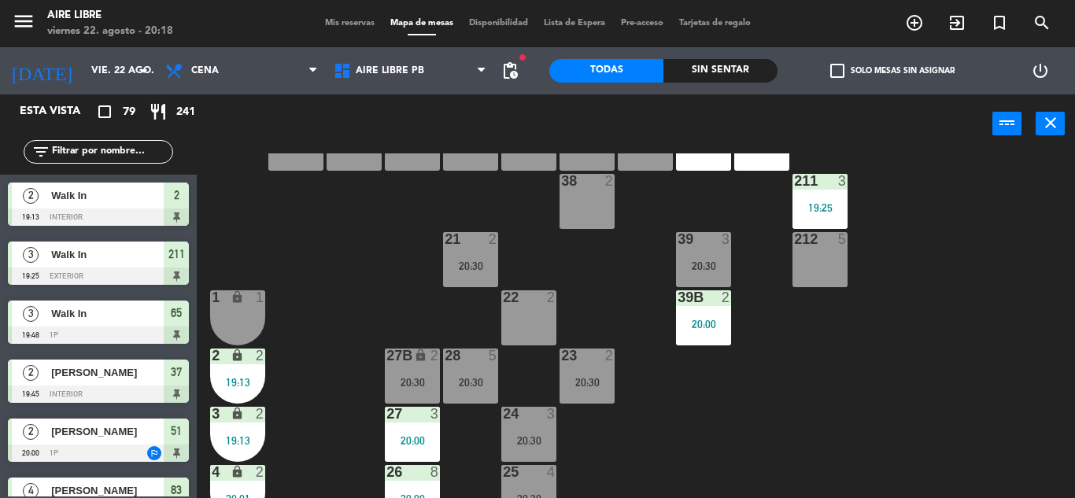
click at [111, 153] on input "text" at bounding box center [111, 151] width 122 height 17
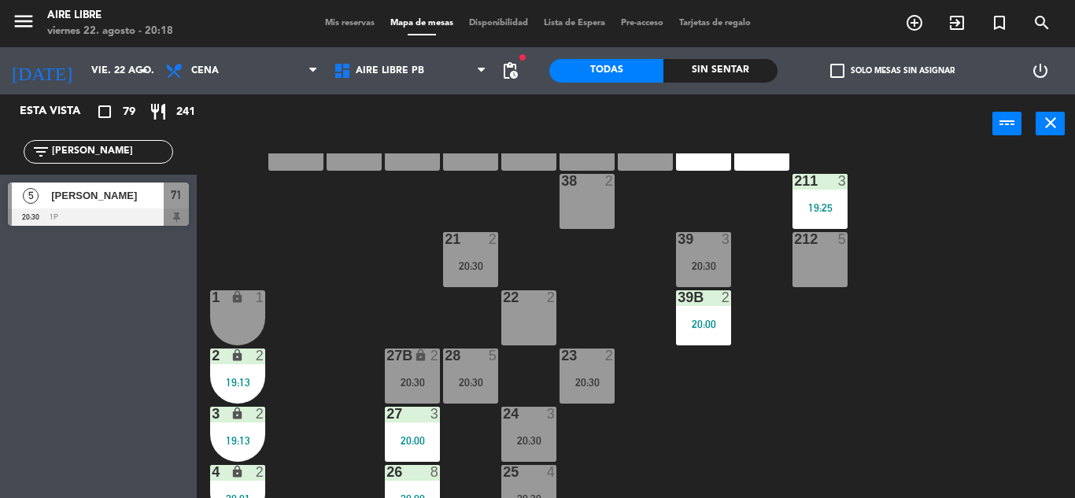
type input "[PERSON_NAME]"
click at [68, 419] on div "Esta vista crop_square 79 restaurant 241 filter_list [PERSON_NAME] 5 [PERSON_NA…" at bounding box center [98, 296] width 197 height 404
click at [102, 199] on span "[PERSON_NAME]" at bounding box center [107, 195] width 113 height 17
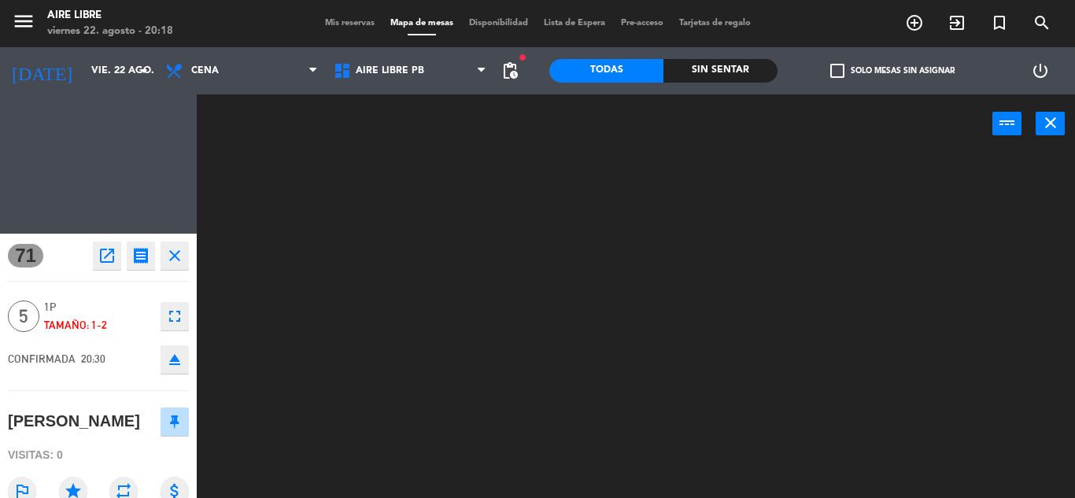
scroll to position [0, 0]
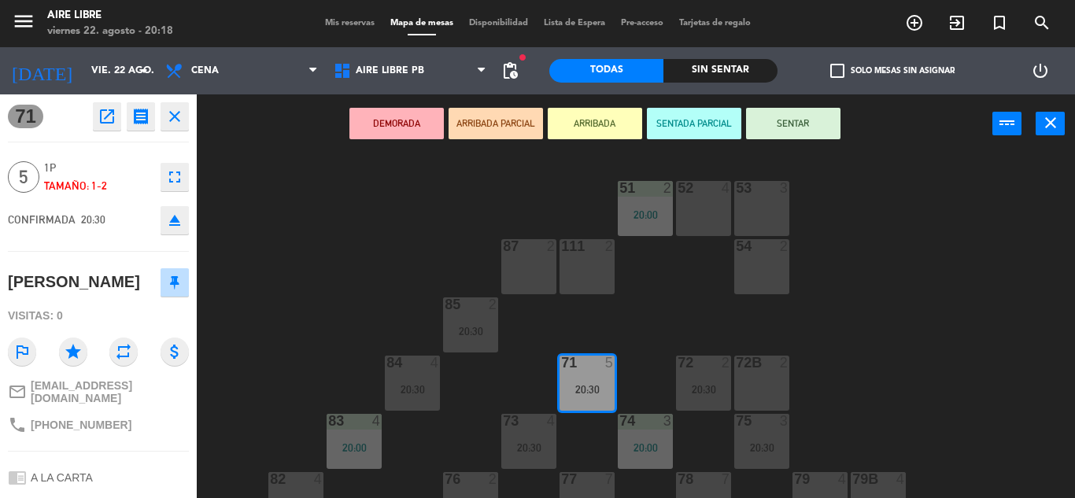
click at [596, 121] on button "ARRIBADA" at bounding box center [595, 123] width 94 height 31
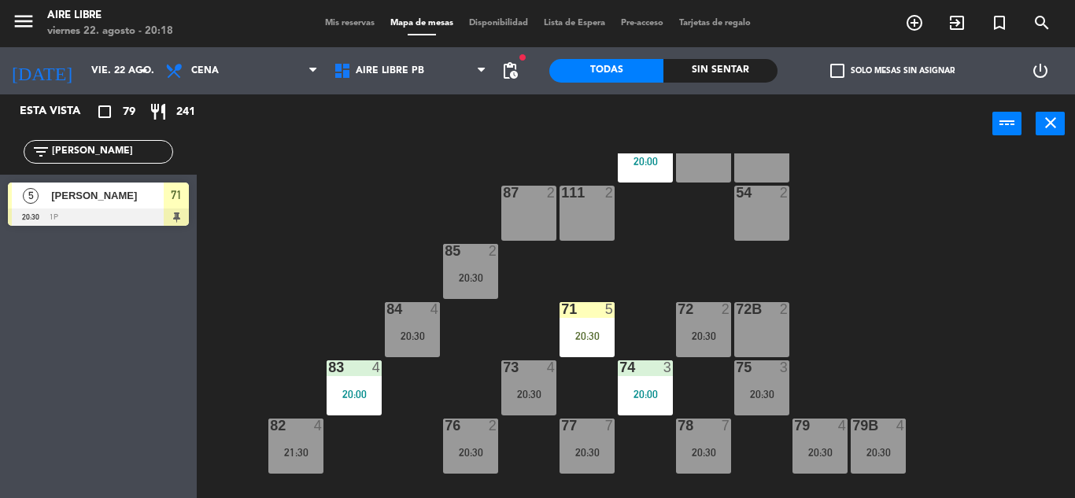
scroll to position [94, 0]
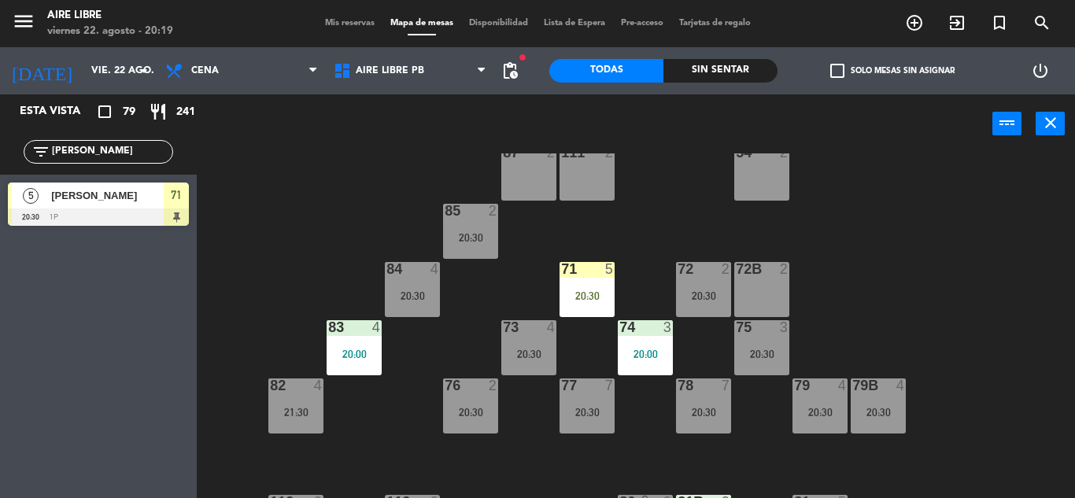
click at [562, 275] on div "71" at bounding box center [561, 269] width 1 height 14
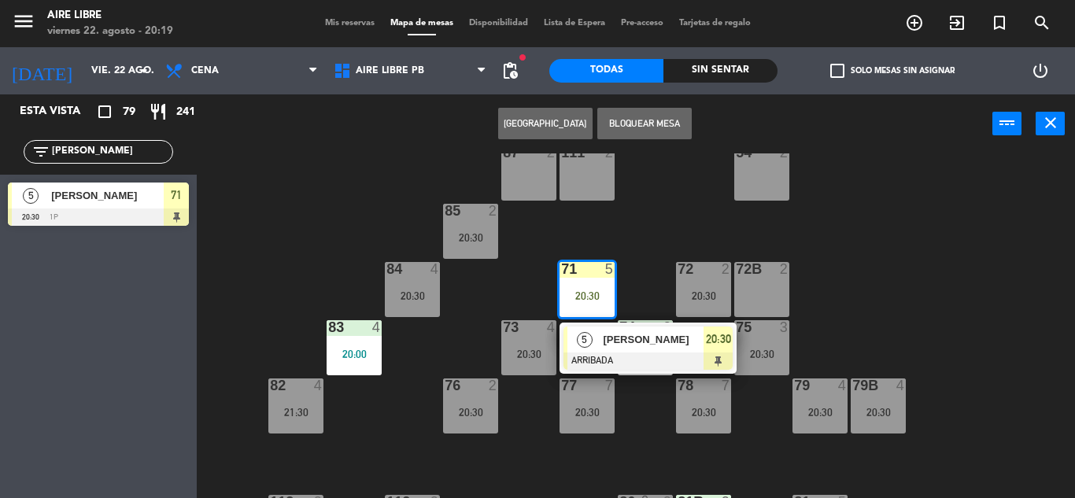
click at [618, 342] on span "[PERSON_NAME]" at bounding box center [653, 339] width 101 height 17
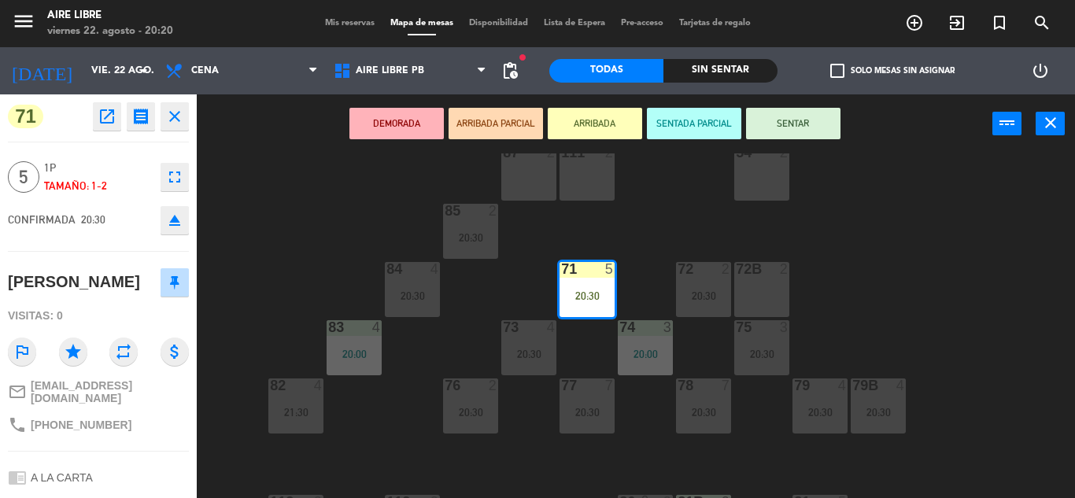
click at [793, 118] on button "SENTAR" at bounding box center [793, 123] width 94 height 31
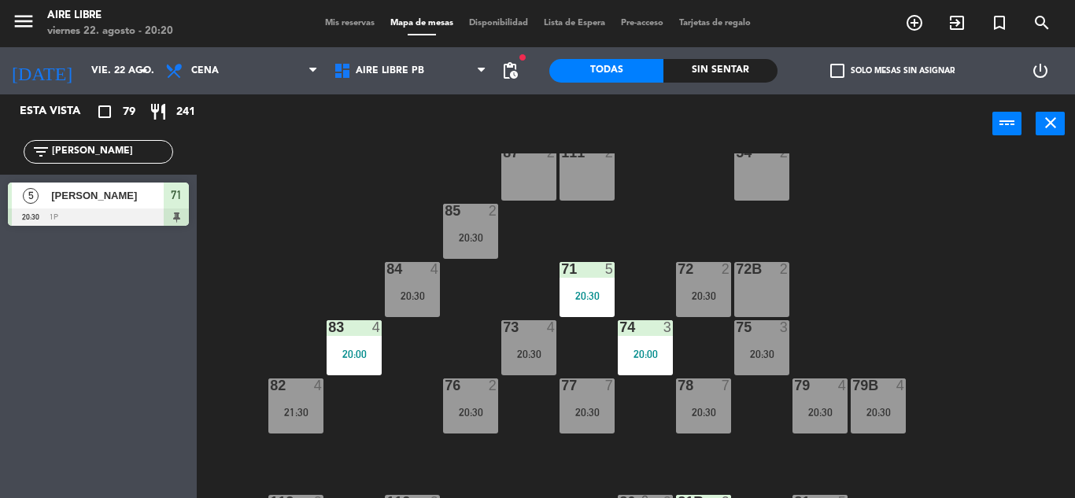
click at [93, 146] on input "[PERSON_NAME]" at bounding box center [111, 151] width 122 height 17
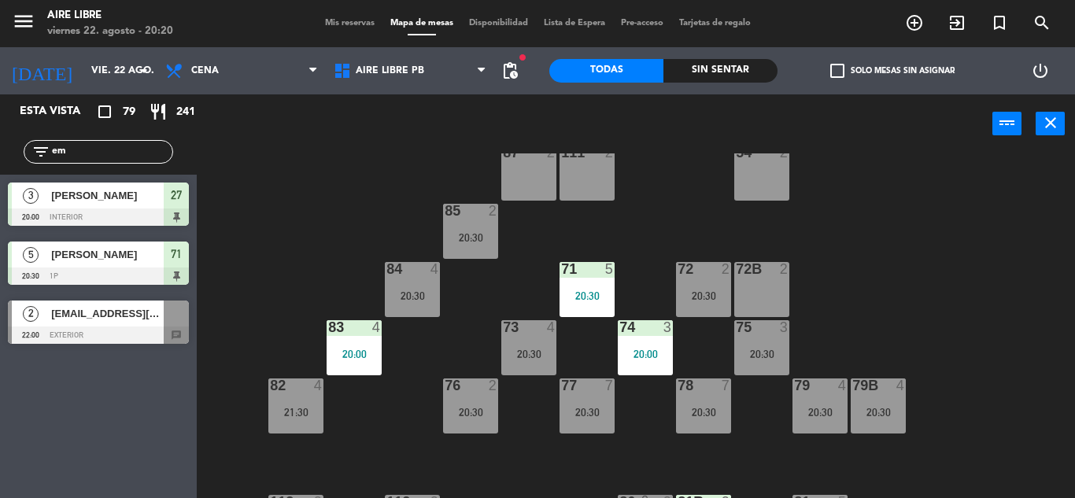
type input "e"
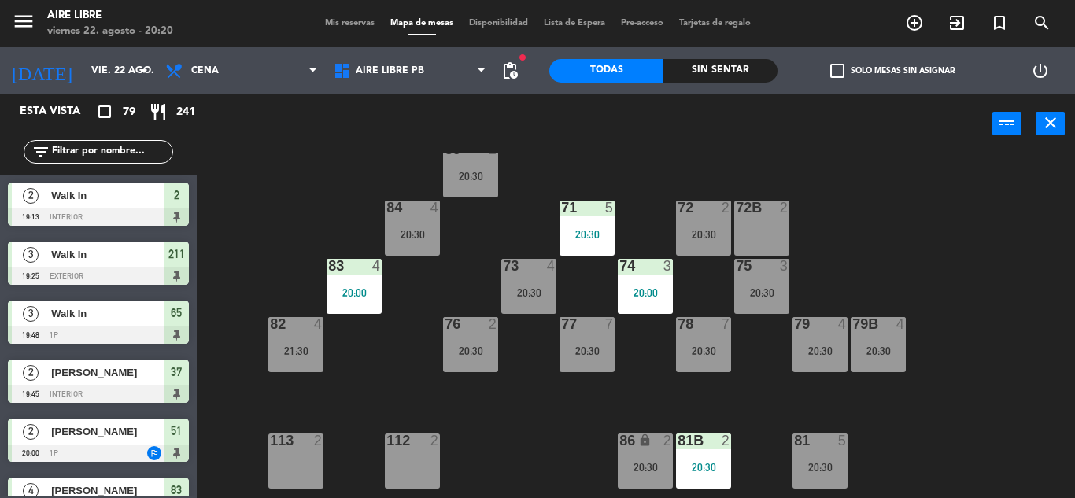
scroll to position [140, 0]
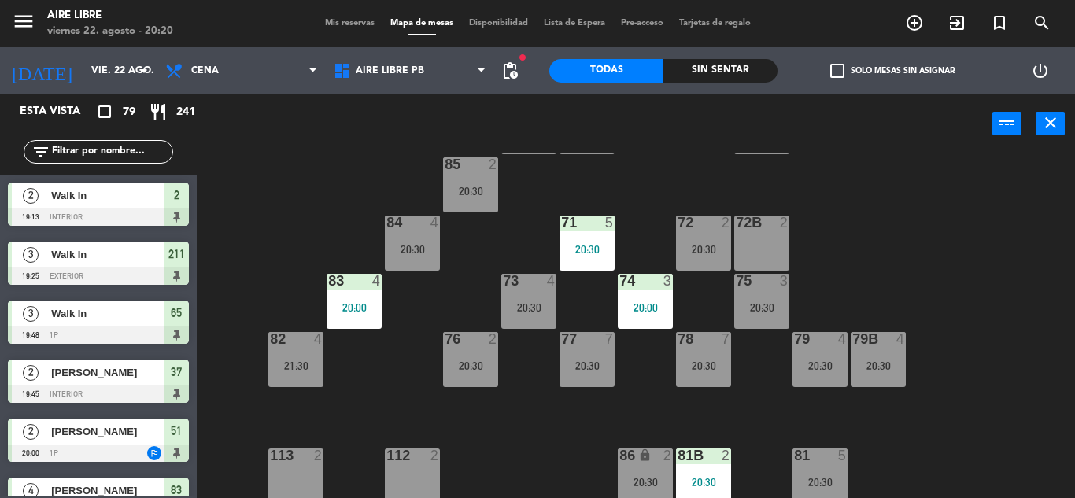
click at [94, 149] on input "text" at bounding box center [111, 151] width 122 height 17
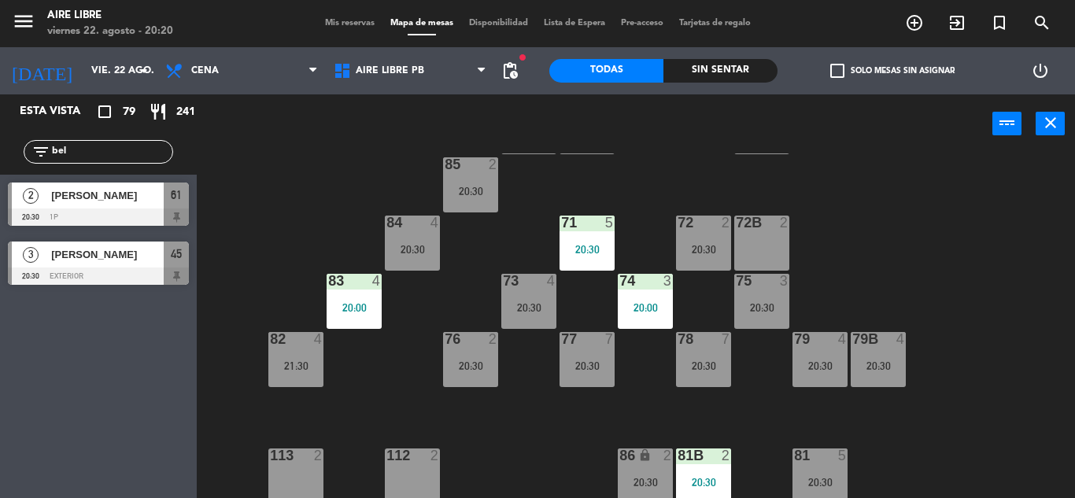
click at [76, 408] on div "Esta vista crop_square 79 restaurant 241 filter_list bel 2 [PERSON_NAME] 20:30 …" at bounding box center [98, 296] width 197 height 404
click at [101, 145] on input "bel" at bounding box center [111, 151] width 122 height 17
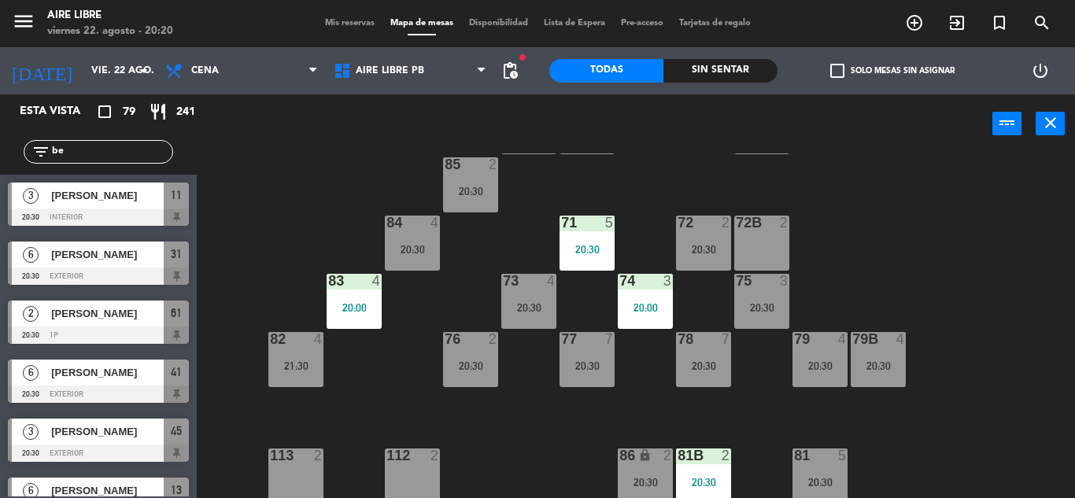
type input "b"
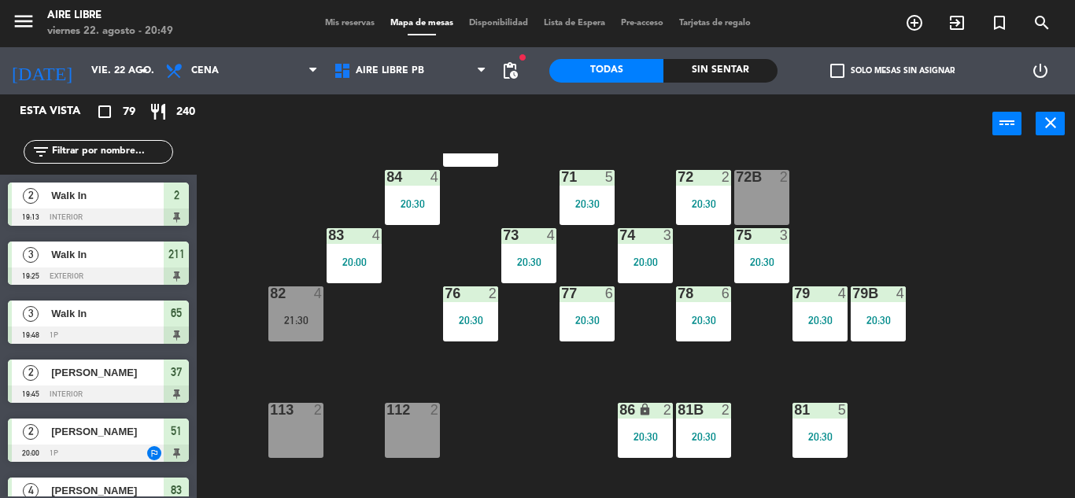
scroll to position [182, 0]
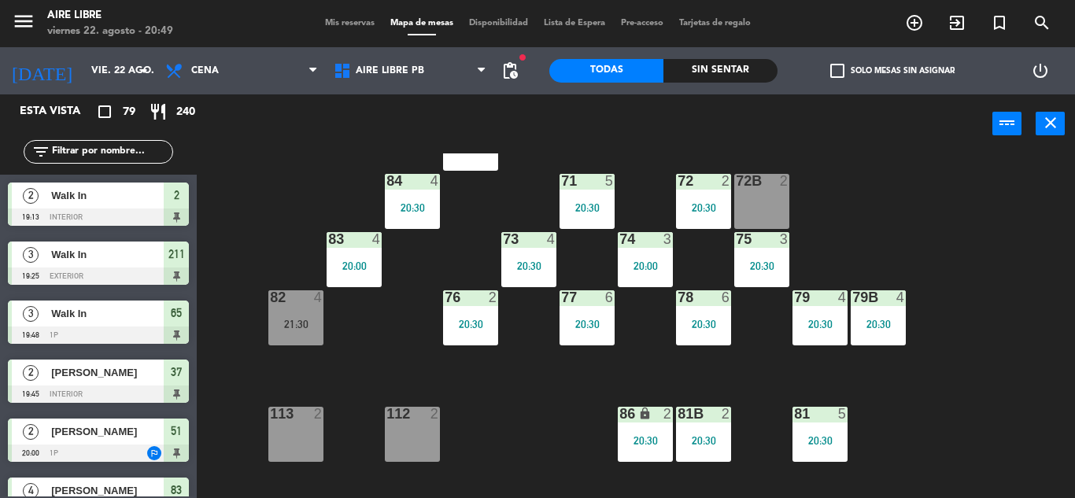
click at [644, 437] on div "20:30" at bounding box center [645, 440] width 55 height 11
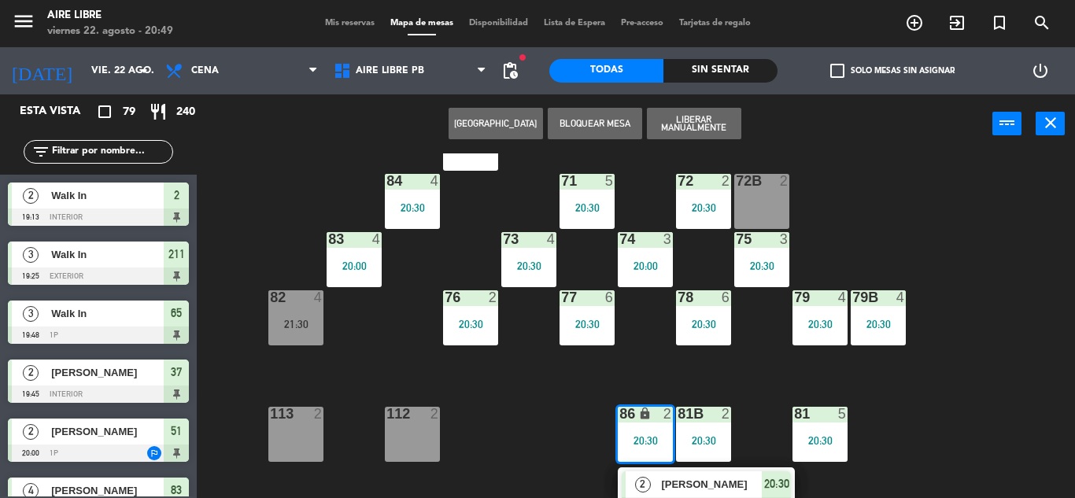
click at [766, 201] on div "72B 2" at bounding box center [761, 201] width 55 height 55
click at [495, 128] on button "Mover" at bounding box center [495, 123] width 94 height 31
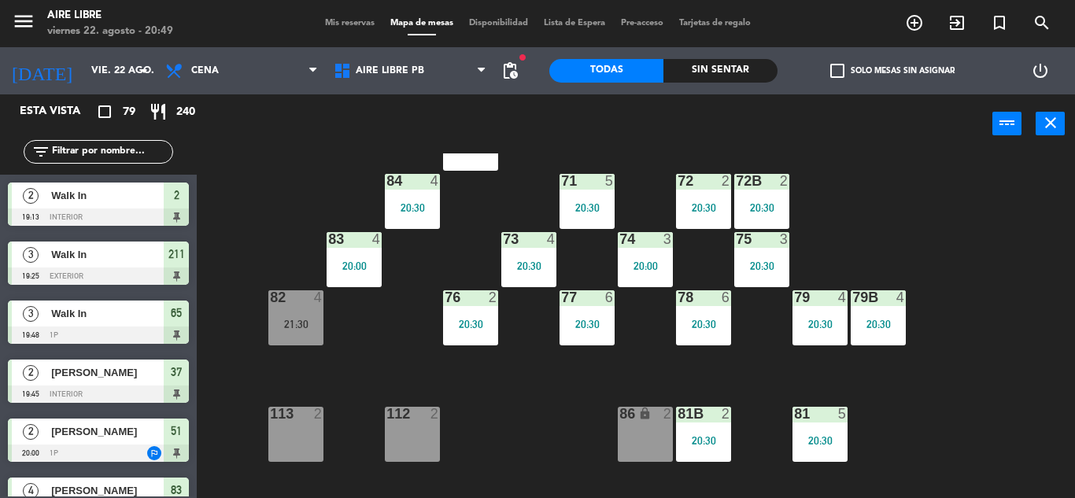
click at [631, 430] on div "86 lock 2" at bounding box center [645, 434] width 55 height 55
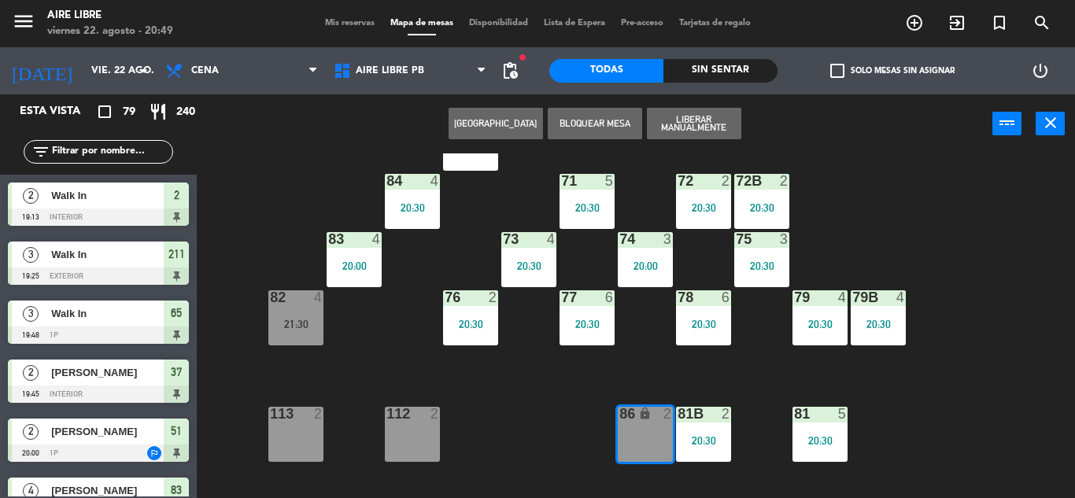
click at [546, 417] on div "51 2 20:00 52 4 53 3 111 2 54 2 87 2 85 2 20:30 72 2 20:30 84 4 20:30 71 5 20:3…" at bounding box center [641, 325] width 867 height 345
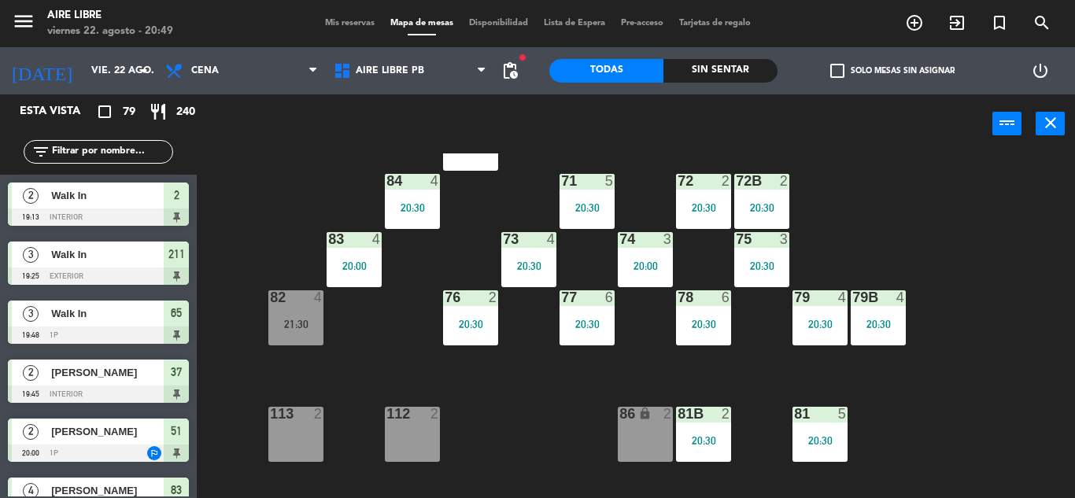
click at [528, 421] on div "51 2 20:00 52 4 53 3 111 2 54 2 87 2 85 2 20:30 72 2 20:30 84 4 20:30 71 5 20:3…" at bounding box center [641, 325] width 867 height 345
click at [924, 24] on icon "exit_to_app" at bounding box center [914, 22] width 19 height 19
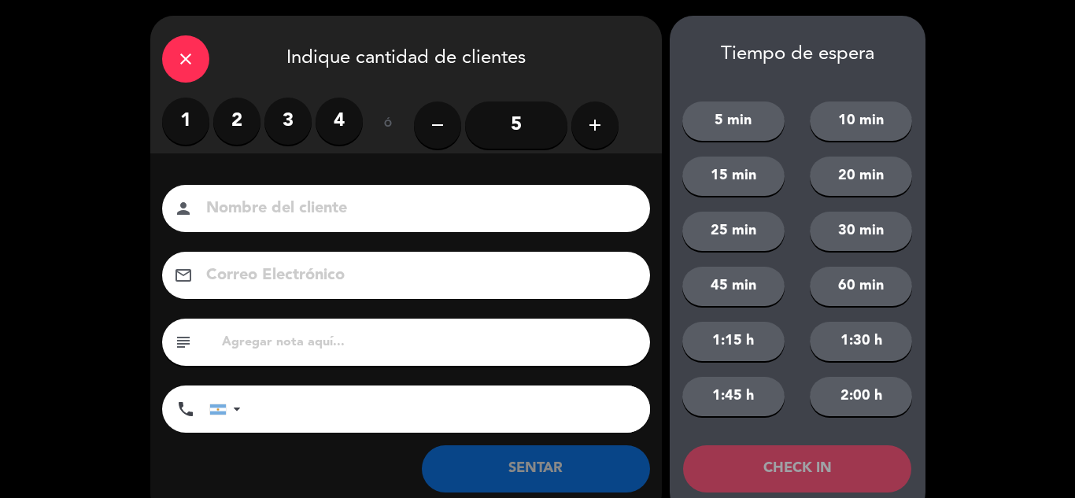
click at [238, 124] on label "2" at bounding box center [236, 121] width 47 height 47
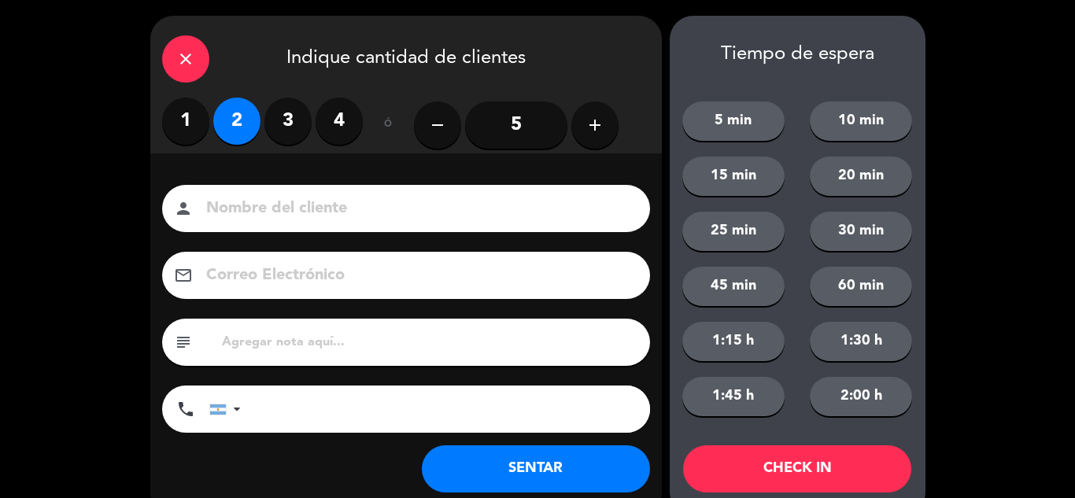
click at [346, 213] on input at bounding box center [417, 209] width 425 height 28
type input "[PERSON_NAME]"
click at [557, 457] on button "SENTAR" at bounding box center [536, 468] width 228 height 47
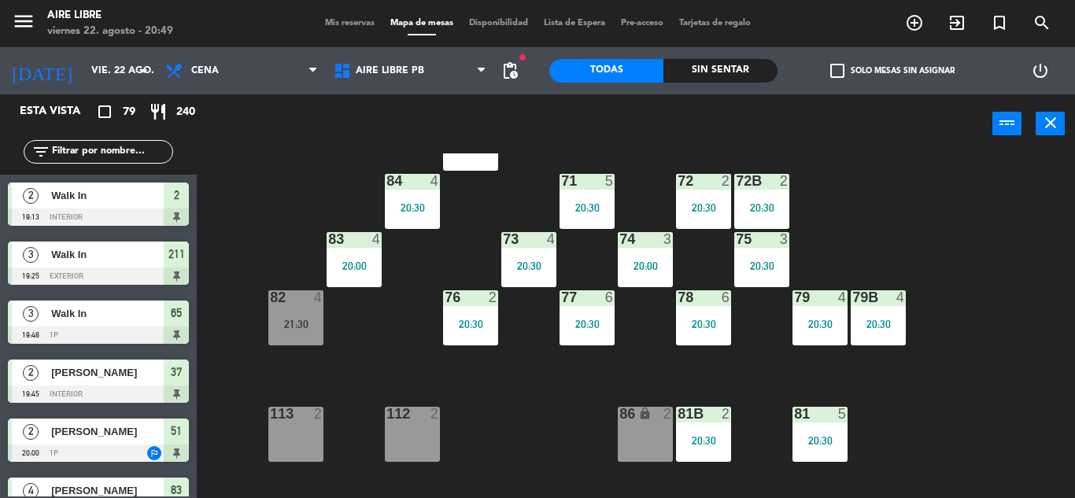
scroll to position [188, 0]
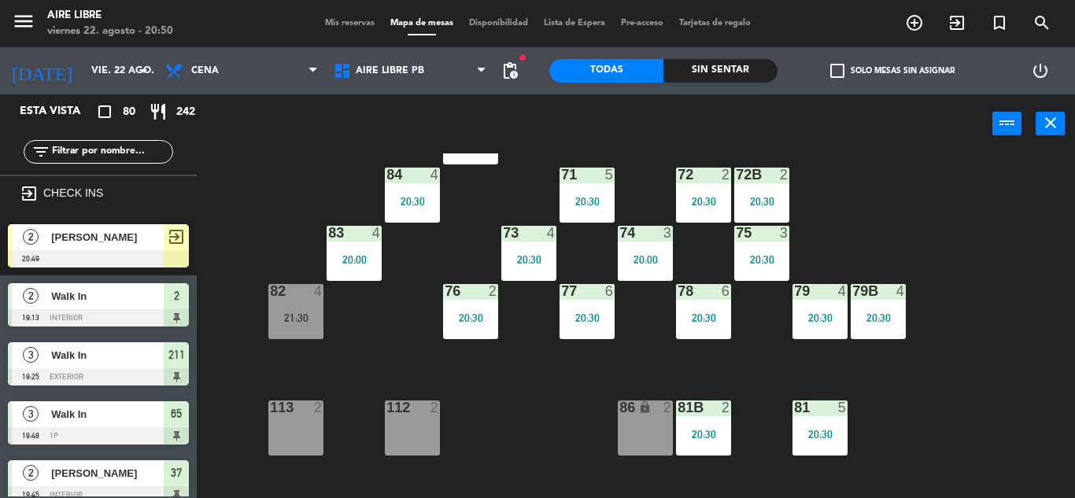
click at [135, 234] on span "[PERSON_NAME]" at bounding box center [107, 237] width 113 height 17
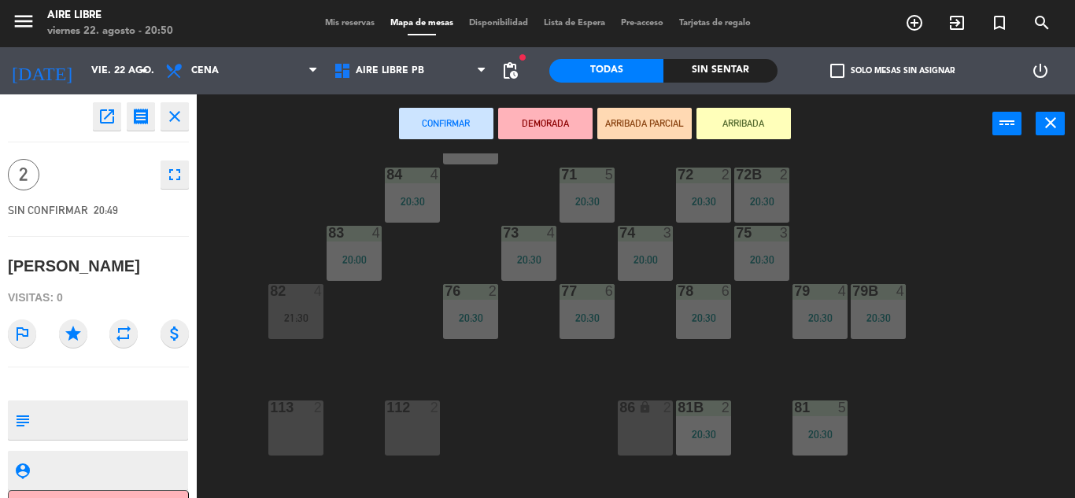
click at [635, 425] on div "86 lock 2" at bounding box center [645, 427] width 55 height 55
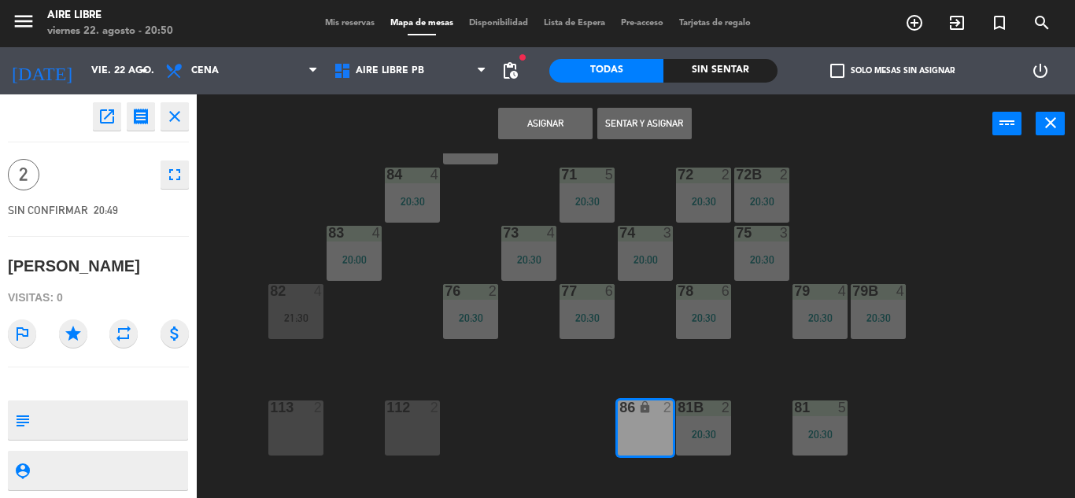
click at [541, 127] on button "Asignar" at bounding box center [545, 123] width 94 height 31
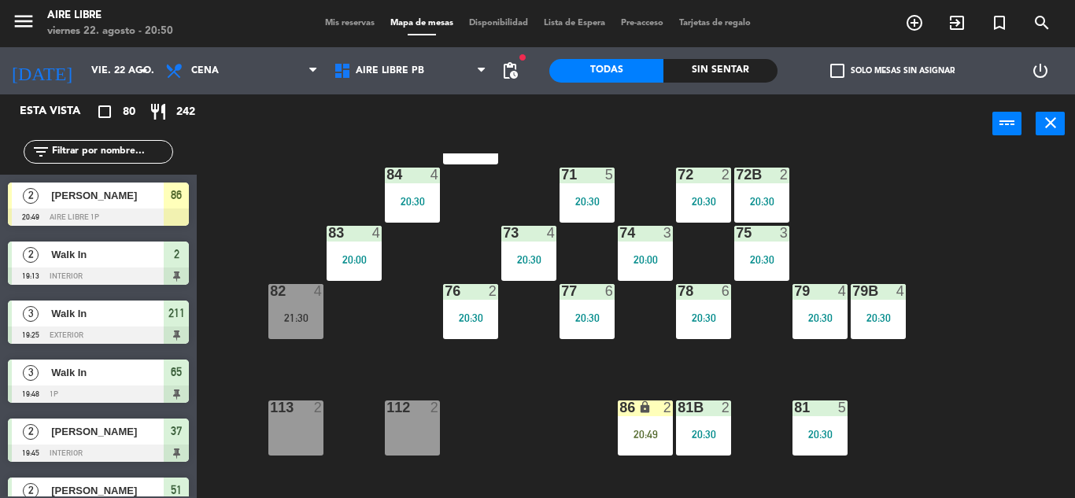
click at [646, 423] on div "86 lock 2 20:49" at bounding box center [645, 427] width 55 height 55
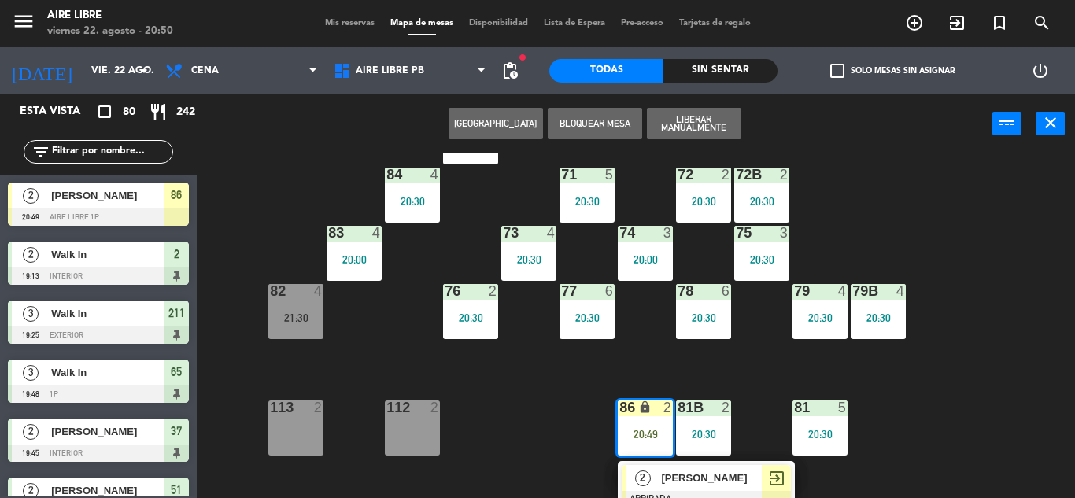
click at [702, 467] on div "[PERSON_NAME]" at bounding box center [710, 478] width 102 height 26
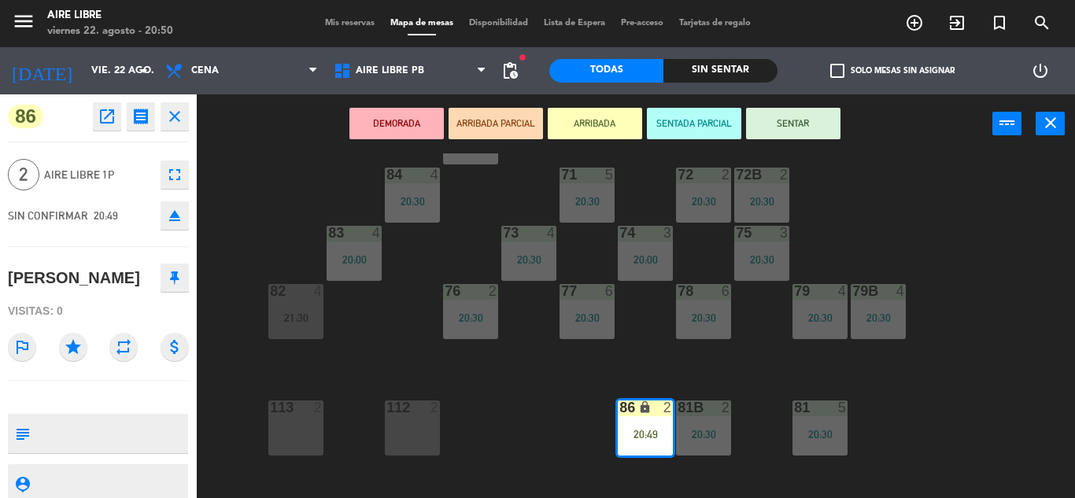
click at [805, 120] on button "SENTAR" at bounding box center [793, 123] width 94 height 31
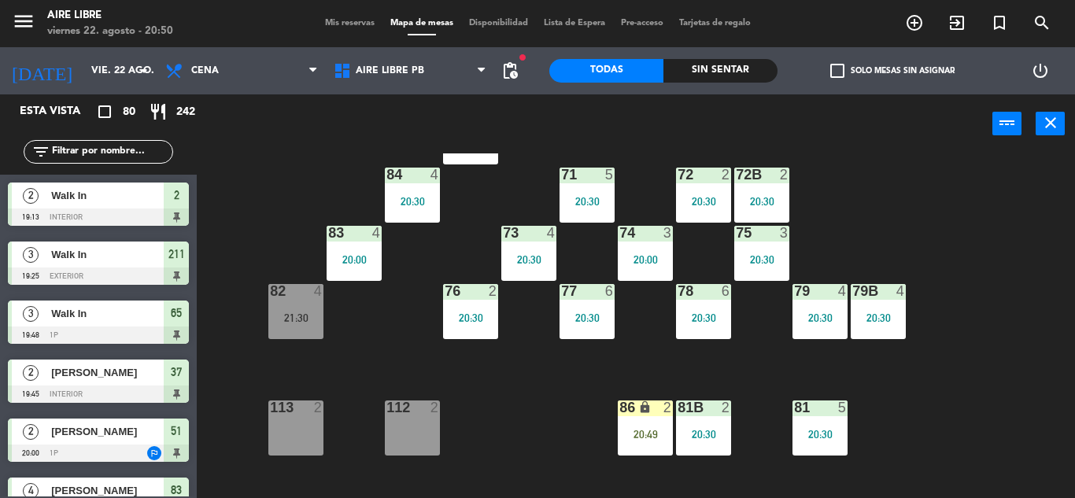
click at [291, 308] on div "82 4 21:30" at bounding box center [295, 311] width 55 height 55
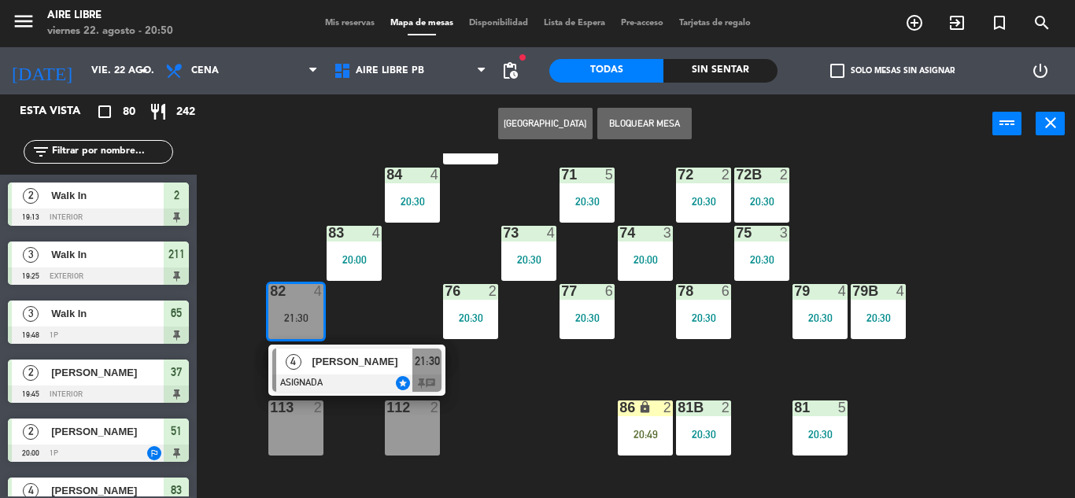
click at [1008, 231] on div "51 2 20:00 52 4 53 3 111 2 54 2 87 2 85 2 20:30 72 2 20:30 84 4 20:30 71 5 20:3…" at bounding box center [641, 325] width 867 height 345
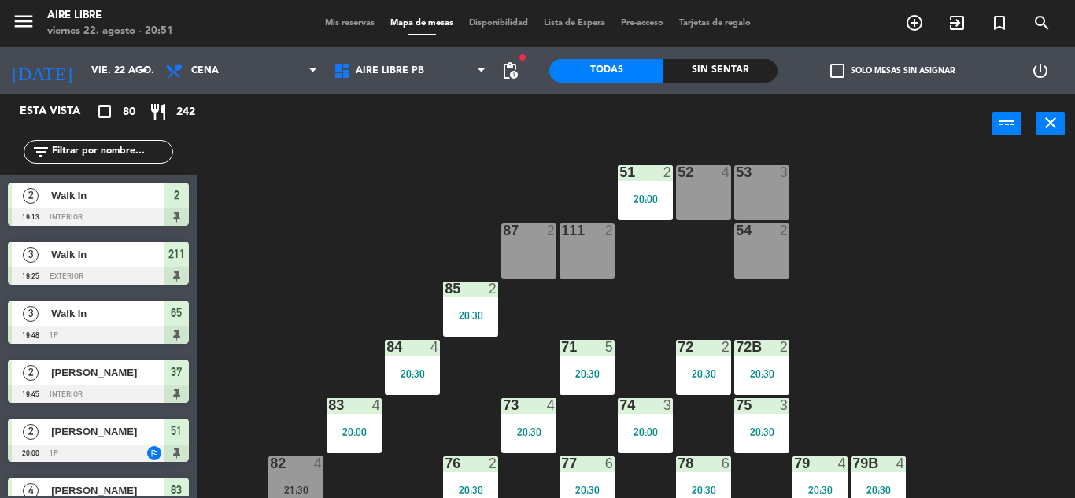
scroll to position [0, 0]
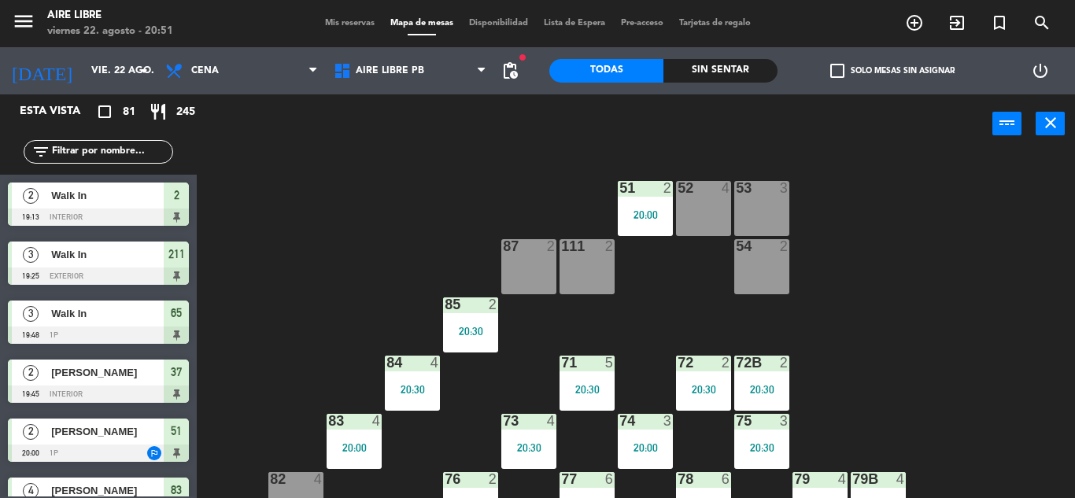
click at [123, 146] on input "text" at bounding box center [111, 151] width 122 height 17
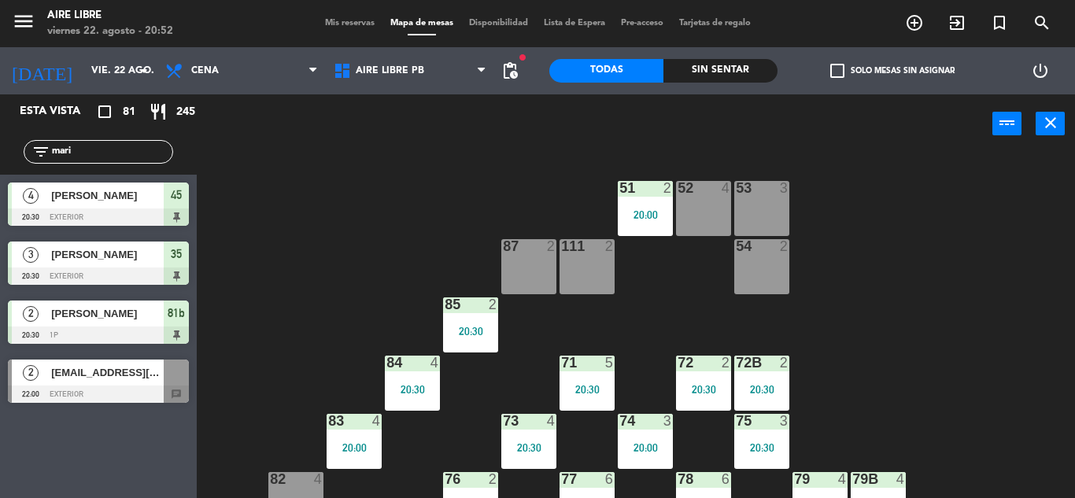
type input "mari"
click at [87, 421] on div "Esta vista crop_square 81 restaurant 245 filter_list [PERSON_NAME] 4 [PERSON_NA…" at bounding box center [98, 296] width 197 height 404
click at [109, 253] on span "[PERSON_NAME]" at bounding box center [107, 254] width 113 height 17
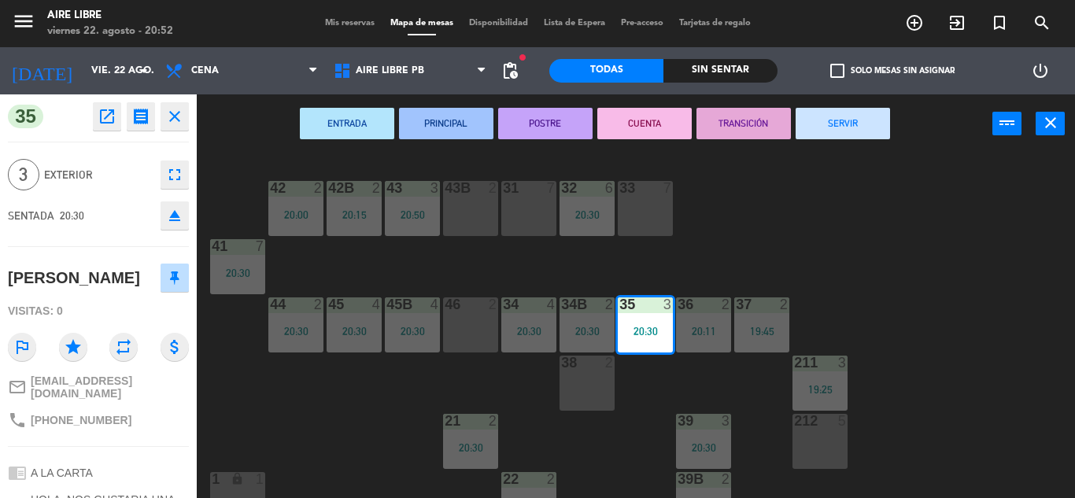
click at [383, 425] on div "42 2 20:00 43 3 20:50 31 7 32 6 20:30 33 7 42B 2 20:15 43B 2 41 7 20:30 44 2 20…" at bounding box center [641, 325] width 867 height 345
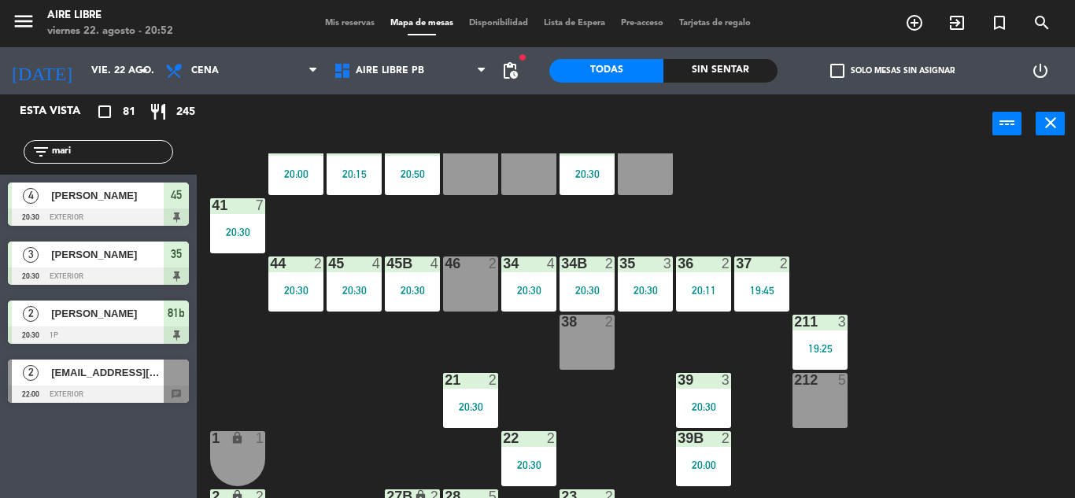
scroll to position [60, 0]
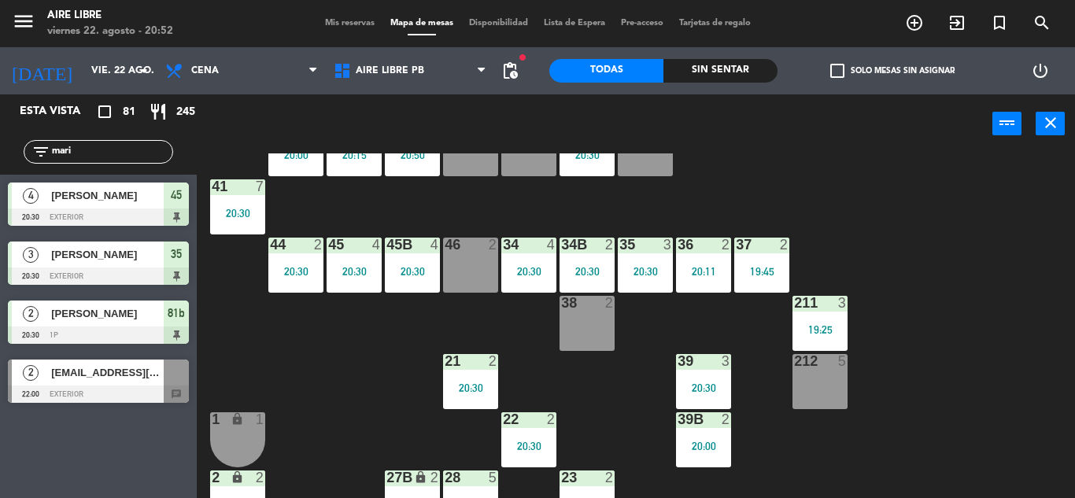
click at [121, 381] on span "[EMAIL_ADDRESS][DOMAIN_NAME]" at bounding box center [107, 372] width 113 height 17
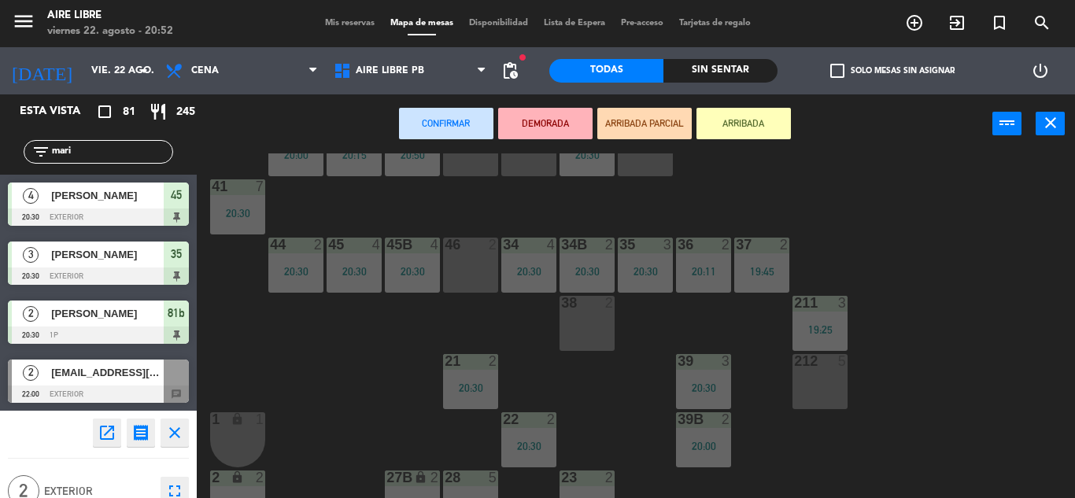
click at [458, 265] on div "46 2" at bounding box center [470, 265] width 55 height 55
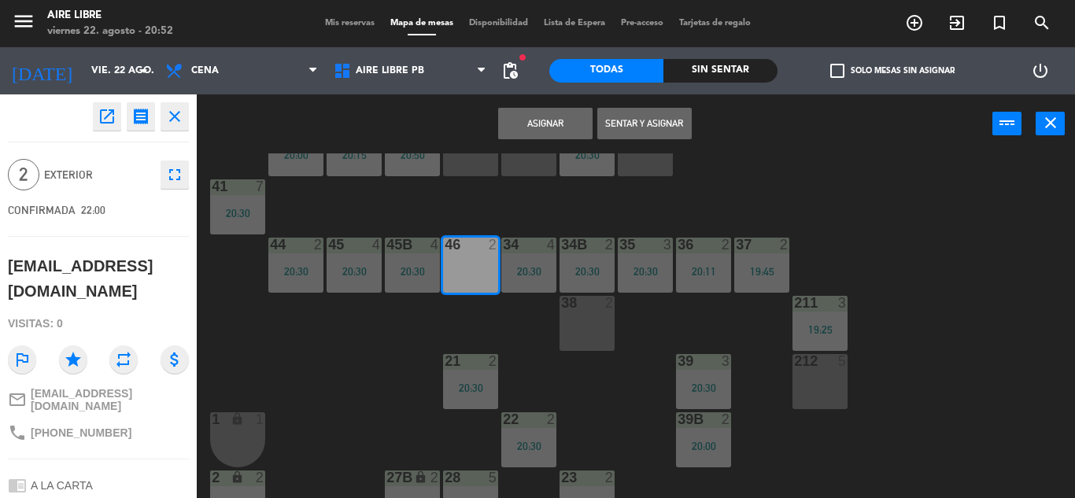
click at [646, 123] on button "Sentar y Asignar" at bounding box center [644, 123] width 94 height 31
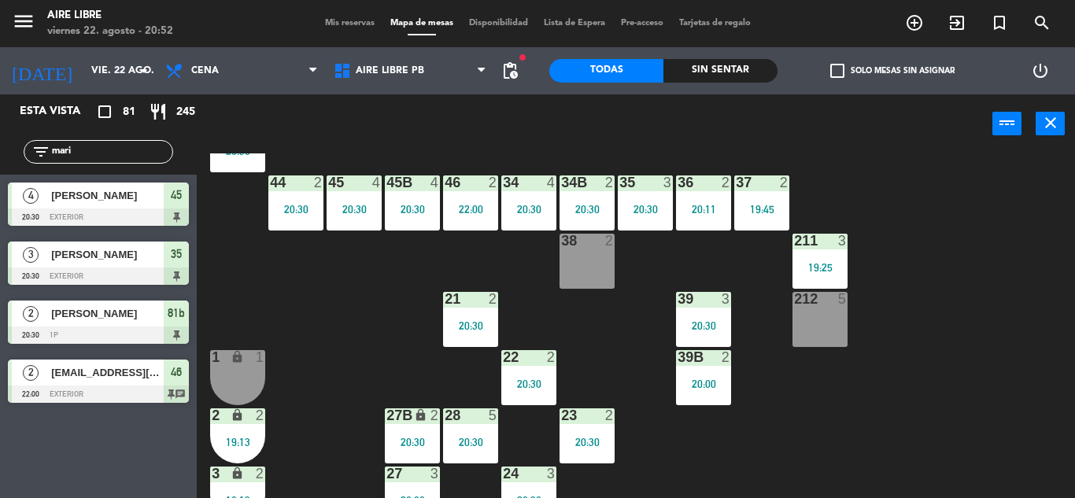
scroll to position [115, 0]
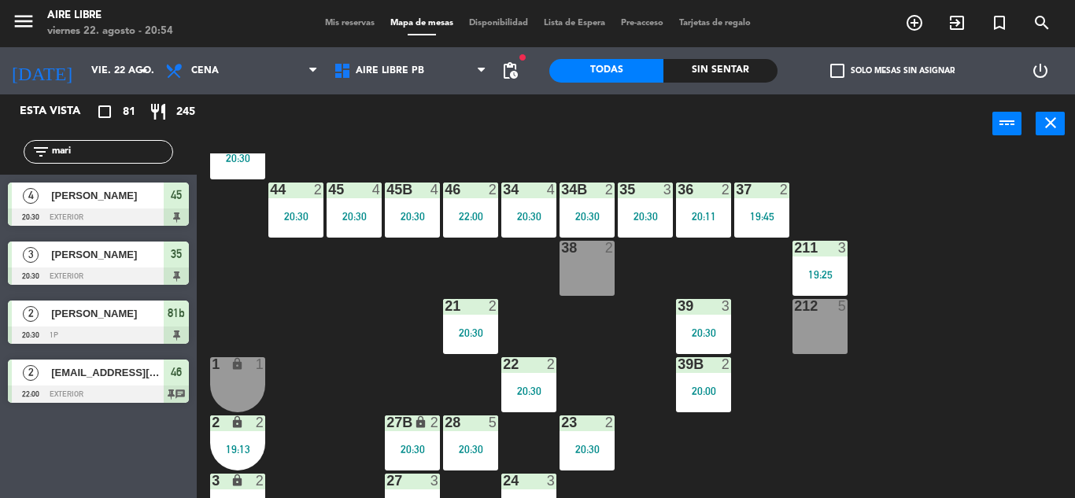
click at [534, 383] on div "22 2 20:30" at bounding box center [528, 384] width 55 height 55
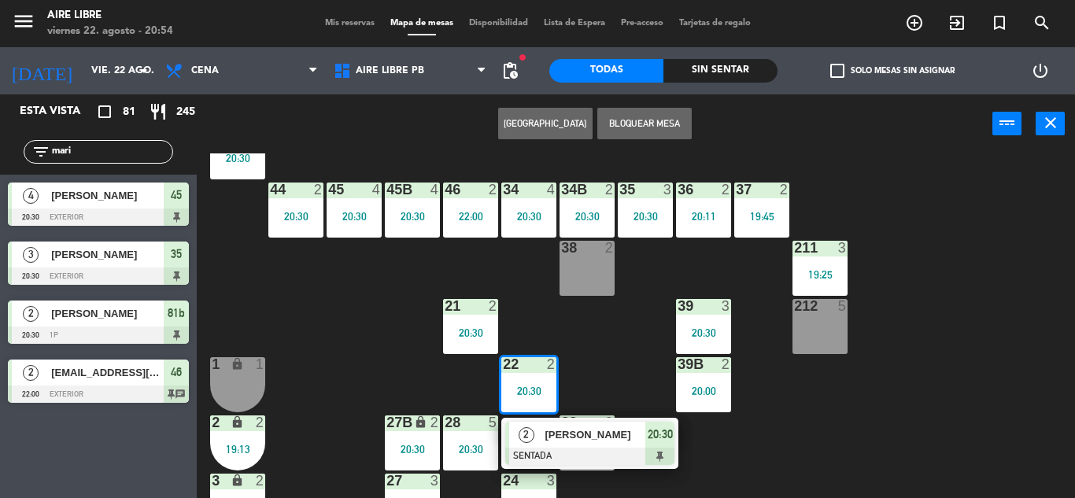
click at [743, 204] on div "37 2 19:45" at bounding box center [761, 210] width 55 height 55
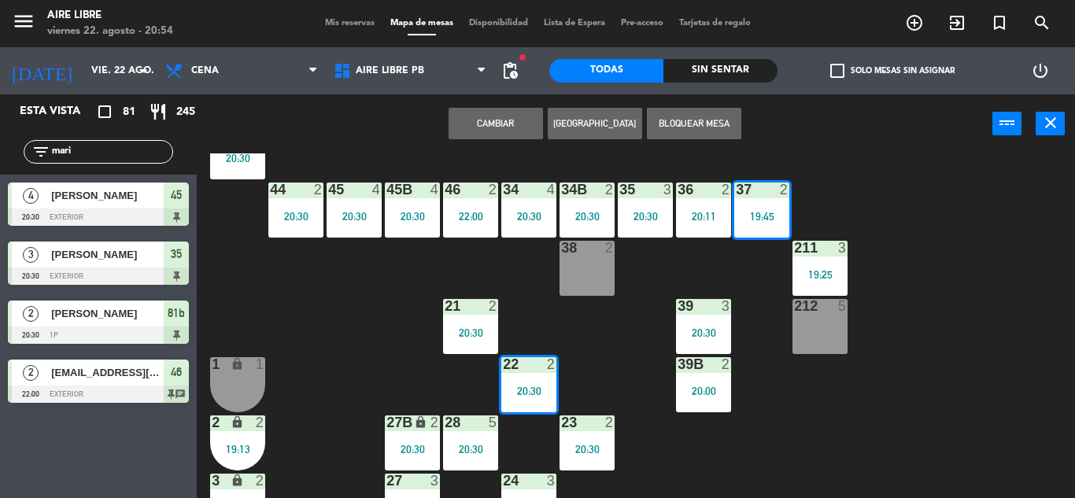
click at [581, 272] on div "38 2" at bounding box center [586, 268] width 55 height 55
click at [755, 209] on div "37 2 19:45" at bounding box center [761, 210] width 55 height 55
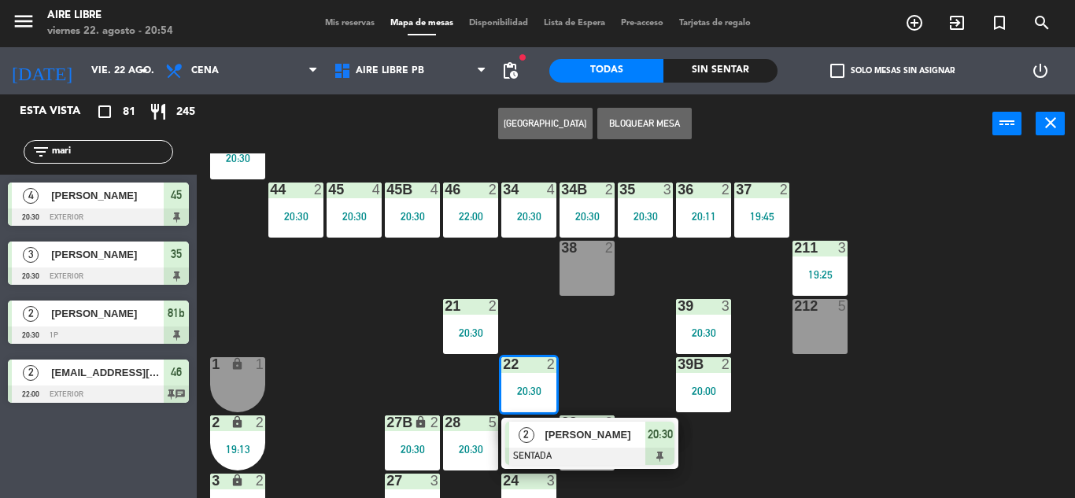
click at [589, 271] on div "38 2" at bounding box center [586, 268] width 55 height 55
click at [766, 199] on div "37 2 19:45" at bounding box center [761, 210] width 55 height 55
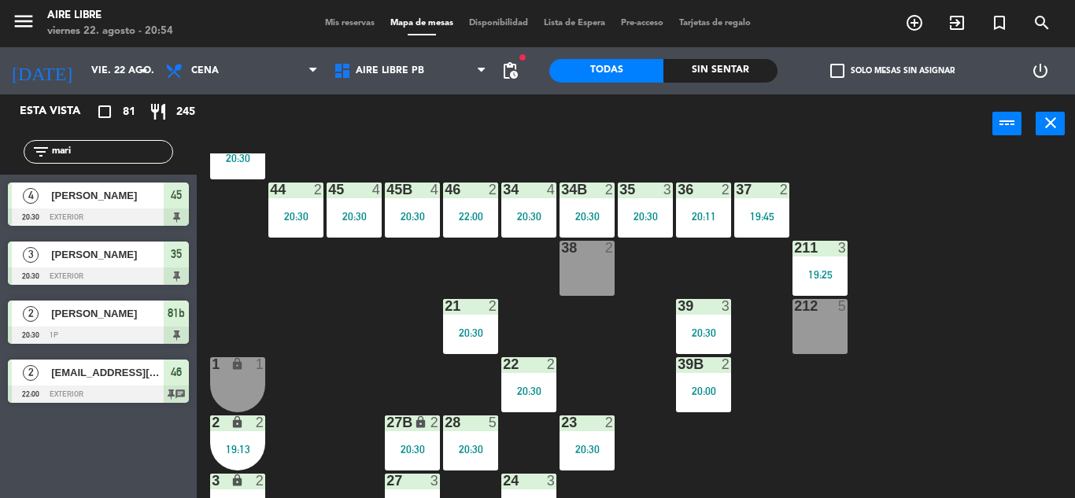
click at [594, 323] on div "42 2 20:00 43 3 20:50 31 7 32 6 20:30 33 7 42B 2 20:15 43B 2 41 7 20:30 44 2 20…" at bounding box center [641, 325] width 867 height 345
click at [749, 211] on div "19:45" at bounding box center [761, 216] width 55 height 11
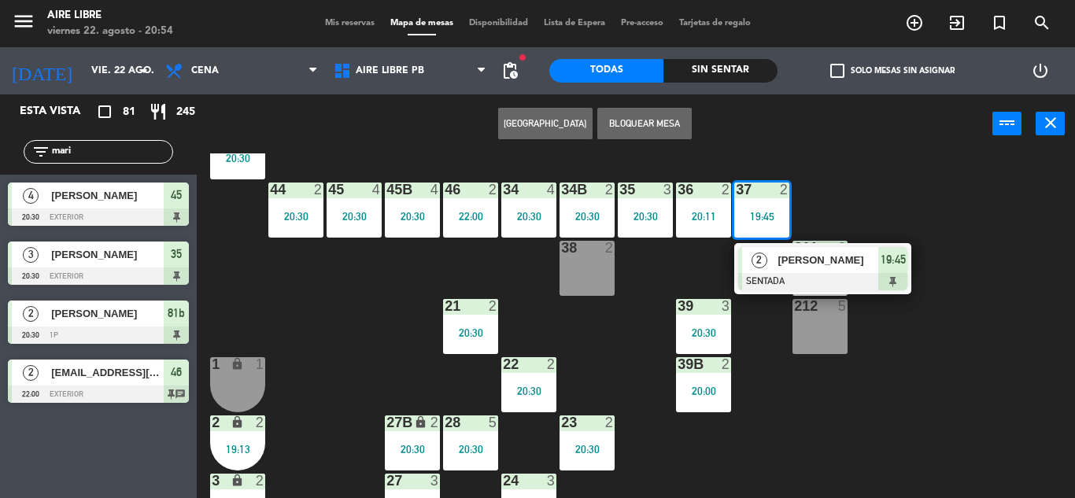
click at [577, 285] on div "38 2" at bounding box center [586, 268] width 55 height 55
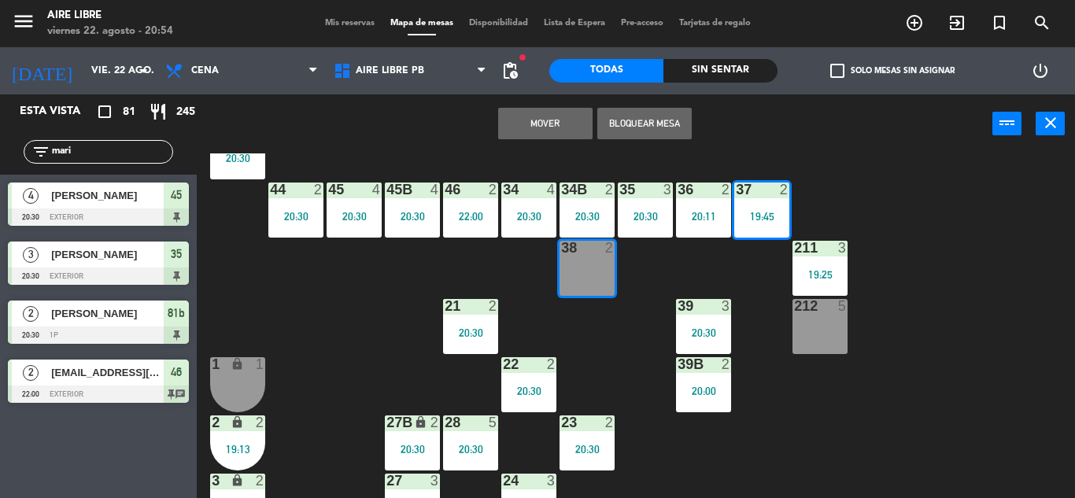
click at [544, 117] on button "Mover" at bounding box center [545, 123] width 94 height 31
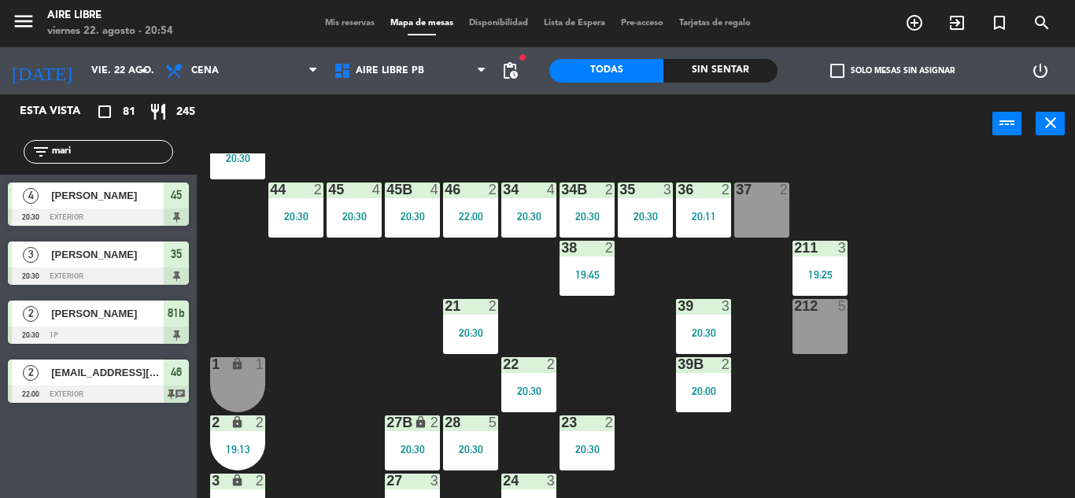
click at [520, 377] on div "22 2 20:30" at bounding box center [528, 384] width 55 height 55
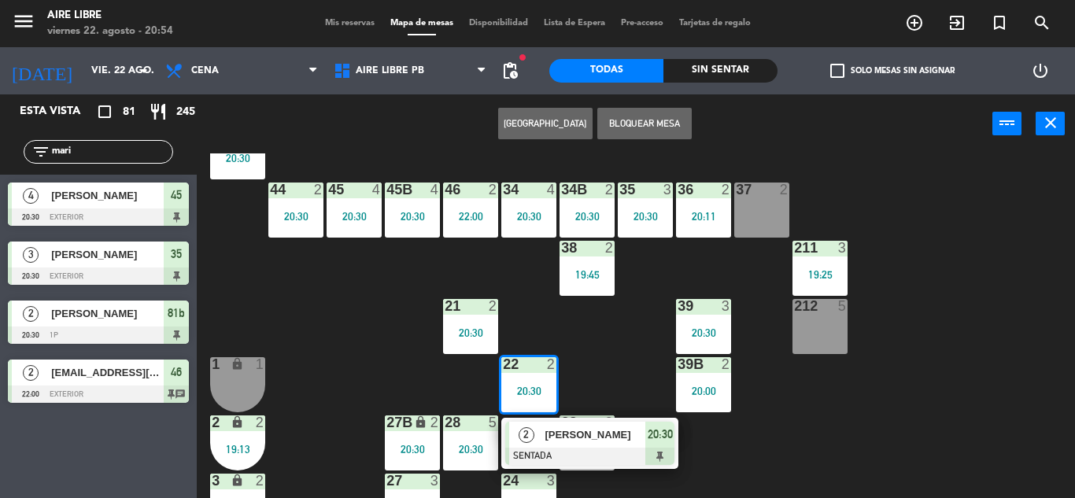
click at [766, 195] on div at bounding box center [761, 190] width 26 height 14
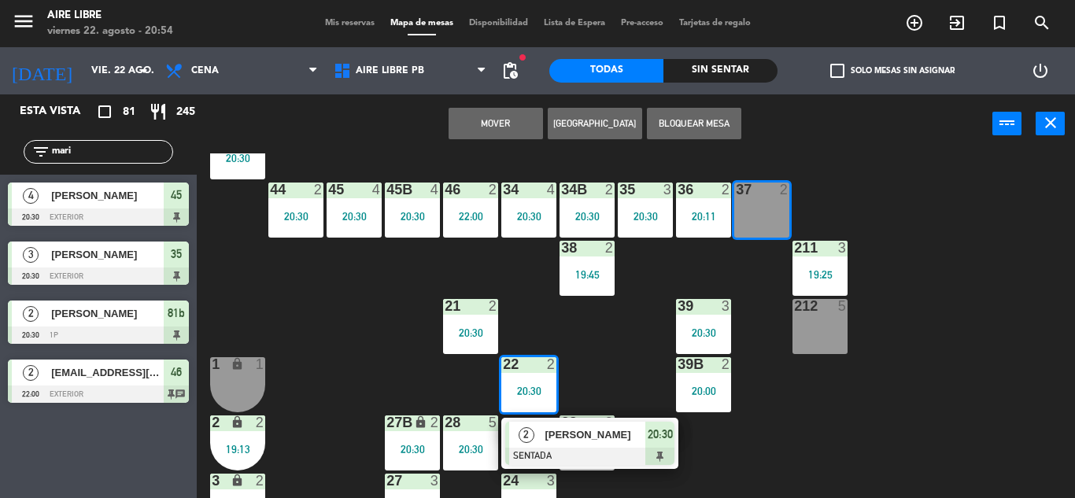
click at [499, 120] on button "Mover" at bounding box center [495, 123] width 94 height 31
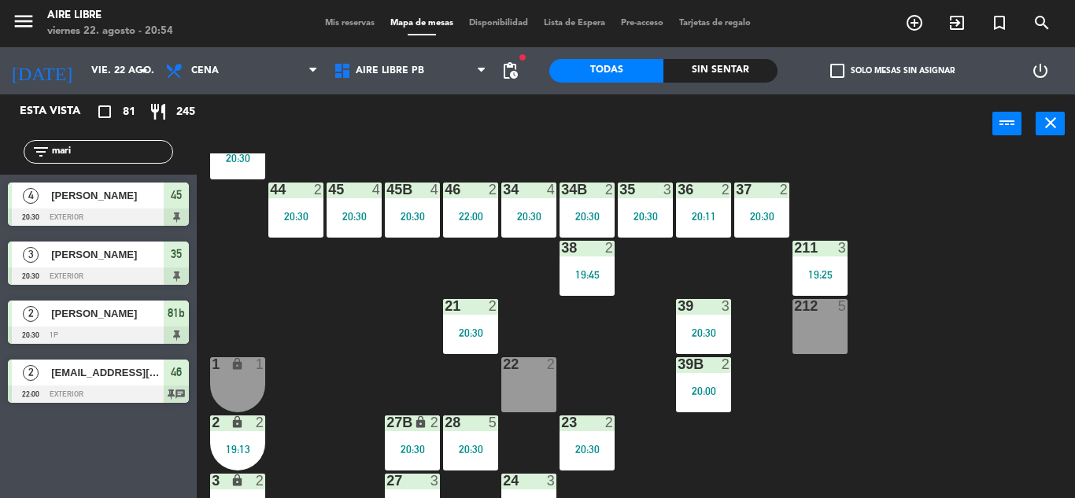
click at [514, 392] on div "22 2" at bounding box center [528, 384] width 55 height 55
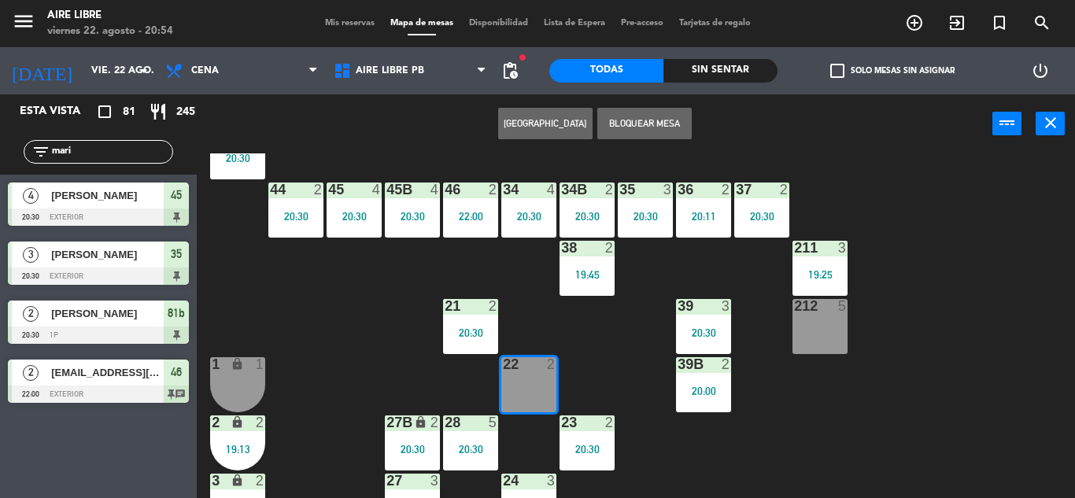
click at [338, 332] on div "42 2 20:00 43 3 20:50 31 7 32 6 20:30 33 7 42B 2 20:15 43B 2 41 7 20:30 44 2 20…" at bounding box center [641, 325] width 867 height 345
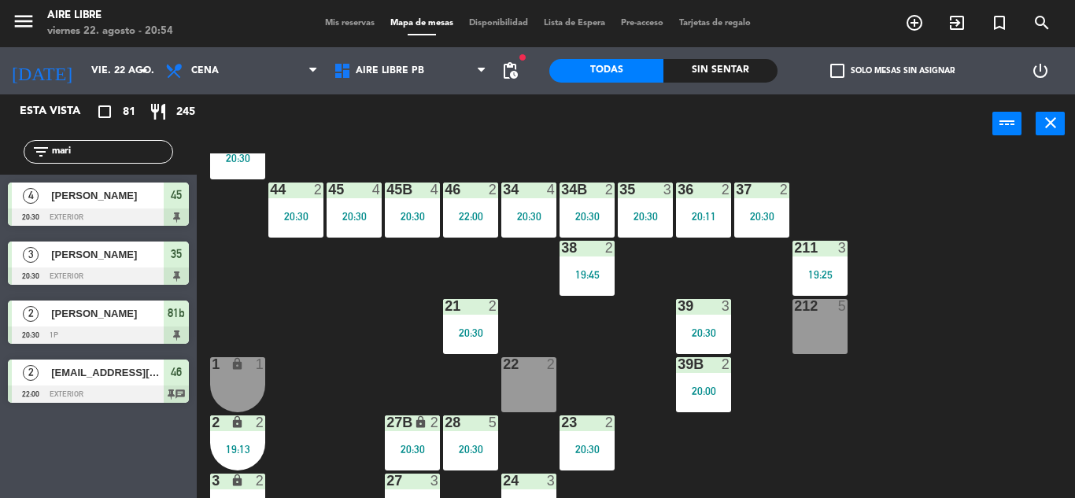
click at [924, 18] on icon "exit_to_app" at bounding box center [914, 22] width 19 height 19
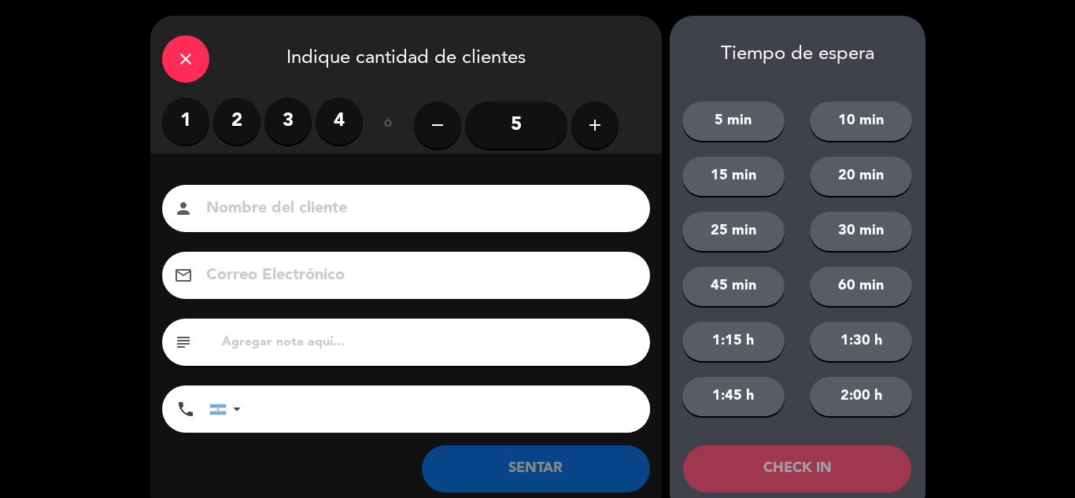
click at [230, 120] on label "2" at bounding box center [236, 121] width 47 height 47
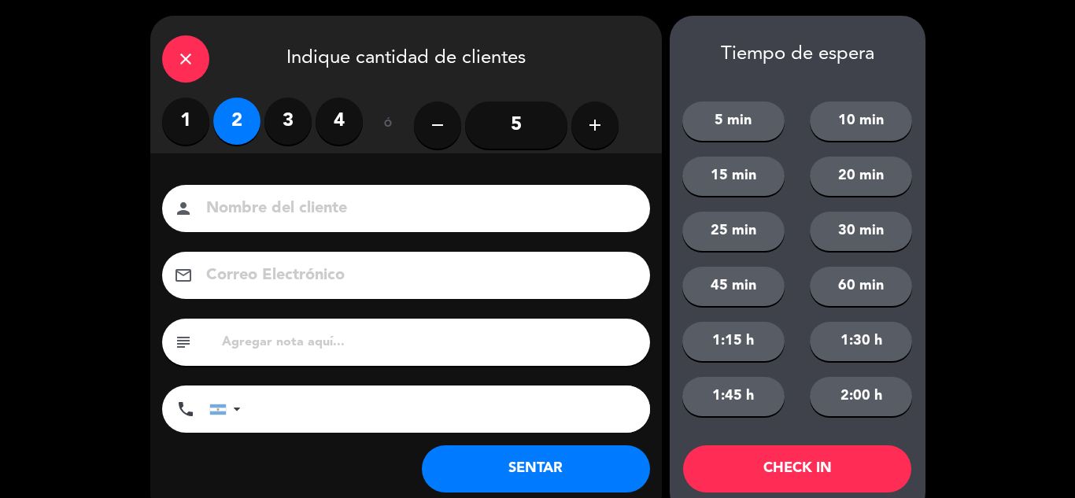
click at [537, 459] on button "SENTAR" at bounding box center [536, 468] width 228 height 47
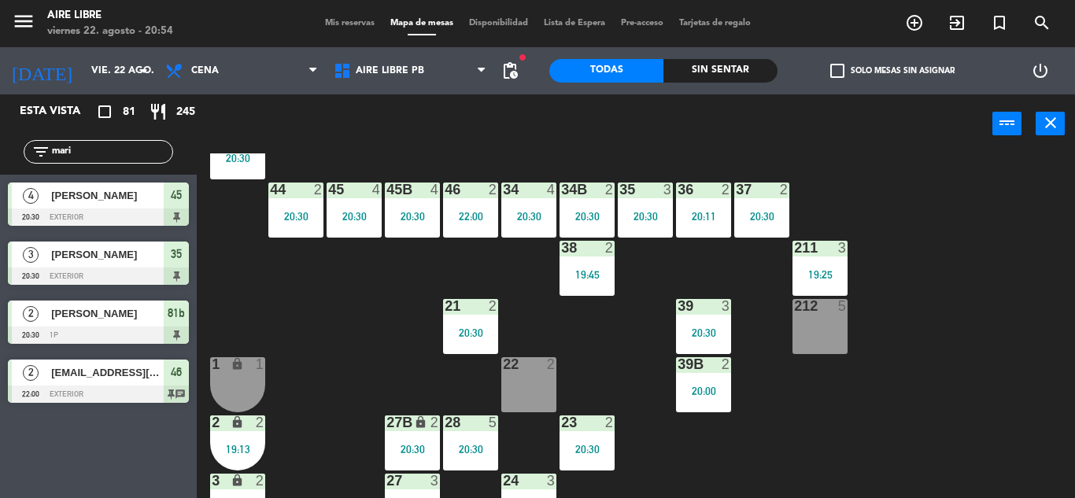
click at [355, 380] on div "42 2 20:00 43 3 20:50 31 7 32 6 20:30 33 7 42B 2 20:15 43B 2 41 7 20:30 44 2 20…" at bounding box center [641, 325] width 867 height 345
click at [97, 149] on input "mari" at bounding box center [111, 151] width 122 height 17
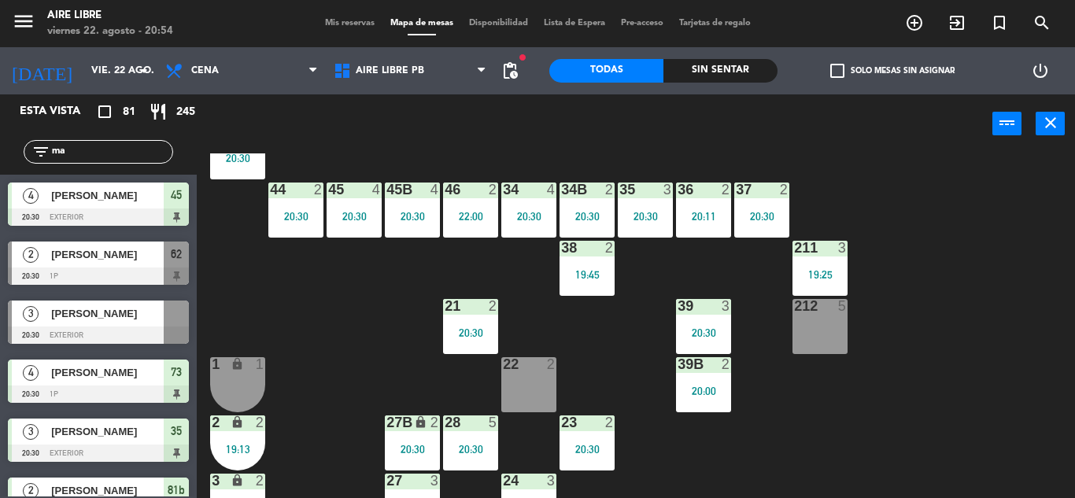
type input "m"
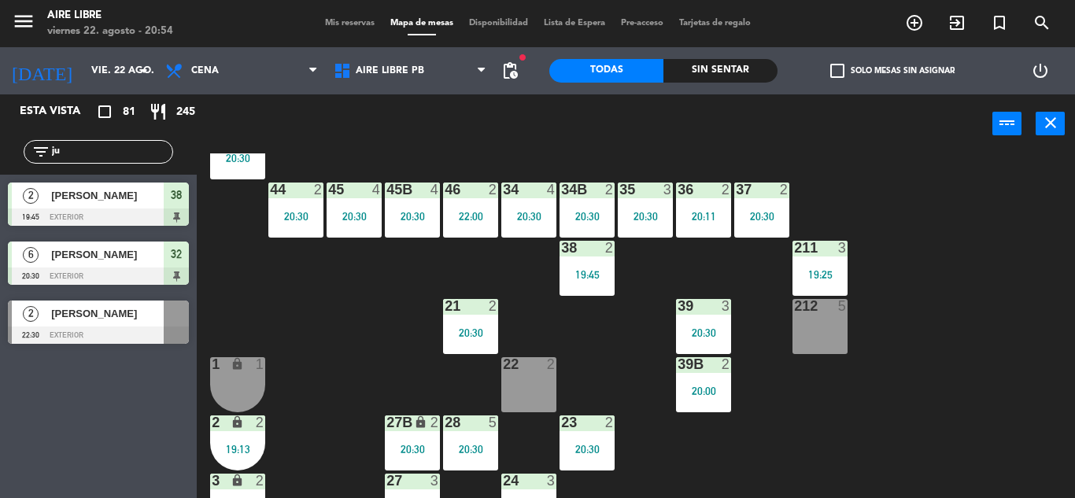
click at [63, 435] on div "Esta vista crop_square 81 restaurant 245 filter_list ju 2 [PERSON_NAME] 19:45 e…" at bounding box center [98, 296] width 197 height 404
click at [105, 147] on input "ju" at bounding box center [111, 151] width 122 height 17
type input "j"
